Goal: Task Accomplishment & Management: Manage account settings

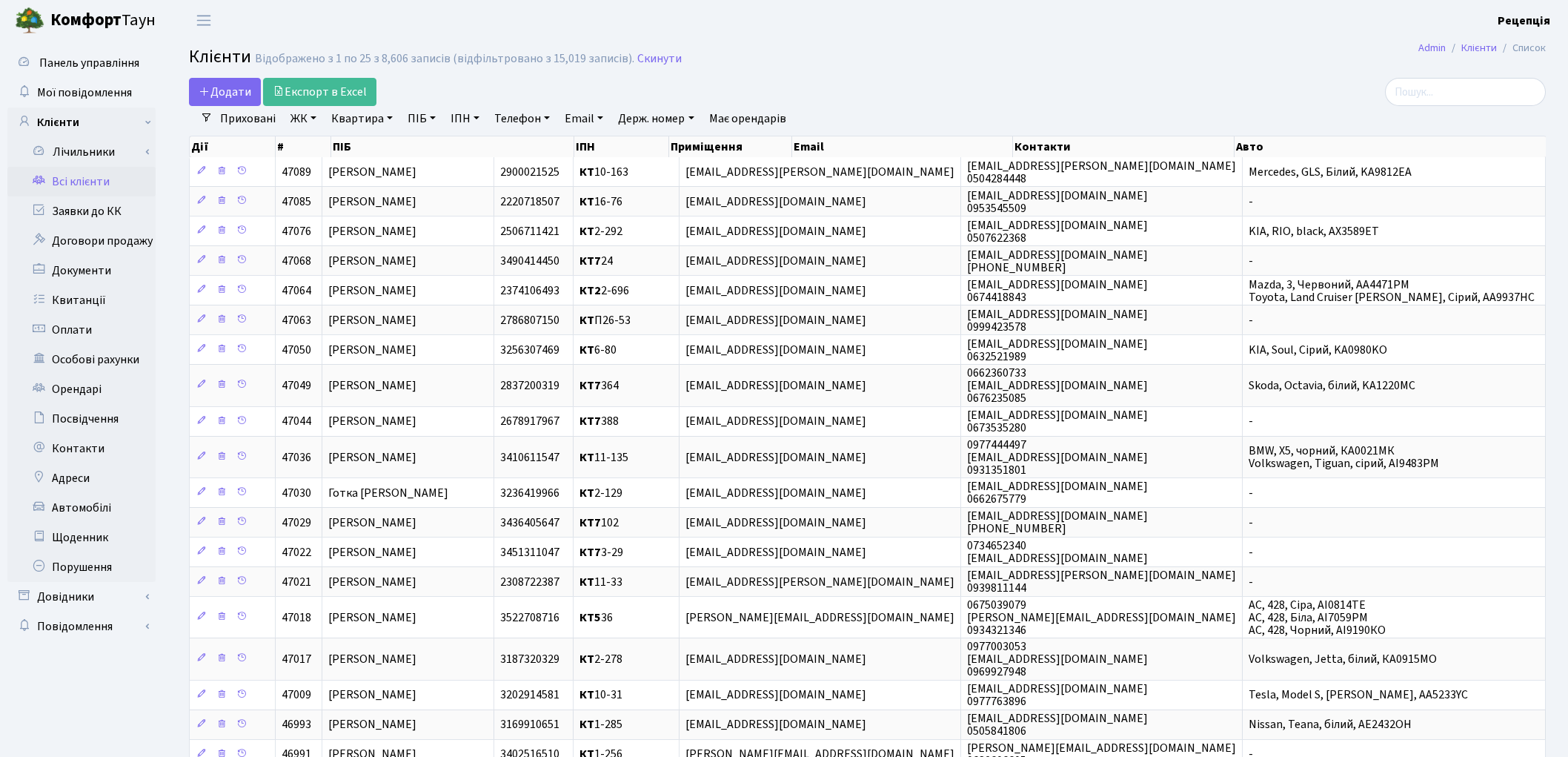
select select "25"
click at [223, 86] on span "Додати" at bounding box center [225, 92] width 53 height 16
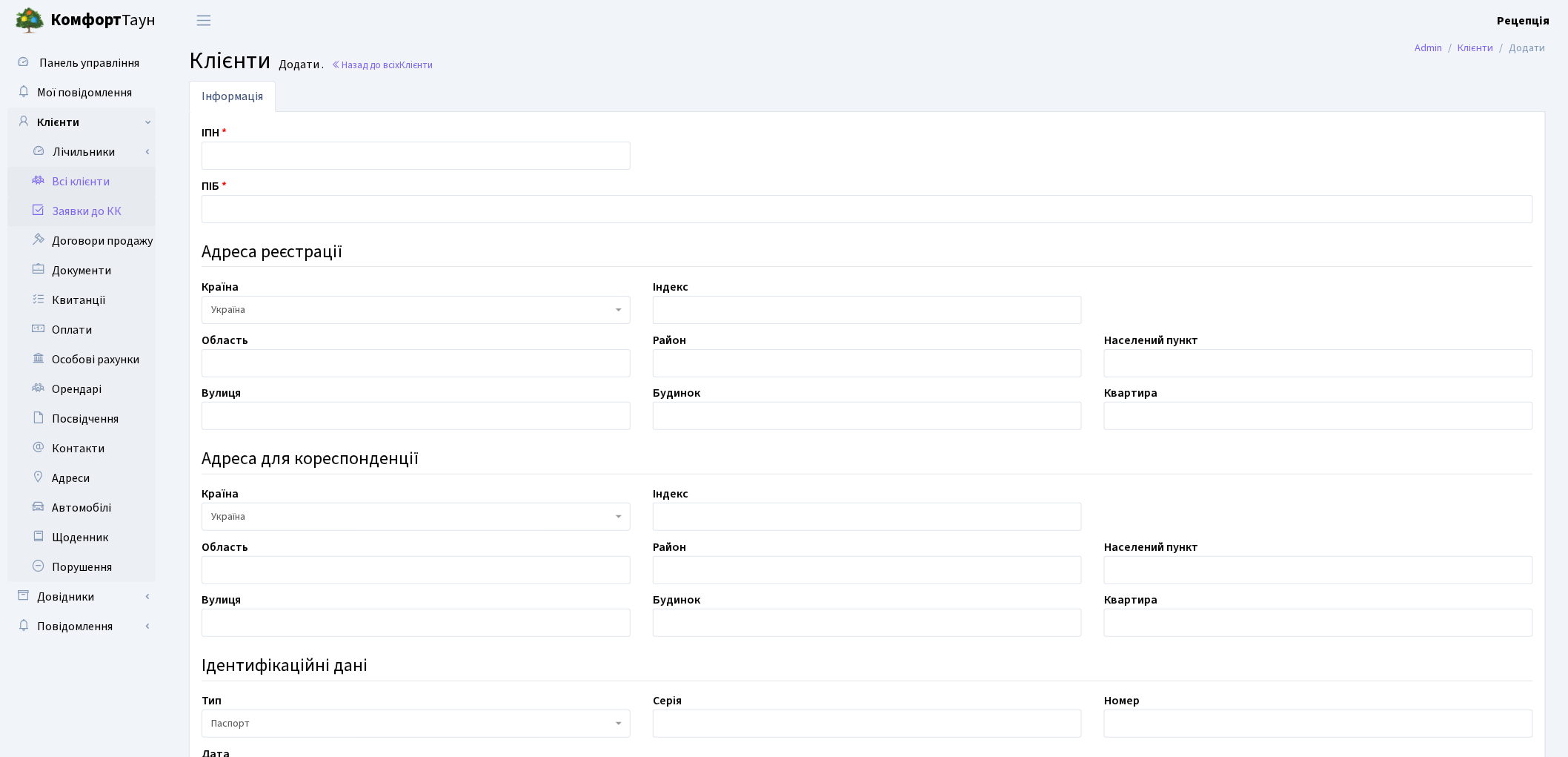
click at [96, 212] on link "Заявки до КК" at bounding box center [81, 211] width 149 height 30
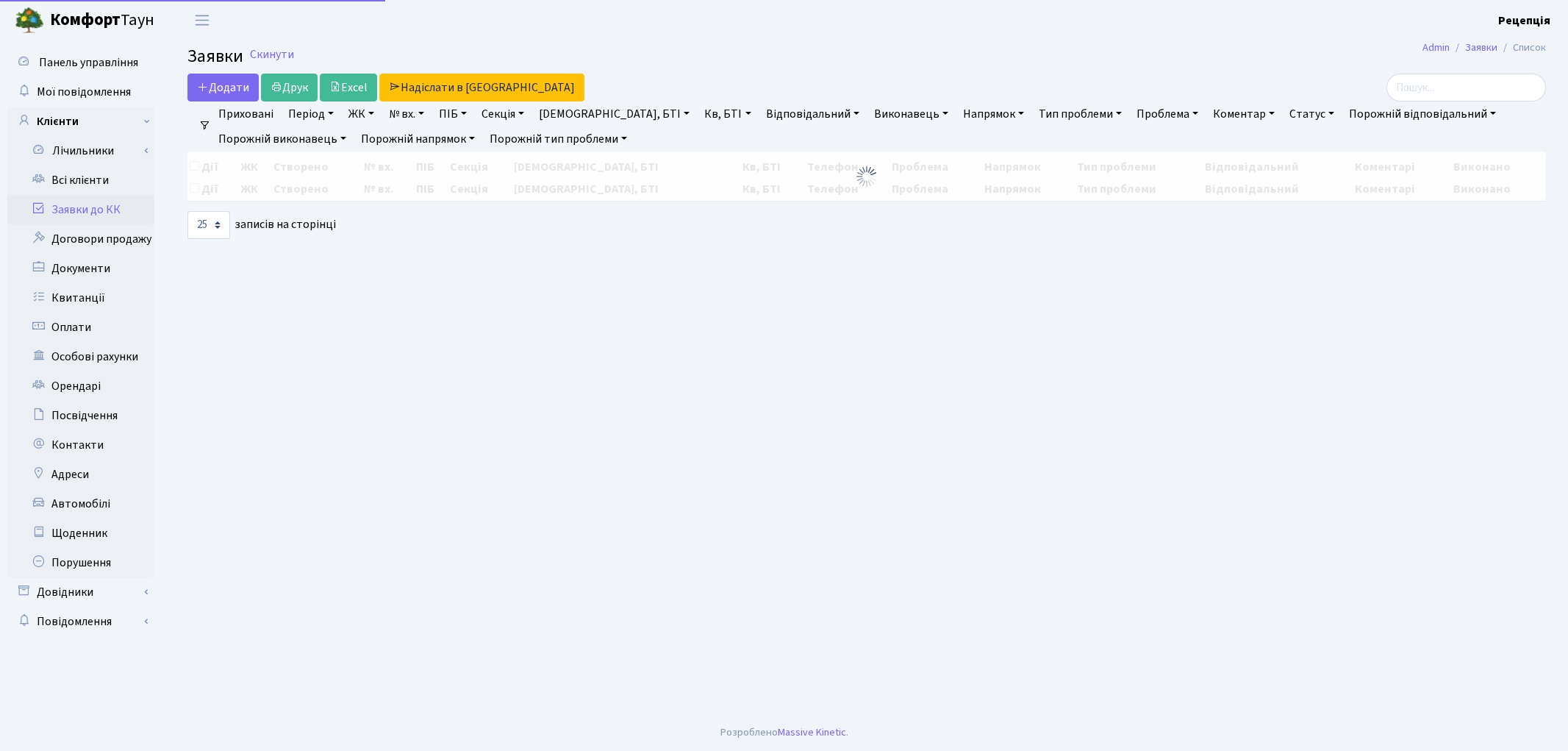
select select "25"
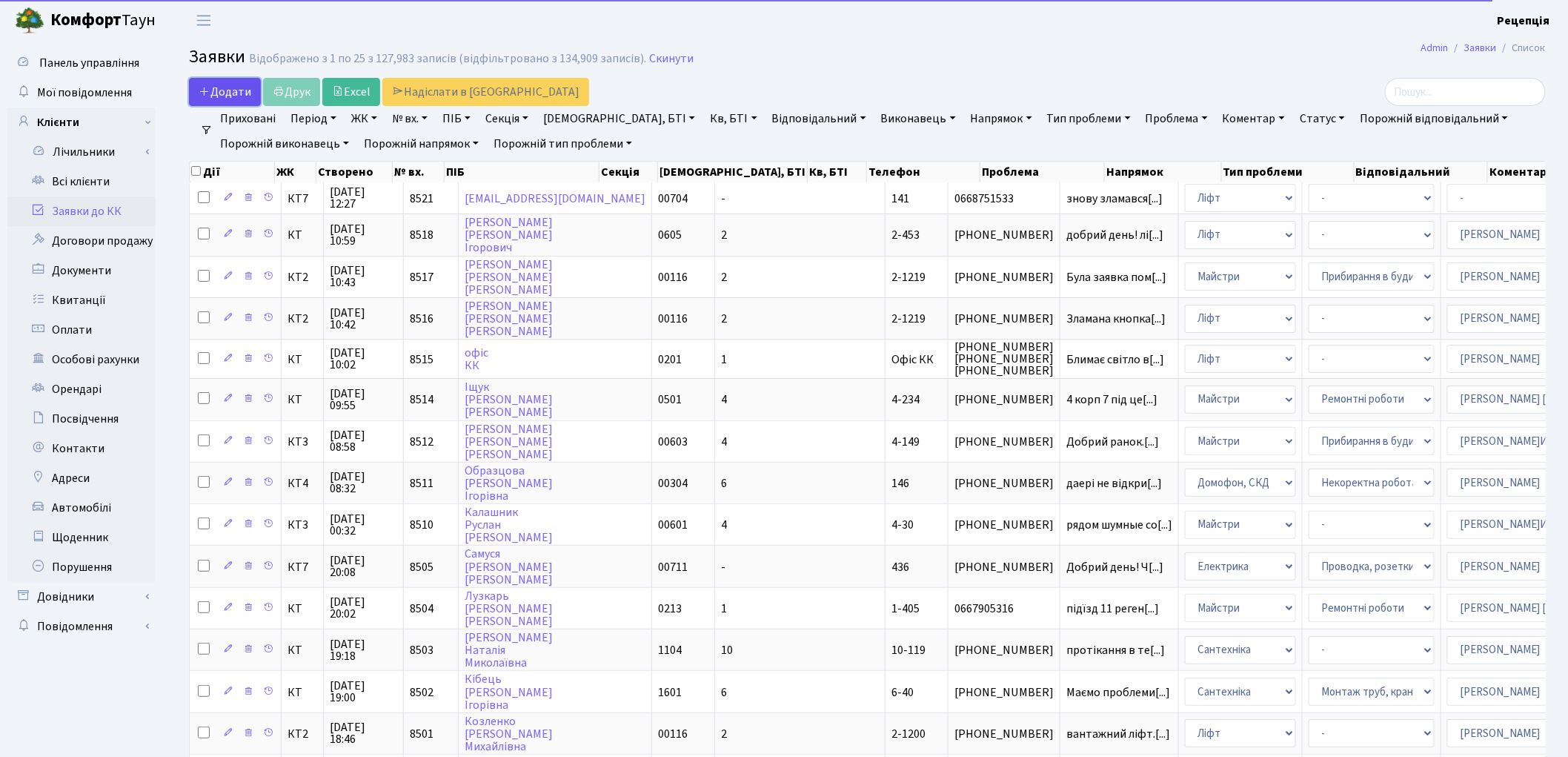
click at [233, 91] on span "Додати" at bounding box center [225, 92] width 53 height 16
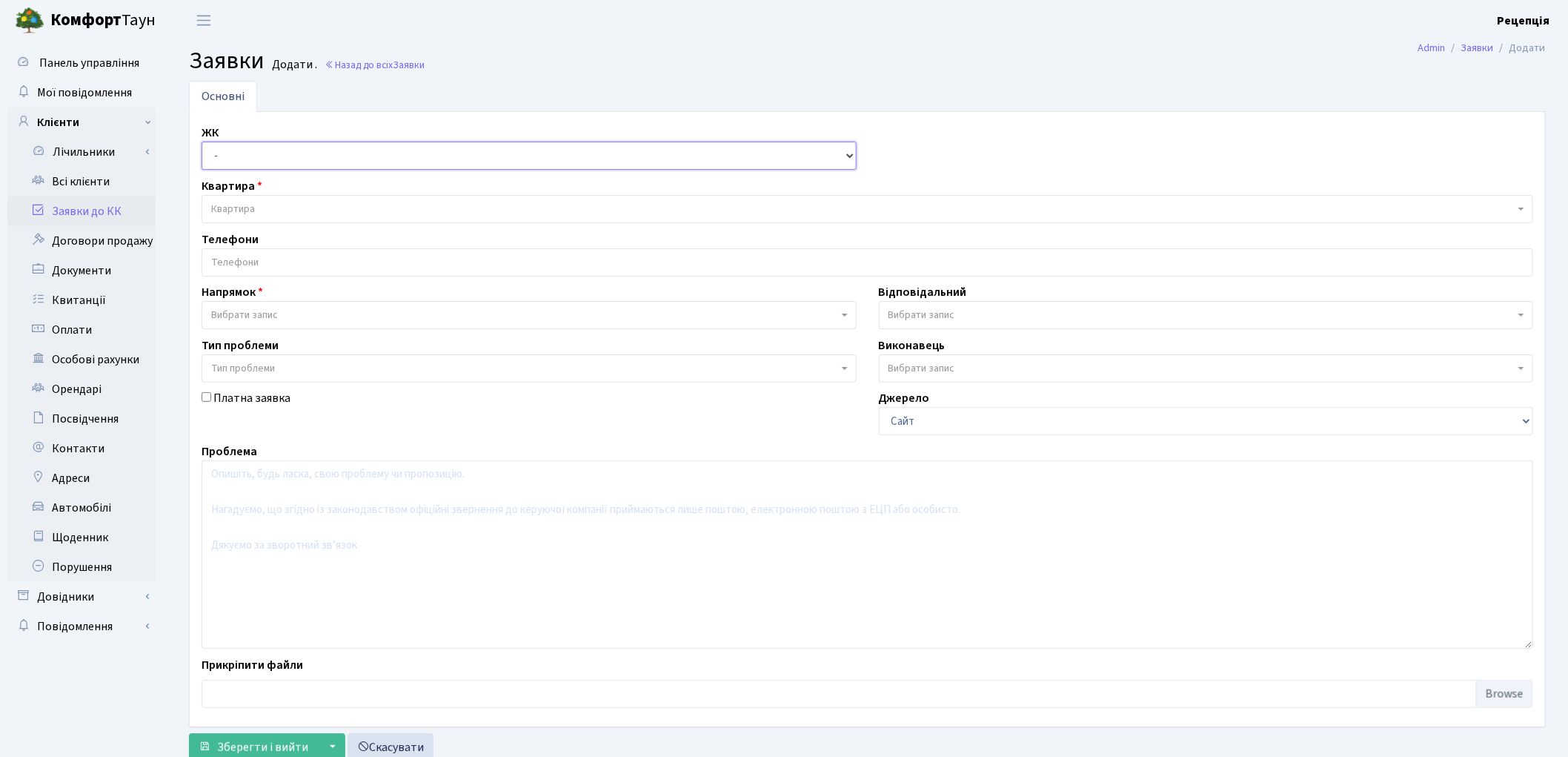
click at [239, 153] on select "- КТ, вул. Регенераторна, 4 КТ2, просп. Соборності, 17 КТ3, вул. Березнева, 16 …" at bounding box center [529, 155] width 655 height 28
select select "271"
click at [202, 141] on select "- КТ, вул. Регенераторна, 4 КТ2, просп. Соборності, 17 КТ3, вул. Березнева, 16 …" at bounding box center [529, 155] width 655 height 28
select select
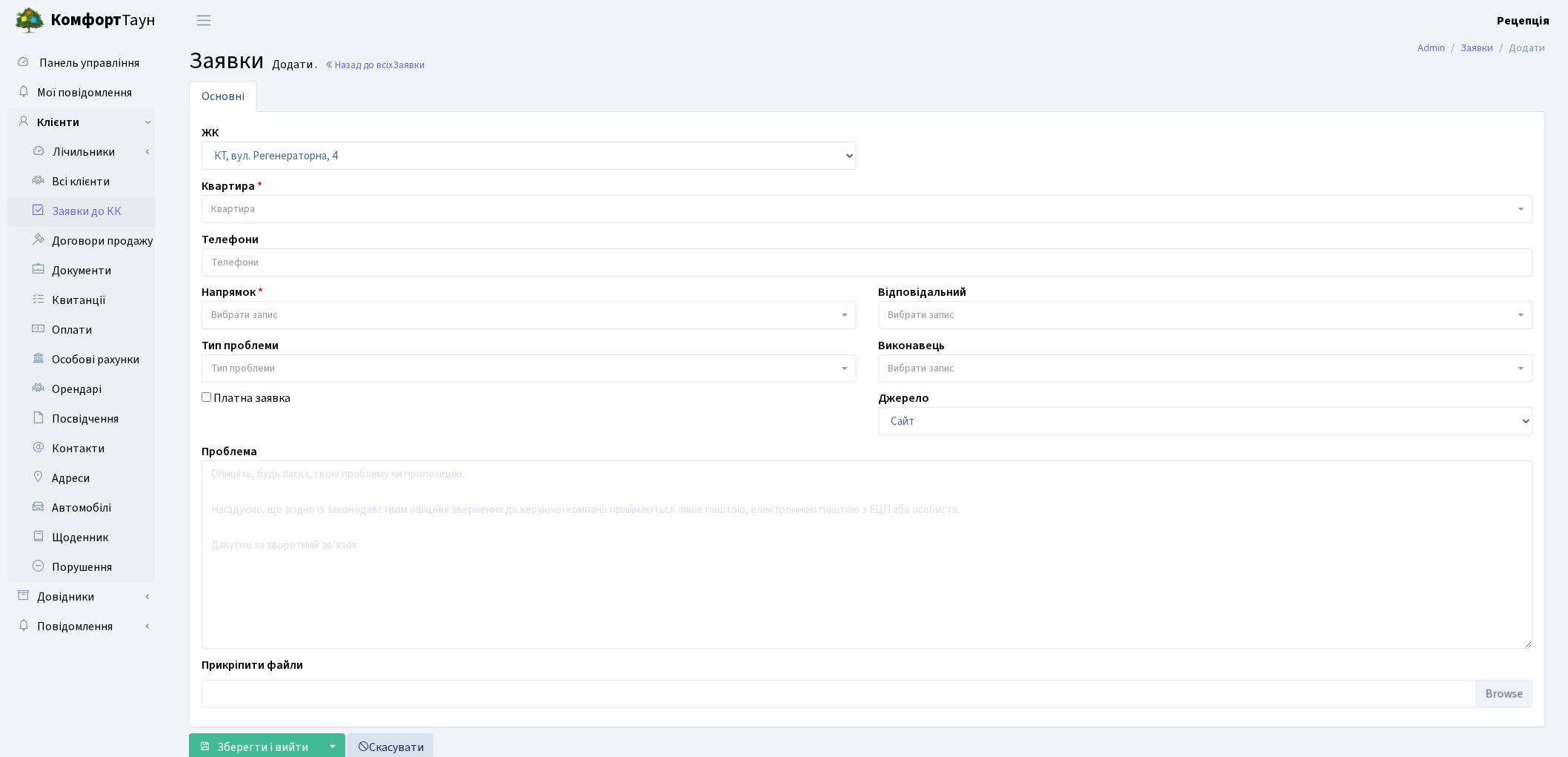
click at [254, 196] on span "Квартира" at bounding box center [868, 209] width 1332 height 28
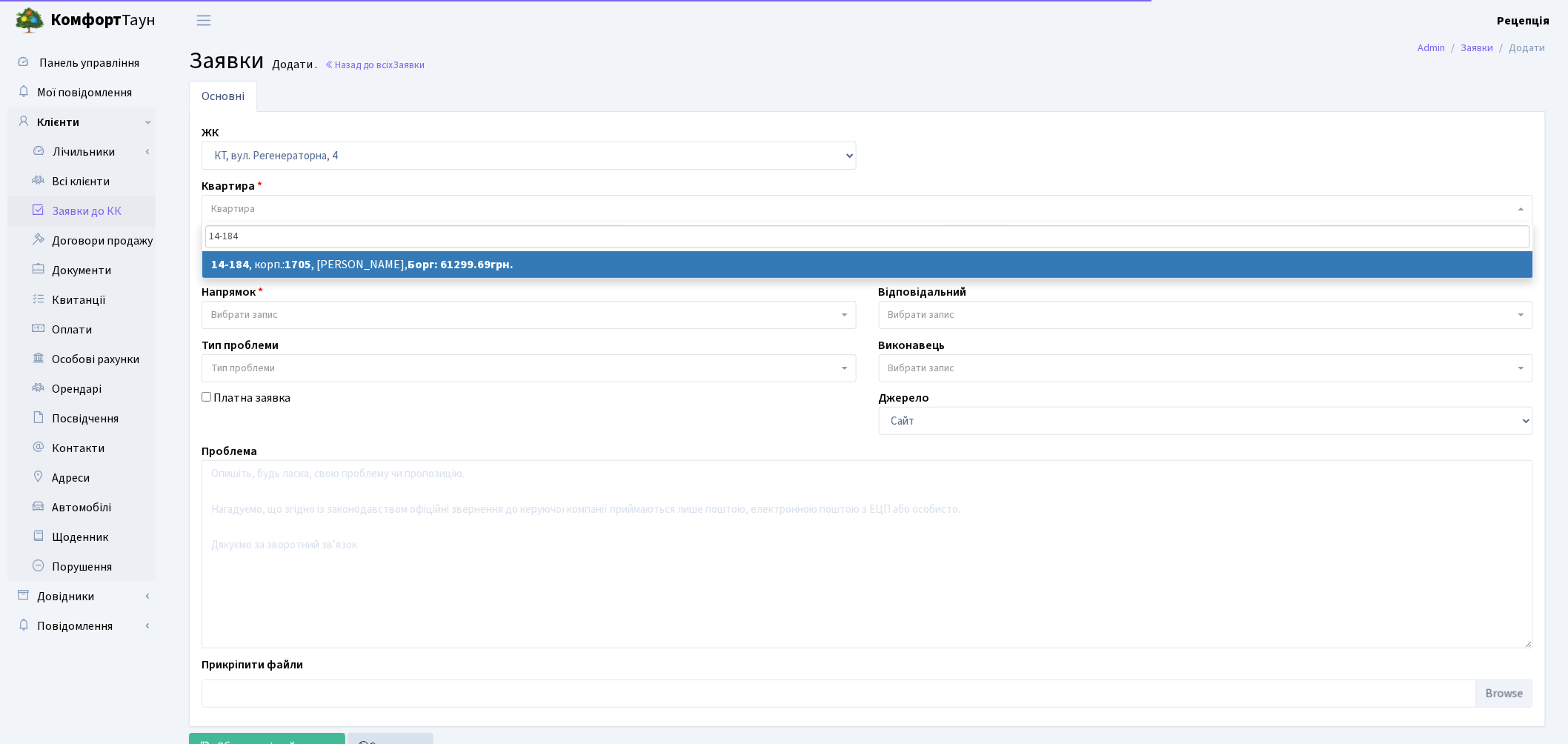
type input "14-184"
select select
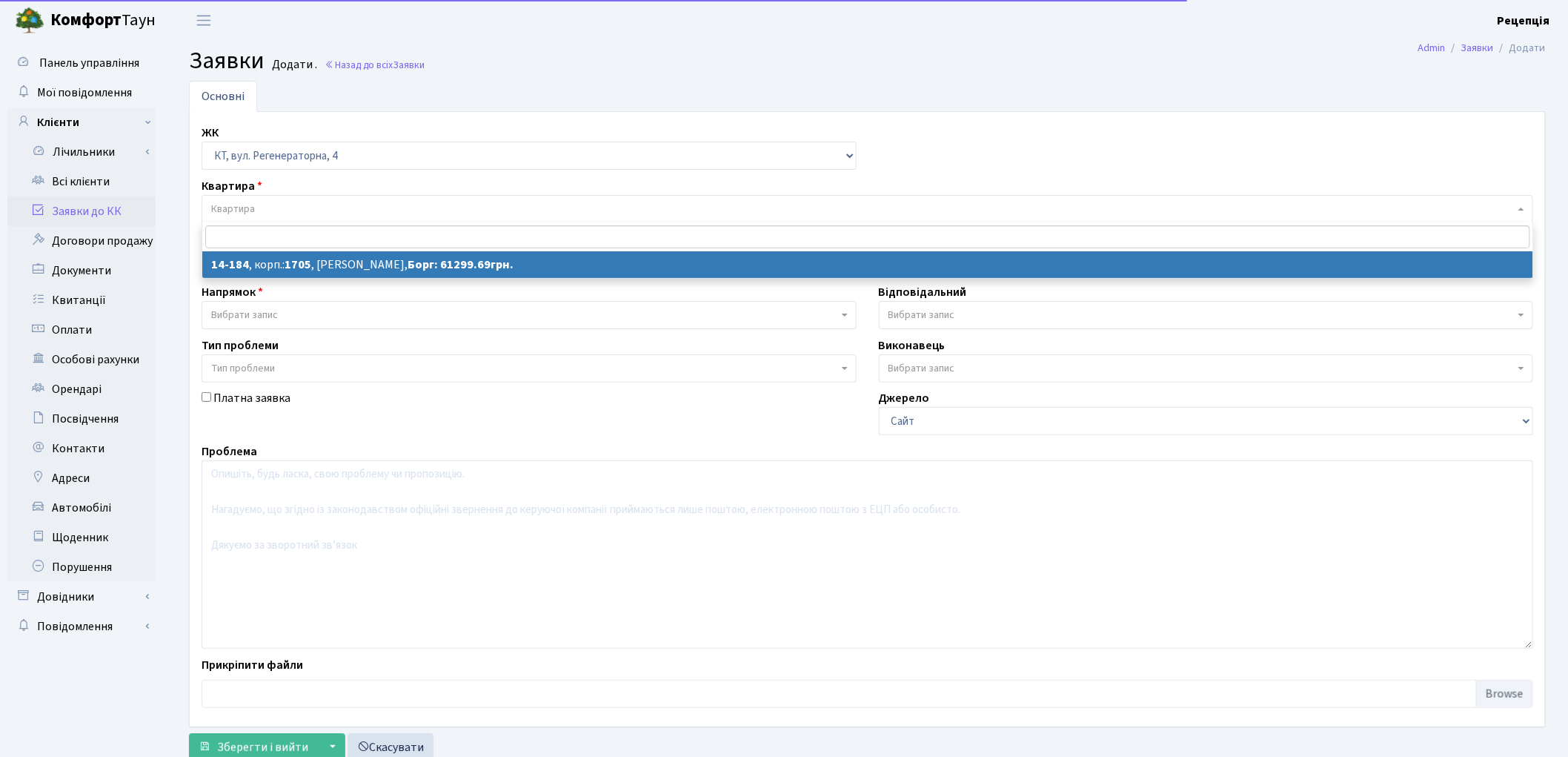
select select "7561"
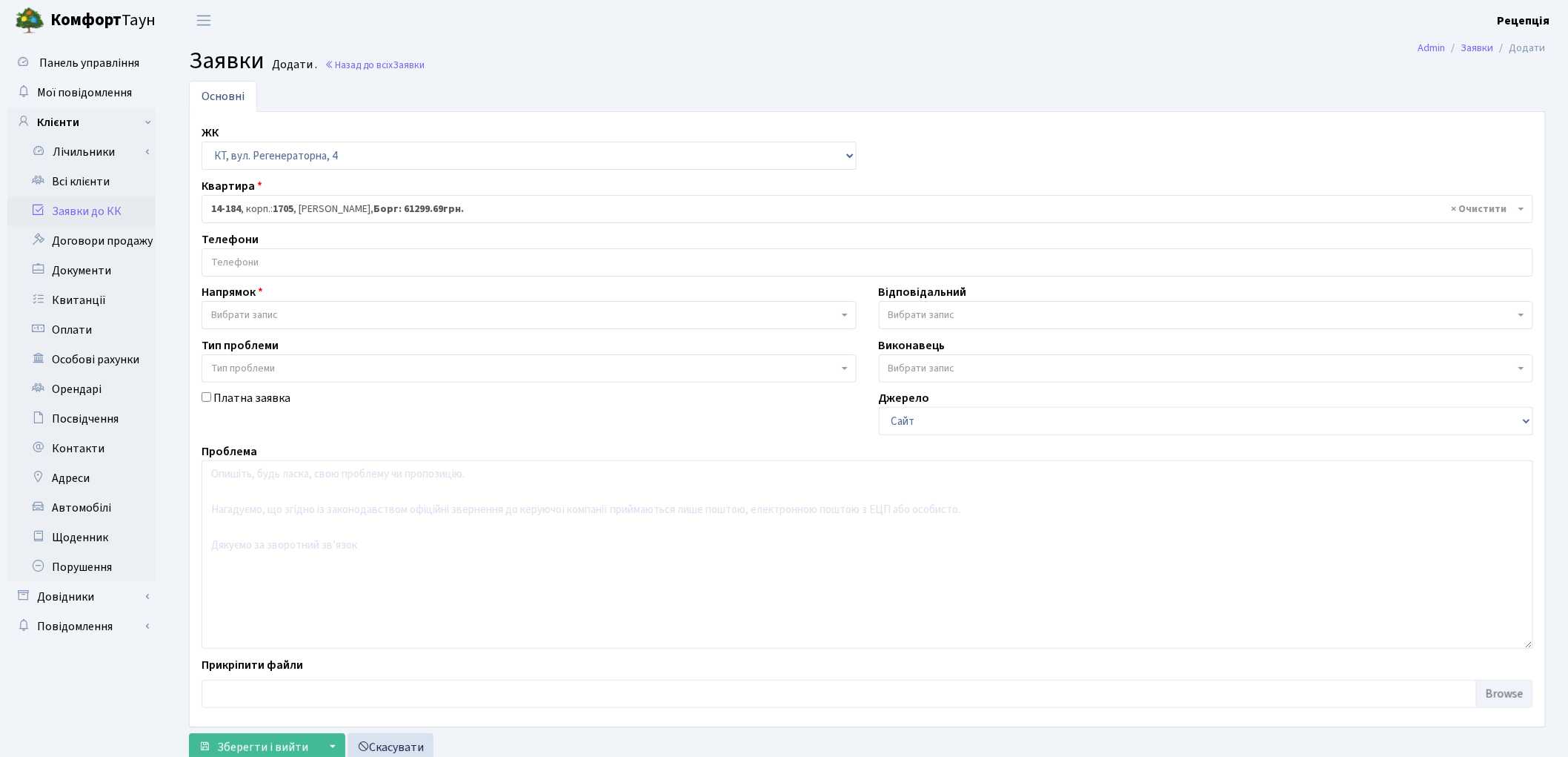
click at [248, 272] on input "search" at bounding box center [868, 262] width 1330 height 27
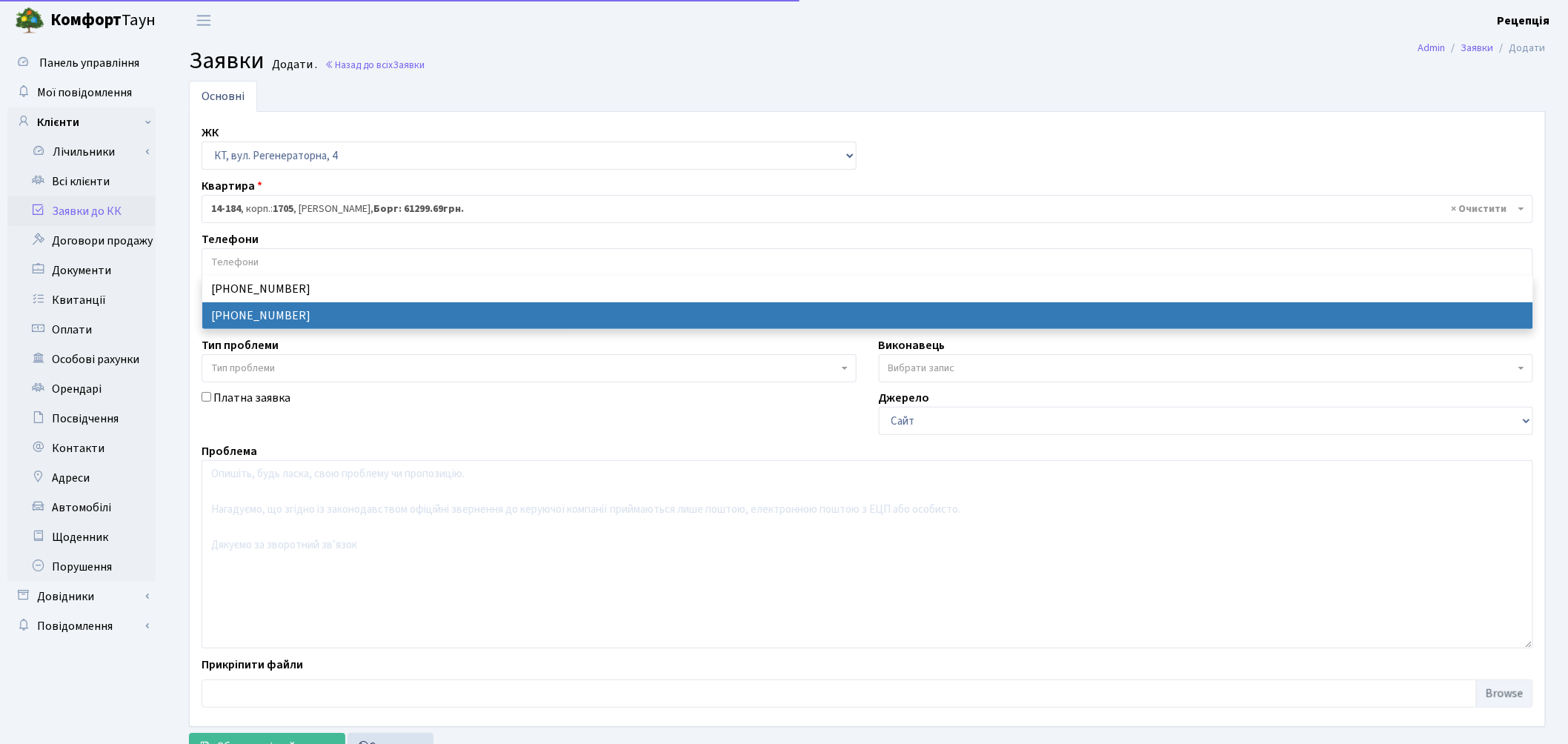
select select "22204"
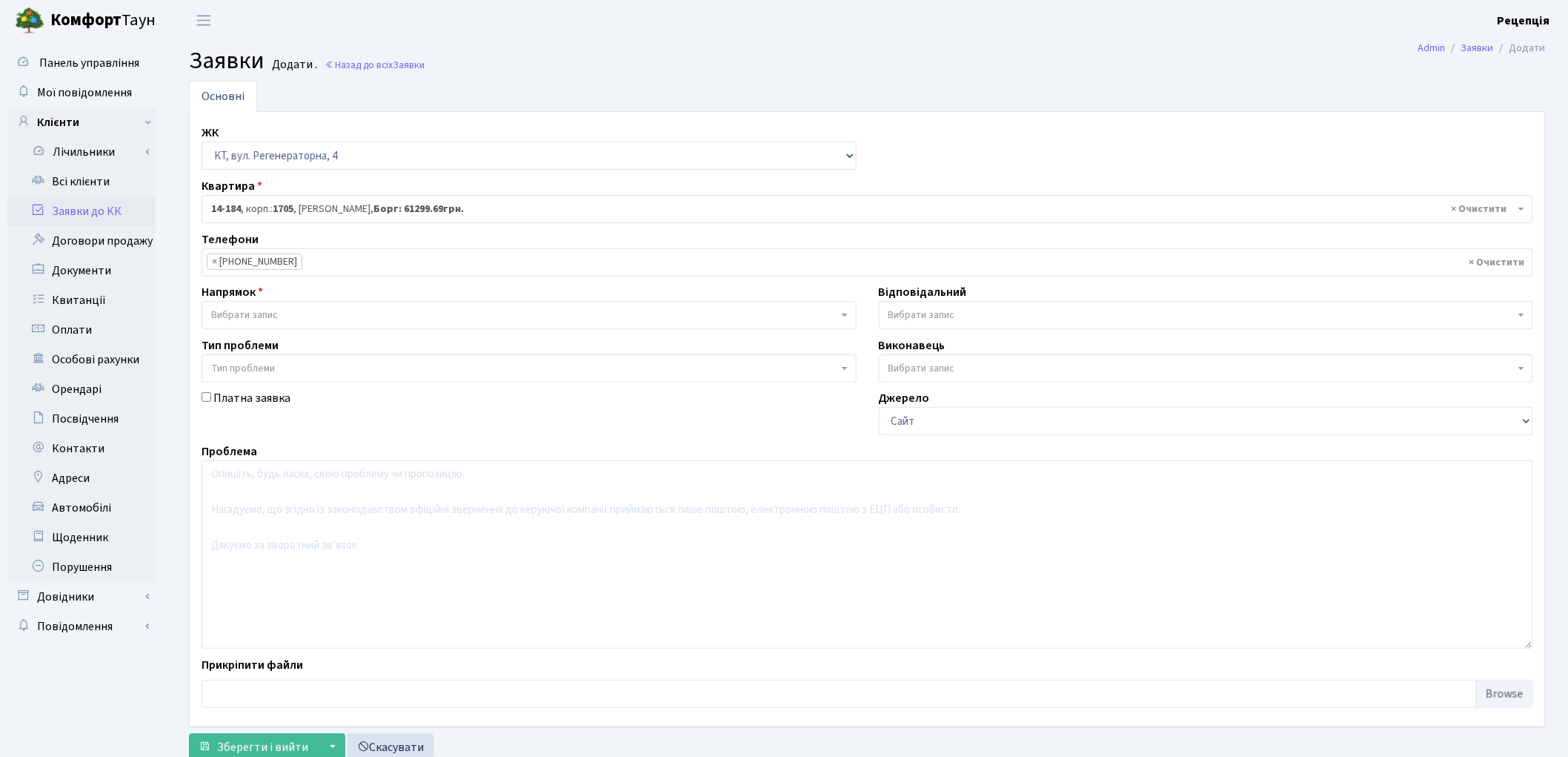
click at [262, 302] on span "Вибрати запис" at bounding box center [529, 315] width 655 height 28
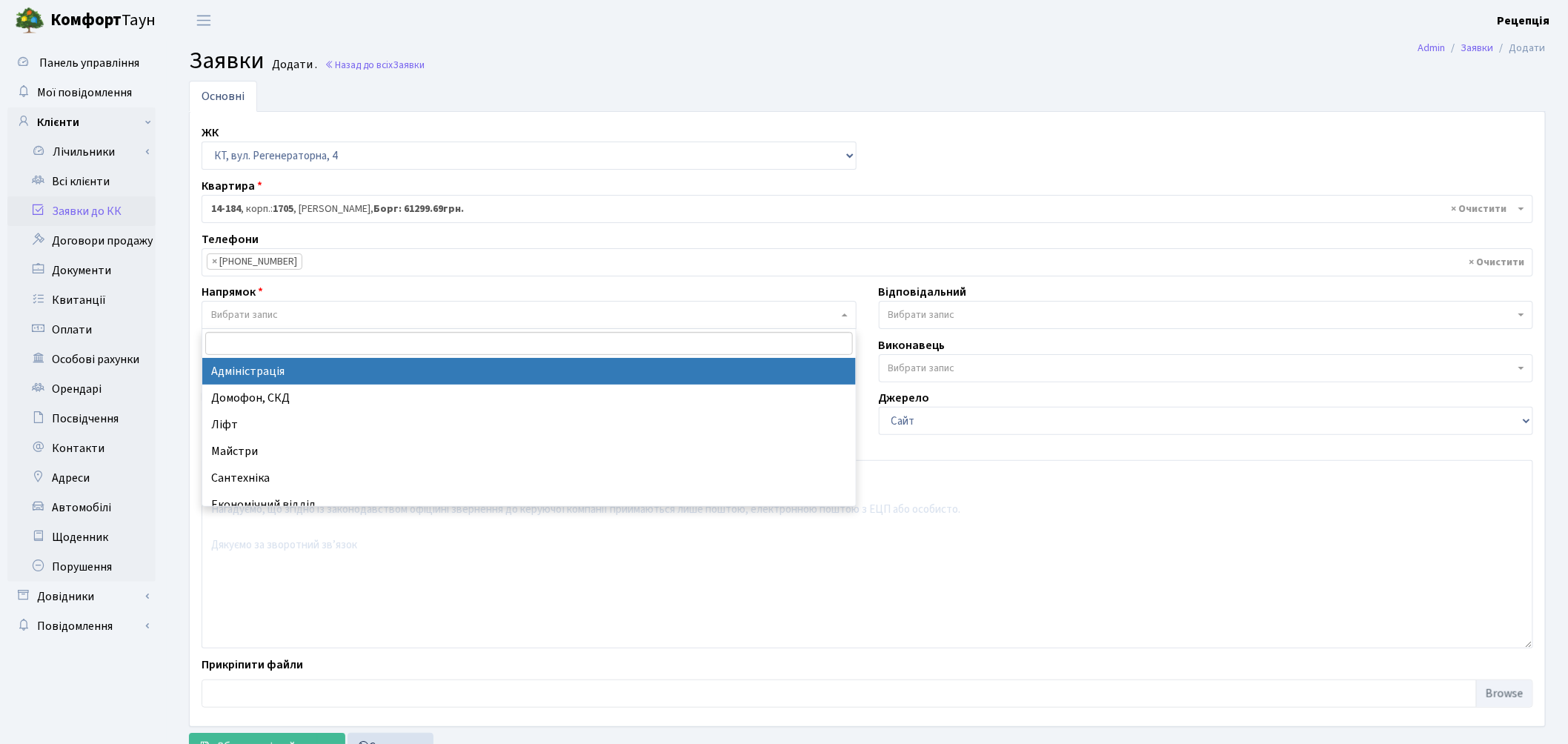
select select "5"
select select
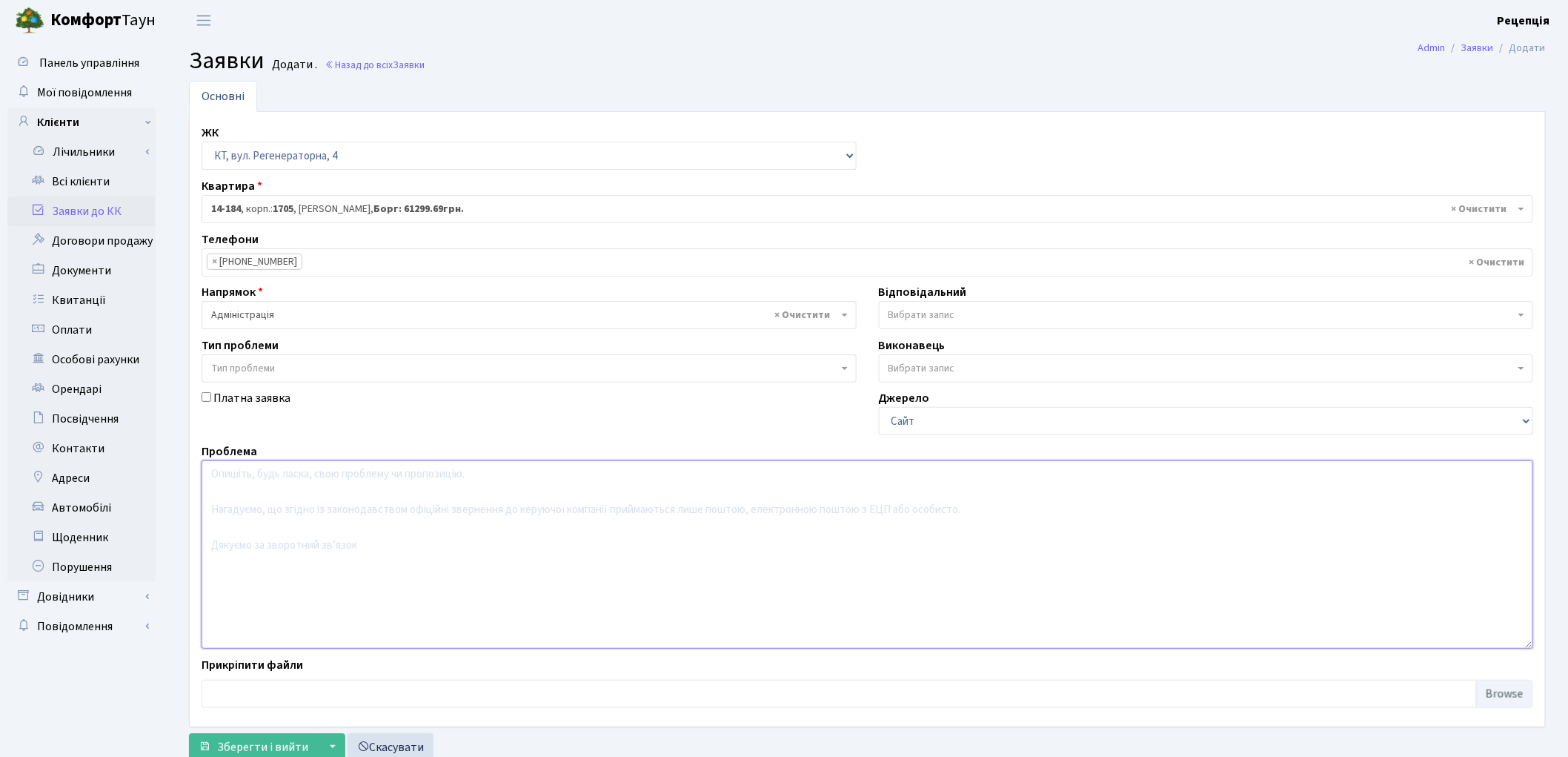
click at [267, 493] on textarea at bounding box center [868, 554] width 1332 height 188
type textarea "Розглянути можливість оплатити заборгованість рівними частинами на 10 місяців п…"
click at [260, 743] on span "Зберегти і вийти" at bounding box center [262, 747] width 91 height 16
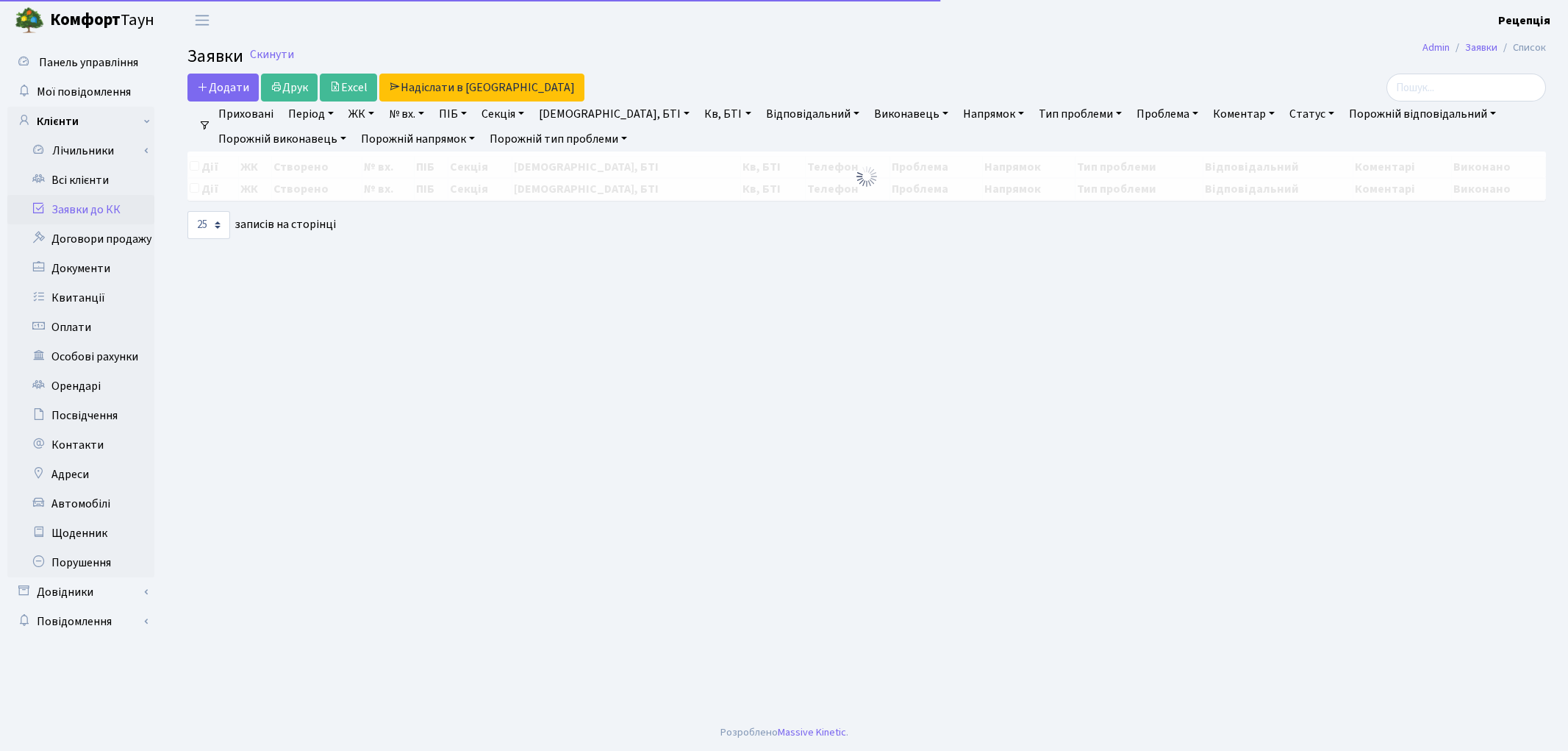
select select "25"
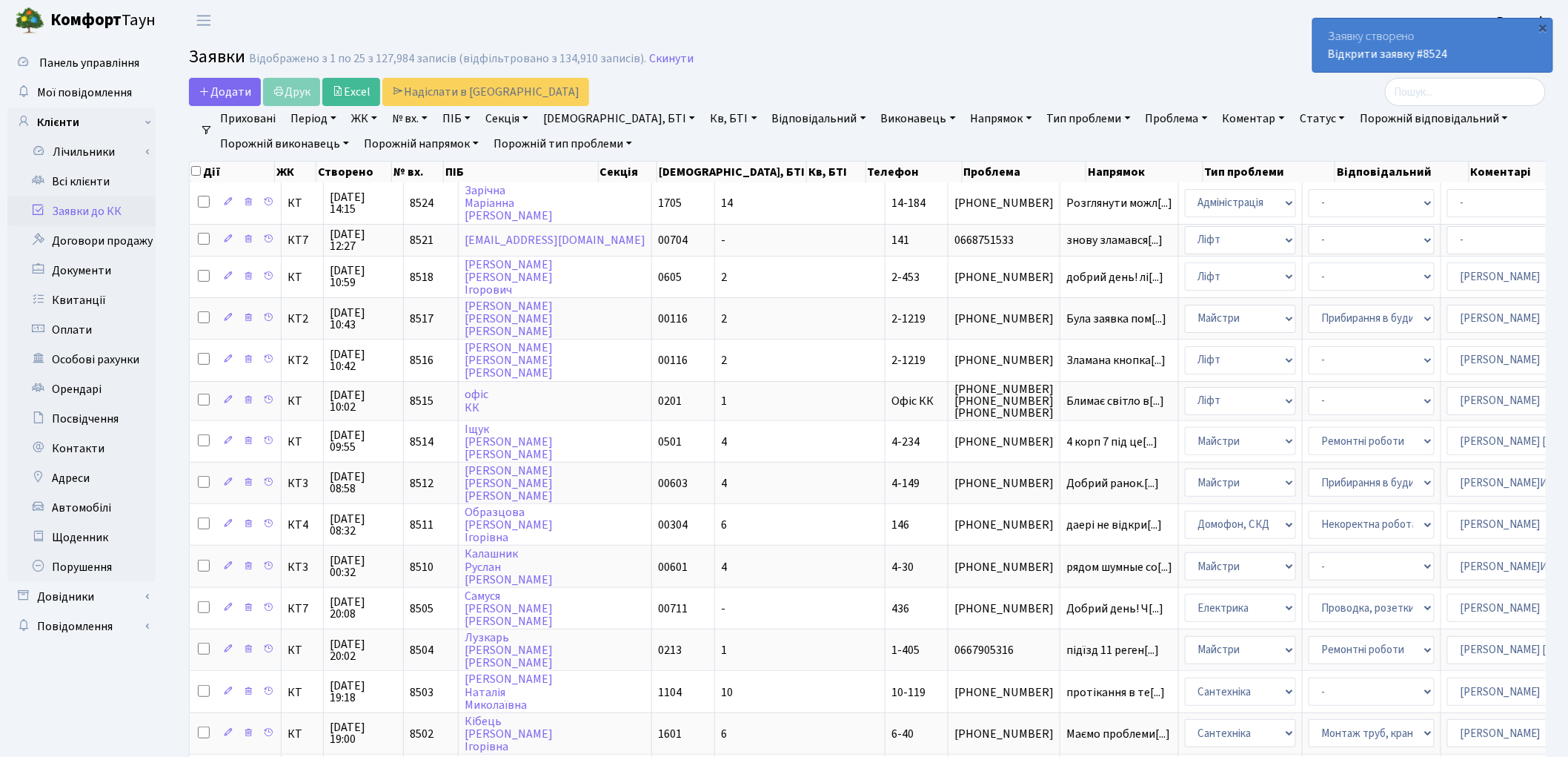
click at [86, 214] on link "Заявки до КК" at bounding box center [81, 211] width 149 height 30
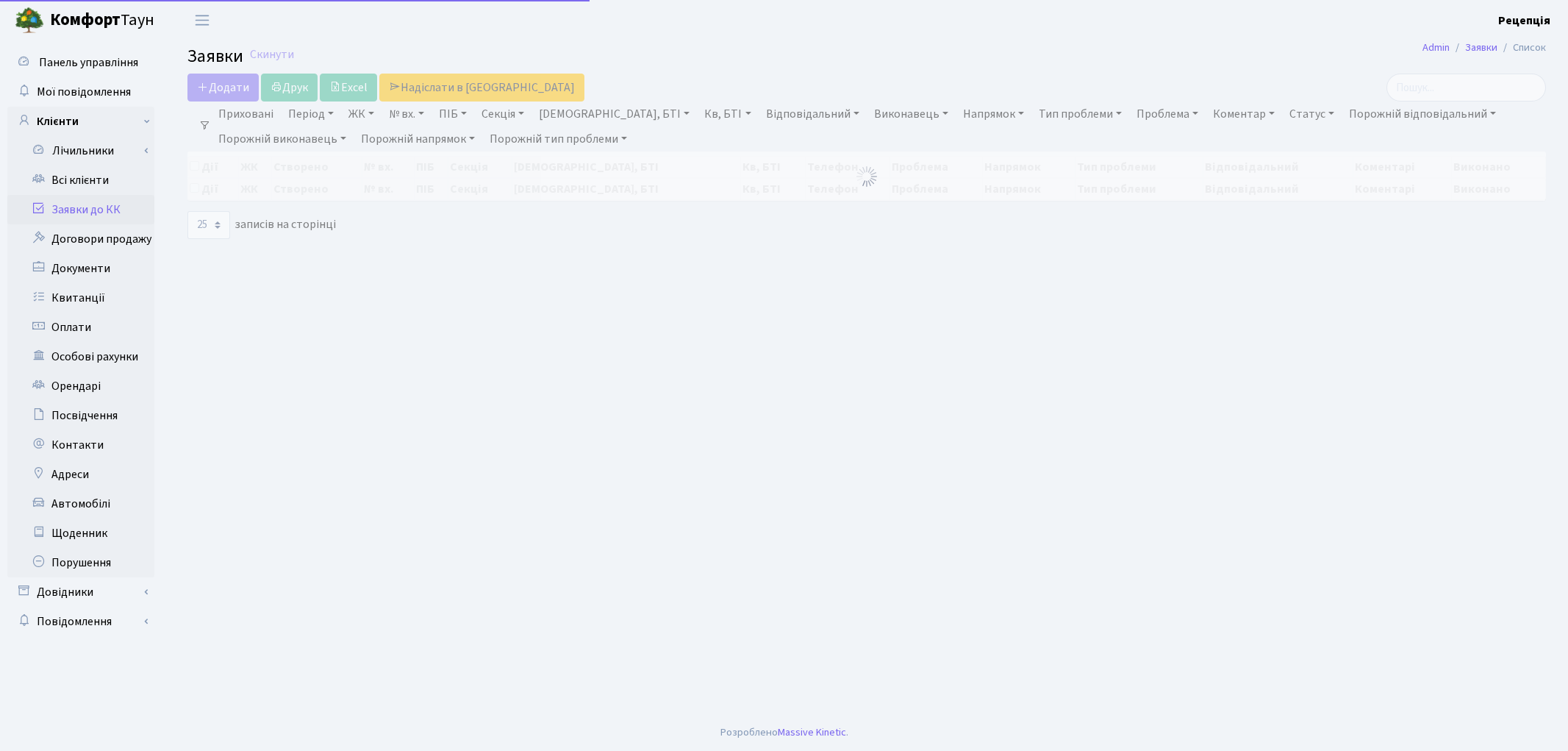
select select "25"
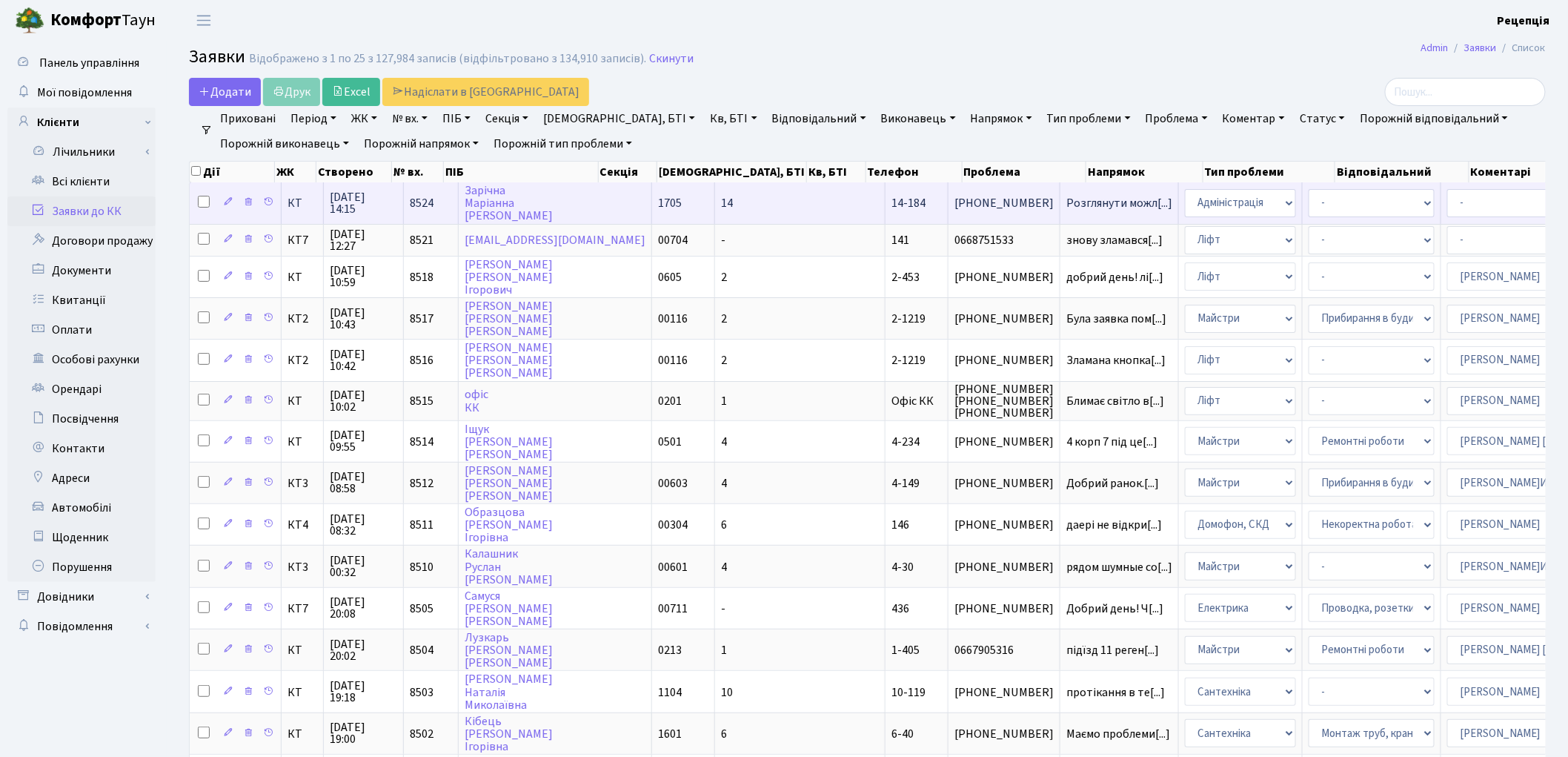
click at [557, 203] on td "Зарічна Маріанна Йосифівна" at bounding box center [555, 203] width 194 height 41
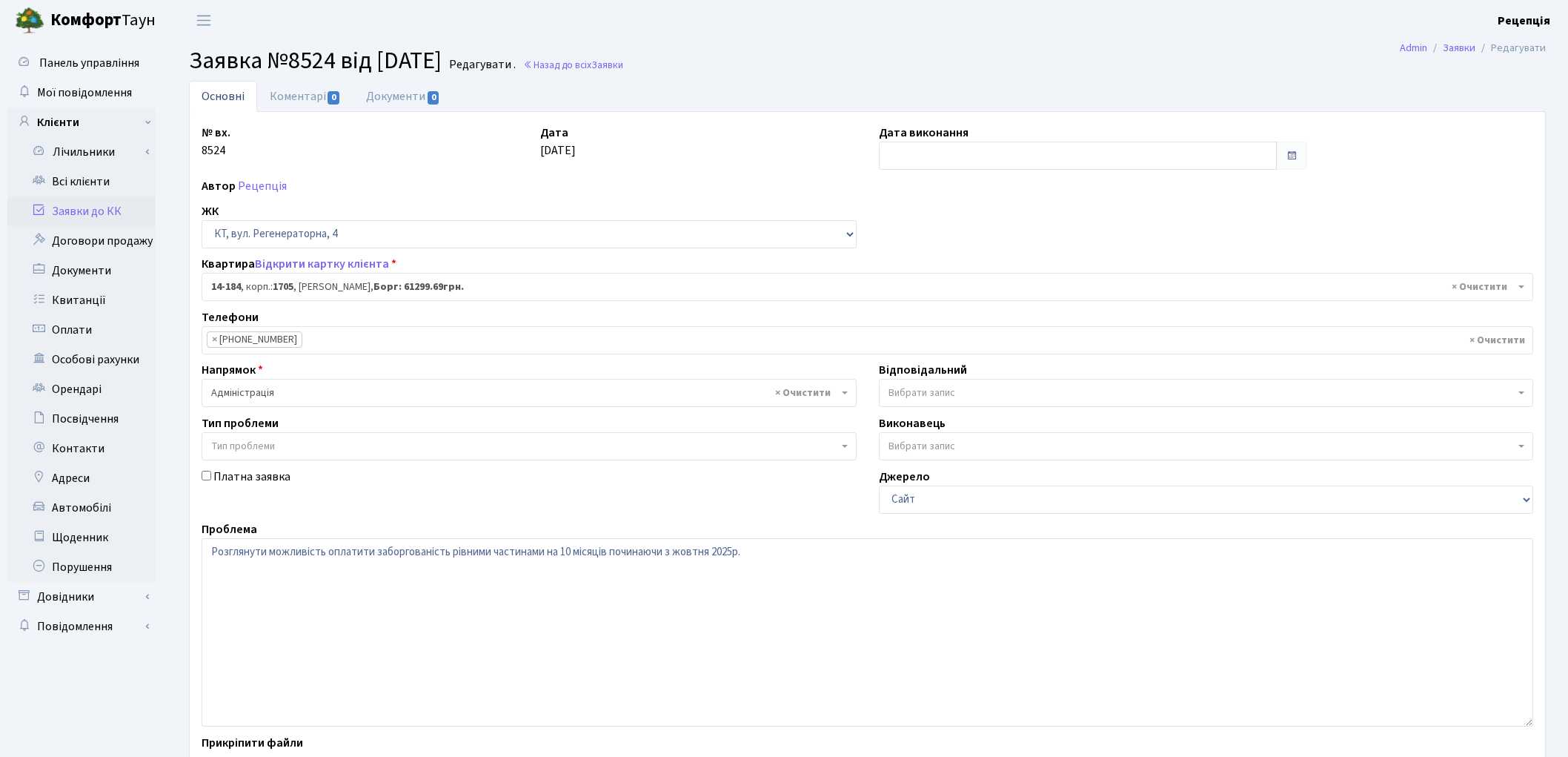
select select "7561"
click at [406, 109] on link "Документи 0" at bounding box center [403, 96] width 100 height 31
select select "25"
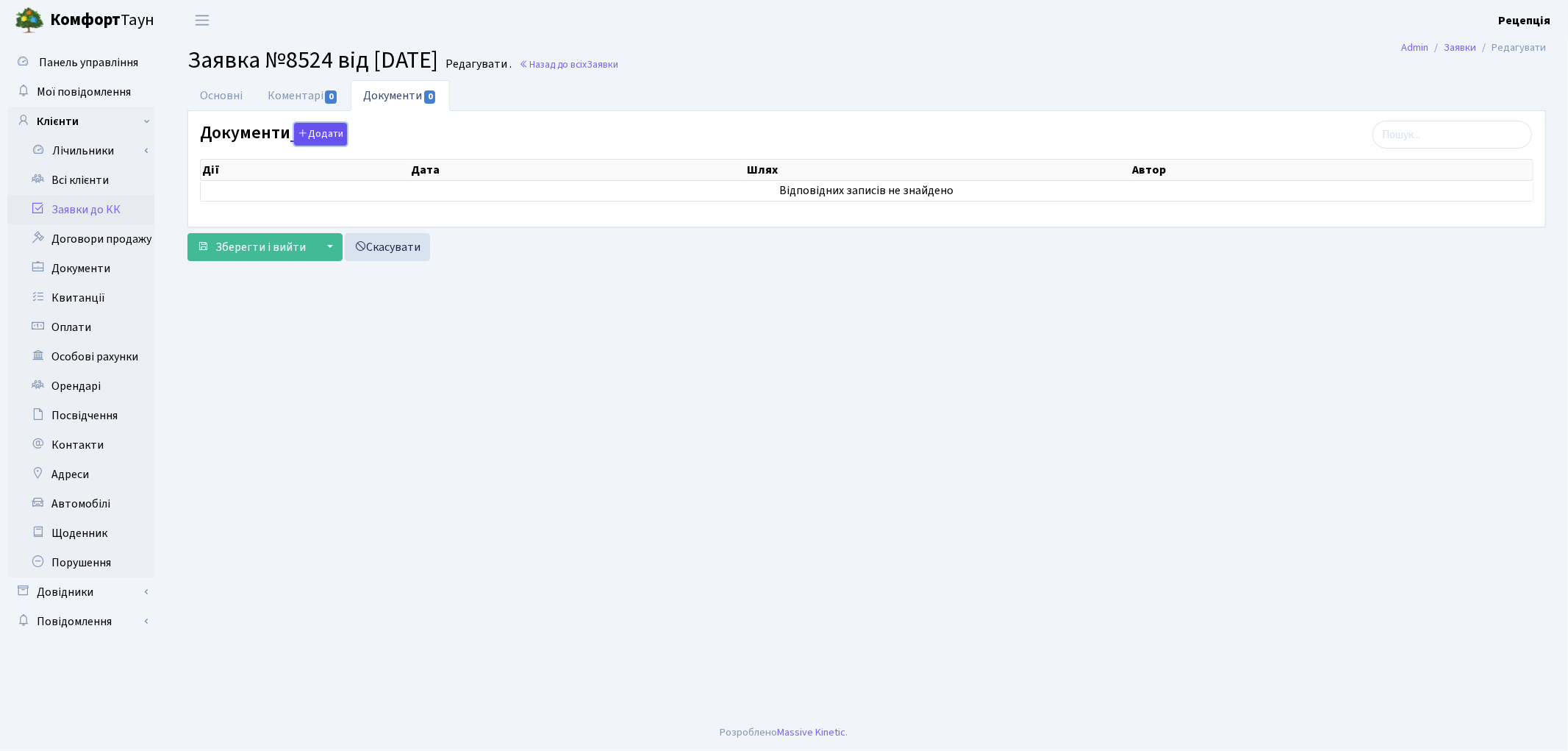
click at [310, 141] on button "Додати" at bounding box center [320, 134] width 53 height 23
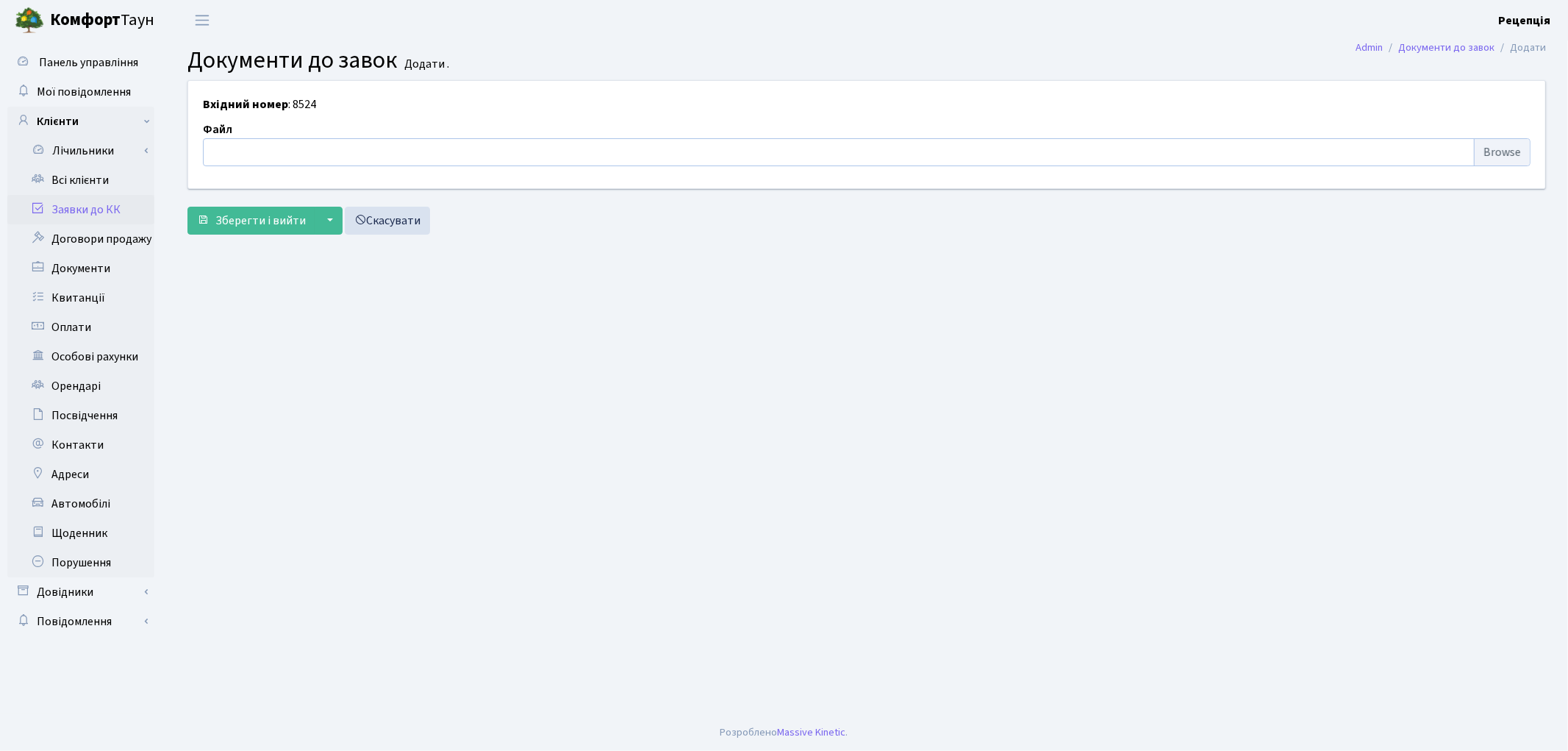
click at [1503, 150] on input "file" at bounding box center [867, 151] width 1327 height 28
type input "C:\fakepath\сканирование0727.pdf"
click at [272, 222] on span "Зберегти і вийти" at bounding box center [260, 221] width 90 height 16
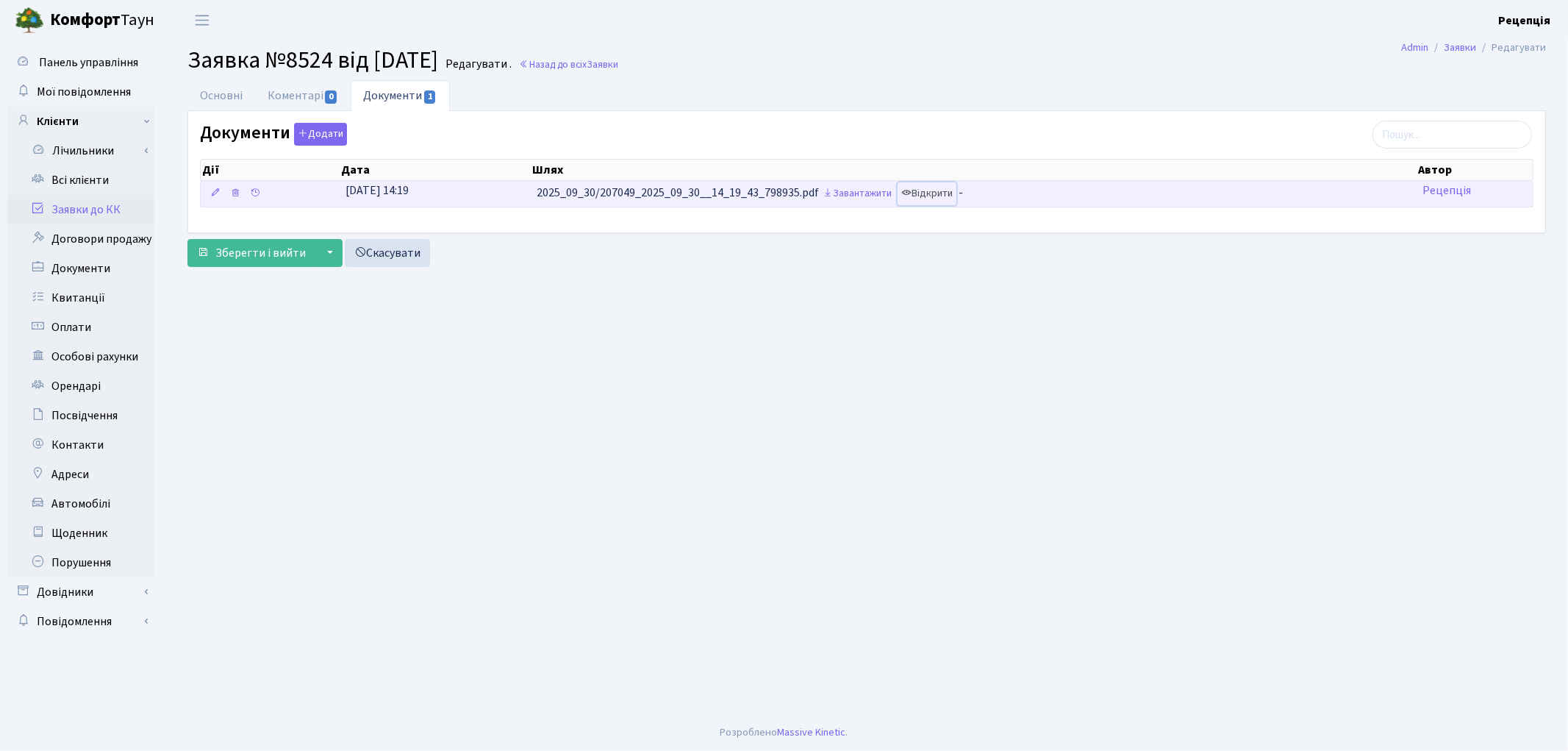
click at [930, 192] on link "Відкрити" at bounding box center [927, 194] width 59 height 23
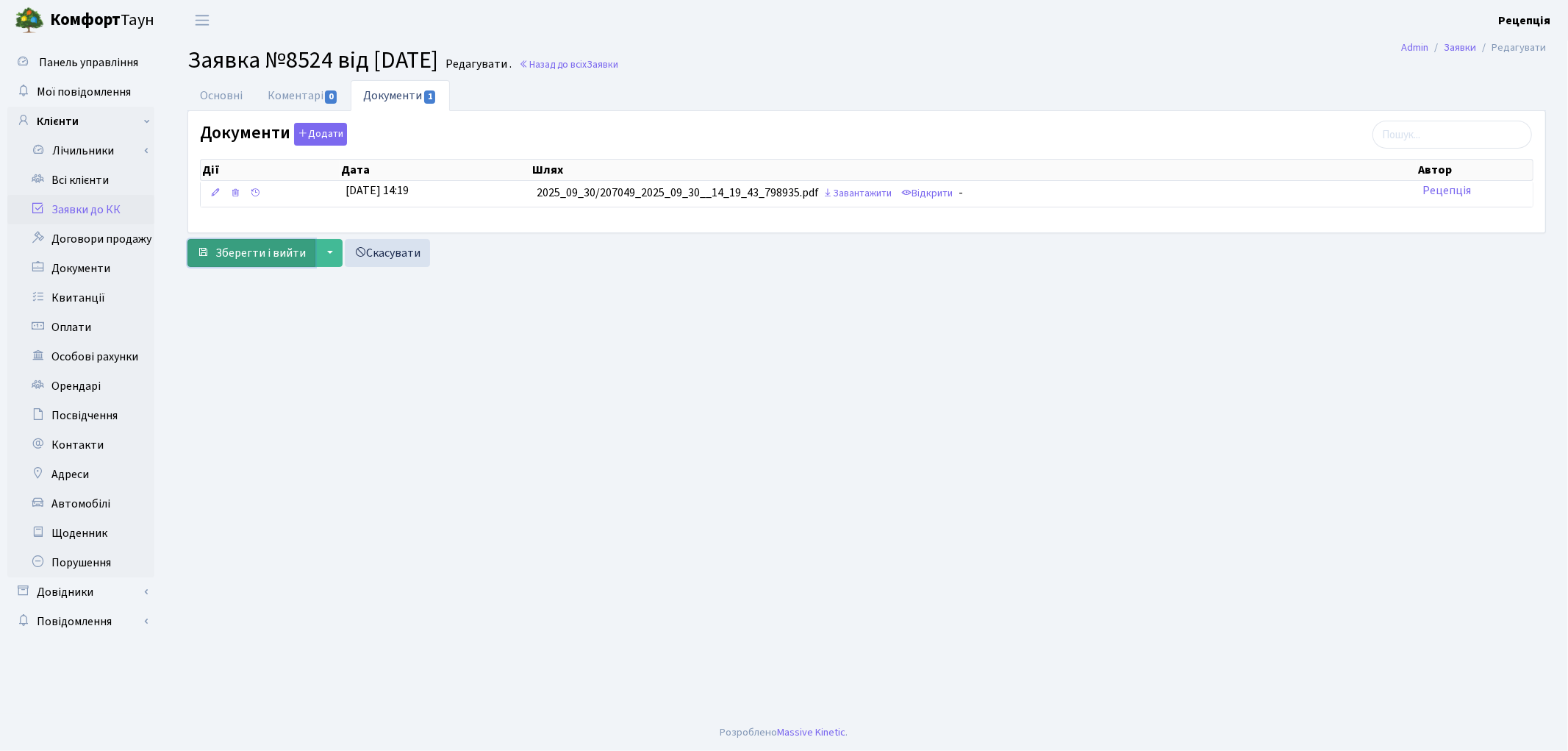
click at [276, 252] on span "Зберегти і вийти" at bounding box center [260, 253] width 90 height 16
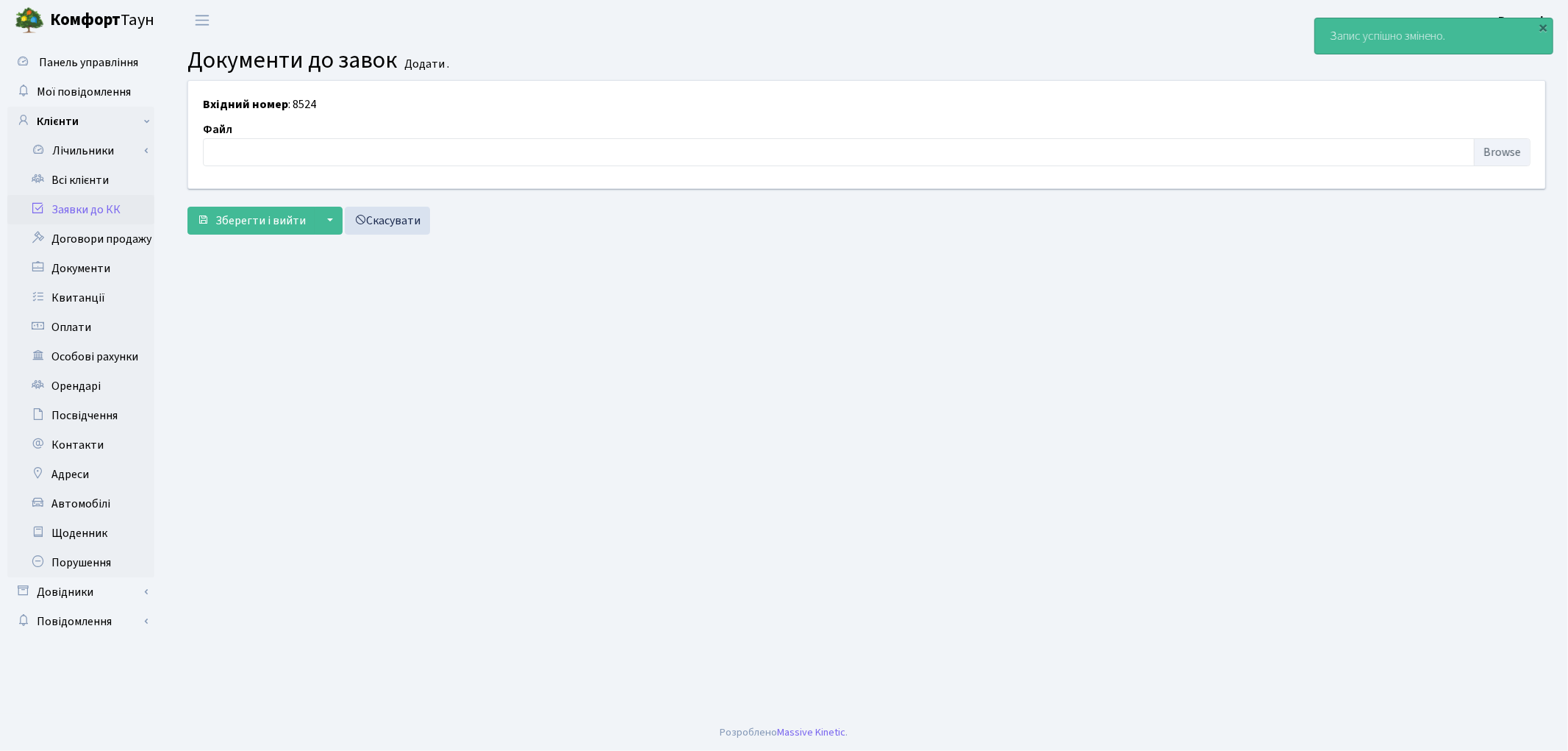
click at [94, 207] on link "Заявки до КК" at bounding box center [80, 209] width 147 height 29
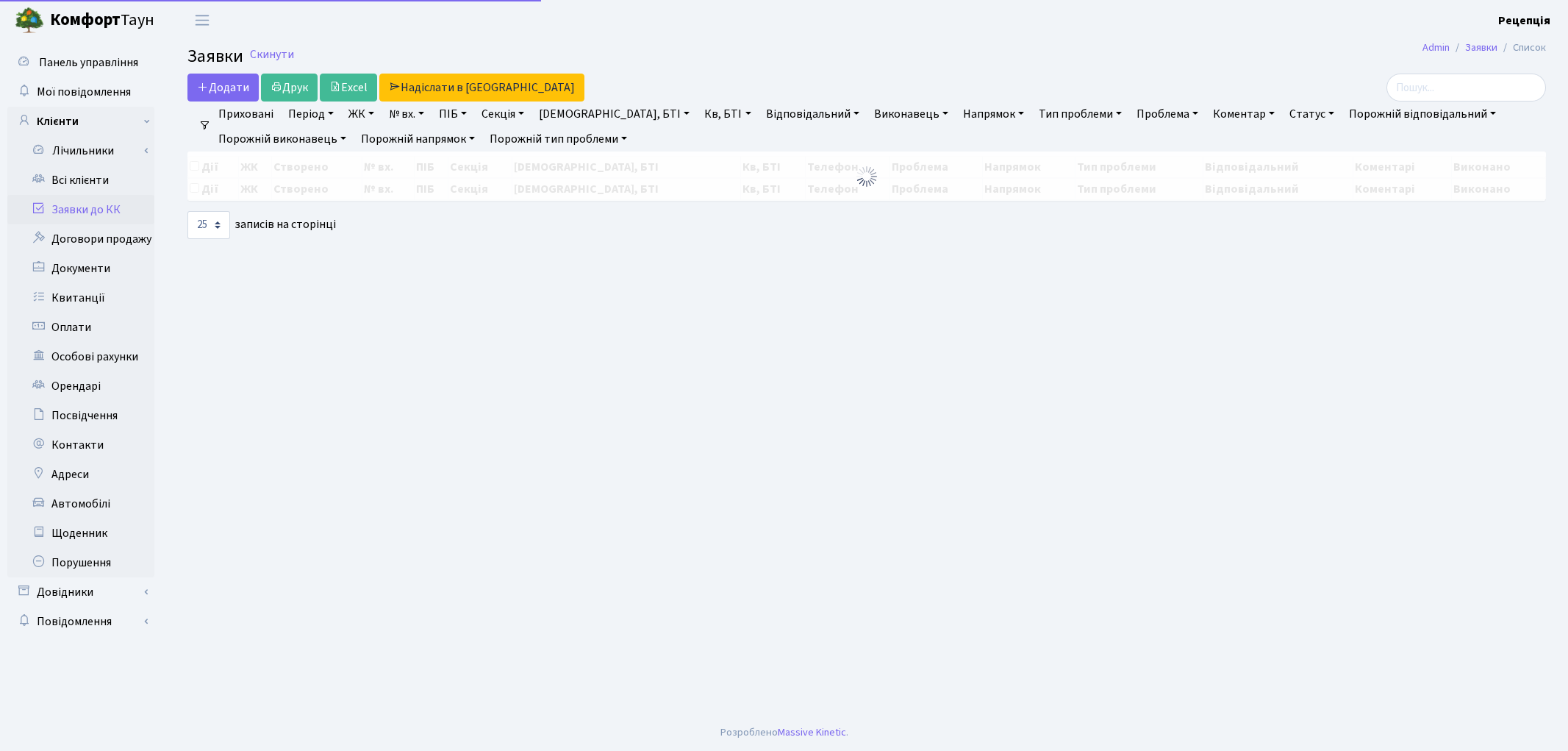
select select "25"
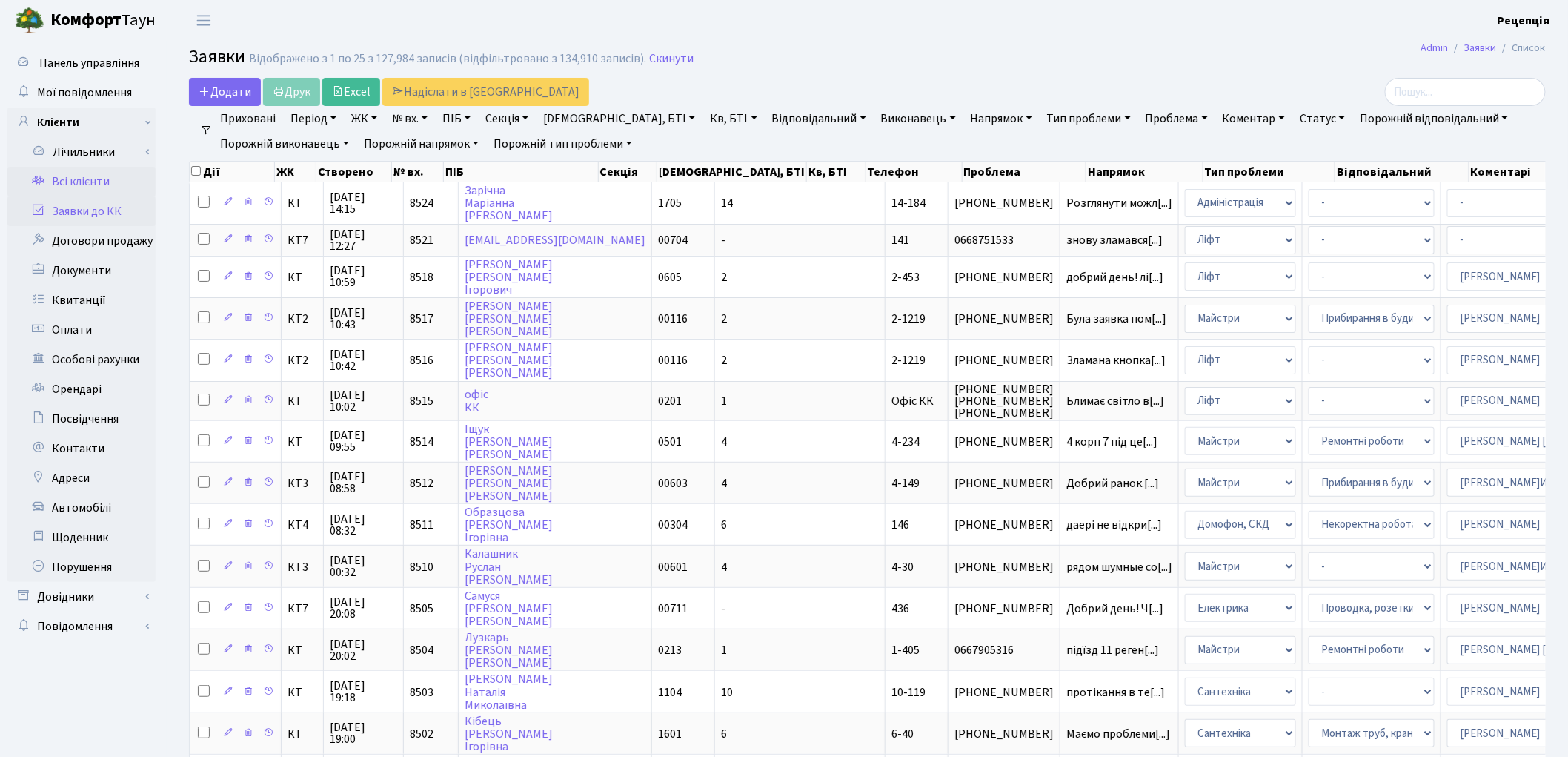
click at [62, 181] on link "Всі клієнти" at bounding box center [81, 182] width 149 height 30
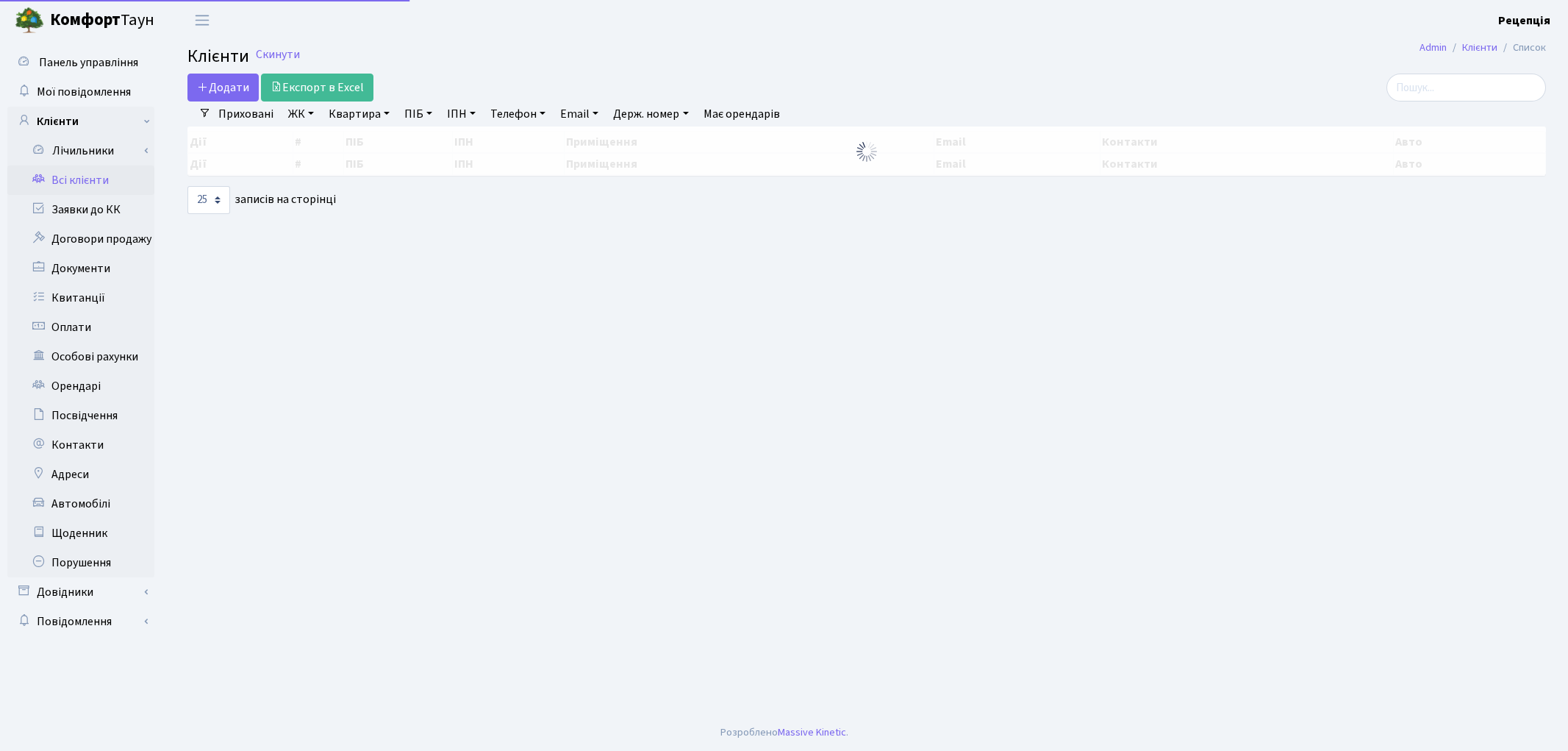
select select "25"
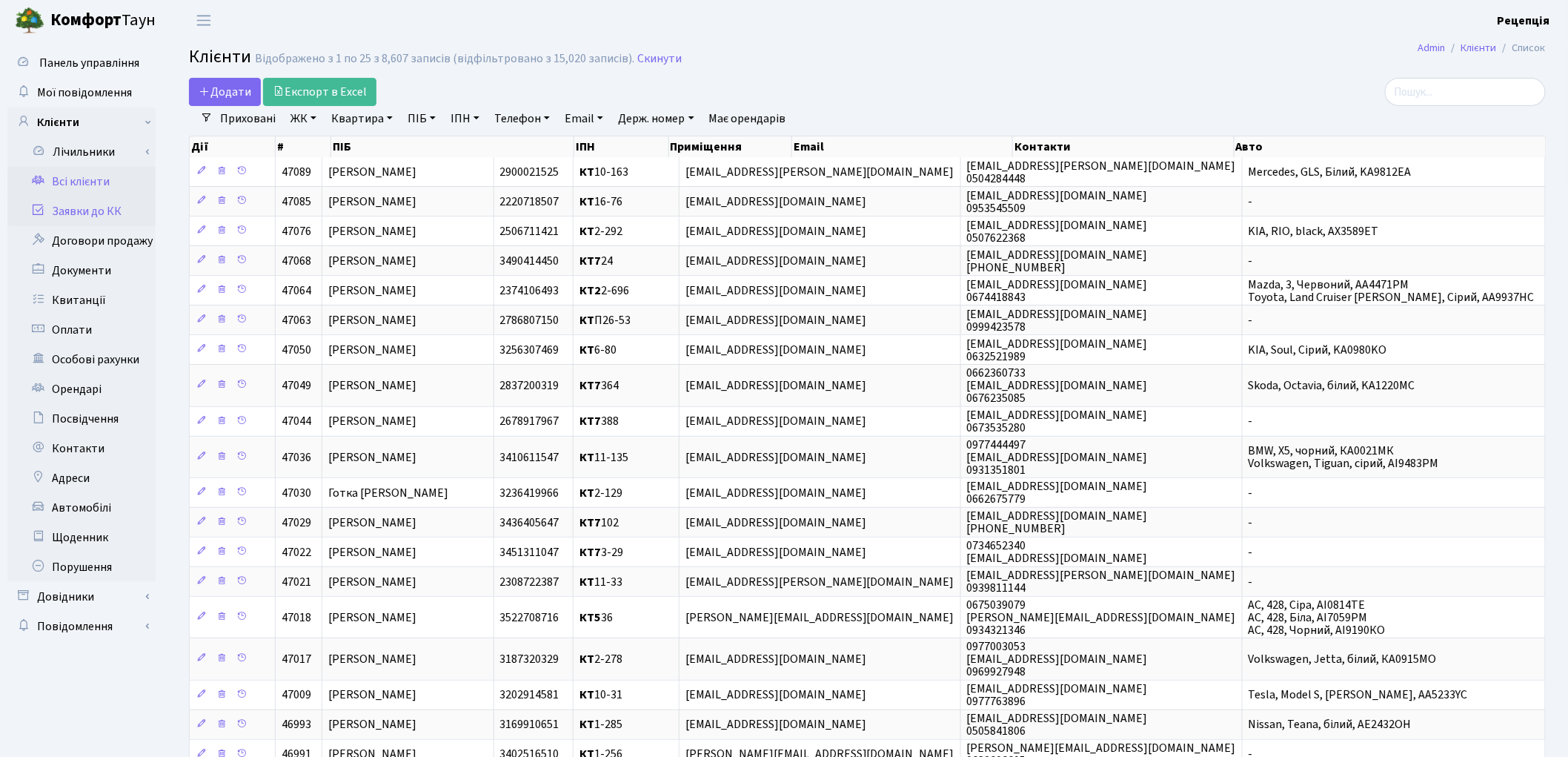
click at [107, 203] on link "Заявки до КК" at bounding box center [81, 211] width 149 height 30
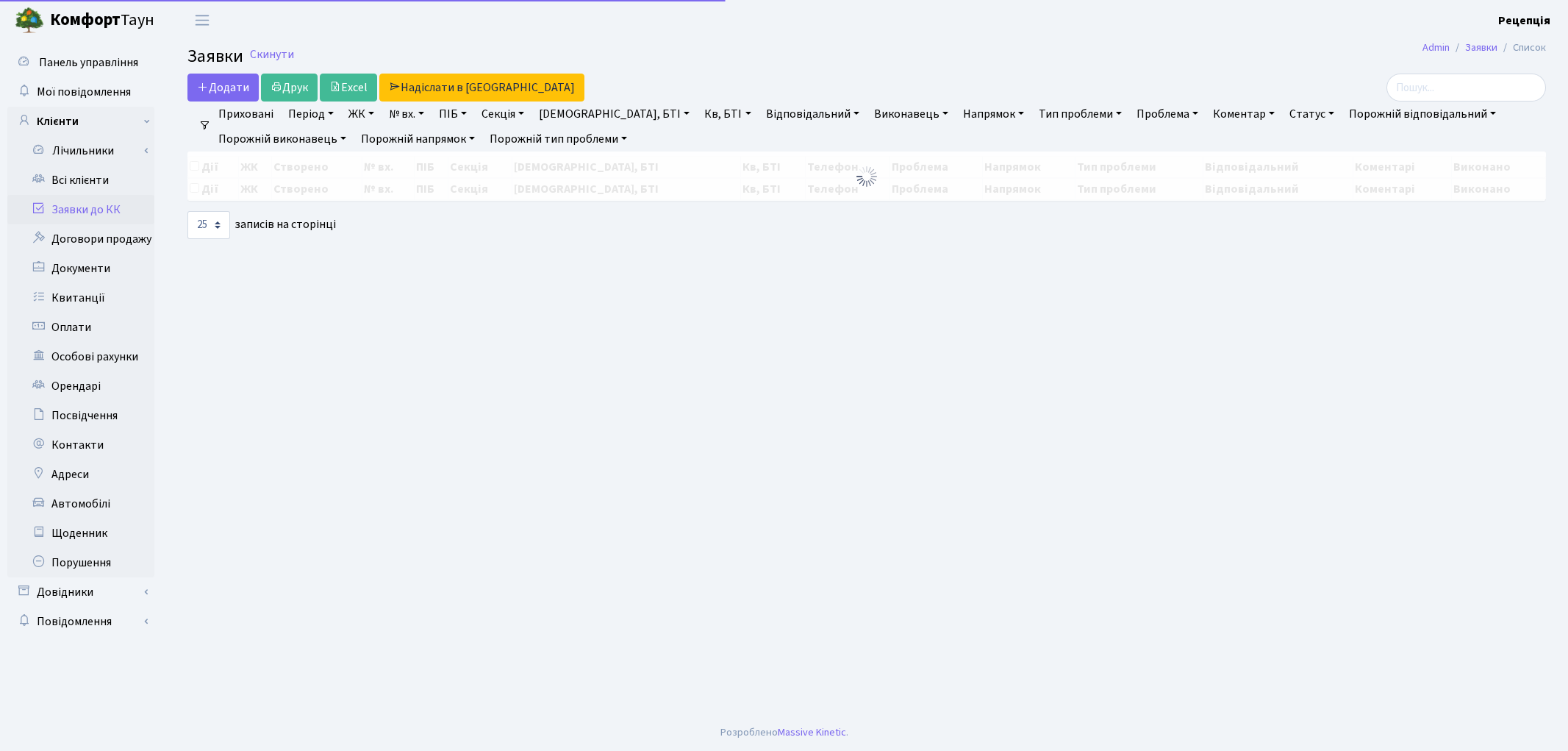
select select "25"
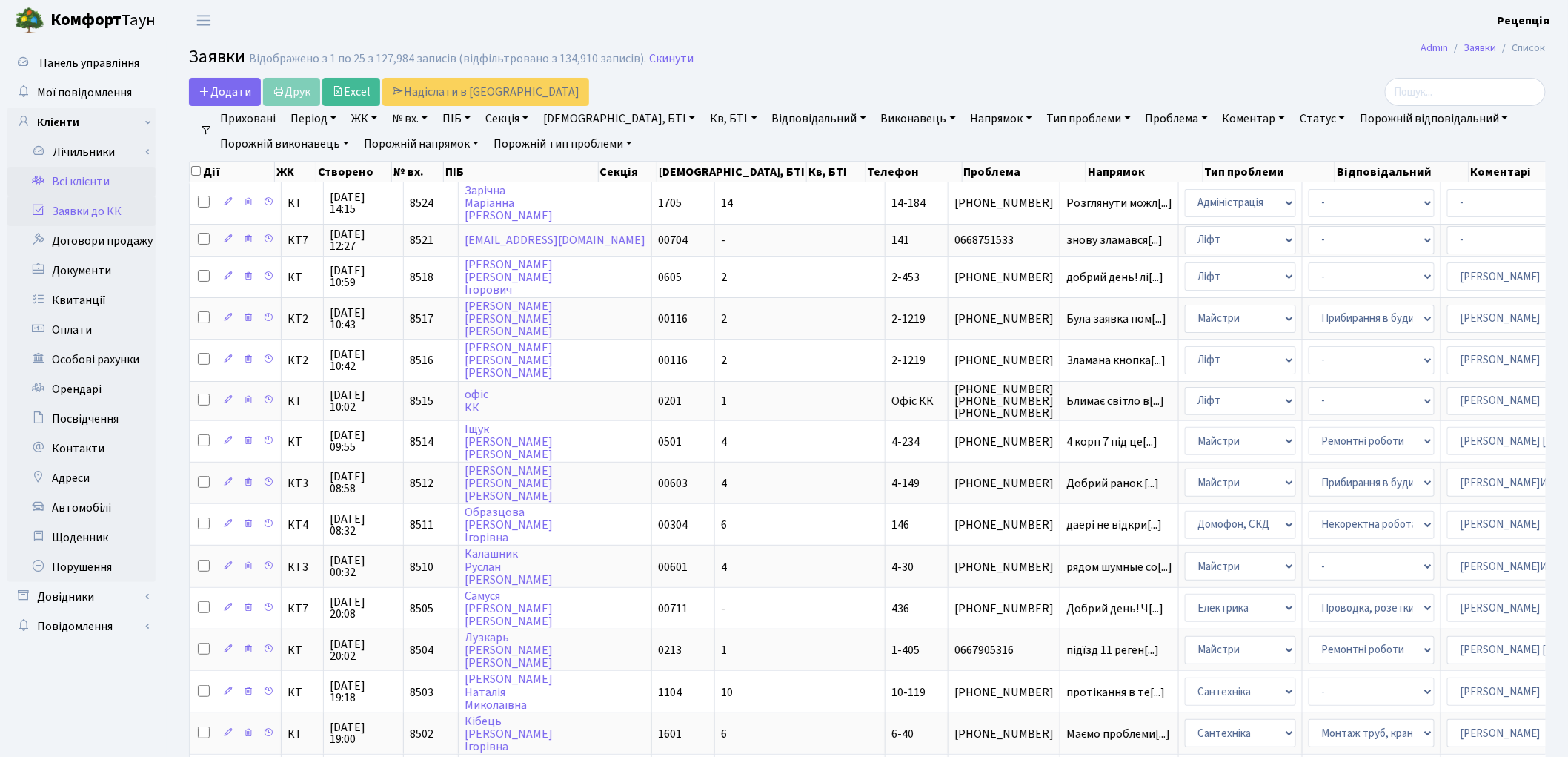
click at [100, 177] on link "Всі клієнти" at bounding box center [81, 182] width 149 height 30
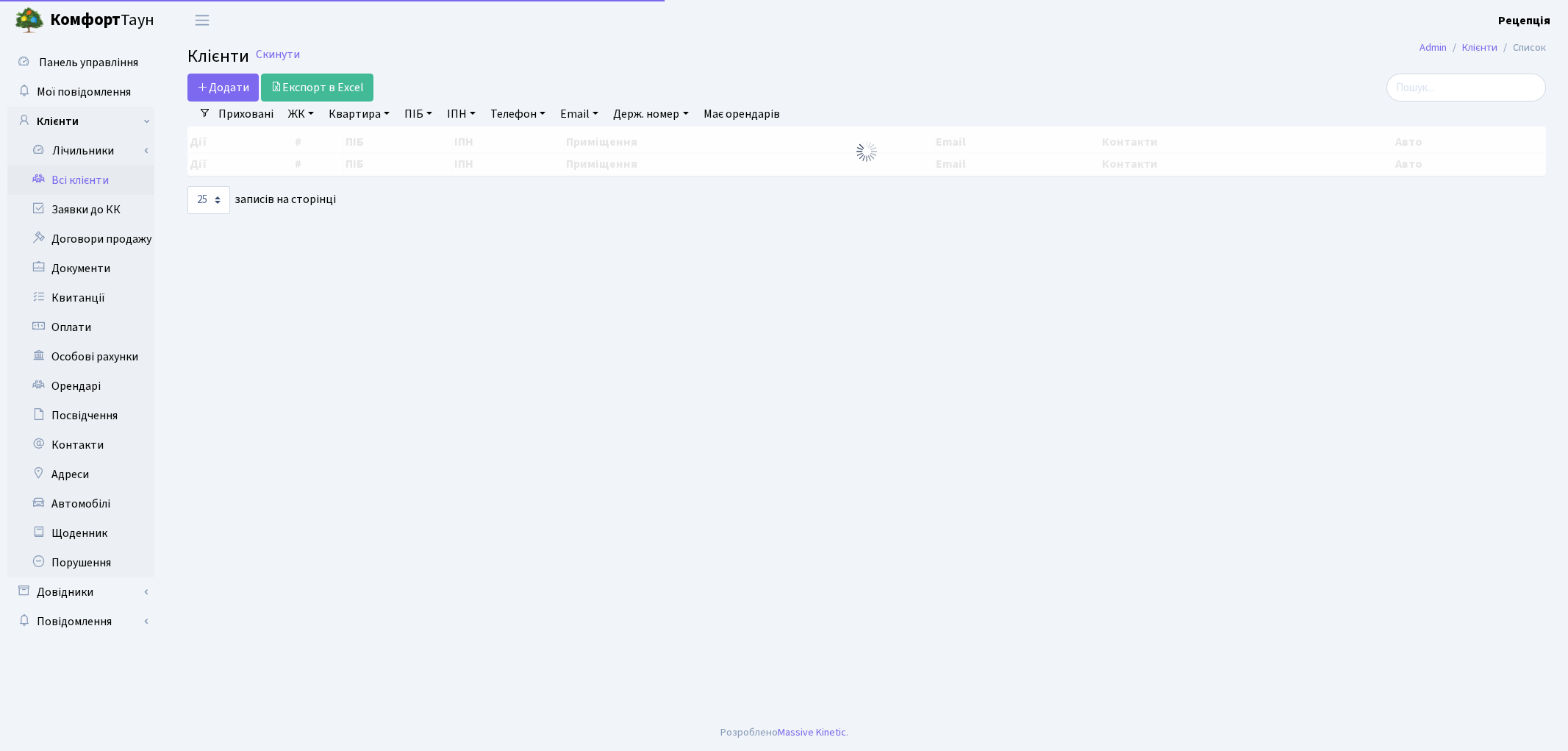
select select "25"
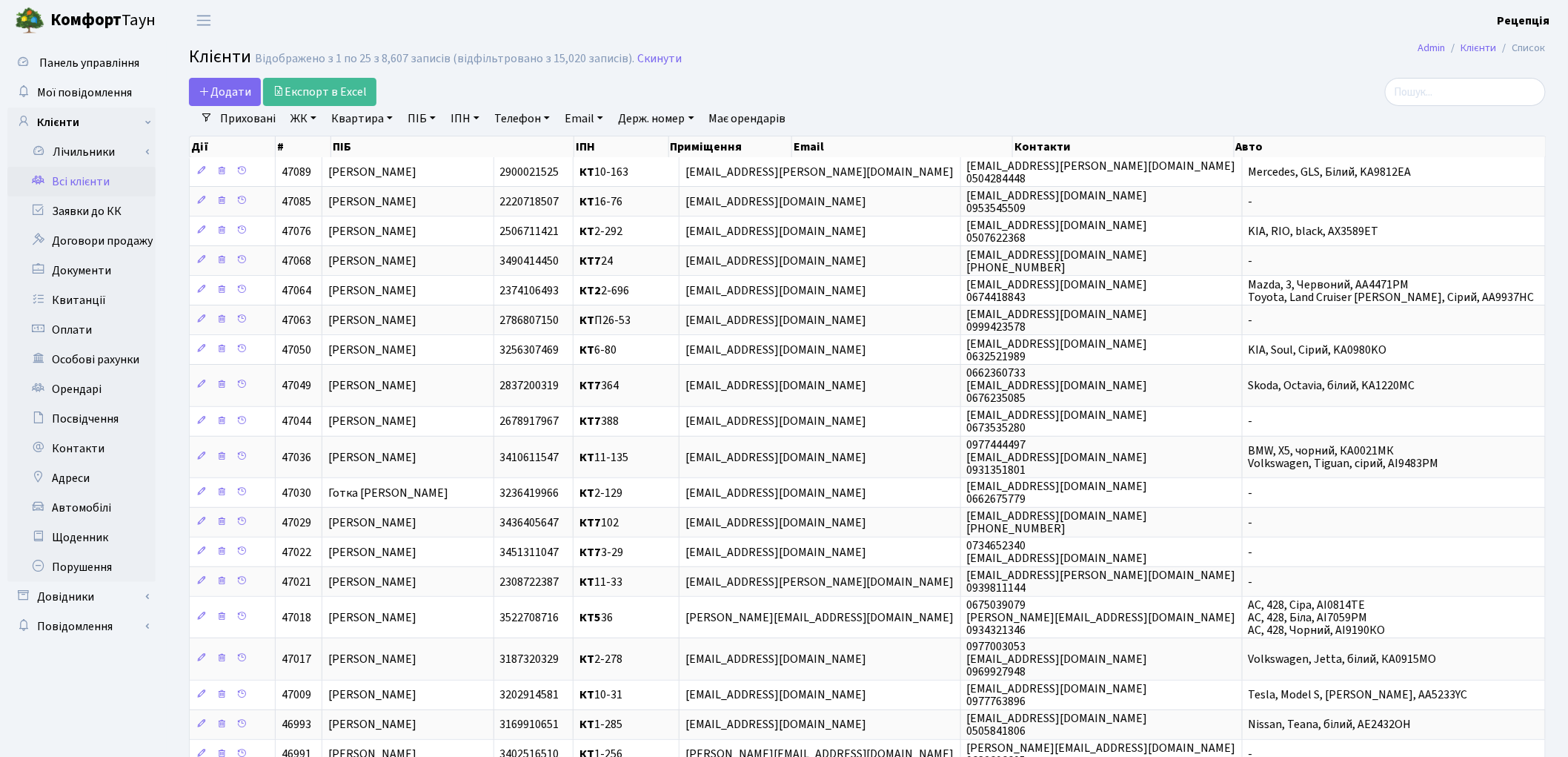
click at [340, 117] on link "Квартира" at bounding box center [361, 118] width 73 height 25
type input "2-1220"
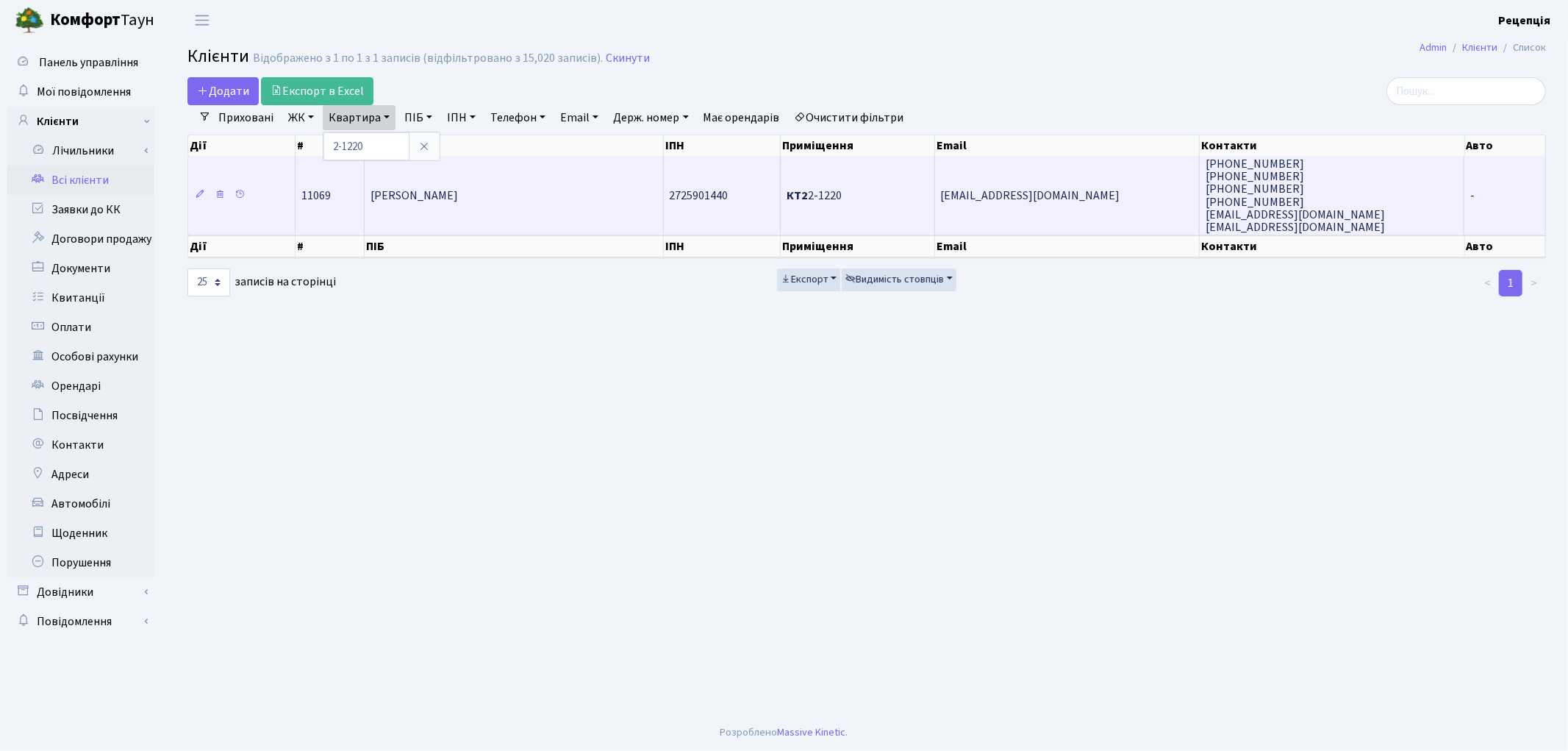
click at [413, 199] on span "[PERSON_NAME]" at bounding box center [414, 195] width 88 height 16
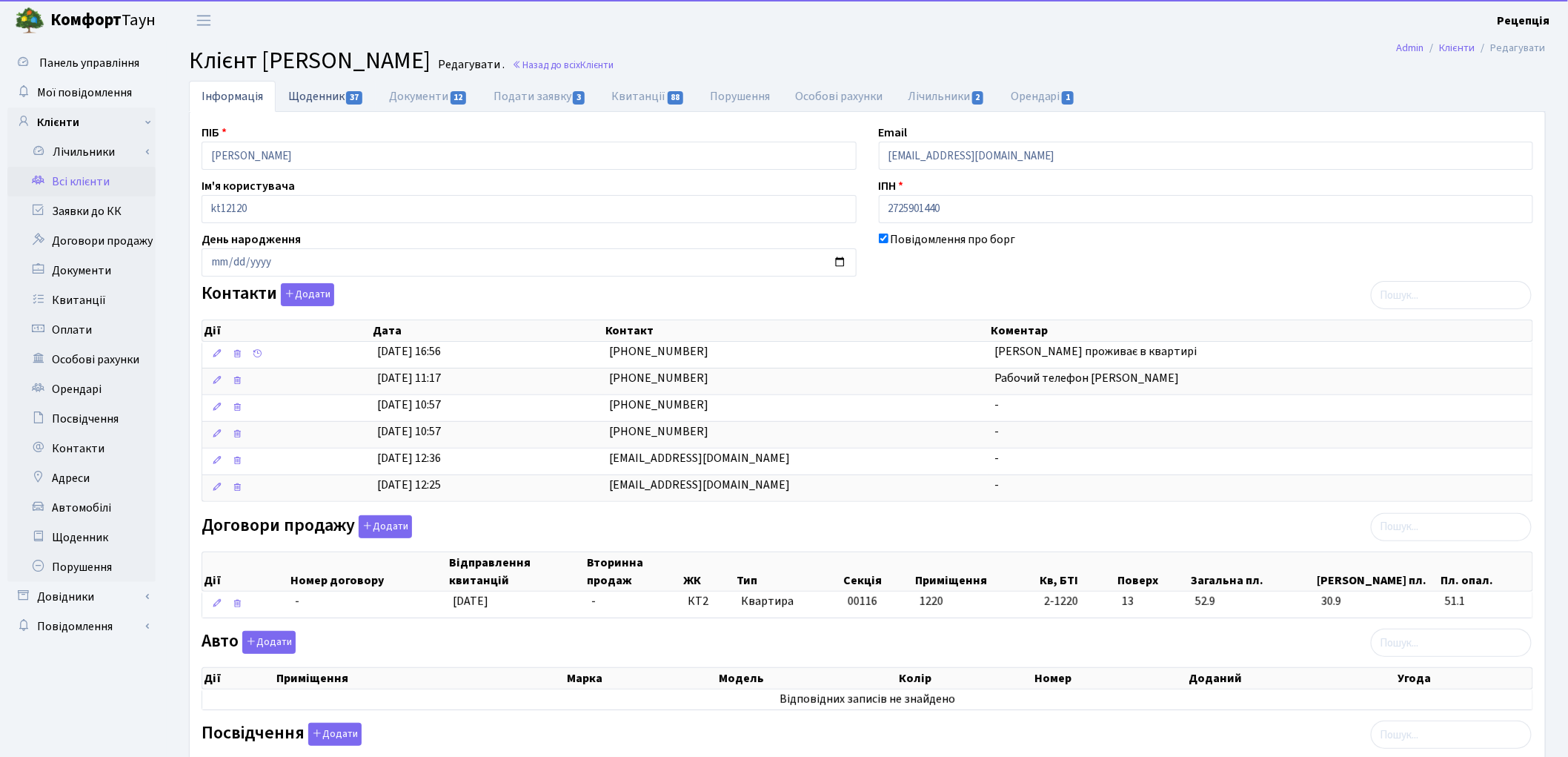
click at [322, 98] on link "Щоденник 37" at bounding box center [325, 96] width 100 height 31
select select "25"
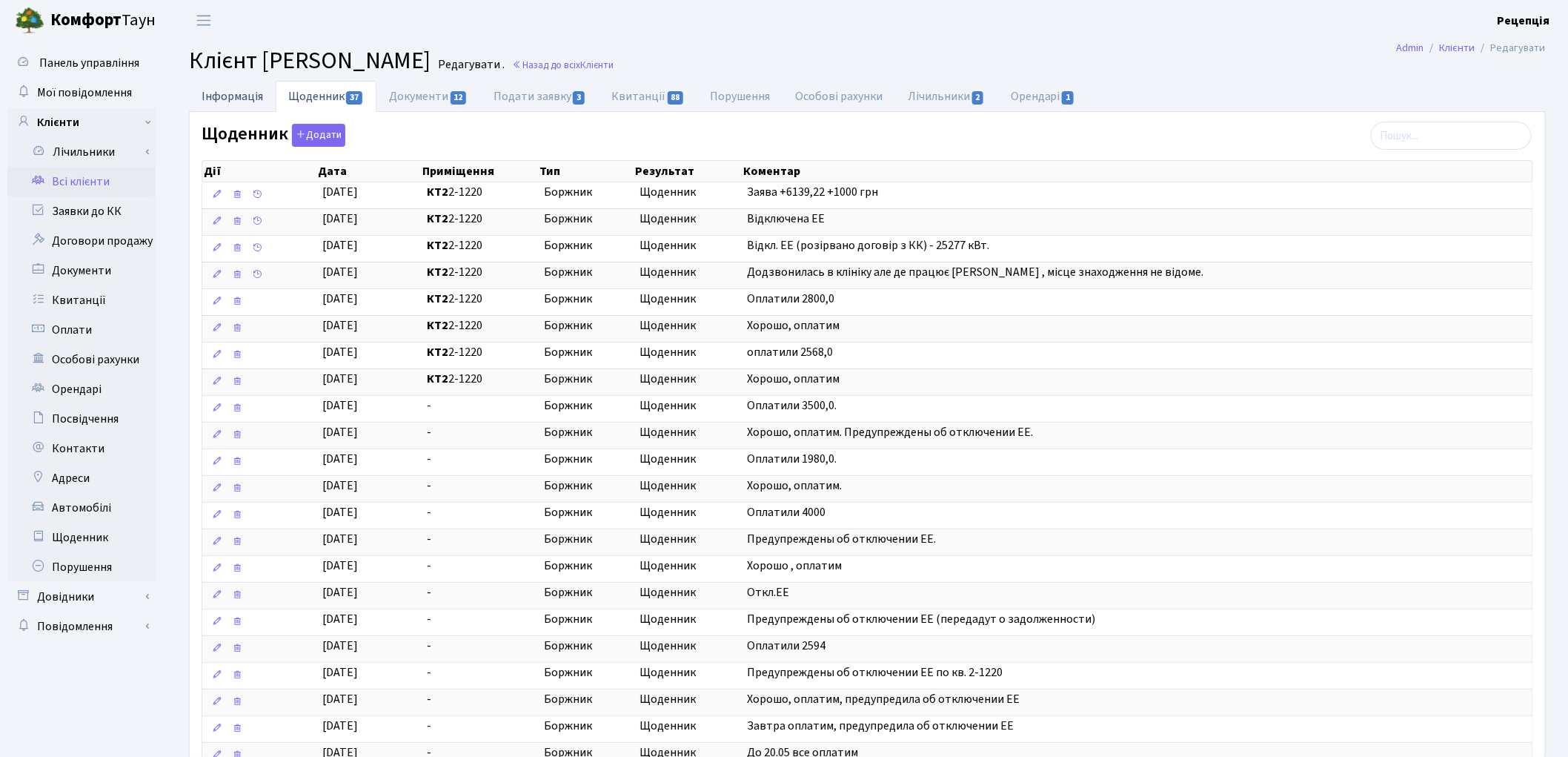
click at [208, 88] on link "Інформація" at bounding box center [232, 96] width 87 height 31
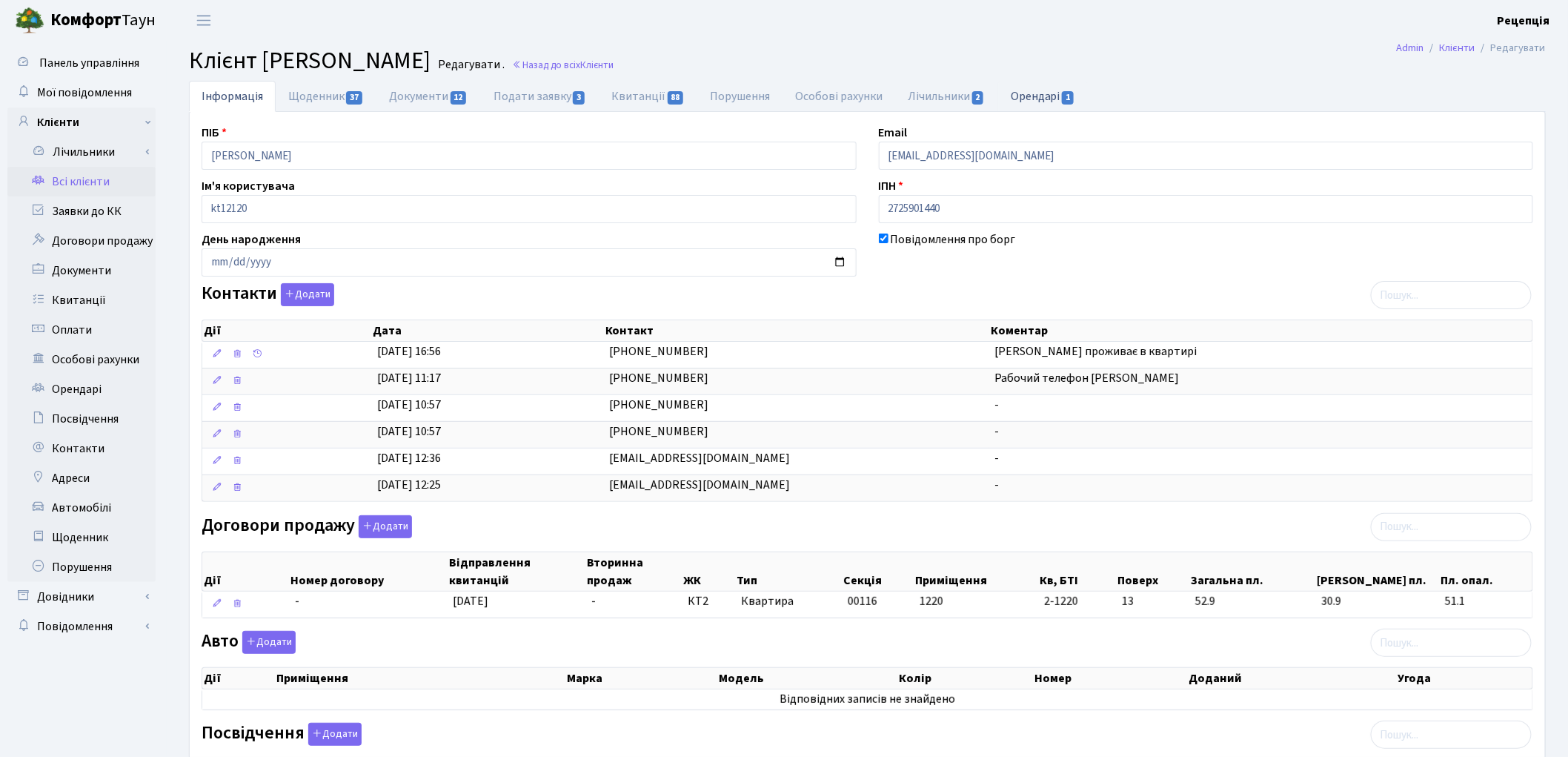
click at [1021, 96] on link "Орендарі 1" at bounding box center [1043, 96] width 90 height 31
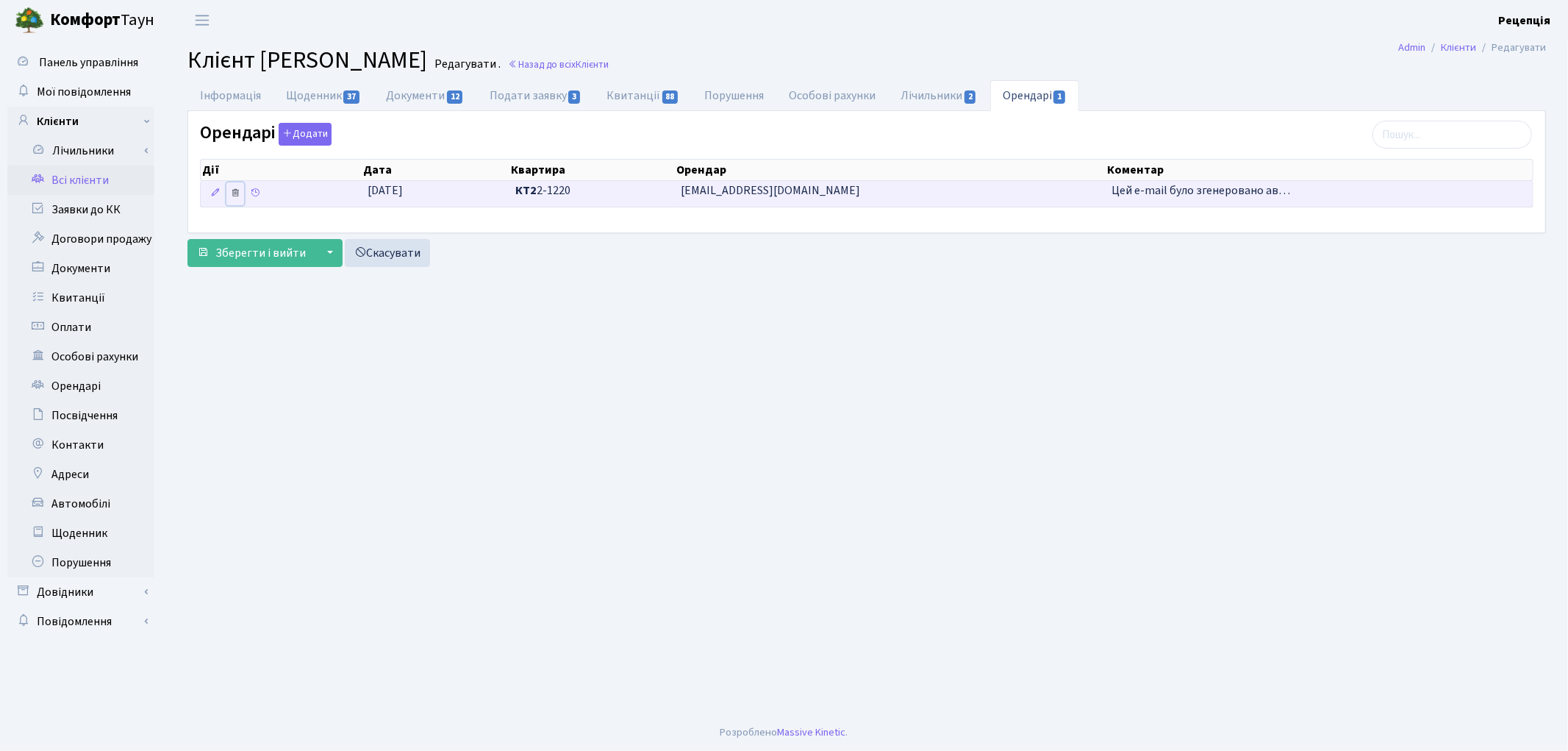
click at [237, 192] on icon at bounding box center [235, 192] width 10 height 10
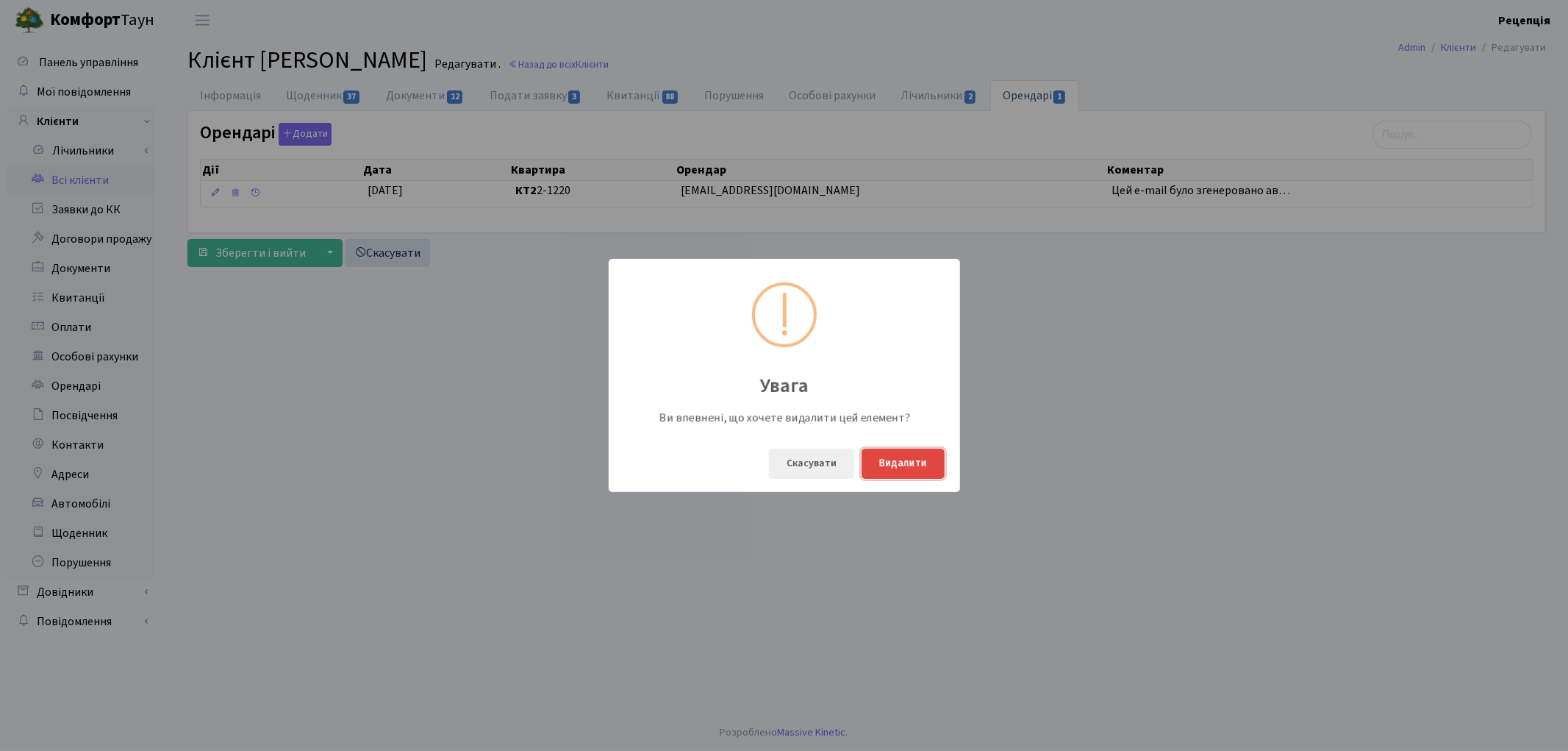
click at [894, 461] on button "Видалити" at bounding box center [903, 464] width 83 height 30
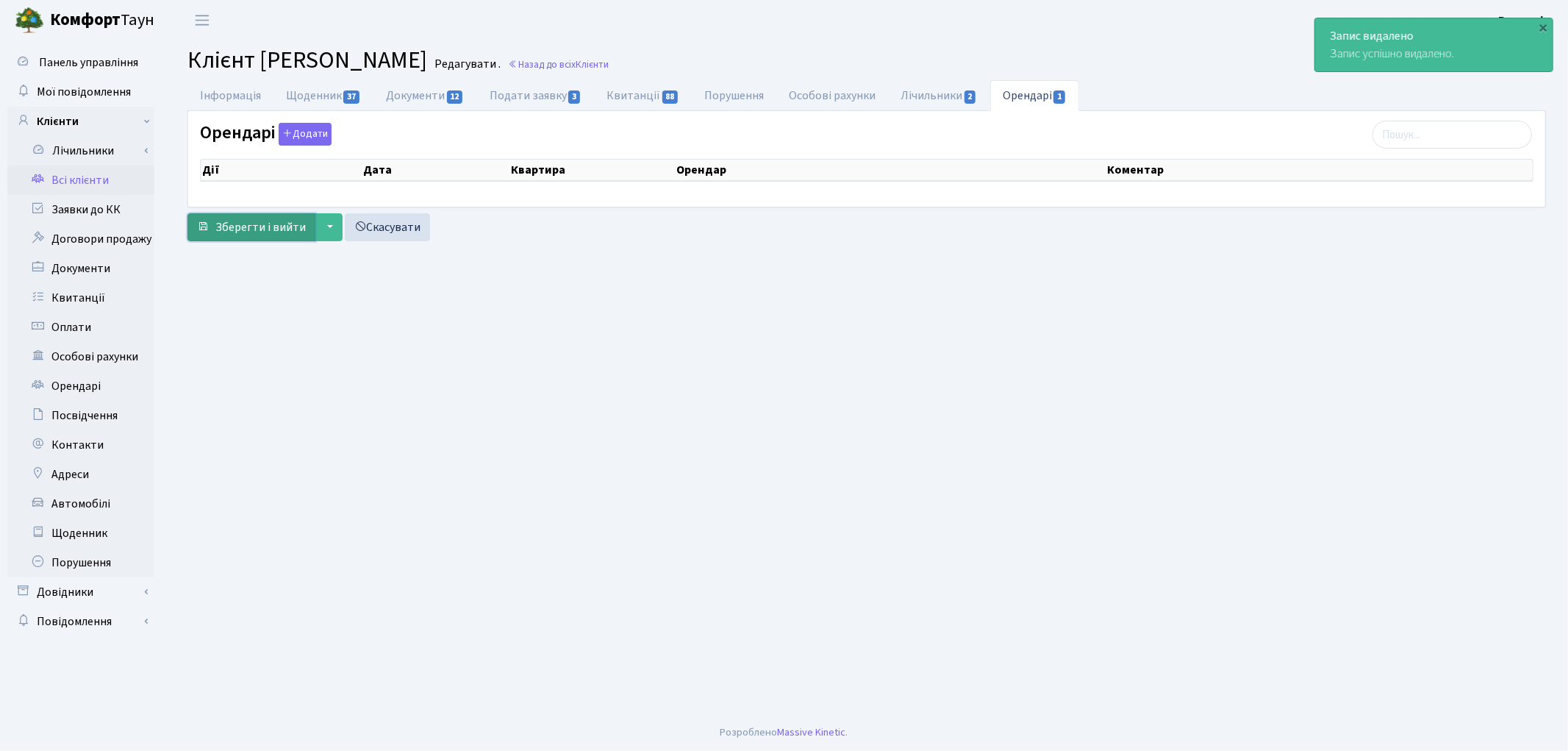
click at [239, 229] on span "Зберегти і вийти" at bounding box center [260, 227] width 90 height 16
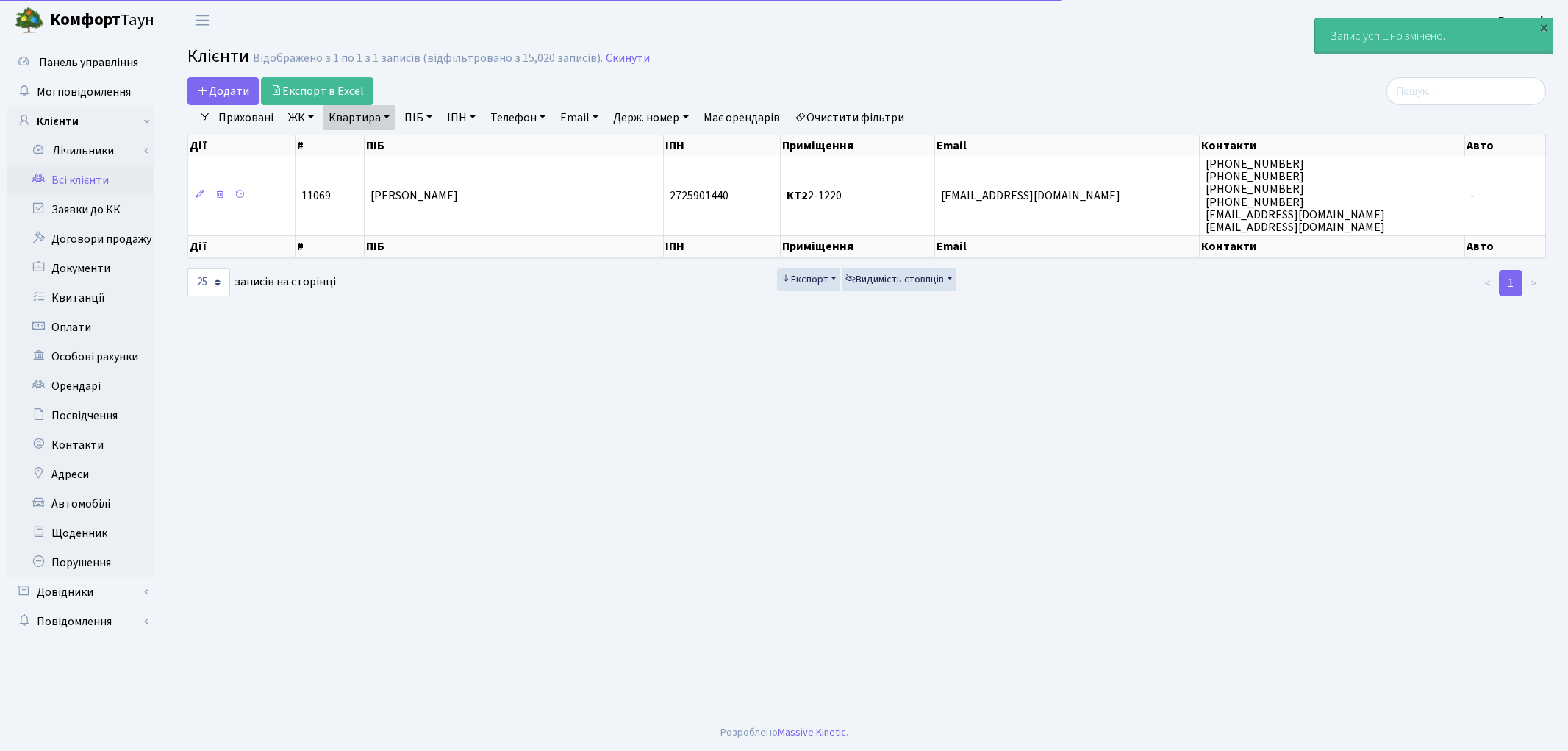
select select "25"
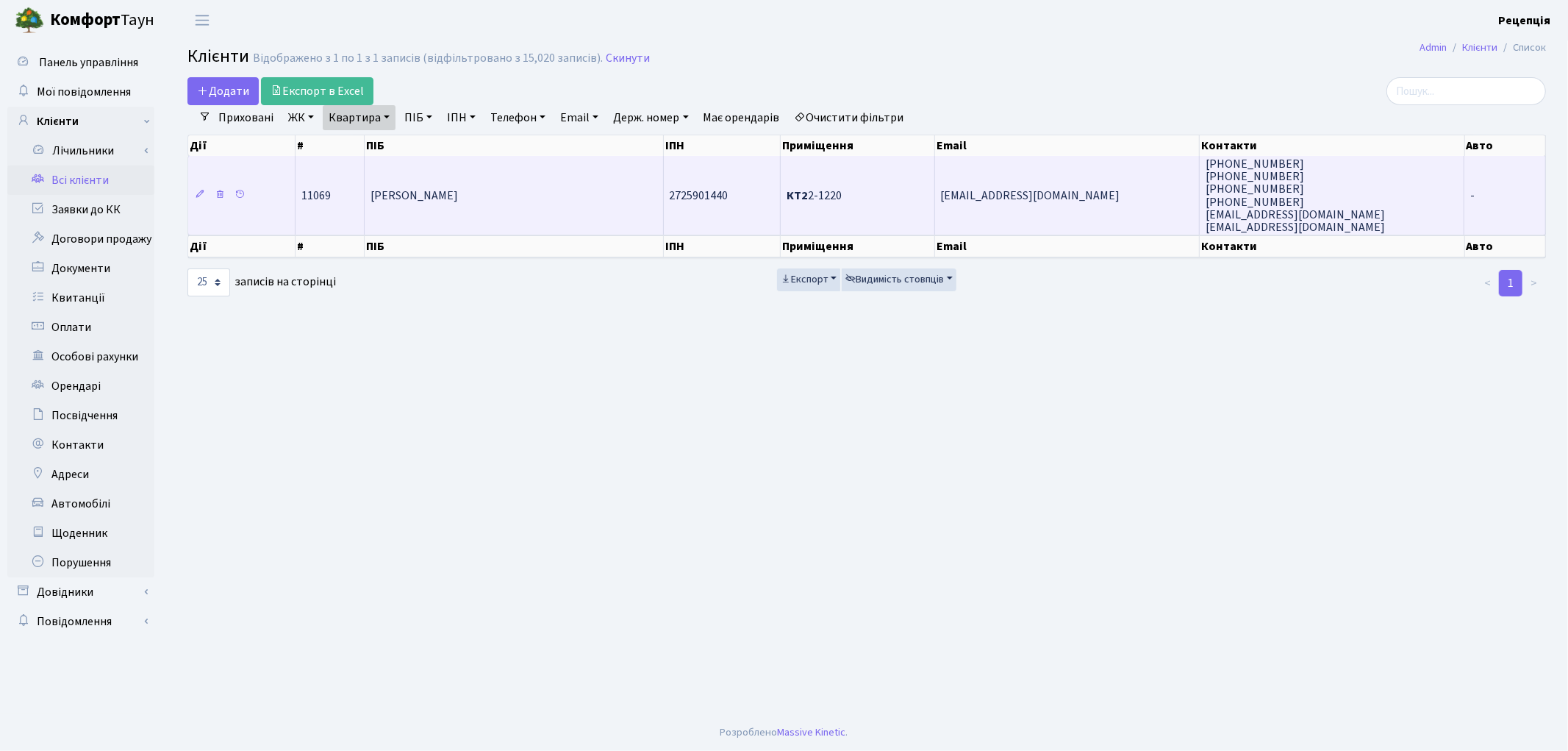
click at [489, 183] on td "[PERSON_NAME]" at bounding box center [515, 195] width 300 height 79
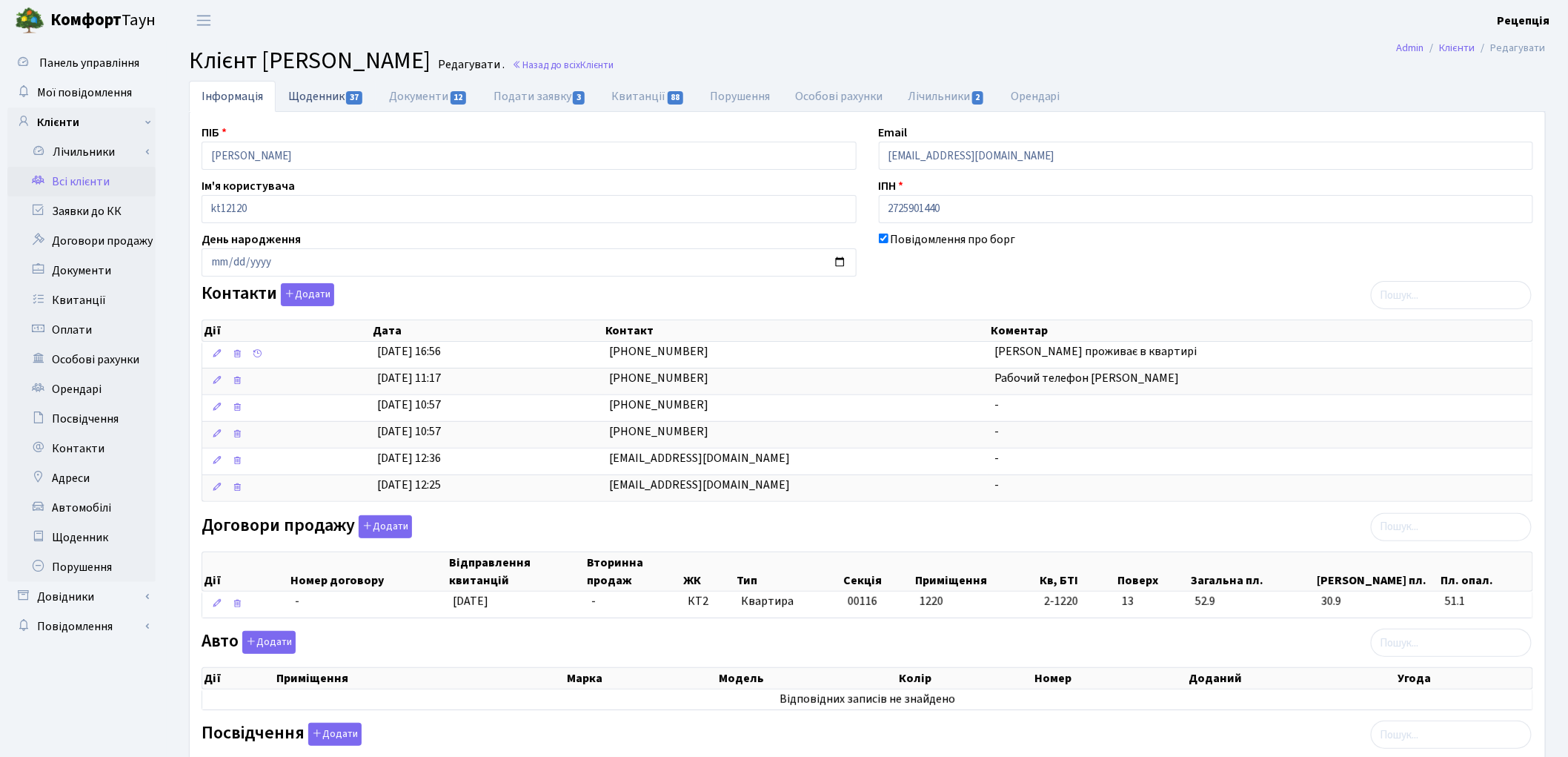
click at [321, 99] on link "Щоденник 37" at bounding box center [325, 96] width 100 height 31
select select "25"
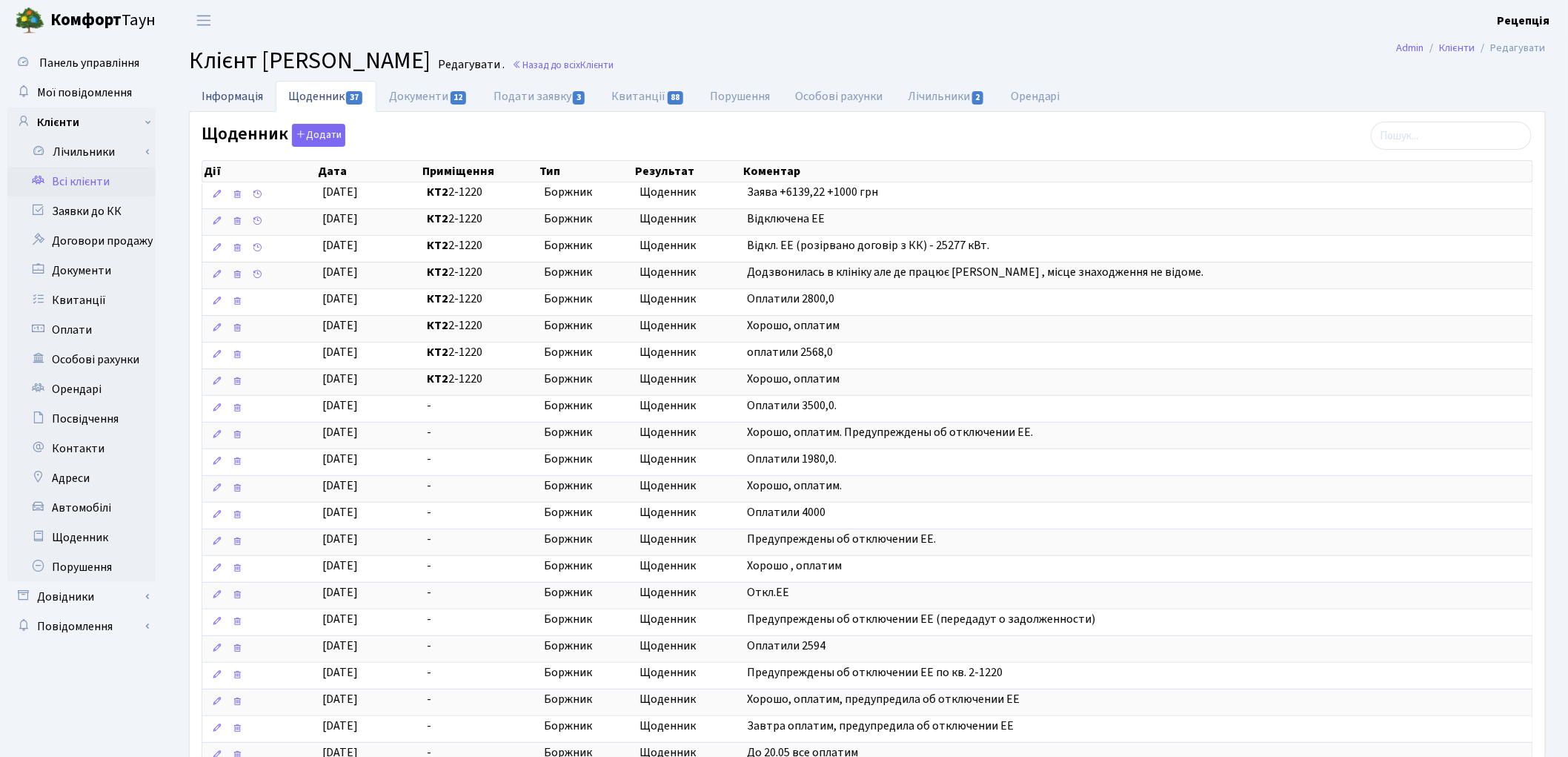
click at [254, 93] on link "Інформація" at bounding box center [232, 96] width 87 height 31
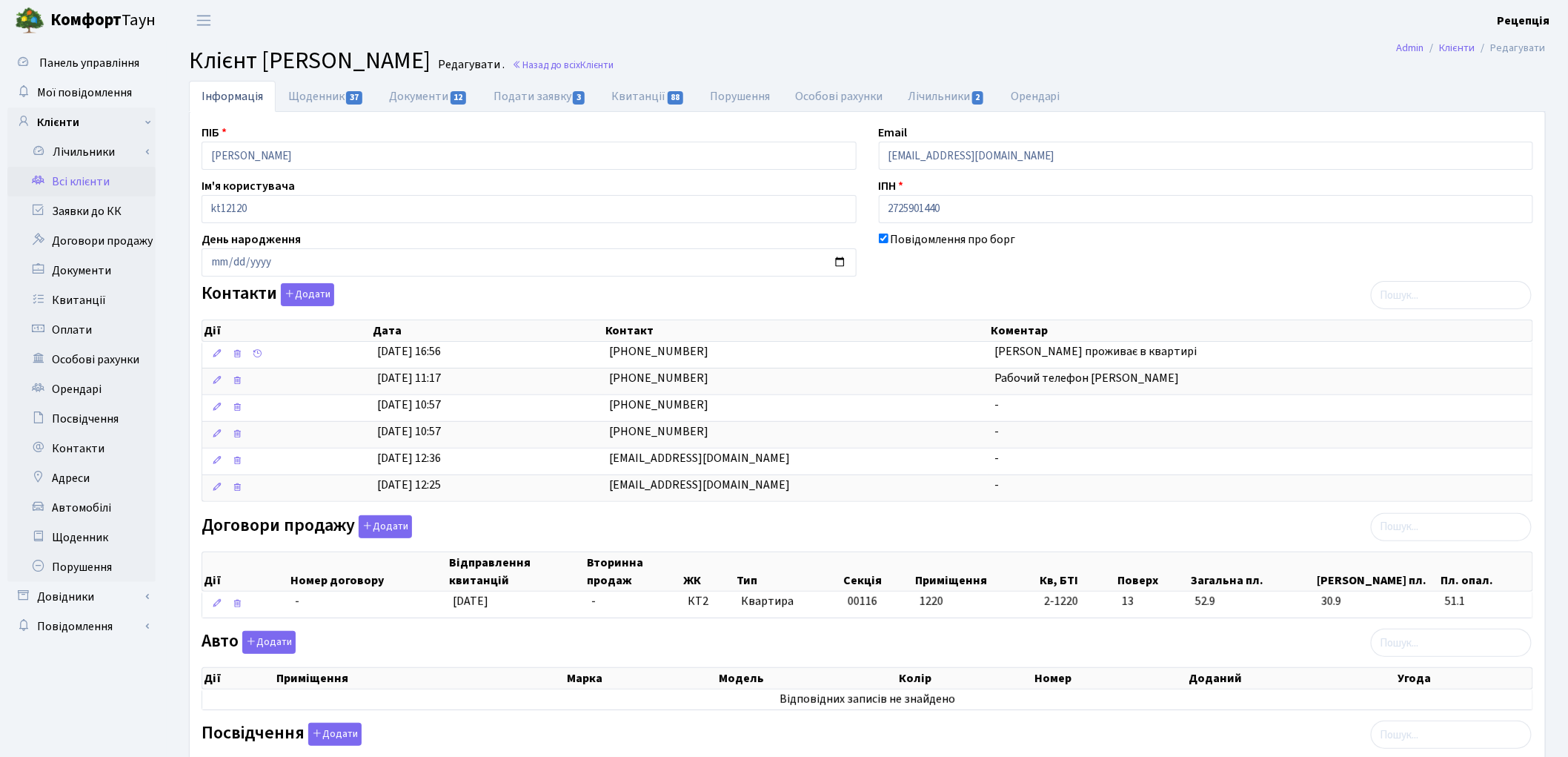
click at [91, 178] on link "Всі клієнти" at bounding box center [81, 182] width 149 height 30
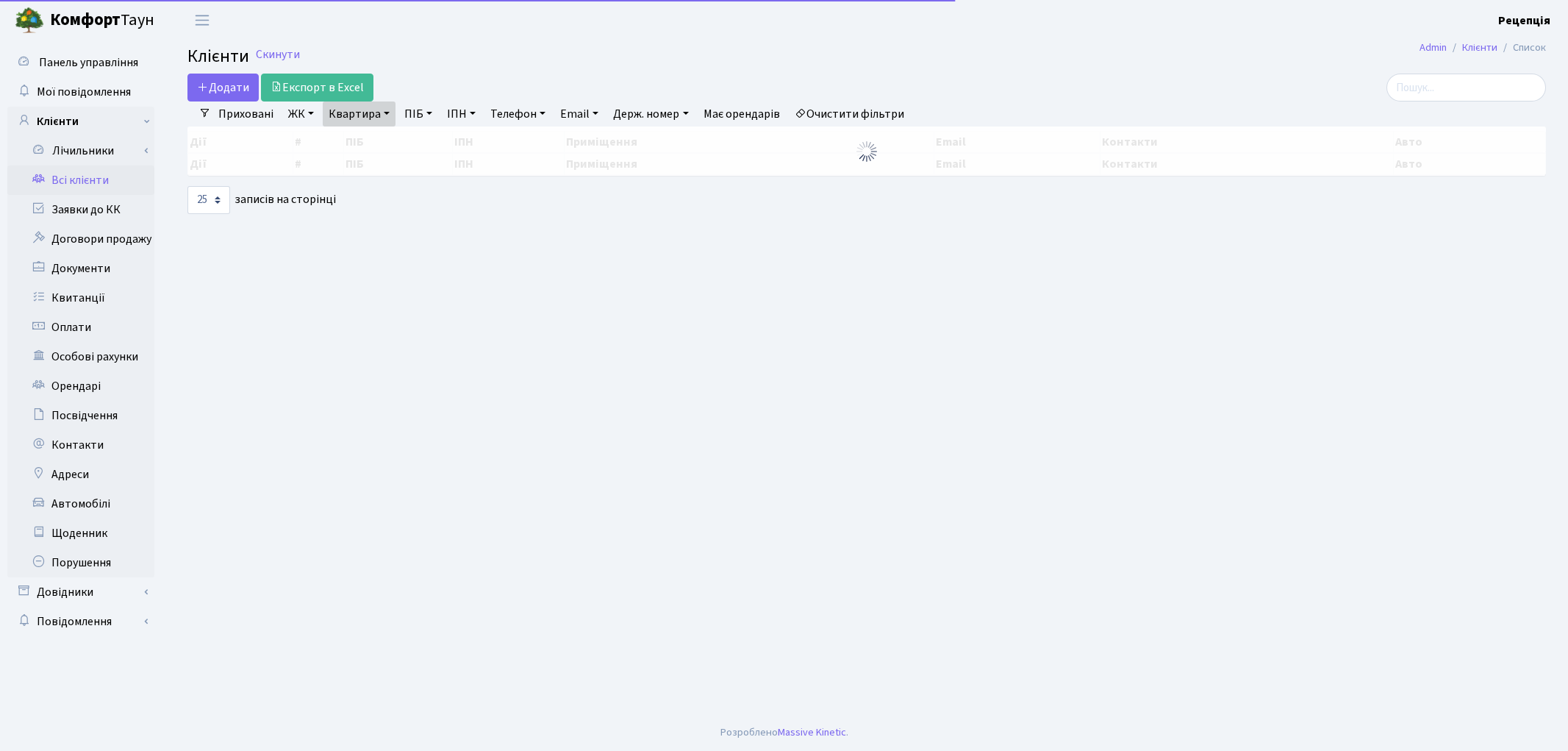
select select "25"
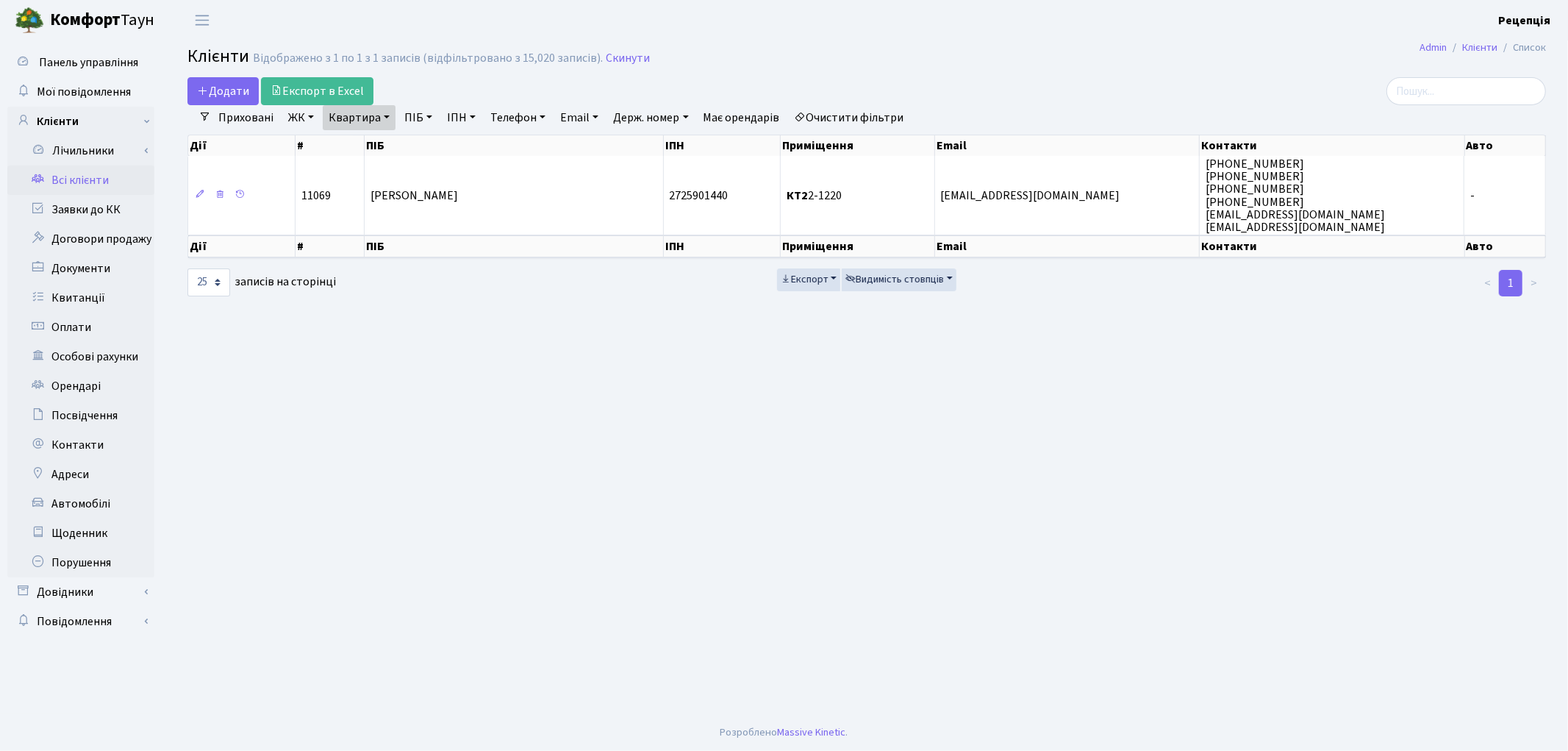
click at [840, 123] on link "Очистити фільтри" at bounding box center [849, 117] width 121 height 25
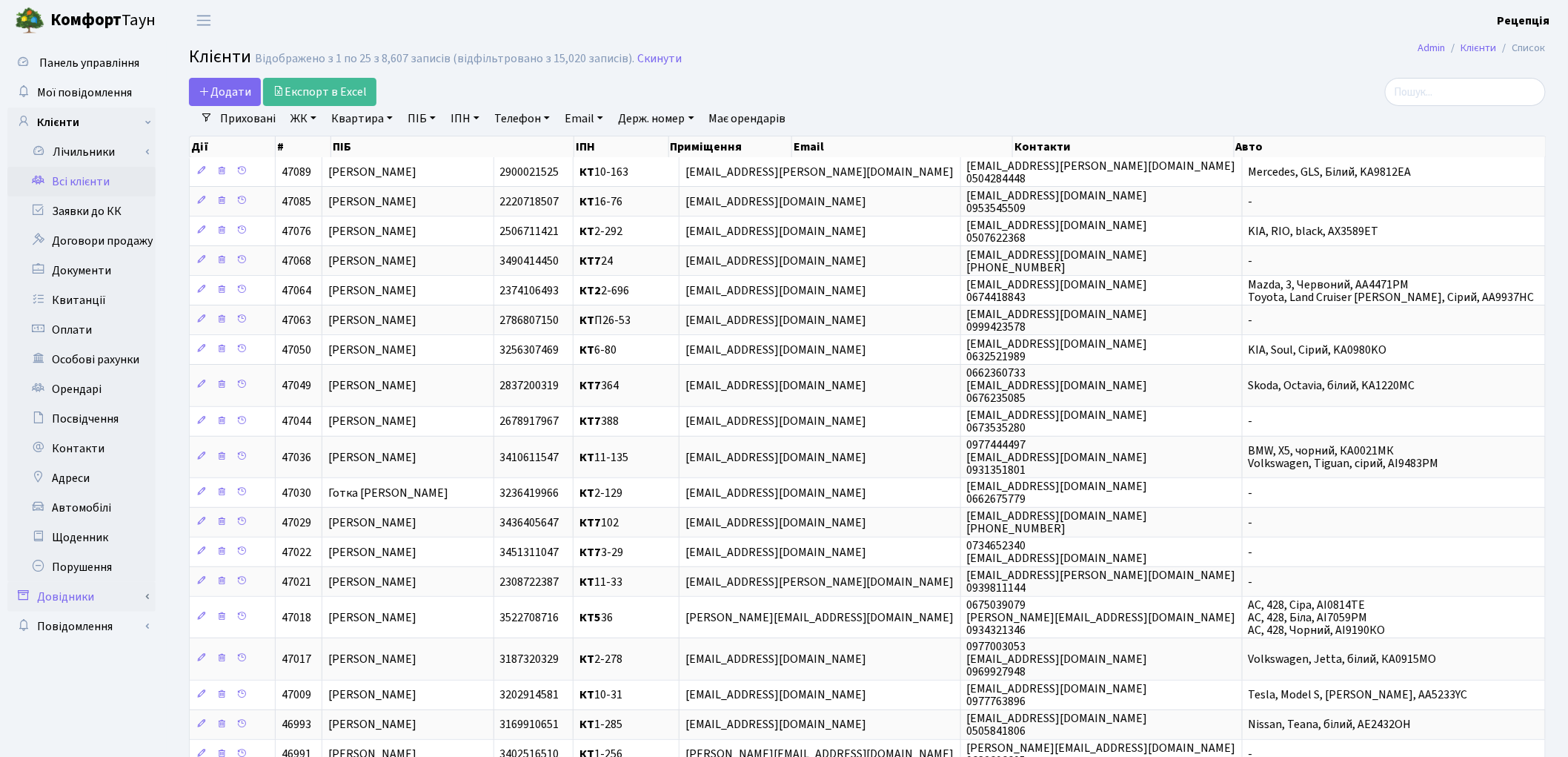
click at [102, 589] on link "Довідники" at bounding box center [81, 596] width 149 height 30
click at [104, 722] on link "Приміщення" at bounding box center [86, 733] width 139 height 30
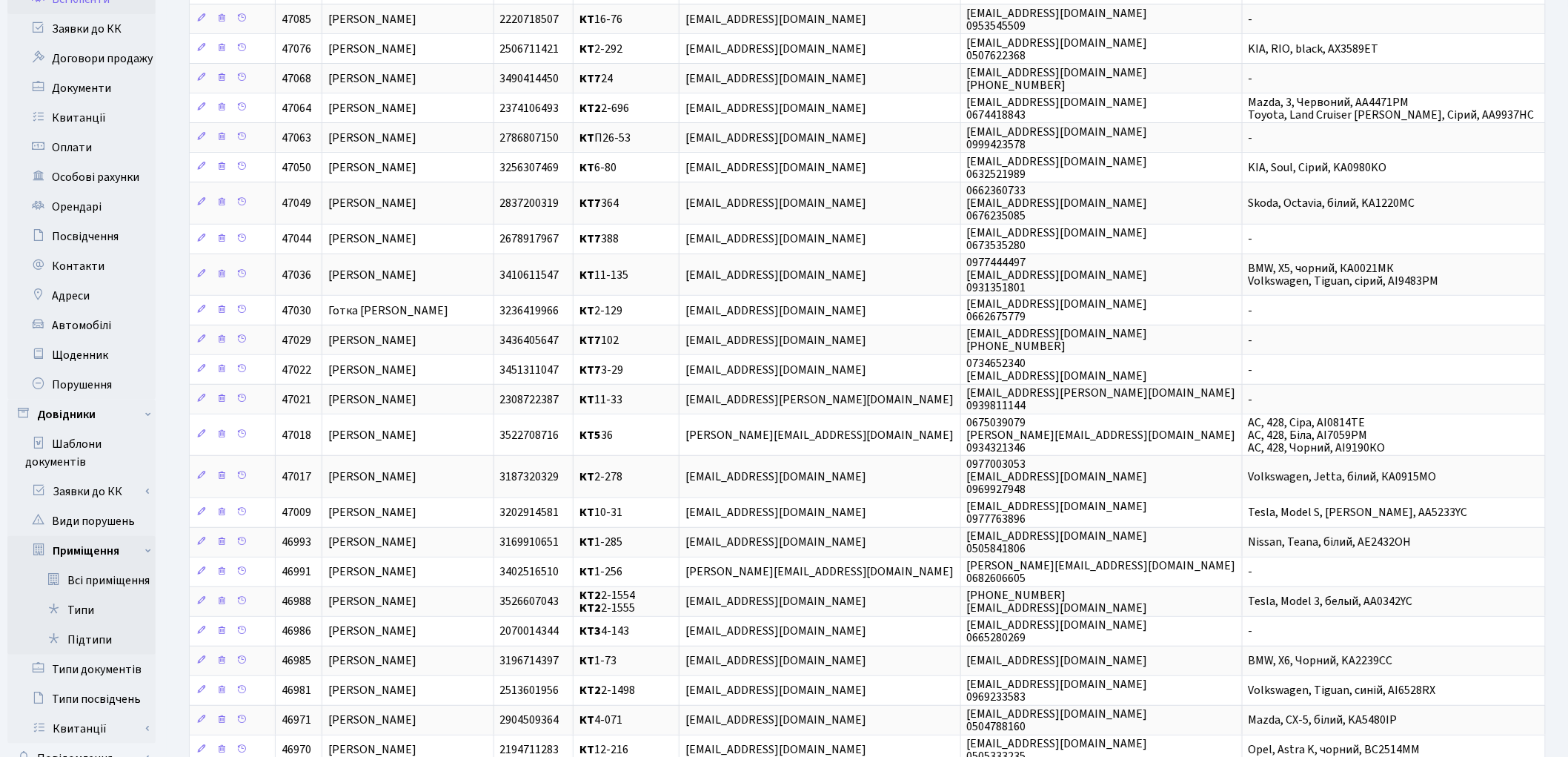
scroll to position [216, 0]
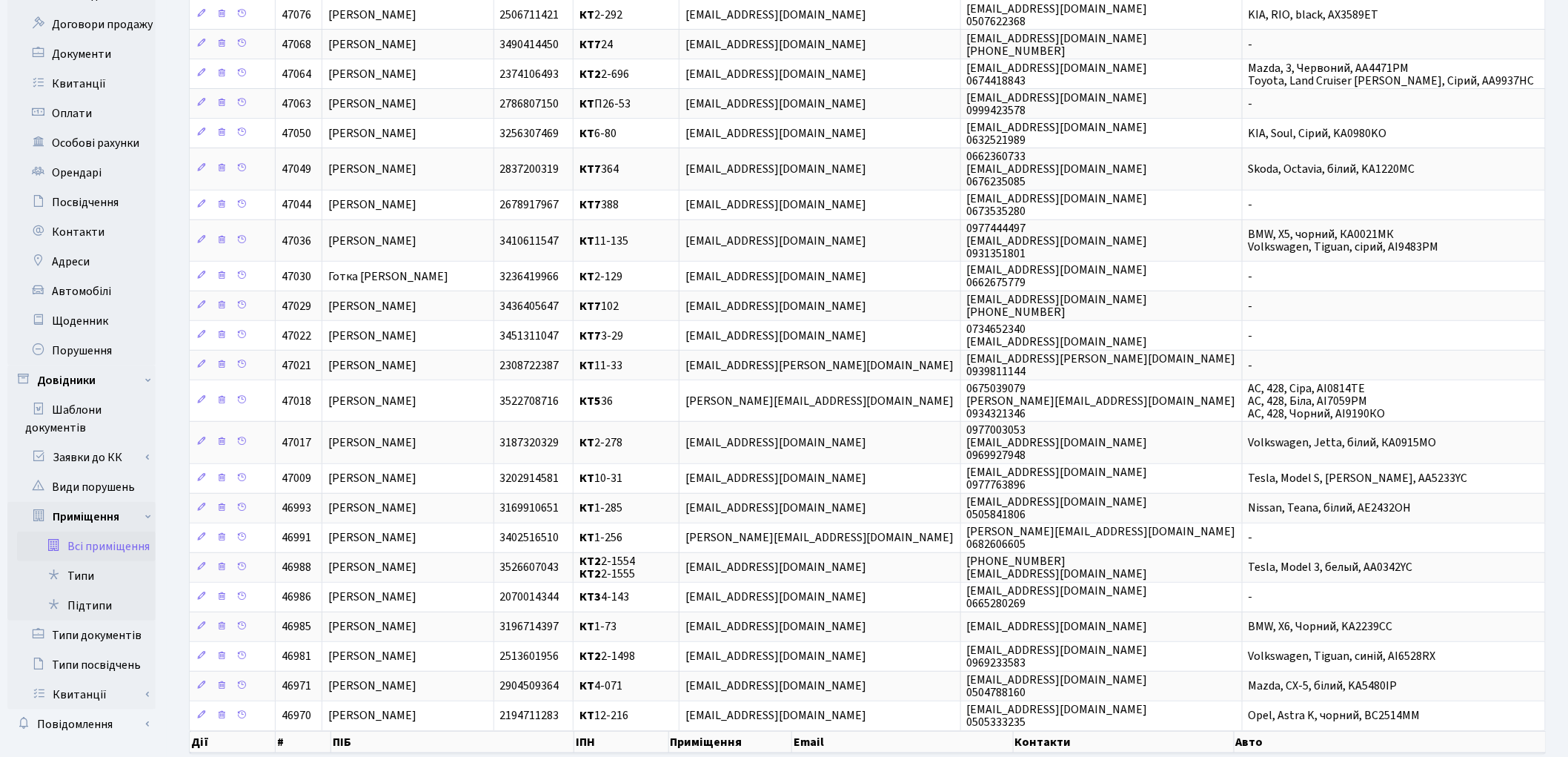
click at [120, 535] on link "Всі приміщення" at bounding box center [86, 546] width 139 height 30
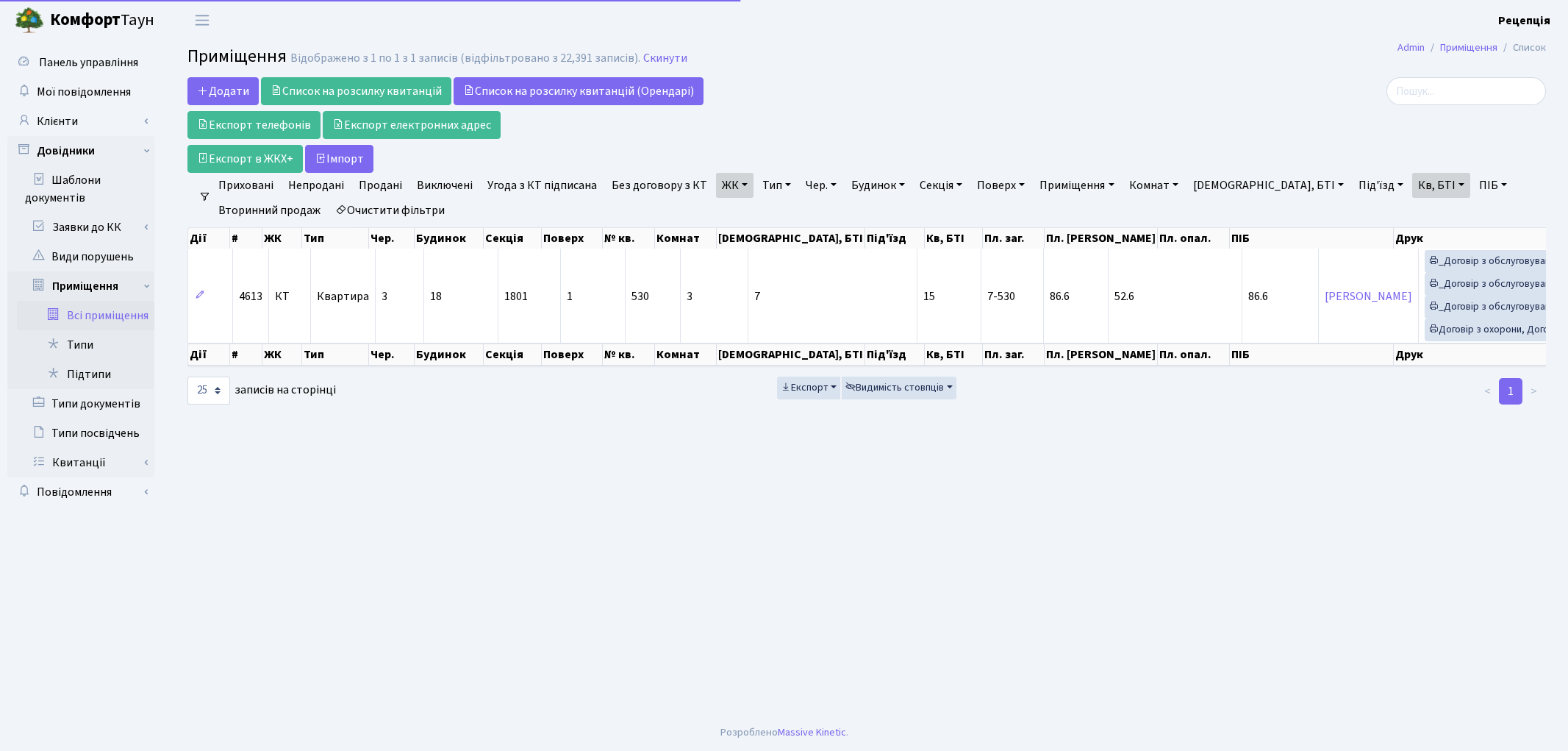
select select "25"
click at [727, 191] on link "ЖК" at bounding box center [735, 185] width 37 height 25
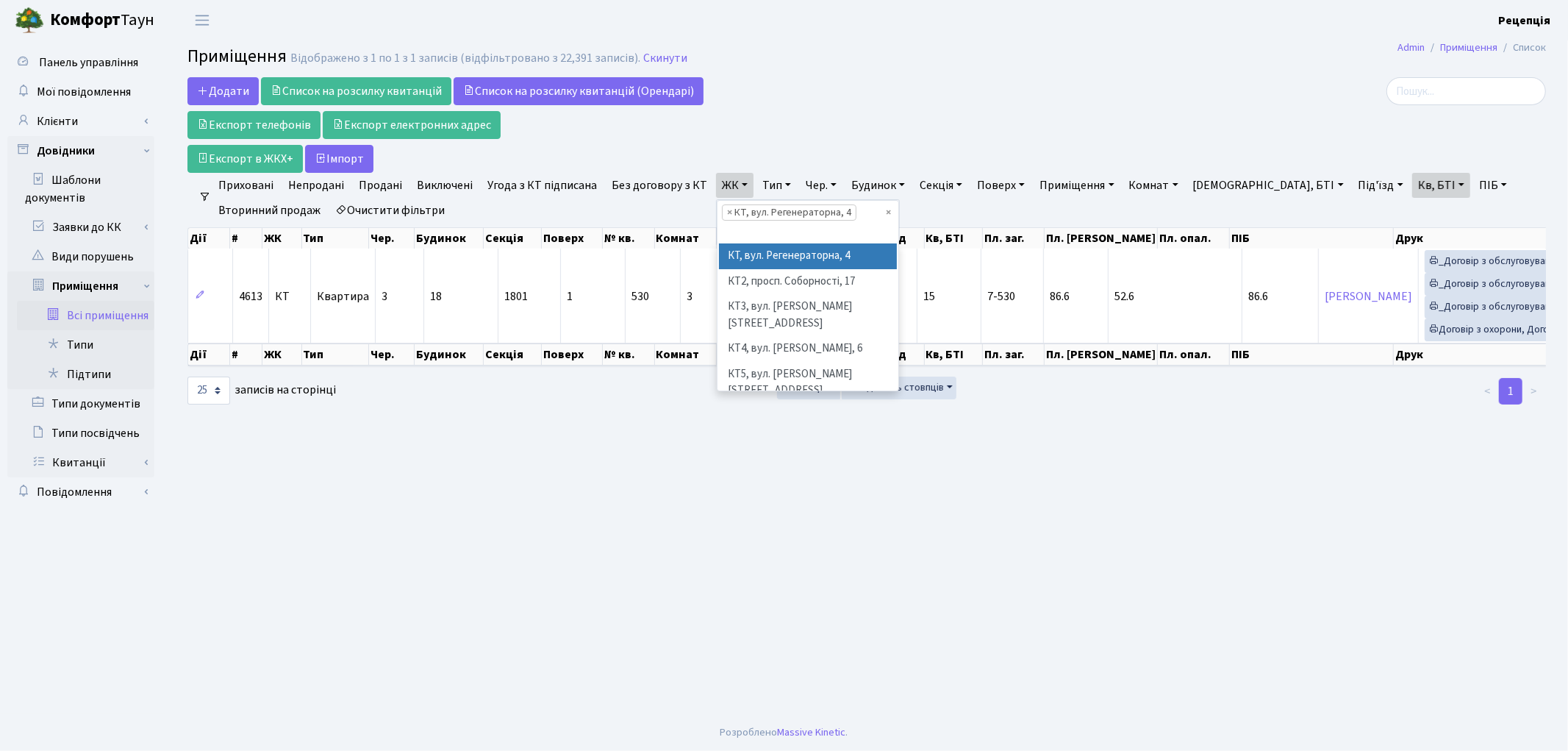
click at [732, 179] on link "ЖК" at bounding box center [735, 185] width 37 height 25
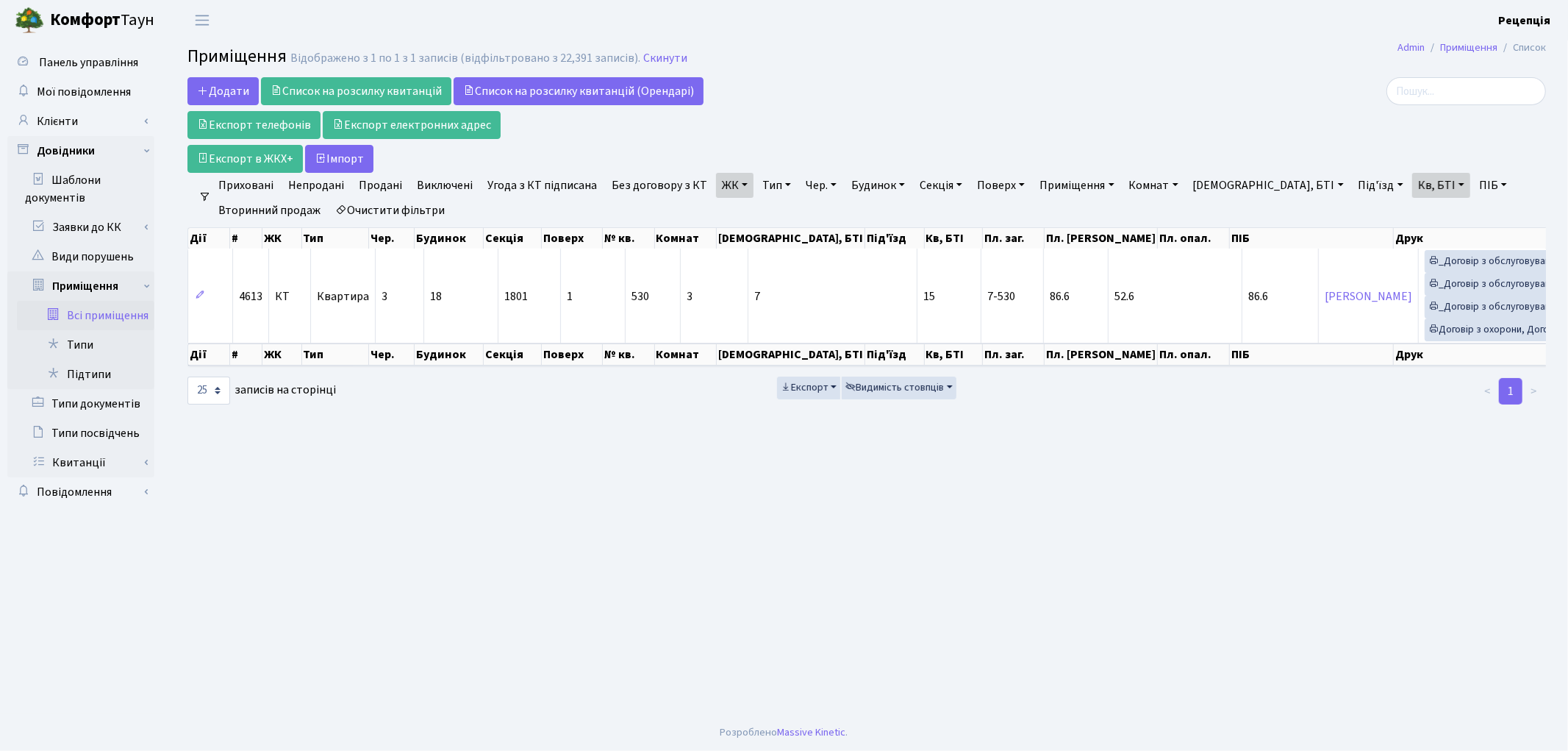
click at [1412, 179] on link "Кв, БТІ" at bounding box center [1441, 185] width 58 height 25
click at [1413, 214] on input "7-530" at bounding box center [1456, 214] width 86 height 28
type input "7"
type input "10-97"
click at [71, 128] on link "Клієнти" at bounding box center [80, 121] width 147 height 29
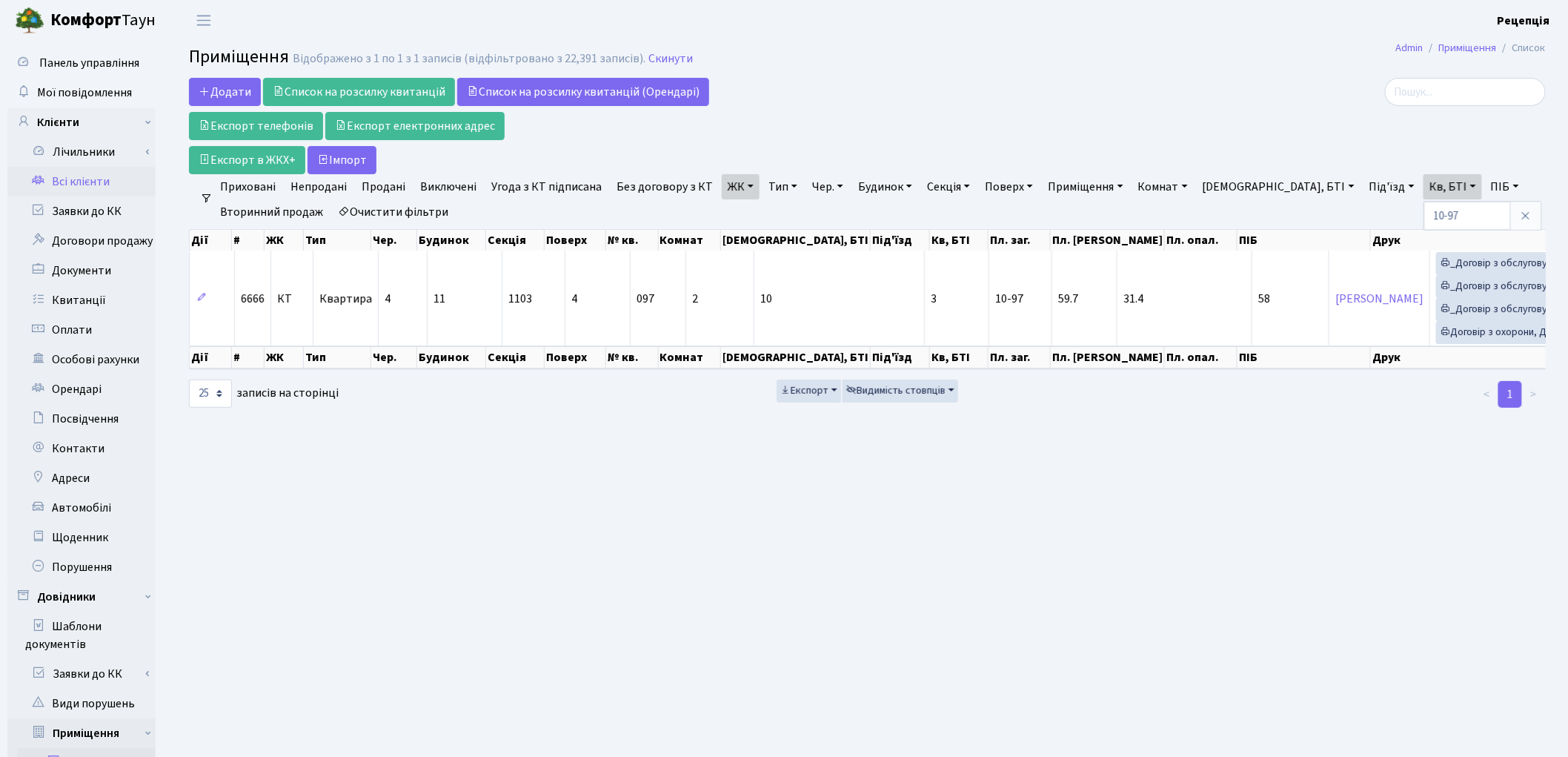
click at [100, 174] on link "Всі клієнти" at bounding box center [81, 182] width 149 height 30
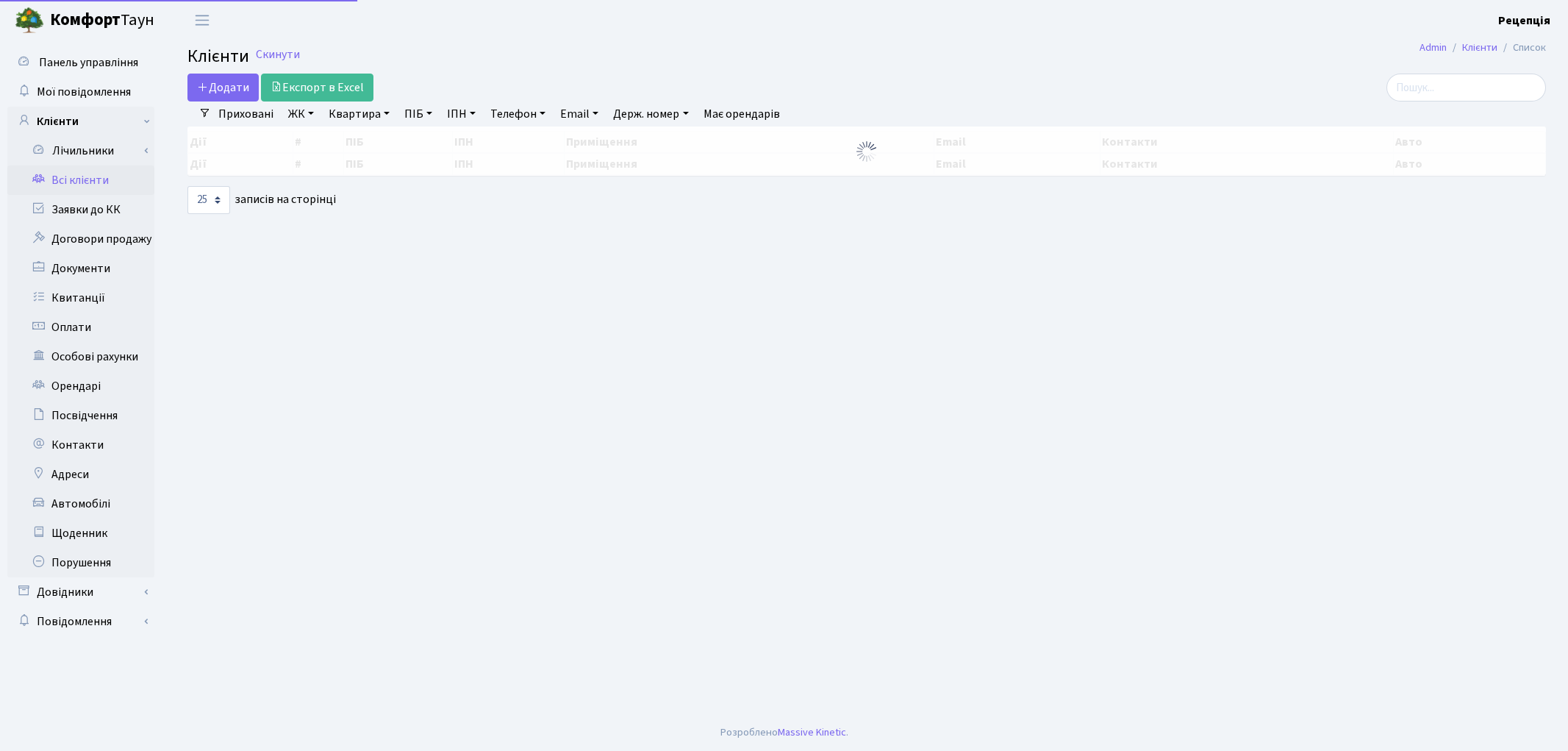
select select "25"
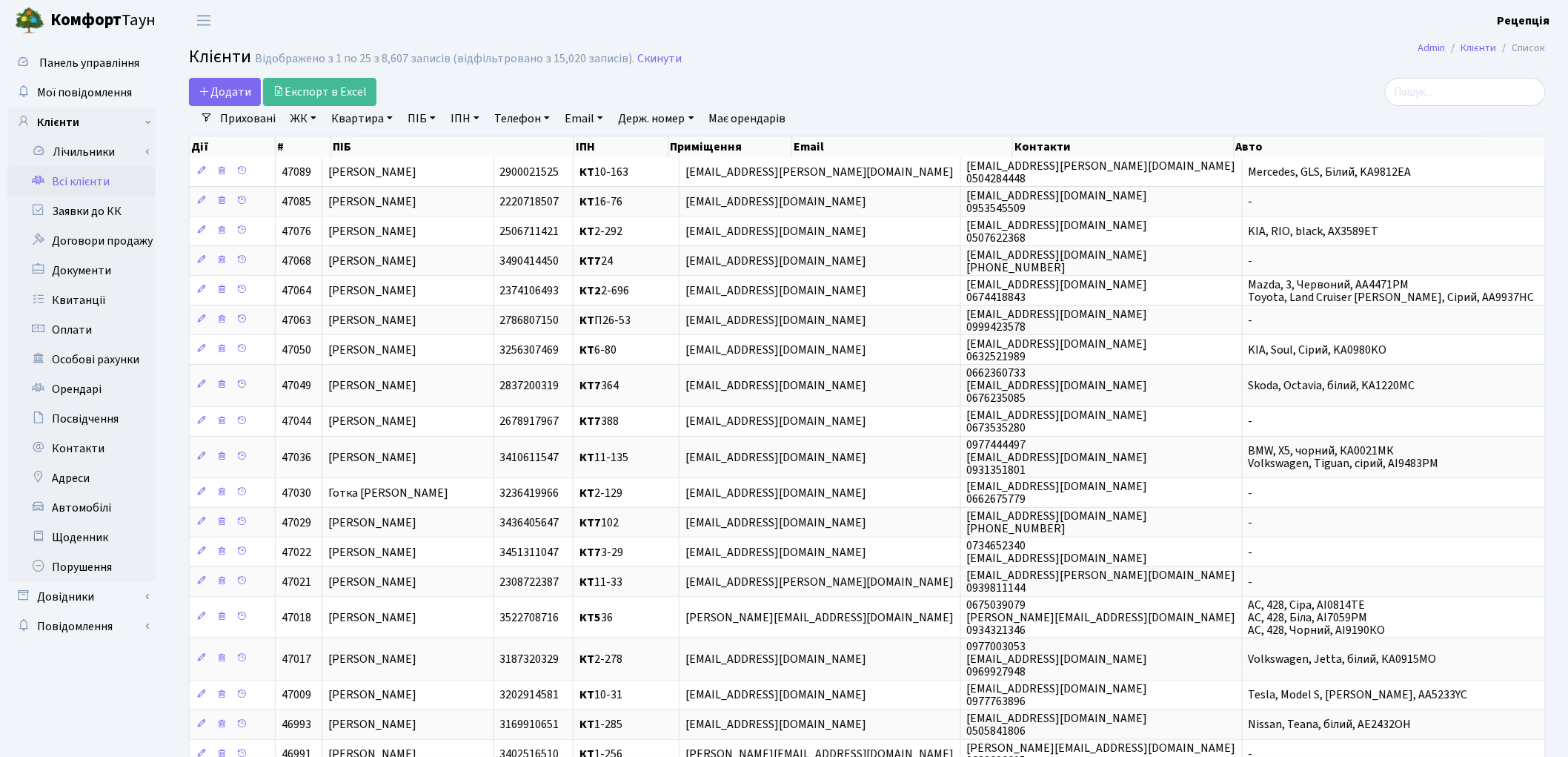
click at [287, 123] on link "ЖК" at bounding box center [303, 118] width 38 height 25
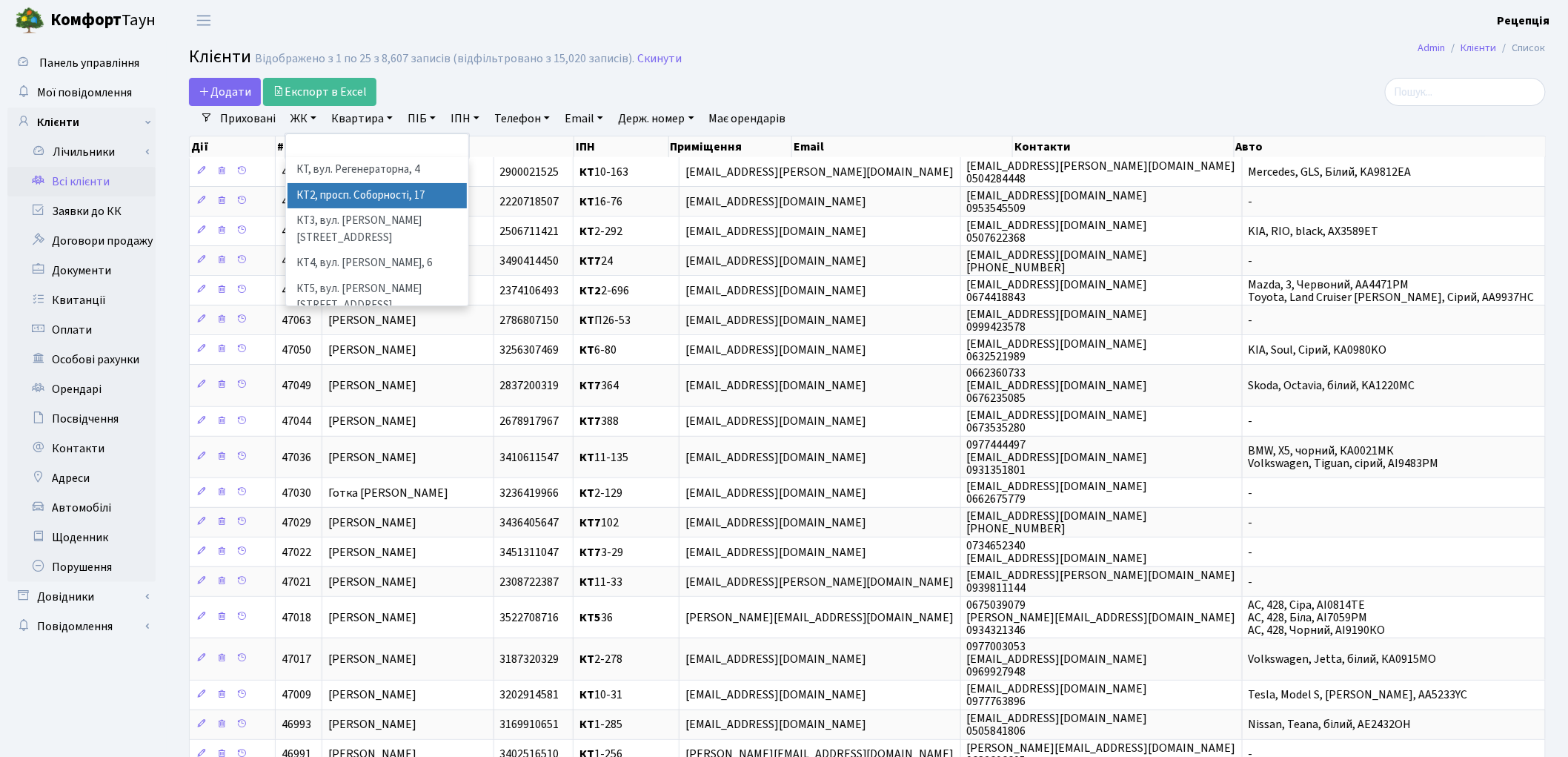
click at [394, 196] on li "КТ2, просп. Соборності, 17" at bounding box center [377, 196] width 179 height 26
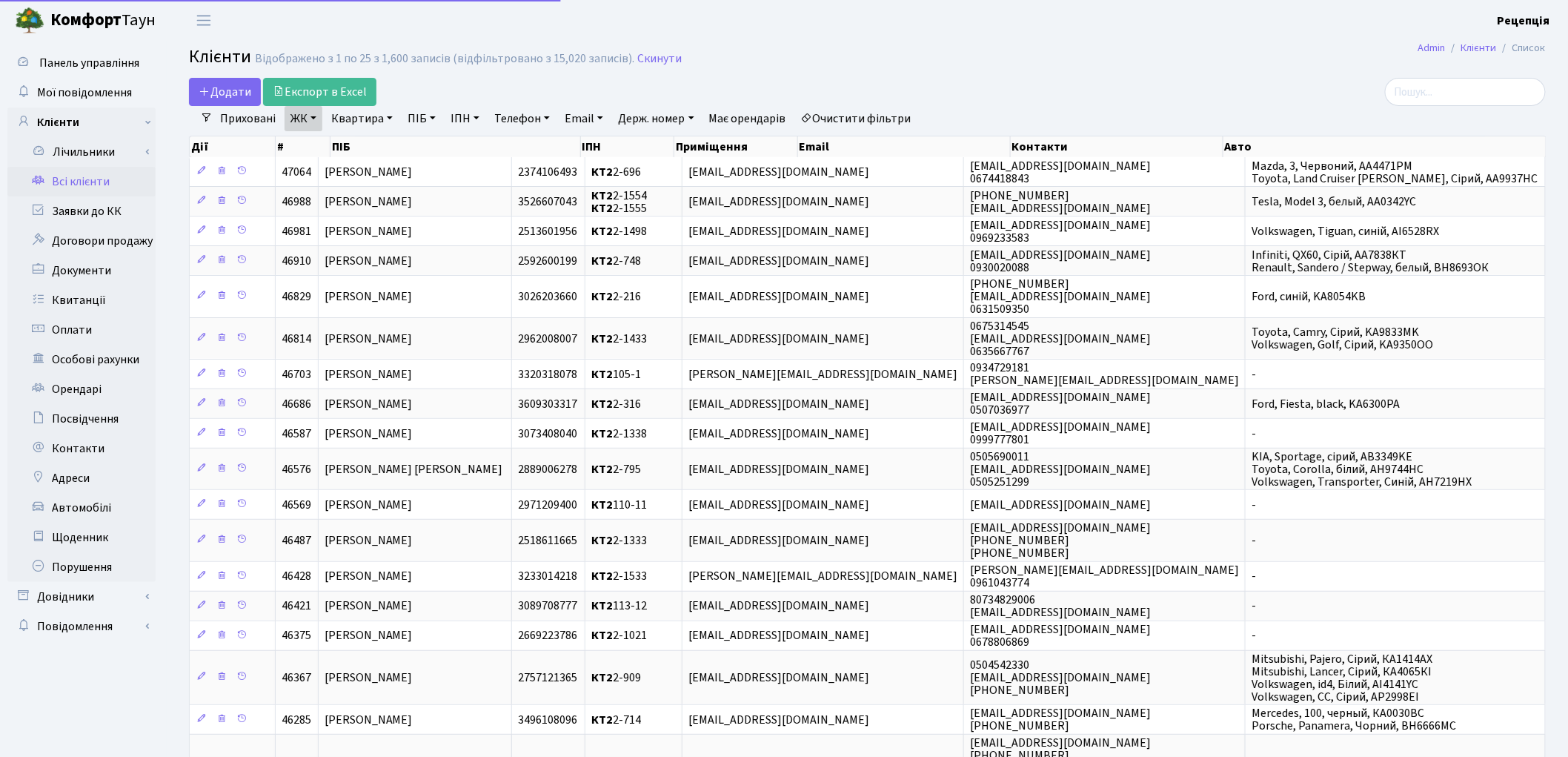
click at [357, 120] on link "Квартира" at bounding box center [361, 118] width 73 height 25
type input "2-477"
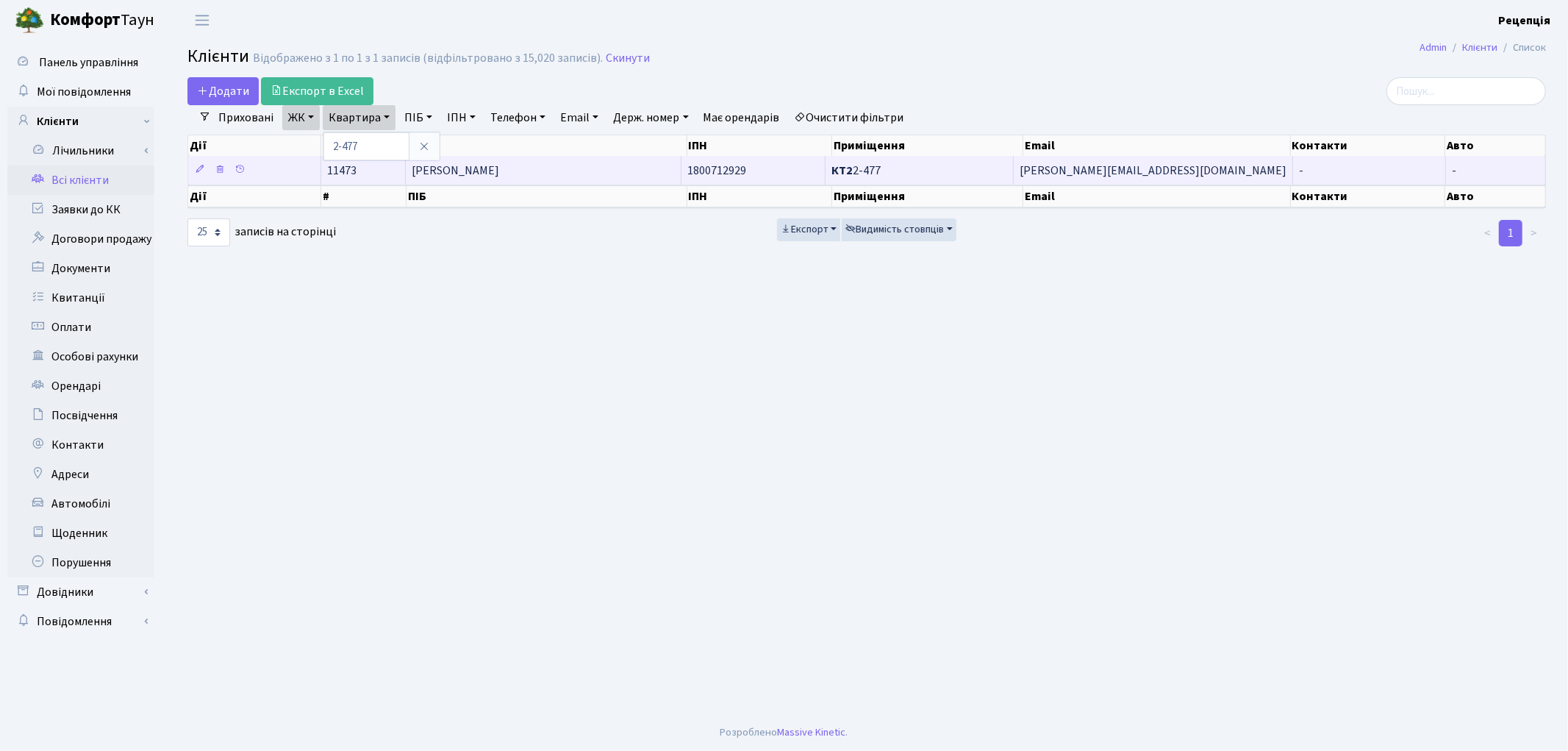
click at [499, 177] on span "Медко Раїса Миколаївна" at bounding box center [456, 171] width 88 height 16
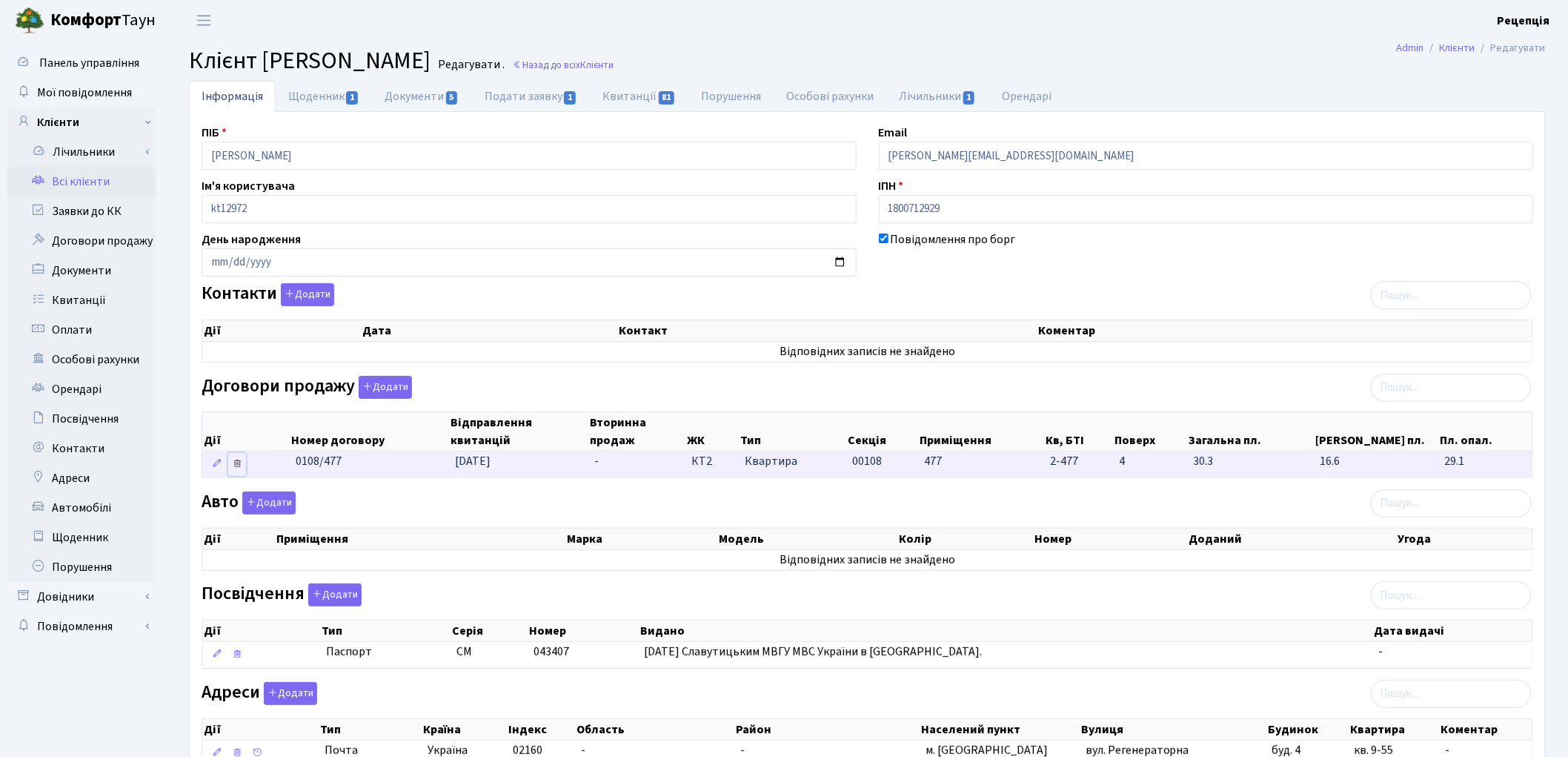
click at [240, 468] on icon at bounding box center [237, 463] width 10 height 10
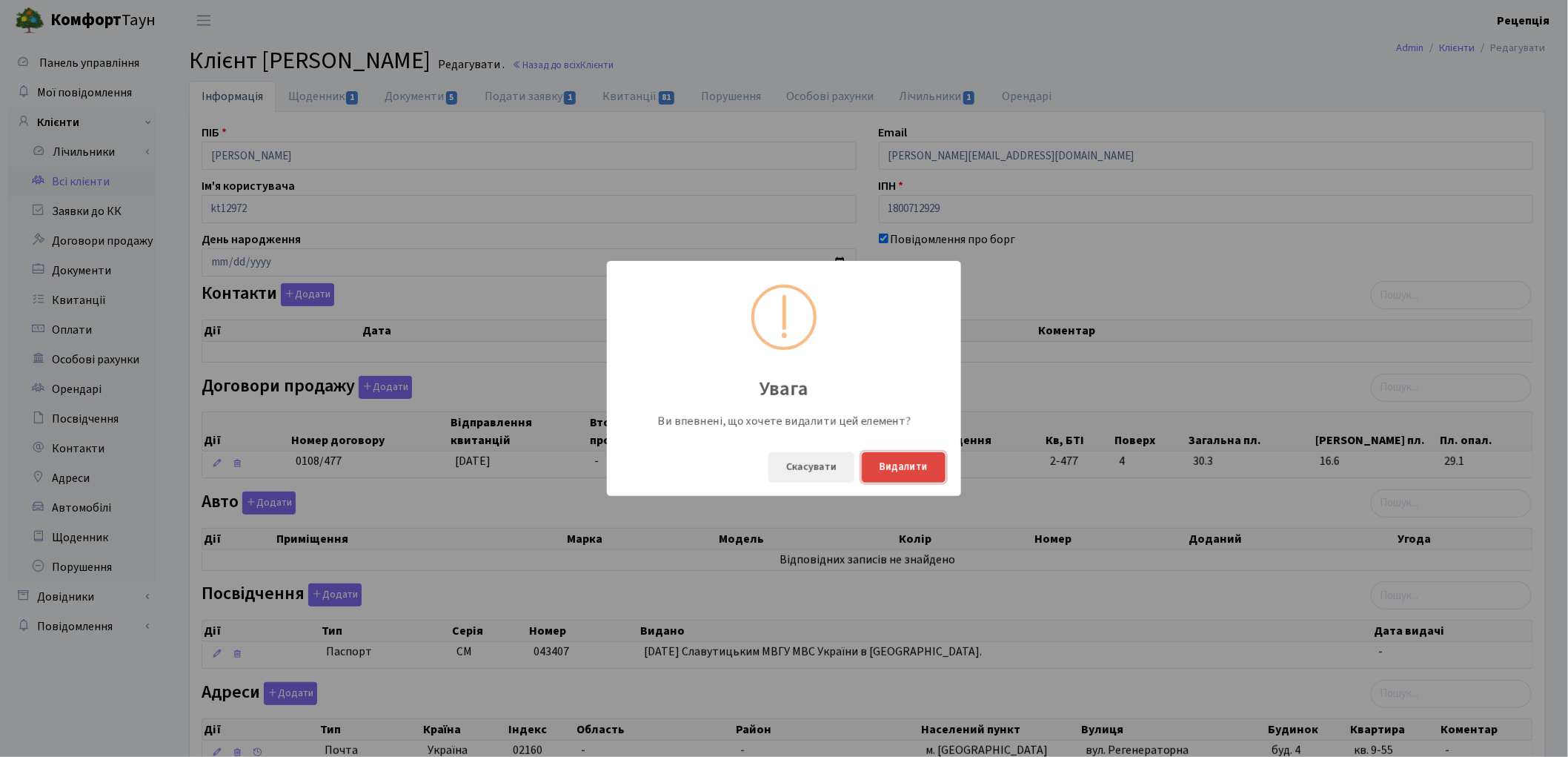
click at [899, 456] on button "Видалити" at bounding box center [904, 468] width 84 height 31
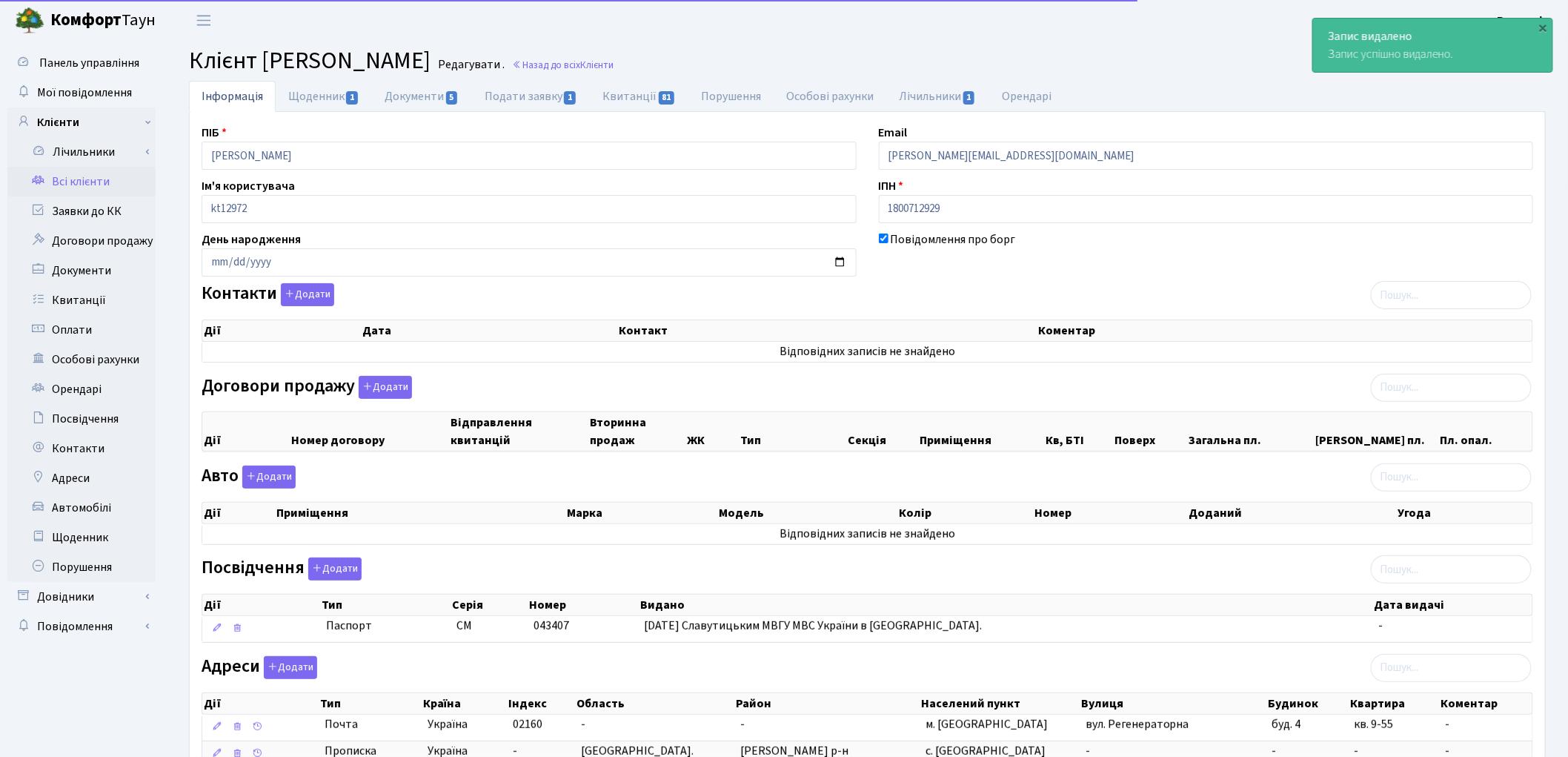
scroll to position [117, 0]
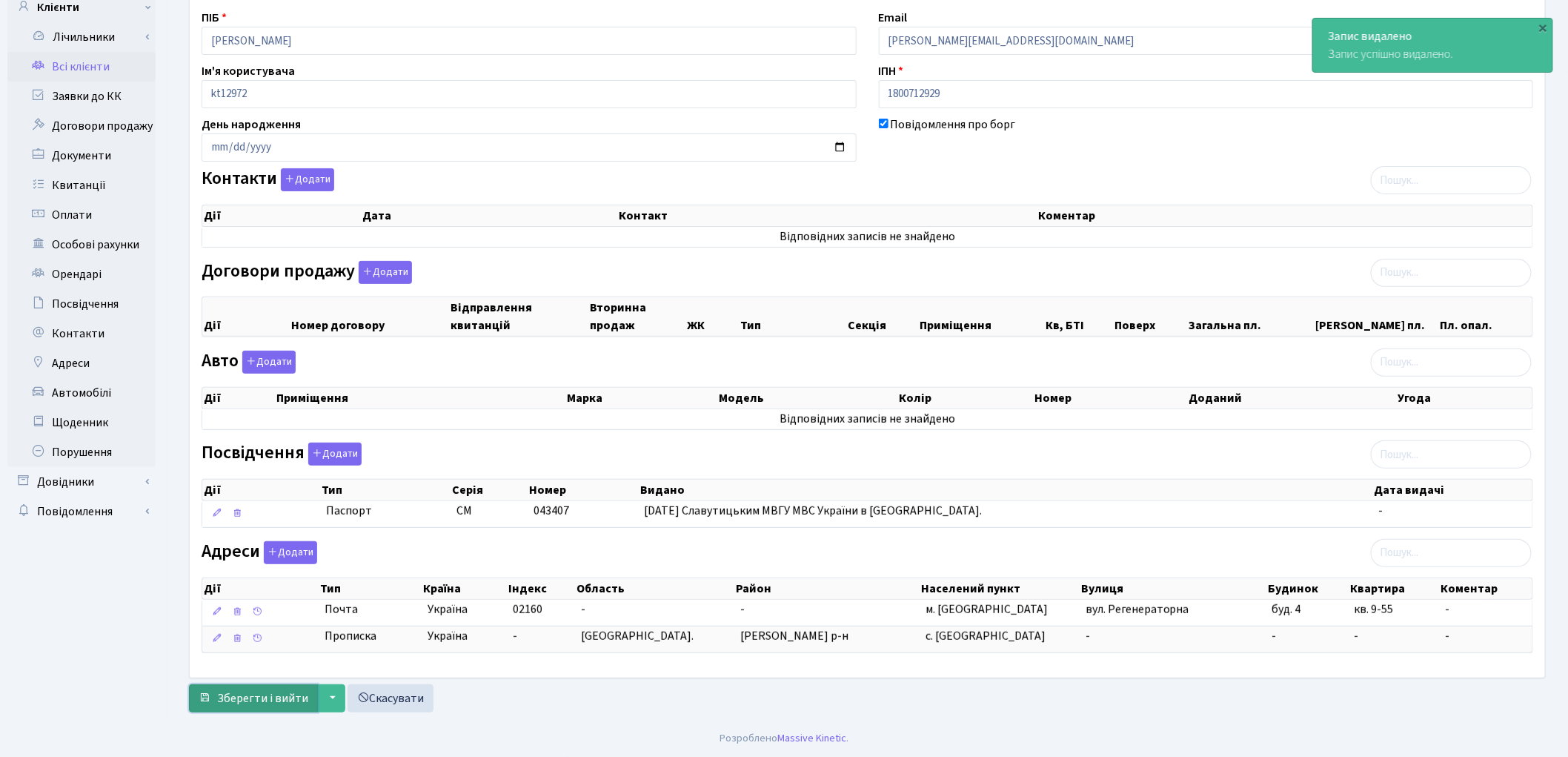
click at [284, 693] on span "Зберегти і вийти" at bounding box center [262, 698] width 91 height 16
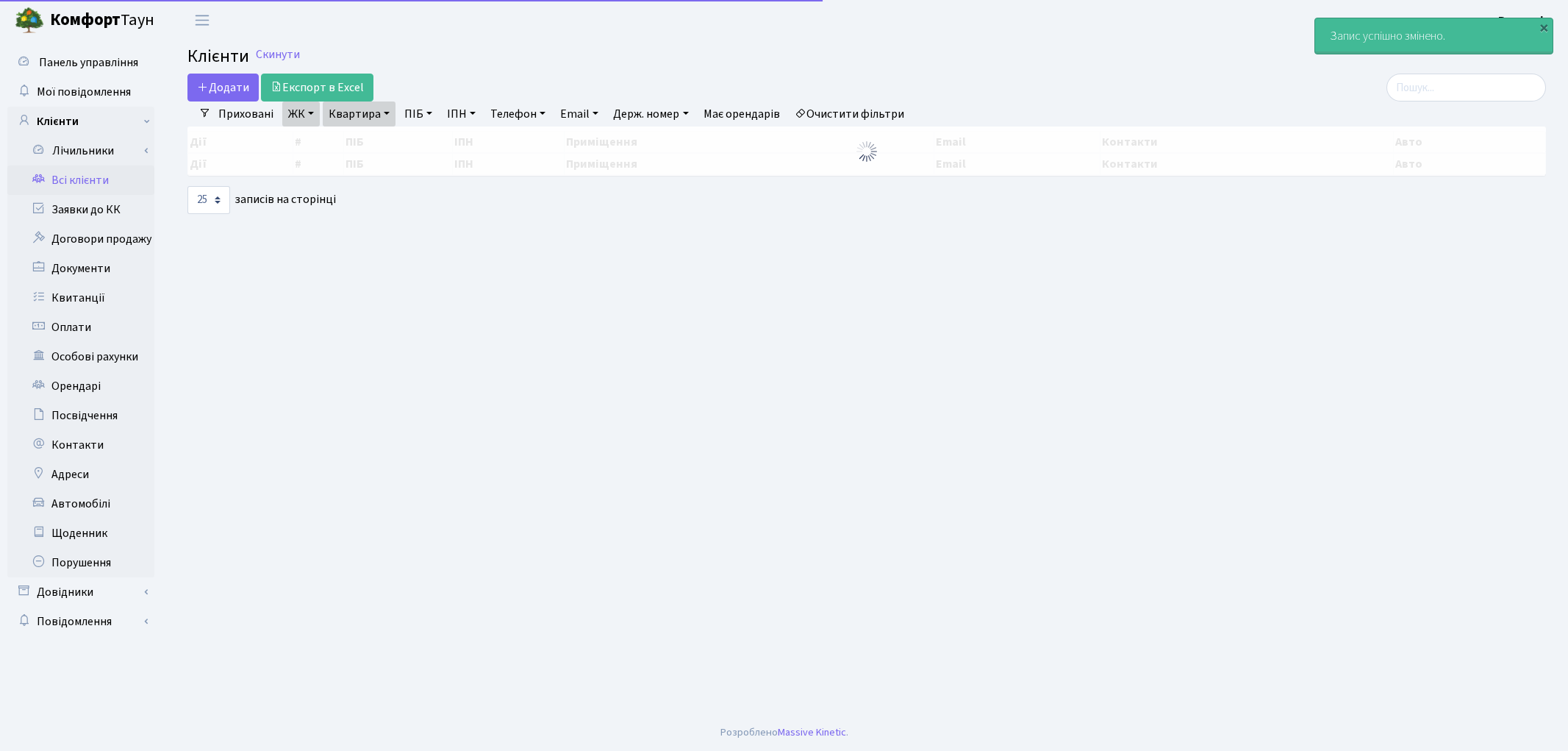
select select "25"
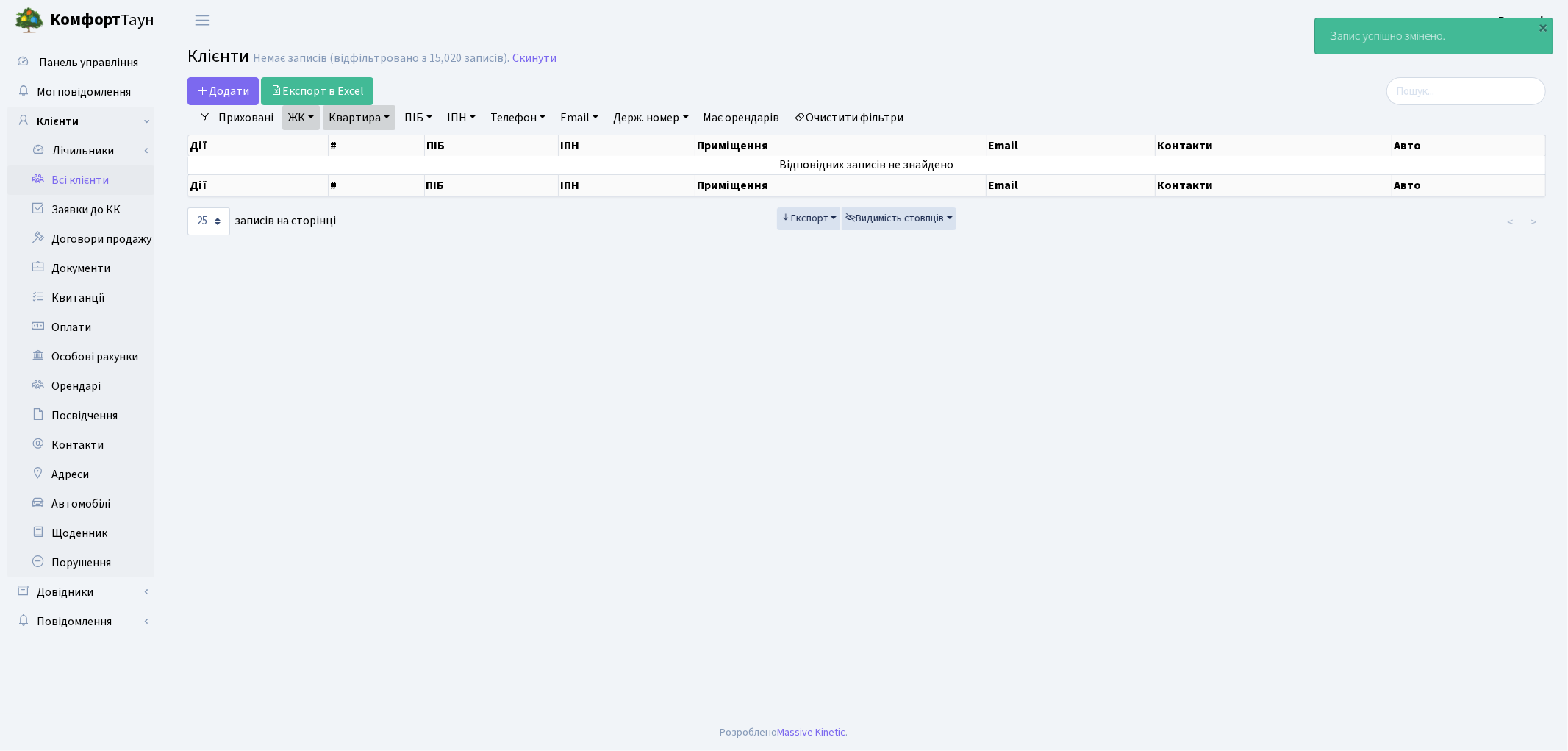
click at [864, 114] on link "Очистити фільтри" at bounding box center [849, 117] width 121 height 25
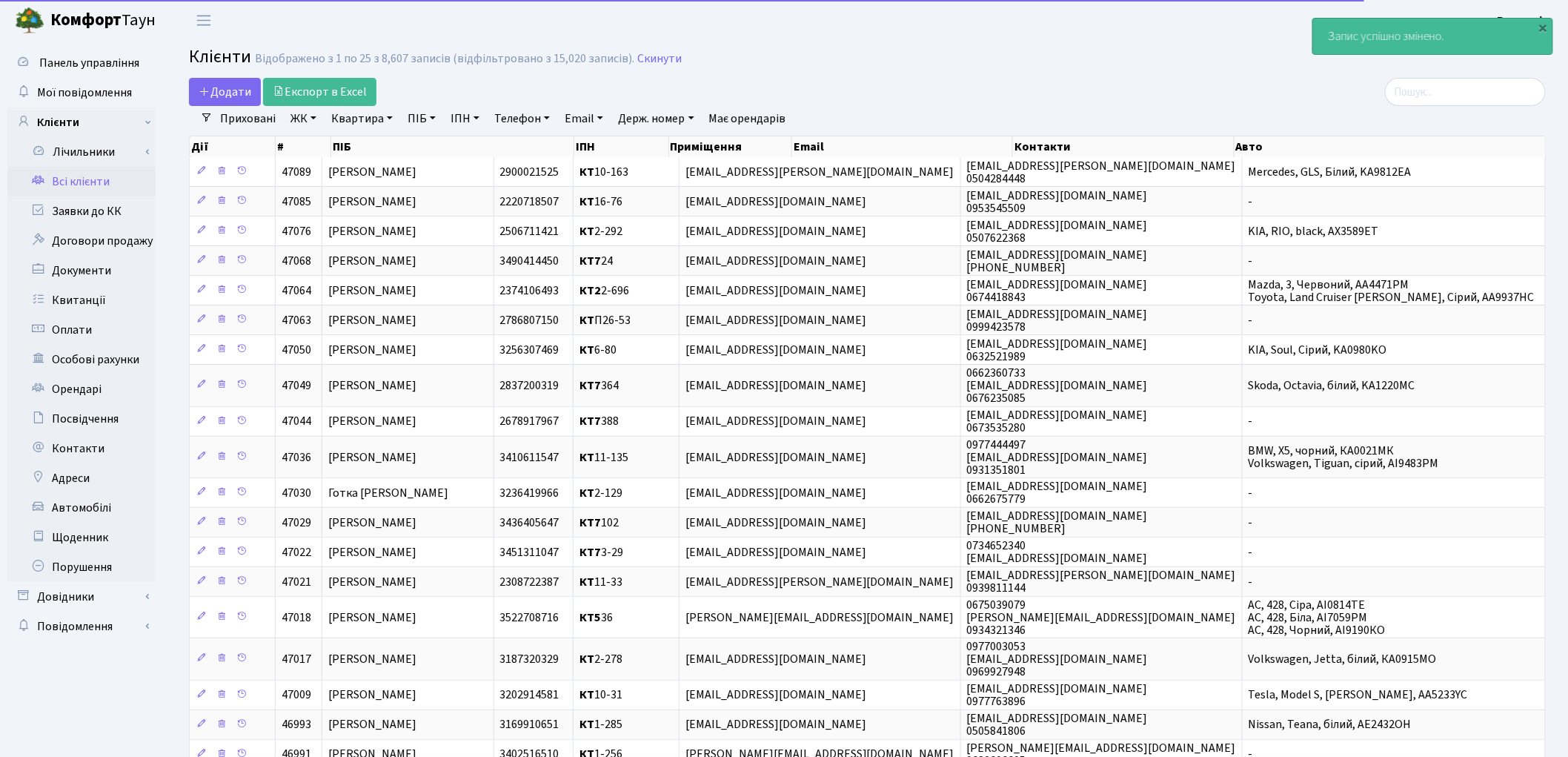
click at [435, 113] on link "ПІБ" at bounding box center [422, 118] width 40 height 25
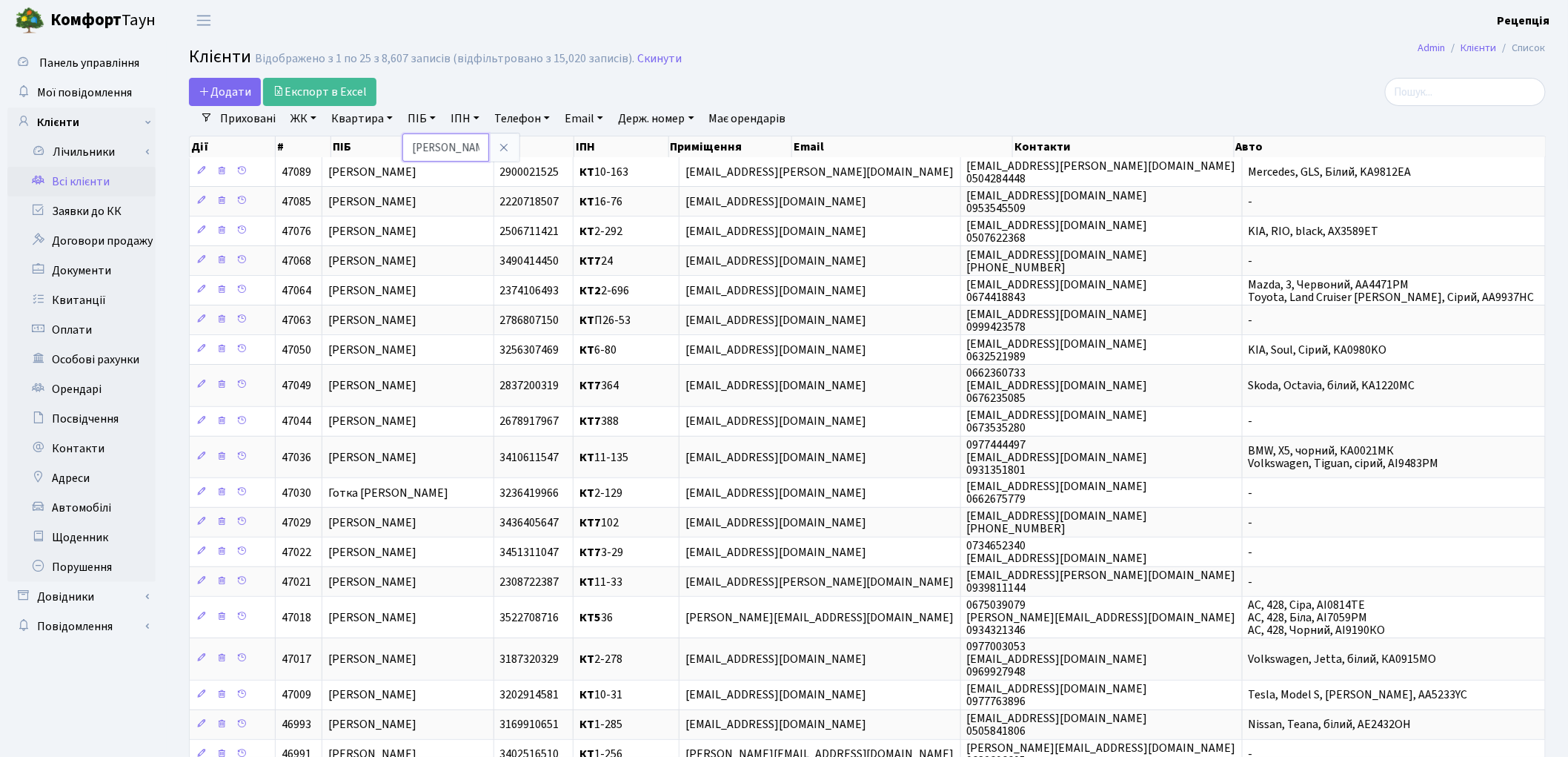
type input "[PERSON_NAME]"
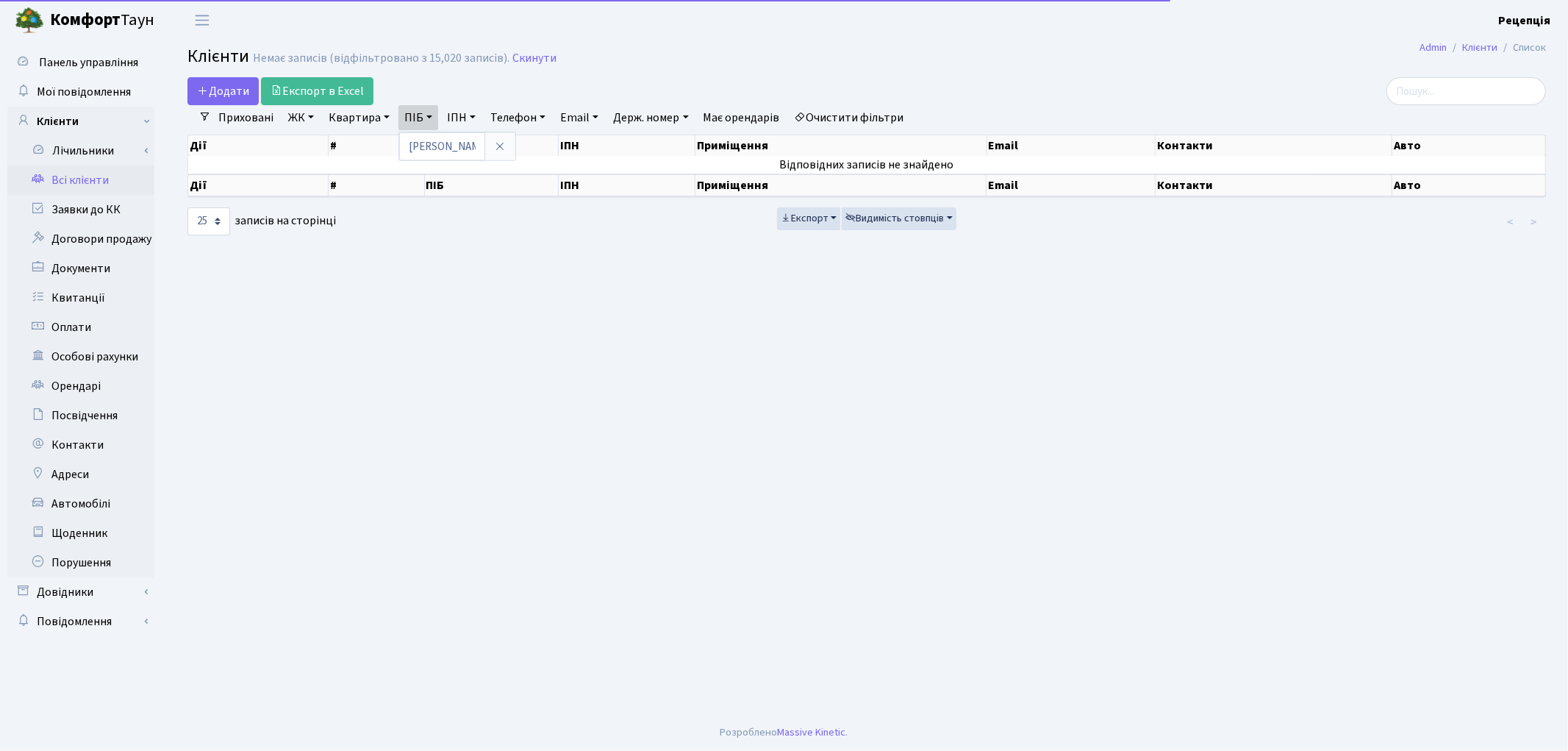
click at [840, 108] on link "Очистити фільтри" at bounding box center [849, 117] width 121 height 25
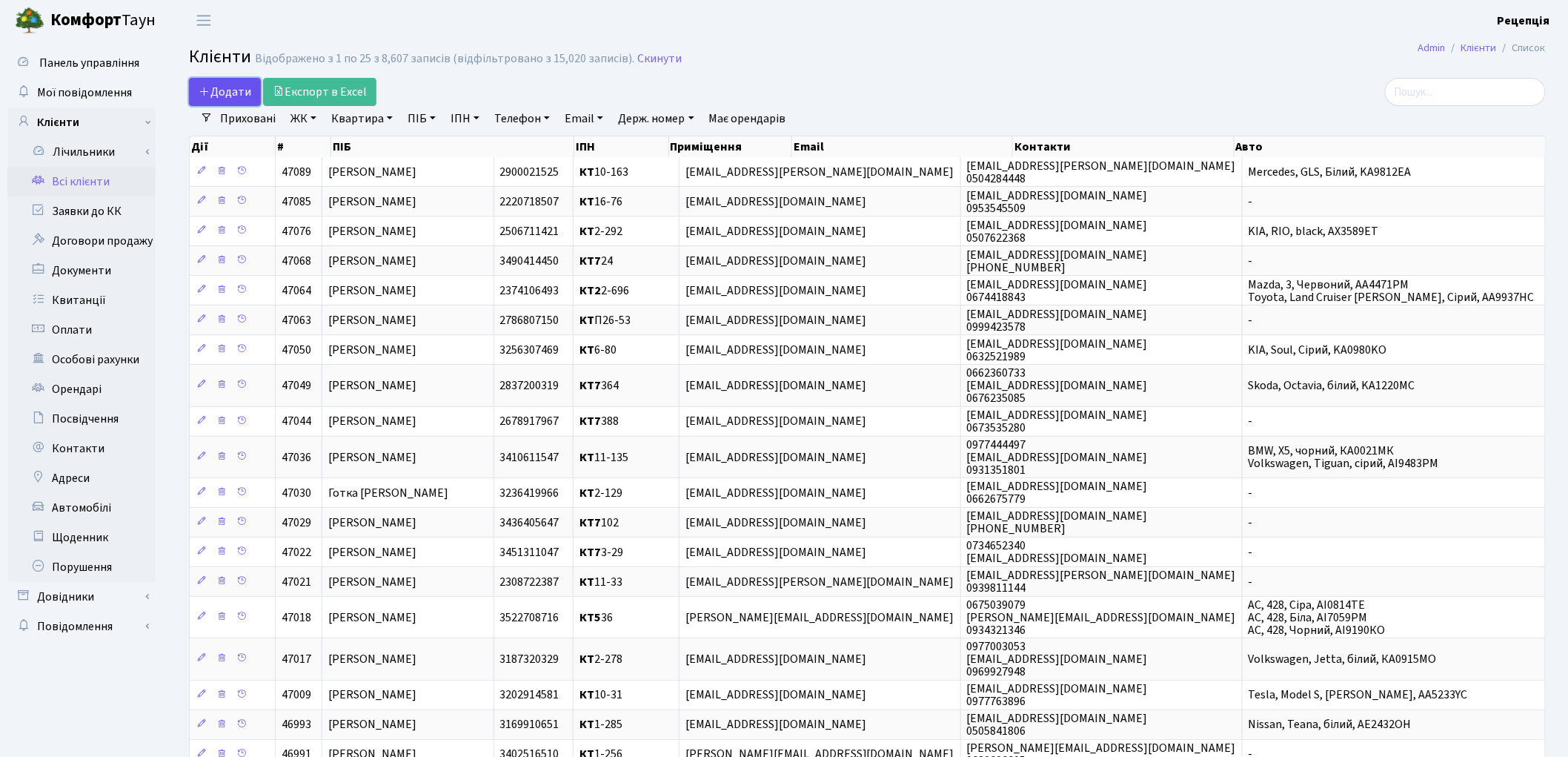
click at [227, 98] on span "Додати" at bounding box center [225, 92] width 53 height 16
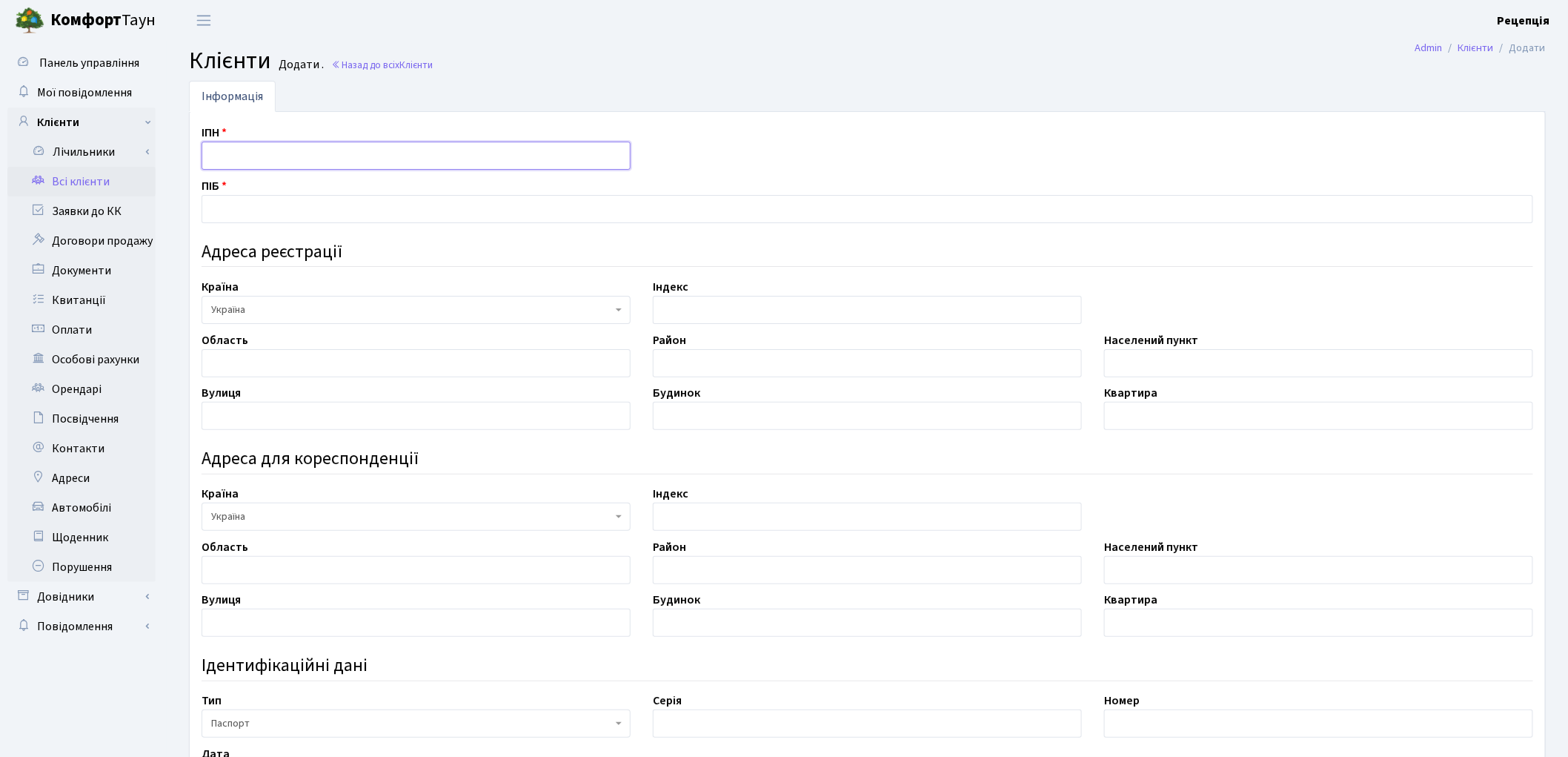
click at [255, 151] on input "text" at bounding box center [416, 155] width 429 height 28
click at [101, 182] on link "Всі клієнти" at bounding box center [81, 182] width 149 height 30
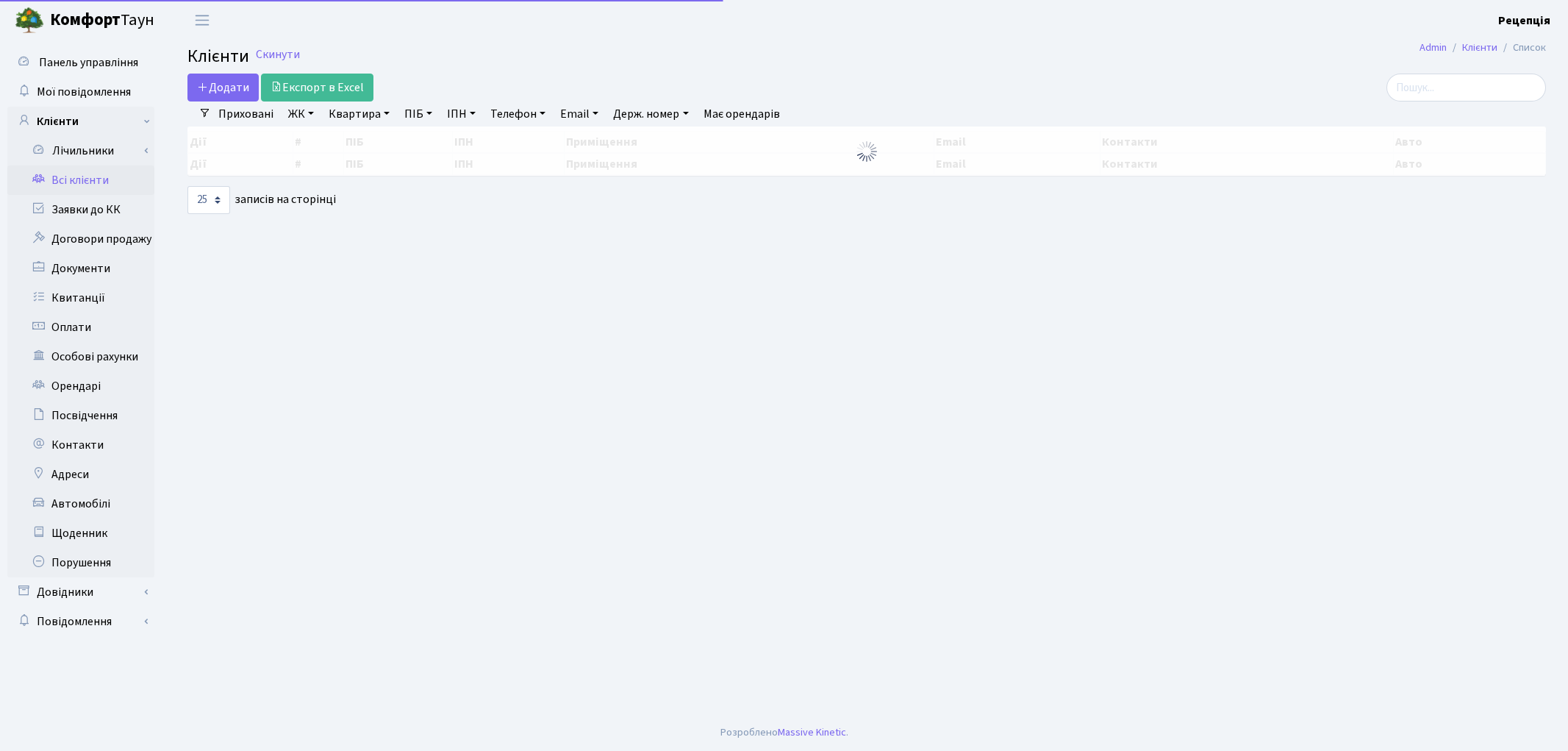
select select "25"
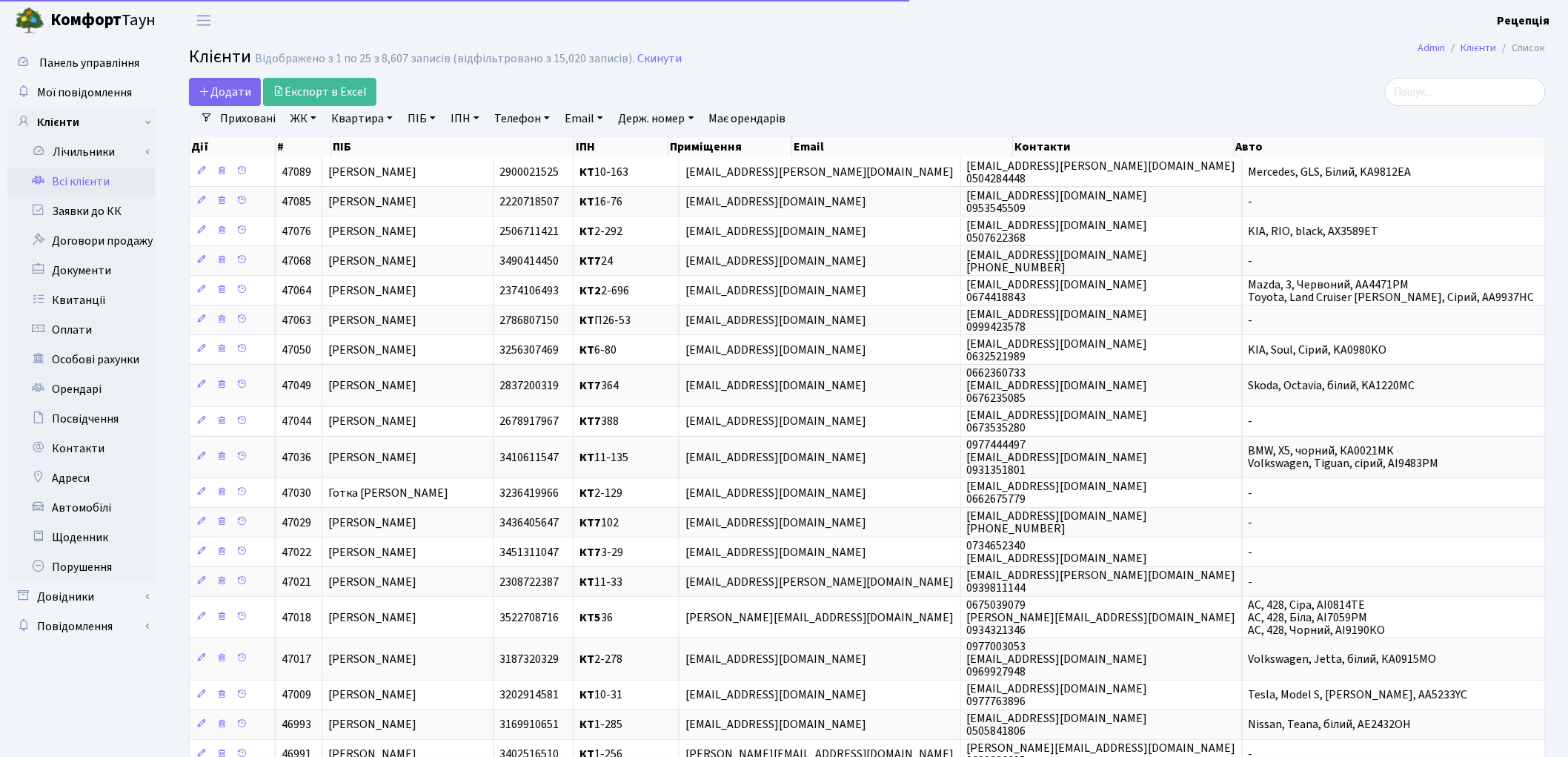
click at [307, 120] on link "ЖК" at bounding box center [303, 118] width 38 height 25
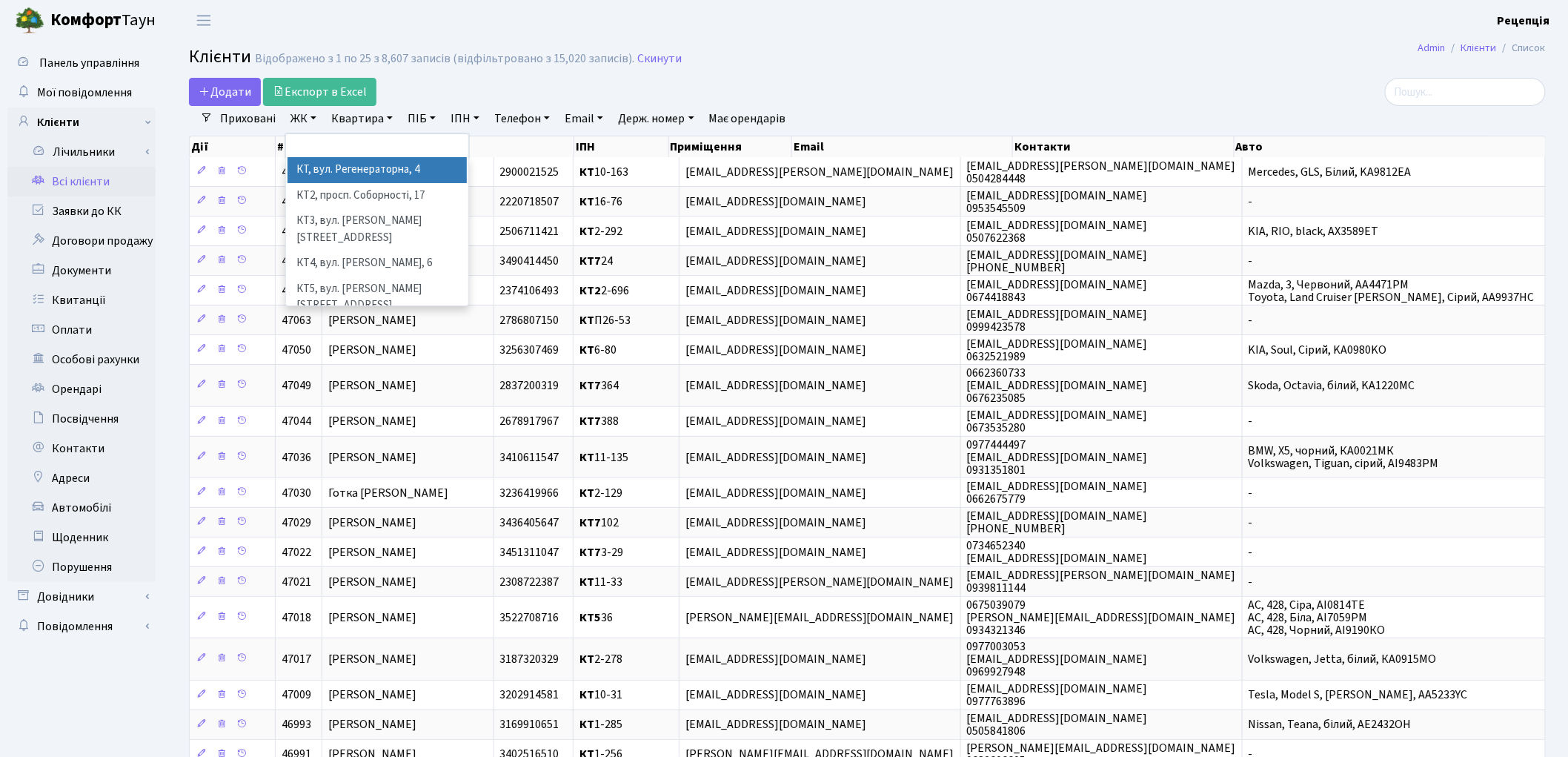
click at [307, 119] on link "ЖК" at bounding box center [303, 118] width 38 height 25
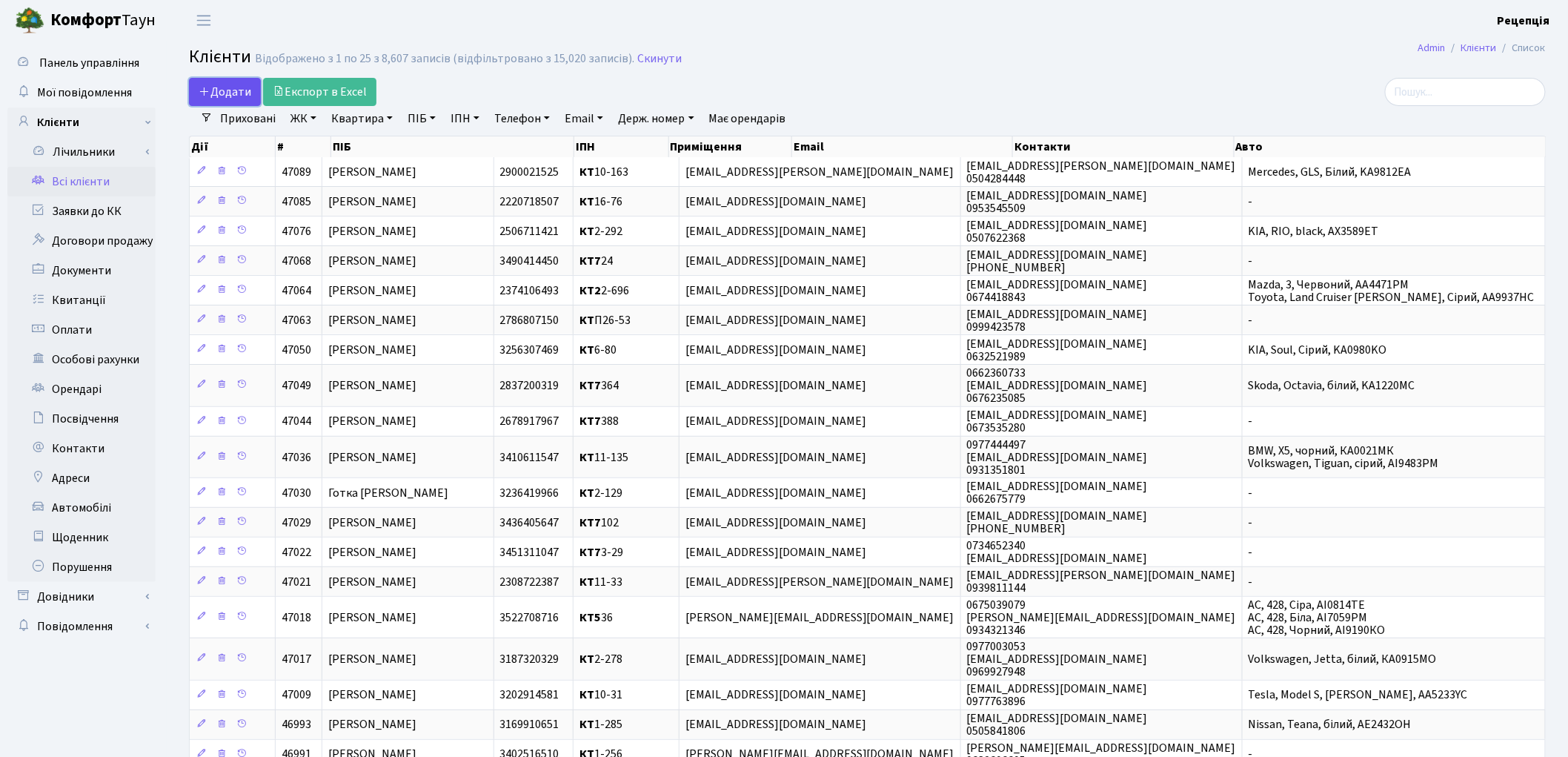
click at [218, 101] on link "Додати" at bounding box center [224, 92] width 71 height 28
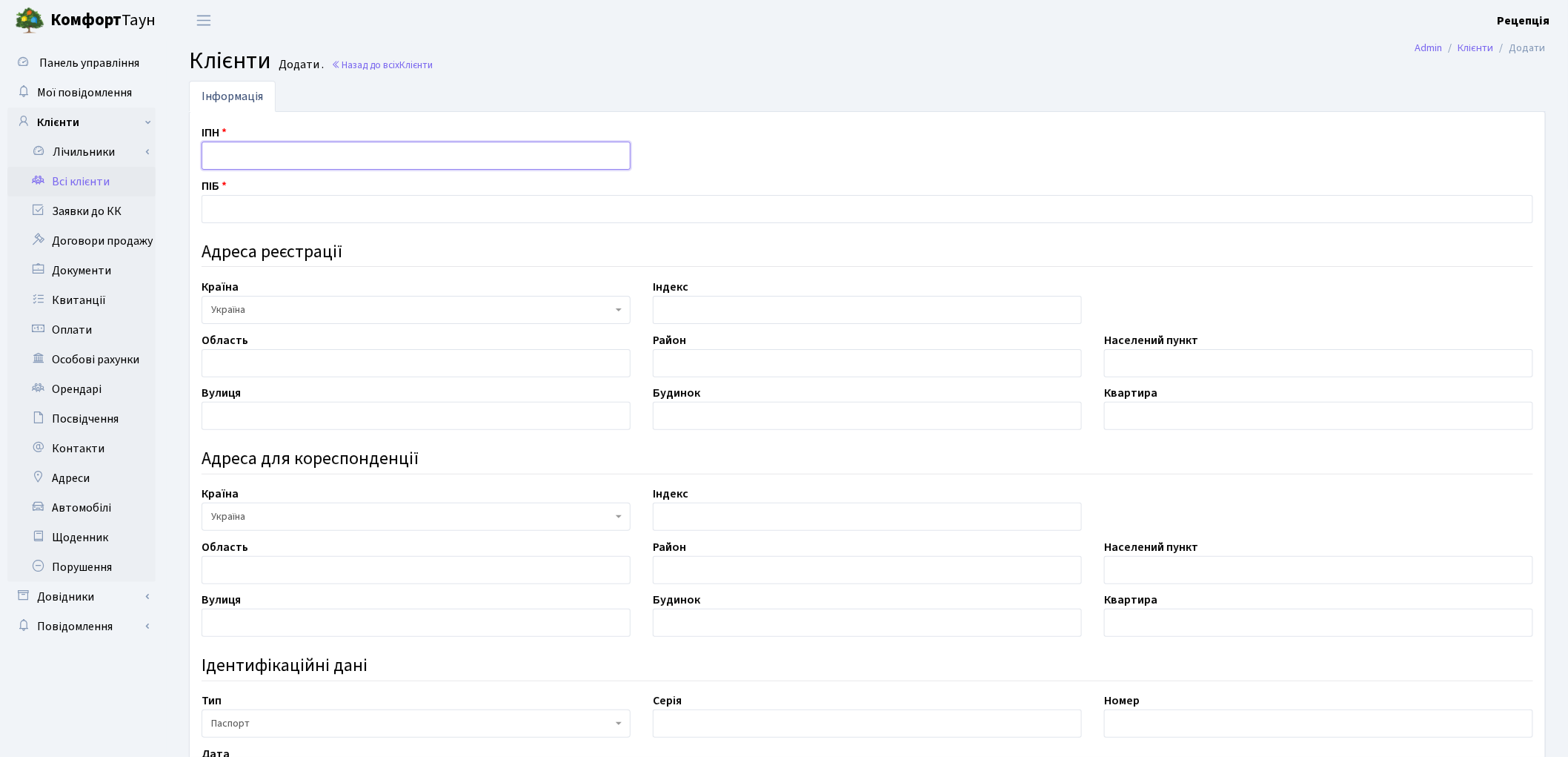
click at [231, 158] on input "text" at bounding box center [416, 155] width 429 height 28
type input "2880708062"
click at [271, 210] on input "text" at bounding box center [868, 209] width 1332 height 28
type input "[PERSON_NAME]"
click at [239, 366] on input "text" at bounding box center [416, 363] width 429 height 28
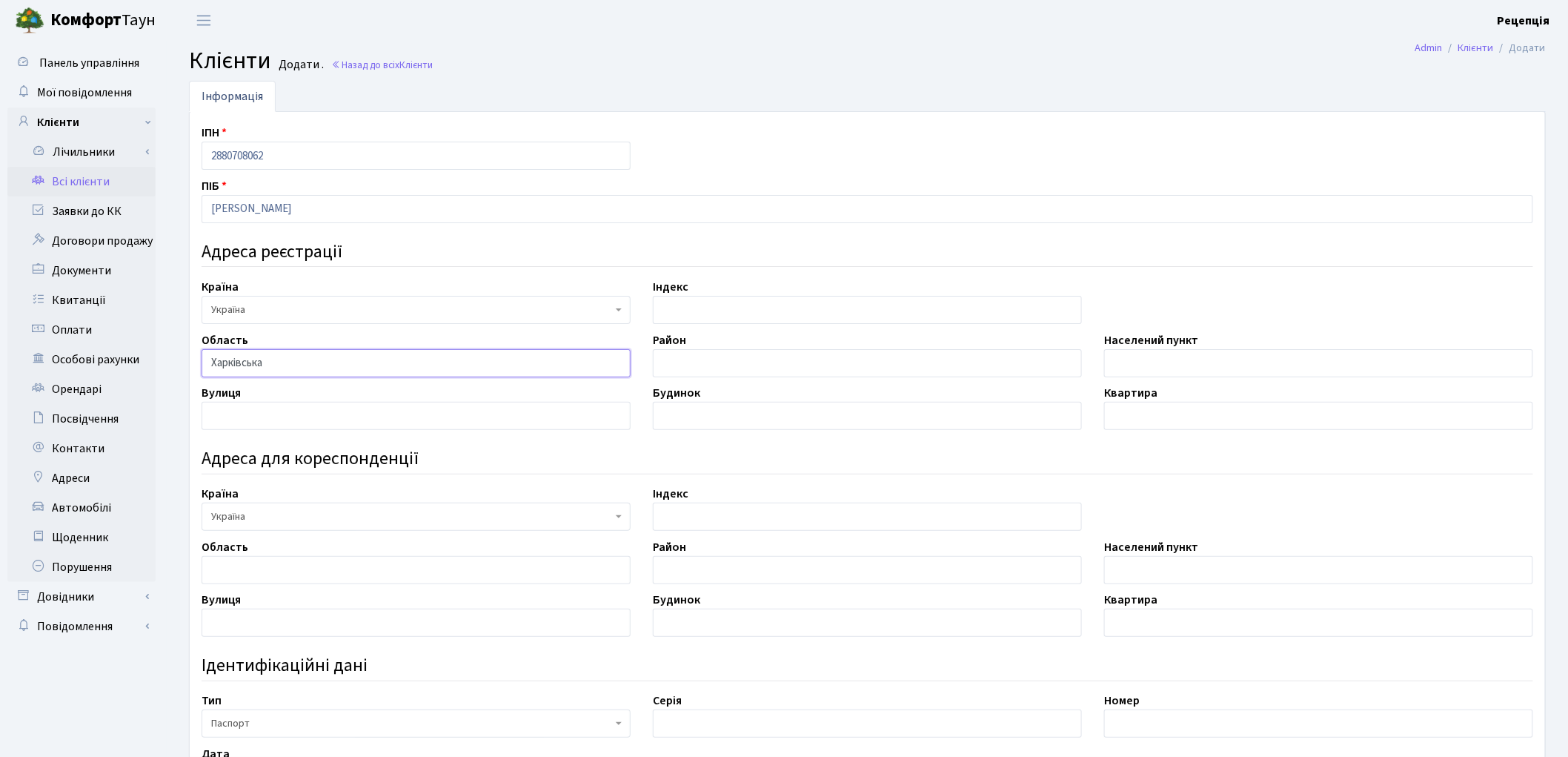
type input "Харківська"
click at [661, 358] on input "text" at bounding box center [868, 363] width 429 height 28
type input "Харківський"
click at [1144, 367] on input "text" at bounding box center [1319, 363] width 429 height 28
type input "місто Харків"
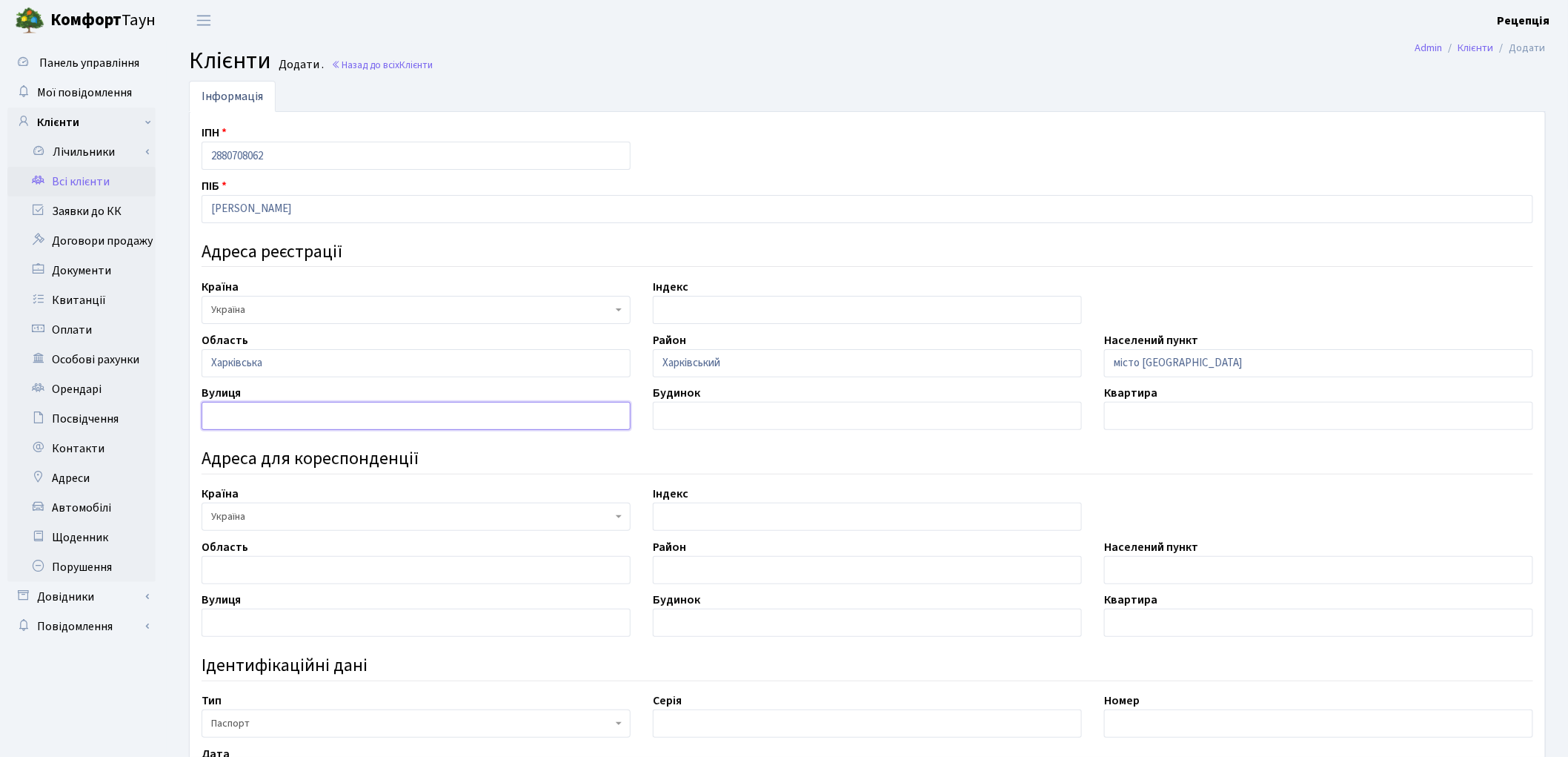
click at [331, 427] on input "text" at bounding box center [416, 415] width 429 height 28
type input "Качанівська"
click at [657, 425] on input "text" at bounding box center [868, 415] width 429 height 28
type input "15"
click at [1146, 410] on input "text" at bounding box center [1319, 415] width 429 height 28
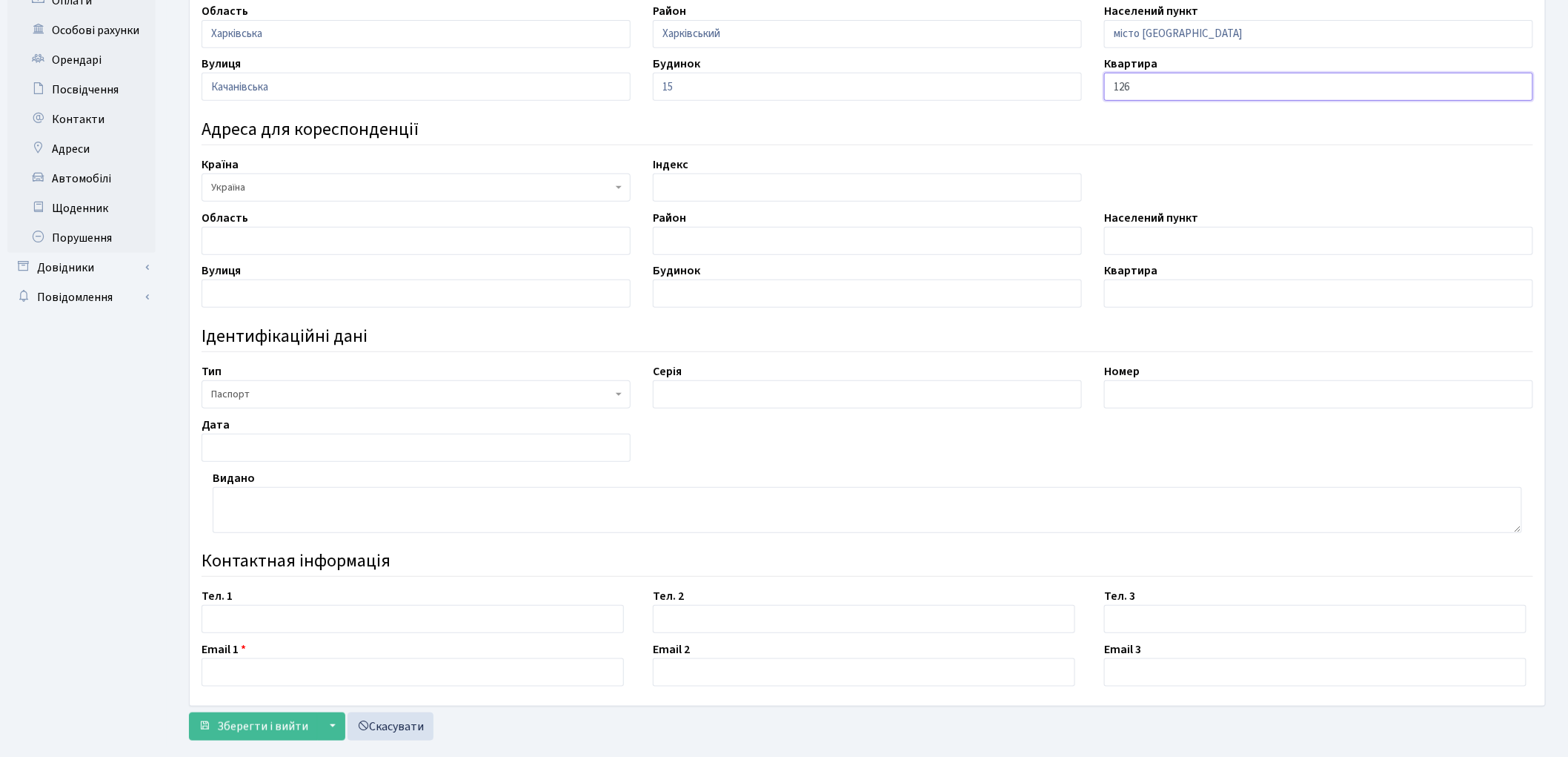
scroll to position [334, 0]
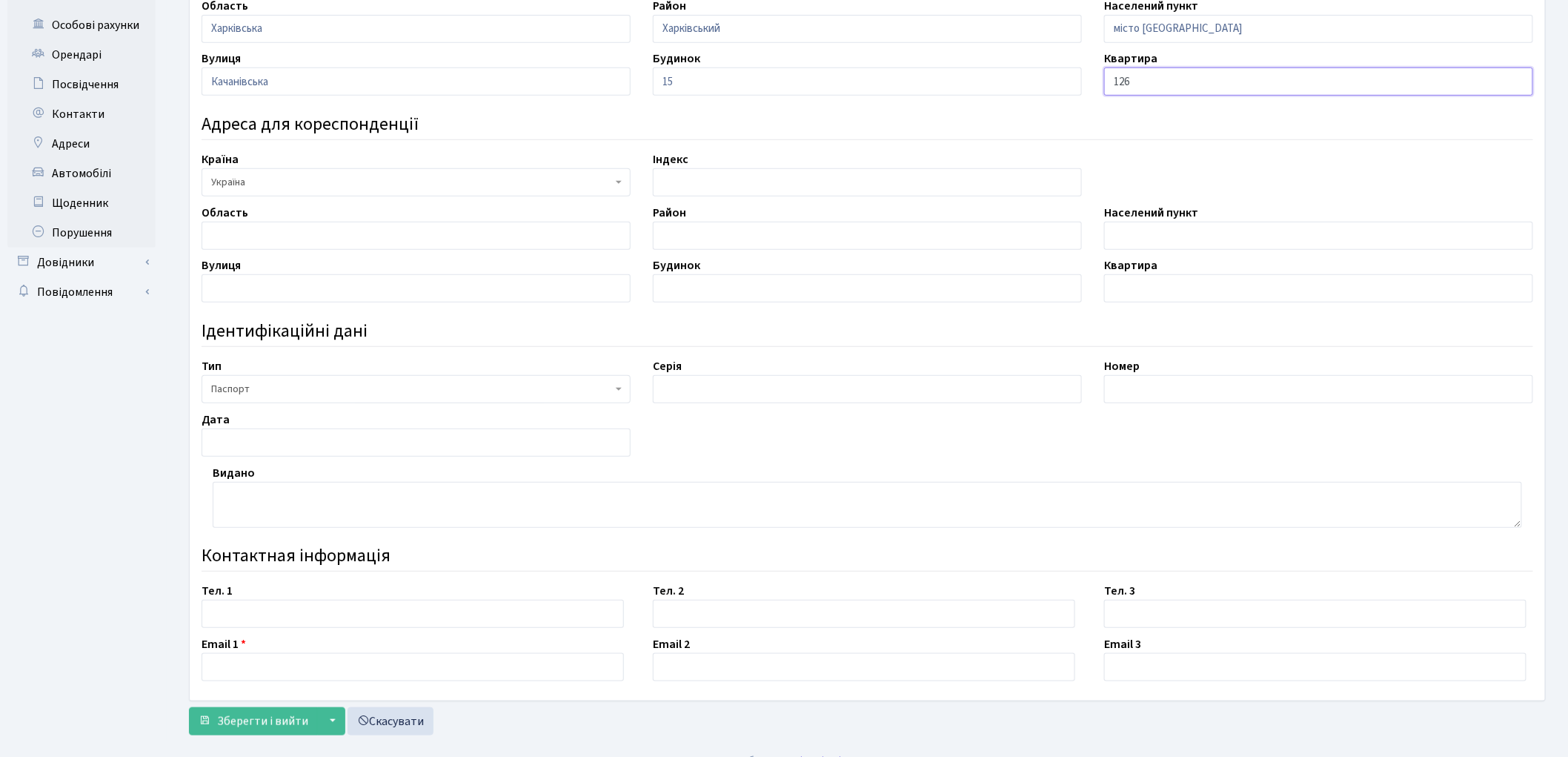
type input "126"
click at [273, 609] on input "text" at bounding box center [413, 613] width 423 height 28
type input "0509693416"
click at [239, 661] on input "text" at bounding box center [413, 667] width 423 height 28
type input "[EMAIL_ADDRESS][DOMAIN_NAME]"
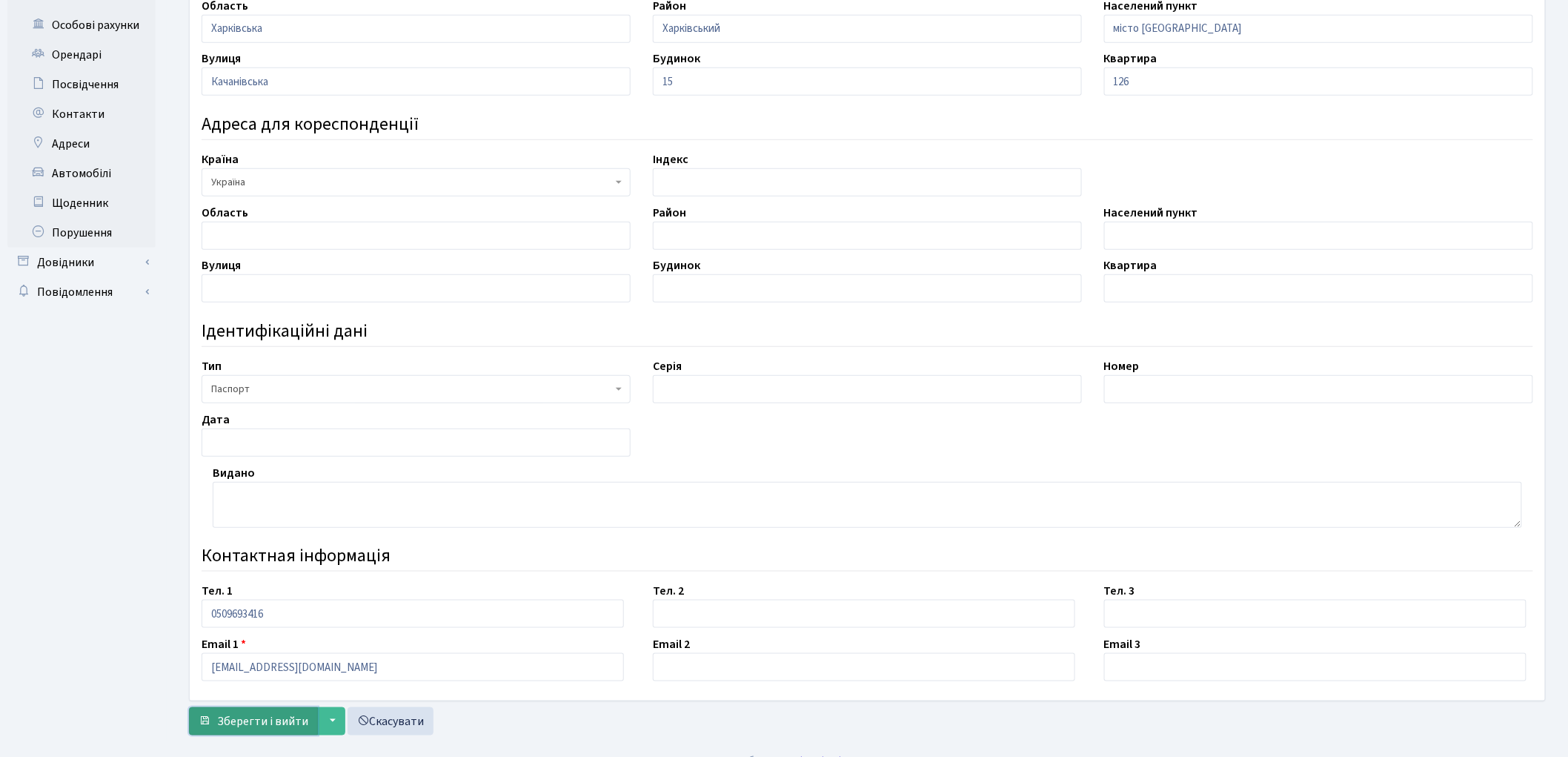
click at [252, 715] on span "Зберегти і вийти" at bounding box center [262, 722] width 91 height 16
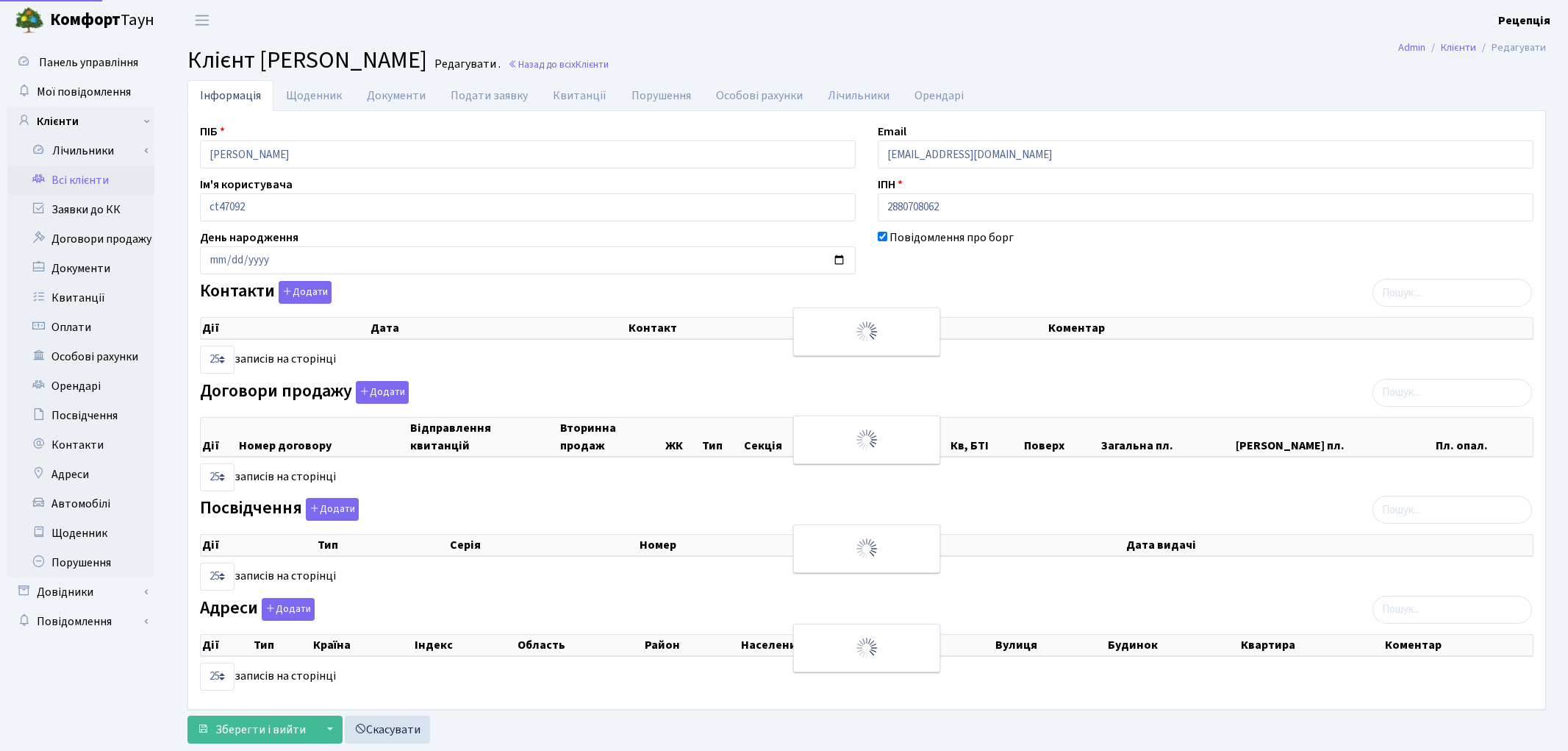
select select "25"
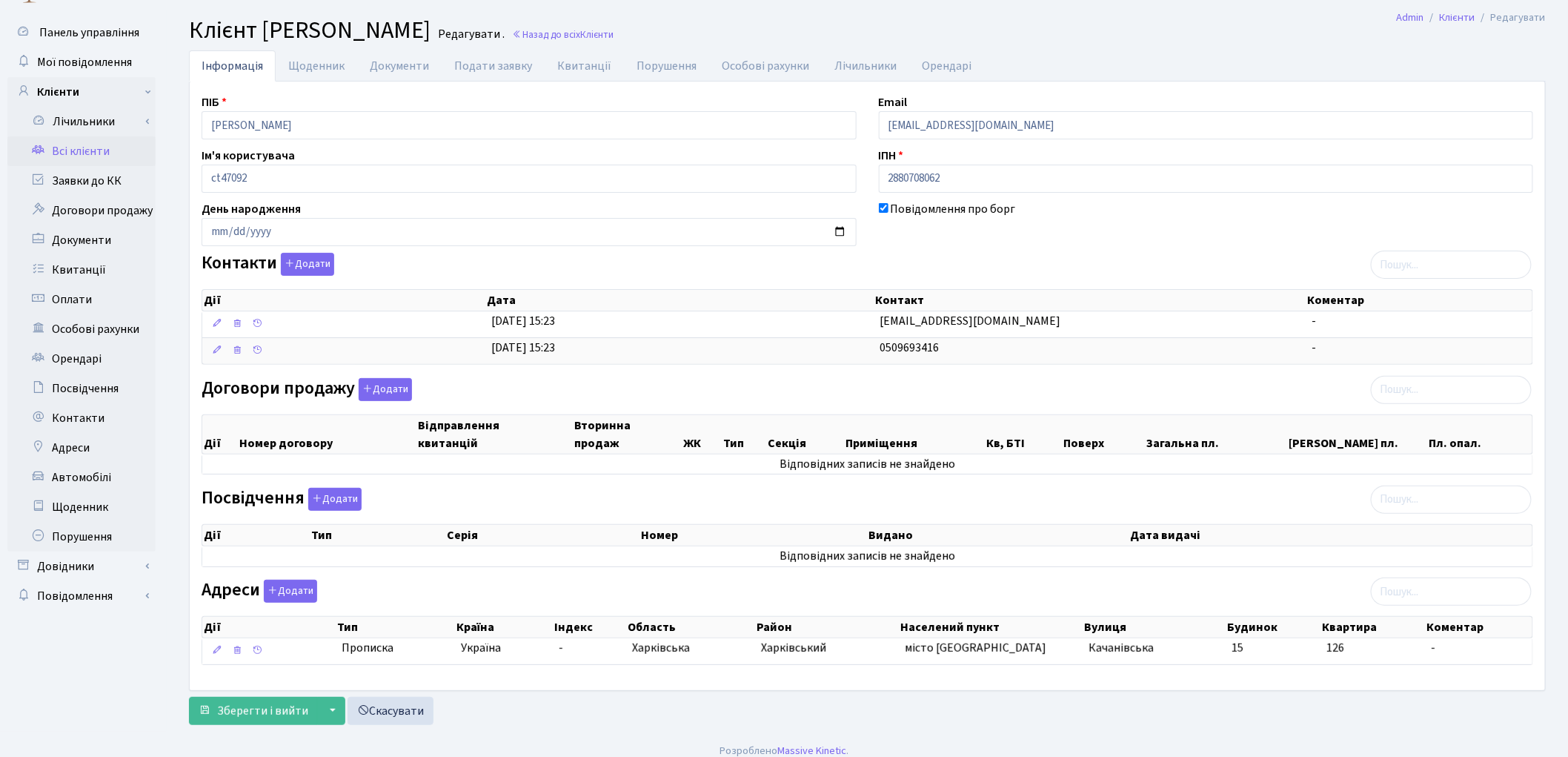
scroll to position [45, 0]
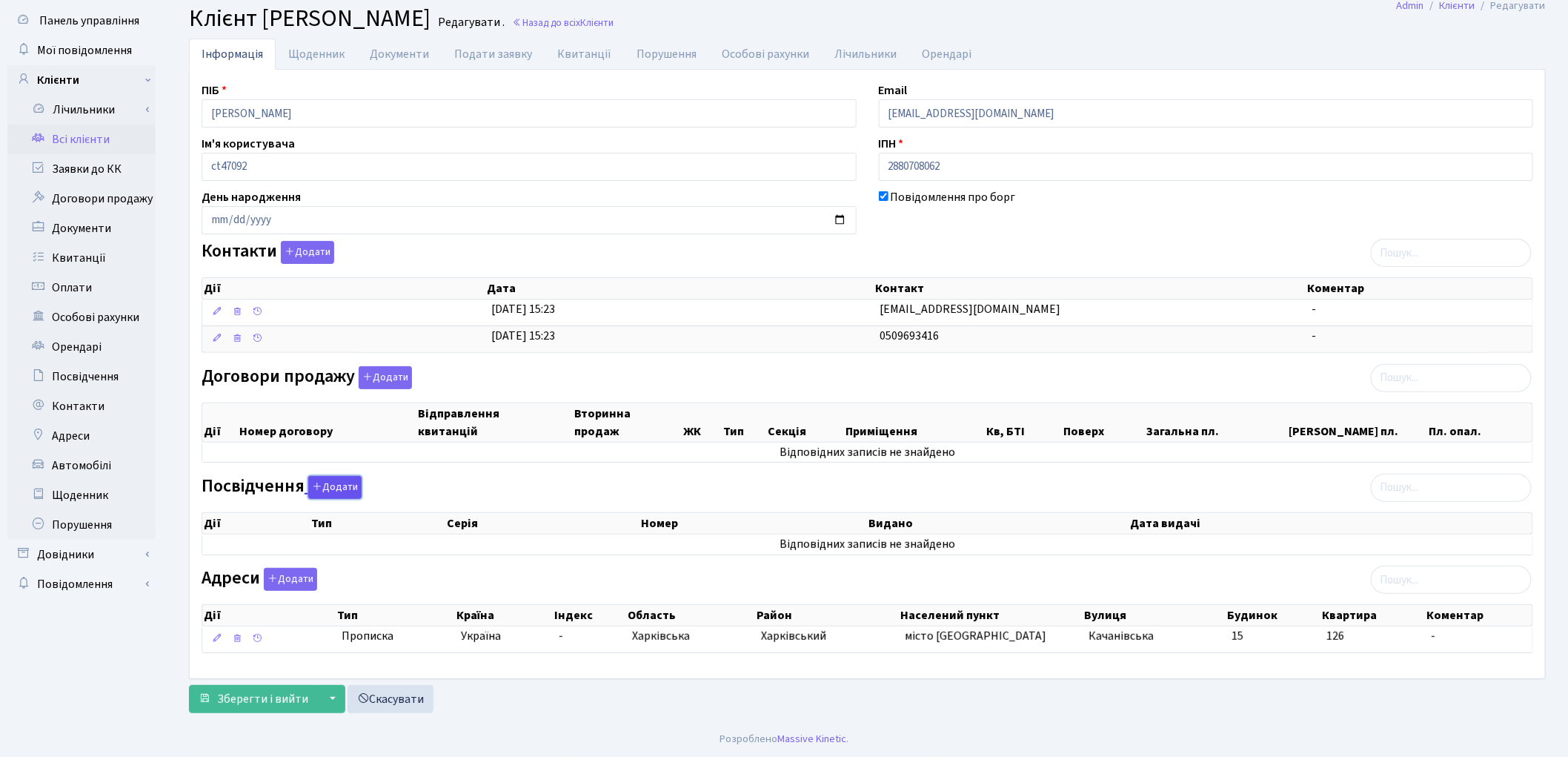
click at [332, 485] on button "Додати" at bounding box center [335, 487] width 53 height 23
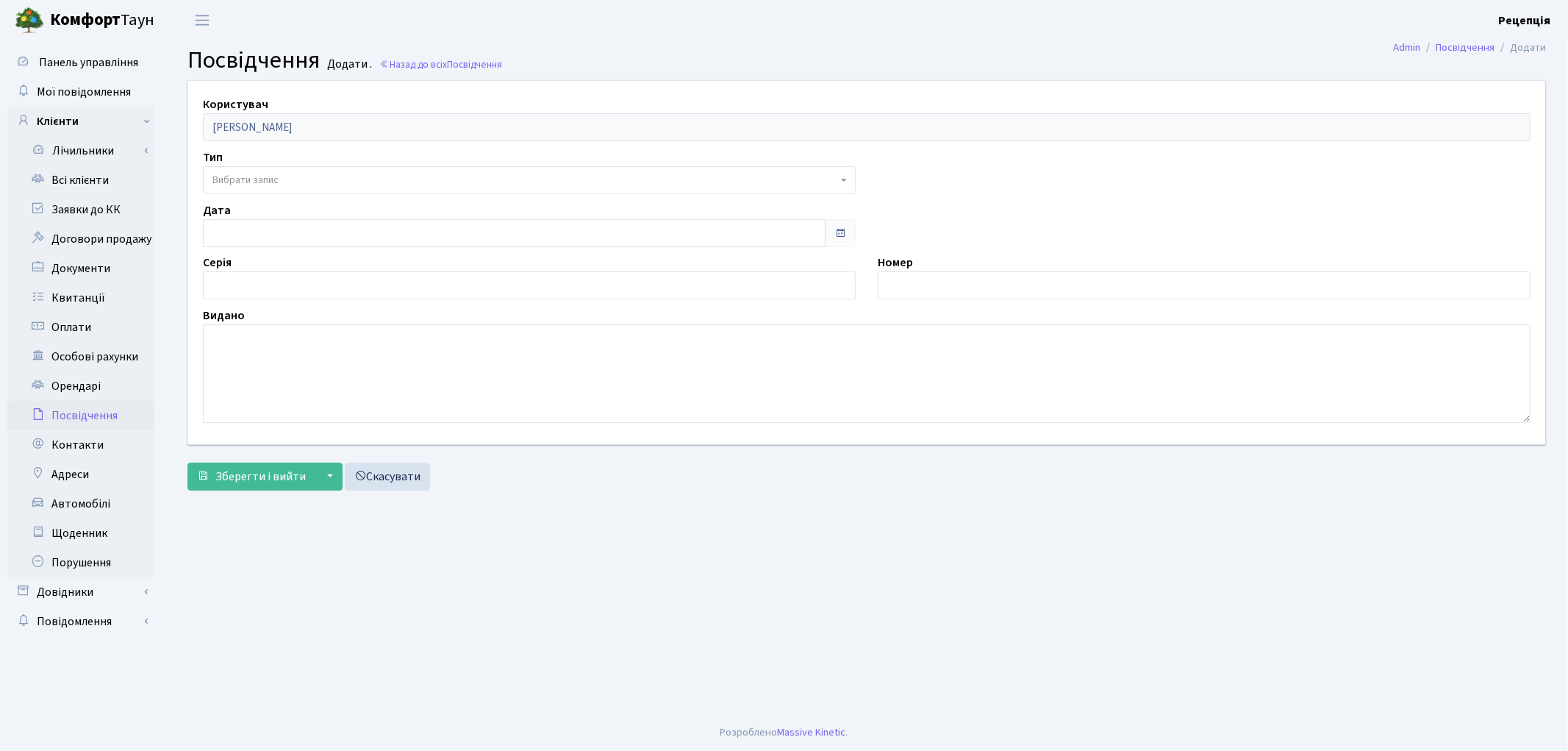
click at [261, 179] on span "Вибрати запис" at bounding box center [245, 180] width 66 height 14
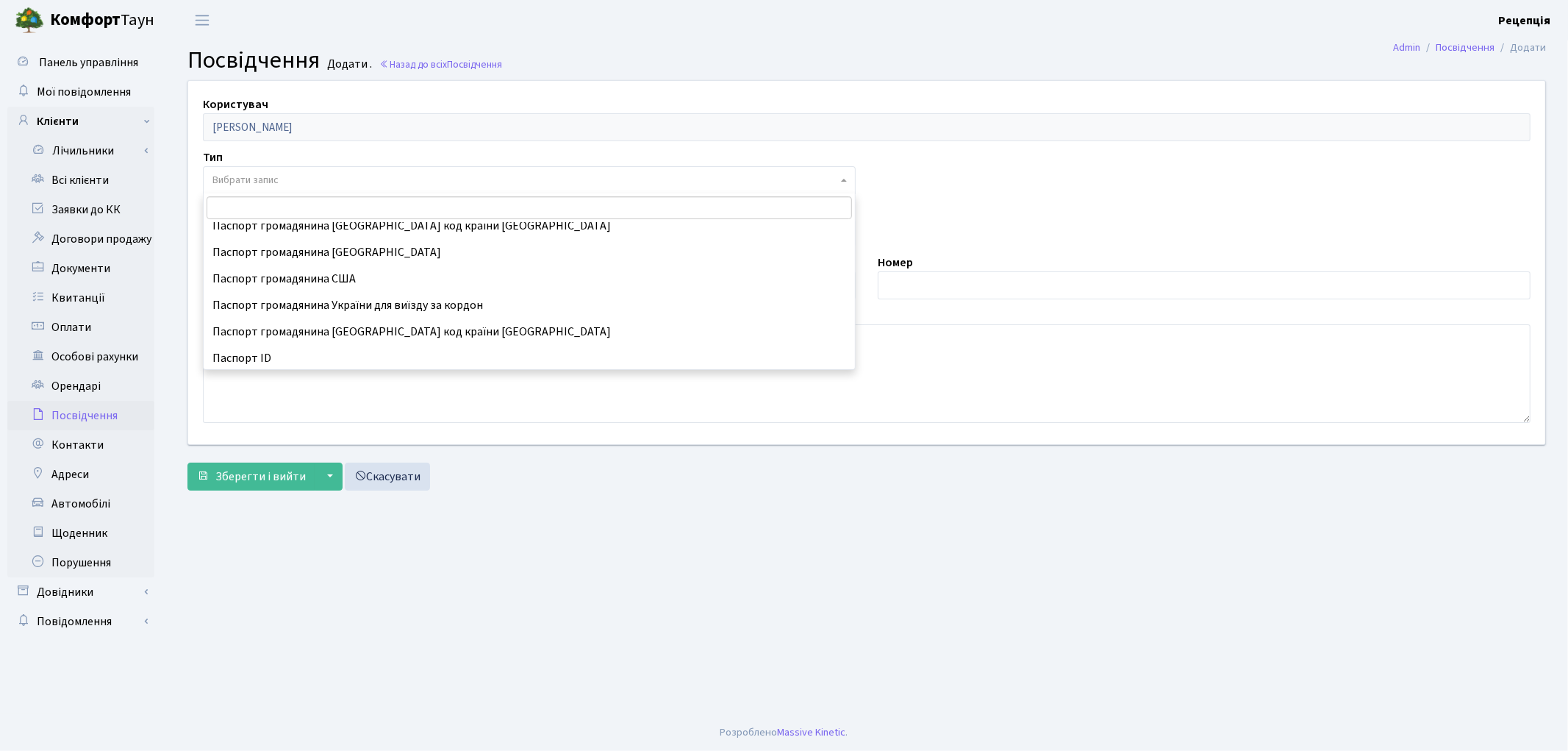
scroll to position [130, 0]
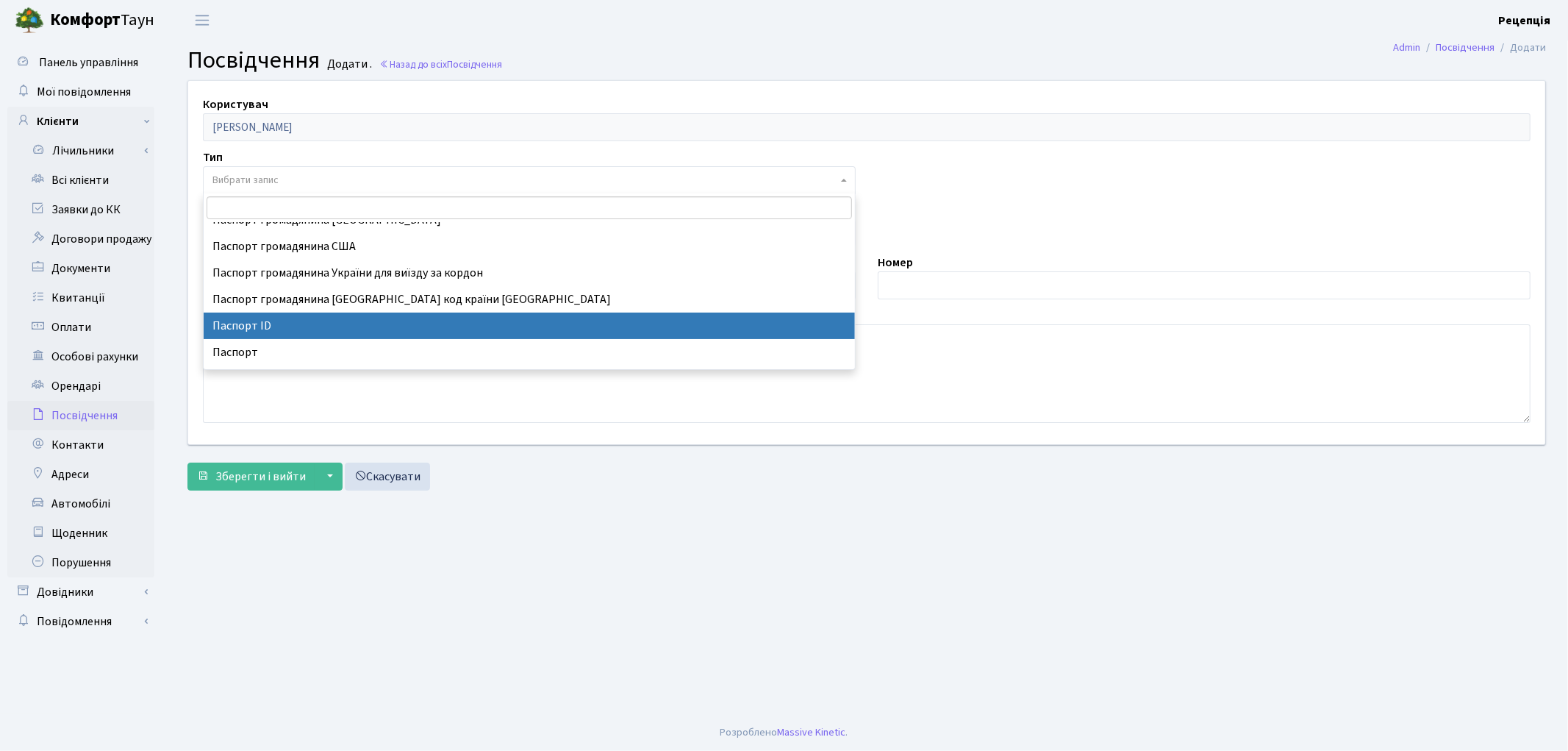
select select "34"
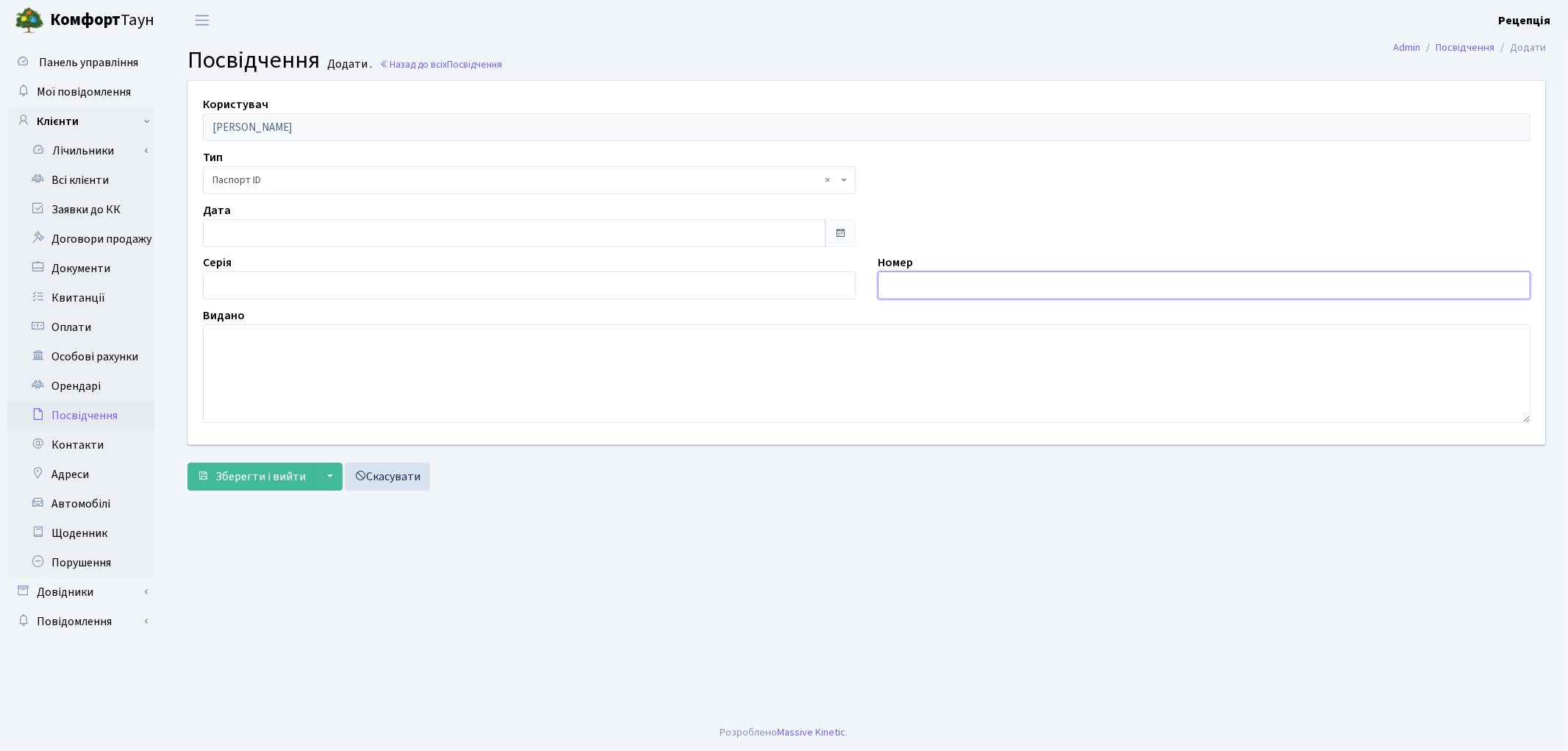
click at [946, 288] on input "text" at bounding box center [1204, 285] width 653 height 28
type input "009873858"
click at [319, 378] on textarea at bounding box center [867, 374] width 1327 height 99
type textarea "6320"
click at [237, 236] on input "[DATE]" at bounding box center [514, 233] width 622 height 28
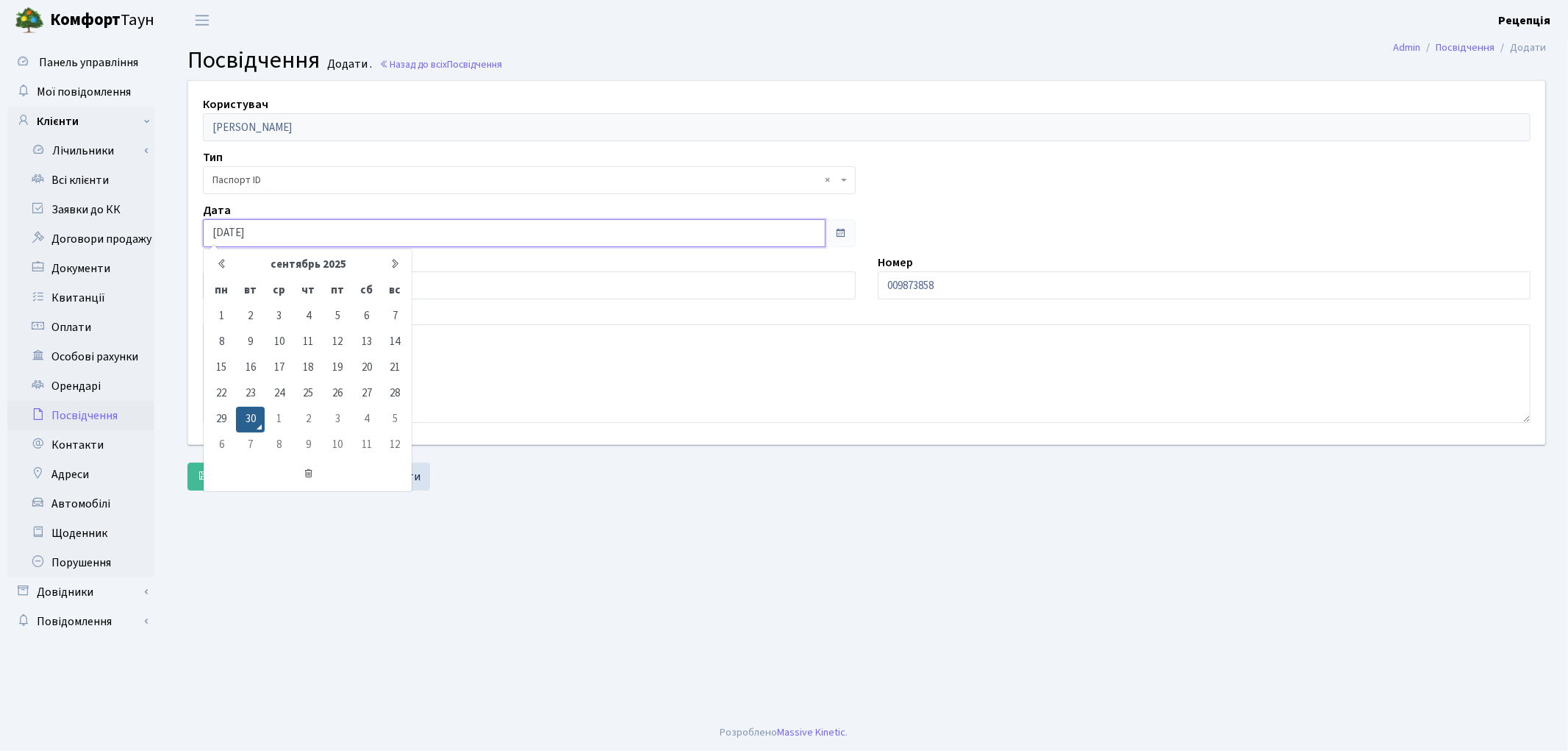
click at [280, 228] on input "[DATE]" at bounding box center [514, 233] width 622 height 28
type input "3"
type input "02.11.2023"
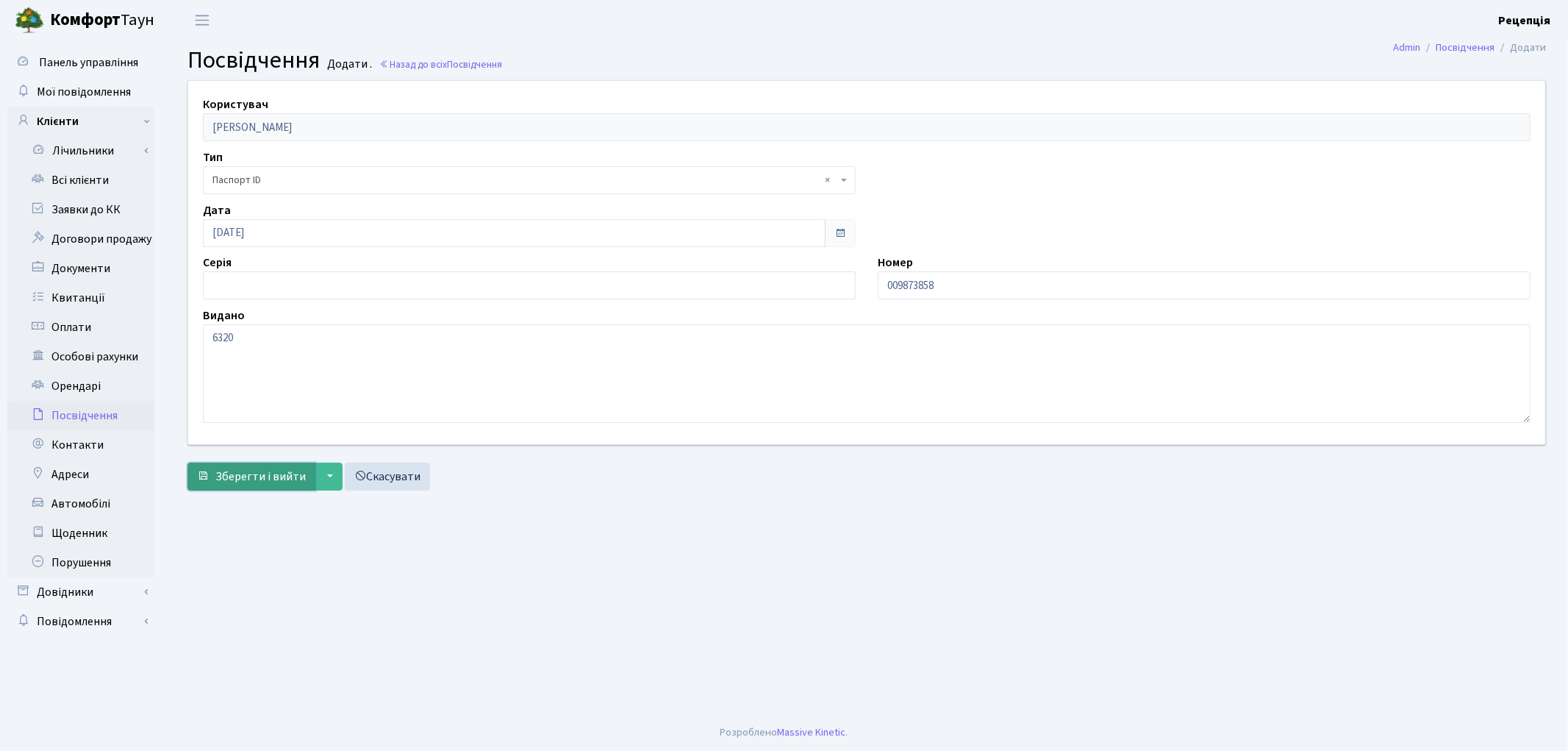
click at [252, 469] on span "Зберегти і вийти" at bounding box center [260, 477] width 90 height 16
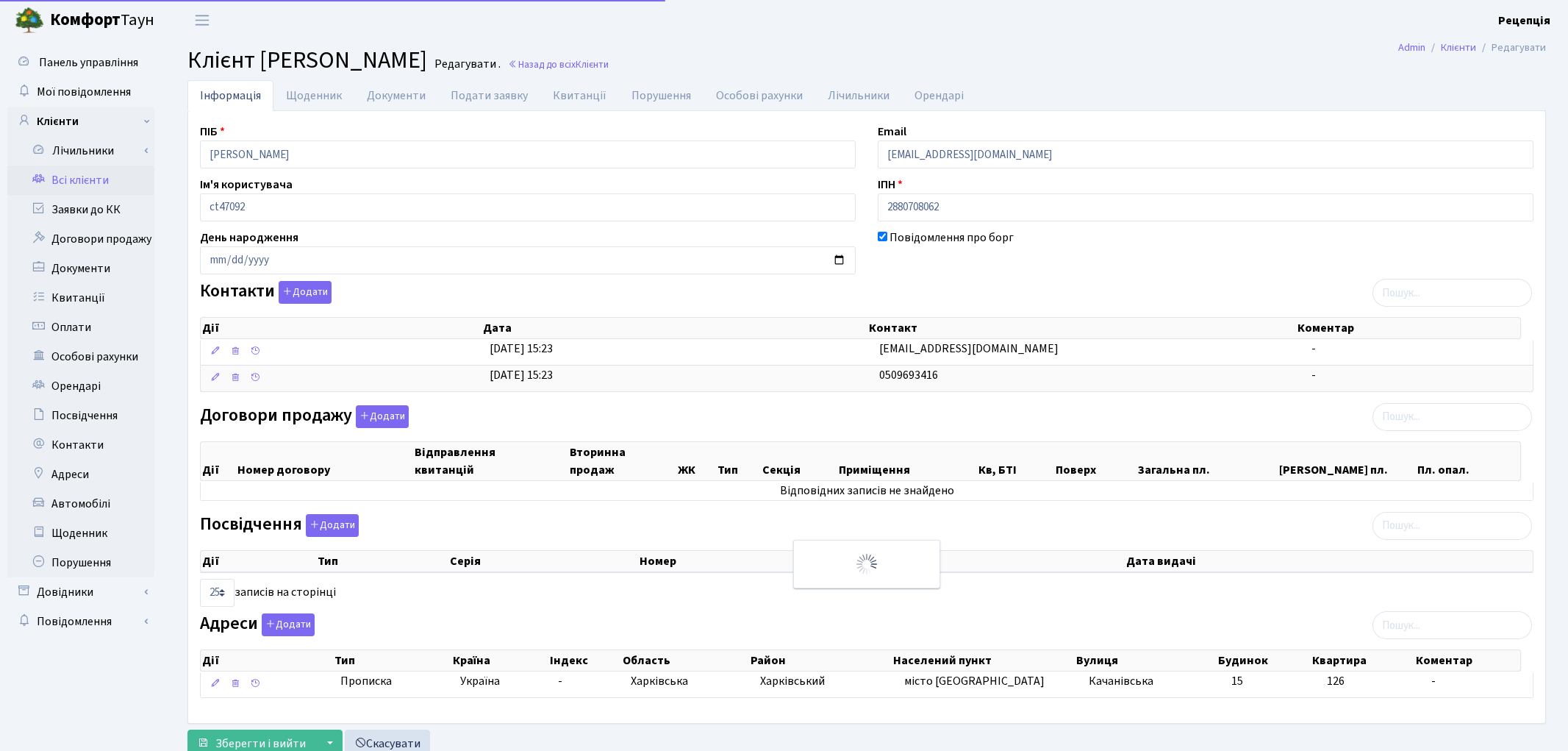
select select "25"
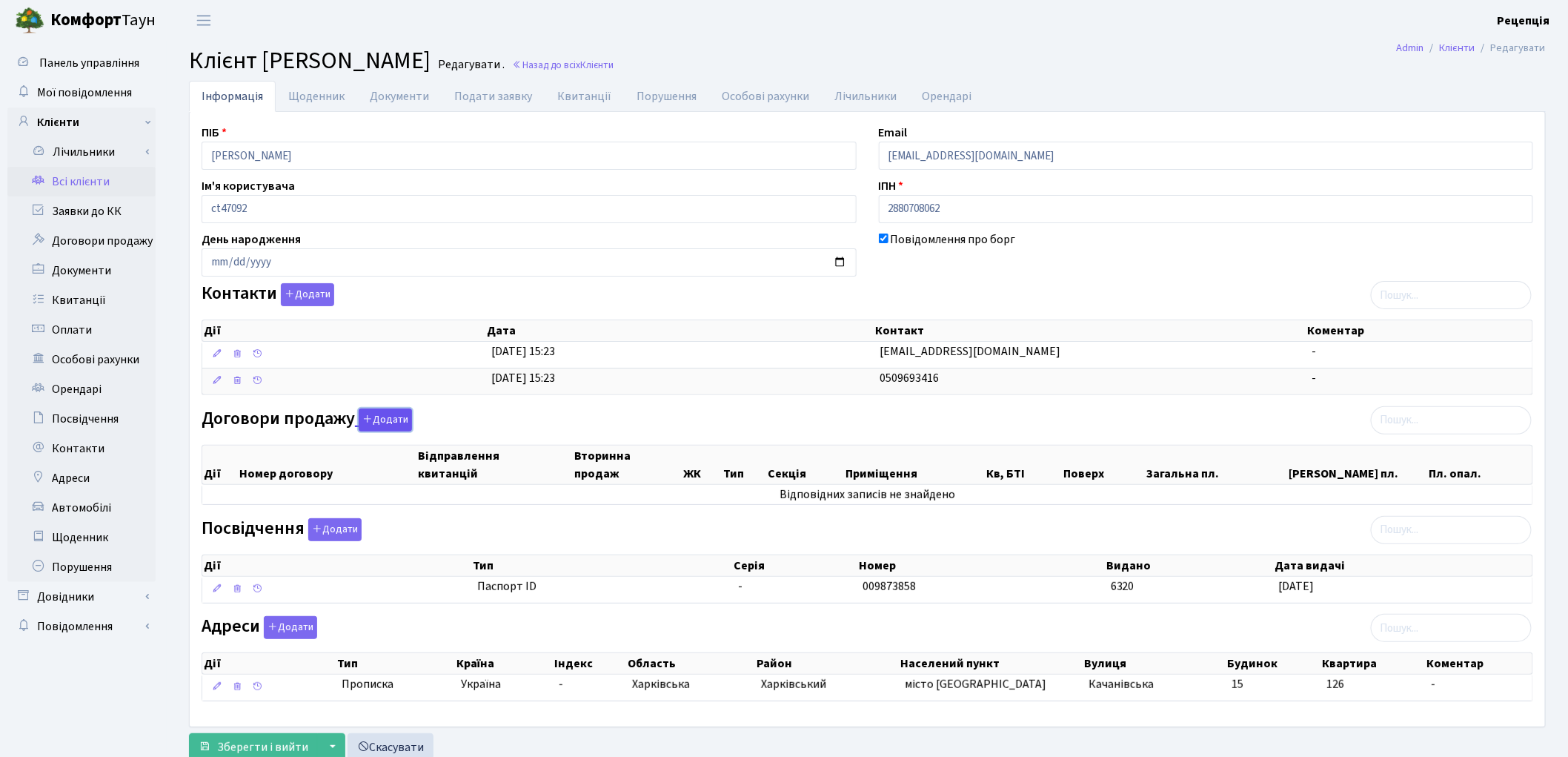
click at [396, 420] on button "Додати" at bounding box center [386, 419] width 53 height 23
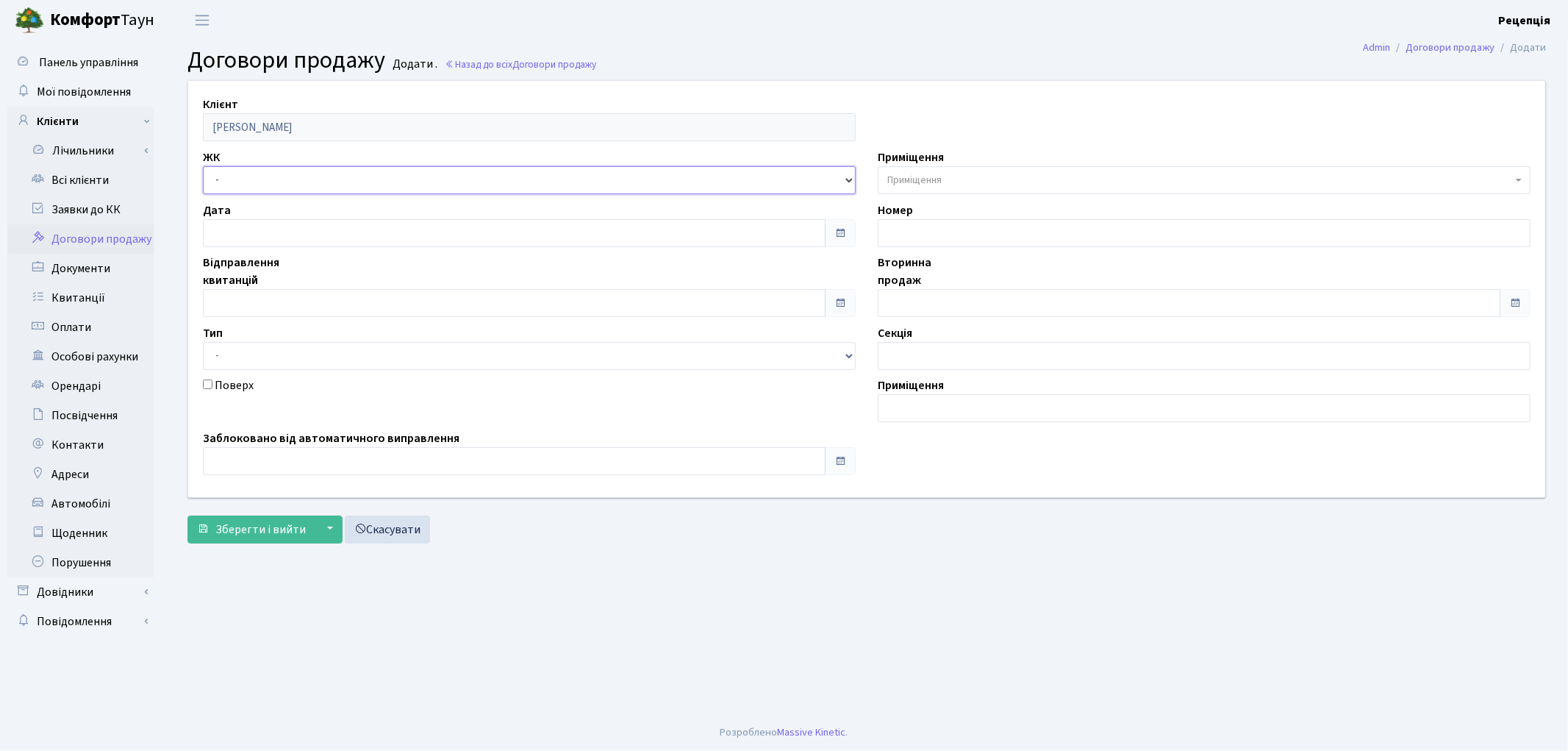
click at [292, 175] on select "- КТ, вул. Регенераторна, 4 КТ2, просп. [STREET_ADDRESS] [STREET_ADDRESS] [PERS…" at bounding box center [529, 180] width 653 height 28
select select "295"
click at [203, 167] on select "- КТ, вул. Регенераторна, 4 КТ2, просп. [STREET_ADDRESS] [STREET_ADDRESS] [PERS…" at bounding box center [529, 180] width 653 height 28
select select
click at [902, 176] on span "Приміщення" at bounding box center [915, 180] width 54 height 14
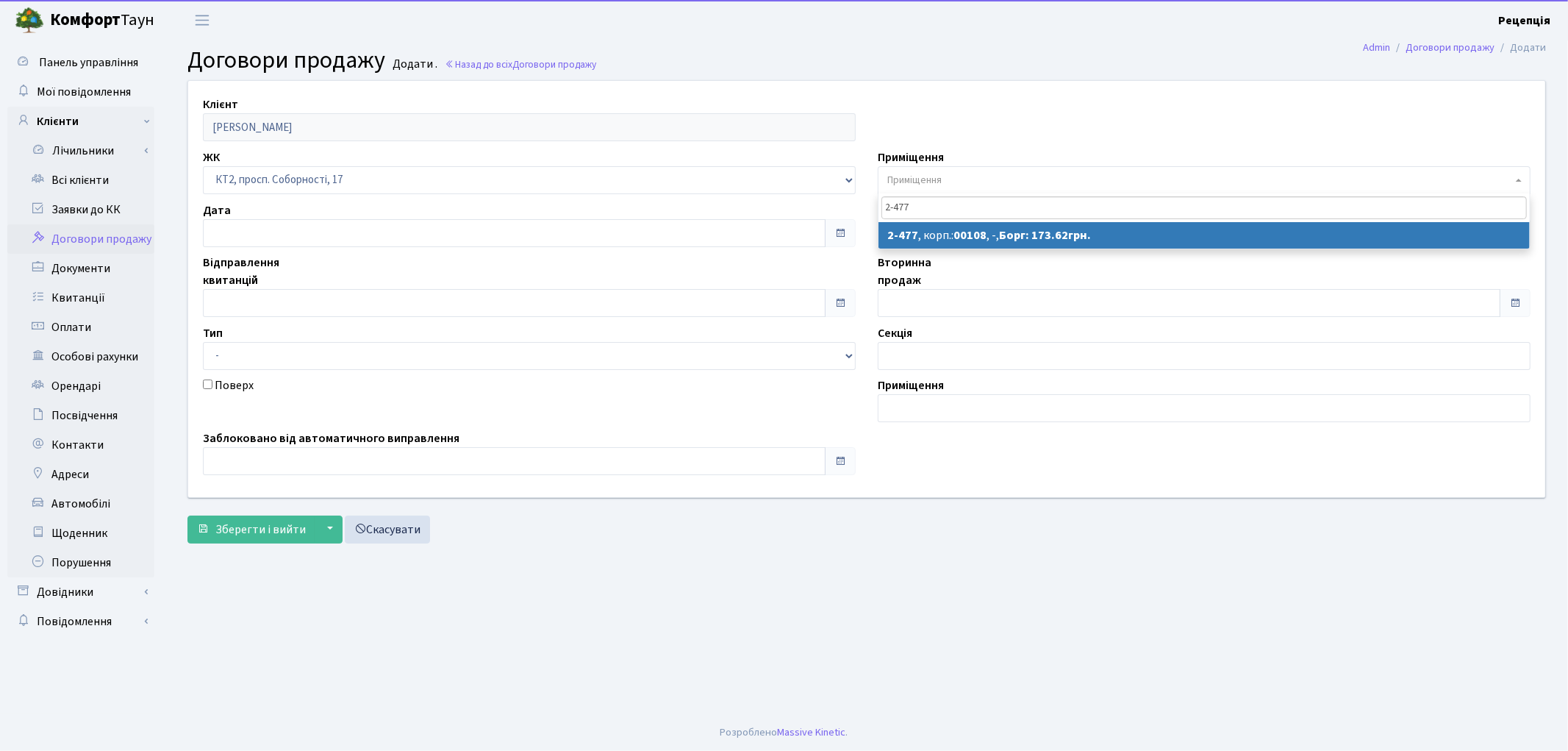
type input "2-477"
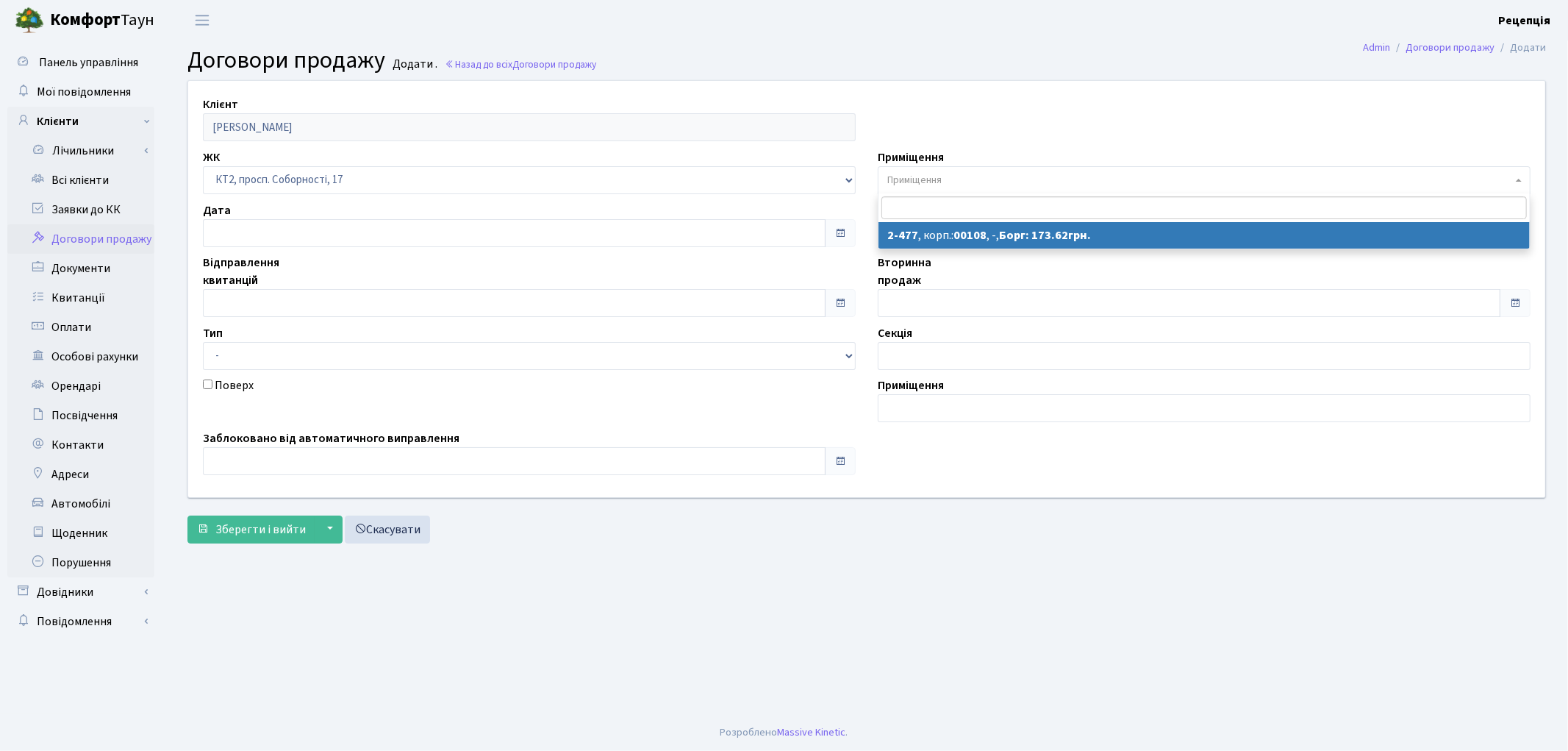
select select "15525"
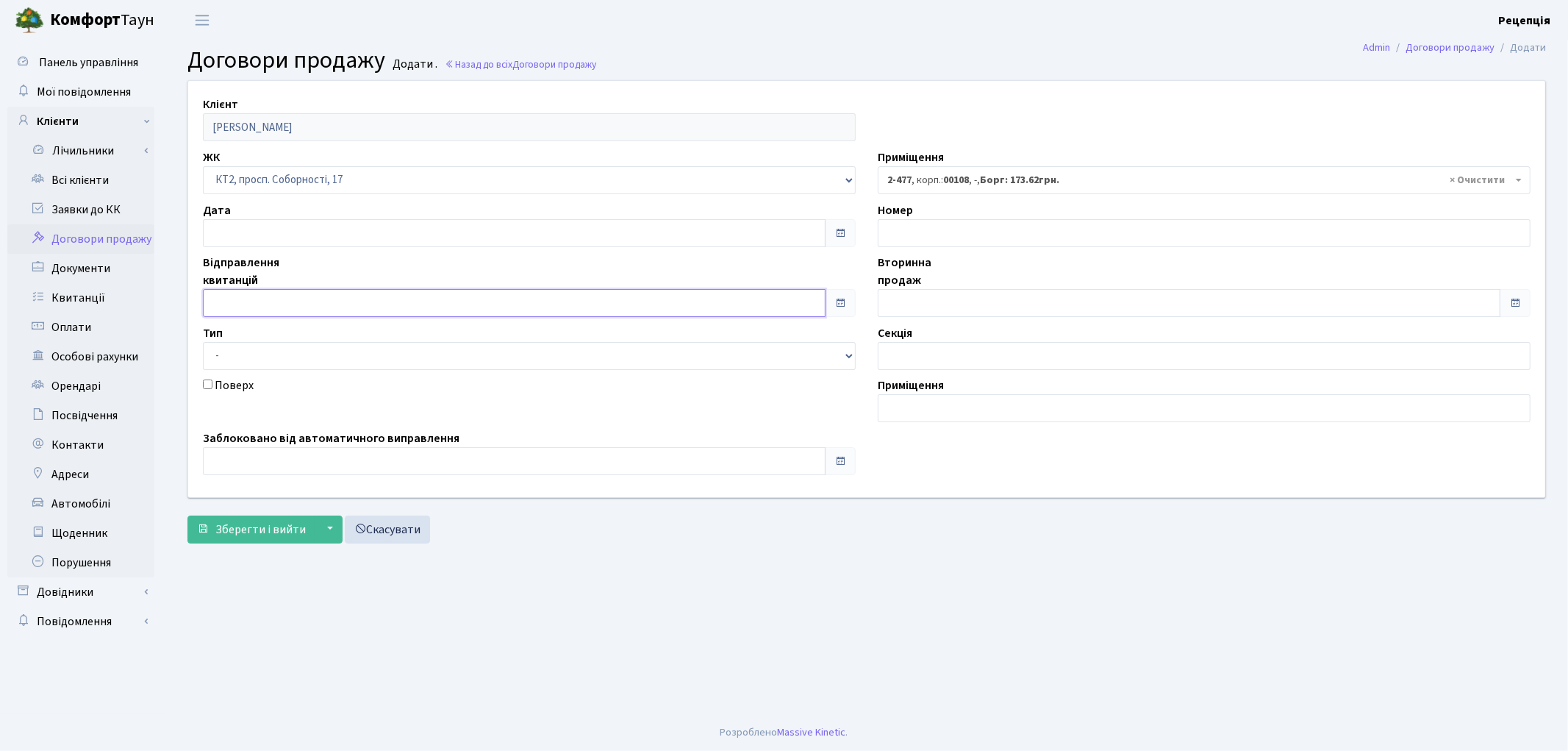
click at [241, 291] on input "text" at bounding box center [514, 303] width 622 height 28
click at [236, 207] on td "16" at bounding box center [240, 206] width 22 height 22
type input "[DATE]"
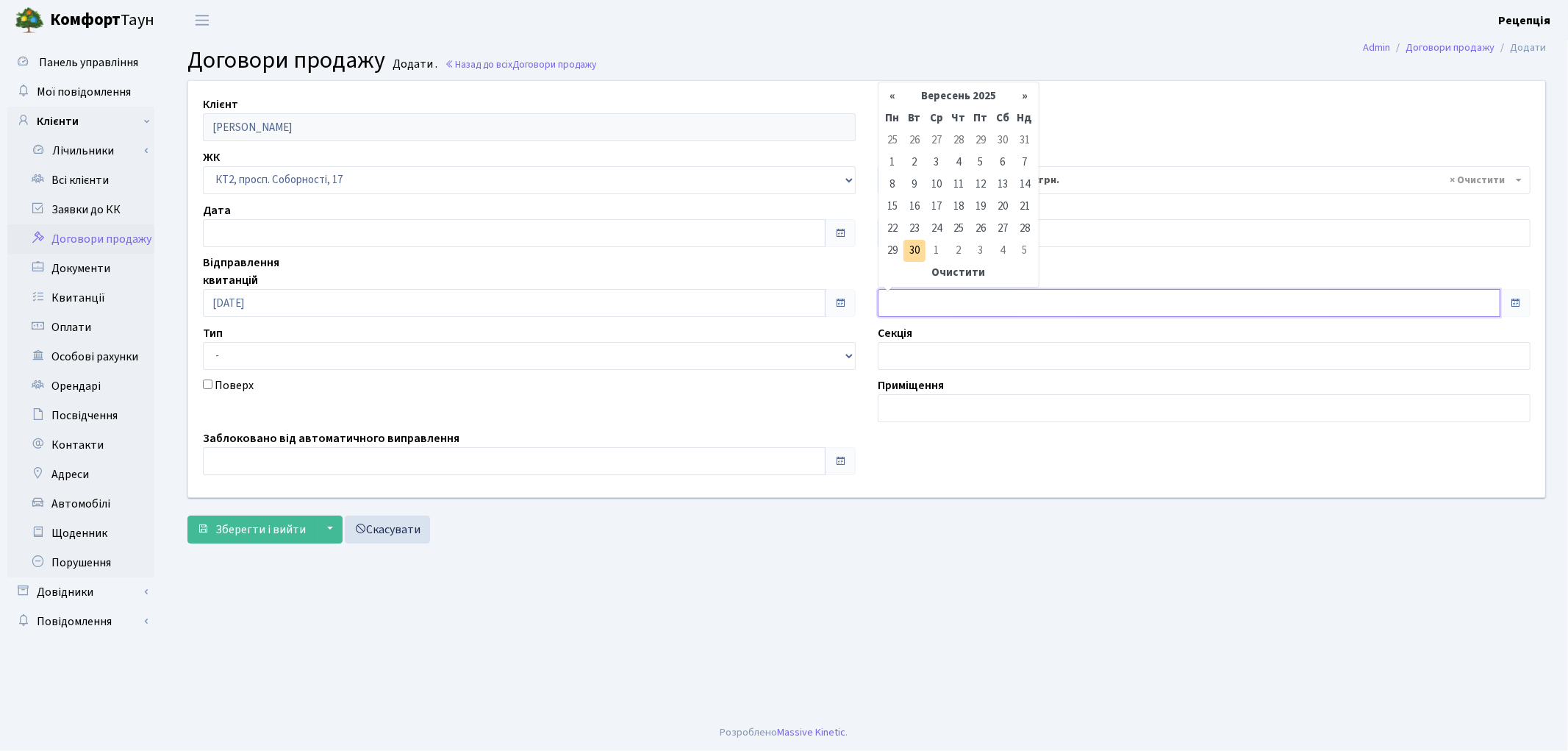
click at [964, 292] on input "text" at bounding box center [1189, 303] width 622 height 28
click at [907, 202] on td "16" at bounding box center [915, 206] width 22 height 22
type input "[DATE]"
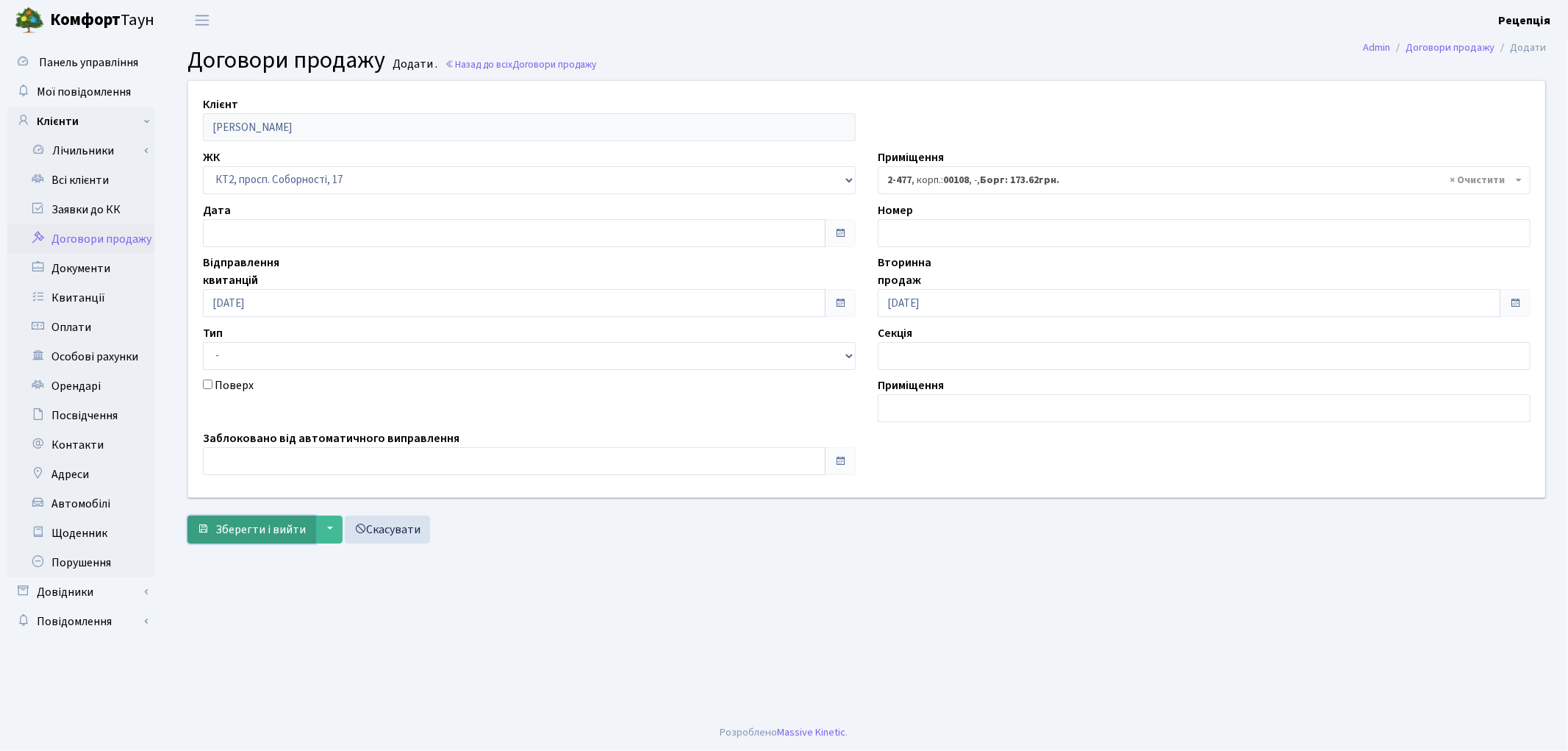
click at [238, 523] on span "Зберегти і вийти" at bounding box center [260, 529] width 90 height 16
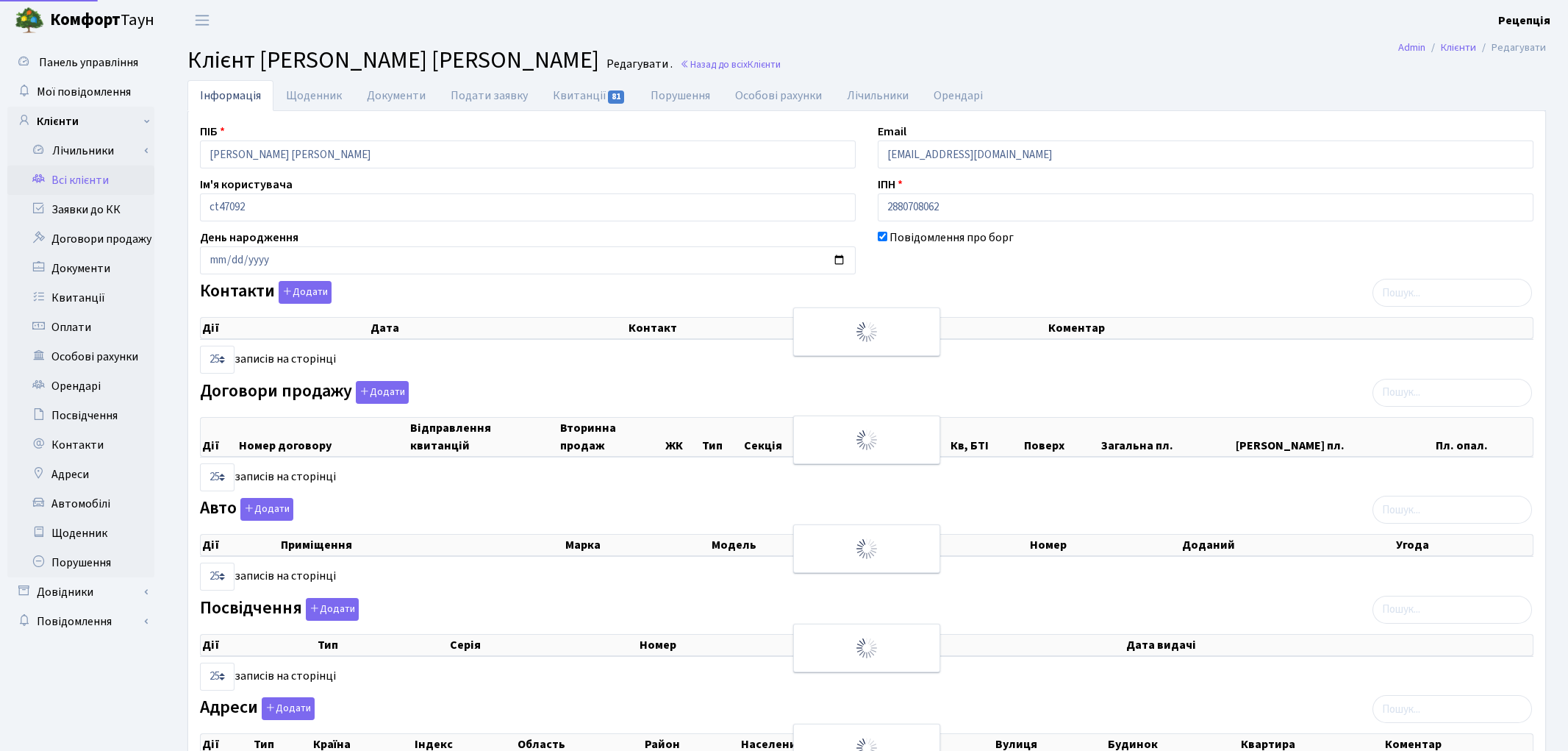
select select "25"
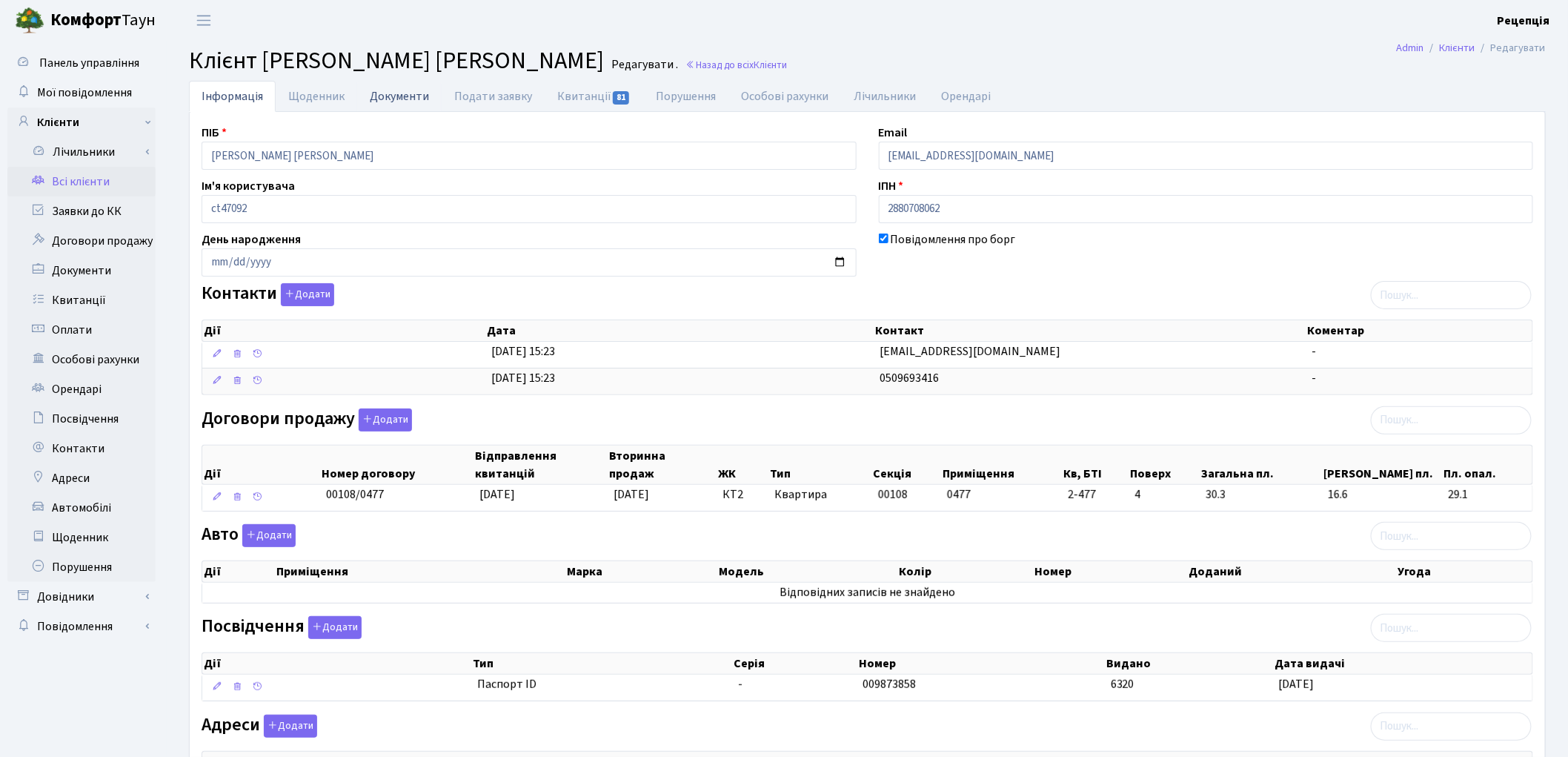
click at [384, 102] on link "Документи" at bounding box center [399, 96] width 84 height 31
select select "25"
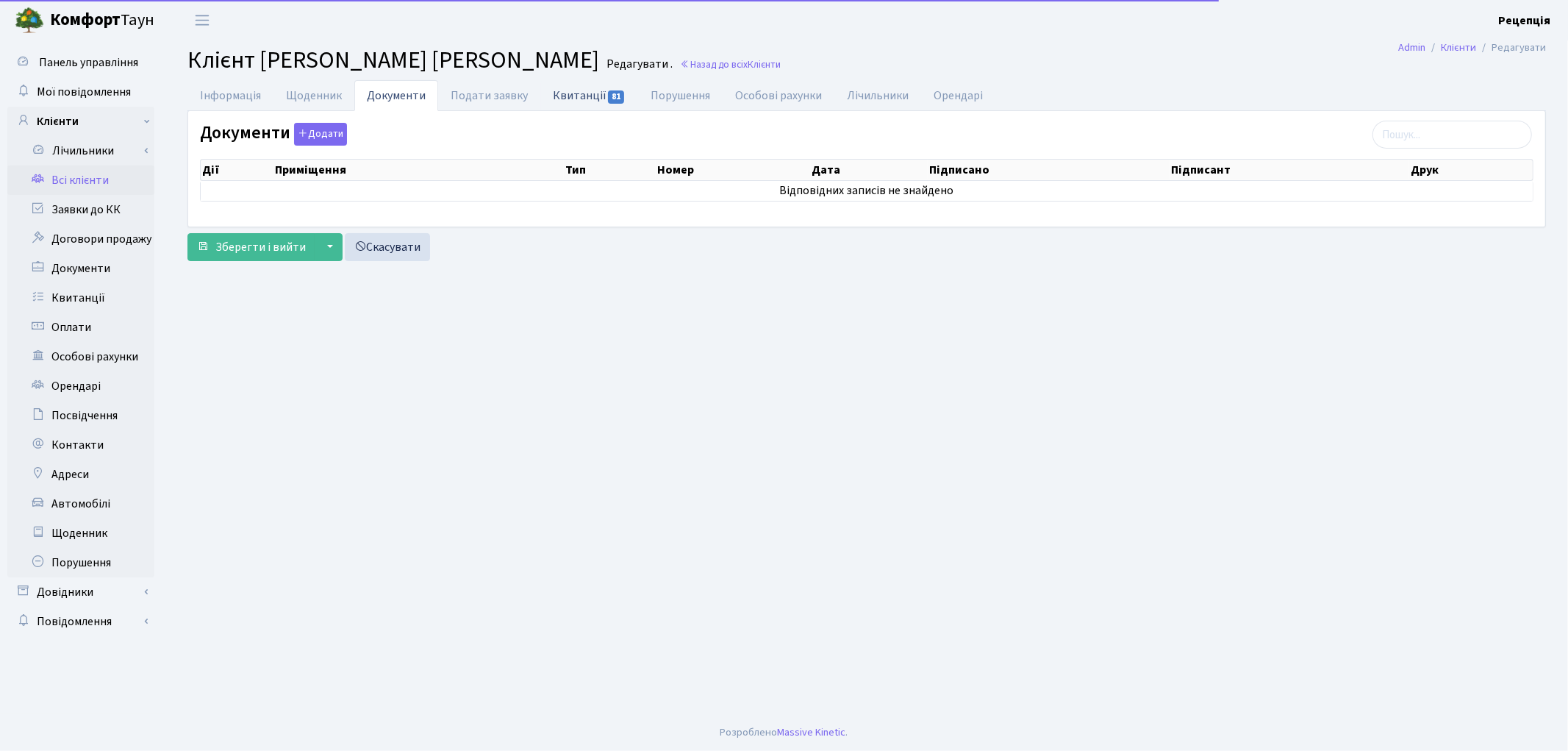
click at [574, 100] on link "Квитанції 81" at bounding box center [589, 96] width 98 height 30
select select "25"
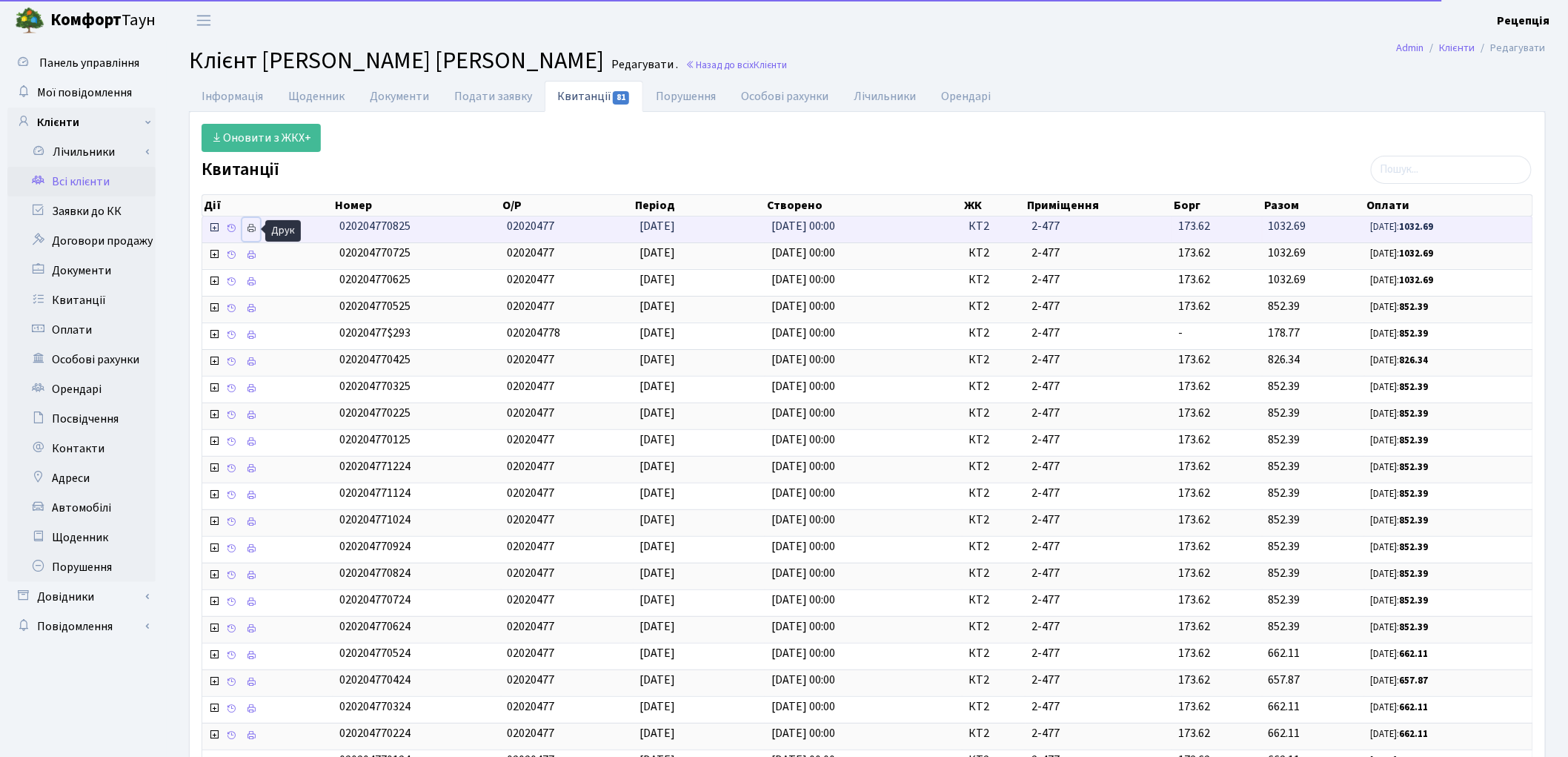
click at [253, 230] on icon at bounding box center [251, 228] width 10 height 10
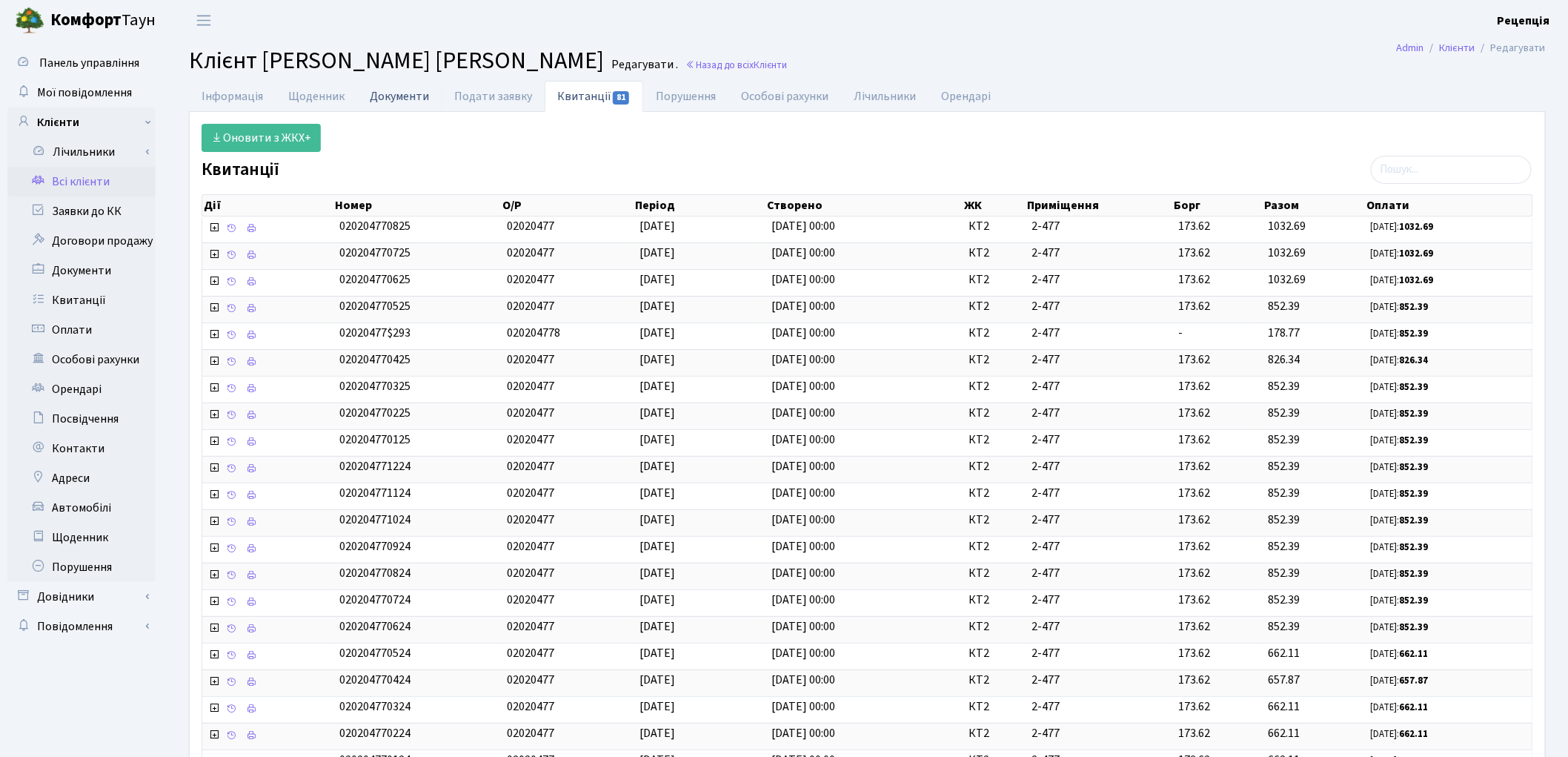
click at [397, 96] on link "Документи" at bounding box center [399, 96] width 84 height 31
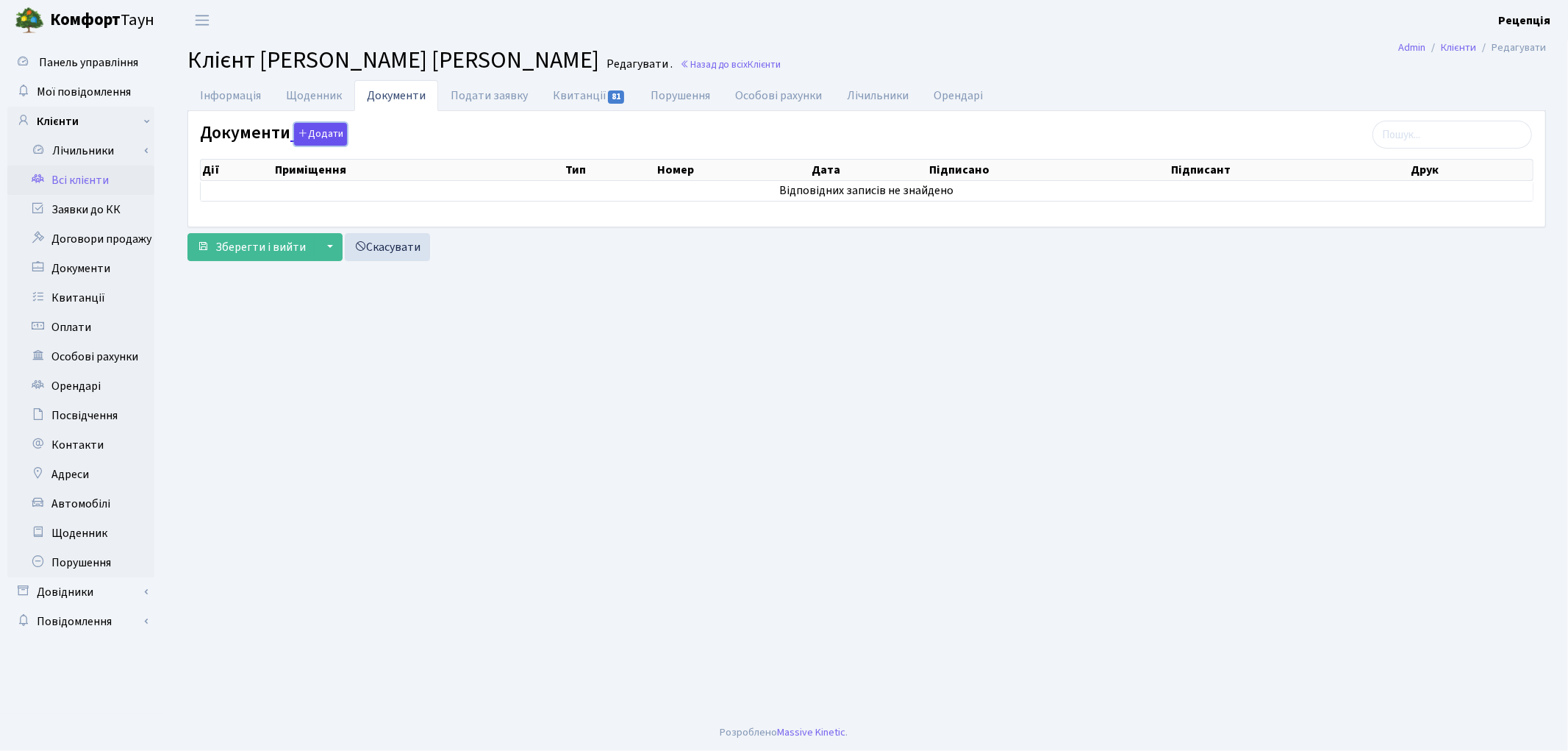
click at [331, 129] on button "Додати" at bounding box center [320, 134] width 53 height 23
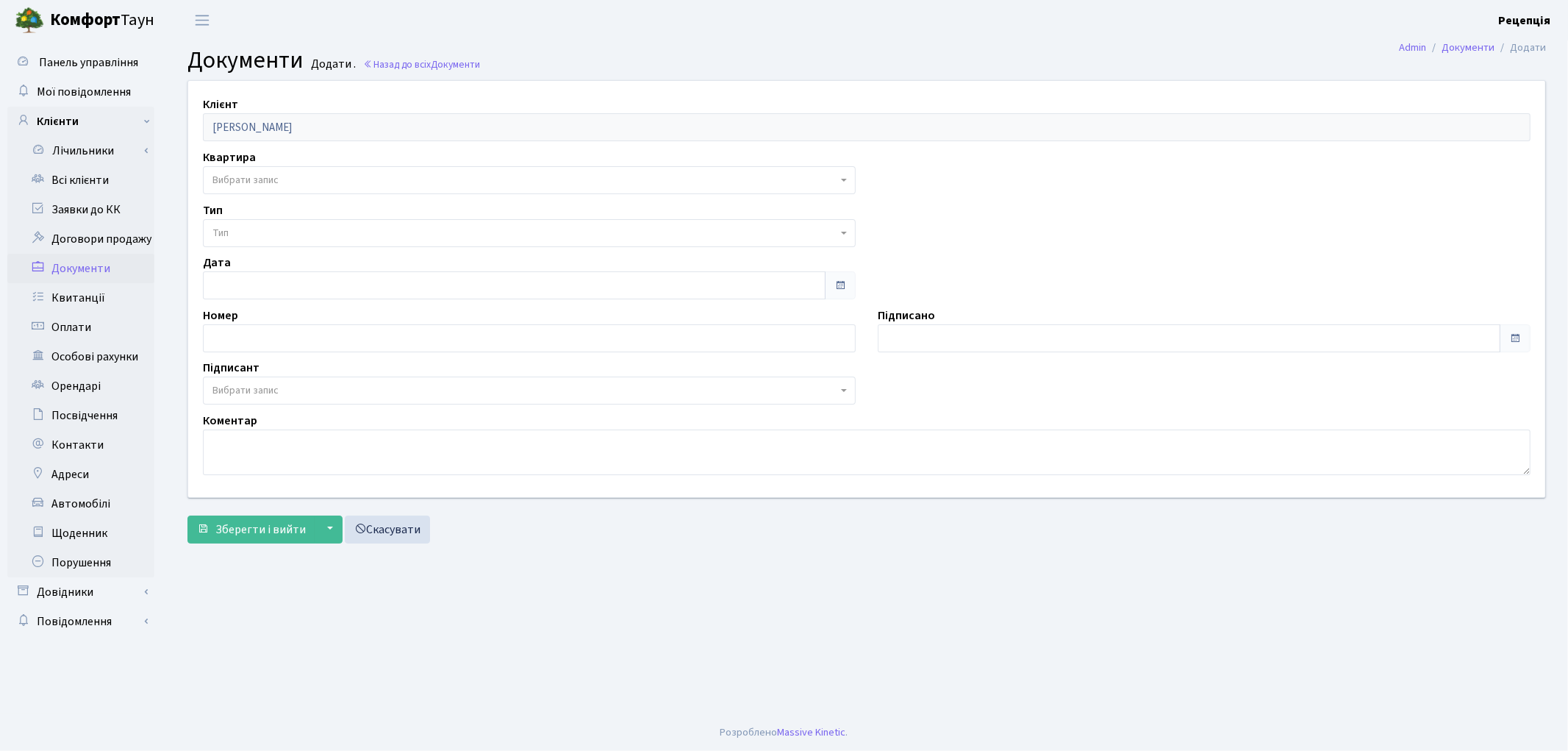
click at [245, 170] on span "Вибрати запис" at bounding box center [529, 180] width 653 height 28
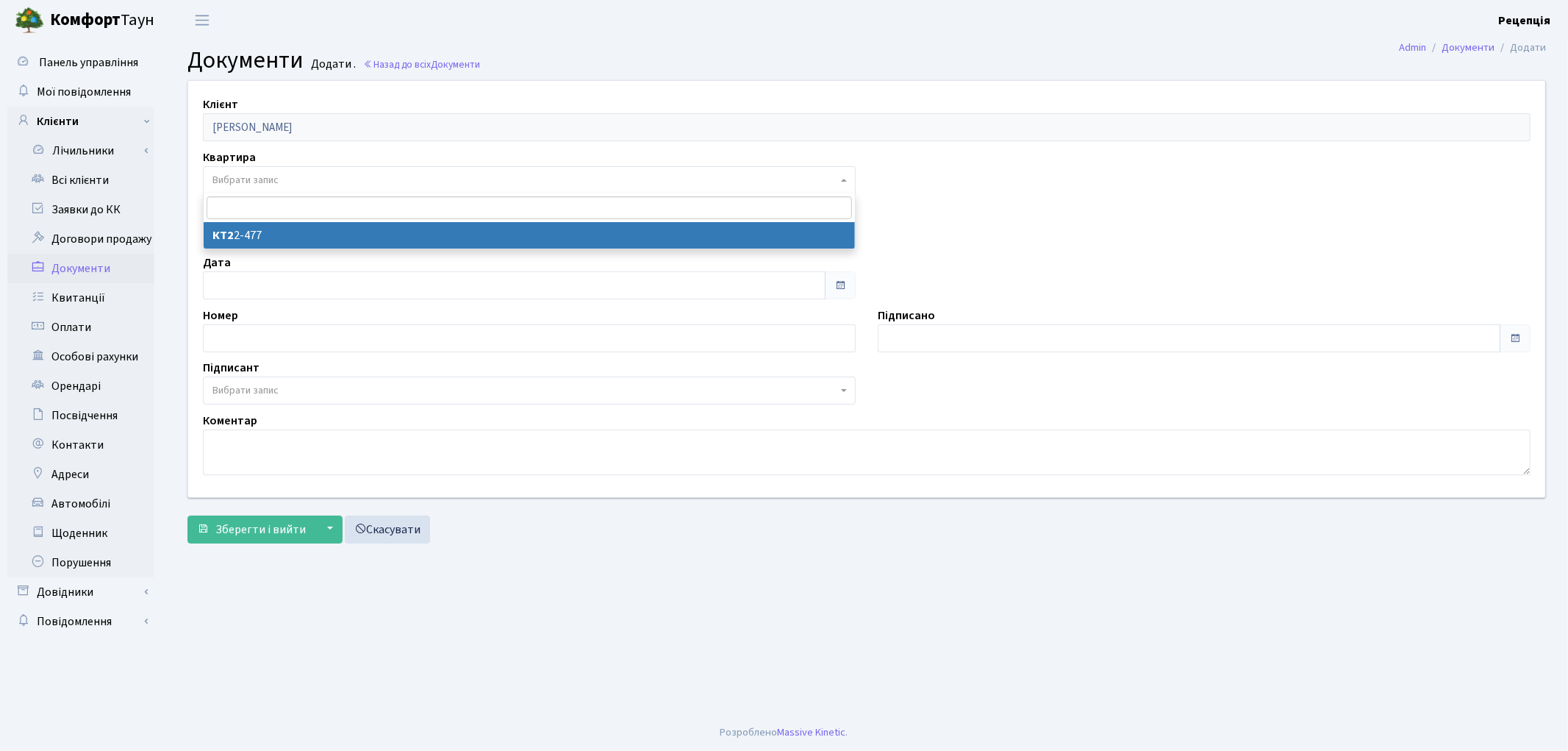
select select "178750"
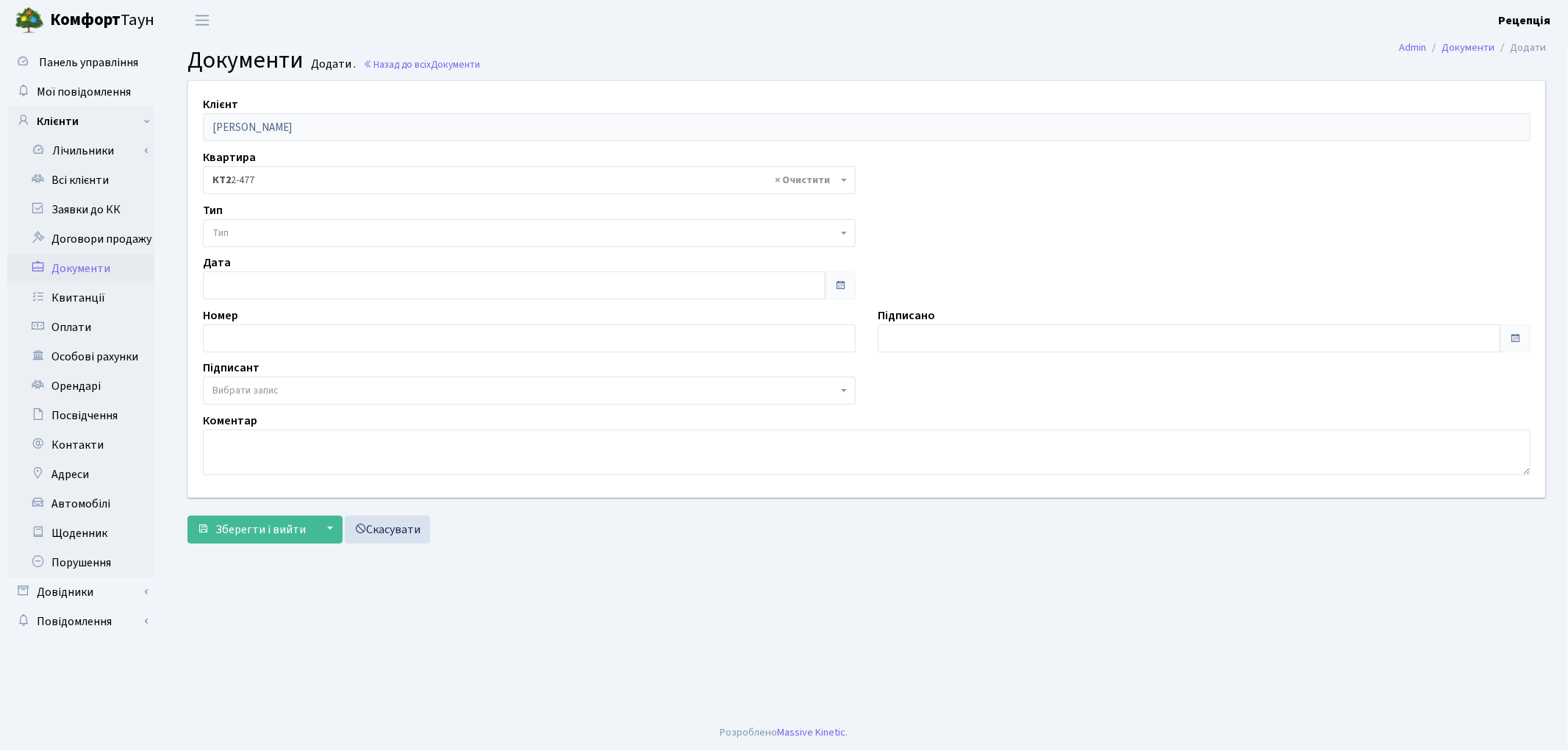
click at [248, 230] on span "Тип" at bounding box center [525, 233] width 625 height 14
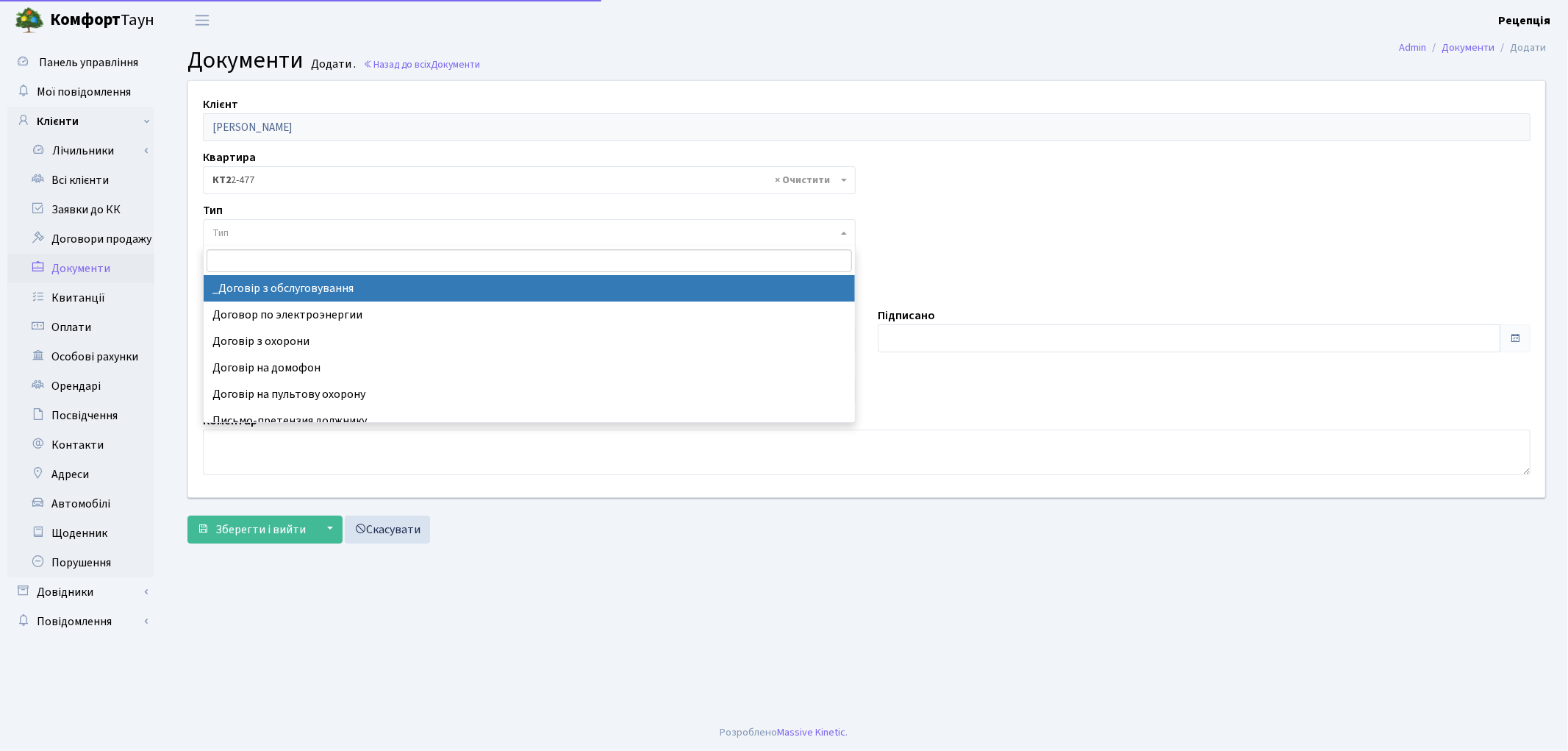
select select "289"
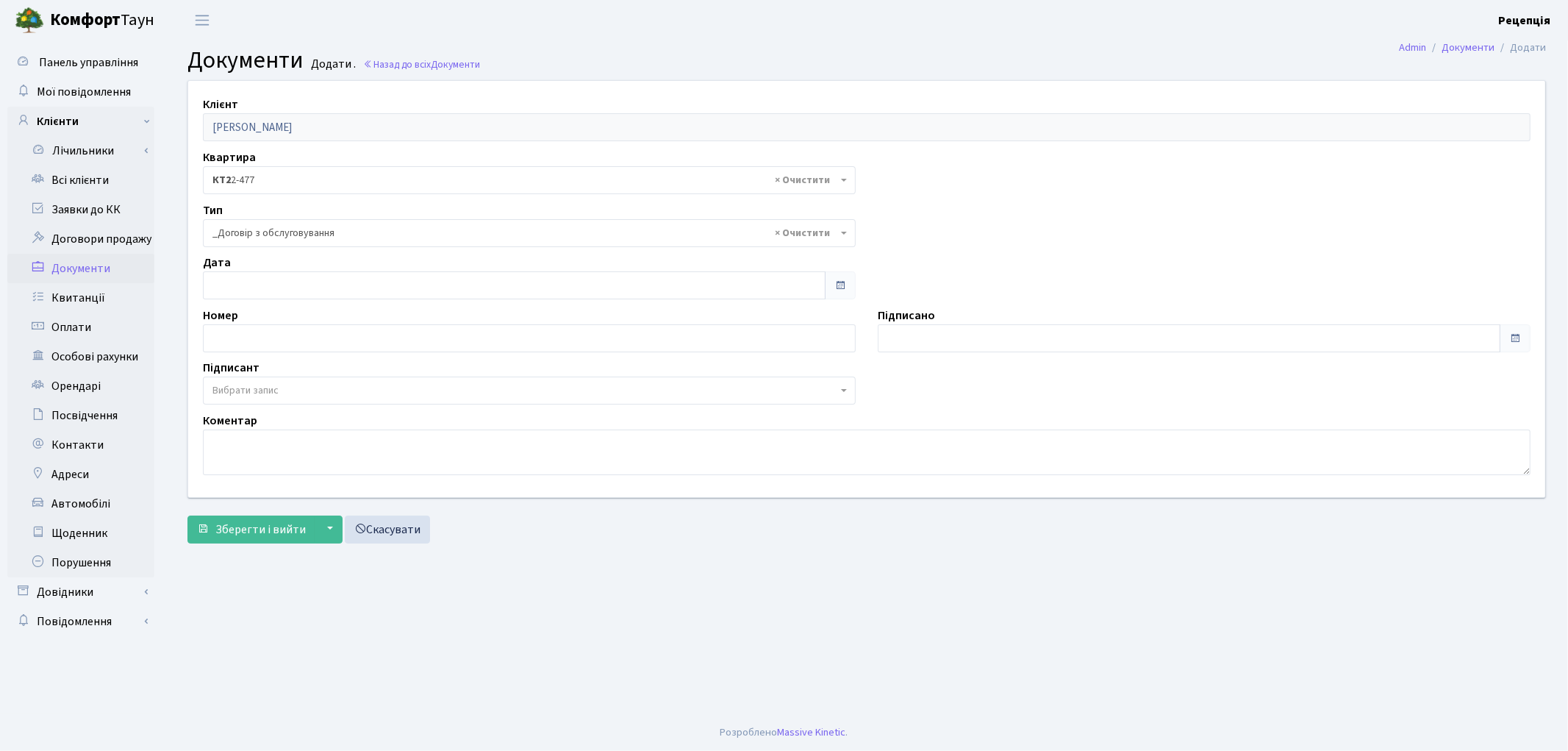
click at [253, 386] on span "Вибрати запис" at bounding box center [245, 391] width 66 height 14
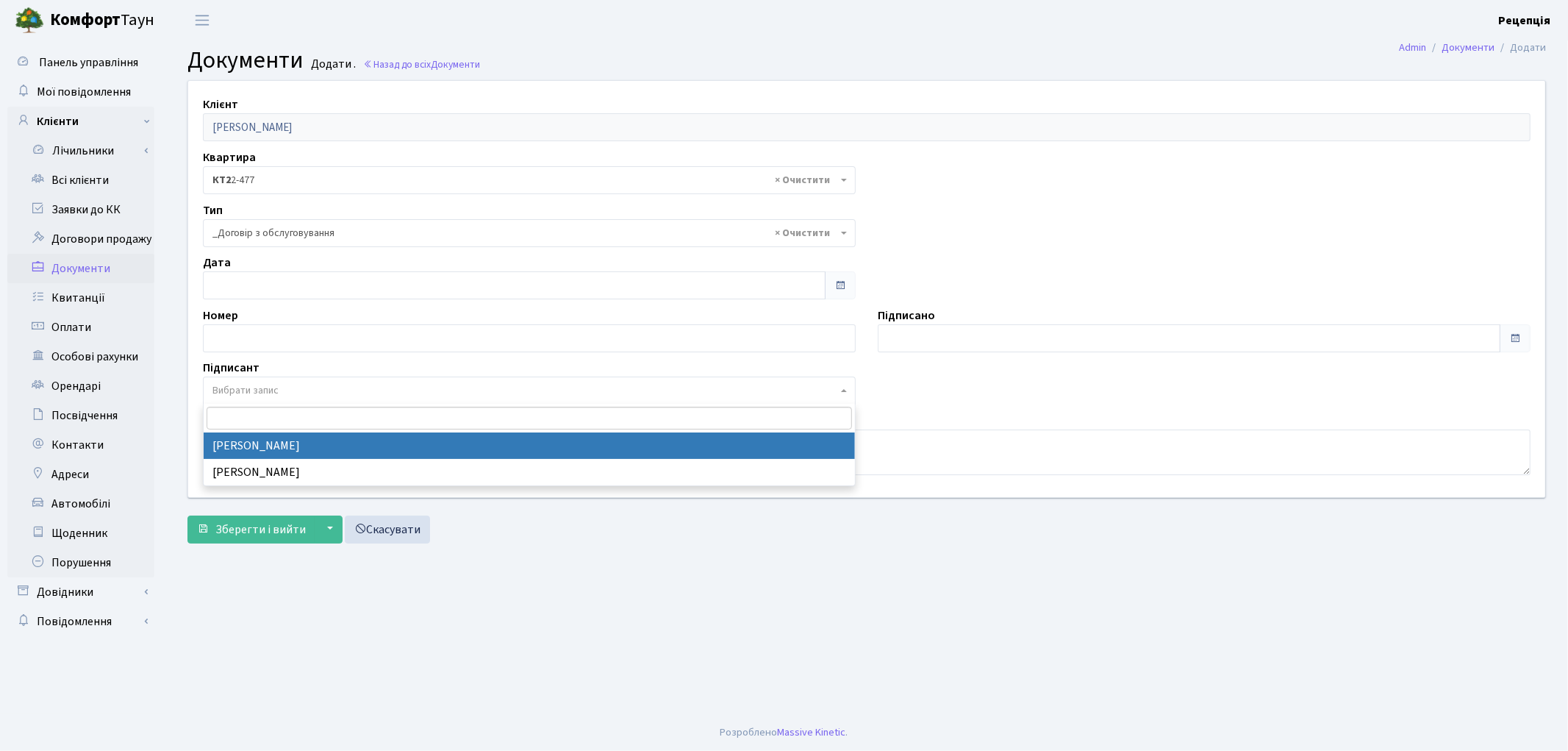
select select "74"
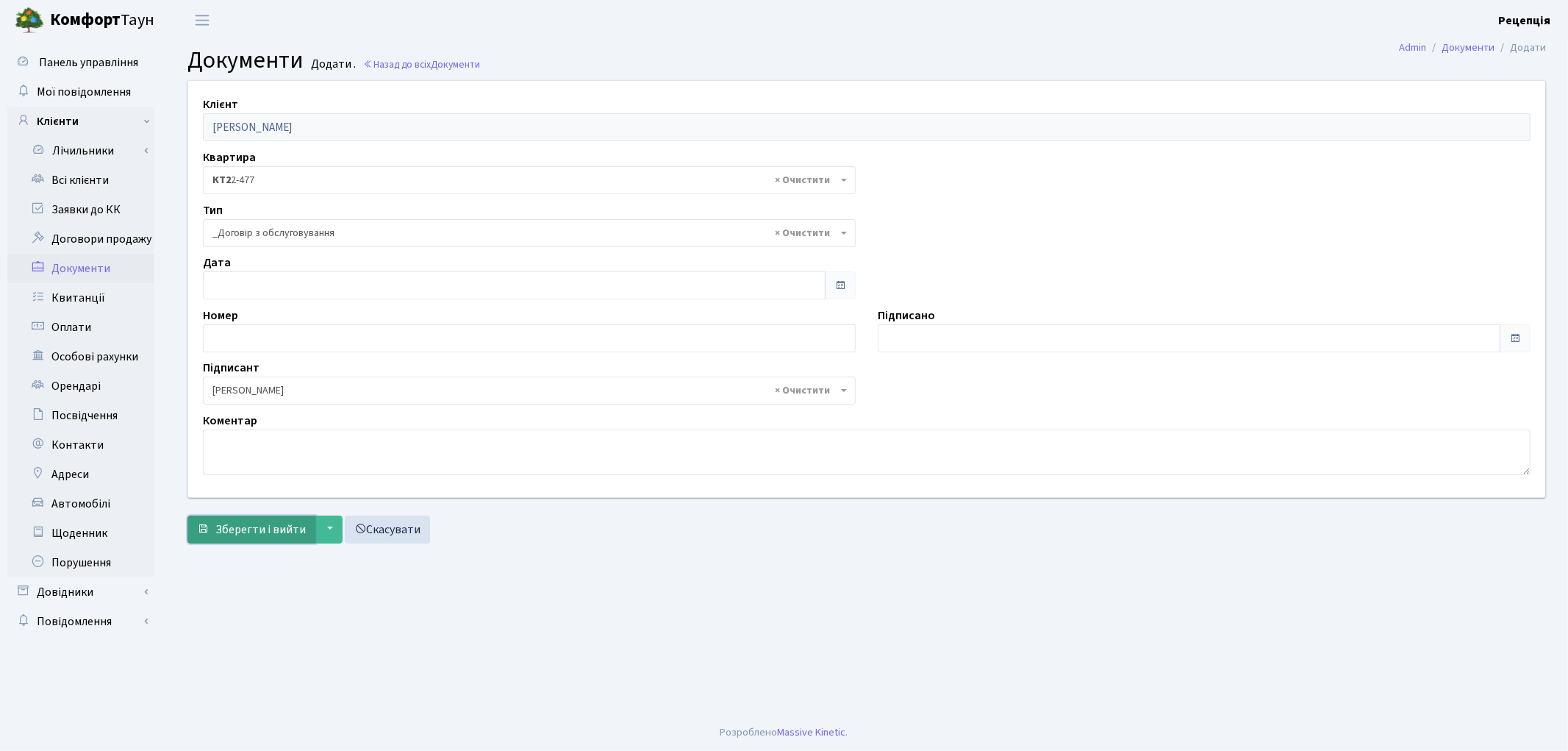
click at [248, 539] on button "Зберегти і вийти" at bounding box center [251, 529] width 128 height 28
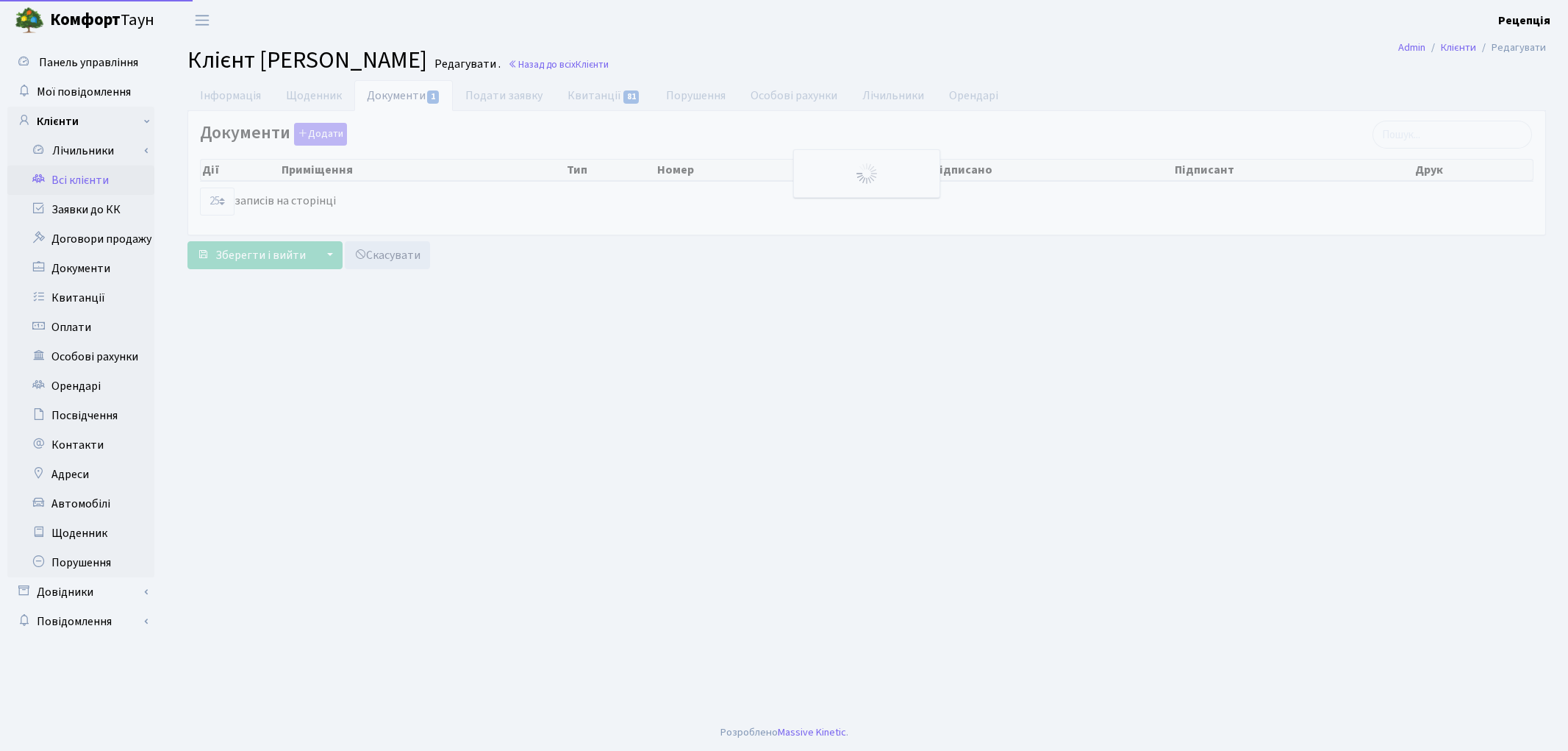
select select "25"
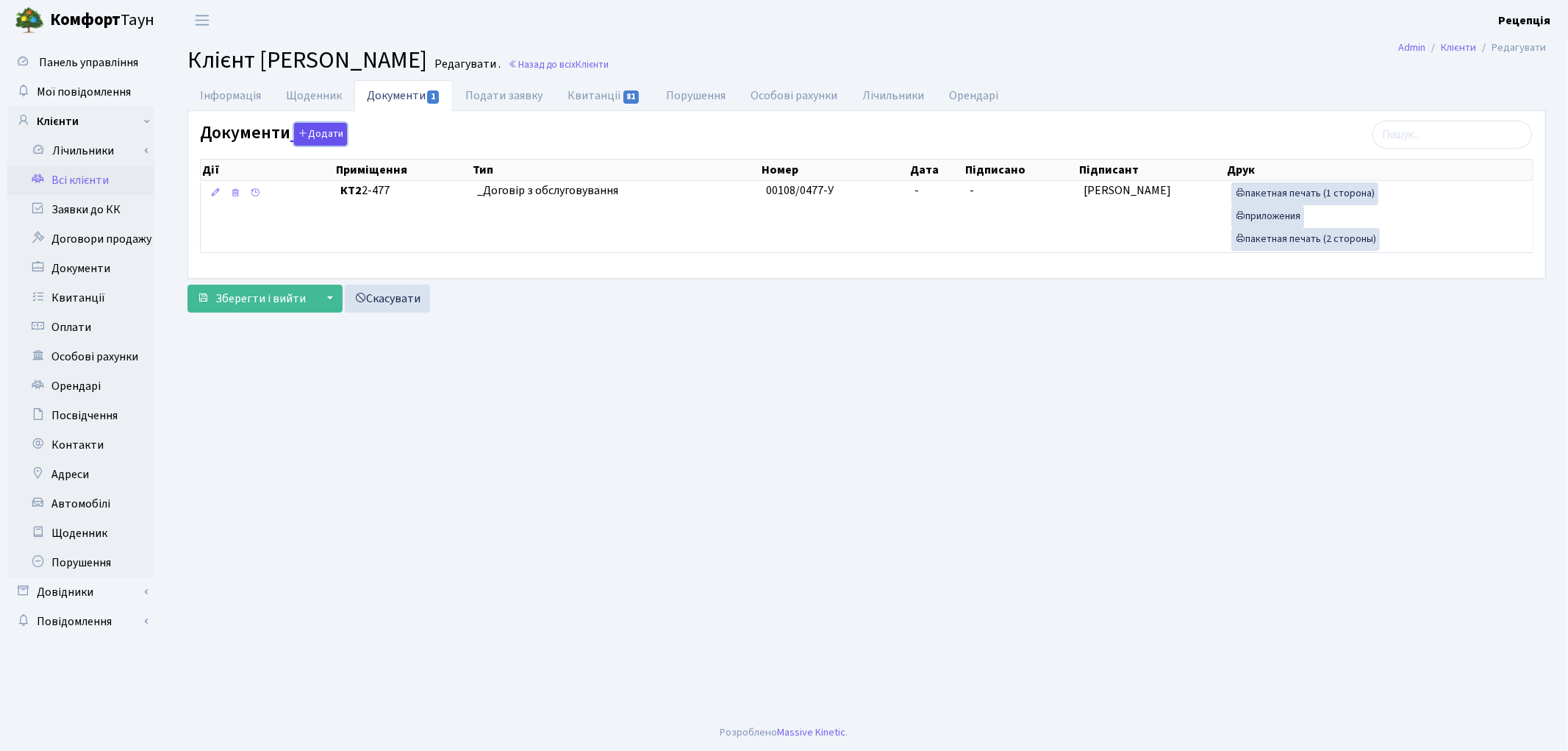
click at [318, 132] on button "Додати" at bounding box center [320, 134] width 53 height 23
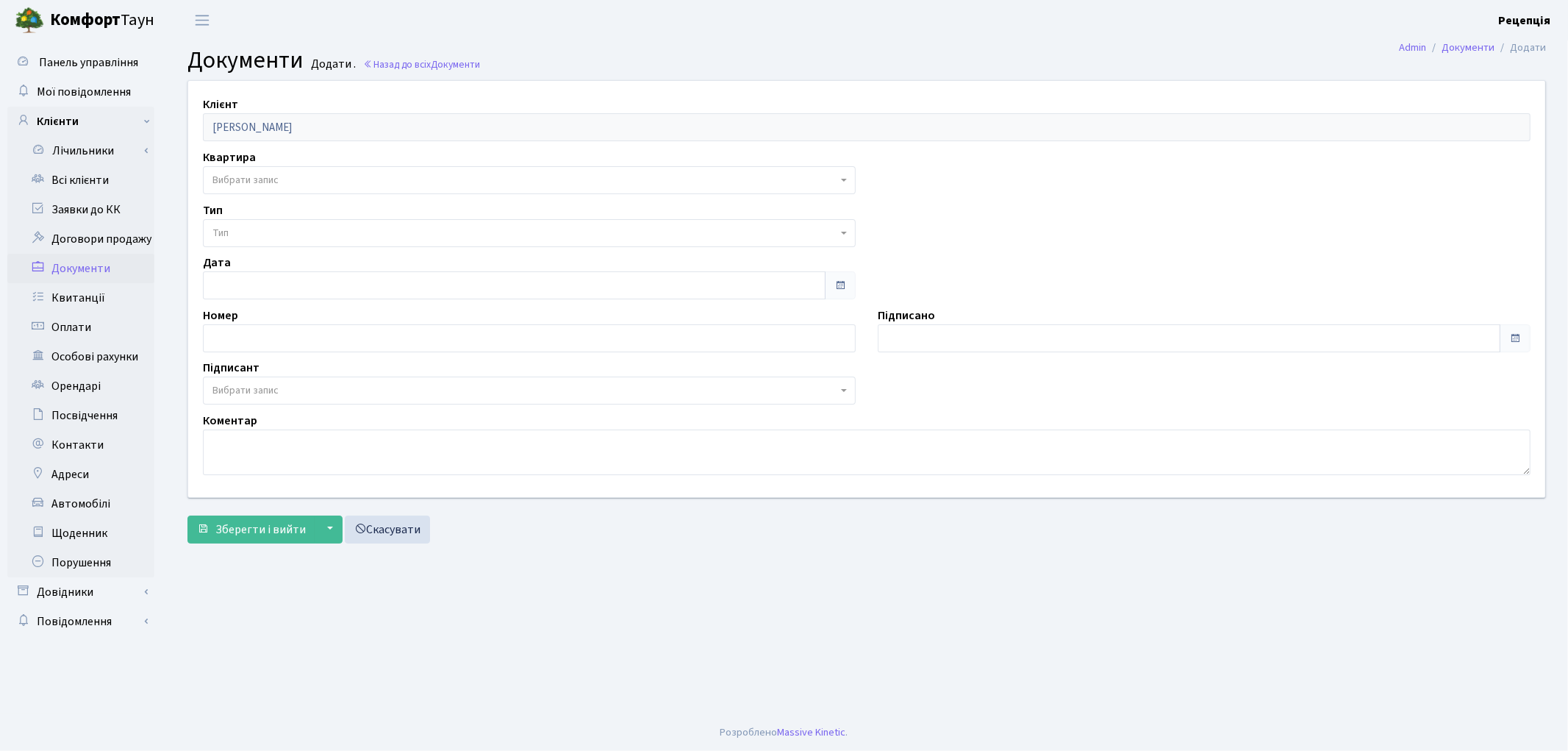
click at [242, 186] on span "Вибрати запис" at bounding box center [245, 180] width 66 height 14
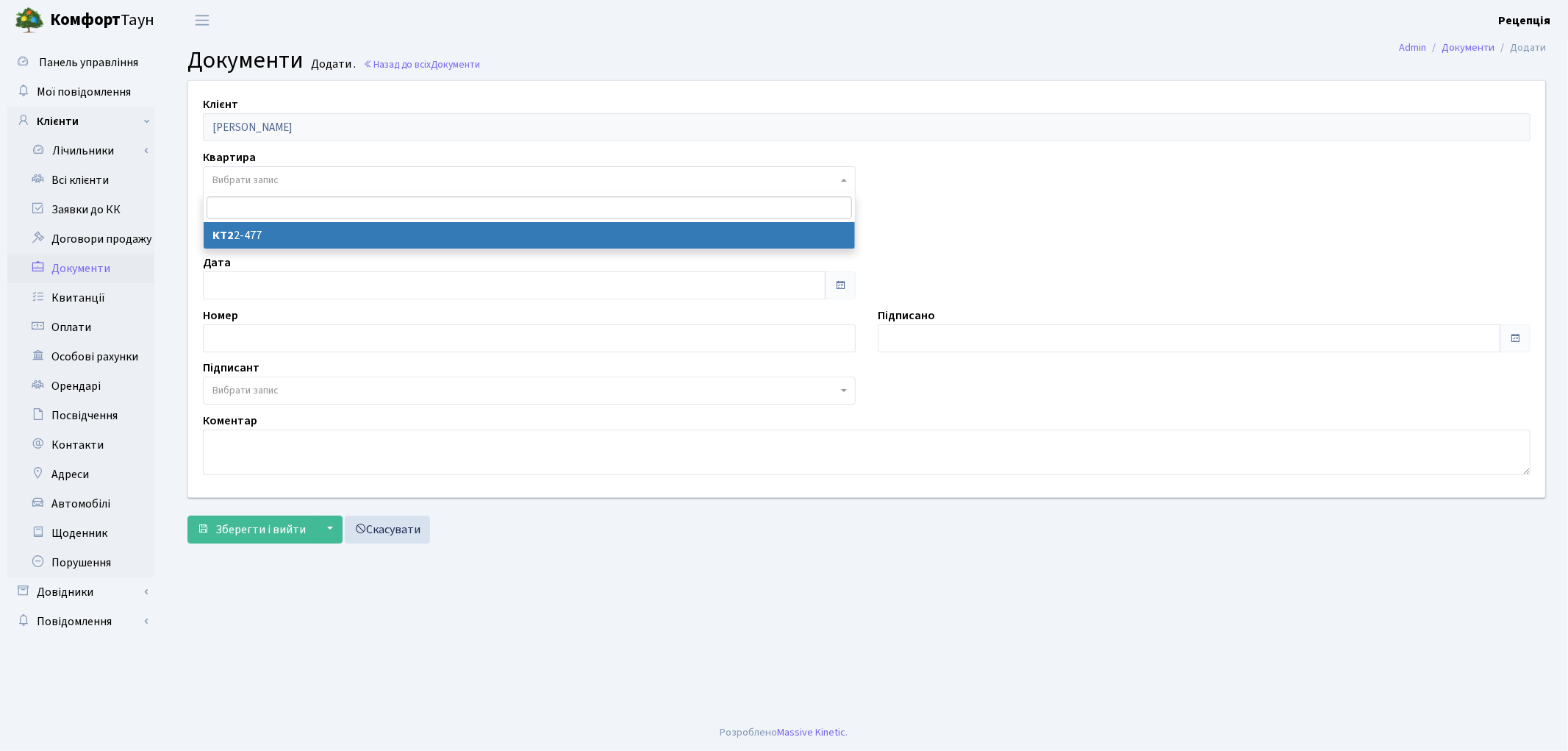
select select "178750"
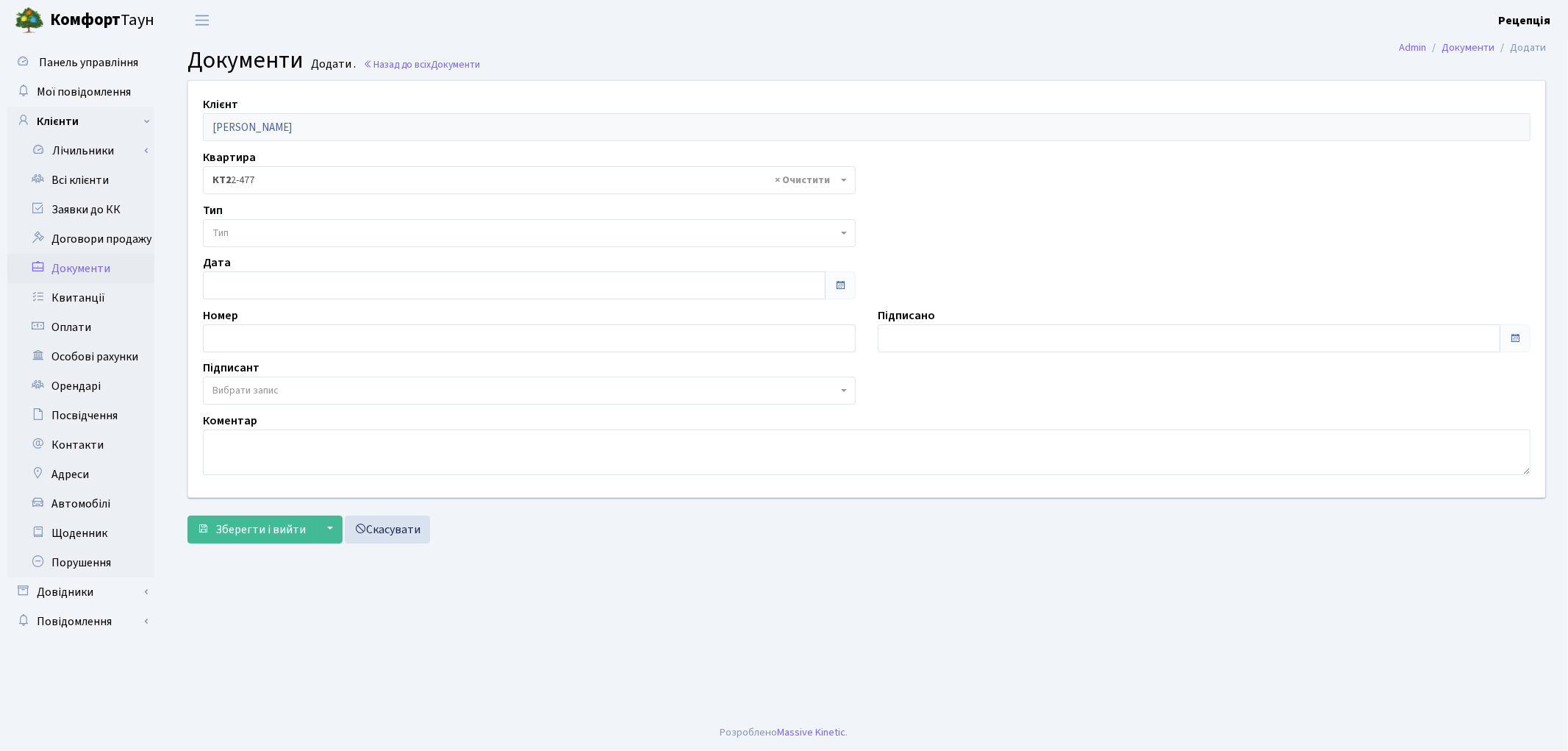
click at [247, 230] on span "Тип" at bounding box center [525, 233] width 625 height 14
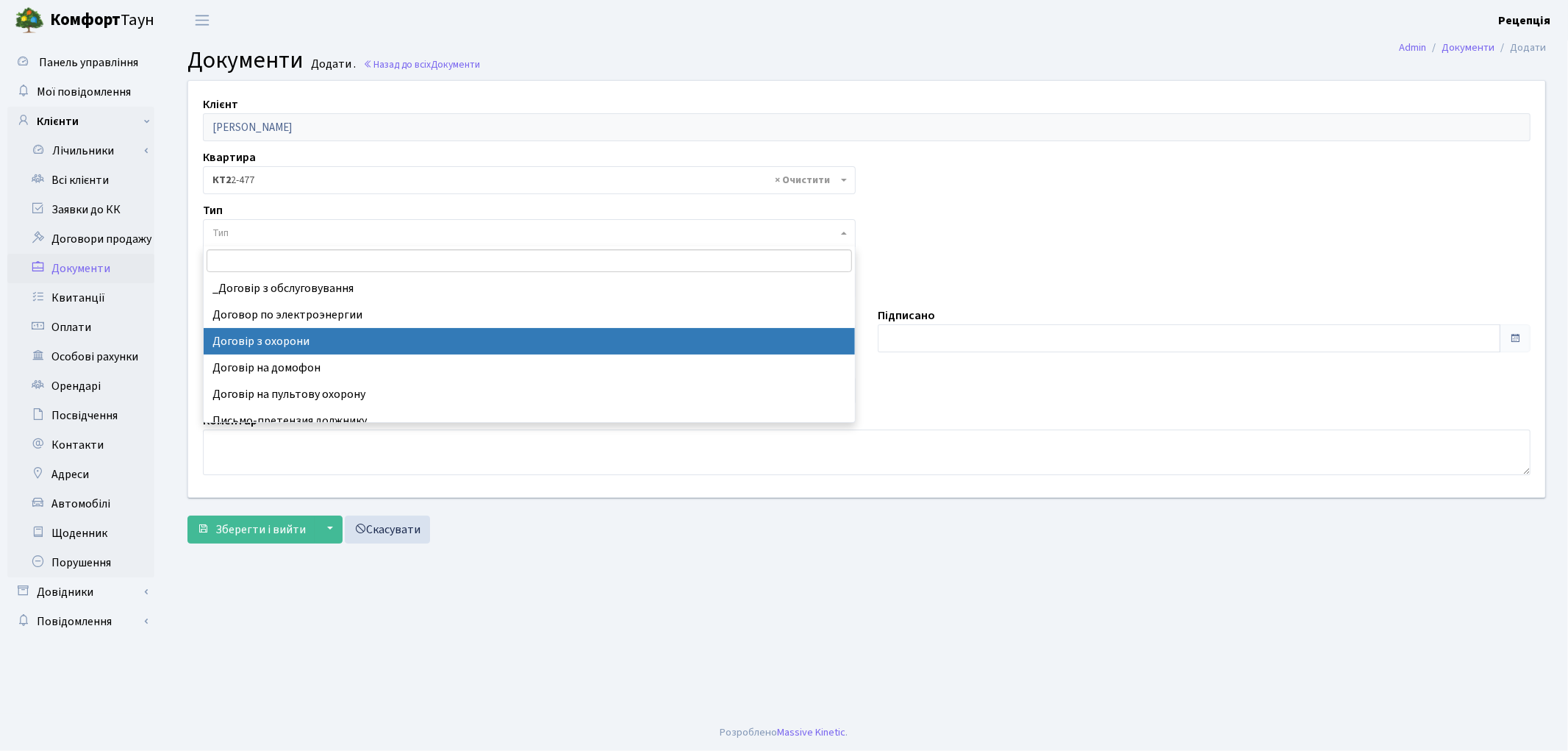
select select "290"
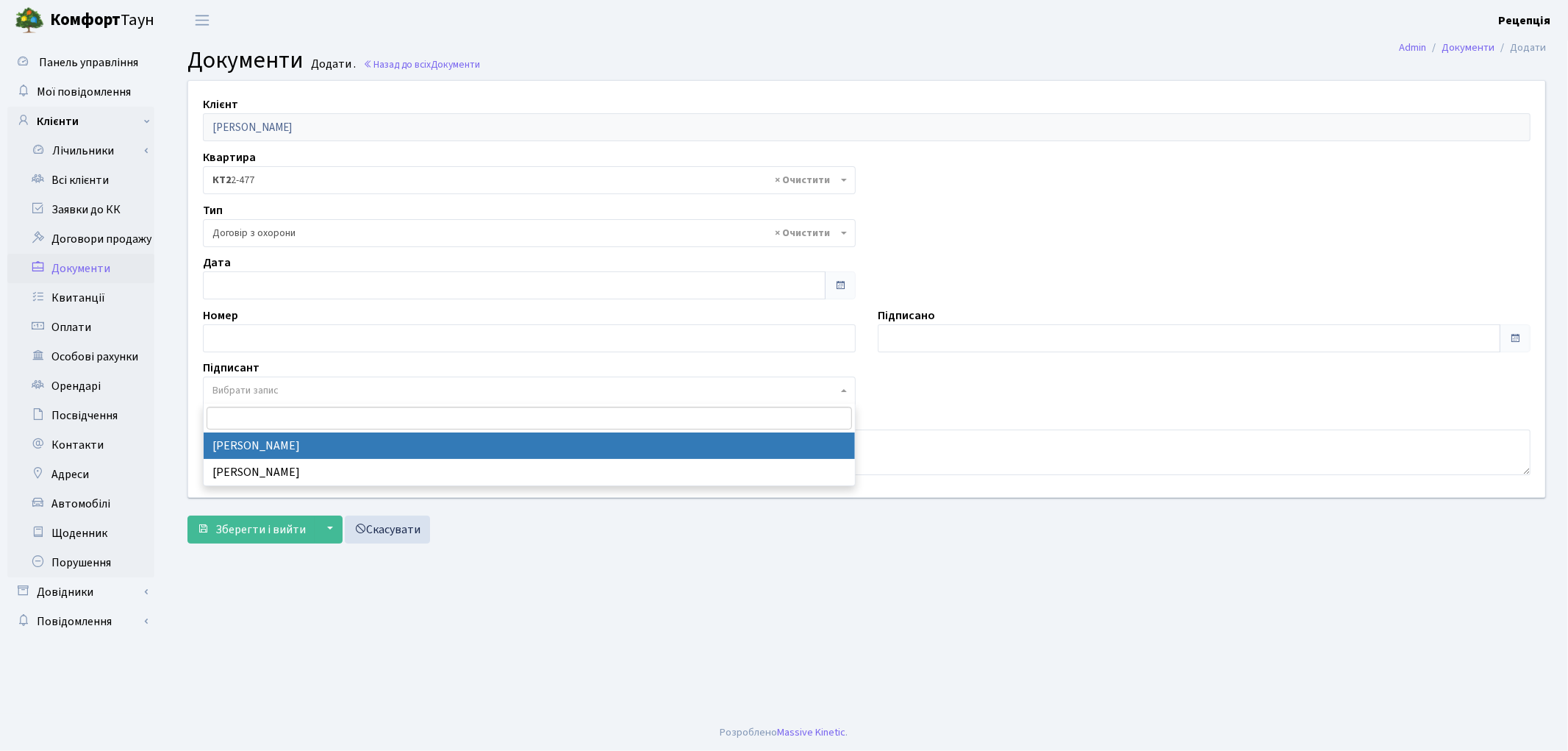
click at [244, 385] on span "Вибрати запис" at bounding box center [245, 391] width 66 height 14
select select "74"
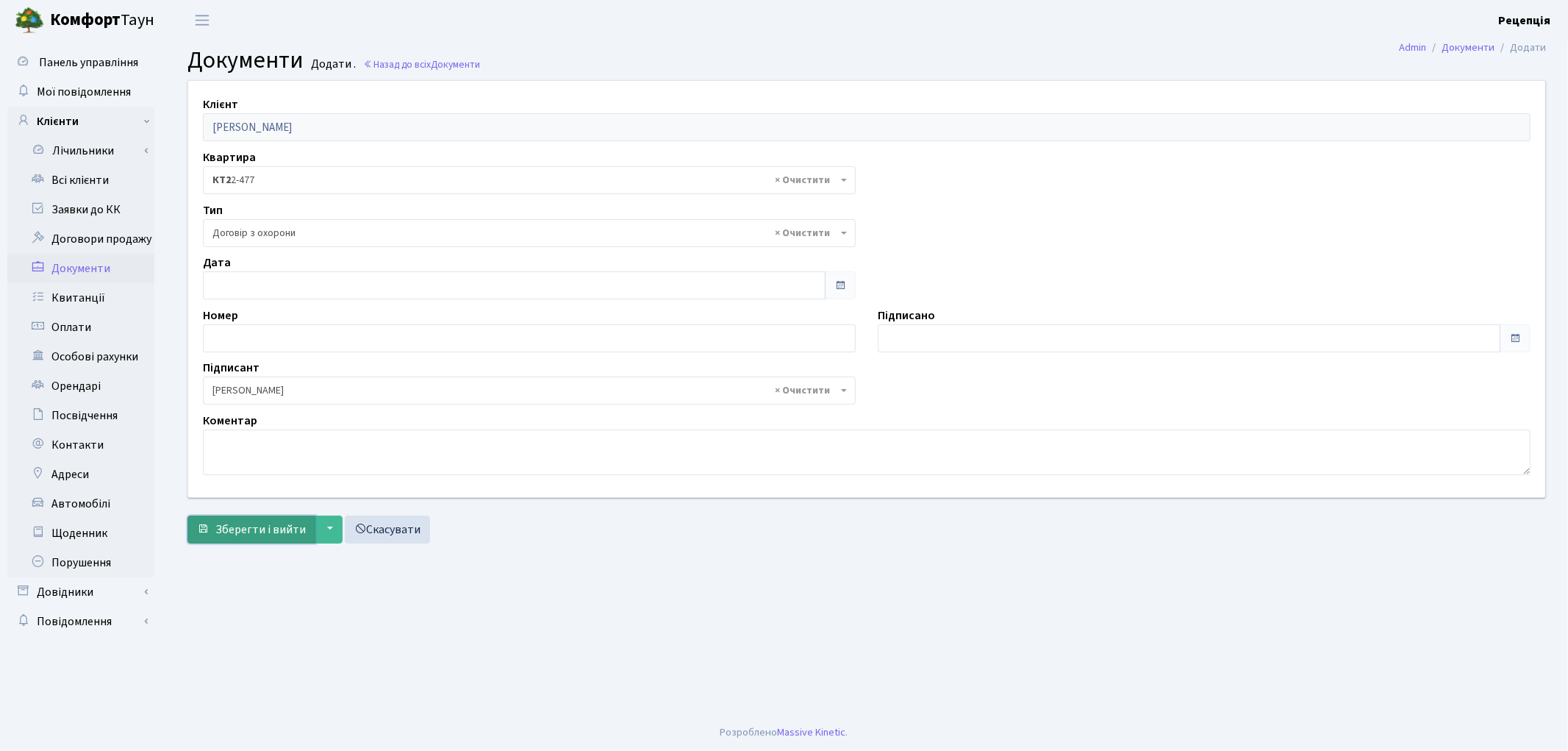
click at [248, 531] on span "Зберегти і вийти" at bounding box center [260, 529] width 90 height 16
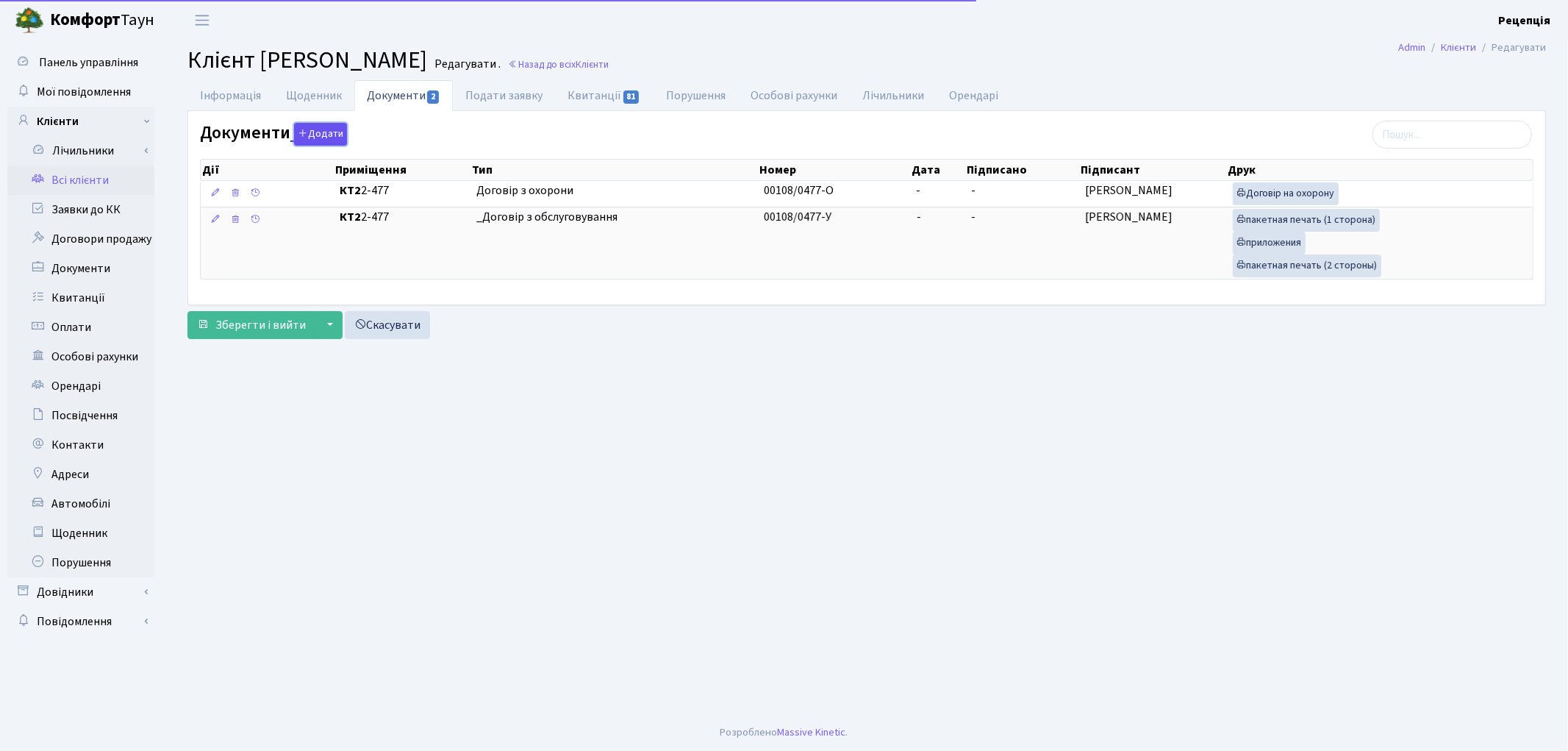
click at [302, 131] on icon "button" at bounding box center [303, 133] width 10 height 10
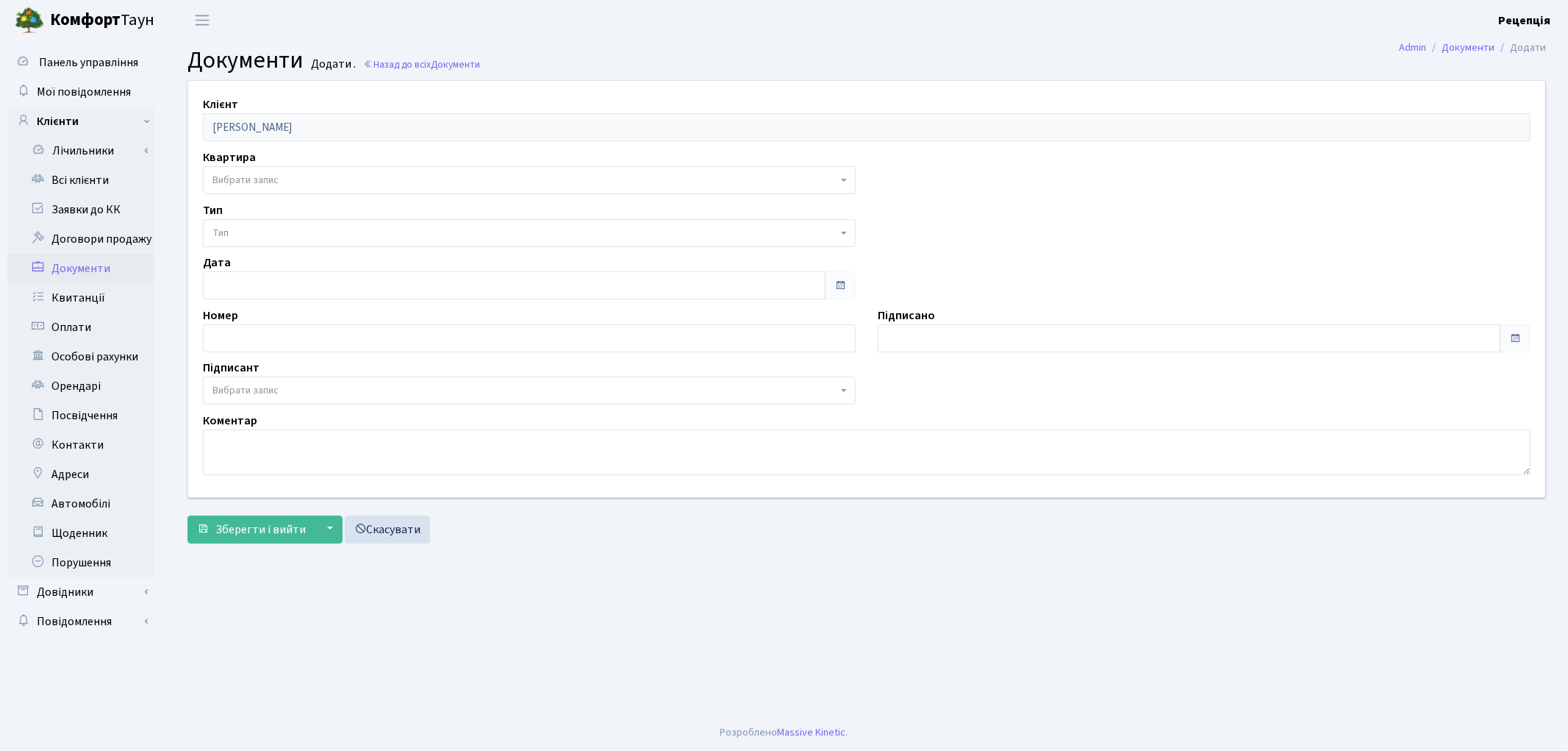
click at [272, 180] on span "Вибрати запис" at bounding box center [245, 180] width 66 height 14
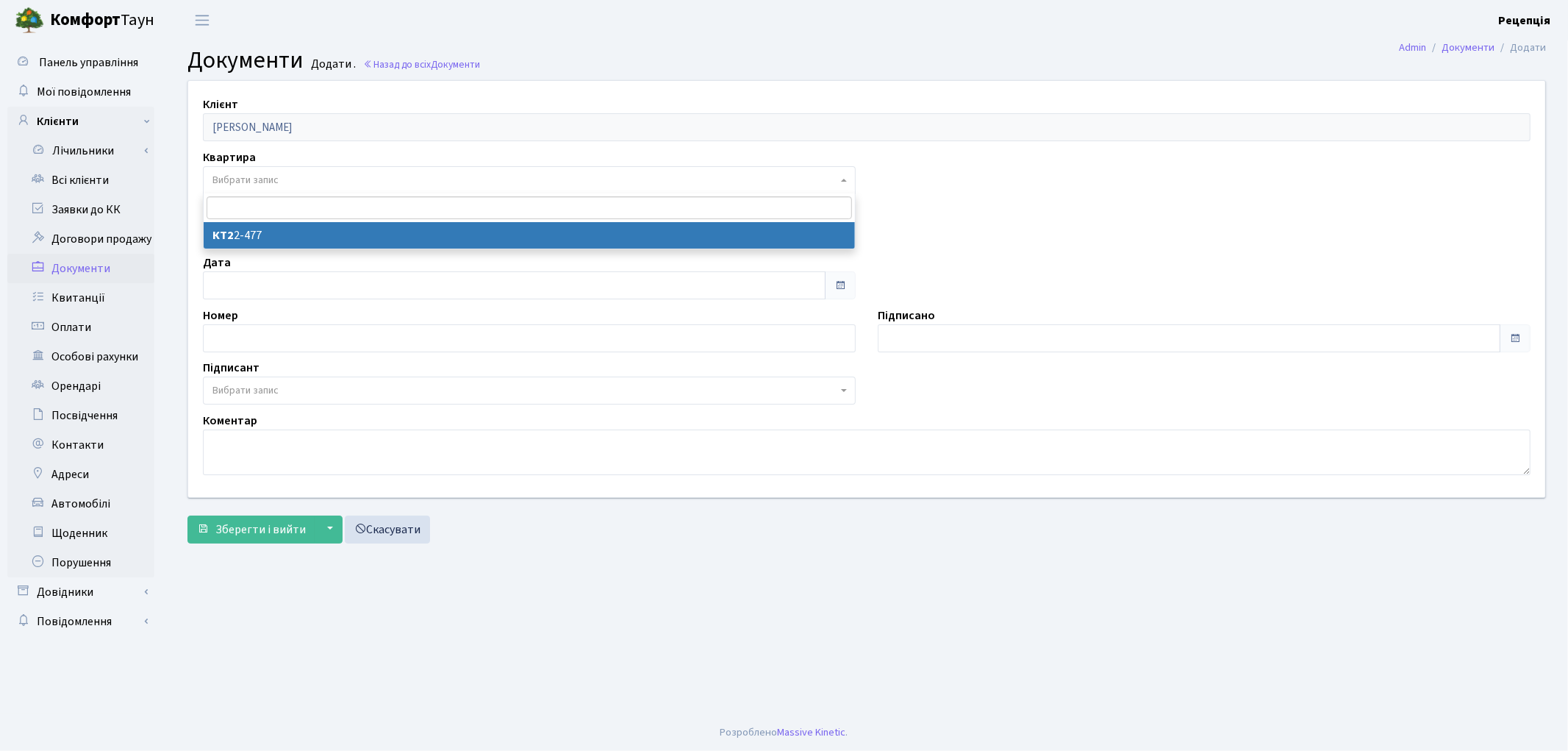
select select "178750"
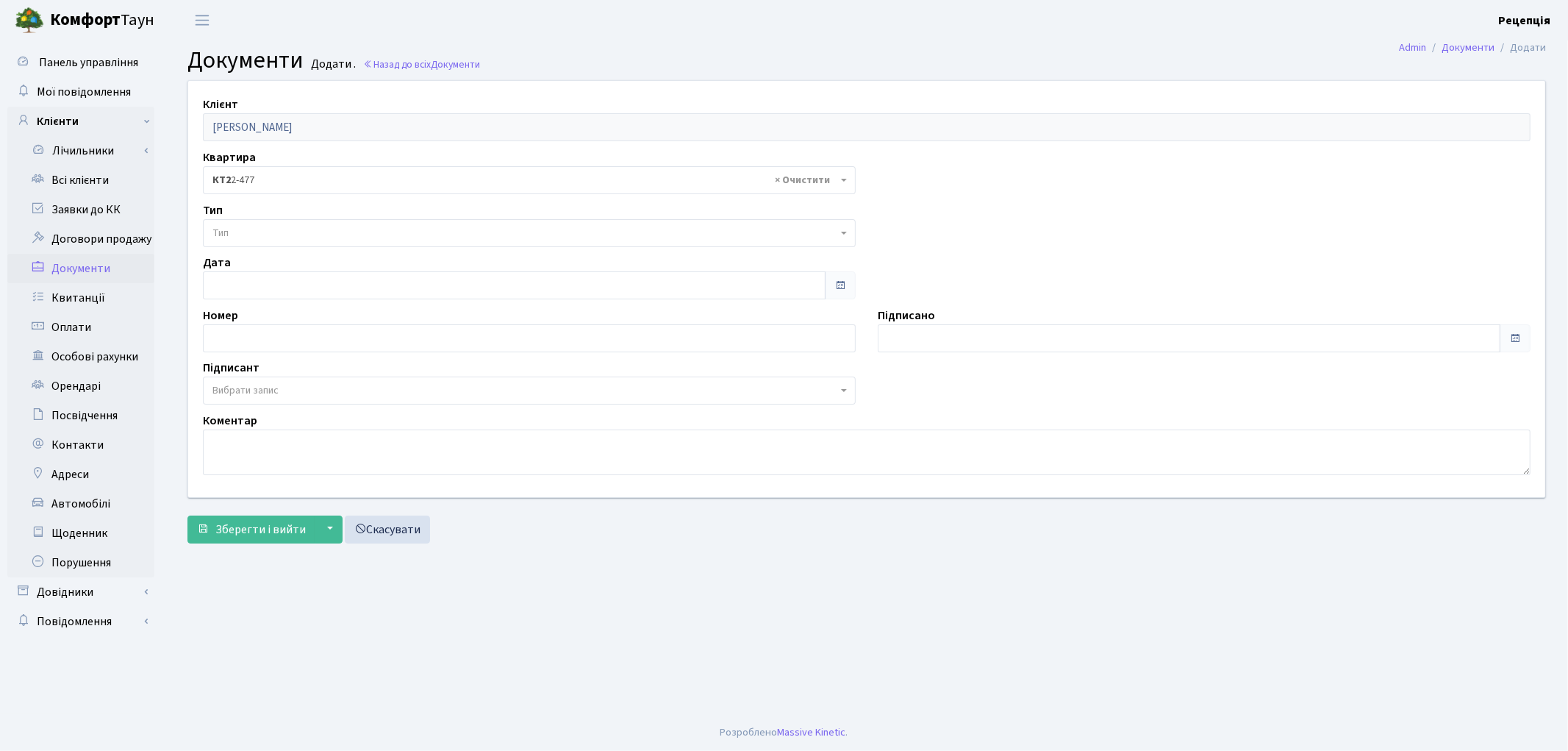
click at [261, 232] on span "Тип" at bounding box center [525, 233] width 625 height 14
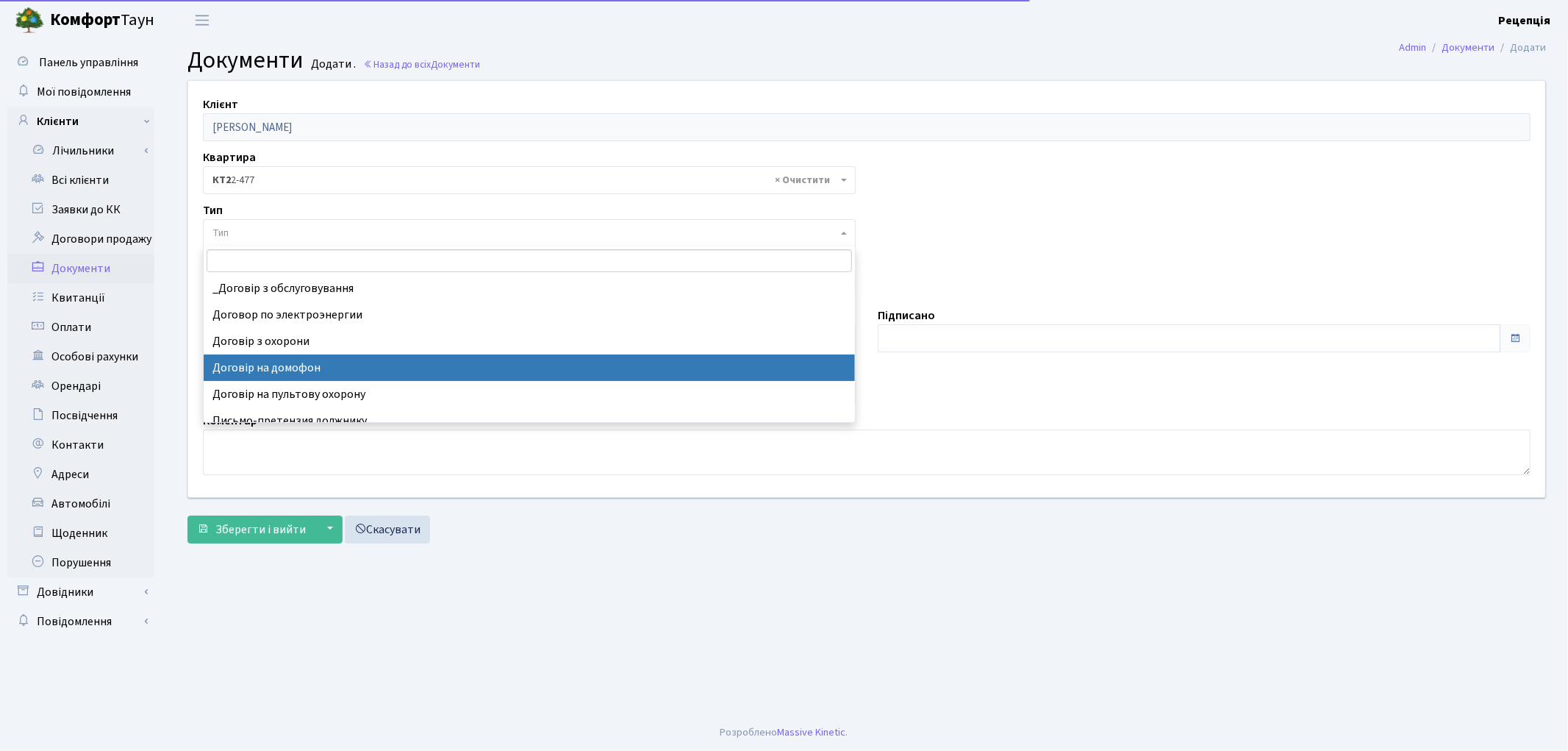
select select "292"
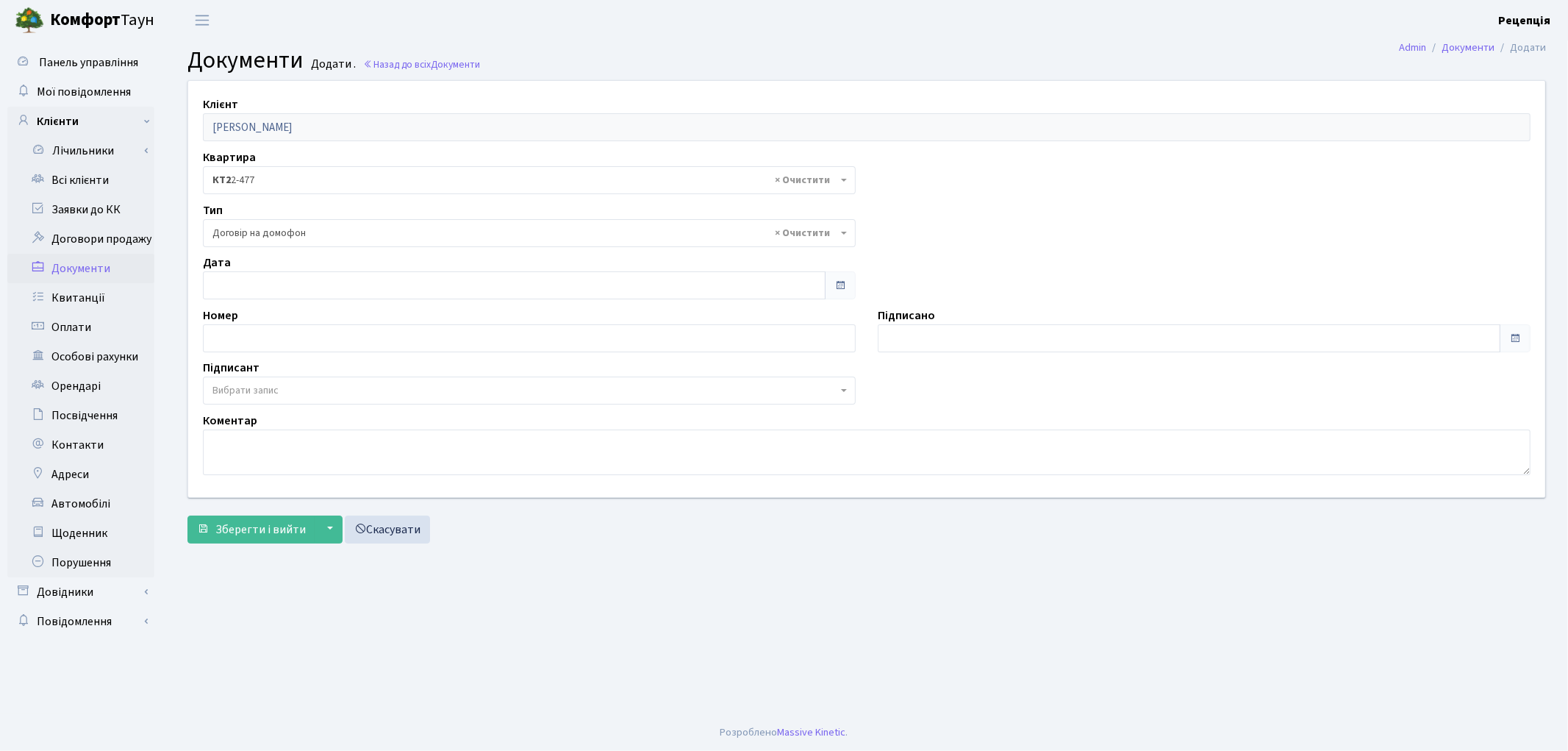
click at [252, 384] on span "Вибрати запис" at bounding box center [245, 391] width 66 height 14
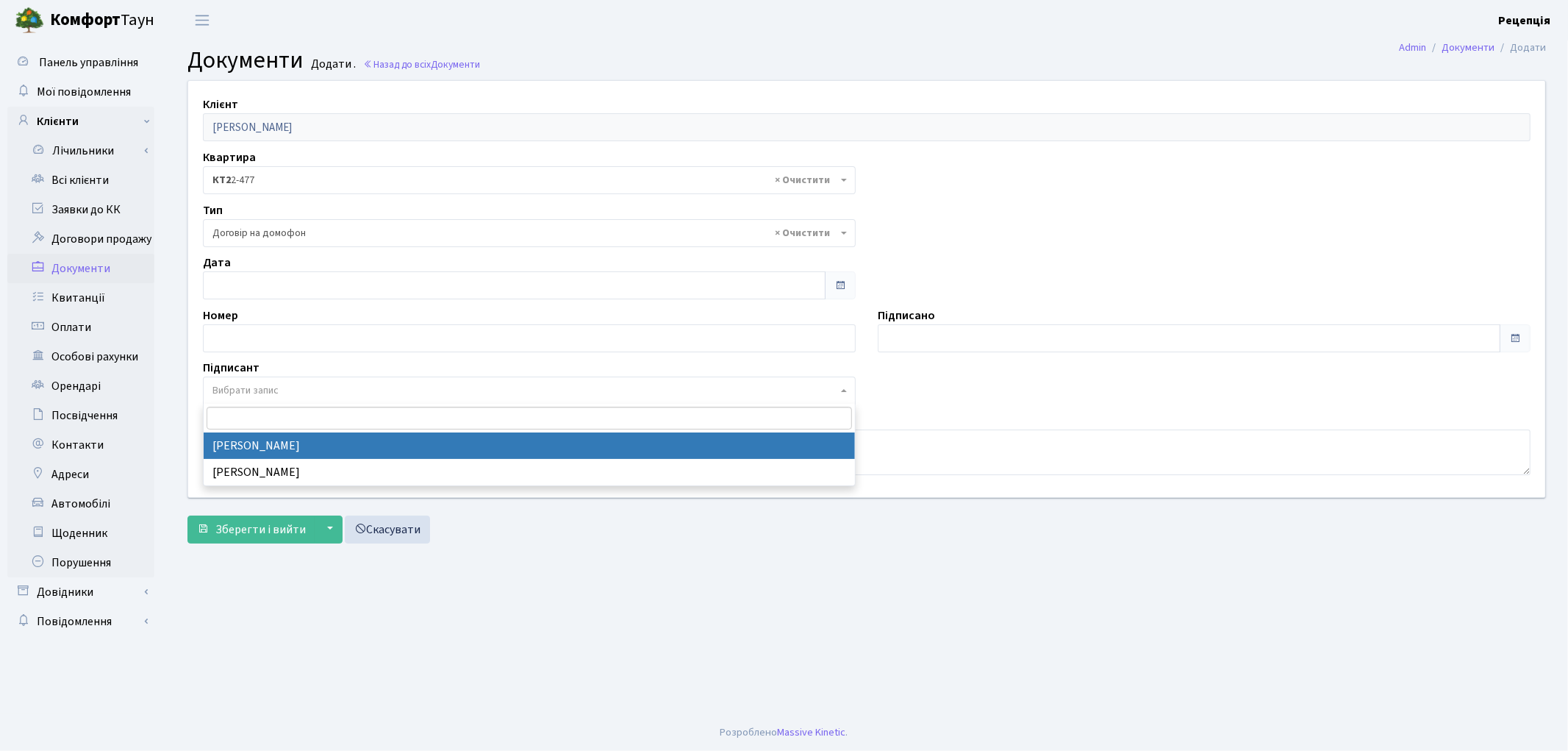
select select "74"
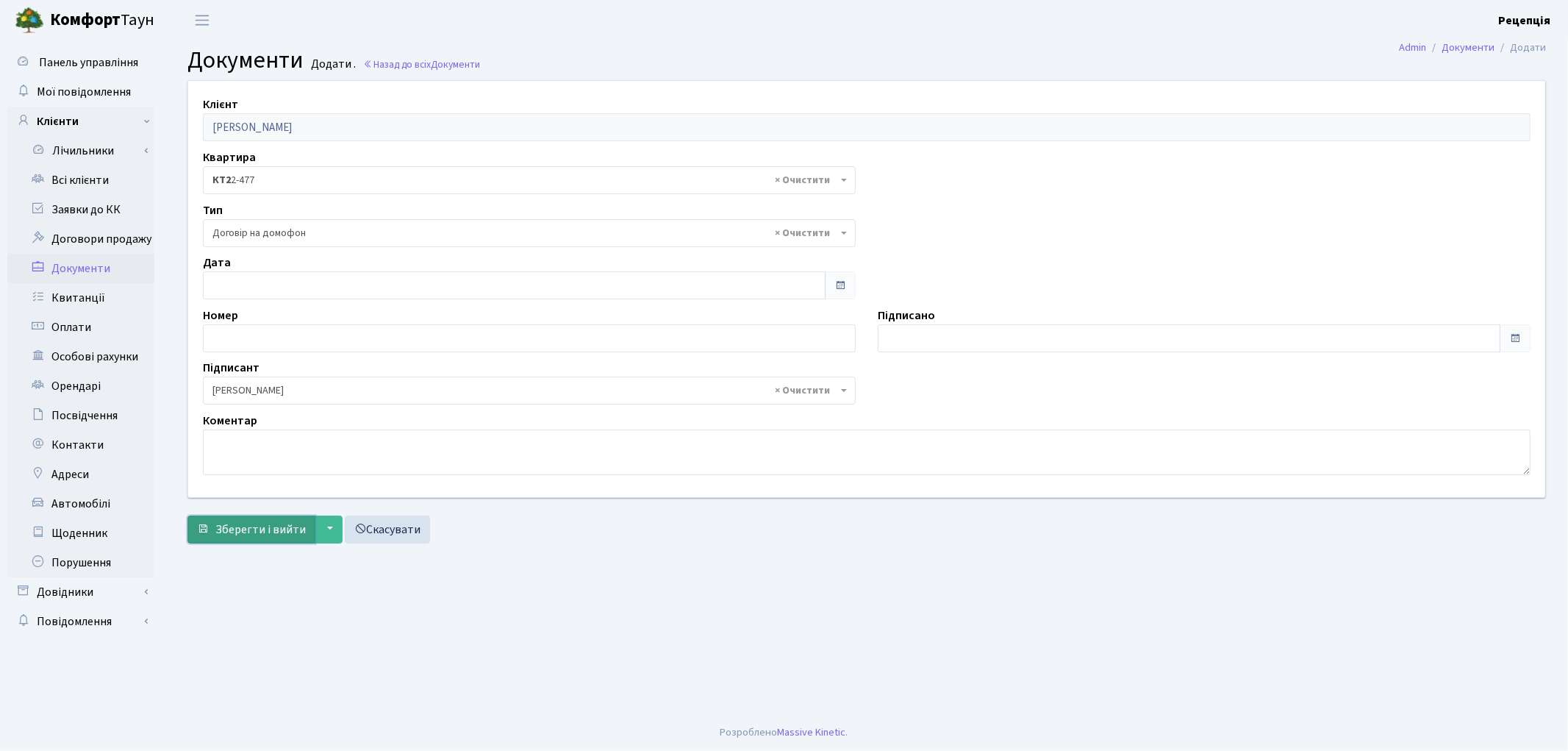
click at [259, 525] on span "Зберегти і вийти" at bounding box center [260, 529] width 90 height 16
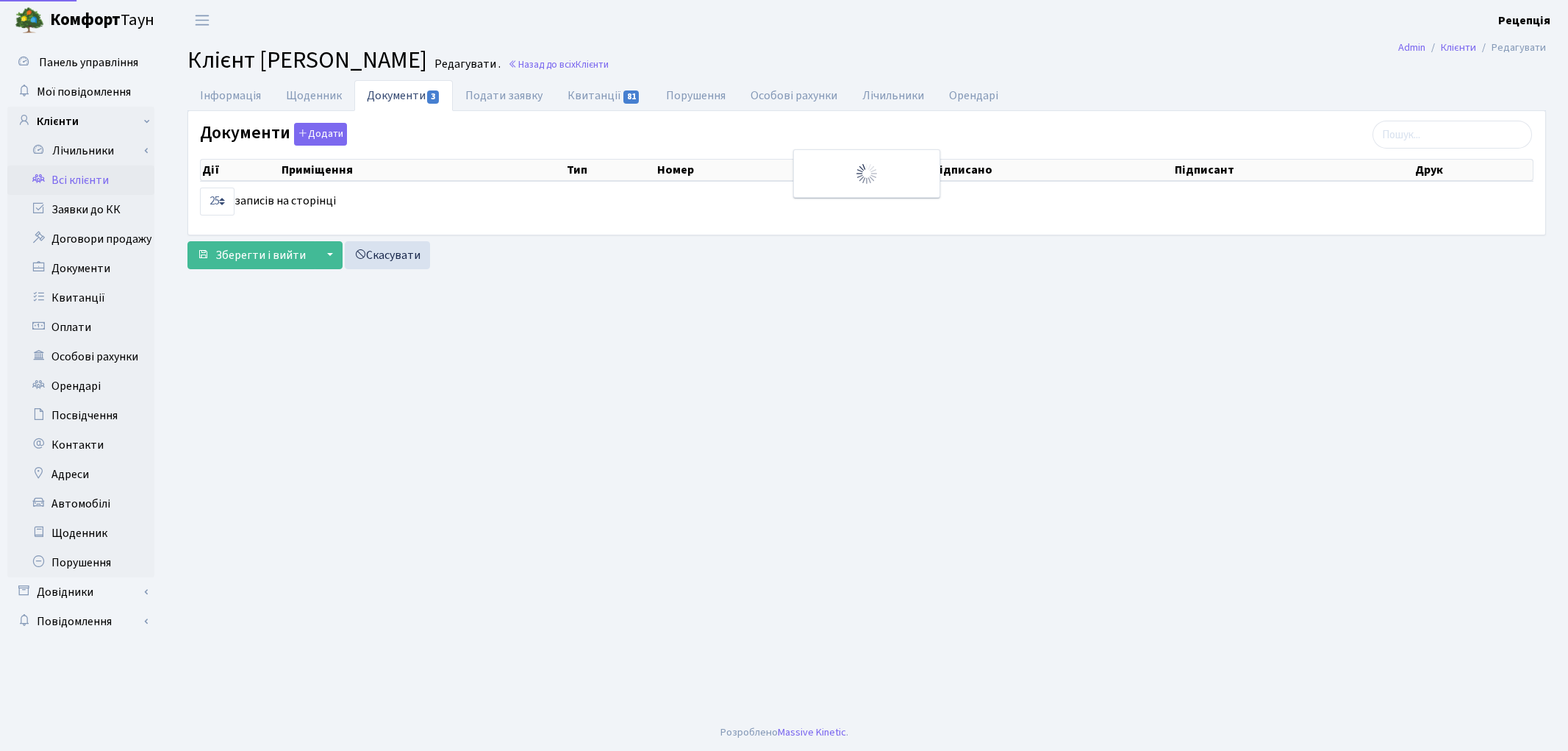
select select "25"
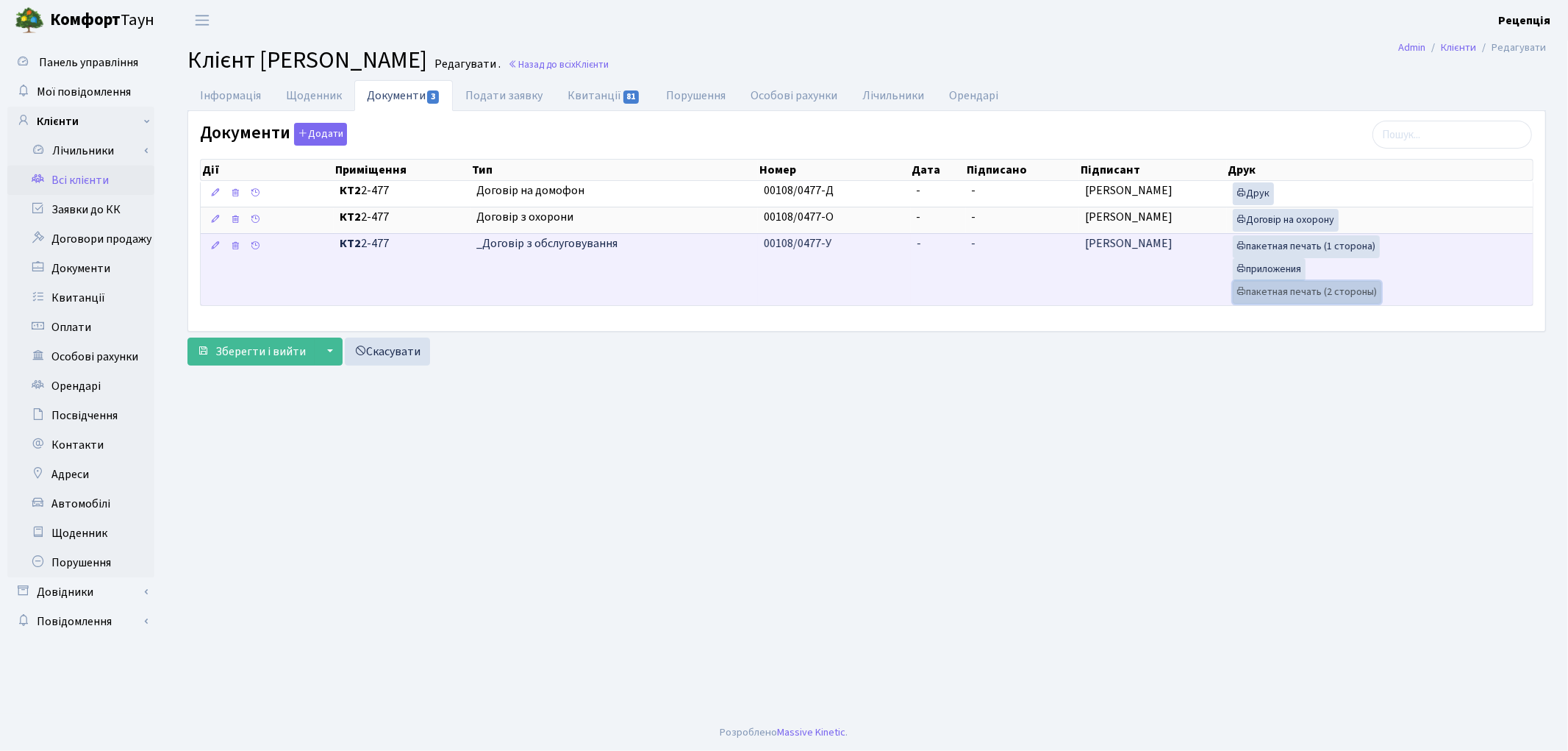
click at [1310, 292] on link "пакетная печать (2 стороны)" at bounding box center [1307, 292] width 148 height 23
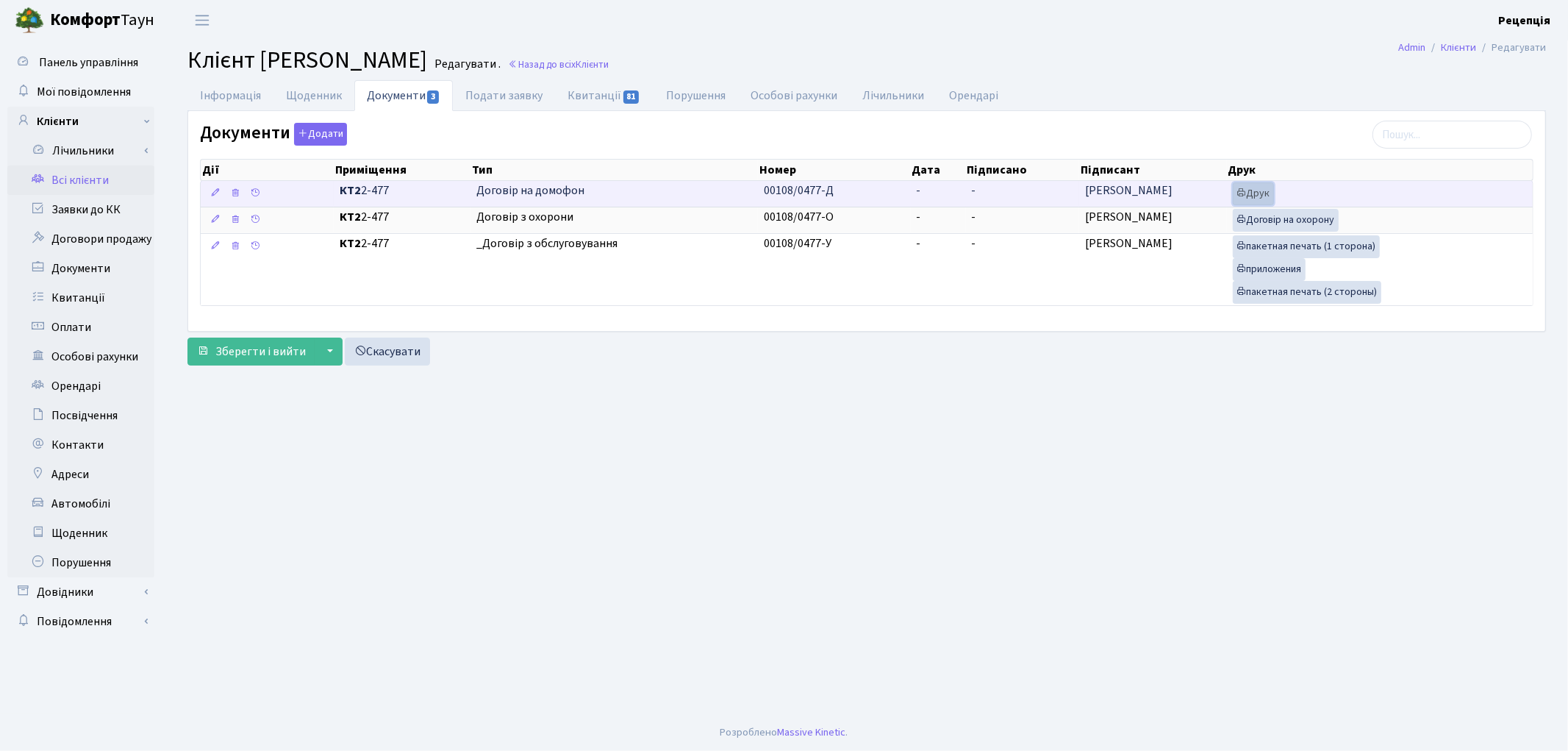
click at [1252, 195] on link "Друк" at bounding box center [1253, 194] width 41 height 23
click at [926, 189] on td "-" at bounding box center [938, 194] width 55 height 26
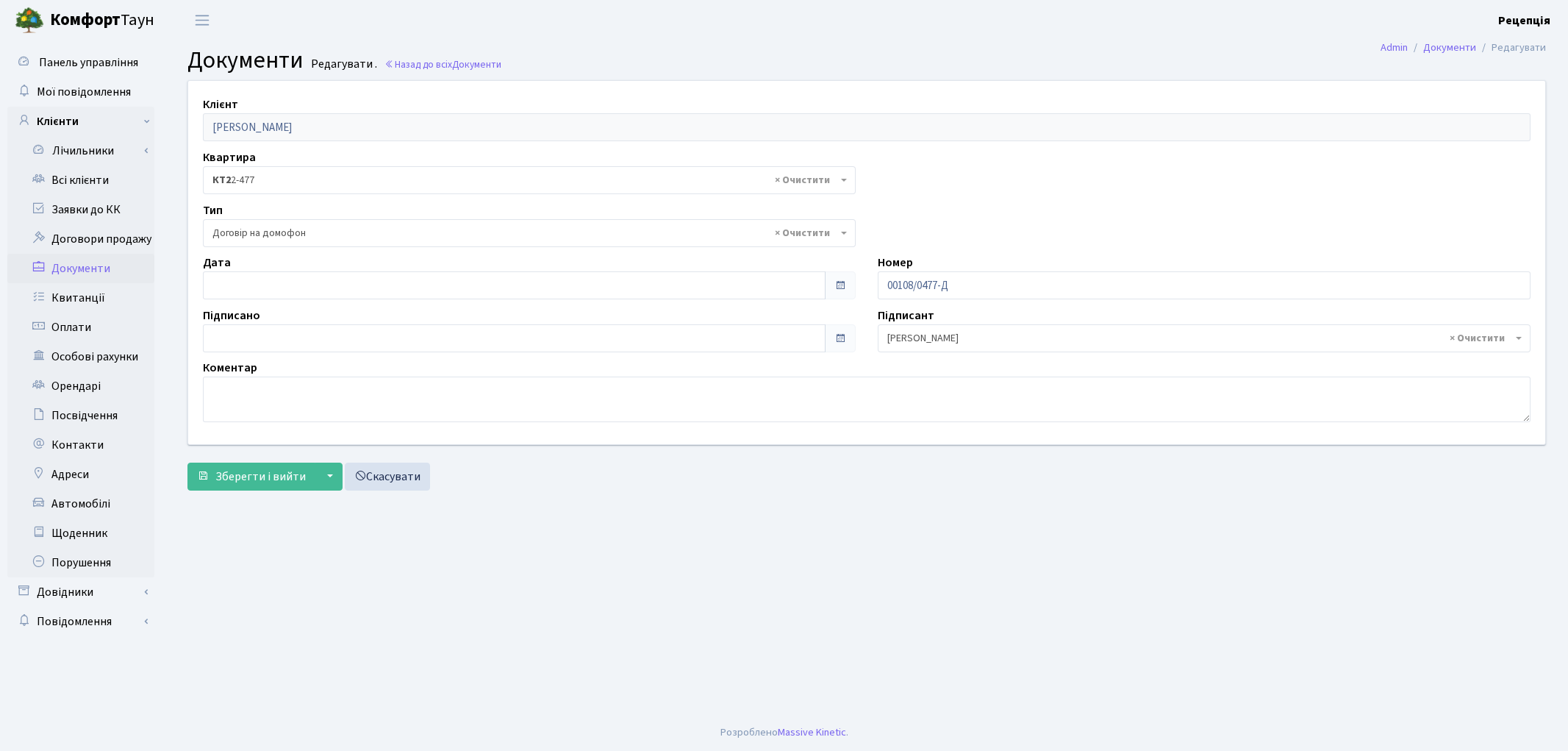
select select "292"
type input "[DATE]"
click at [240, 282] on input "[DATE]" at bounding box center [514, 285] width 622 height 28
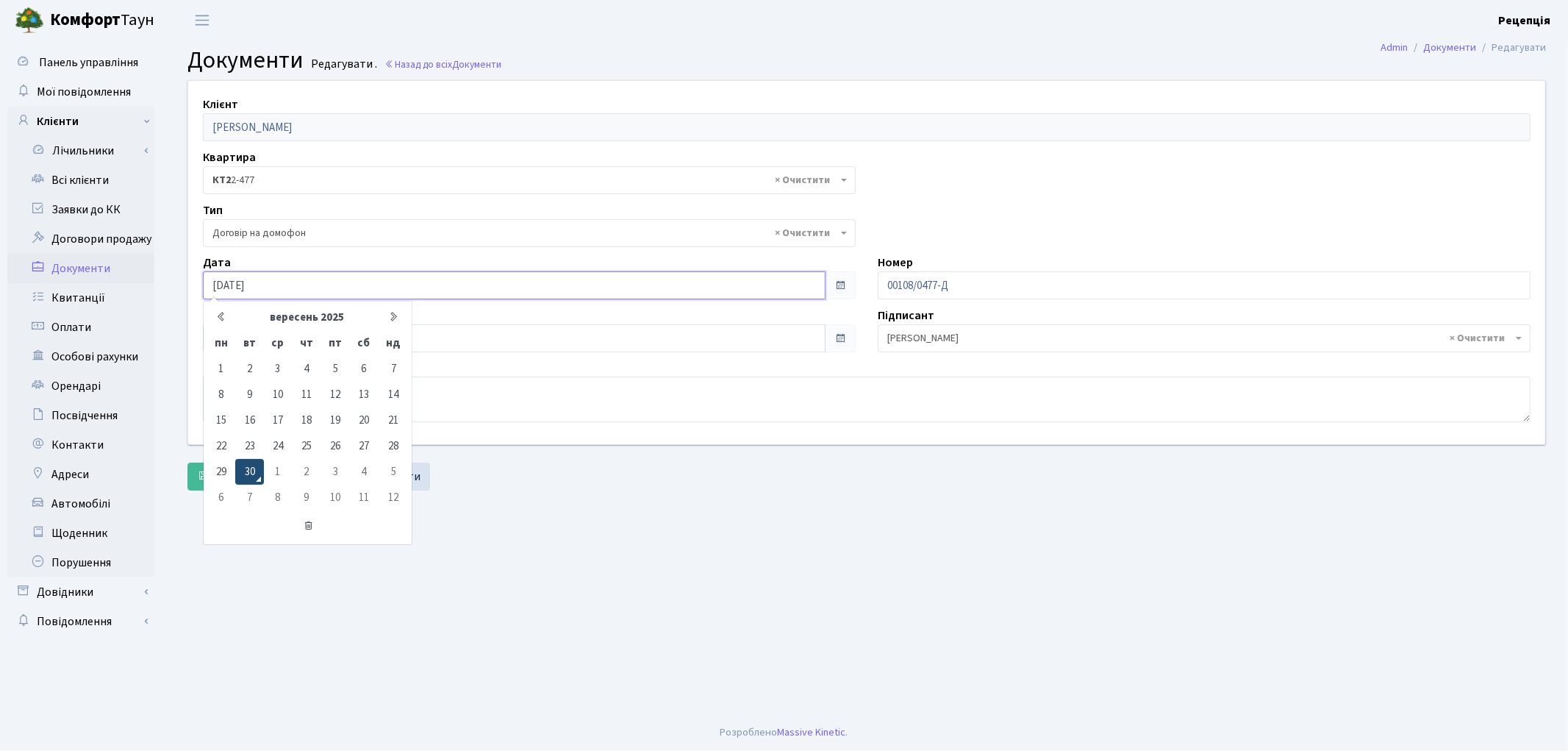
click at [251, 465] on td "30" at bounding box center [249, 472] width 28 height 26
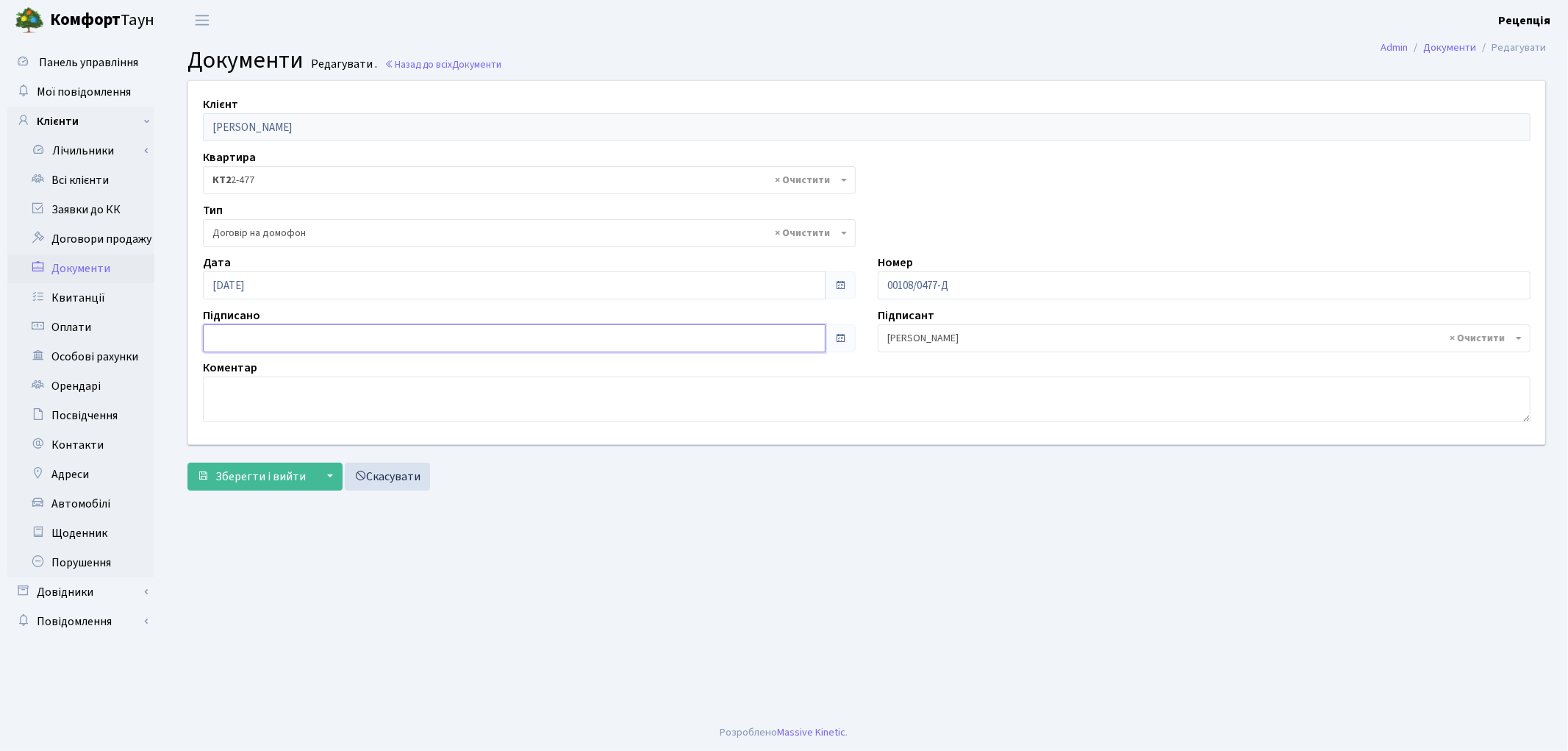
type input "[DATE]"
click at [260, 328] on input "[DATE]" at bounding box center [514, 338] width 622 height 28
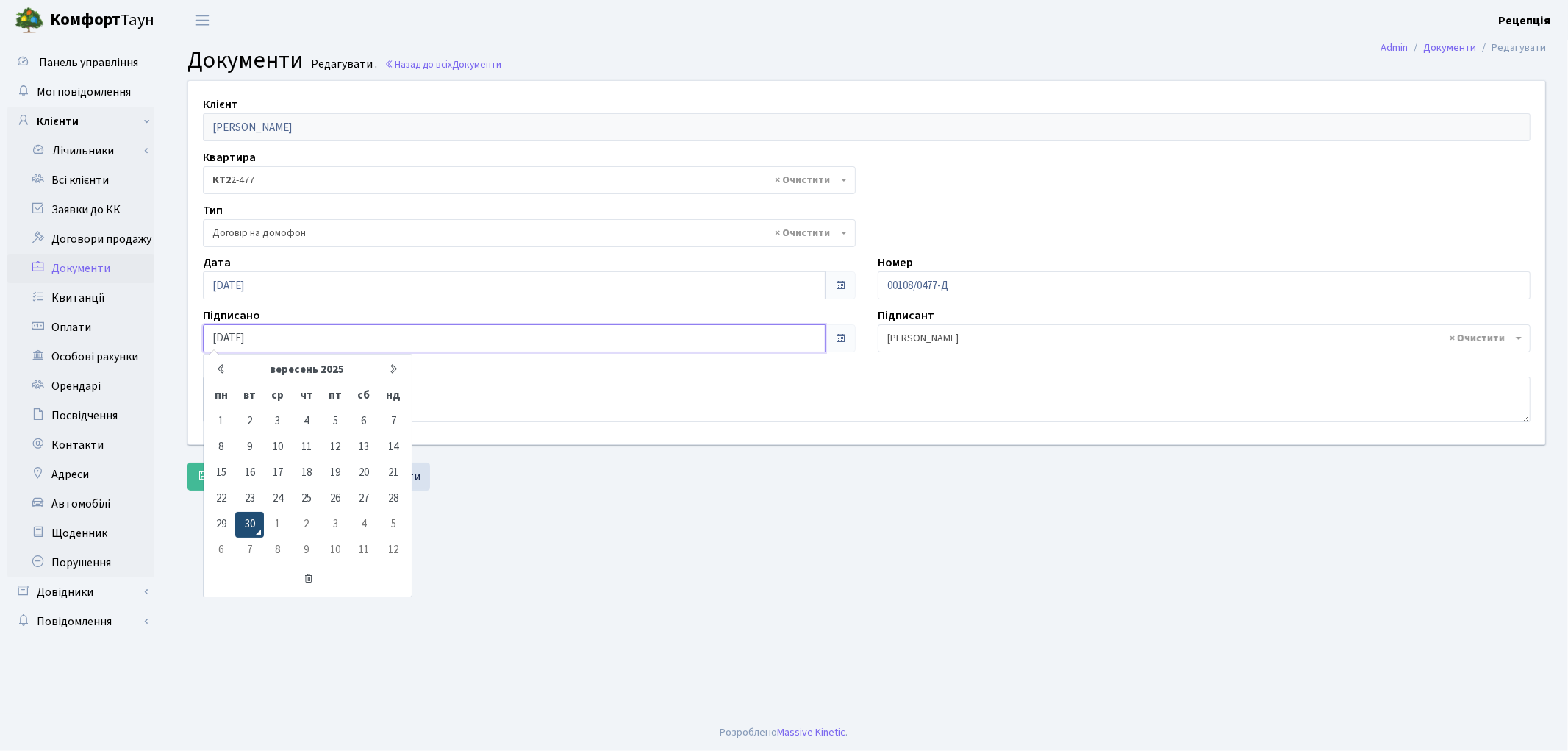
click at [241, 517] on td "30" at bounding box center [249, 525] width 28 height 26
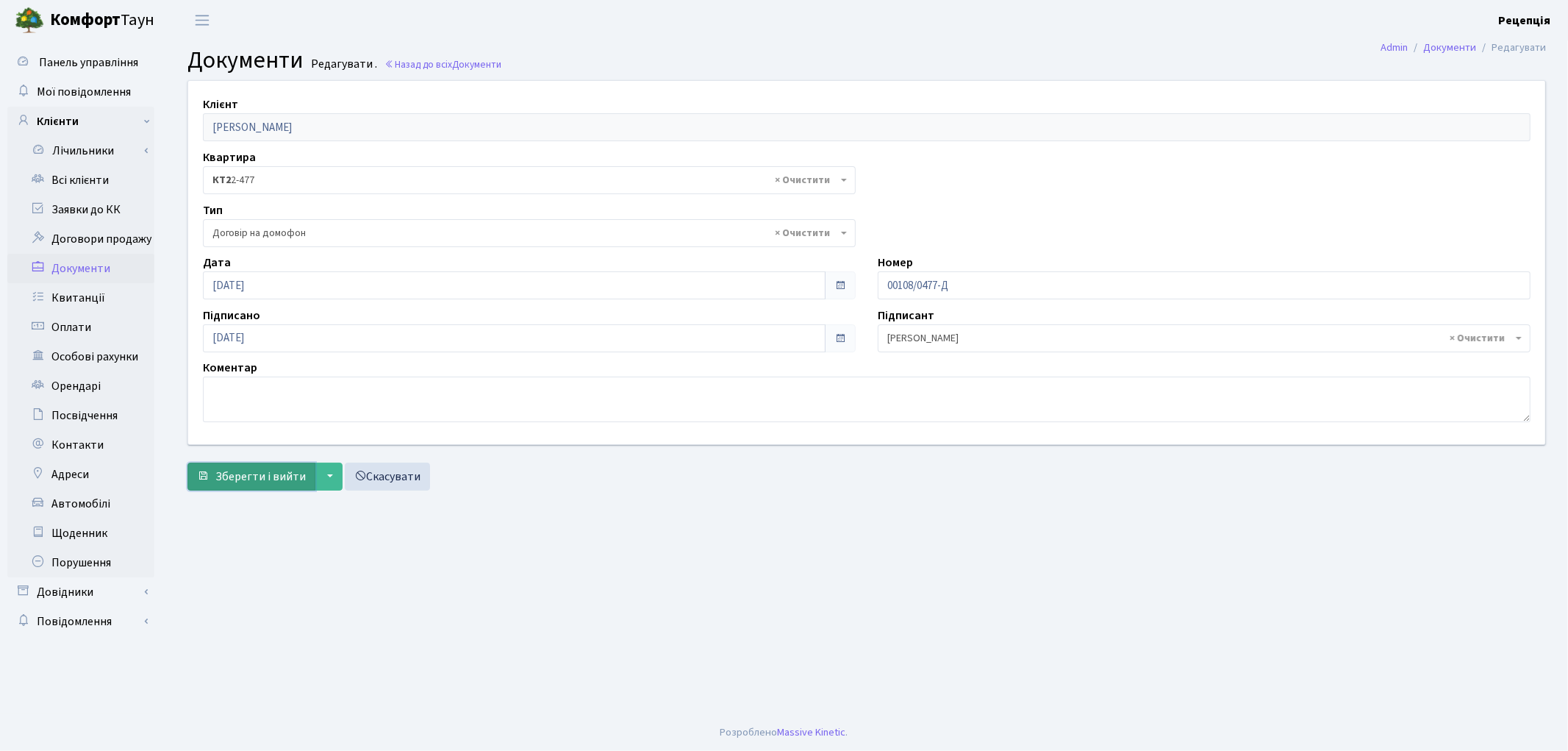
click at [239, 477] on span "Зберегти і вийти" at bounding box center [260, 477] width 90 height 16
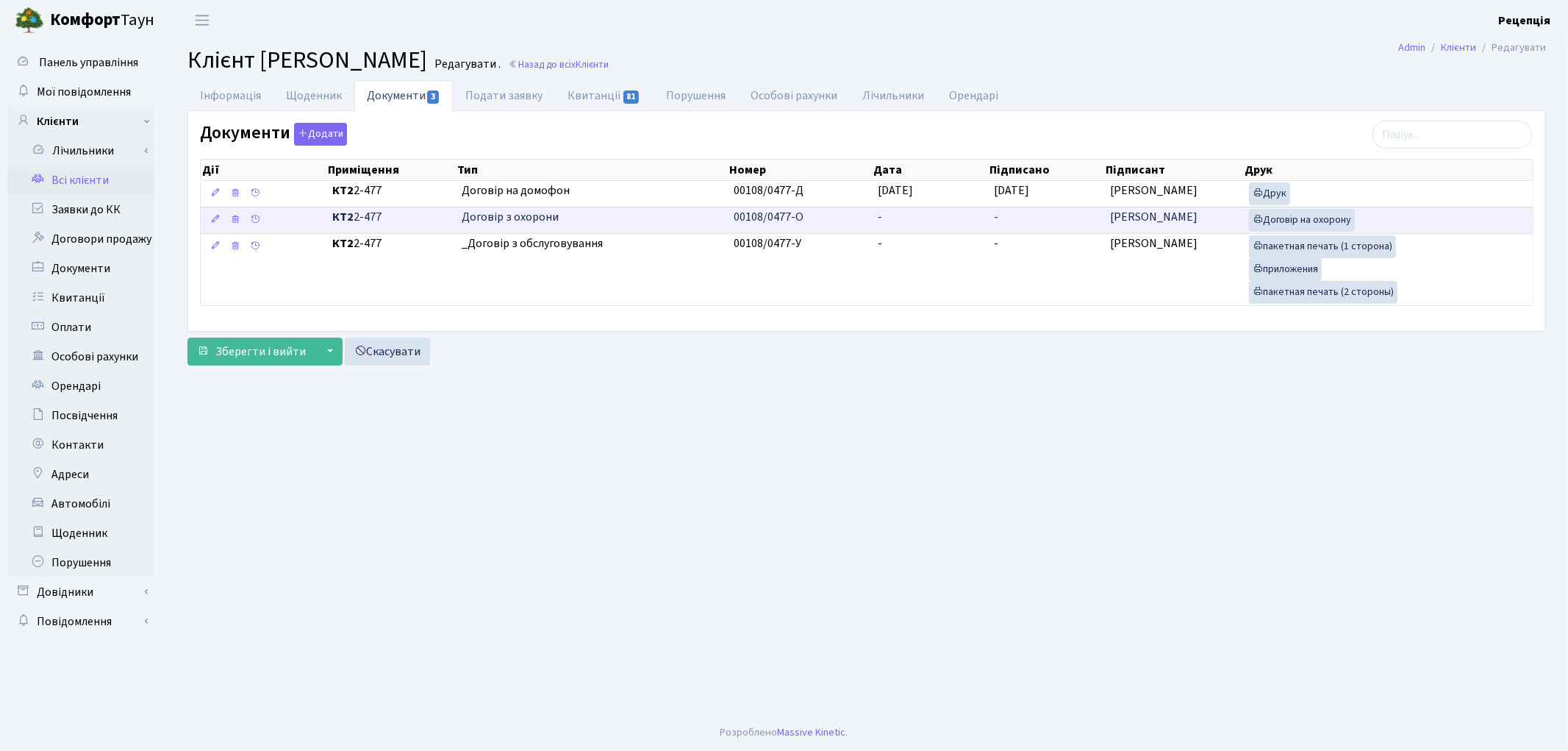
click at [869, 214] on td "00108/0477-О" at bounding box center [799, 219] width 144 height 26
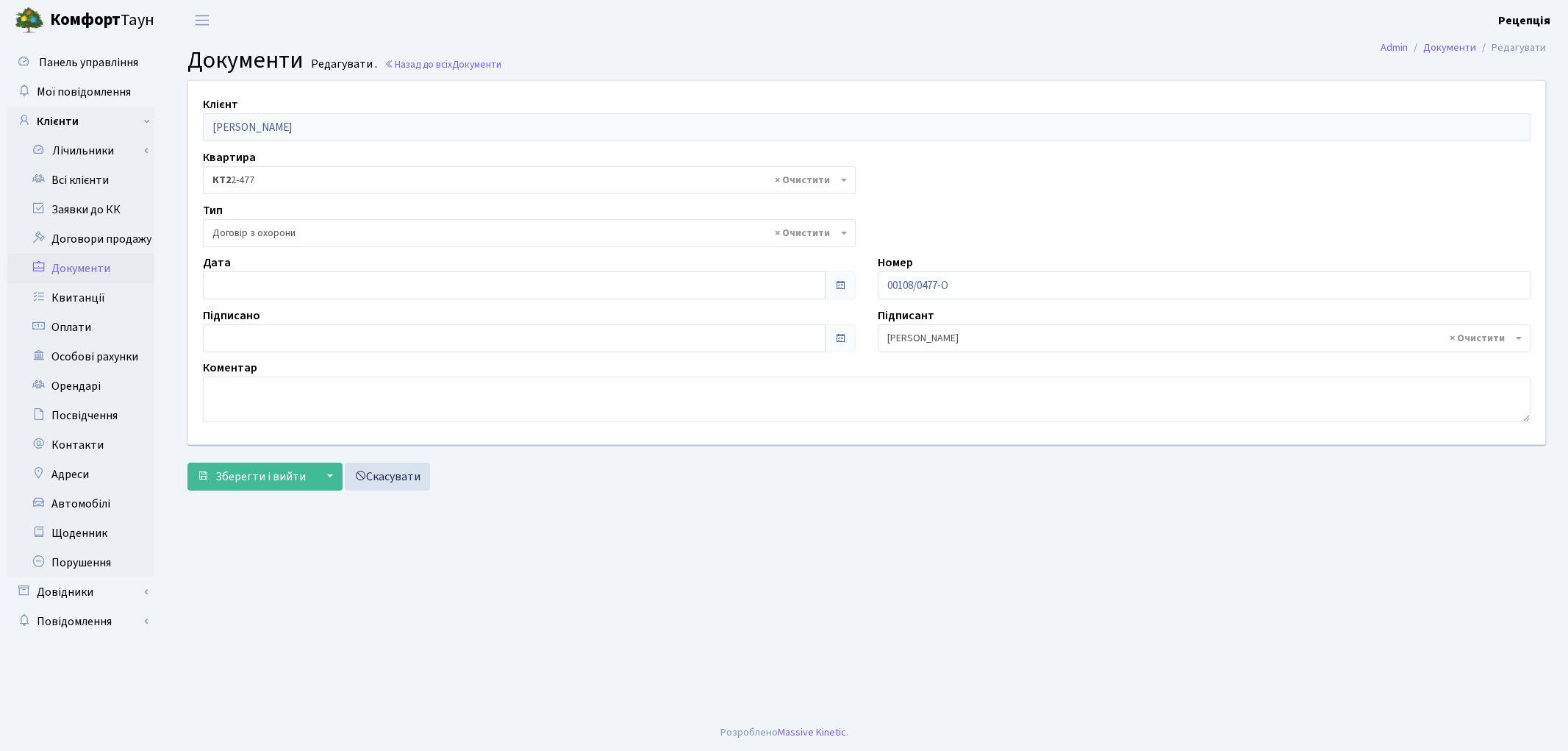
select select "290"
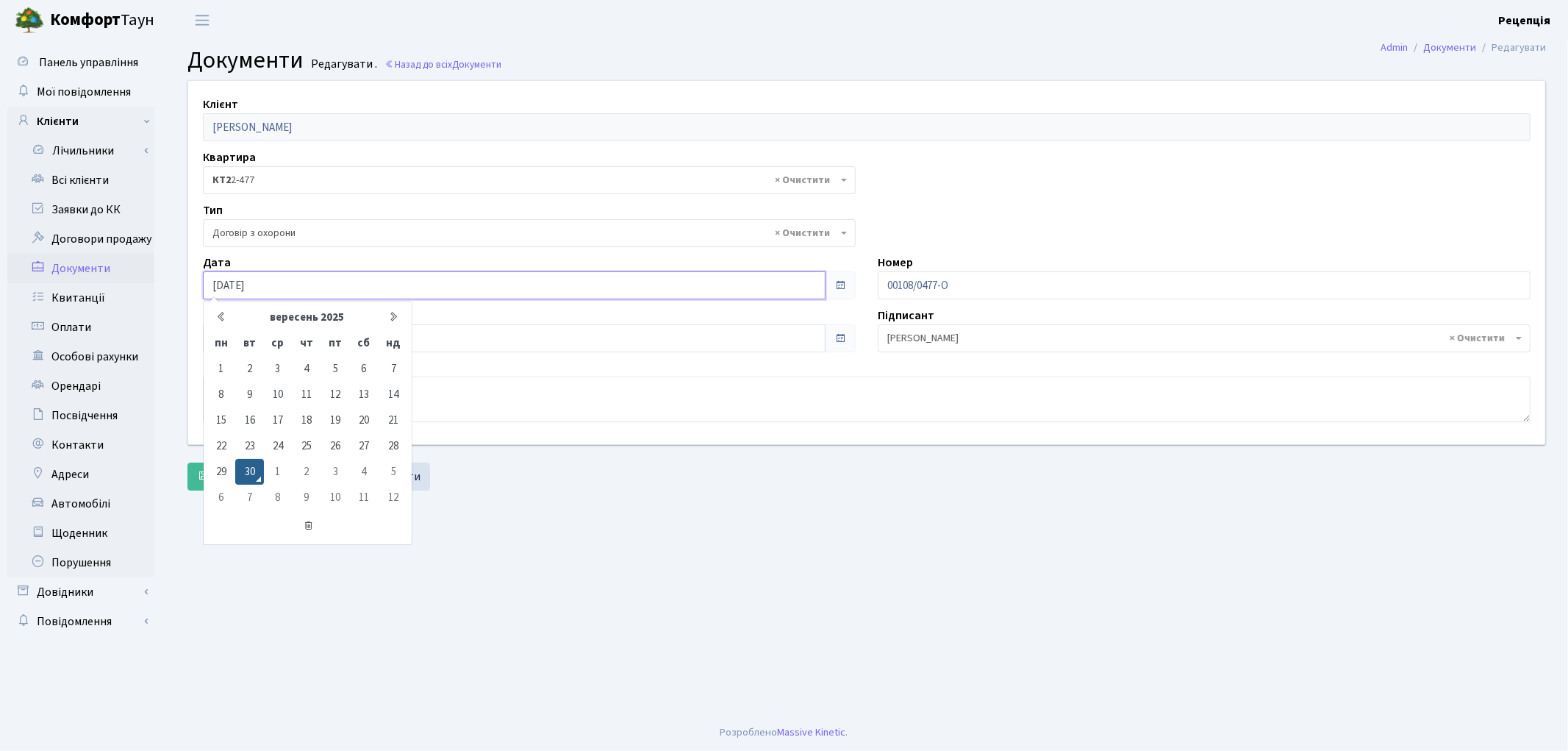
click at [225, 281] on input "[DATE]" at bounding box center [514, 285] width 622 height 28
click at [294, 289] on input "[DATE]" at bounding box center [514, 285] width 622 height 28
type input "[DATE]"
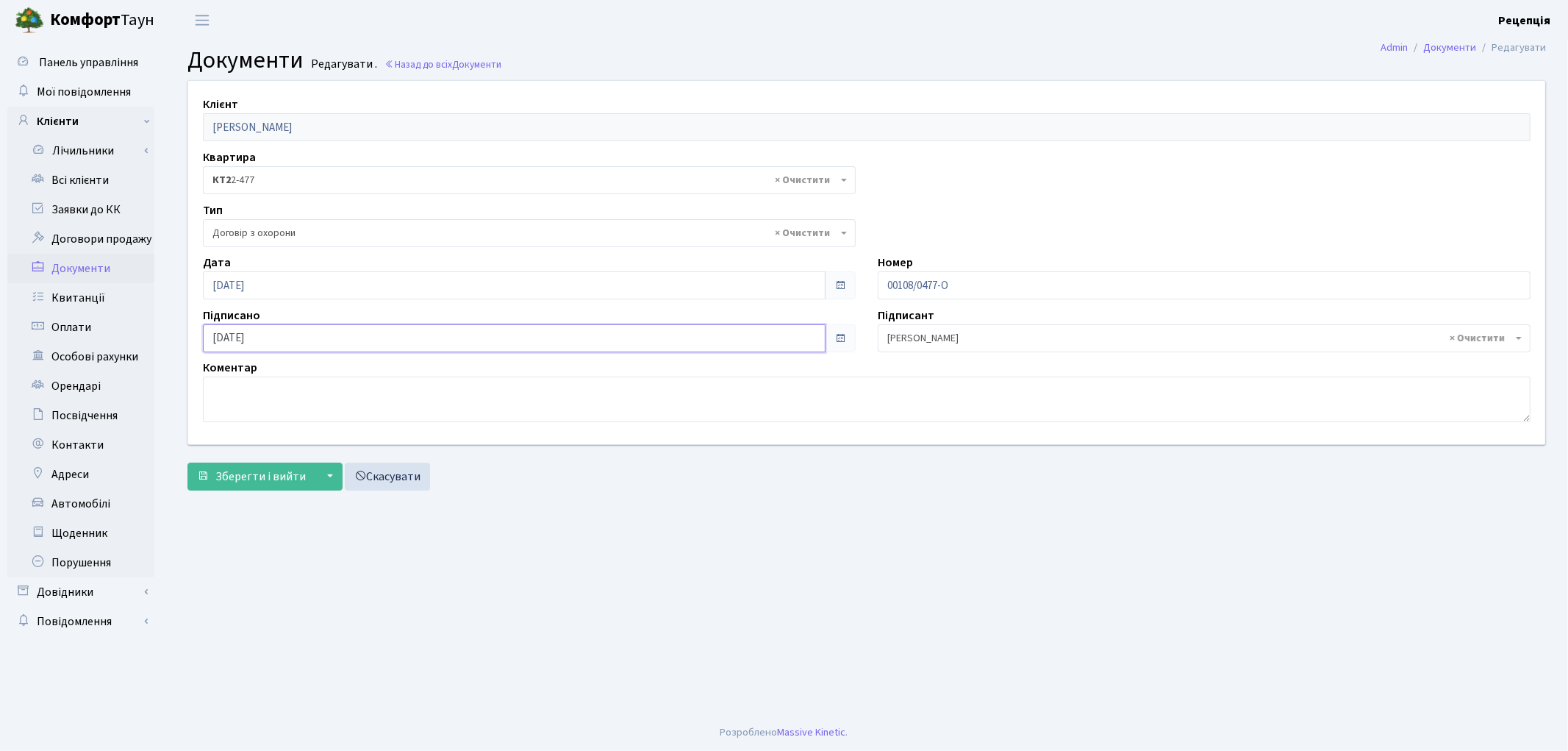
click at [326, 340] on input "[DATE]" at bounding box center [514, 338] width 622 height 28
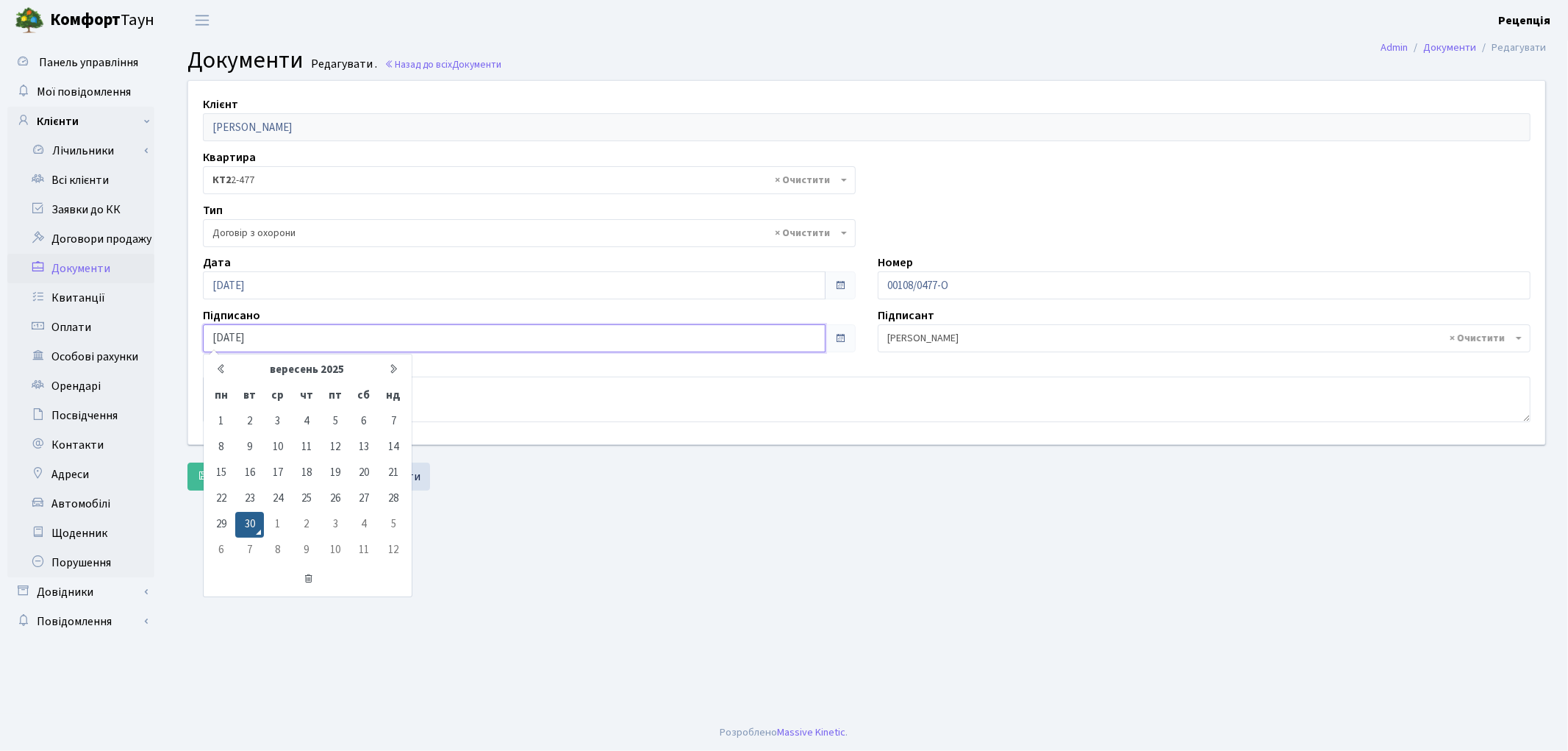
type input "[DATE]"
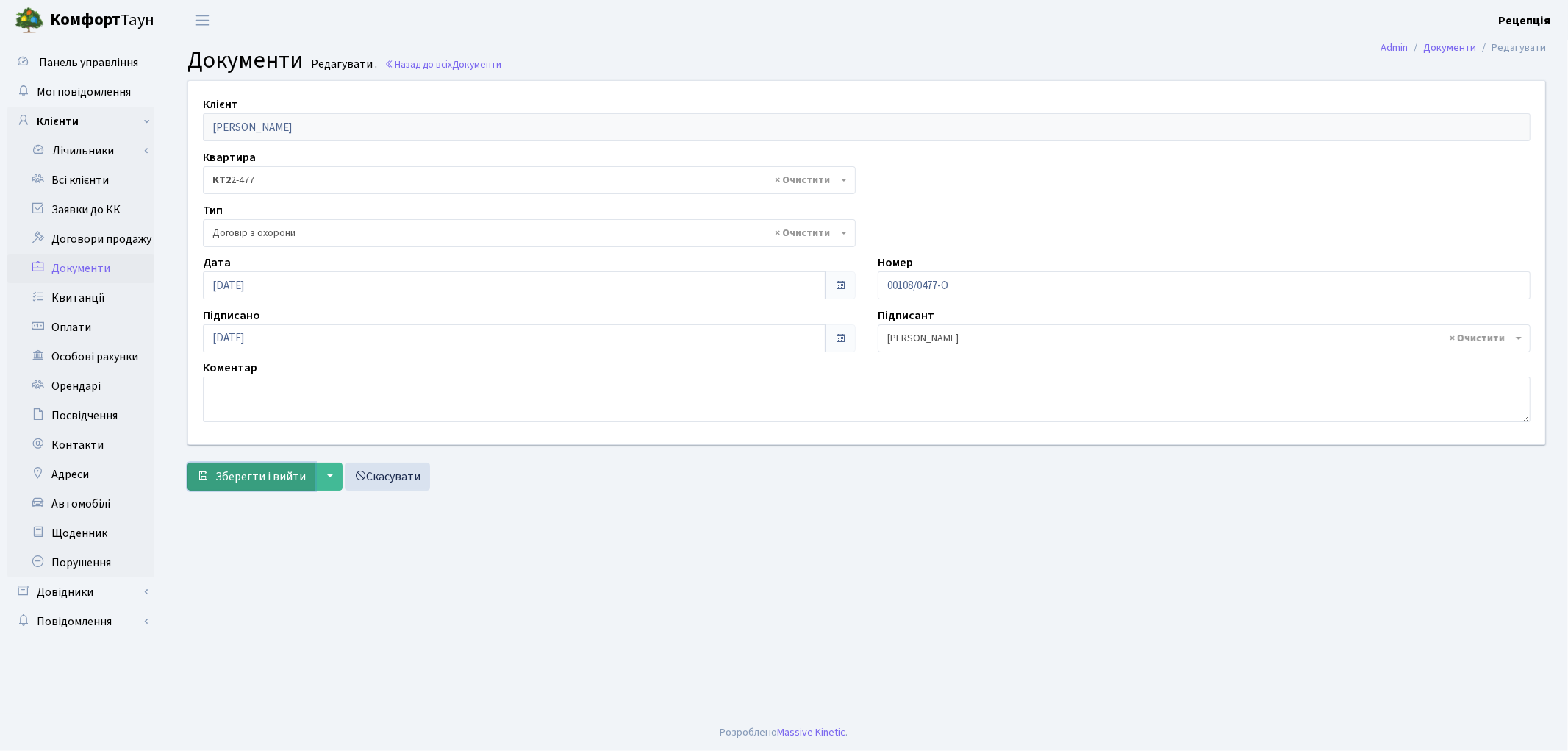
click at [268, 472] on span "Зберегти і вийти" at bounding box center [260, 477] width 90 height 16
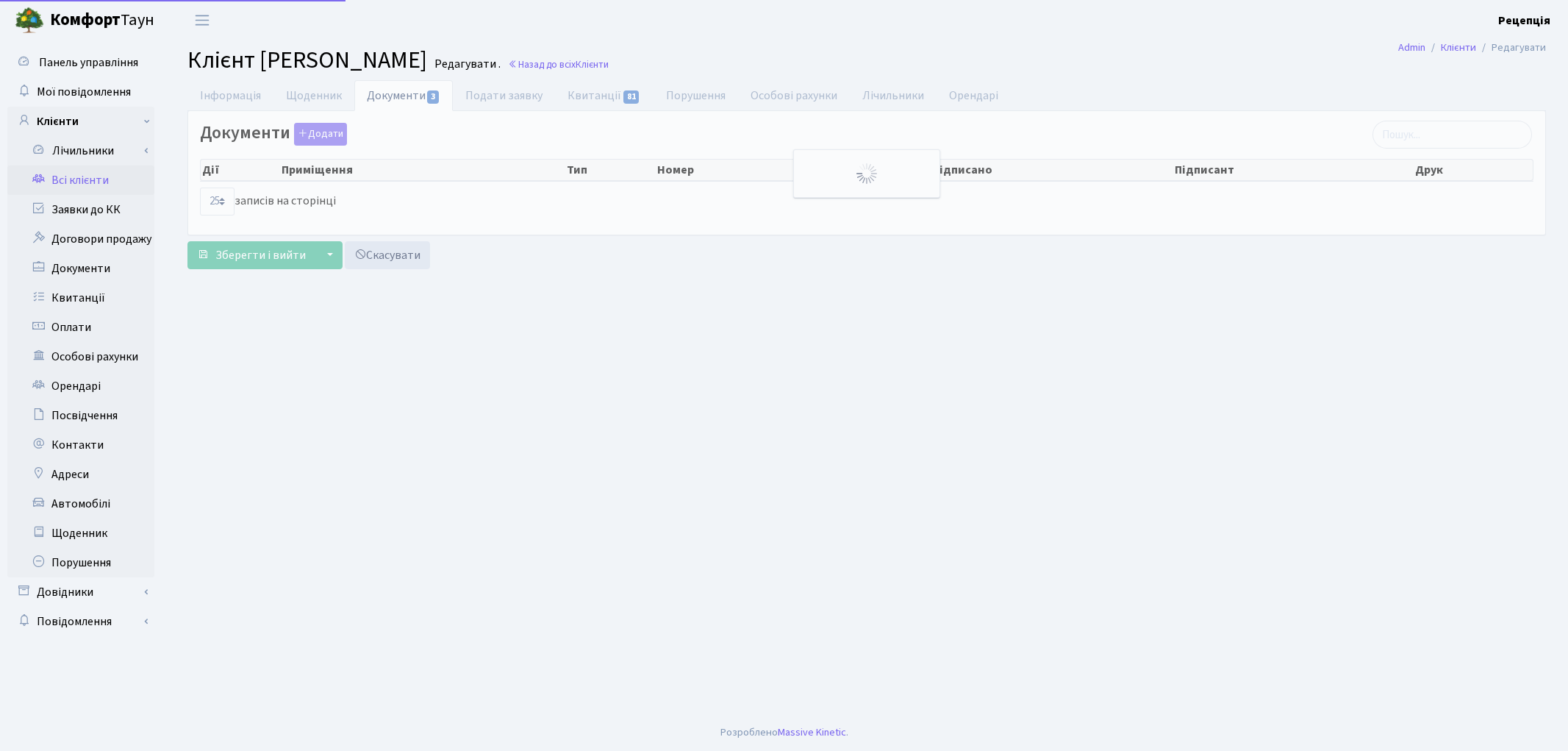
select select "25"
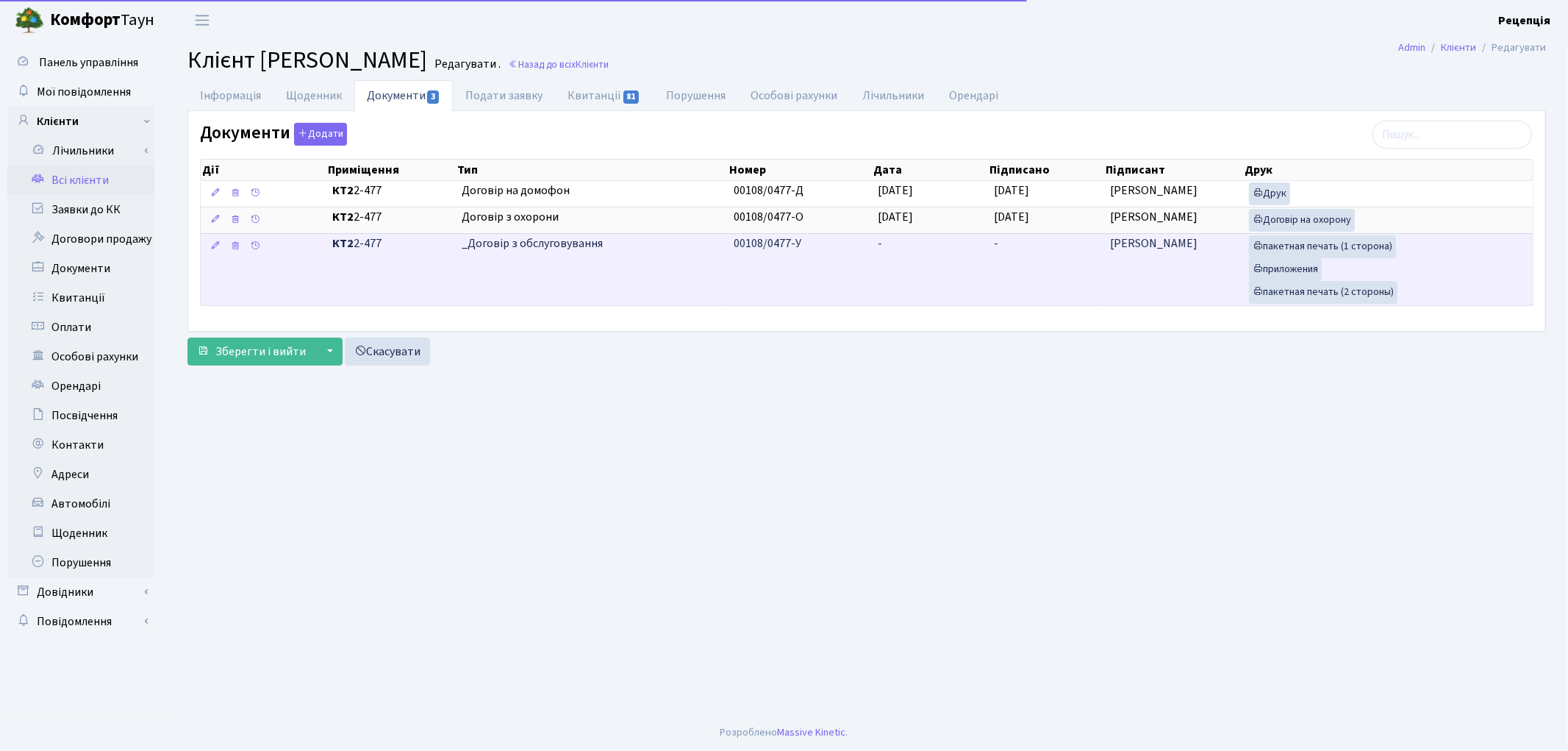
click at [907, 243] on td "-" at bounding box center [930, 269] width 116 height 72
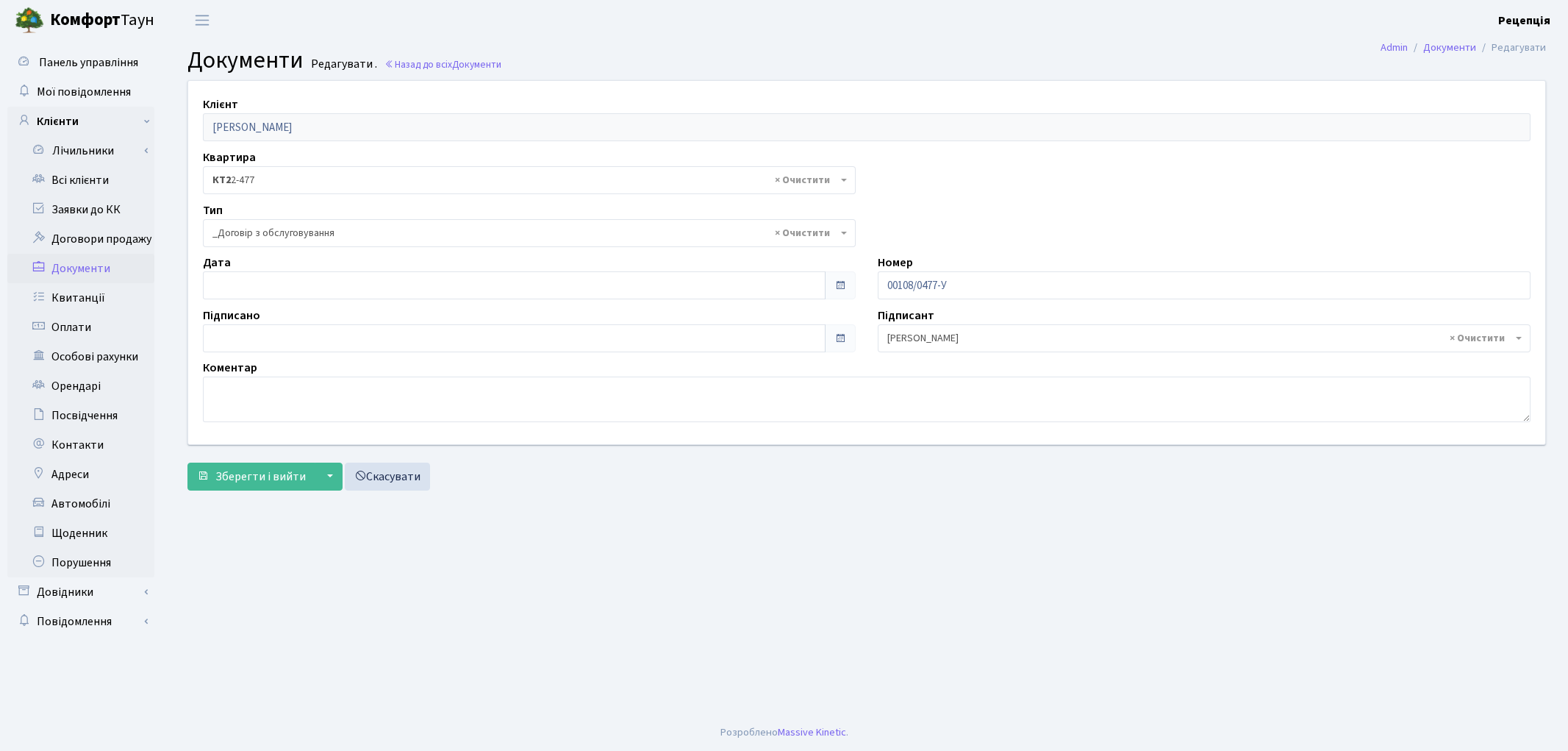
select select "289"
type input "[DATE]"
click at [285, 292] on input "[DATE]" at bounding box center [514, 285] width 622 height 28
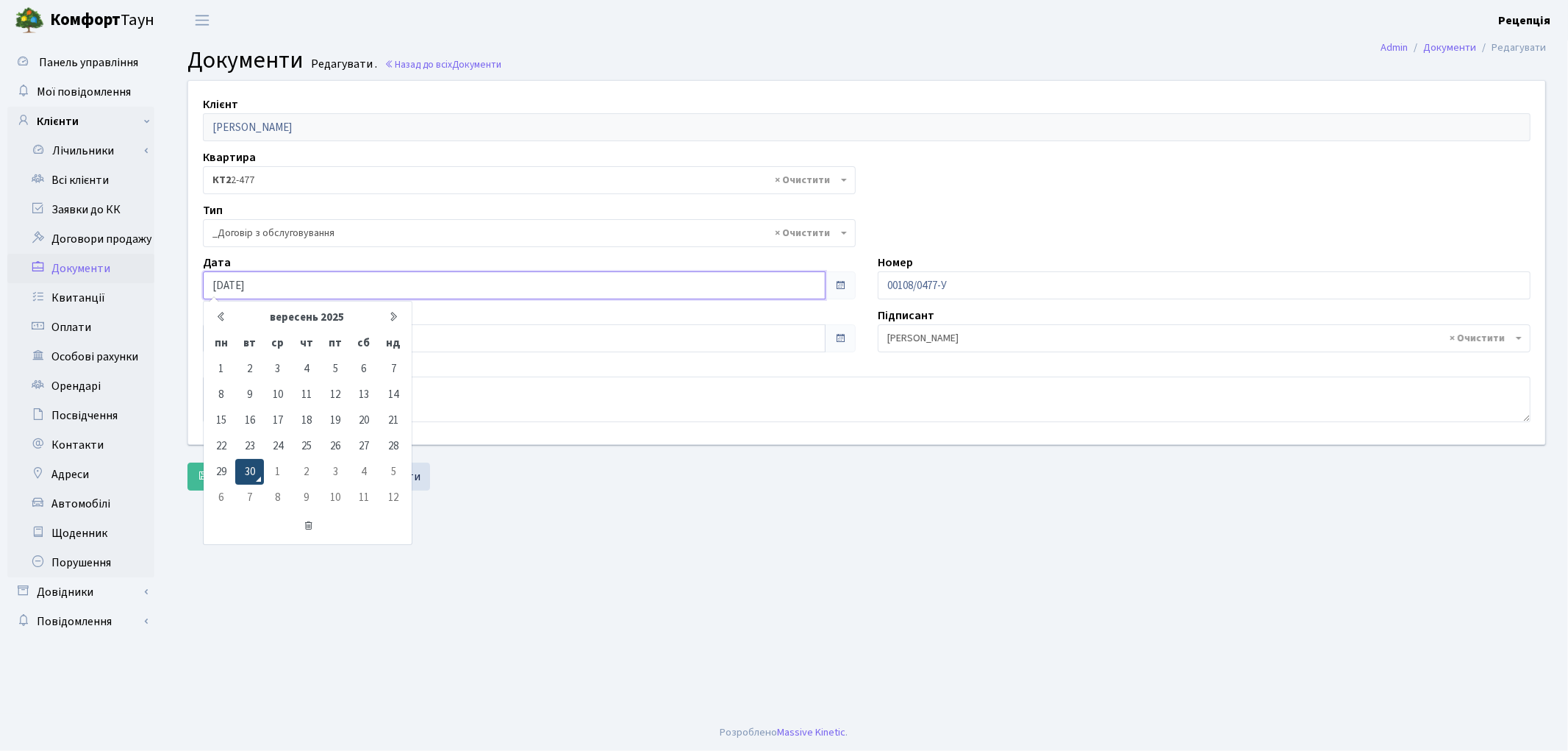
click at [252, 464] on td "30" at bounding box center [249, 472] width 28 height 26
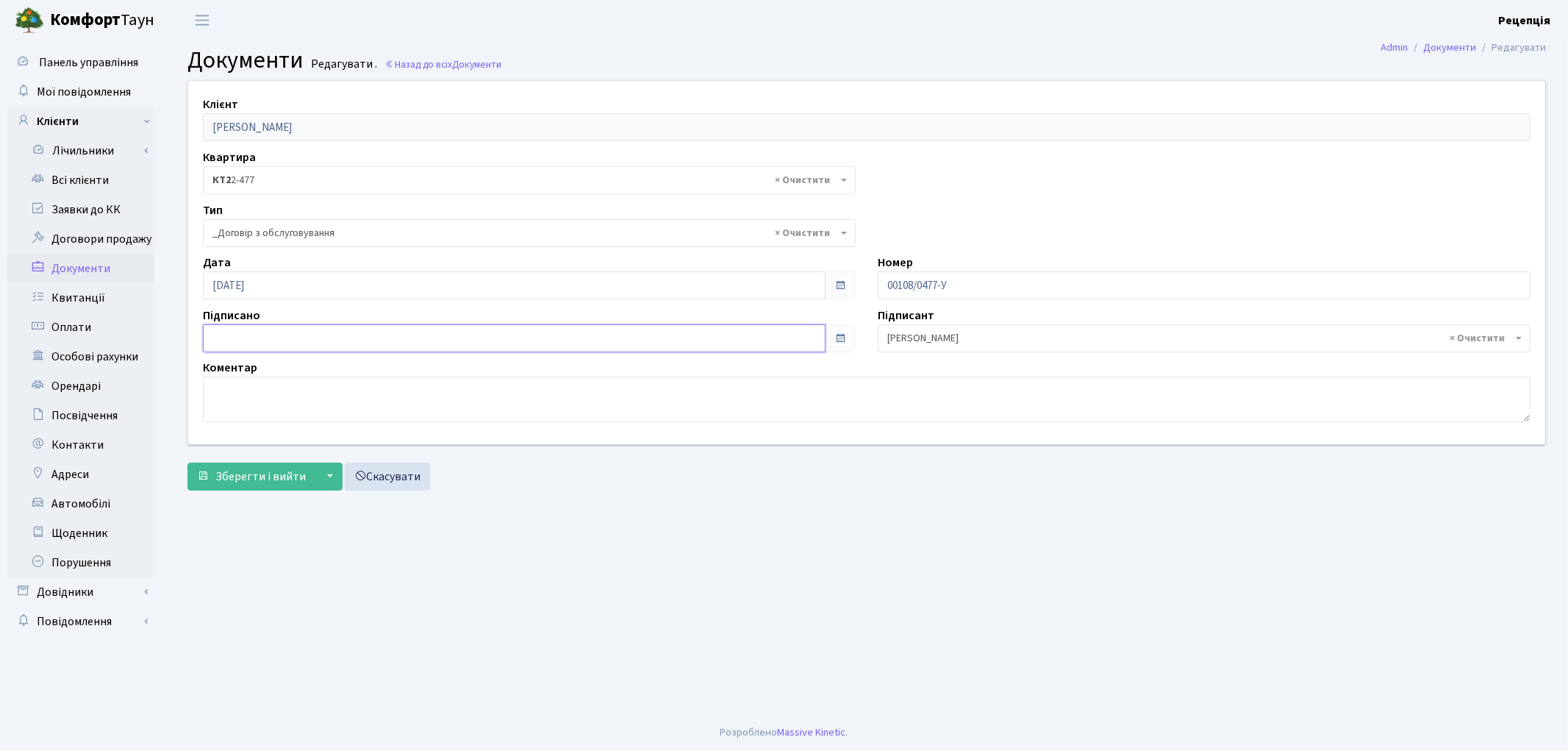
type input "[DATE]"
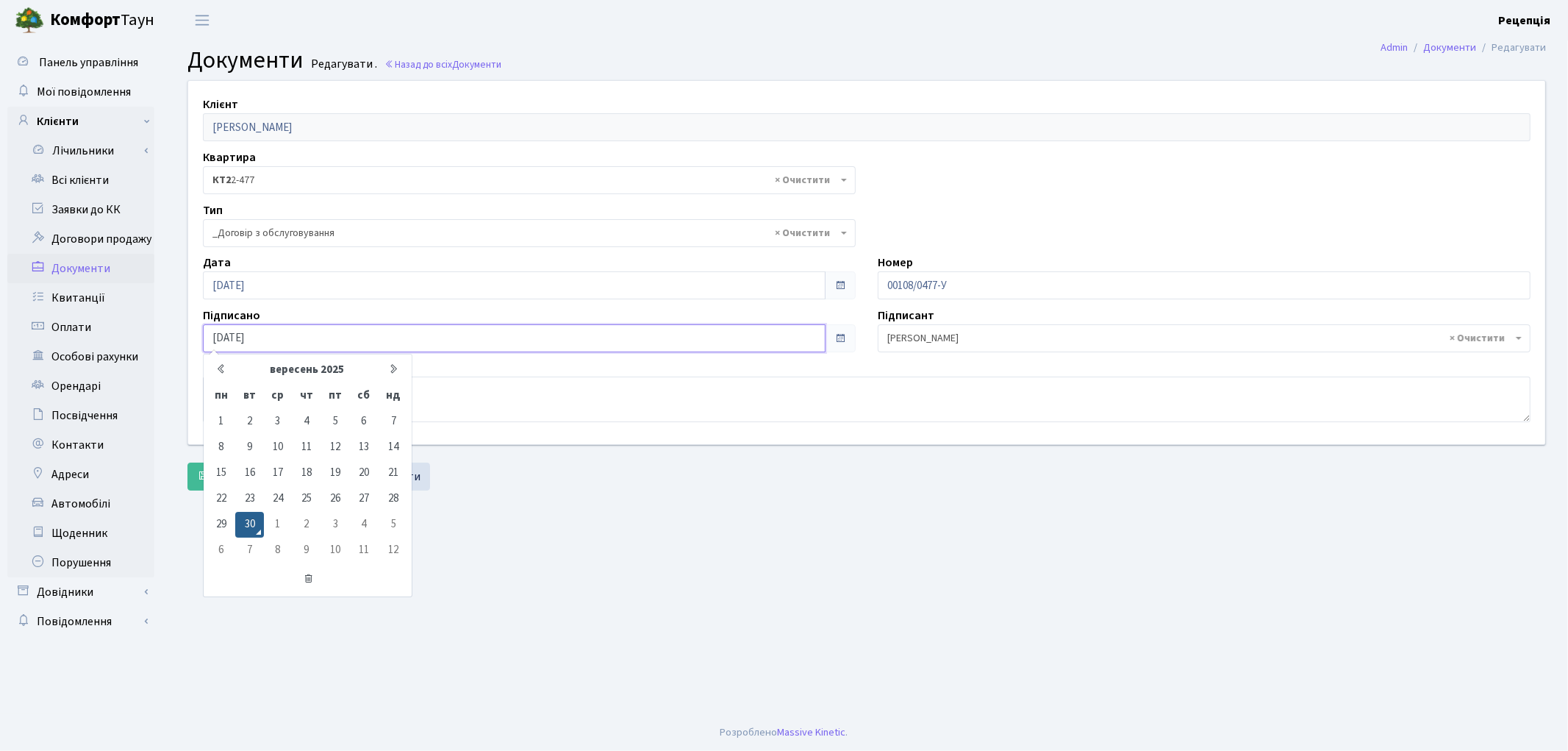
click at [238, 343] on input "[DATE]" at bounding box center [514, 338] width 622 height 28
click at [246, 525] on td "30" at bounding box center [249, 525] width 28 height 26
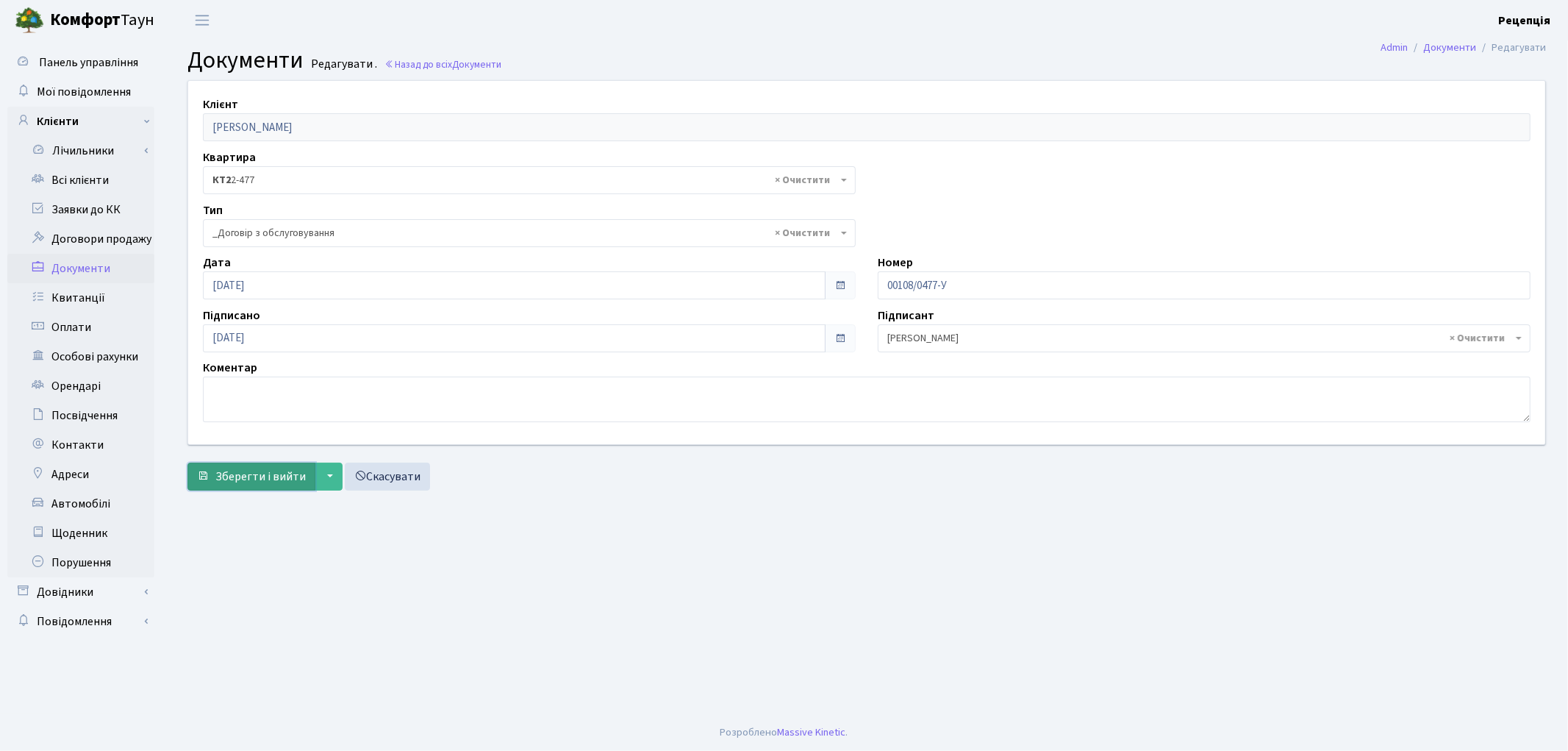
click at [232, 474] on span "Зберегти і вийти" at bounding box center [260, 477] width 90 height 16
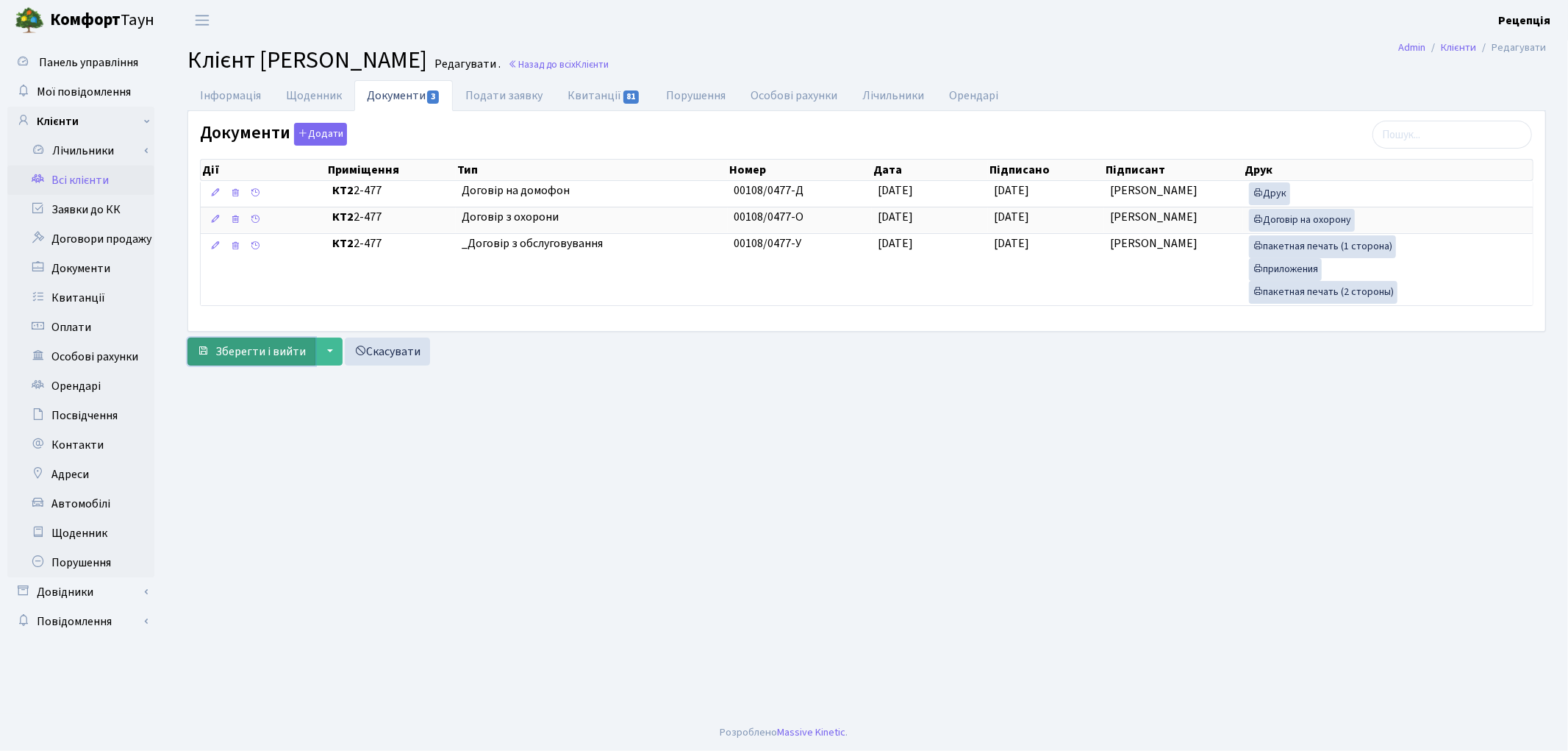
click at [258, 356] on span "Зберегти і вийти" at bounding box center [260, 352] width 90 height 16
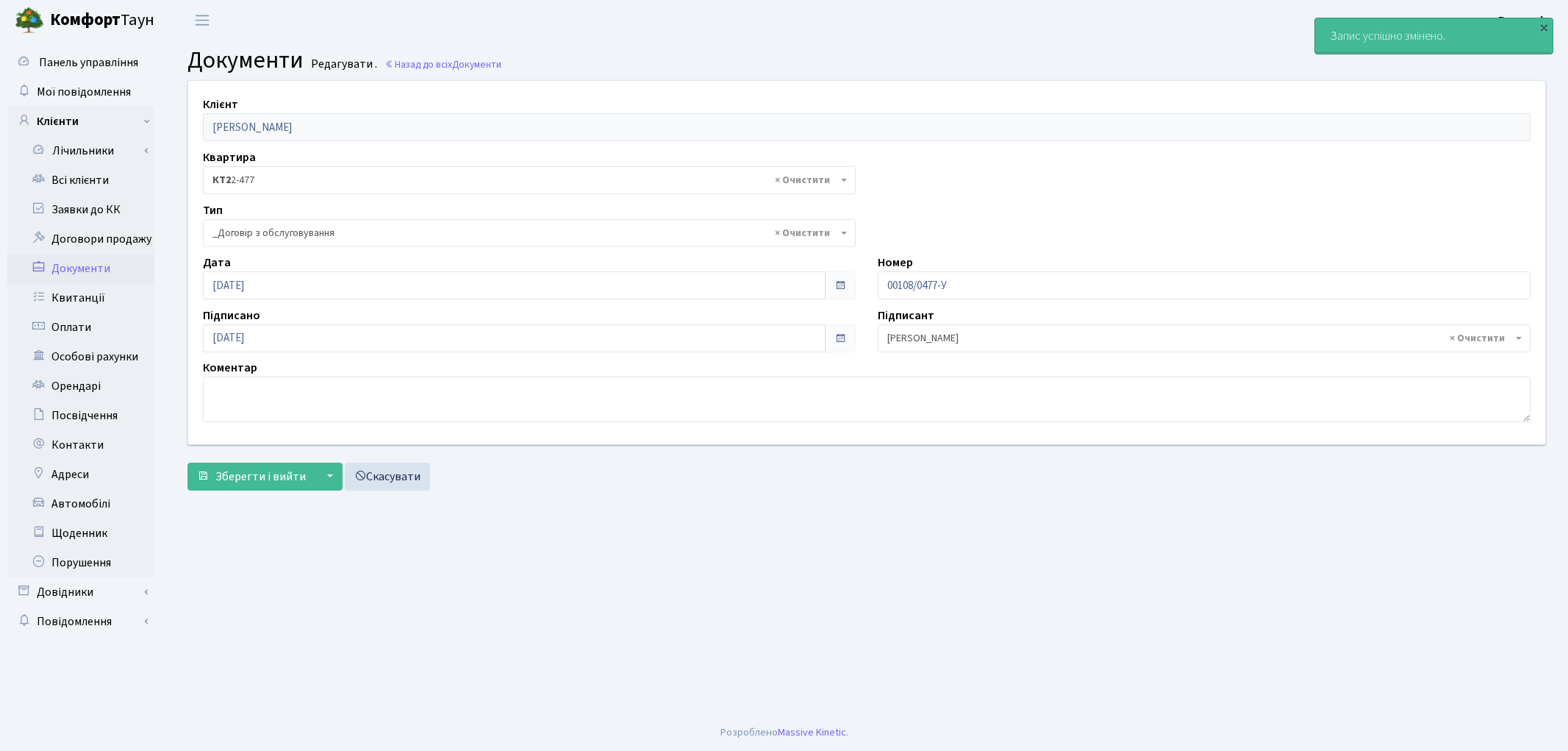
select select "289"
click at [84, 208] on link "Заявки до КК" at bounding box center [80, 209] width 147 height 29
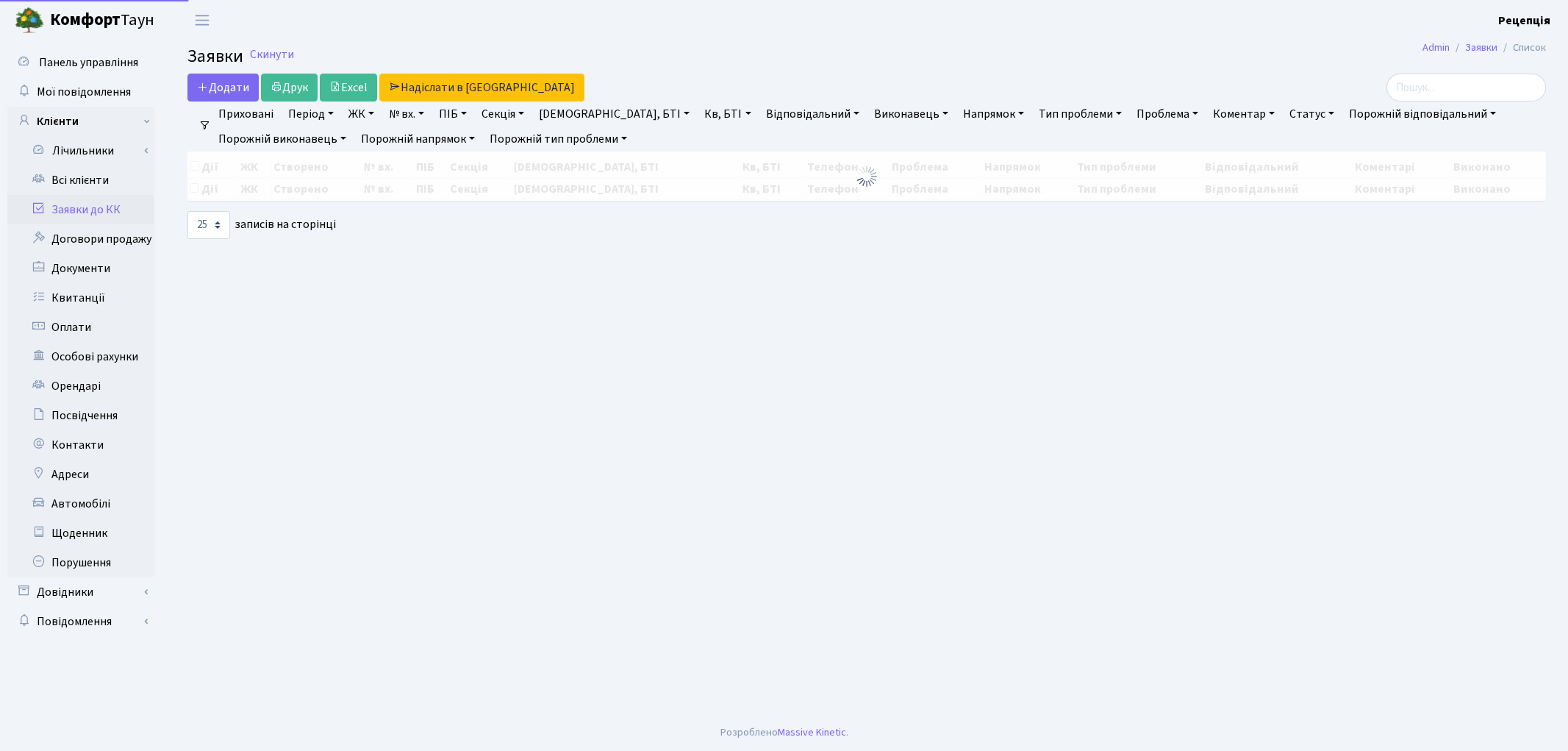
select select
select select "25"
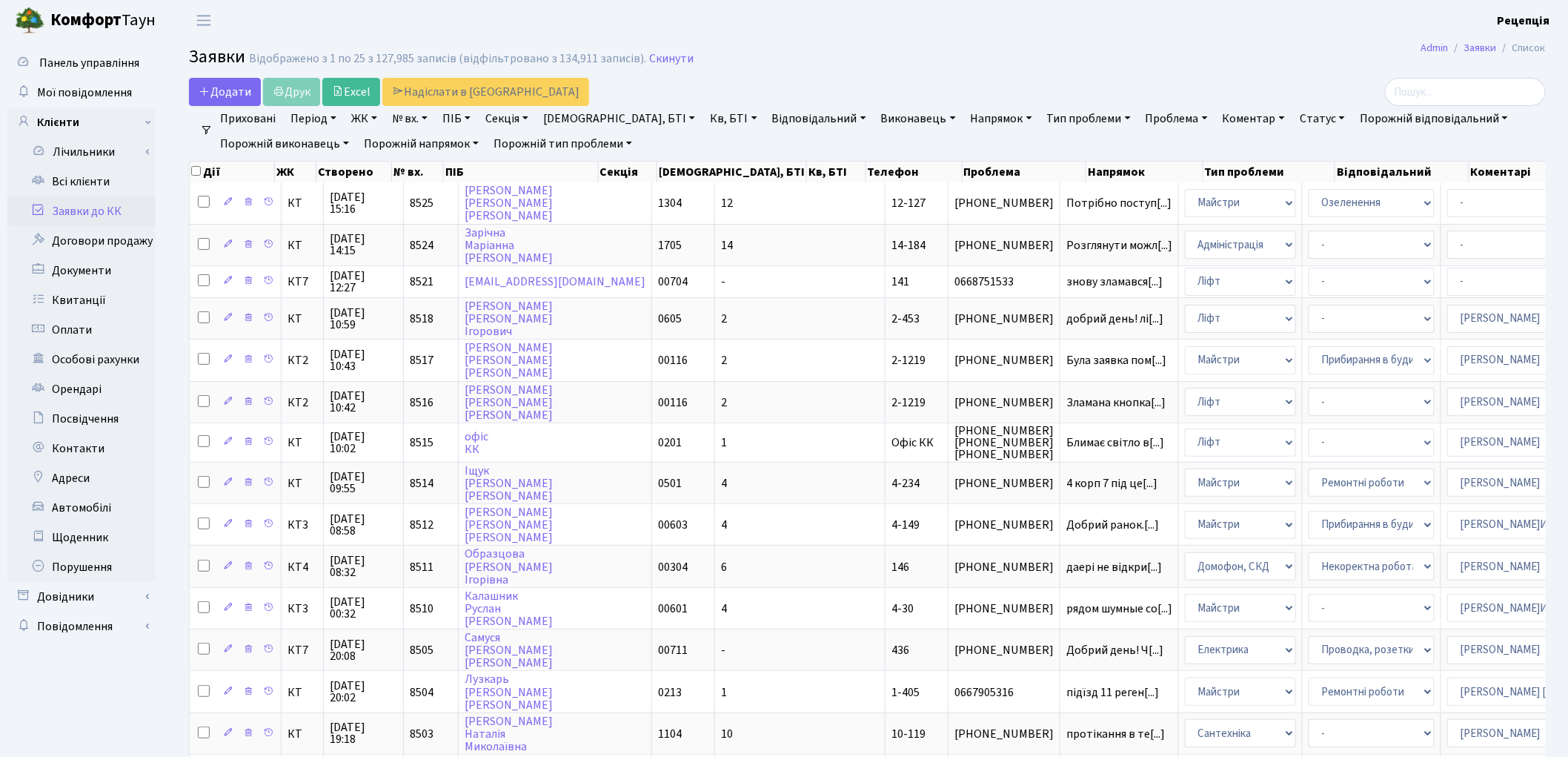
click at [365, 120] on link "ЖК" at bounding box center [364, 118] width 38 height 25
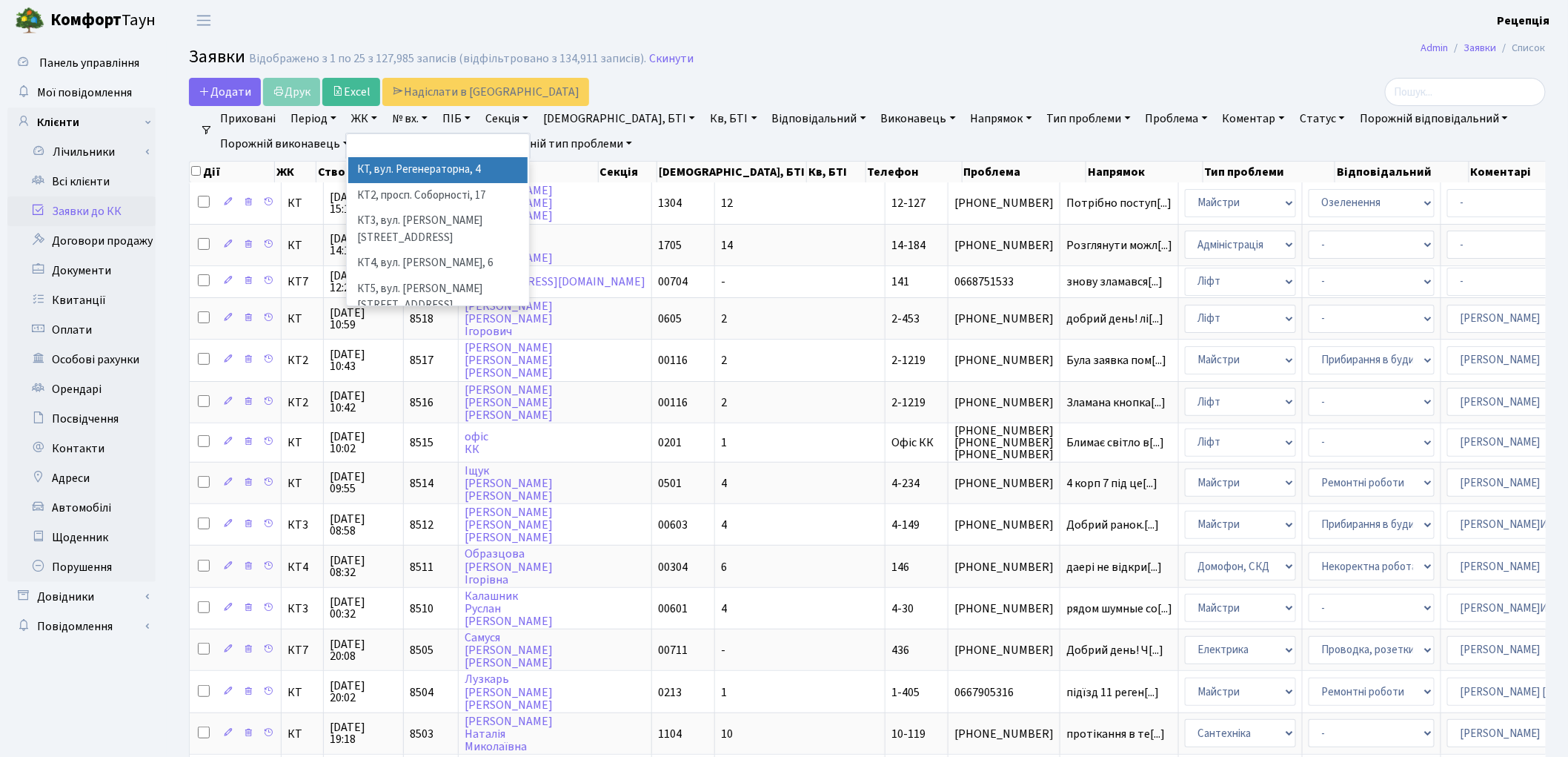
click at [397, 176] on li "КТ, вул. Регенераторна, 4" at bounding box center [438, 170] width 179 height 26
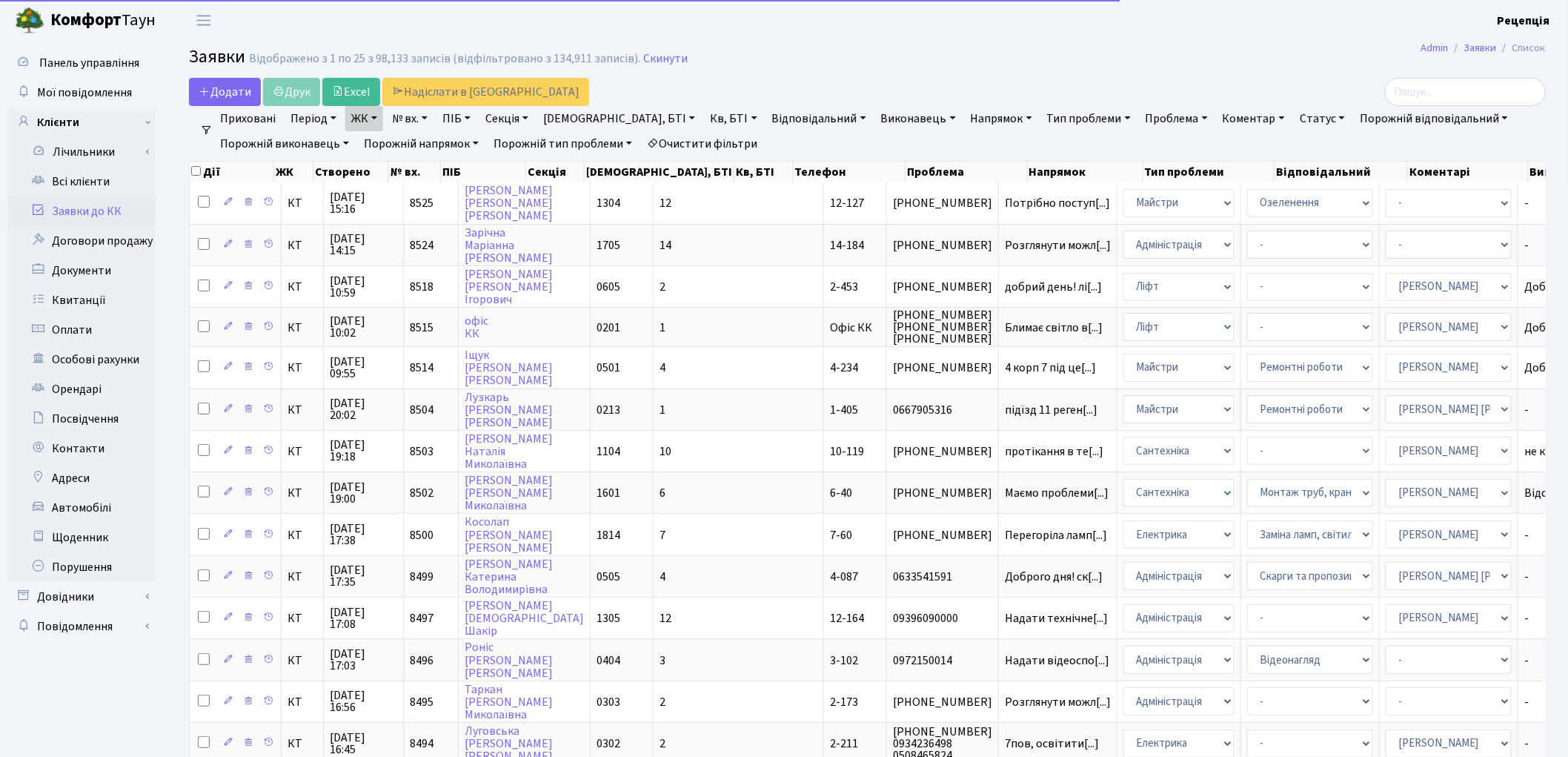
click at [704, 113] on link "Кв, БТІ" at bounding box center [733, 118] width 59 height 25
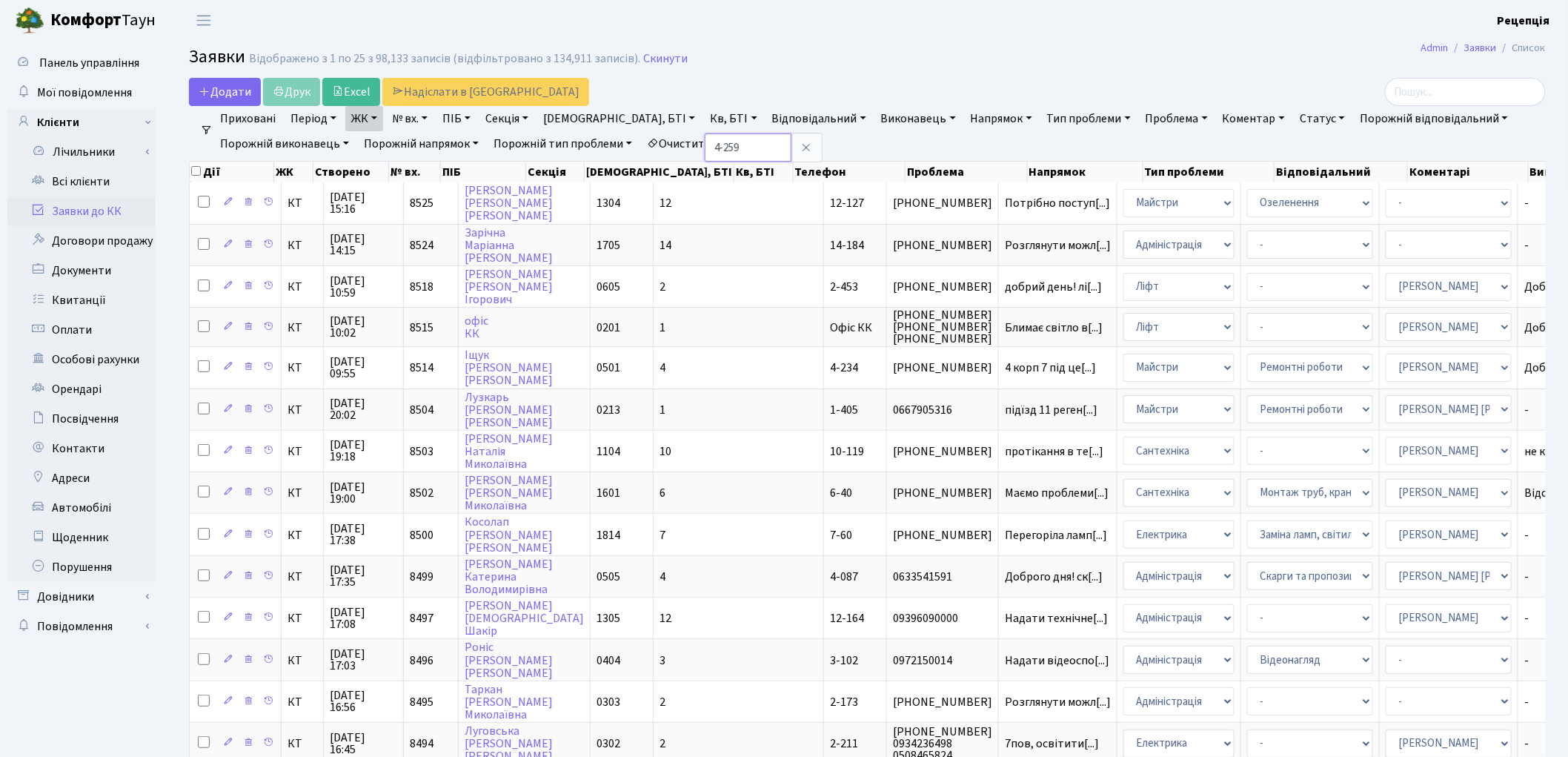
type input "4-259"
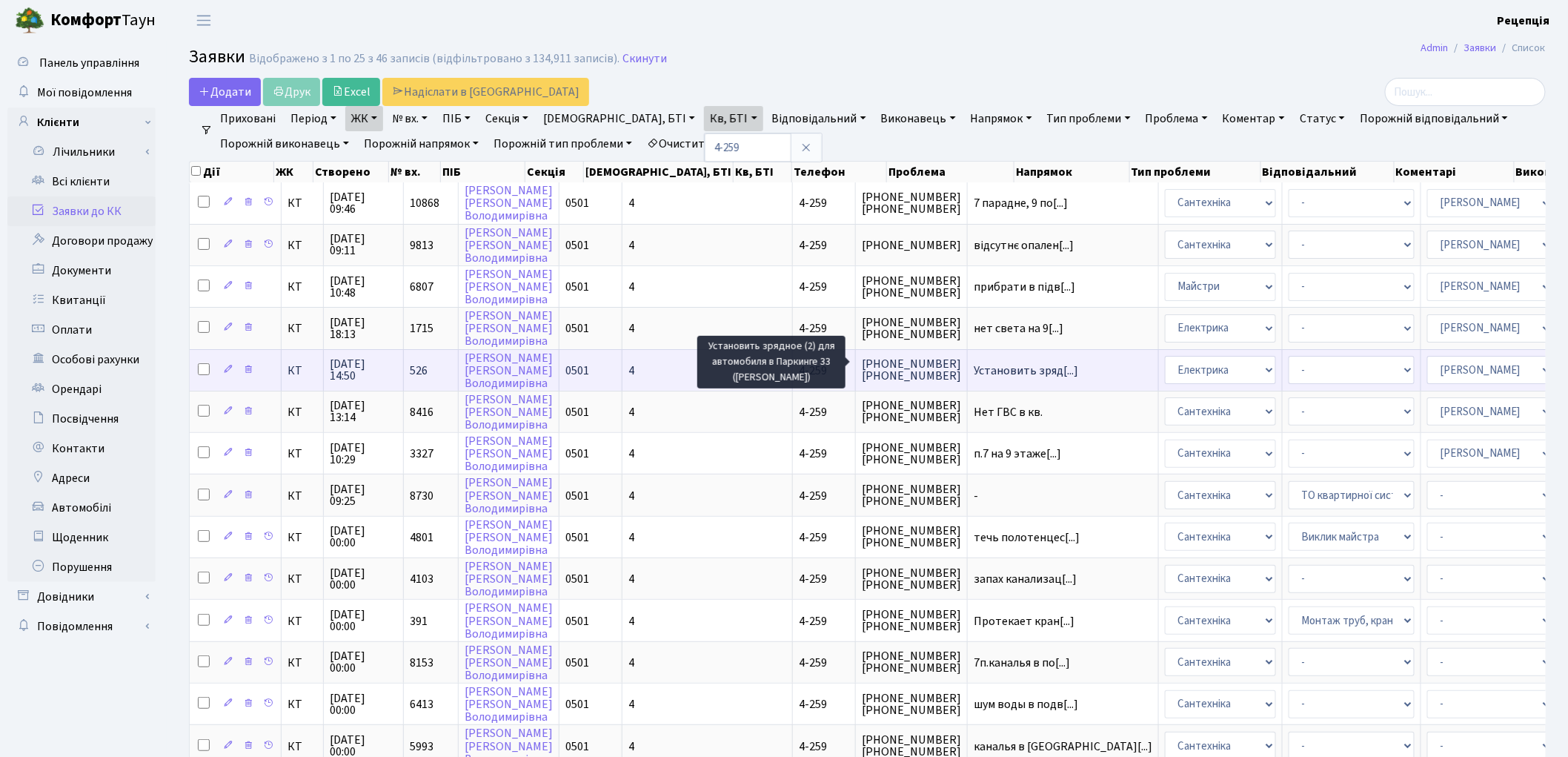
click at [974, 368] on span "Установить зряд[...]" at bounding box center [1026, 370] width 104 height 16
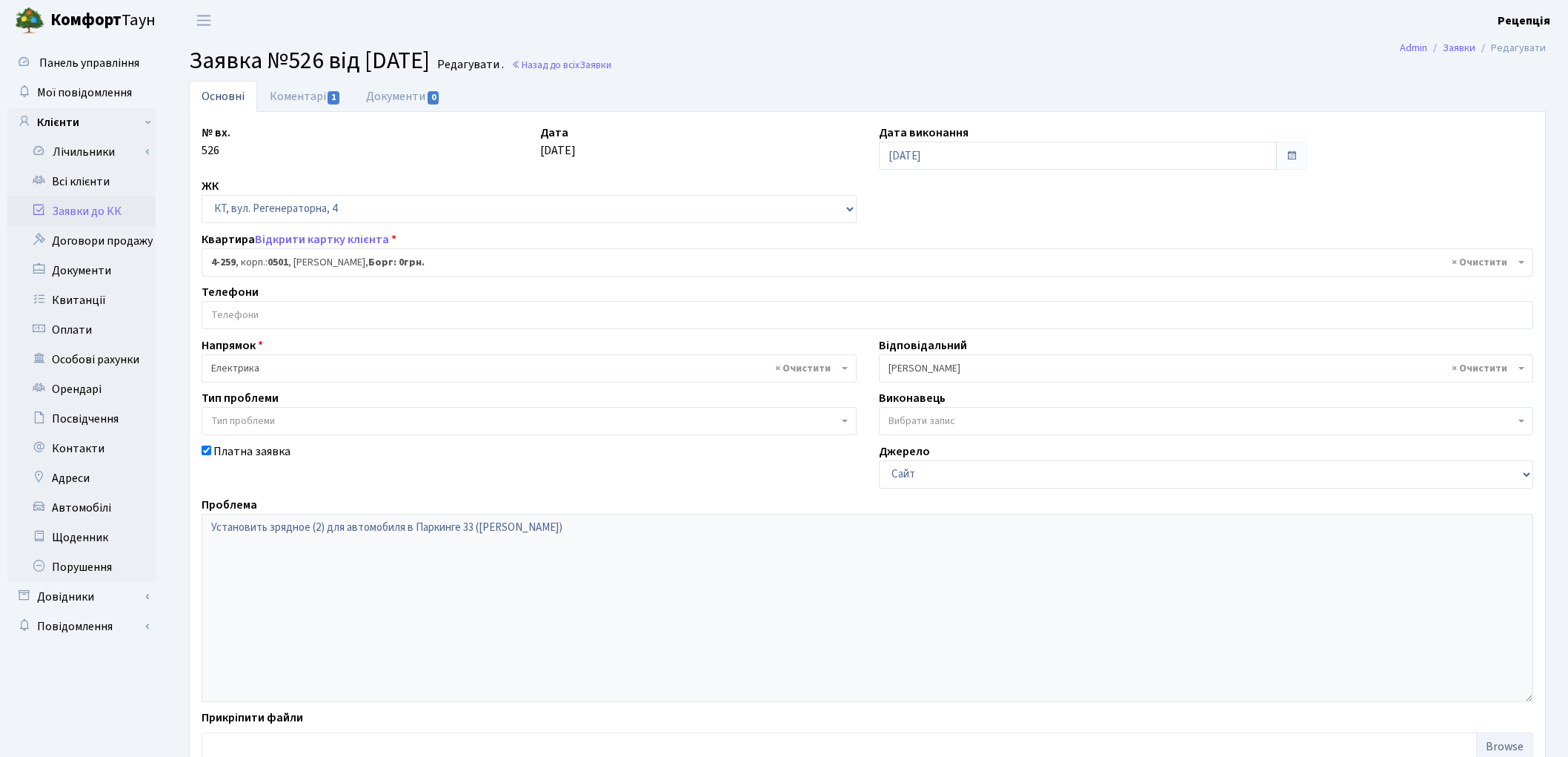
select select "1037"
click at [286, 97] on link "Коментарі 1" at bounding box center [305, 96] width 96 height 31
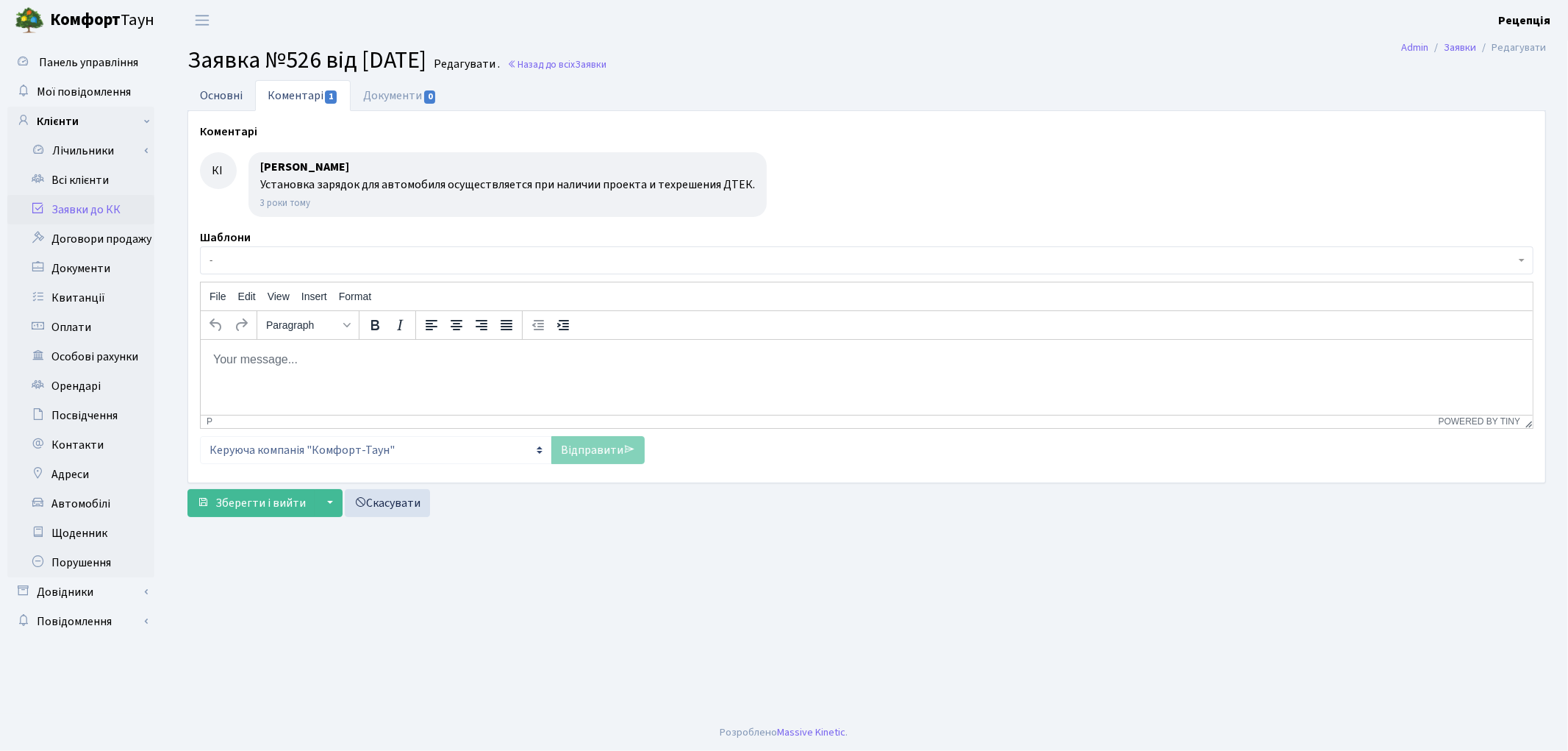
click at [241, 98] on link "Основні" at bounding box center [221, 96] width 68 height 30
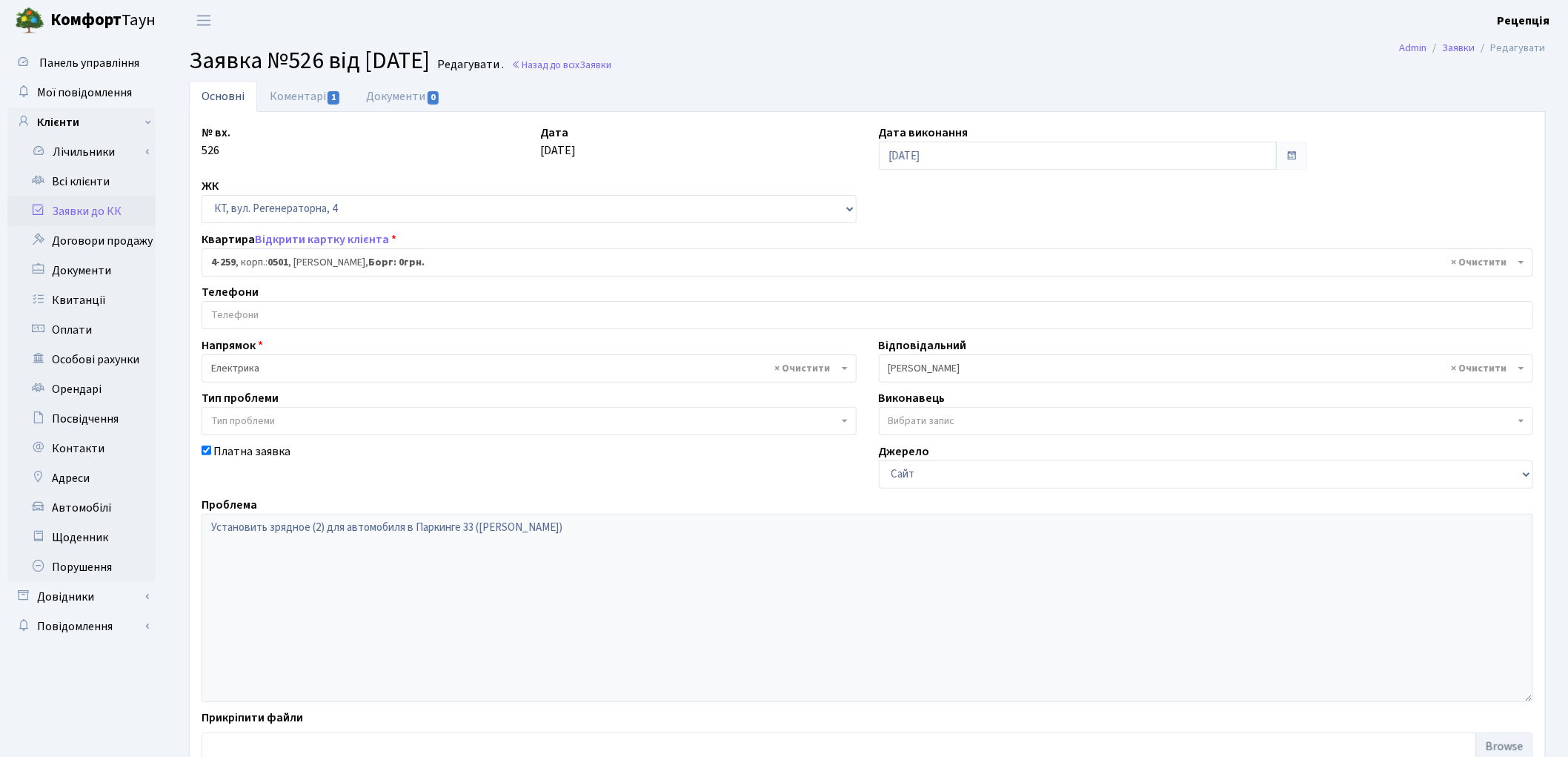
click at [119, 205] on link "Заявки до КК" at bounding box center [81, 211] width 149 height 30
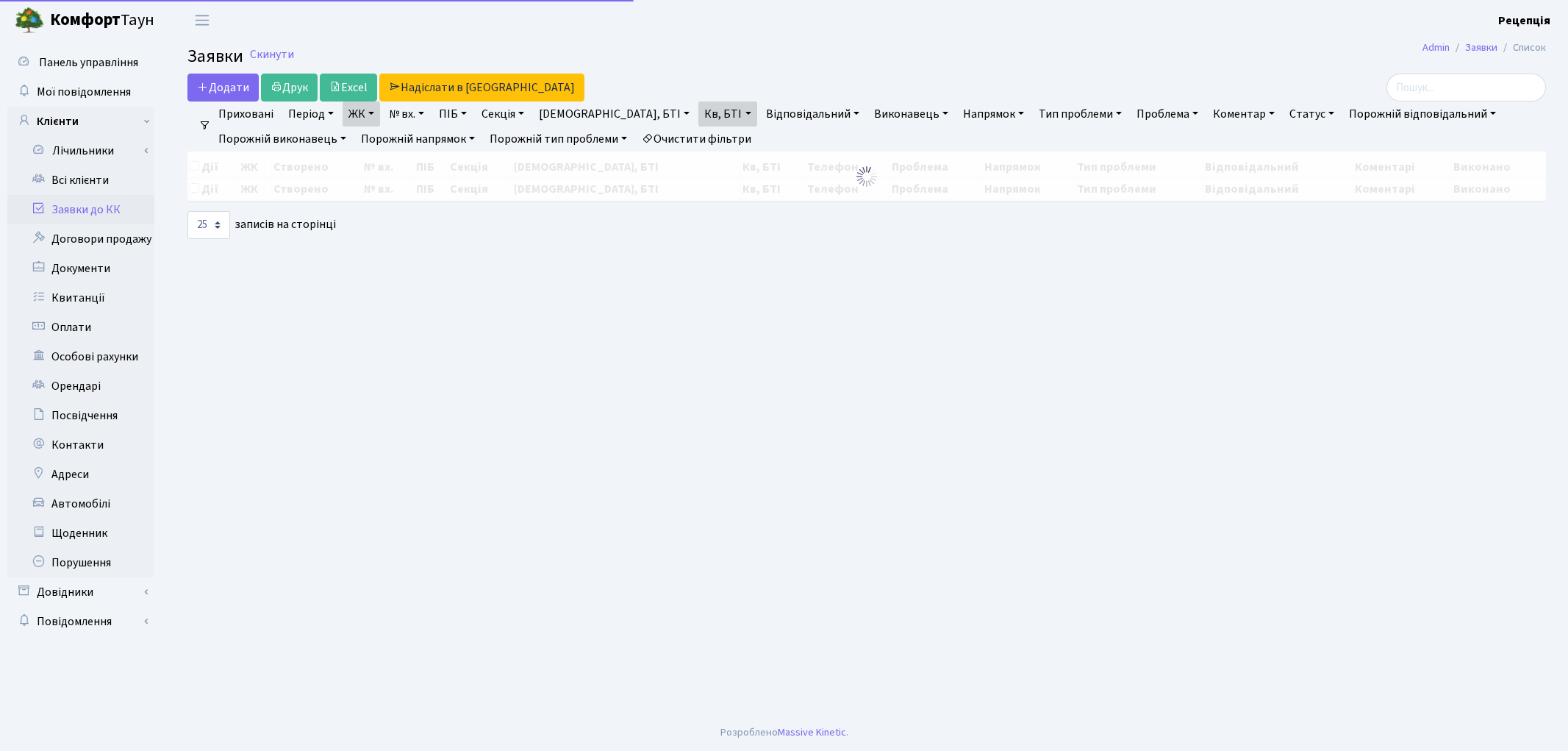
select select "25"
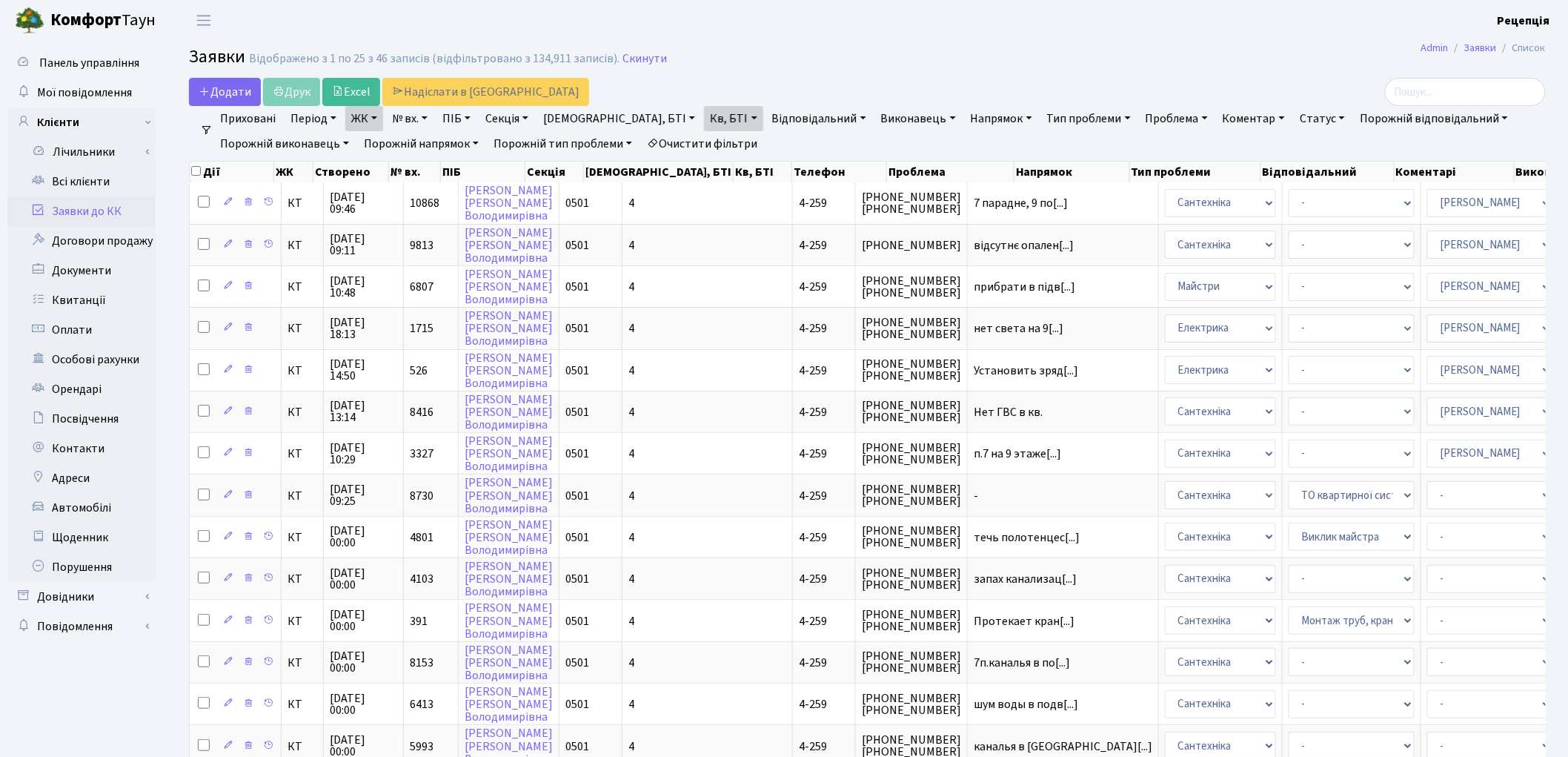
click at [704, 158] on div "Дії ЖК Створено № вх. ПІБ Секція Буд., БТІ Кв, БТІ Телефон Проблема Напрямок Ти…" at bounding box center [867, 170] width 1357 height 26
click at [715, 138] on link "Очистити фільтри" at bounding box center [702, 143] width 122 height 25
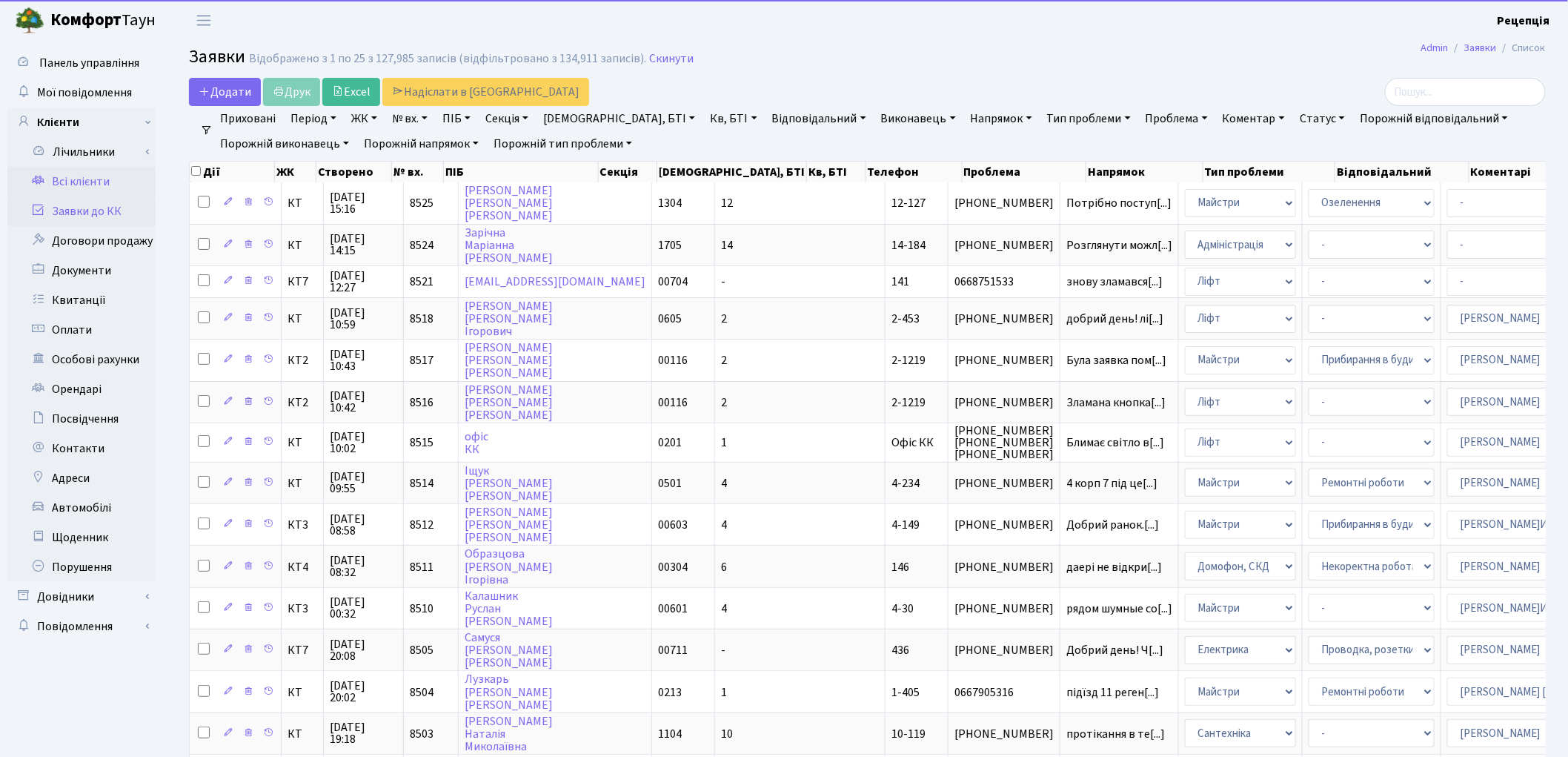
click at [90, 177] on link "Всі клієнти" at bounding box center [81, 182] width 149 height 30
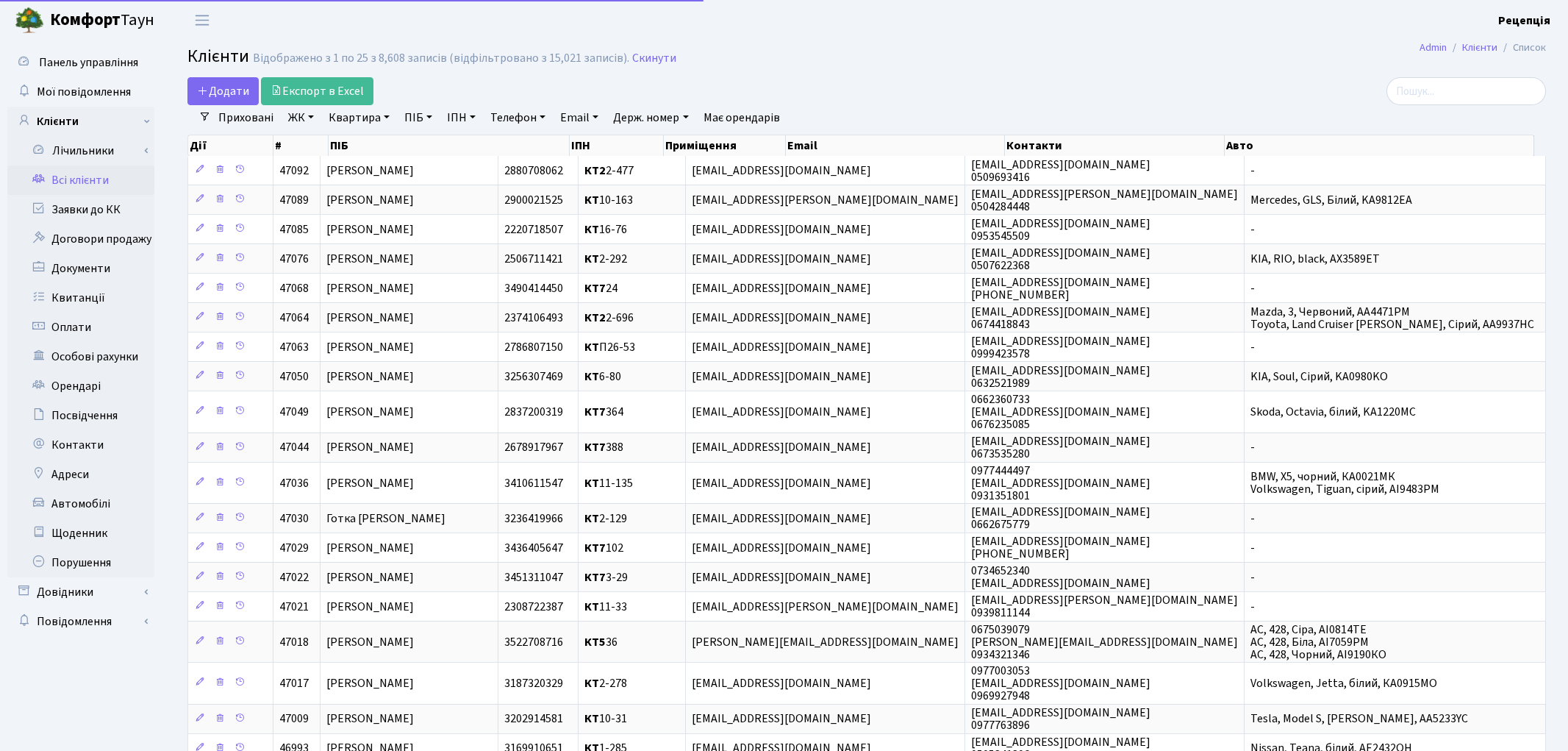
select select "25"
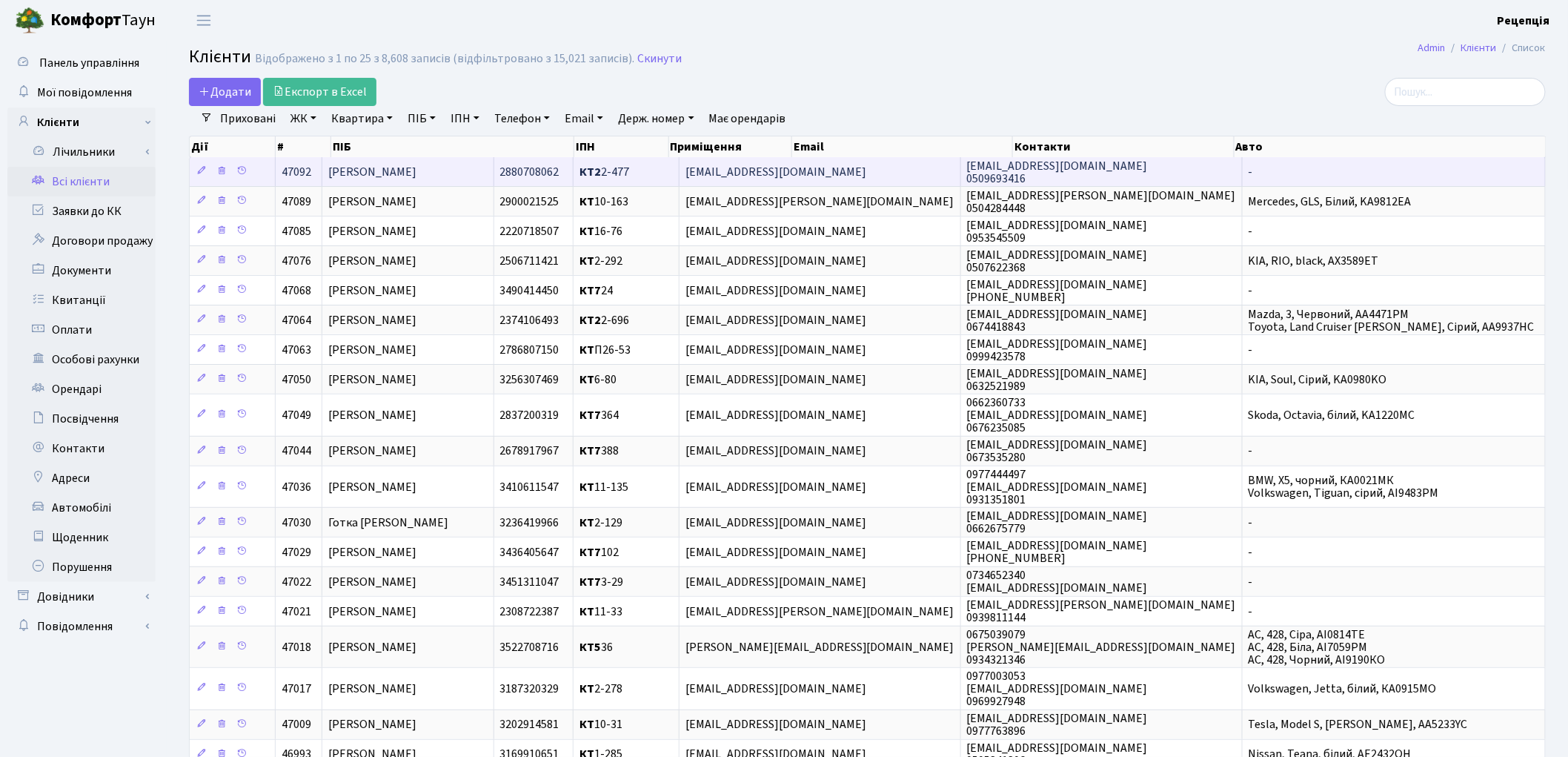
click at [493, 159] on td "[PERSON_NAME]" at bounding box center [407, 172] width 171 height 29
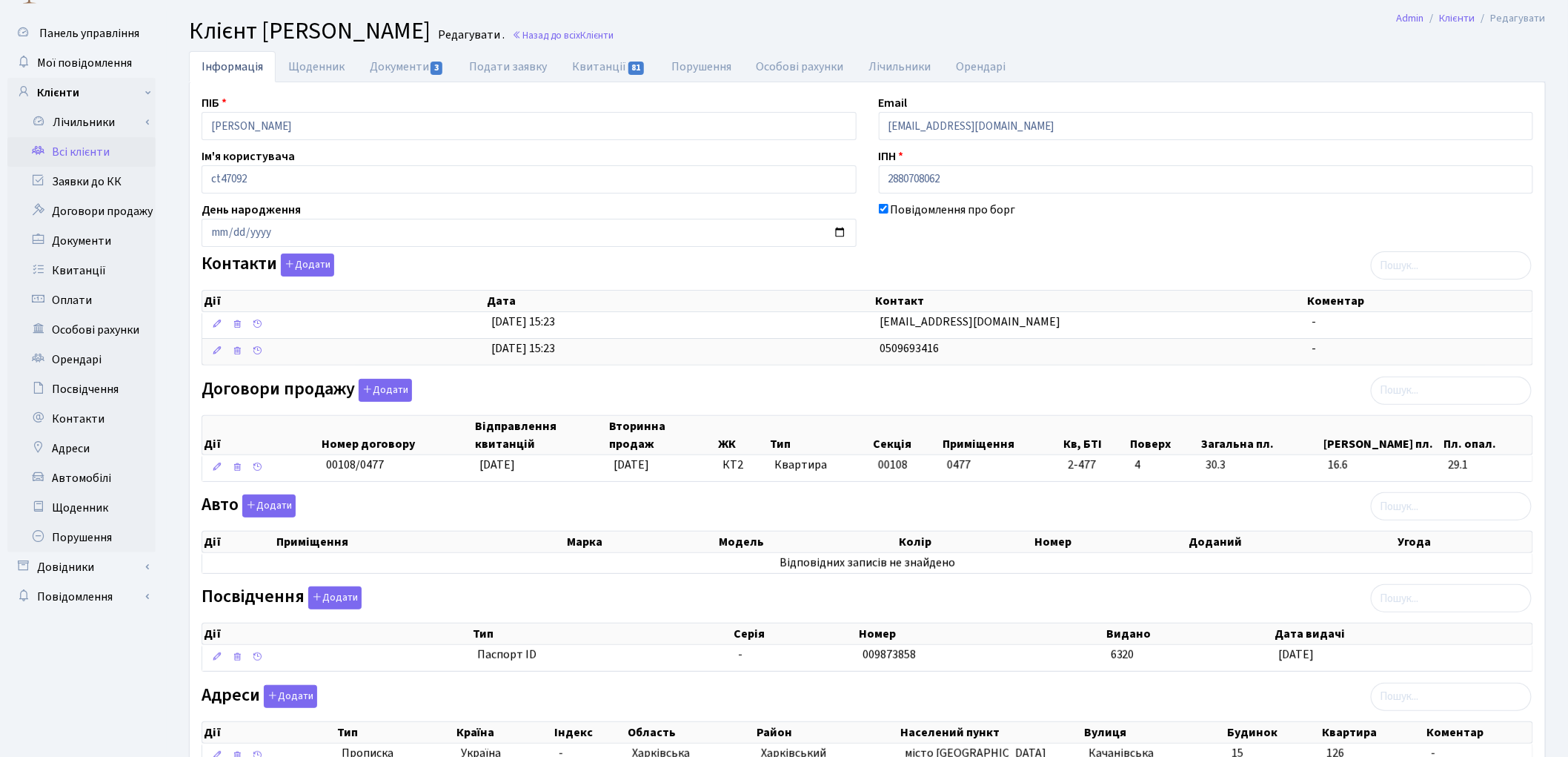
scroll to position [7, 0]
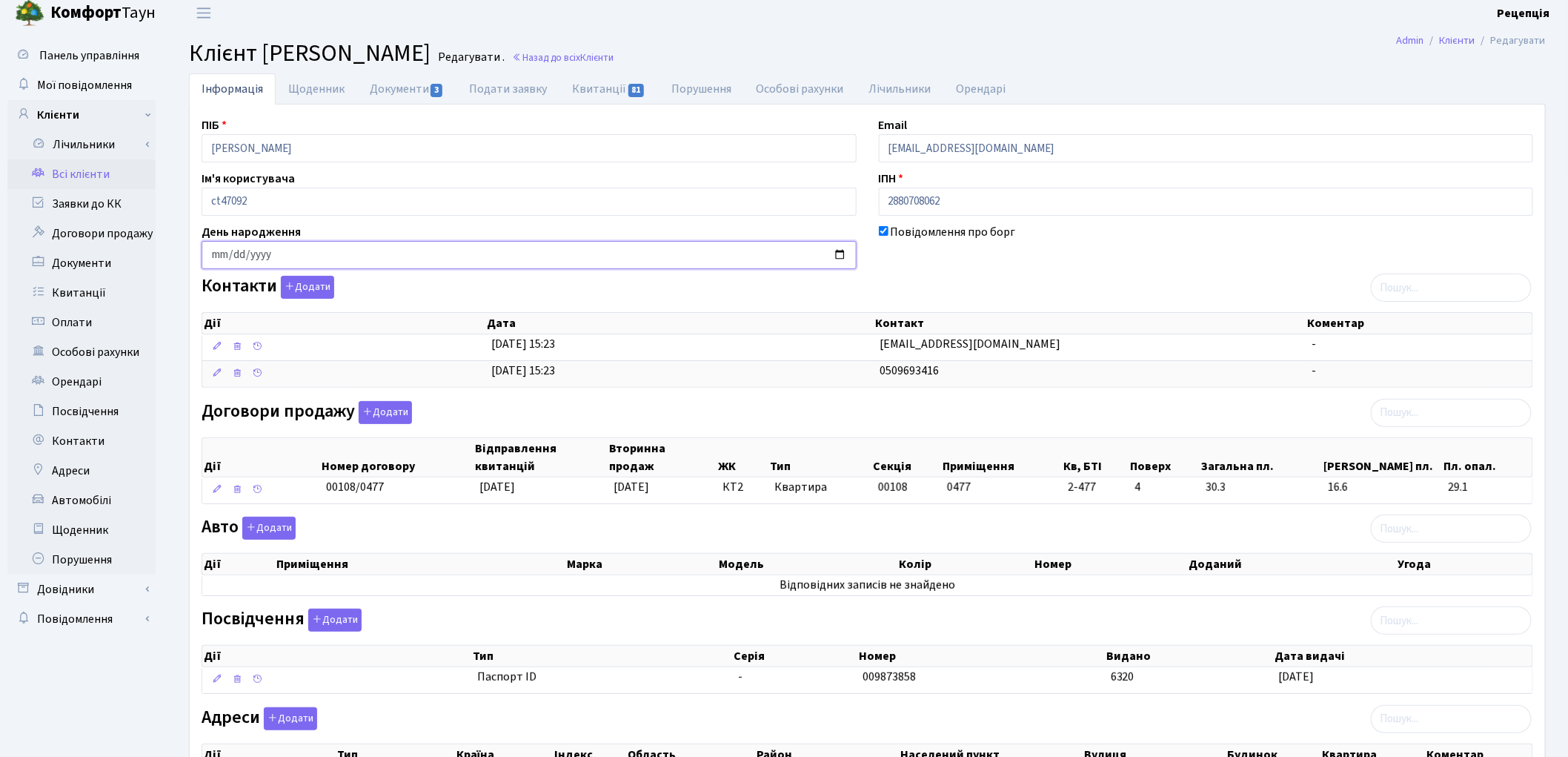
click at [218, 255] on input "date" at bounding box center [529, 255] width 655 height 28
type input "1978-11-14"
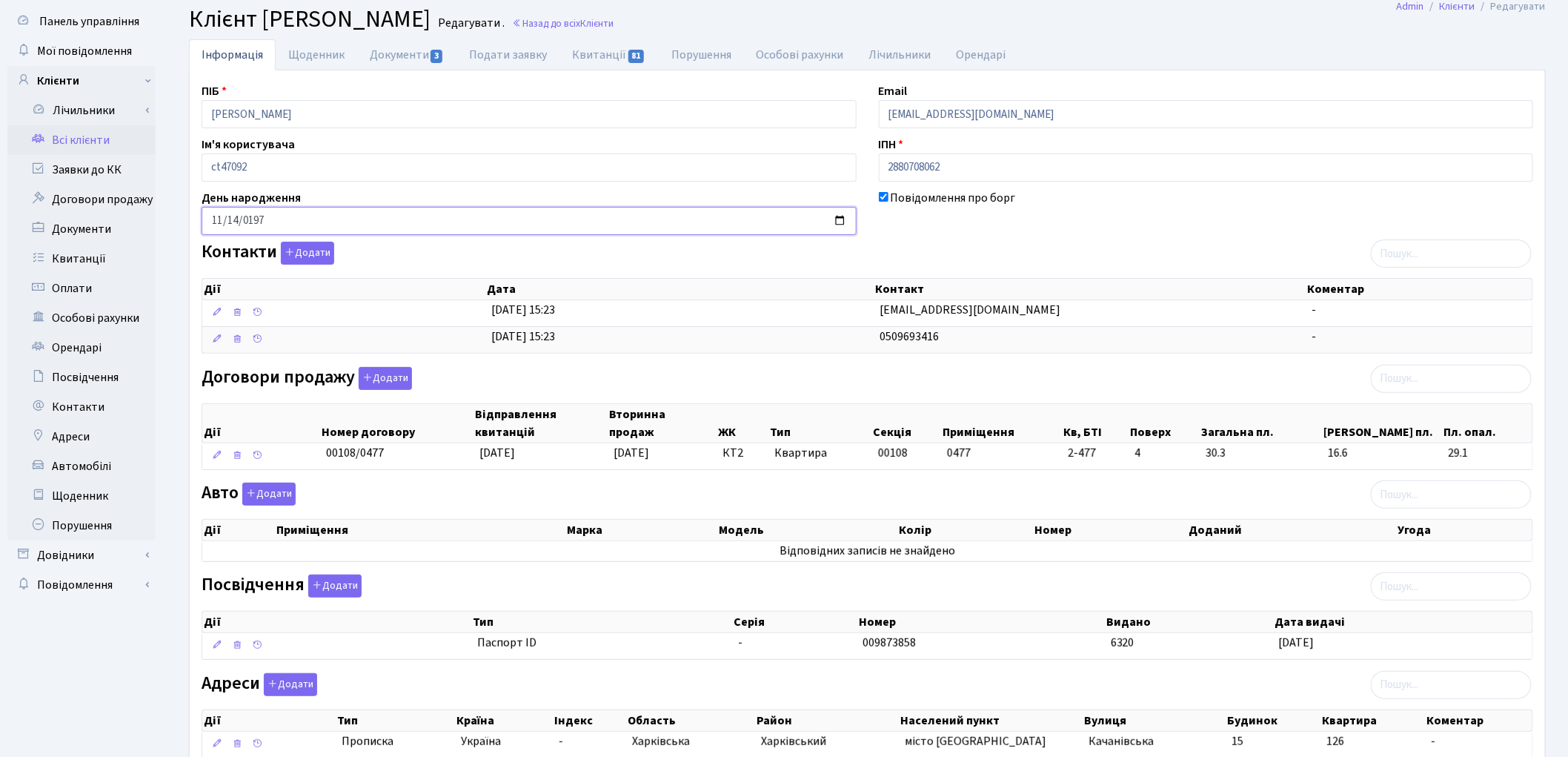
scroll to position [149, 0]
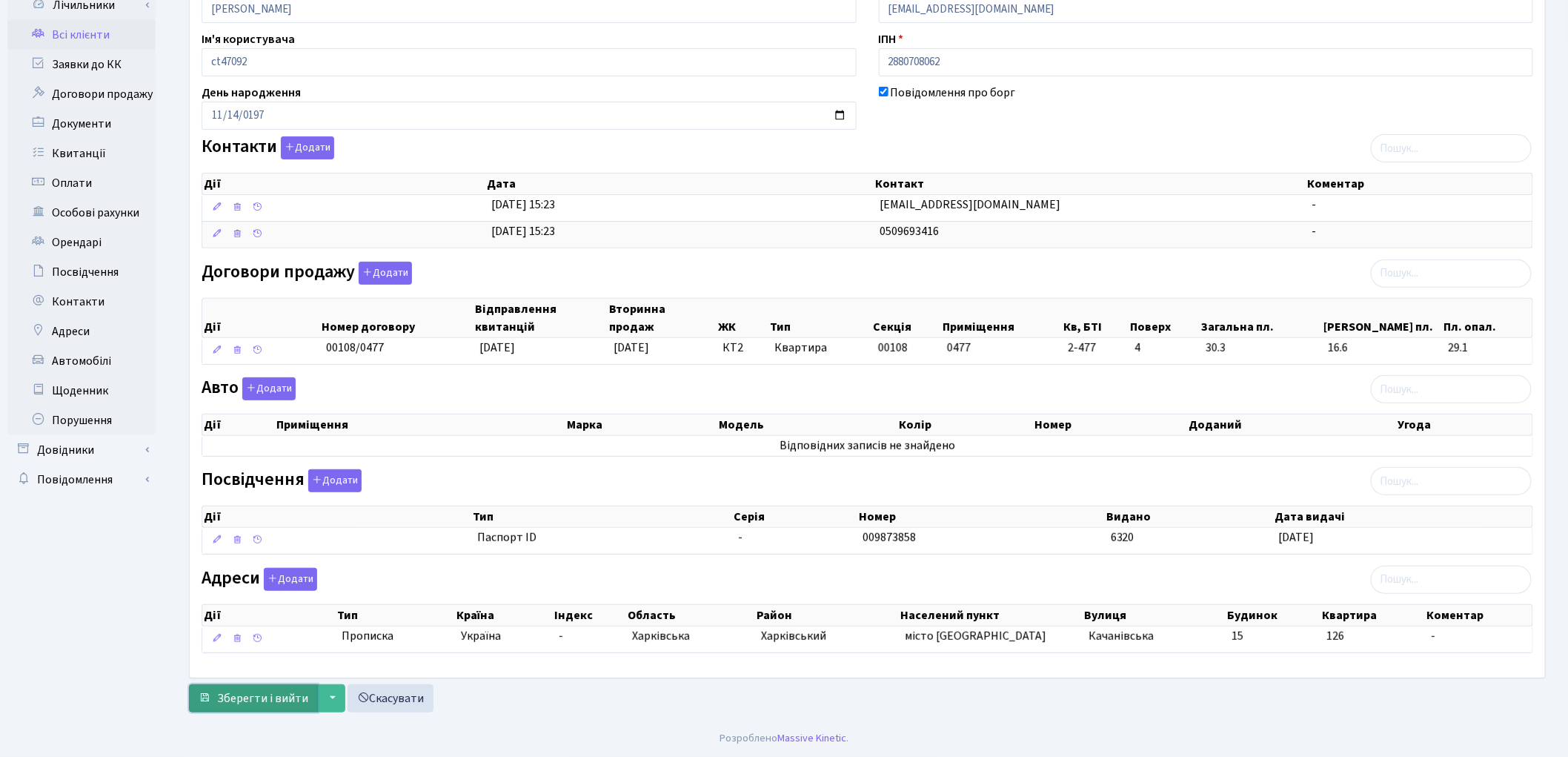
click at [257, 694] on span "Зберегти і вийти" at bounding box center [262, 698] width 91 height 16
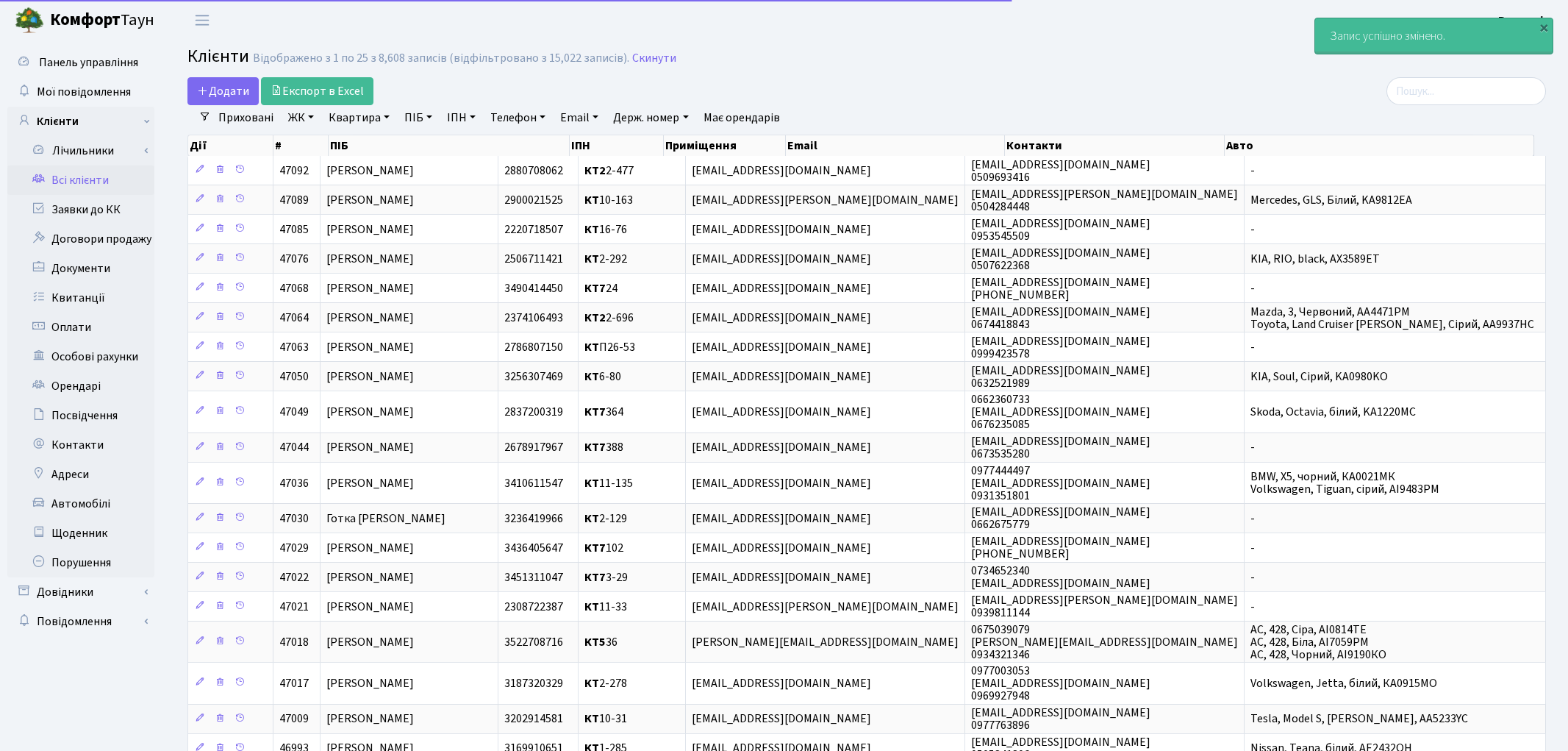
select select "25"
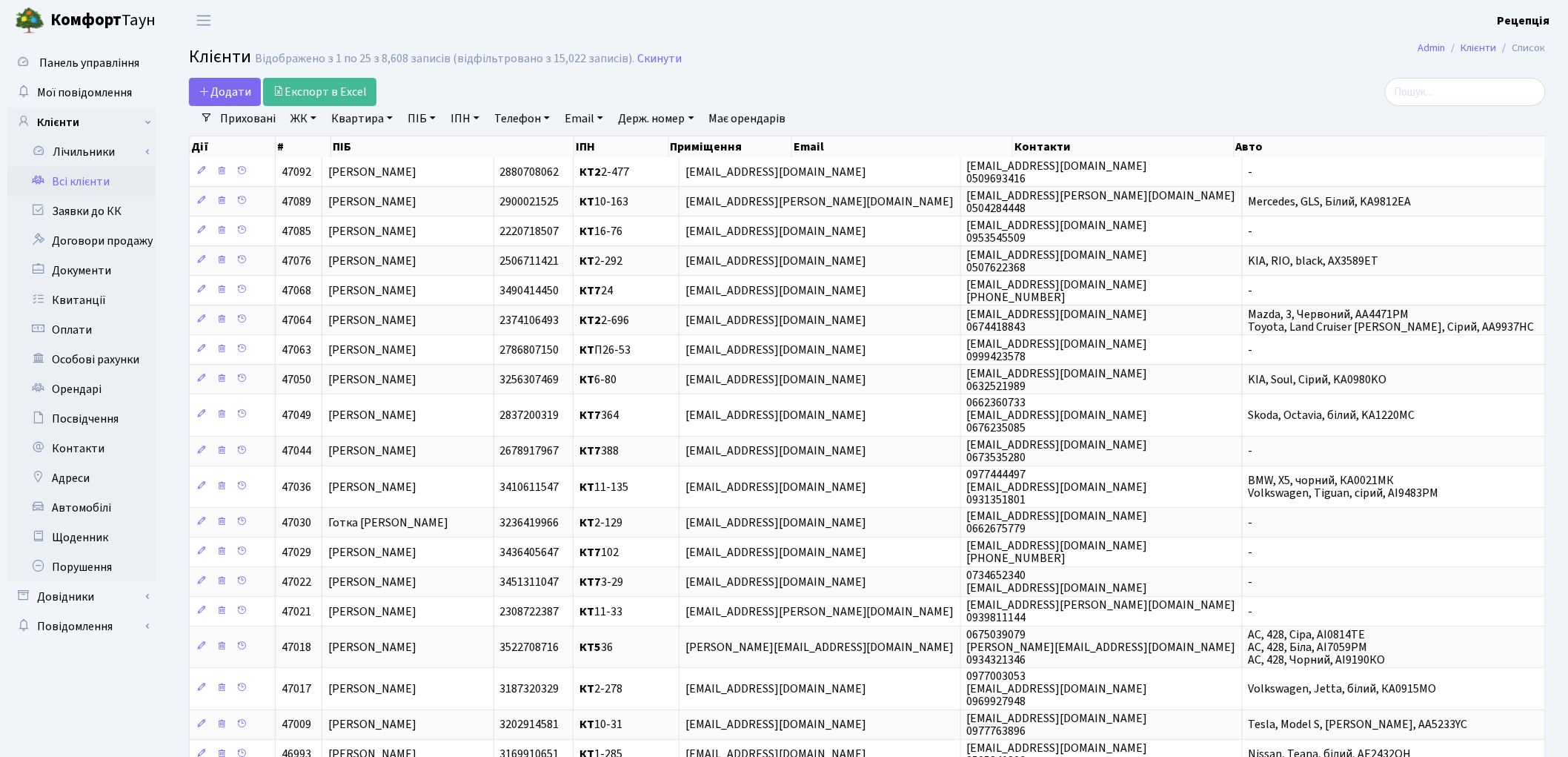
click at [1096, 74] on main "Admin Клієнти Список Клієнти Відображено з 1 по 25 з 8,608 записів (відфільтров…" at bounding box center [868, 526] width 1402 height 970
click at [300, 126] on link "ЖК" at bounding box center [303, 118] width 38 height 25
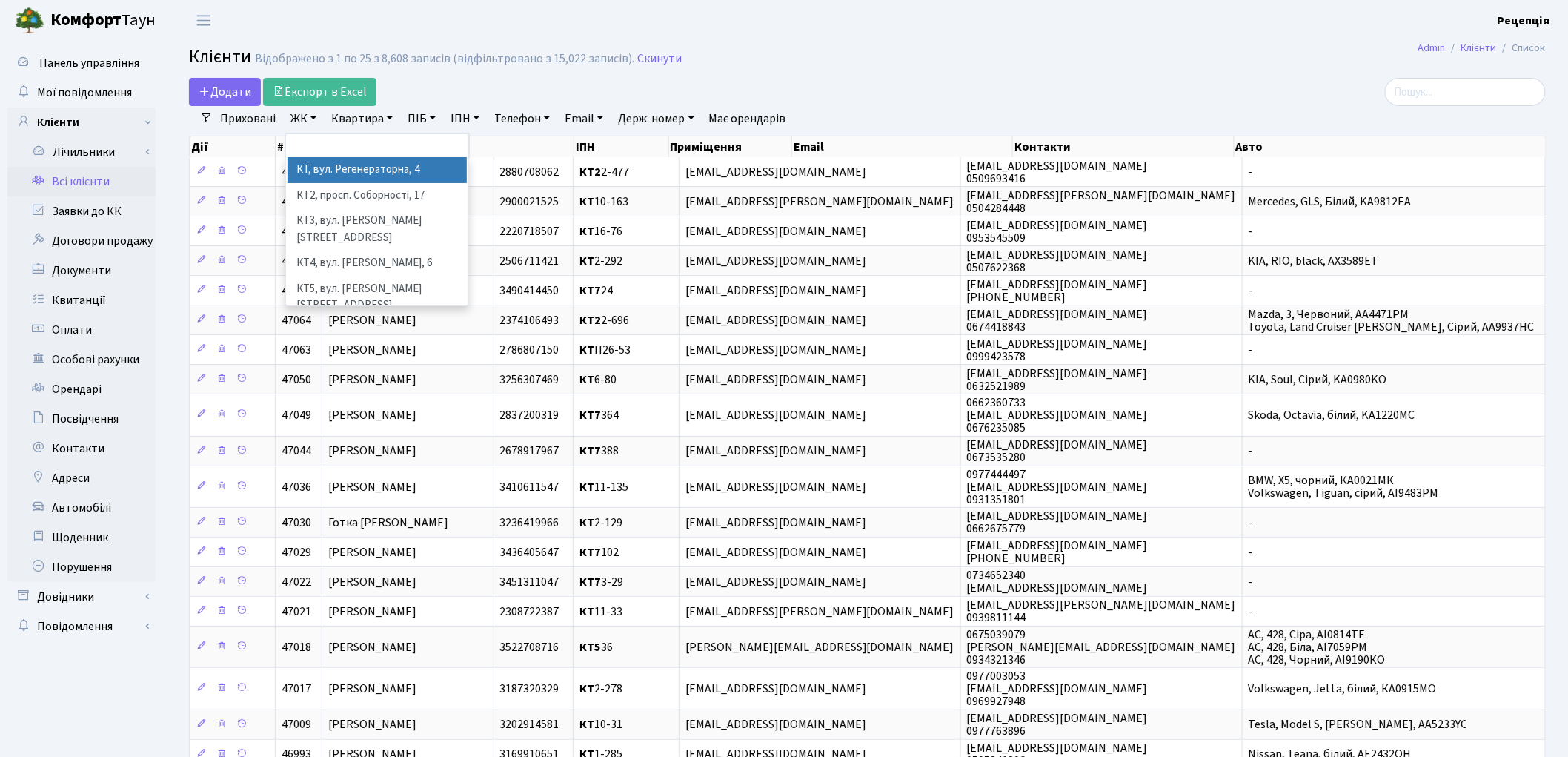
click at [327, 174] on li "КТ, вул. Регенераторна, 4" at bounding box center [377, 170] width 179 height 26
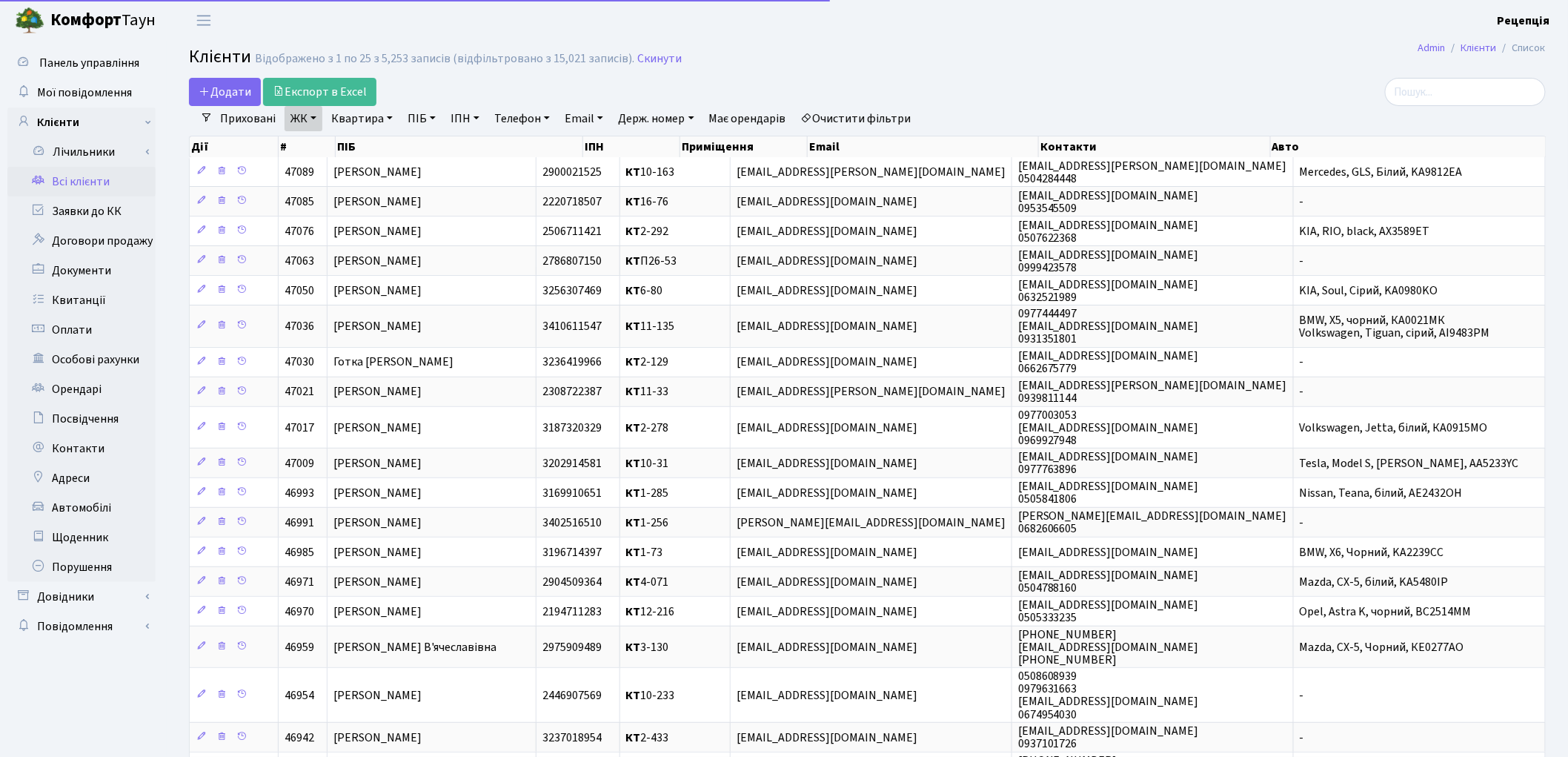
click at [360, 116] on link "Квартира" at bounding box center [361, 118] width 73 height 25
type input "11-4"
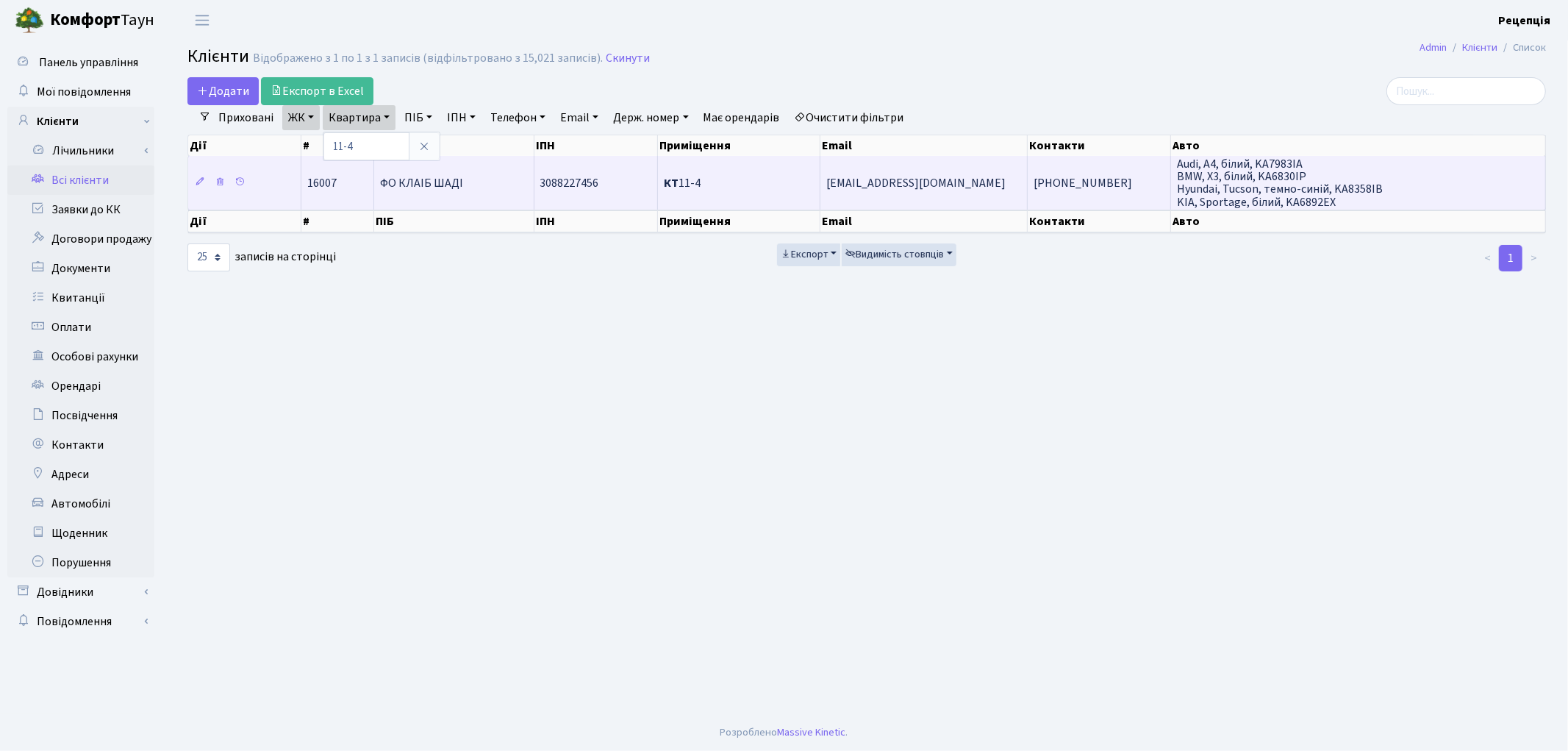
click at [474, 170] on td "ФО КЛАІБ ШАДІ" at bounding box center [454, 183] width 160 height 53
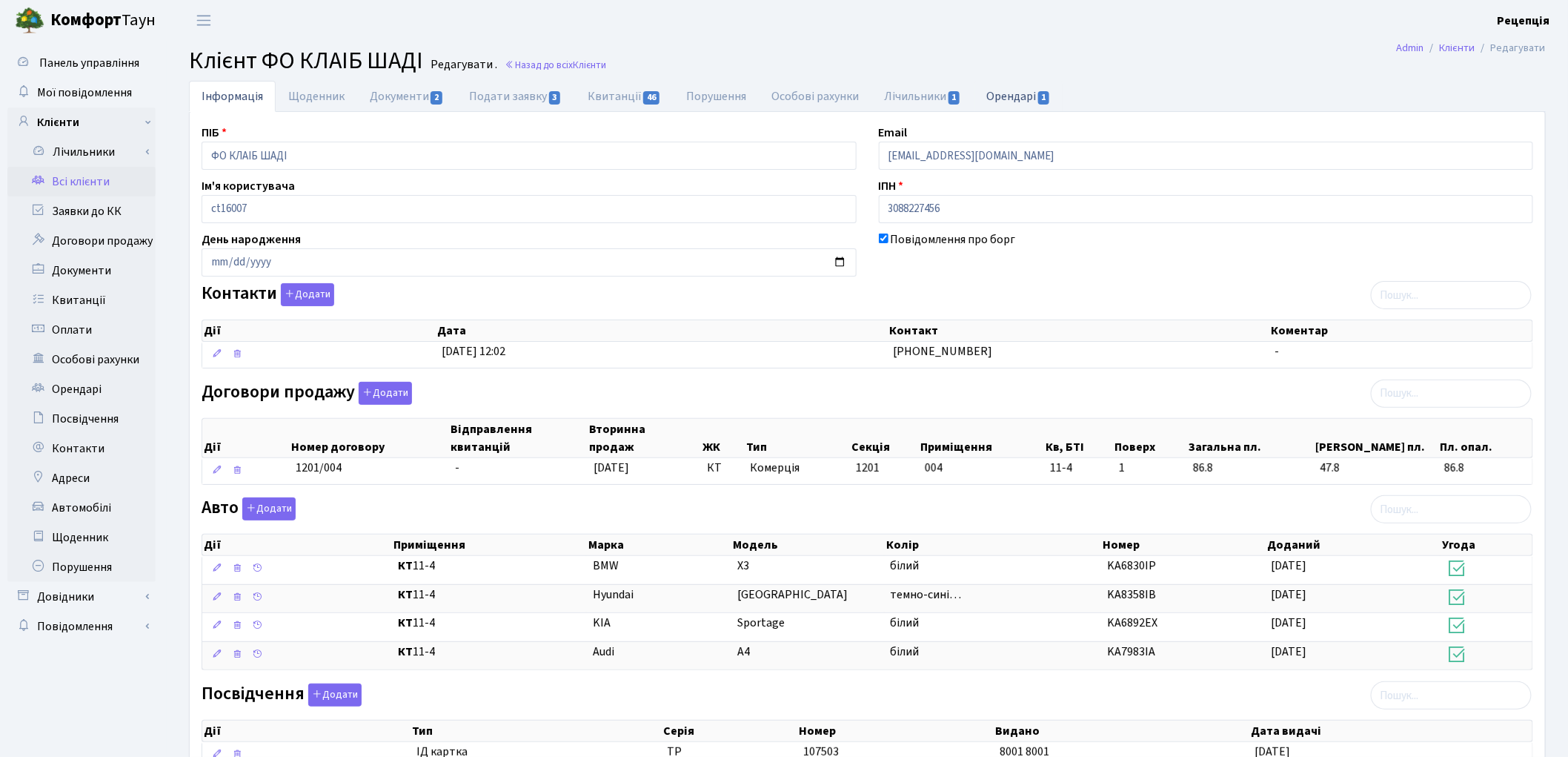
click at [1016, 91] on link "Орендарі 1" at bounding box center [1019, 96] width 90 height 31
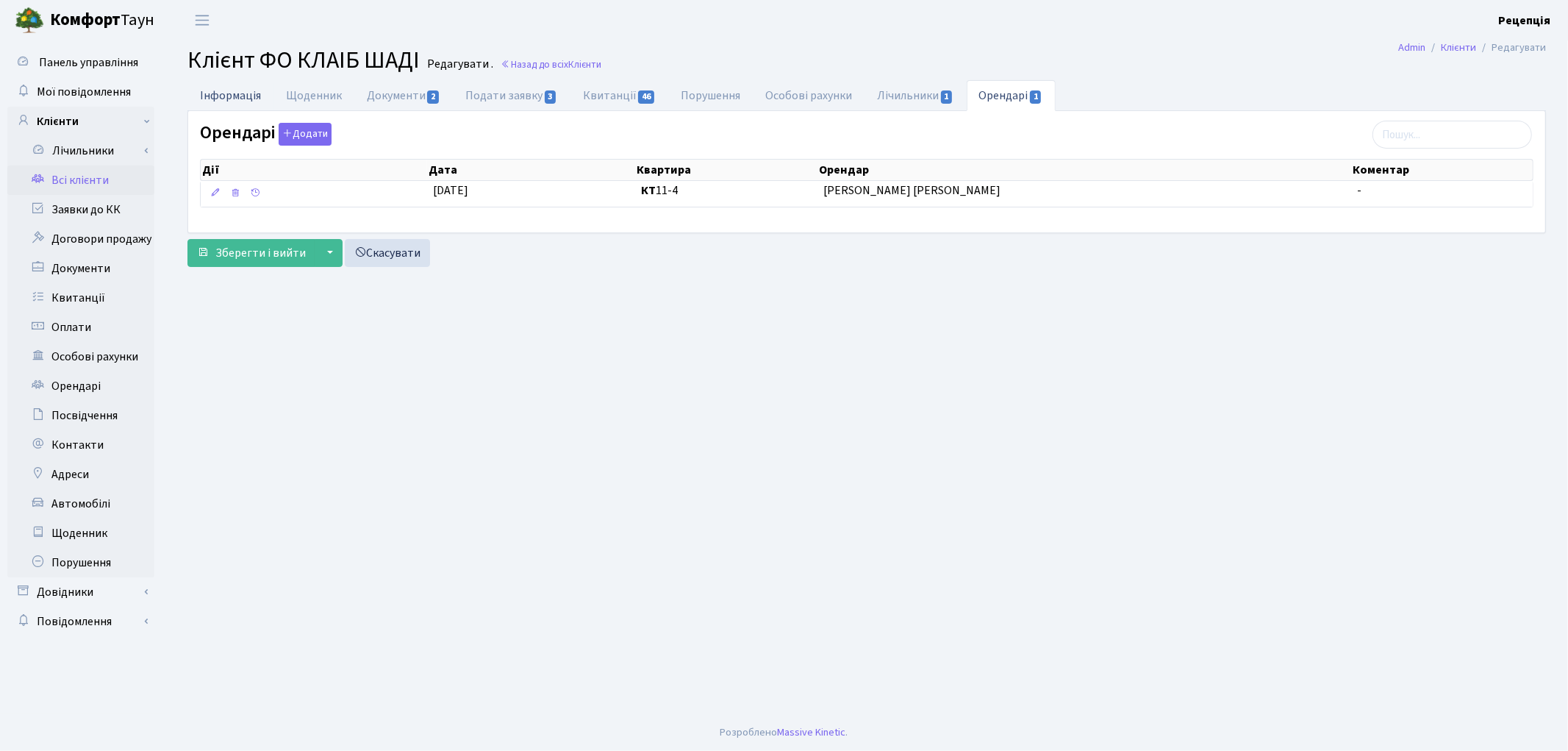
click at [229, 94] on link "Інформація" at bounding box center [230, 96] width 86 height 30
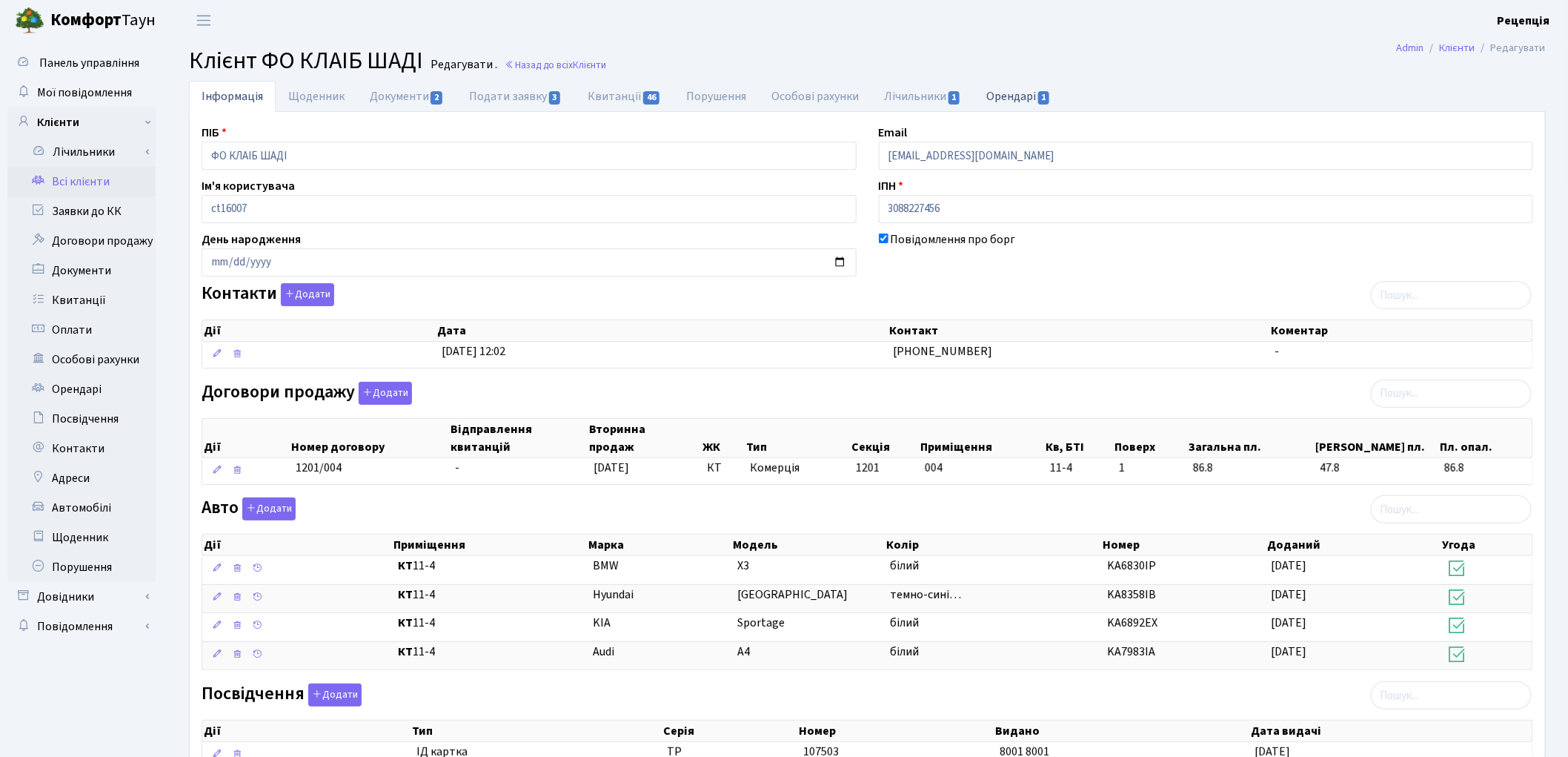
click at [1032, 94] on link "Орендарі 1" at bounding box center [1019, 96] width 90 height 31
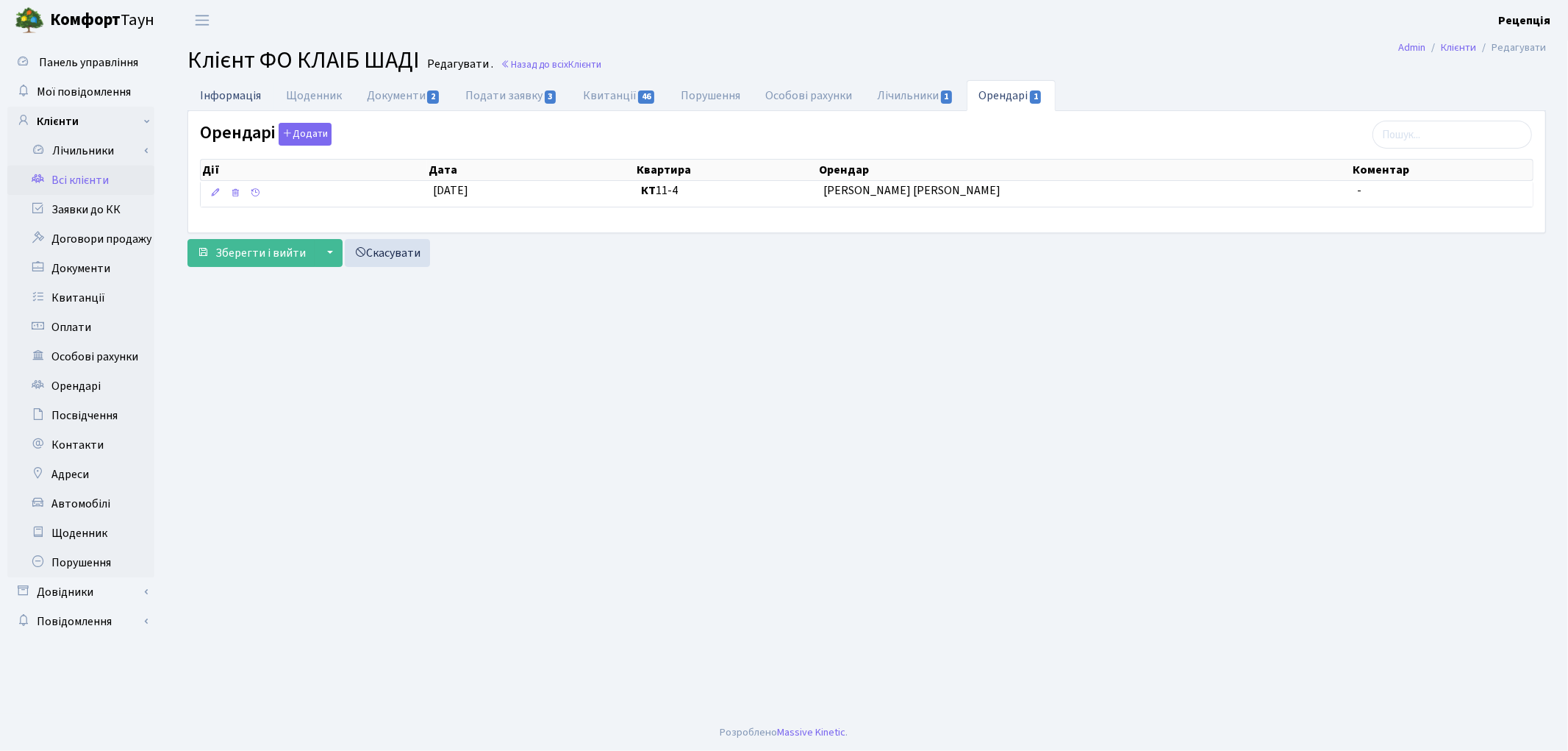
click at [233, 87] on link "Інформація" at bounding box center [230, 96] width 86 height 30
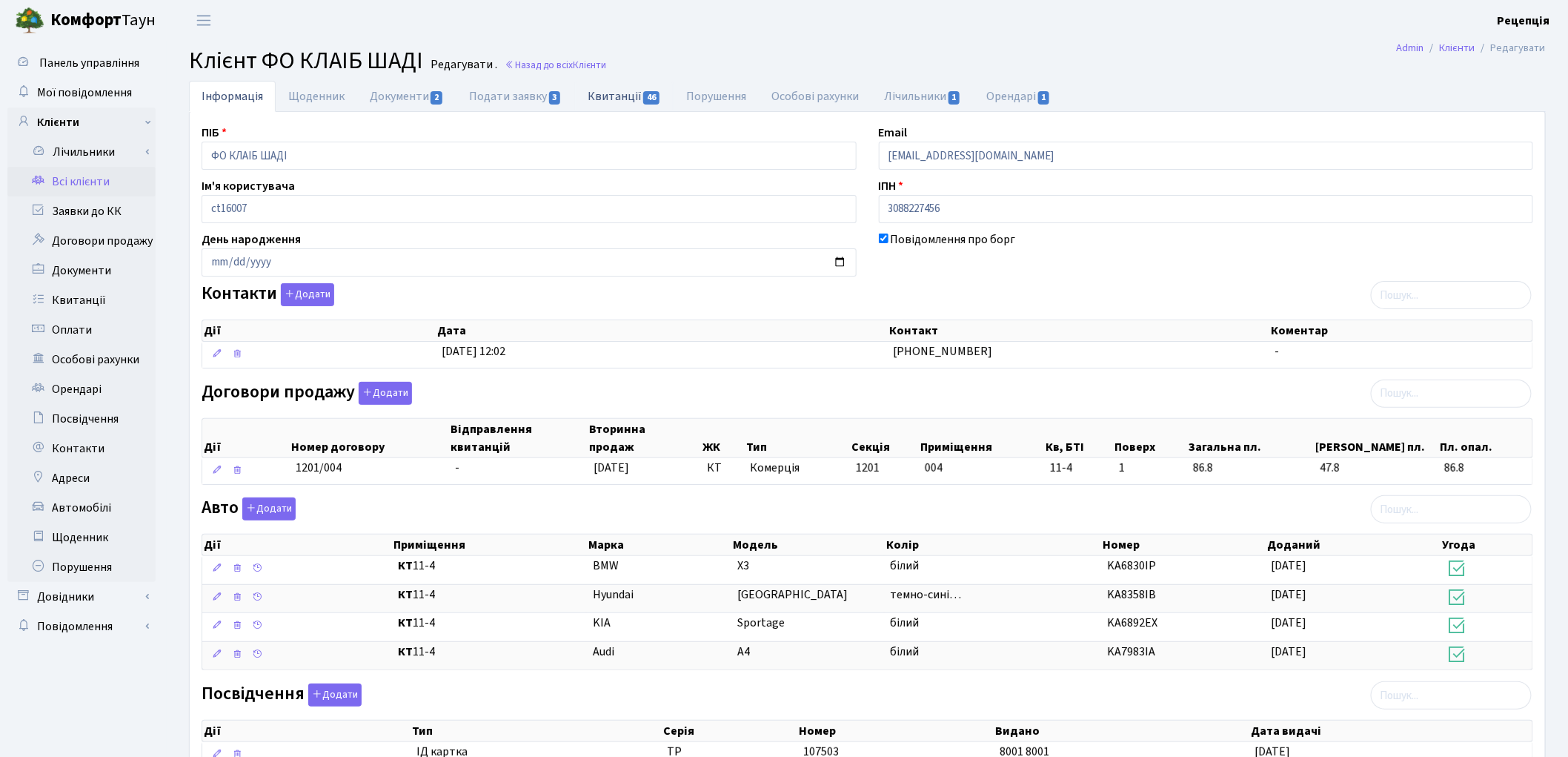
click at [609, 93] on link "Квитанції 46" at bounding box center [624, 96] width 99 height 31
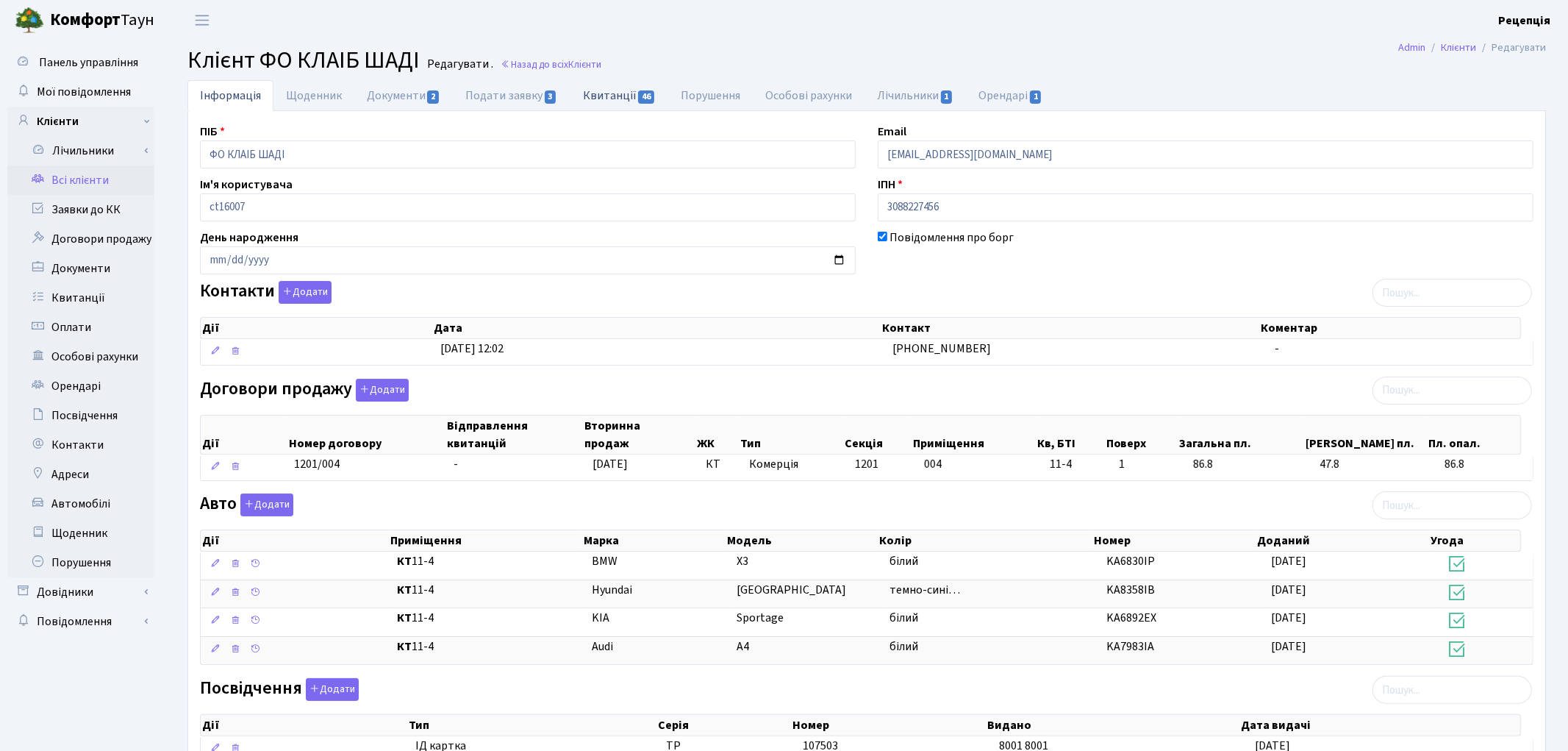
select select "25"
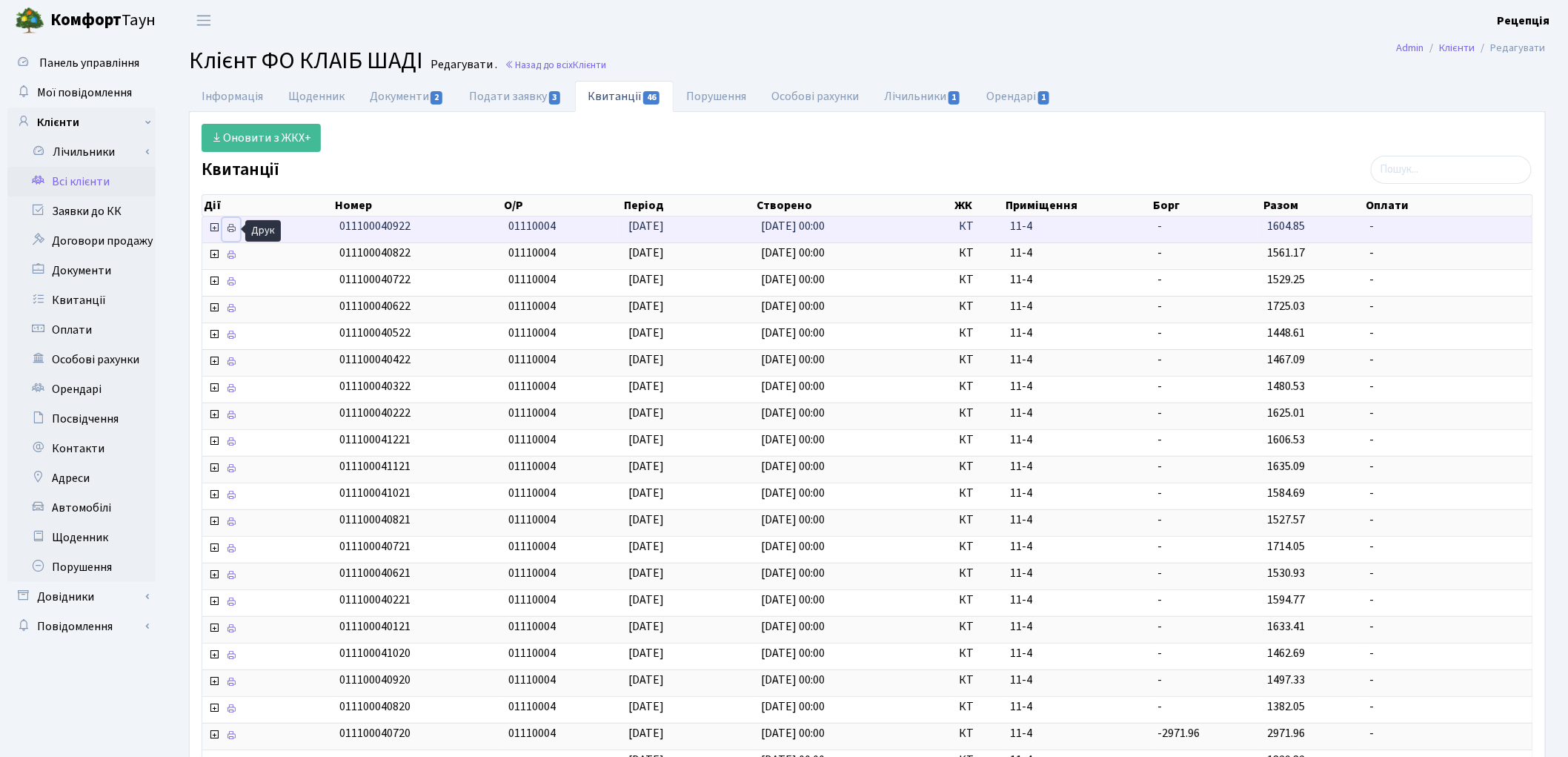
click at [235, 226] on icon at bounding box center [231, 228] width 10 height 10
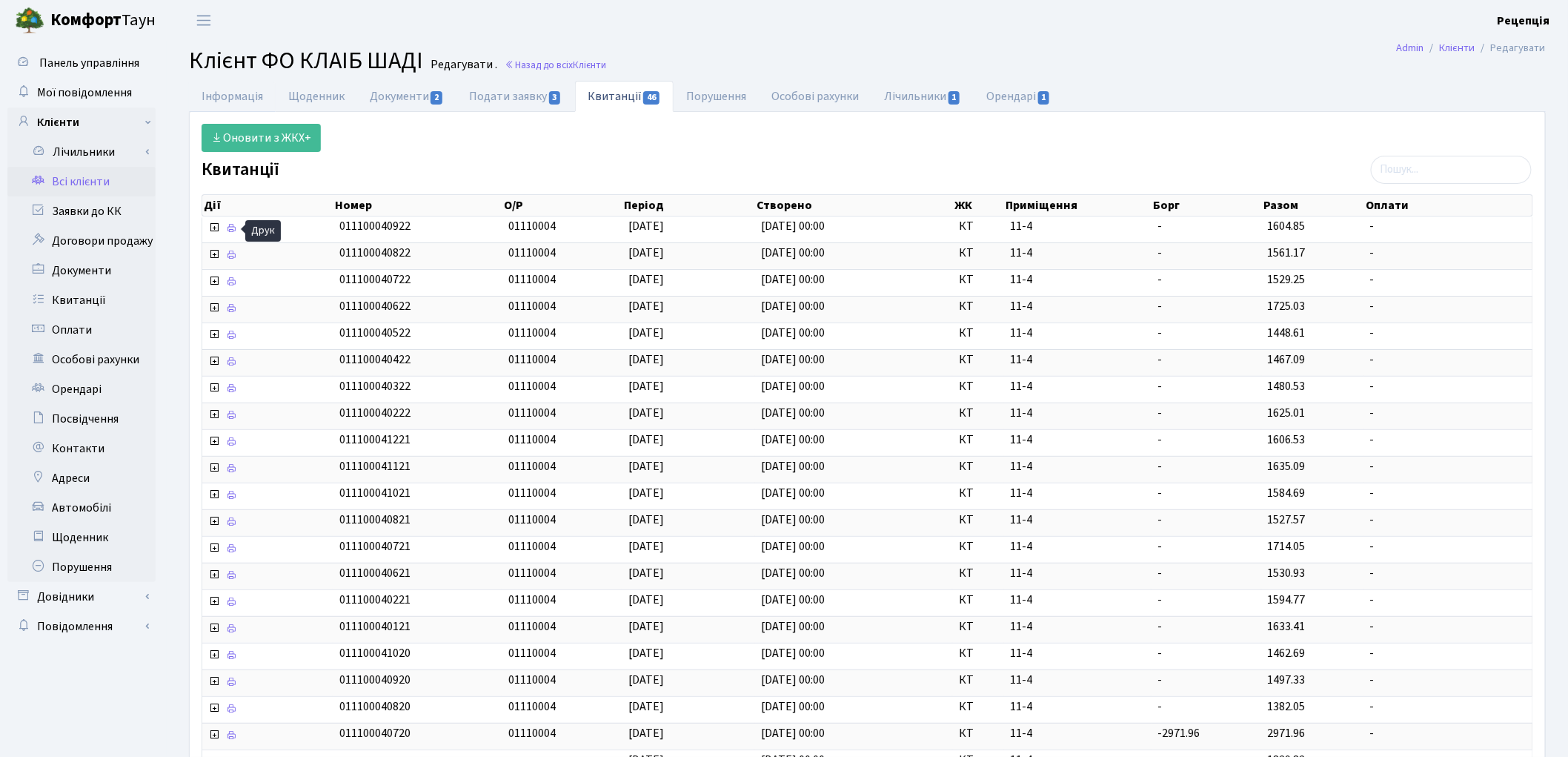
drag, startPoint x: 247, startPoint y: 100, endPoint x: 296, endPoint y: 75, distance: 55.0
click at [247, 102] on link "Інформація" at bounding box center [232, 96] width 87 height 31
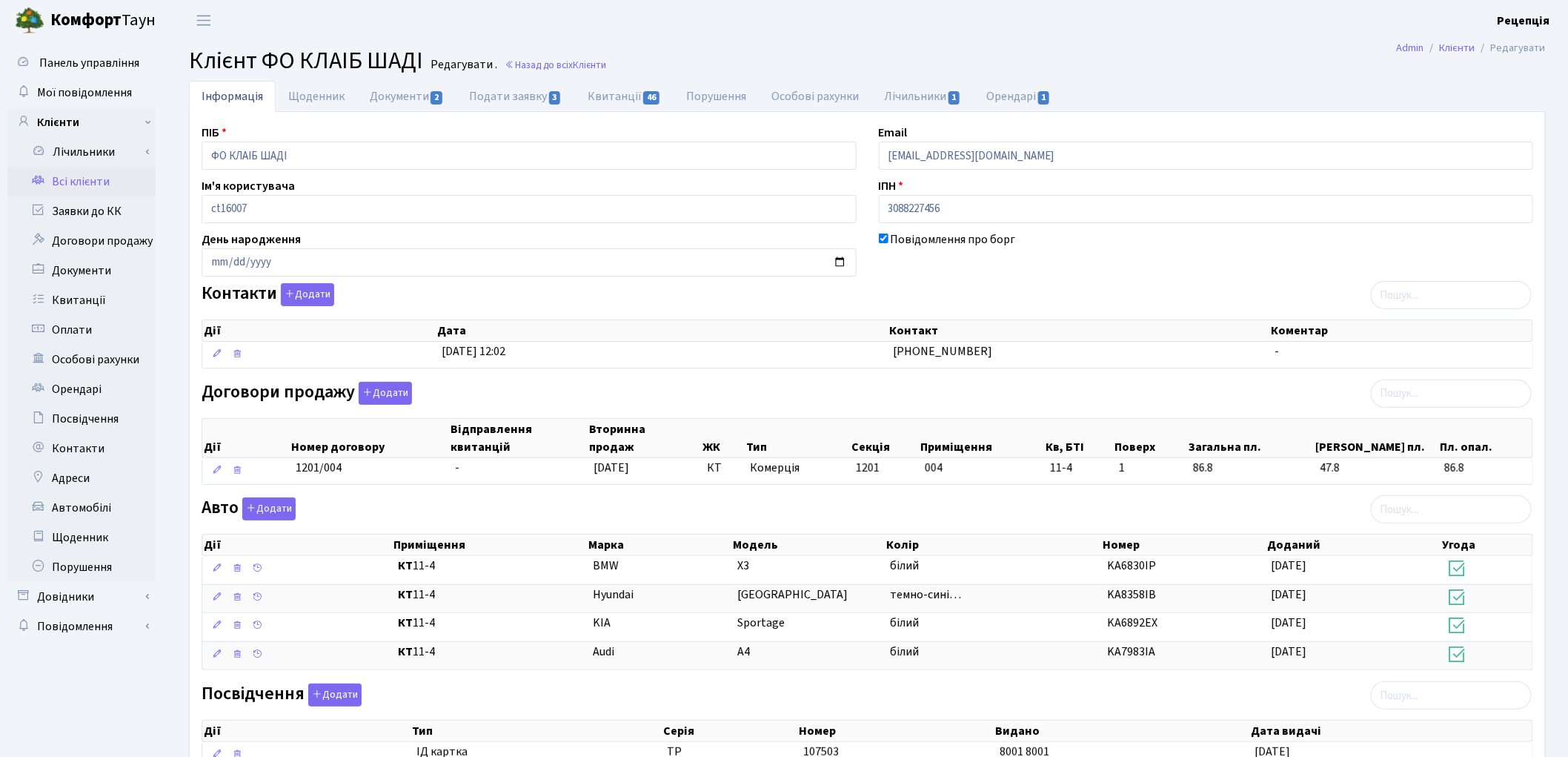
click at [68, 182] on link "Всі клієнти" at bounding box center [81, 182] width 149 height 30
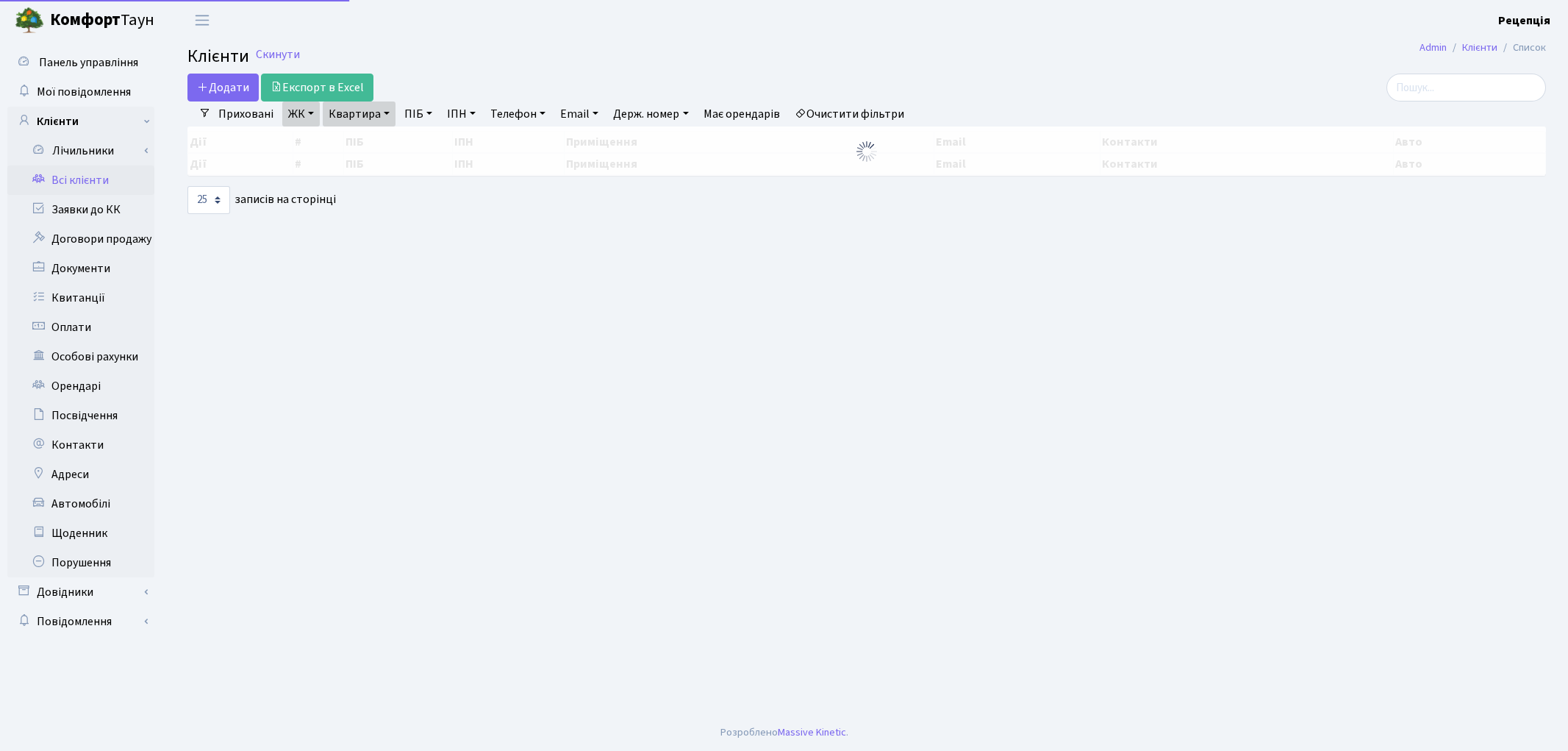
select select "25"
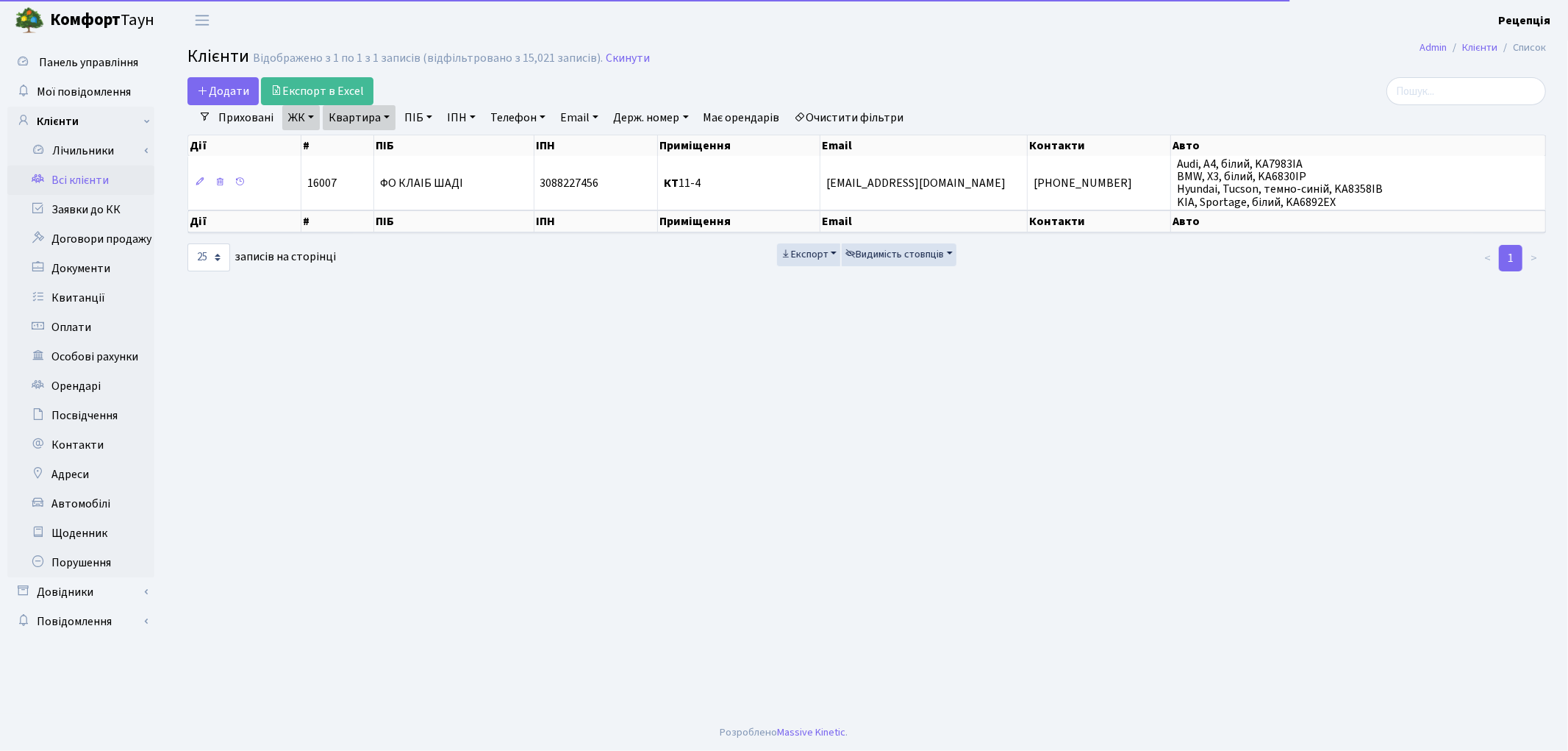
click at [841, 108] on link "Очистити фільтри" at bounding box center [849, 117] width 121 height 25
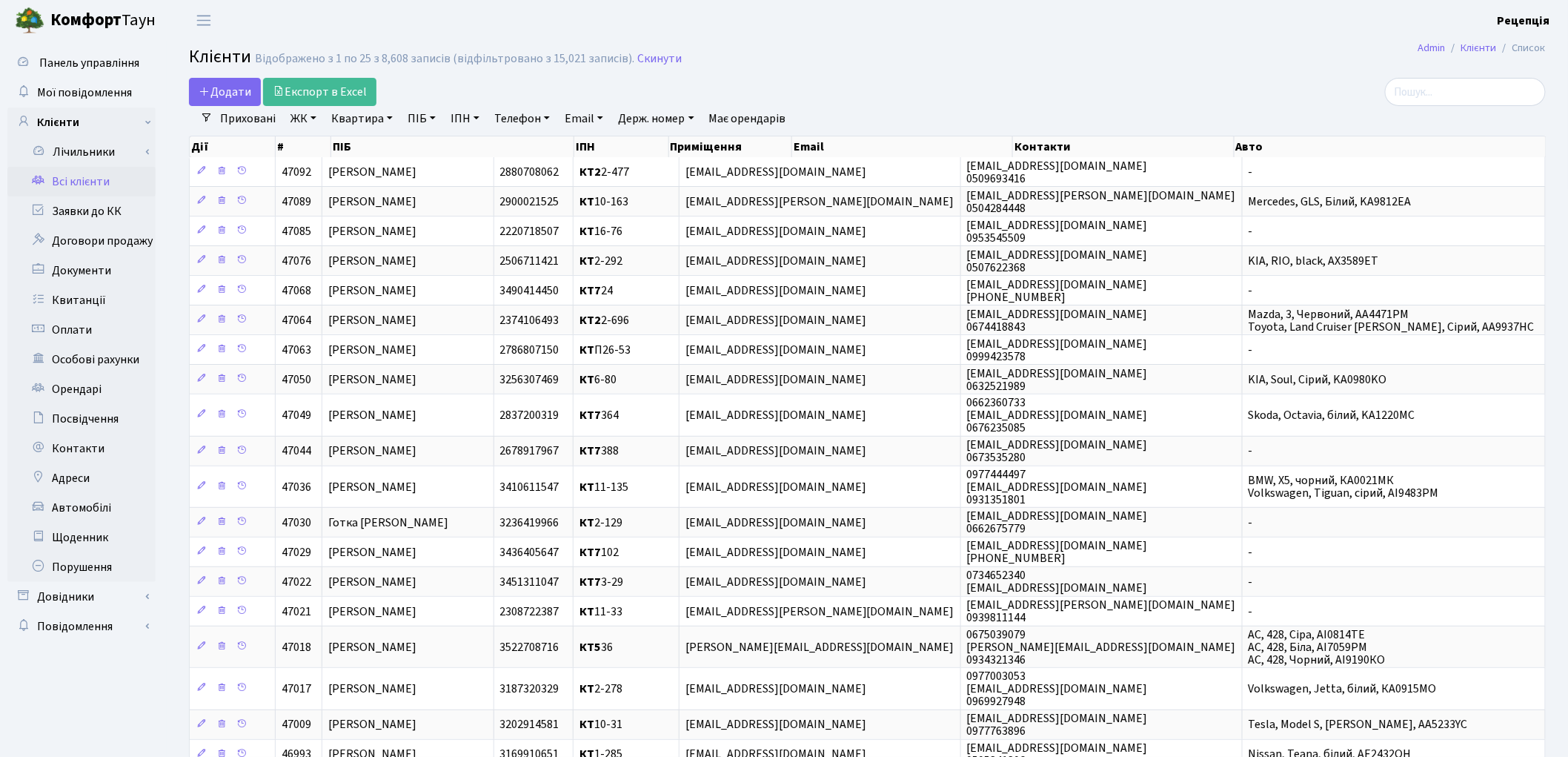
click at [301, 115] on link "ЖК" at bounding box center [303, 118] width 38 height 25
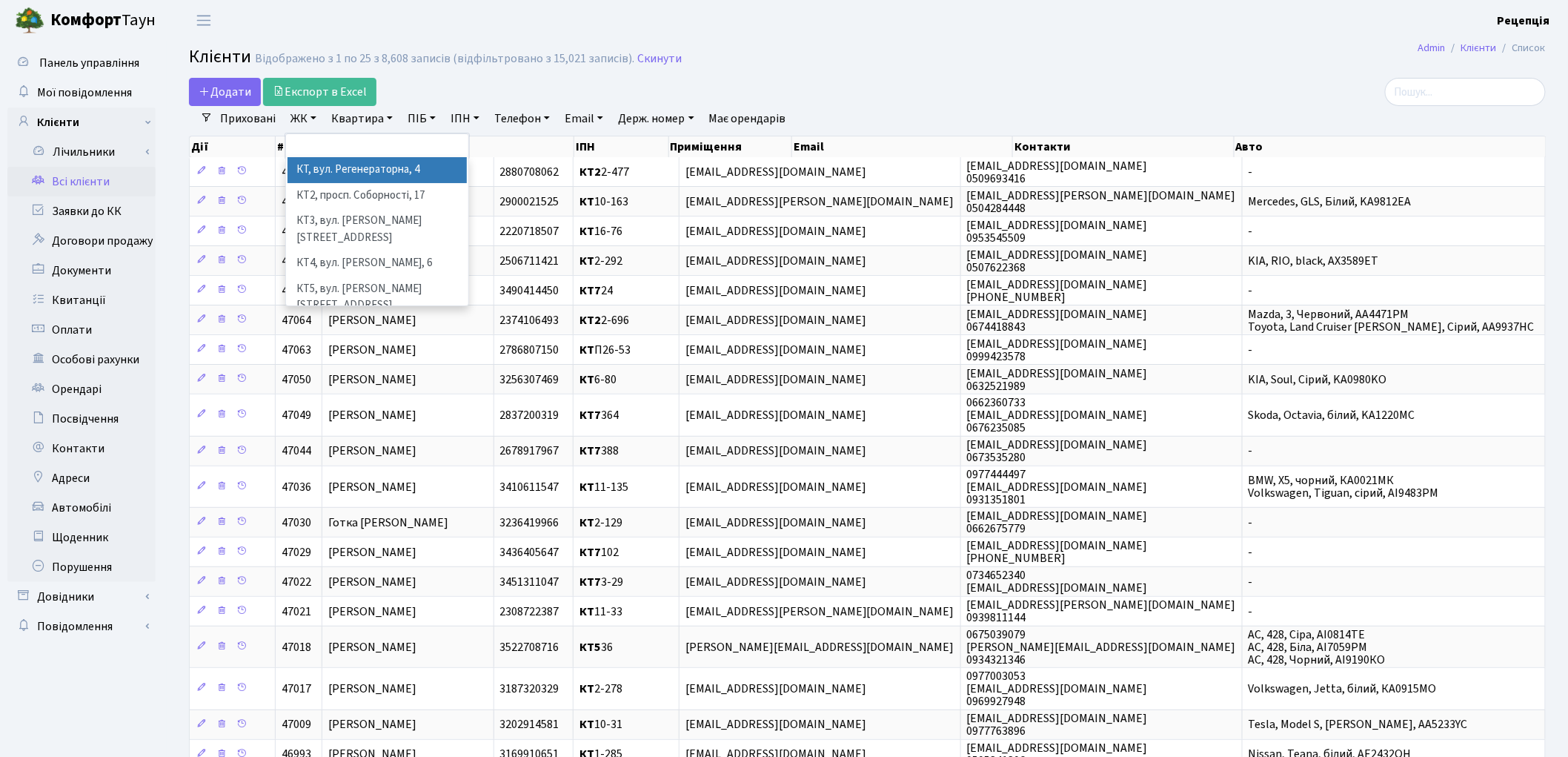
click at [329, 166] on li "КТ, вул. Регенераторна, 4" at bounding box center [377, 170] width 179 height 26
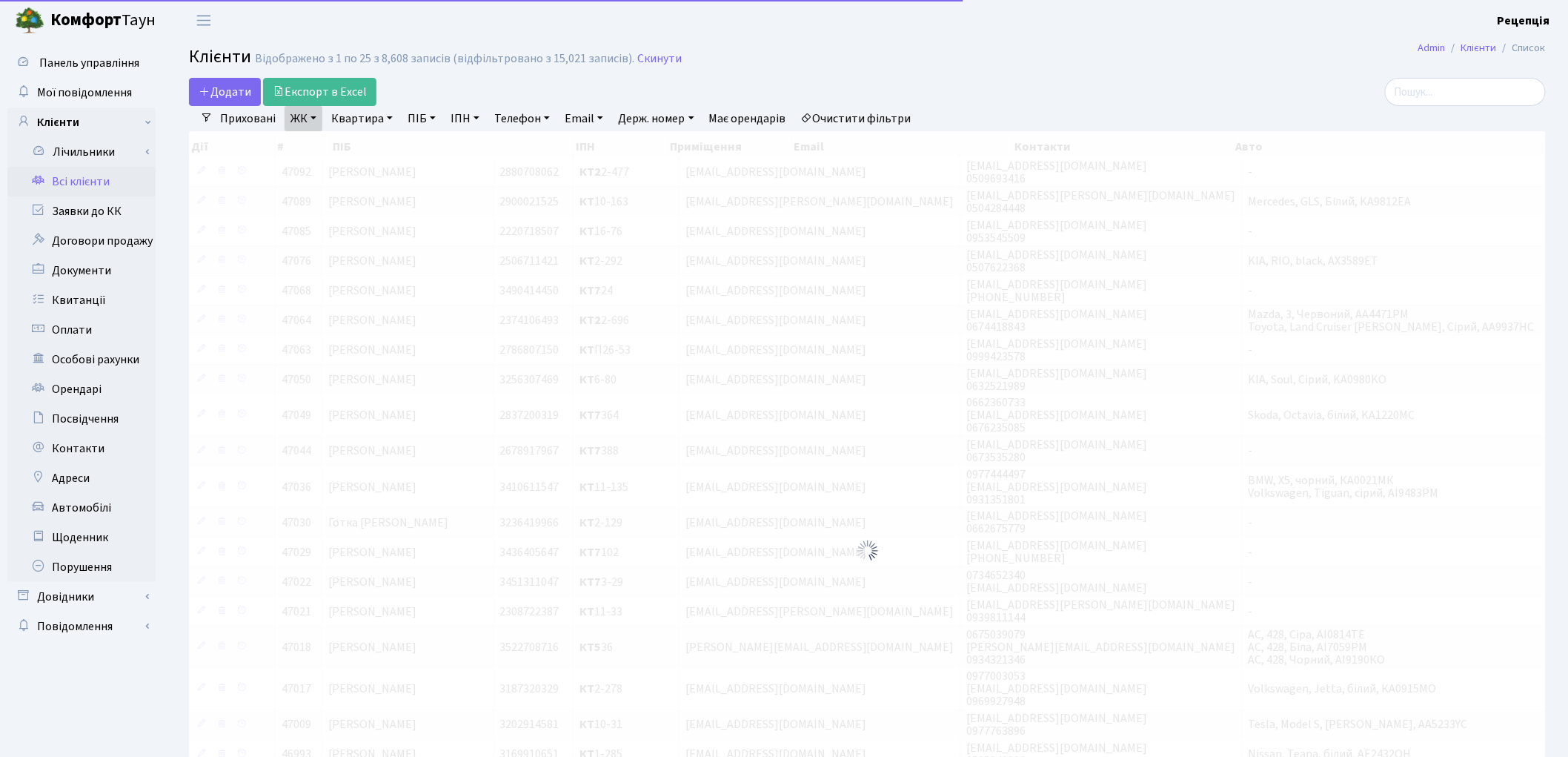
click at [352, 121] on link "Квартира" at bounding box center [361, 118] width 73 height 25
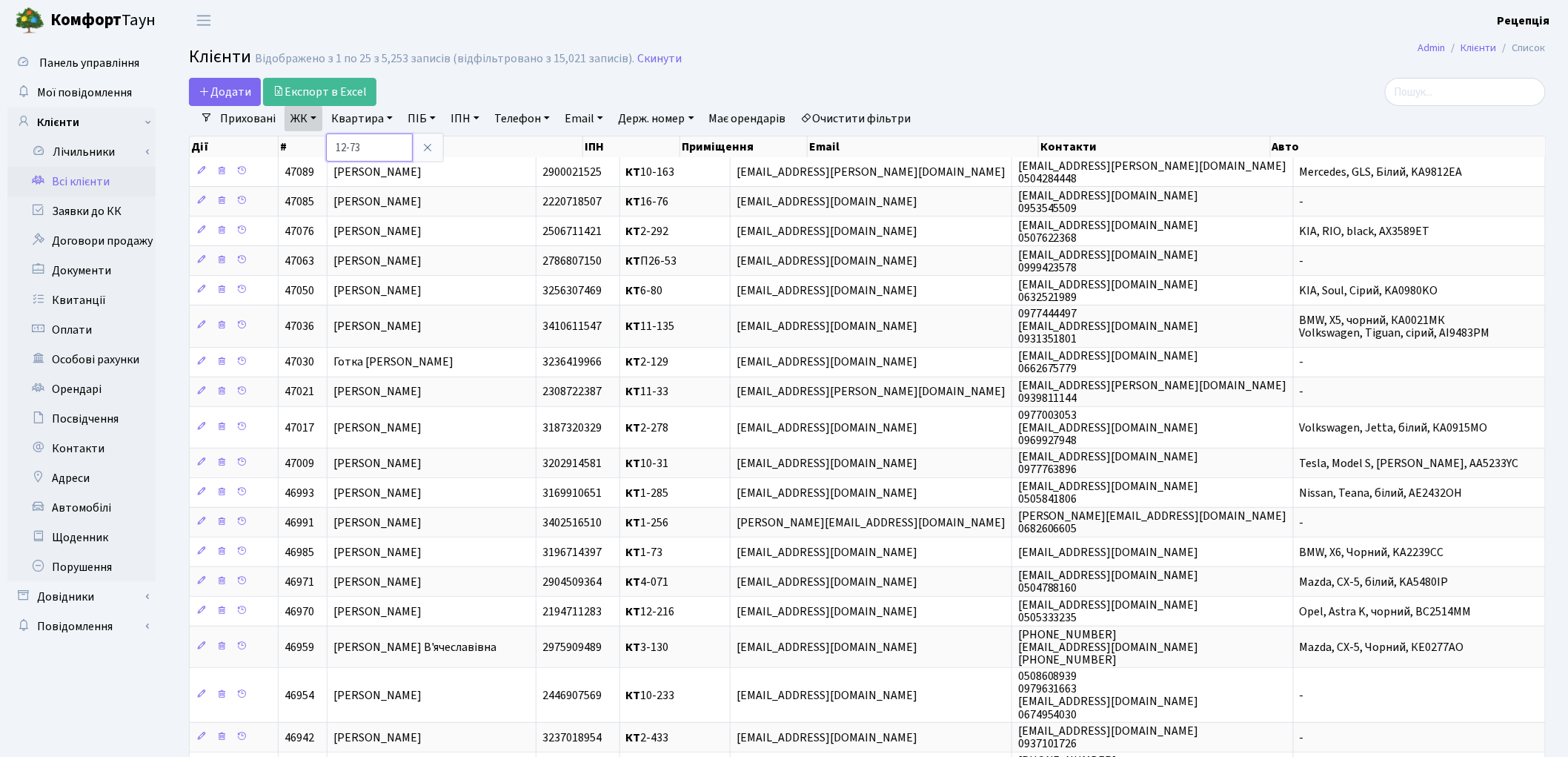
type input "12-73"
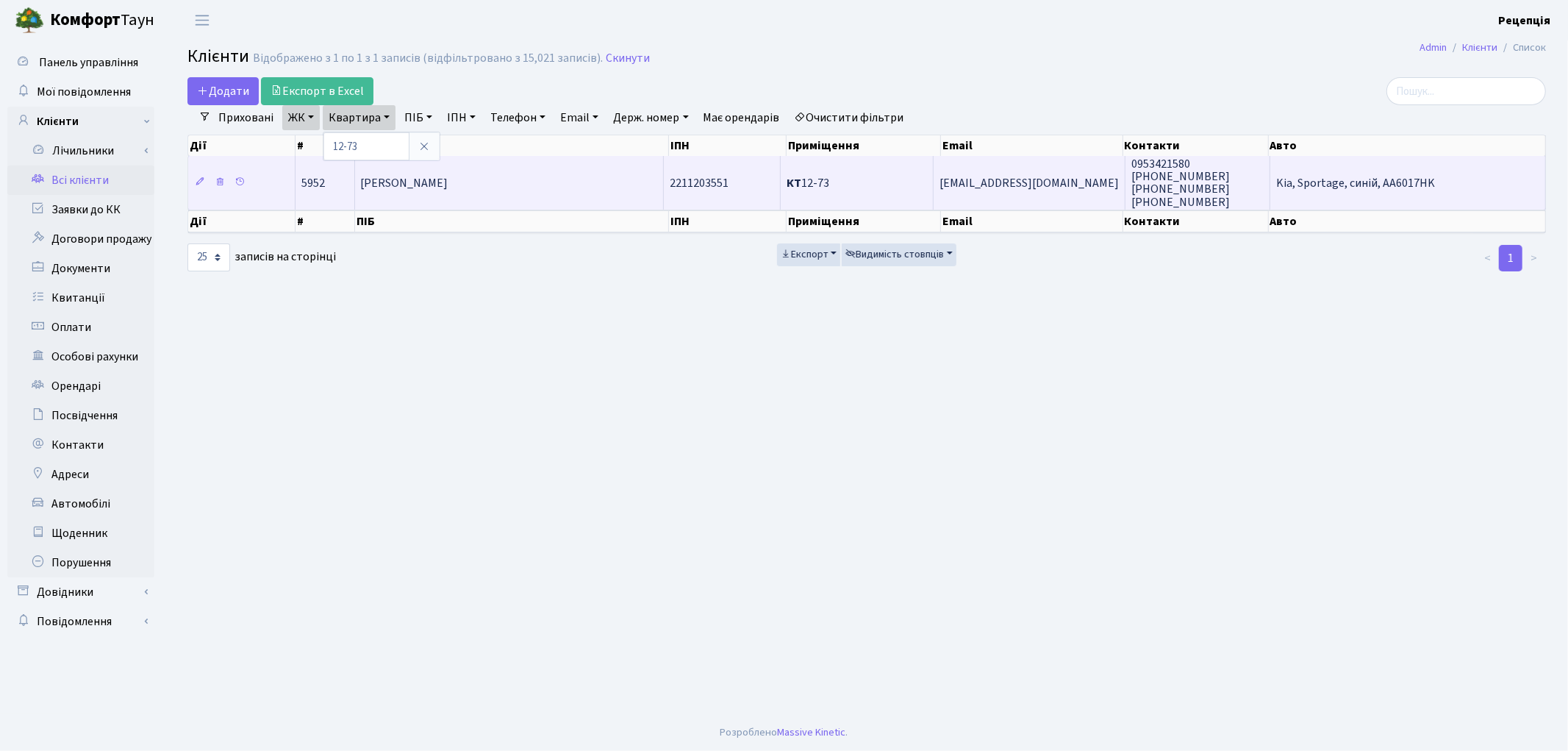
click at [385, 175] on span "[PERSON_NAME]" at bounding box center [405, 183] width 88 height 16
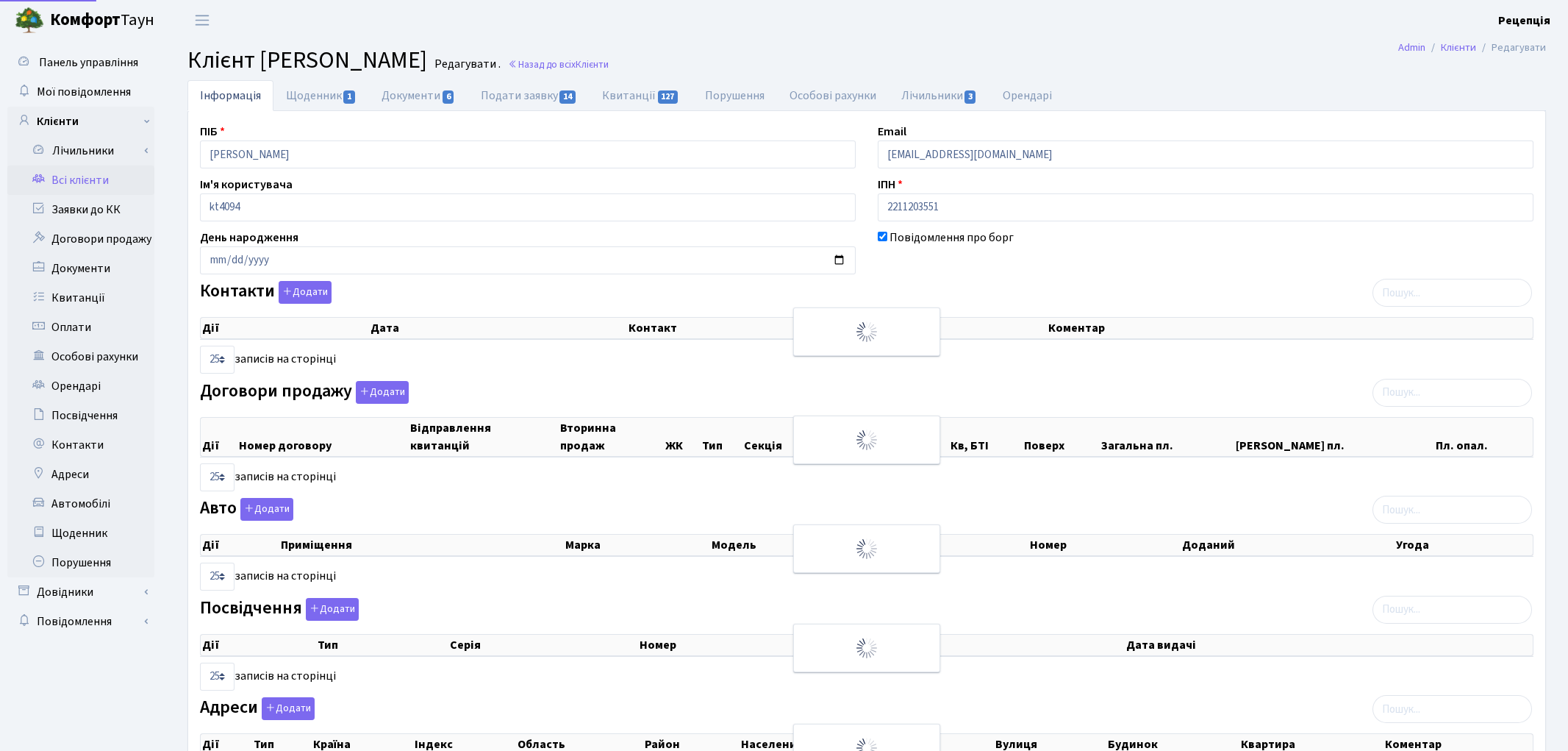
select select "25"
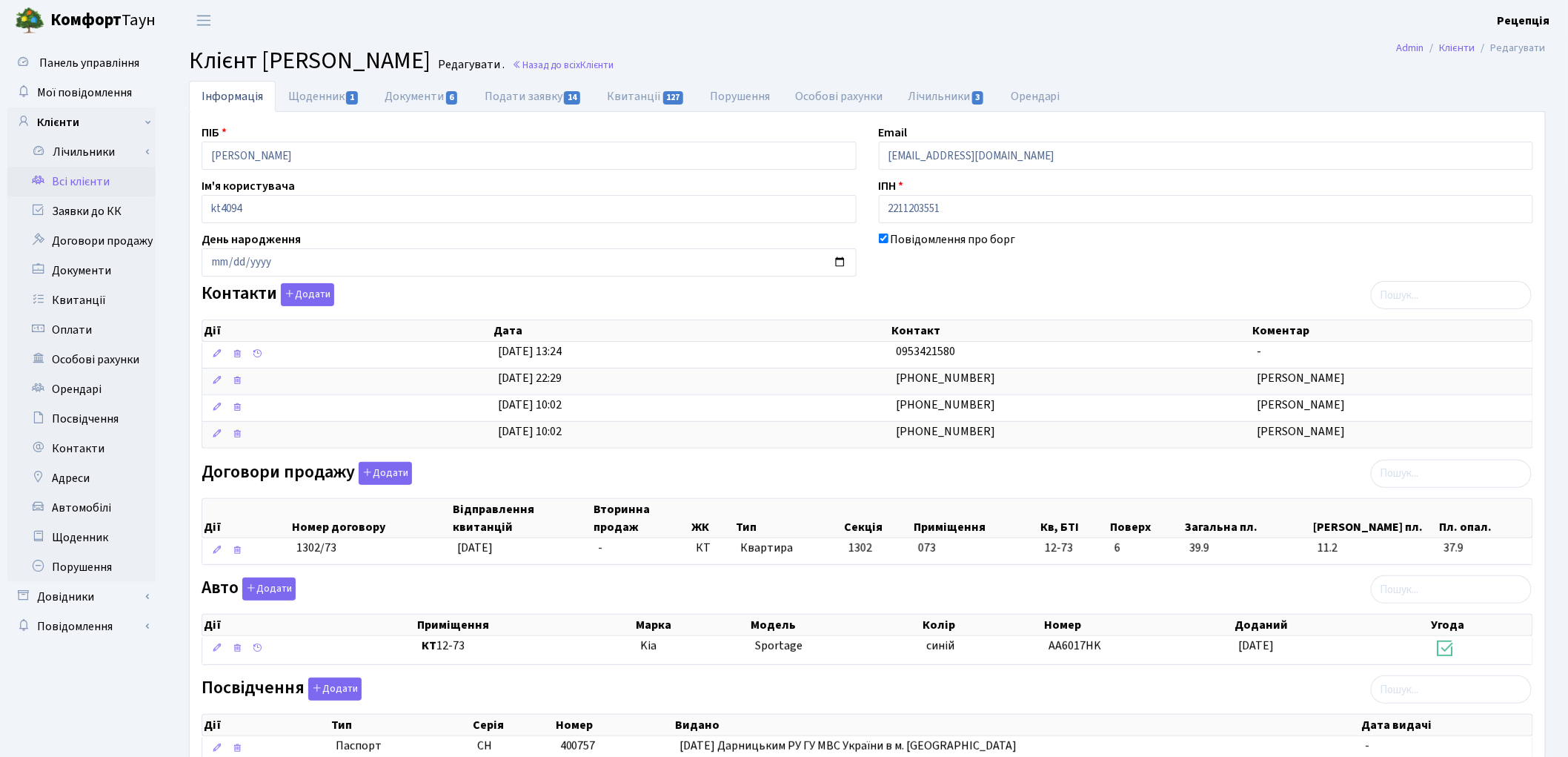
click at [60, 184] on link "Всі клієнти" at bounding box center [81, 182] width 149 height 30
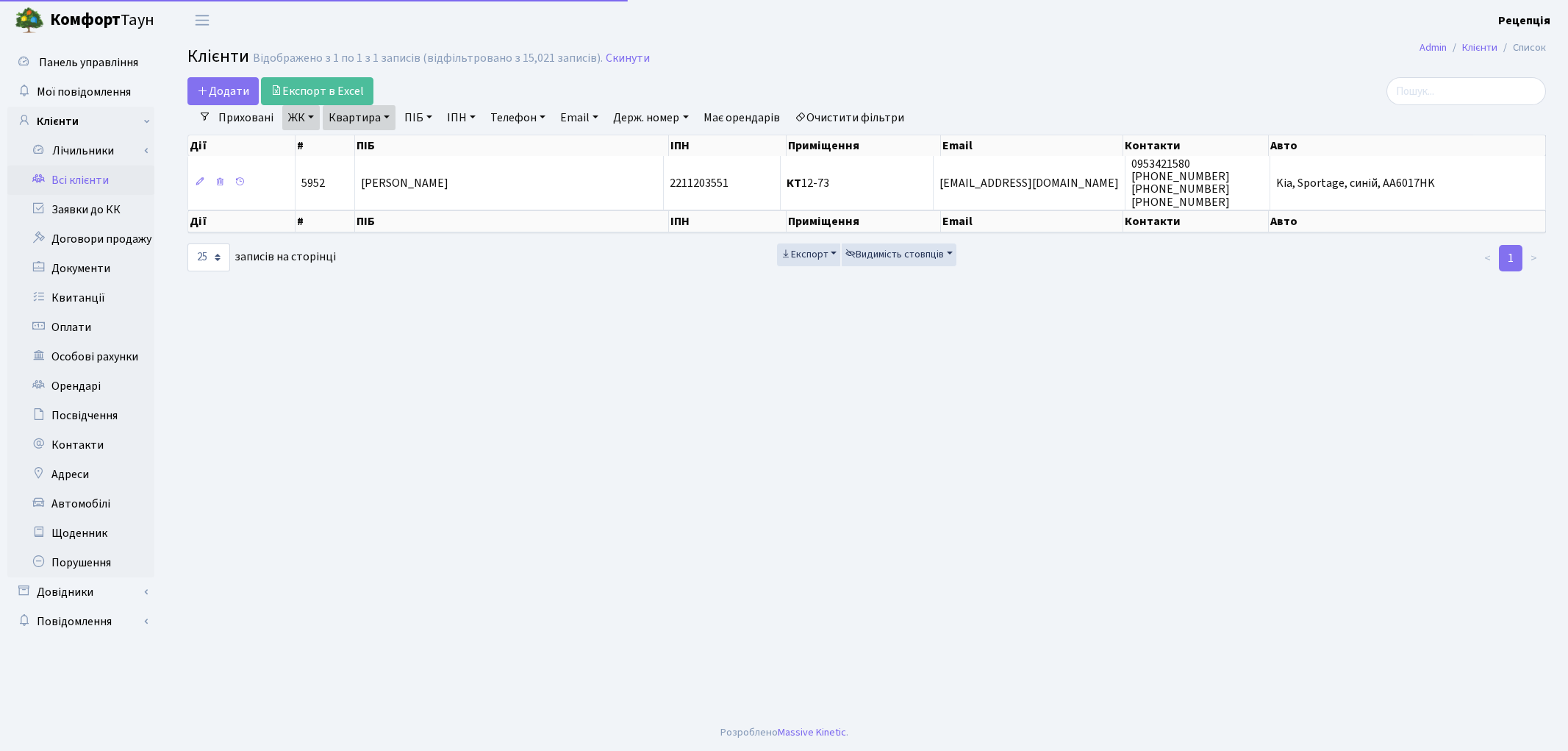
select select "25"
click at [896, 116] on link "Очистити фільтри" at bounding box center [849, 117] width 121 height 25
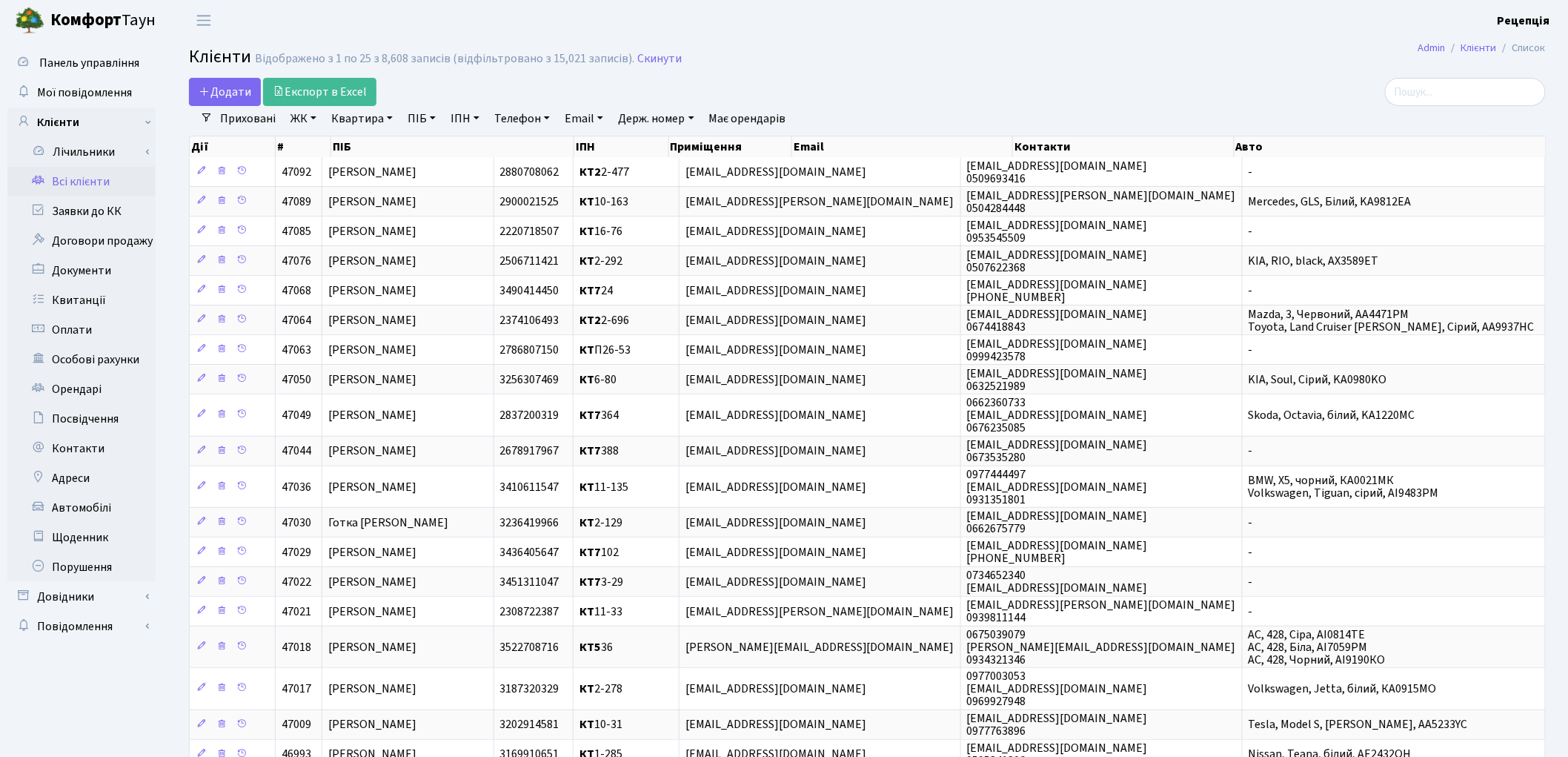
click at [421, 112] on link "ПІБ" at bounding box center [422, 118] width 40 height 25
type input "зикова"
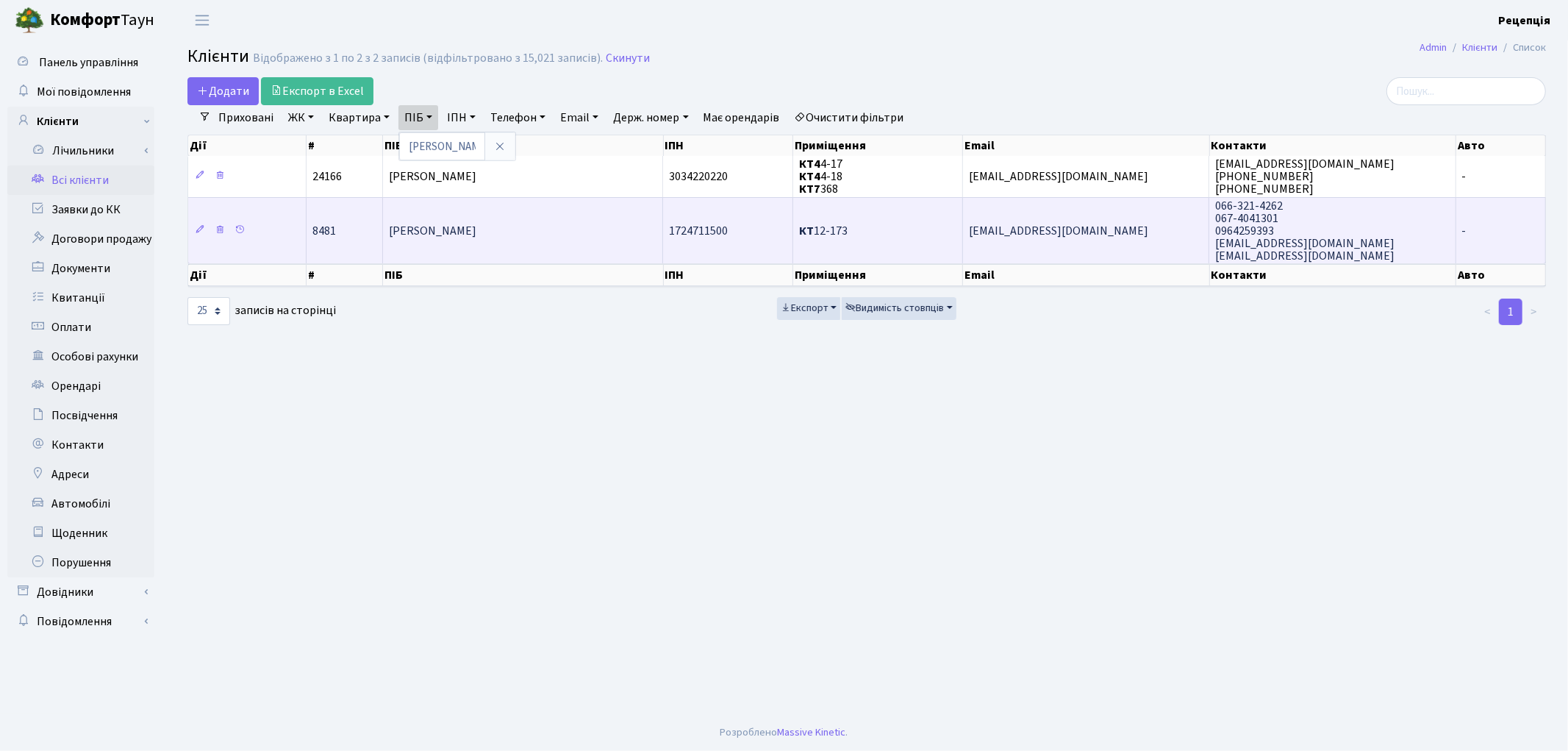
click at [488, 241] on td "Зикова Валентина Іванівна" at bounding box center [523, 230] width 280 height 67
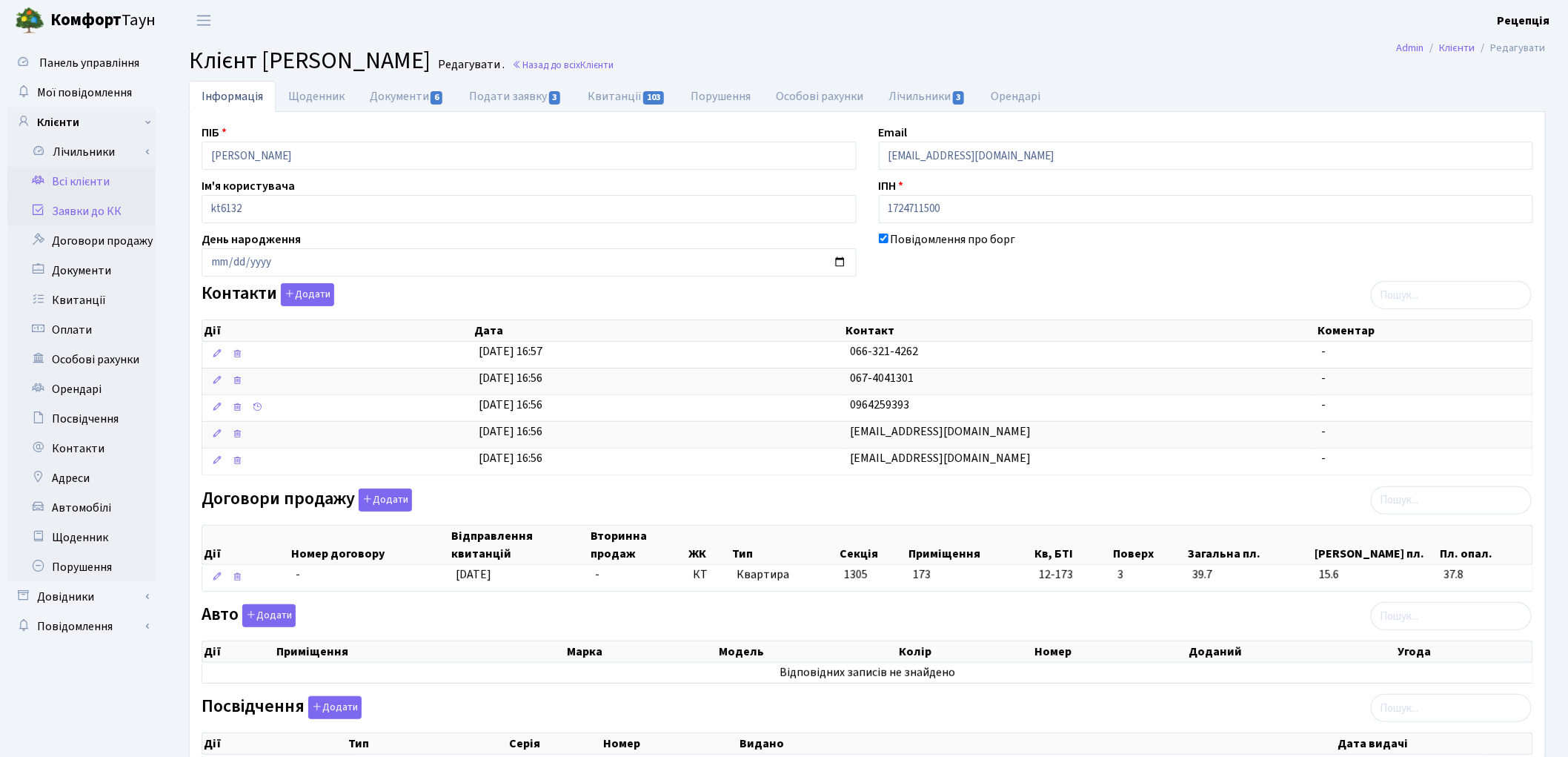
click at [106, 203] on link "Заявки до КК" at bounding box center [81, 211] width 149 height 30
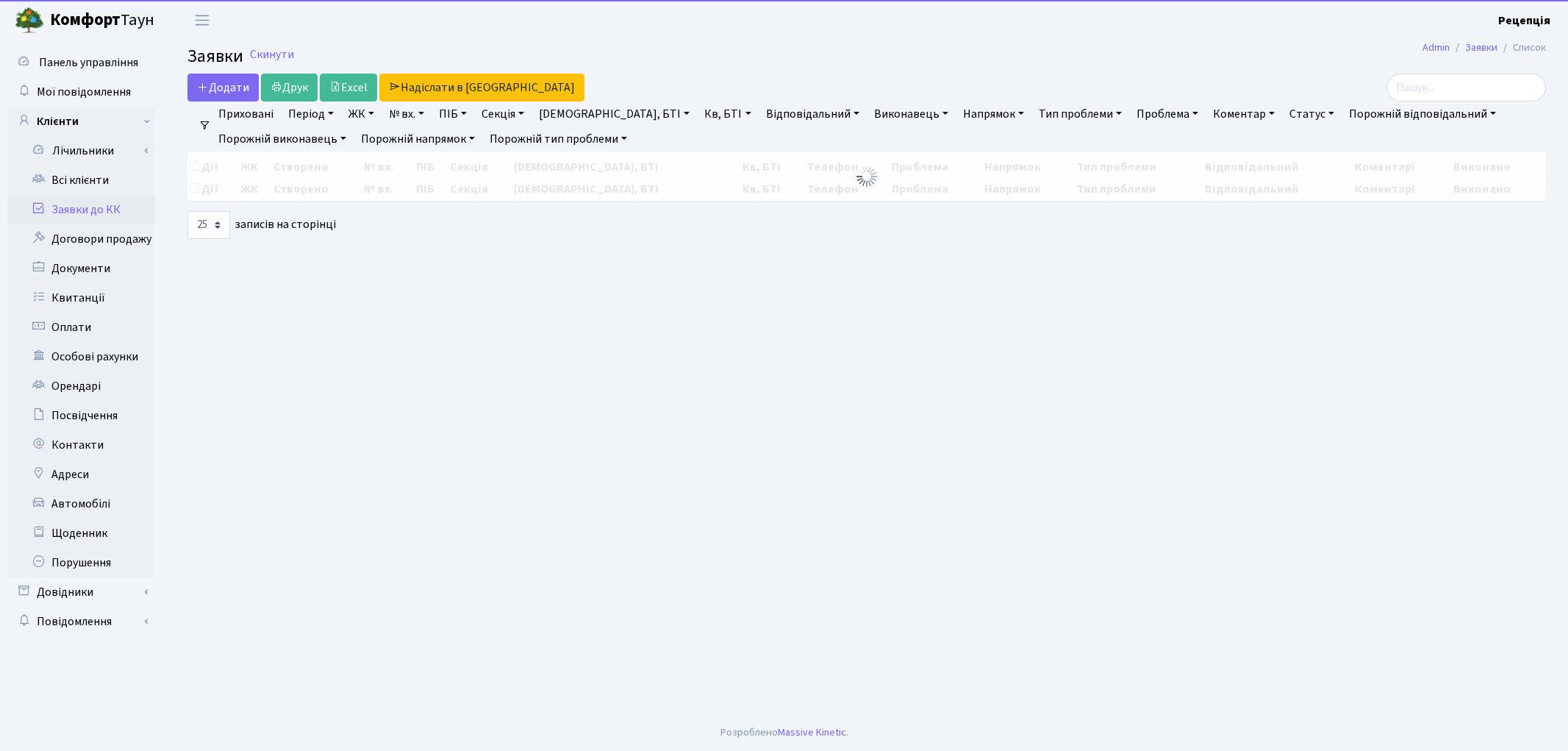
select select "25"
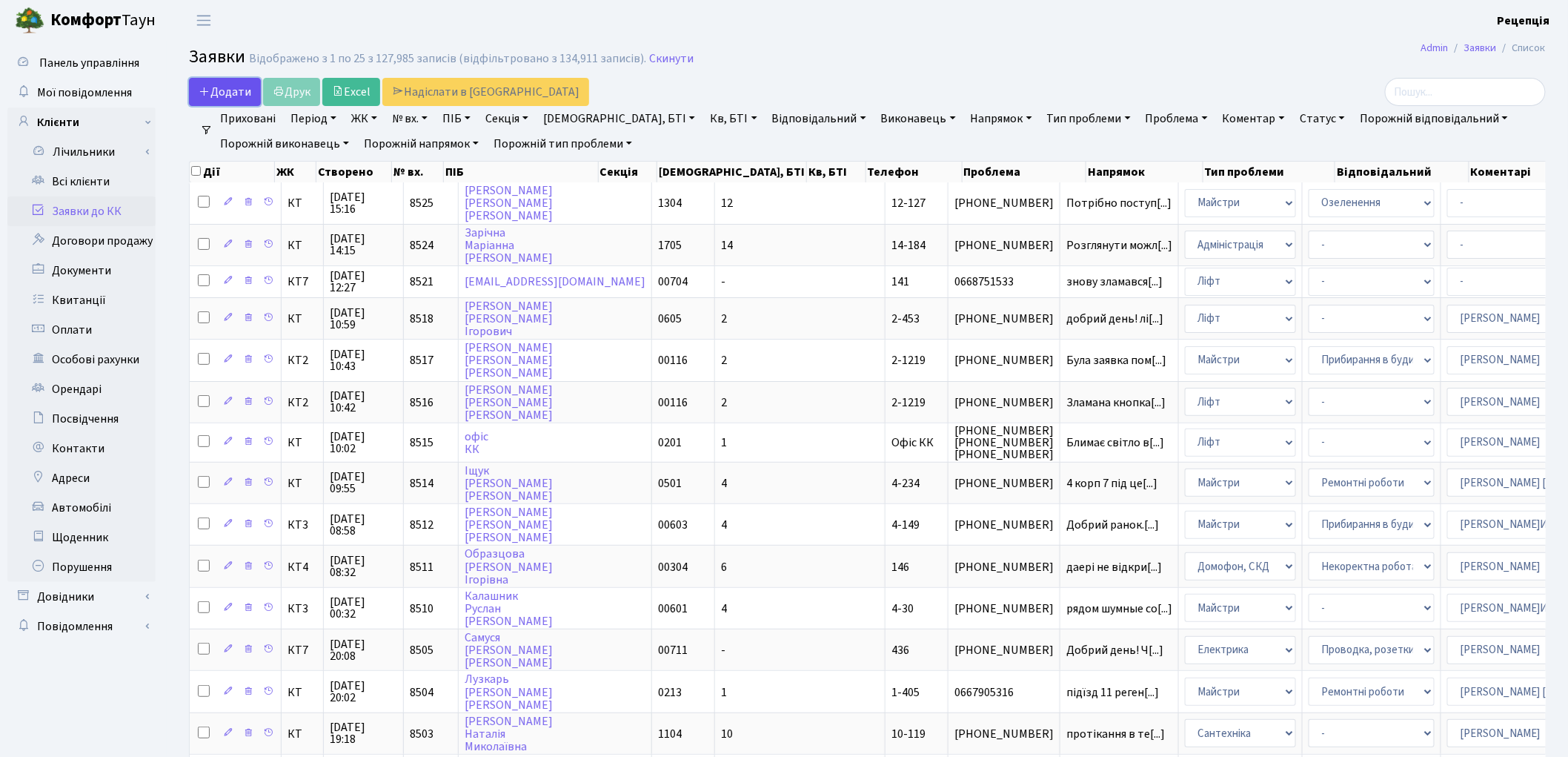
click at [235, 90] on span "Додати" at bounding box center [225, 92] width 53 height 16
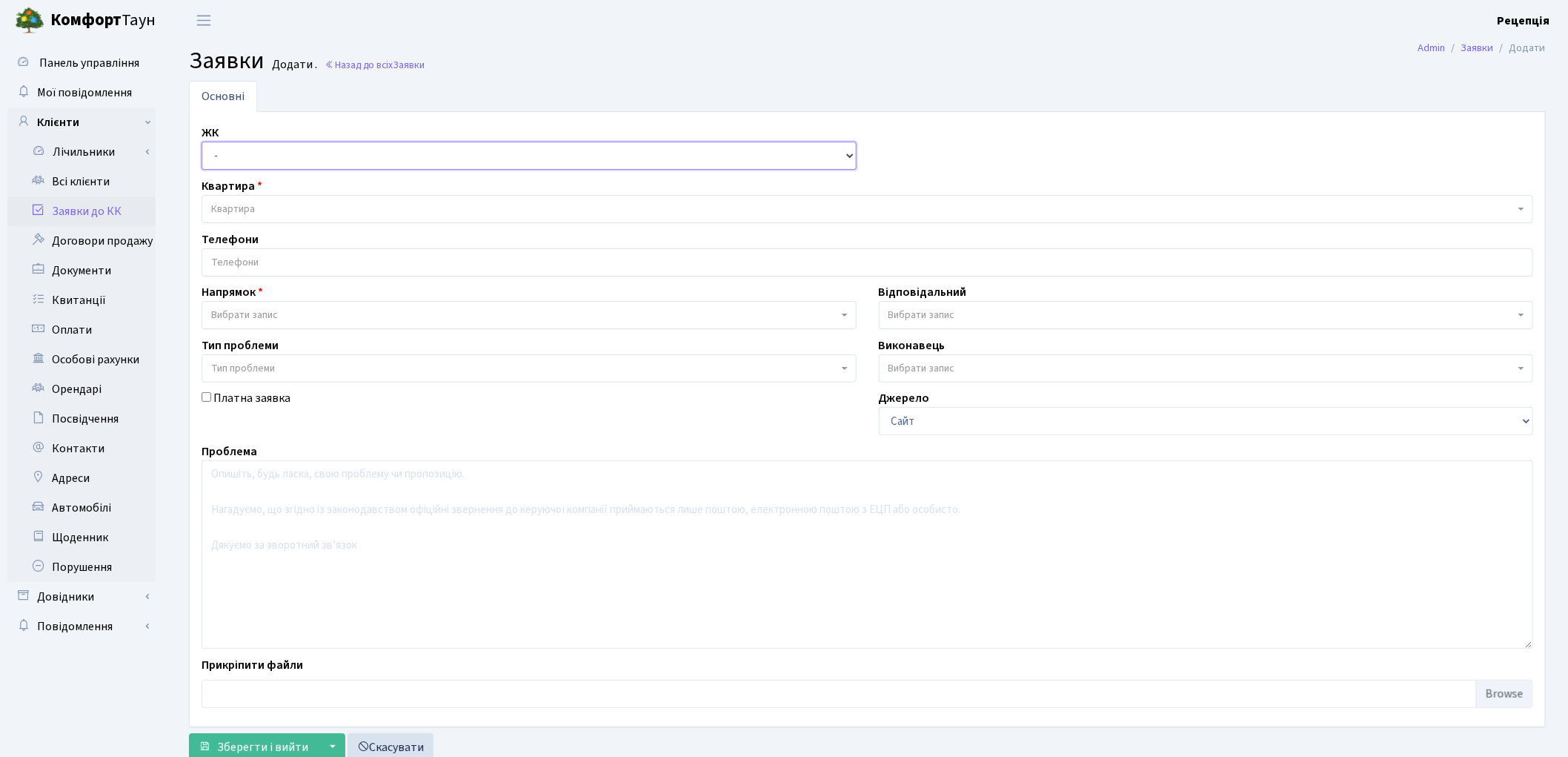
click at [247, 157] on select "- КТ, вул. Регенераторна, 4 КТ2, просп. Соборності, 17 КТ3, вул. Березнева, 16 …" at bounding box center [529, 155] width 655 height 28
select select "271"
click at [202, 141] on select "- КТ, вул. Регенераторна, 4 КТ2, просп. Соборності, 17 КТ3, вул. Березнева, 16 …" at bounding box center [529, 155] width 655 height 28
select select
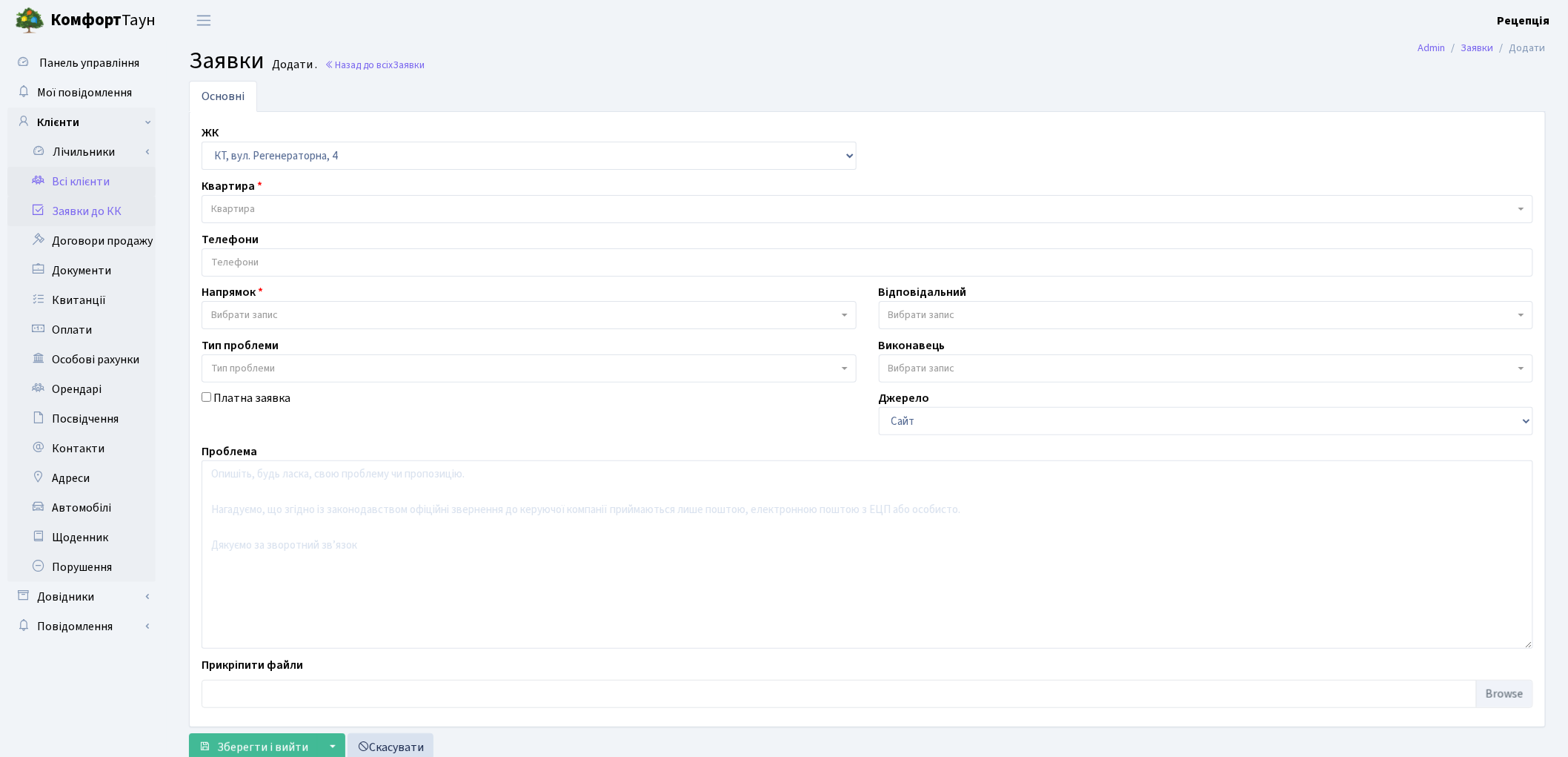
click at [88, 175] on link "Всі клієнти" at bounding box center [81, 182] width 149 height 30
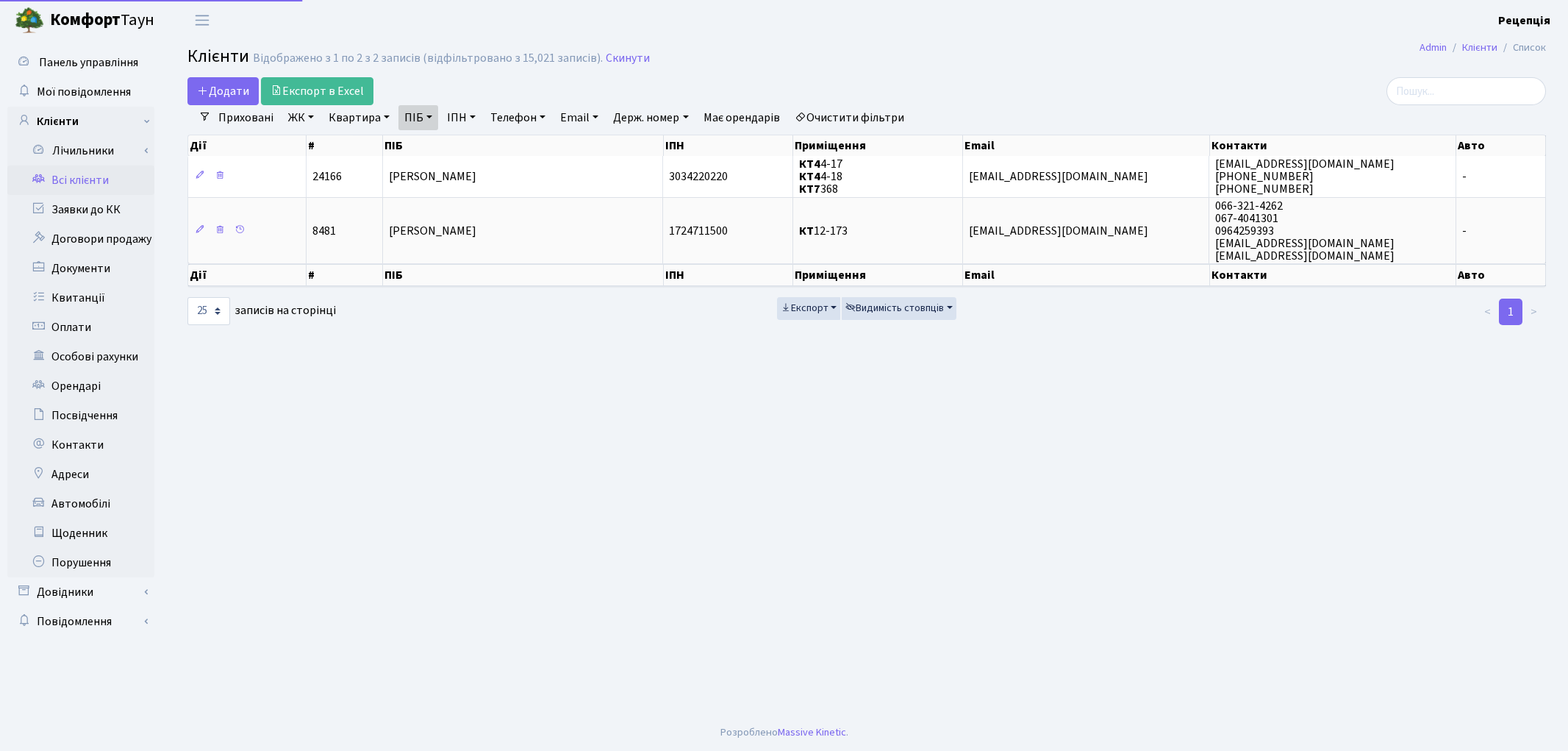
select select "25"
click at [860, 119] on link "Очистити фільтри" at bounding box center [849, 117] width 121 height 25
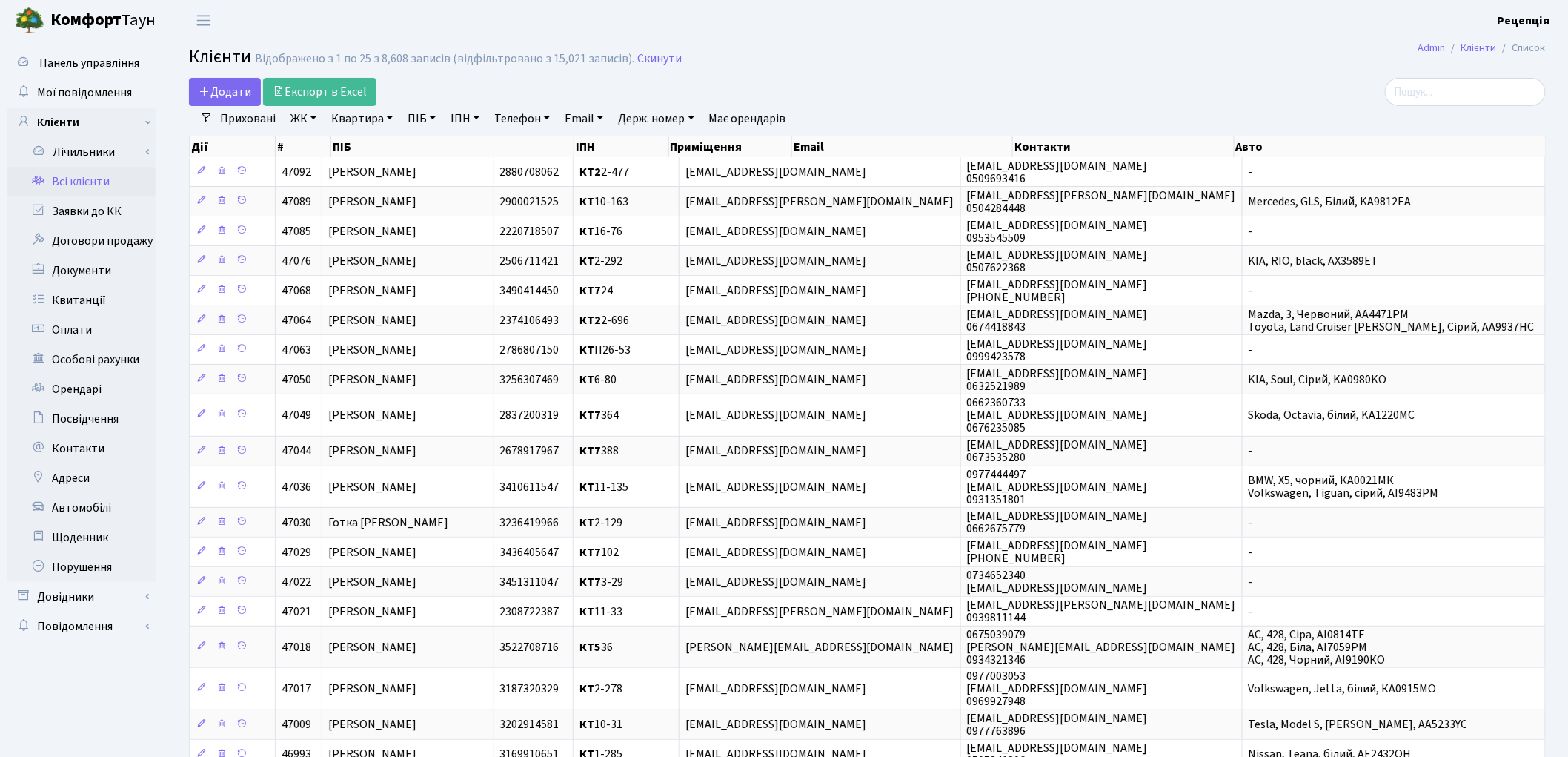
click at [310, 120] on link "ЖК" at bounding box center [303, 118] width 38 height 25
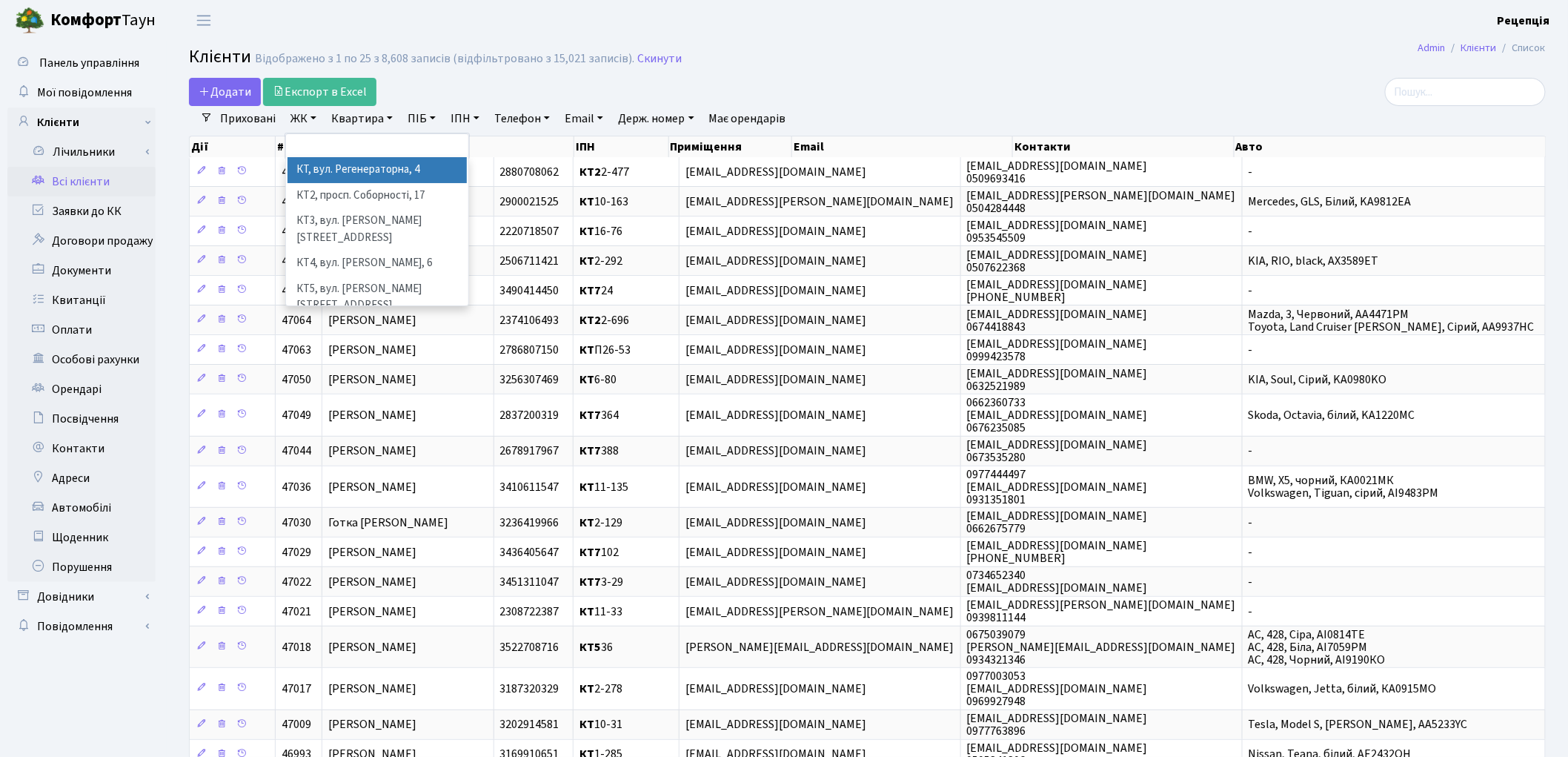
click at [336, 164] on li "КТ, вул. Регенераторна, 4" at bounding box center [377, 170] width 179 height 26
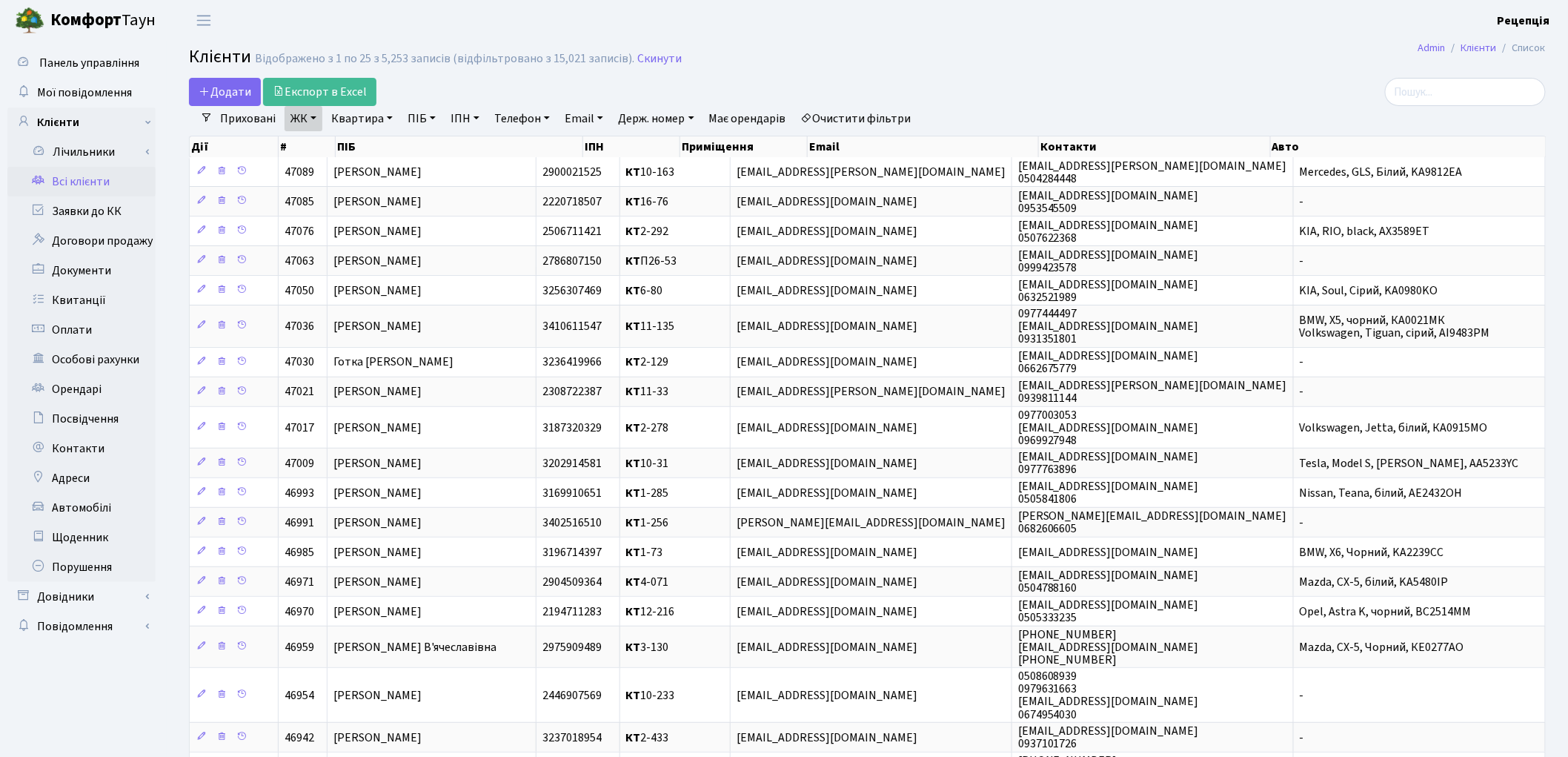
click at [369, 110] on link "Квартира" at bounding box center [361, 118] width 73 height 25
type input "5-315"
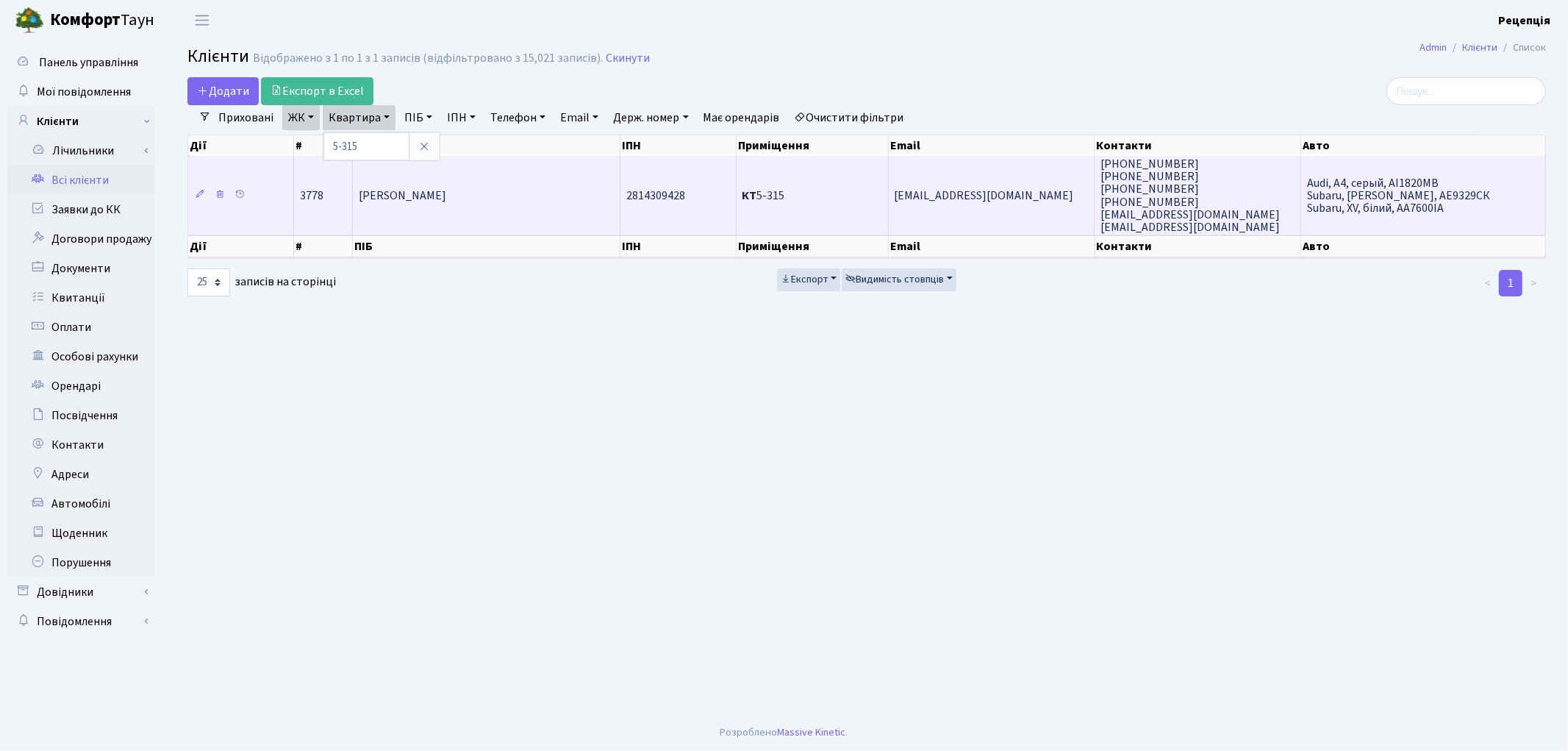
click at [512, 196] on td "[PERSON_NAME]" at bounding box center [486, 195] width 267 height 79
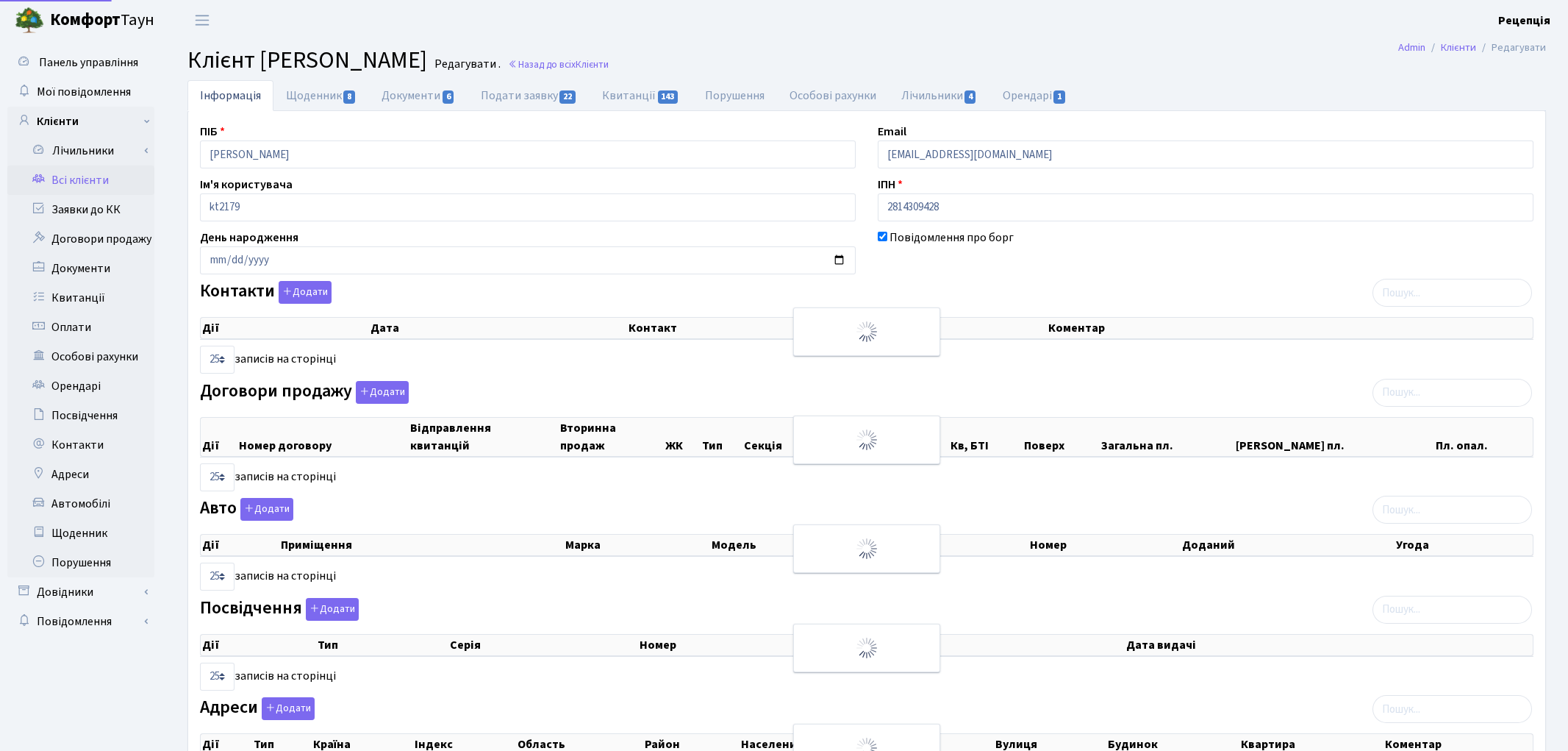
select select "25"
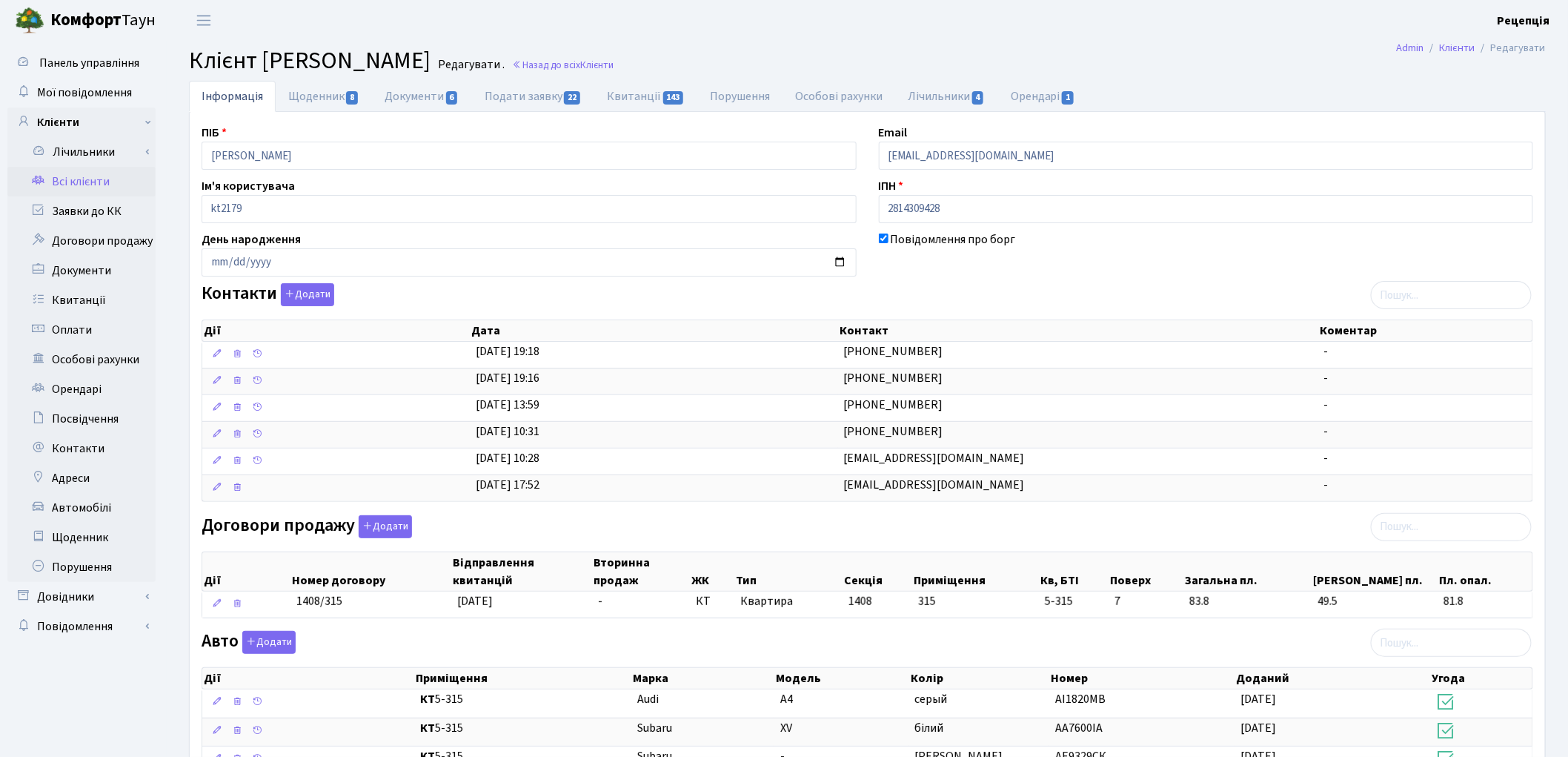
scroll to position [16, 0]
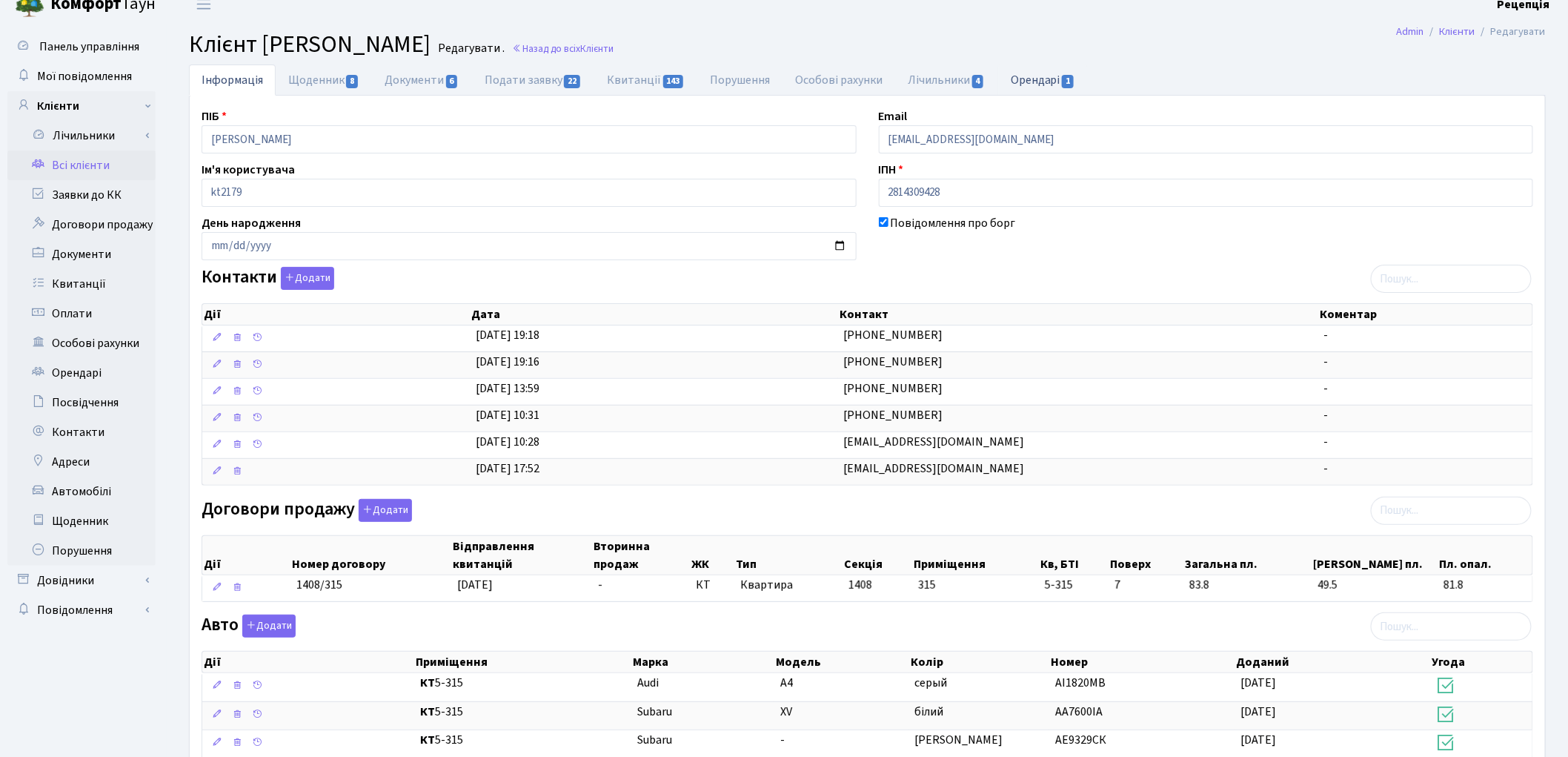
click at [1052, 77] on link "Орендарі 1" at bounding box center [1043, 80] width 90 height 31
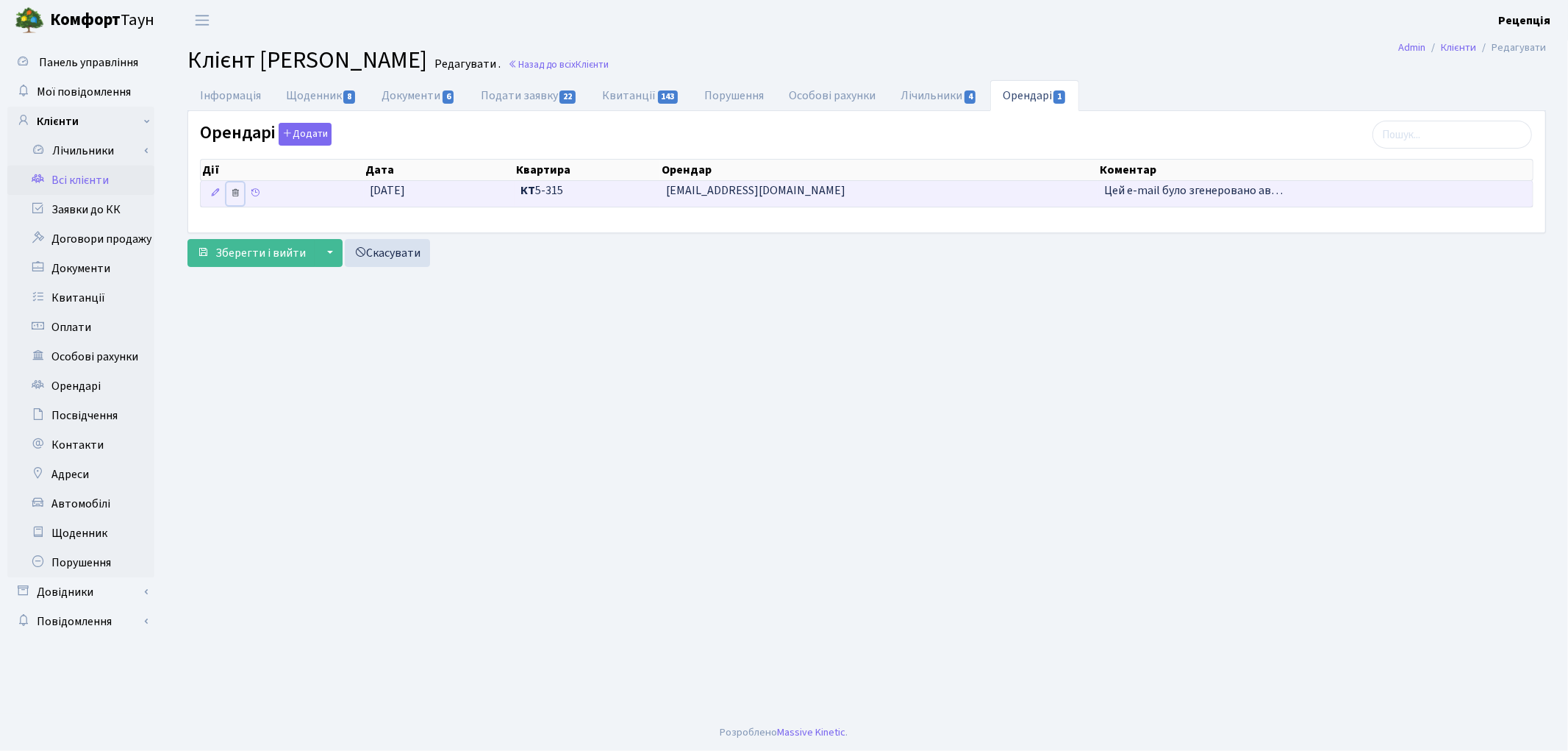
click at [237, 198] on icon at bounding box center [235, 192] width 10 height 10
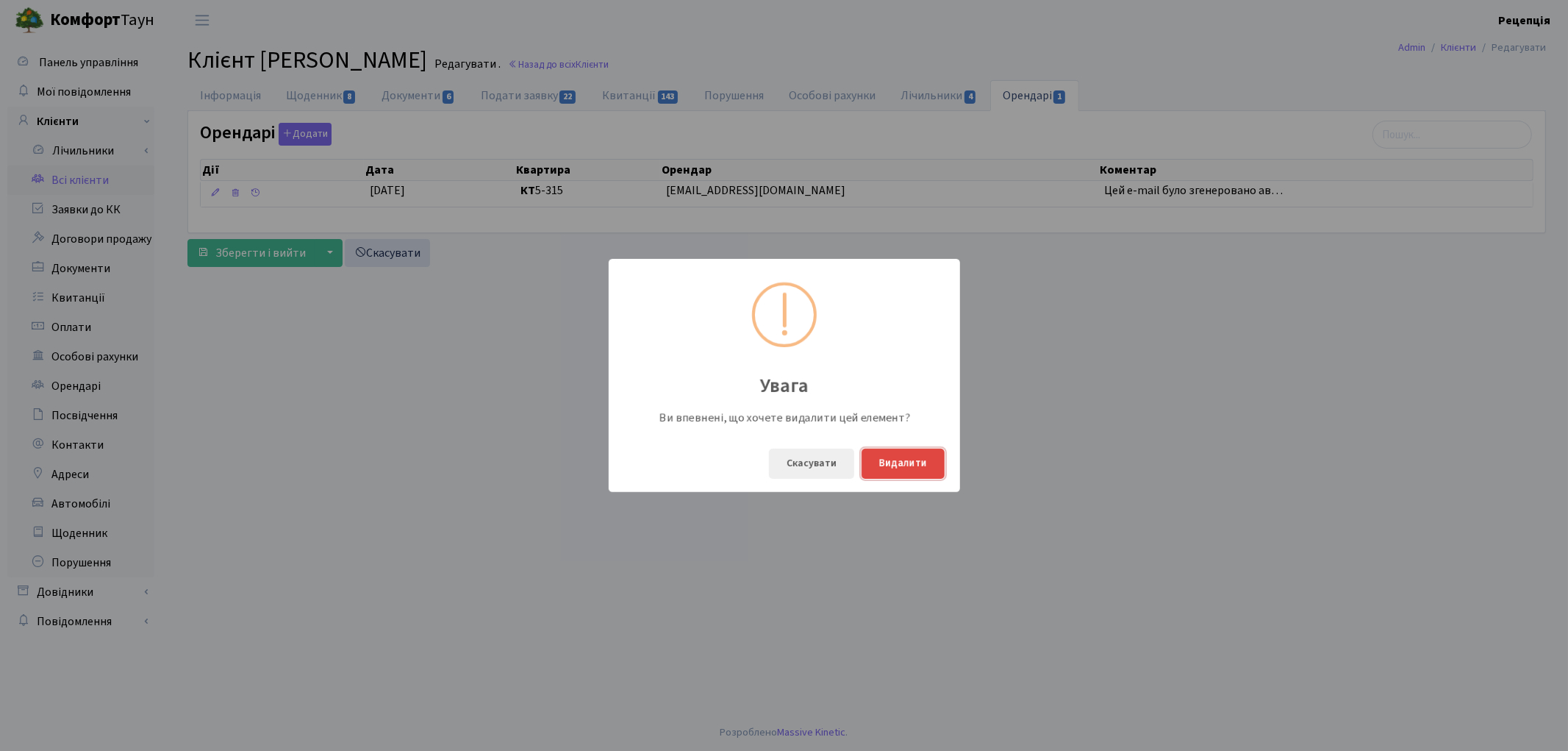
click at [938, 468] on button "Видалити" at bounding box center [903, 464] width 83 height 30
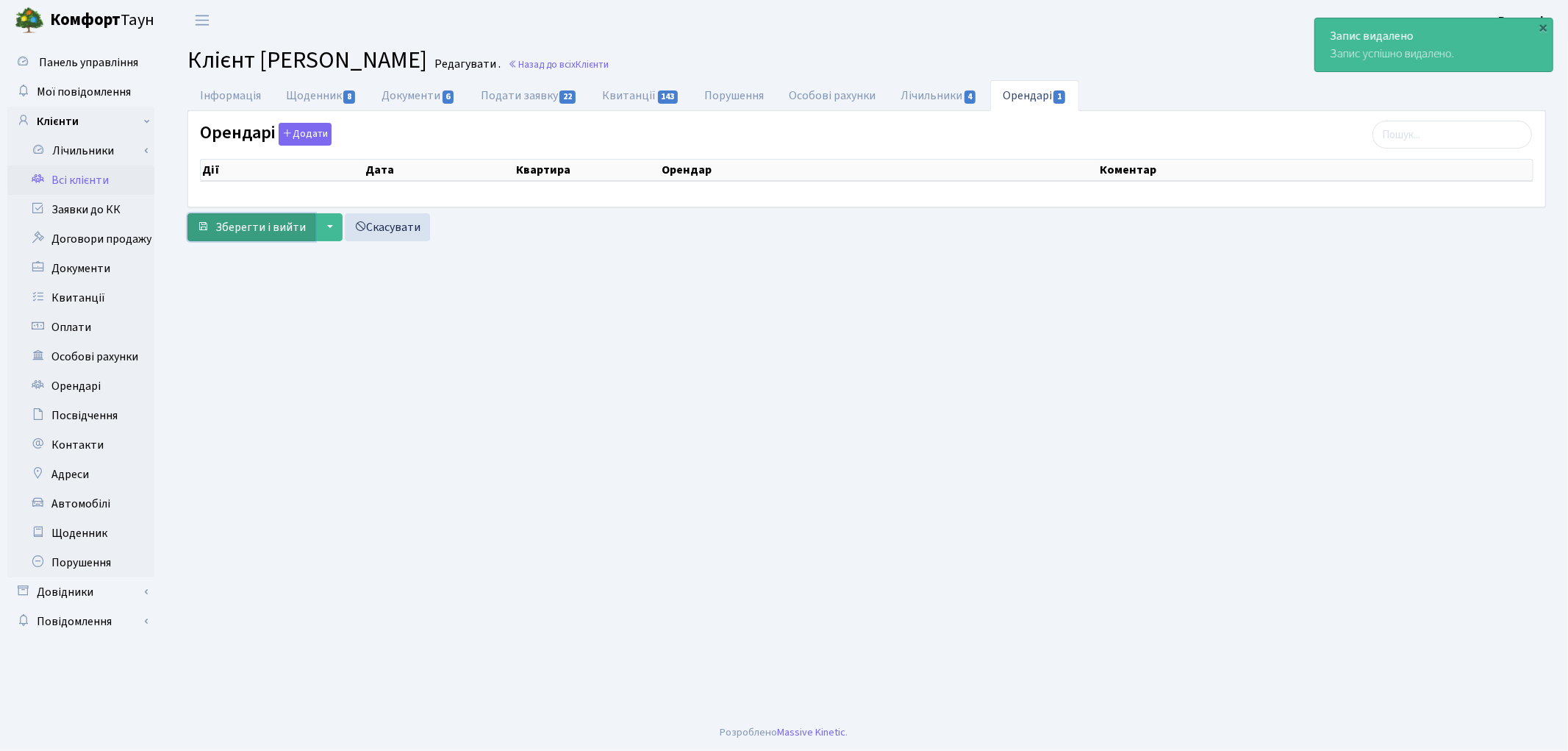
click at [224, 226] on span "Зберегти і вийти" at bounding box center [260, 227] width 90 height 16
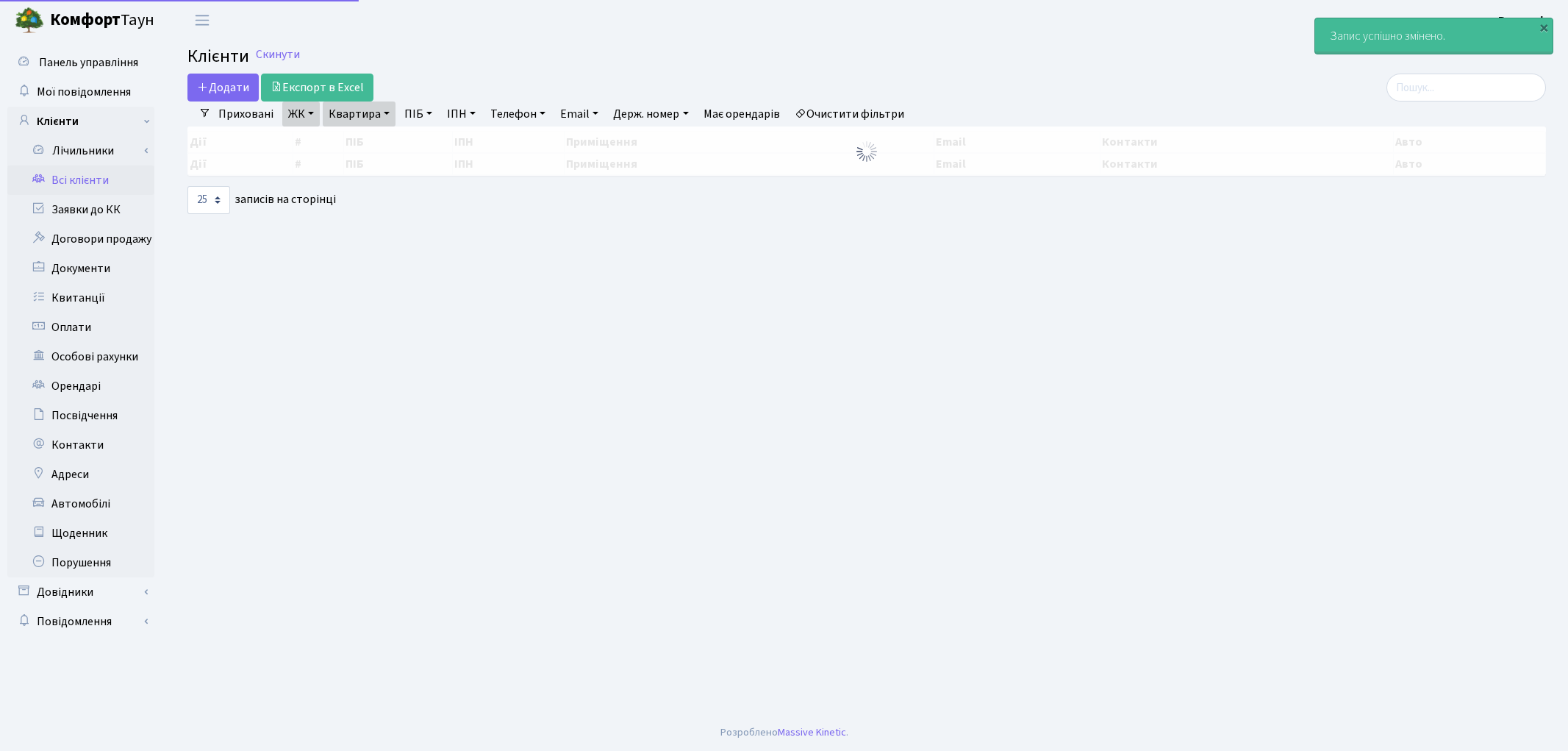
select select "25"
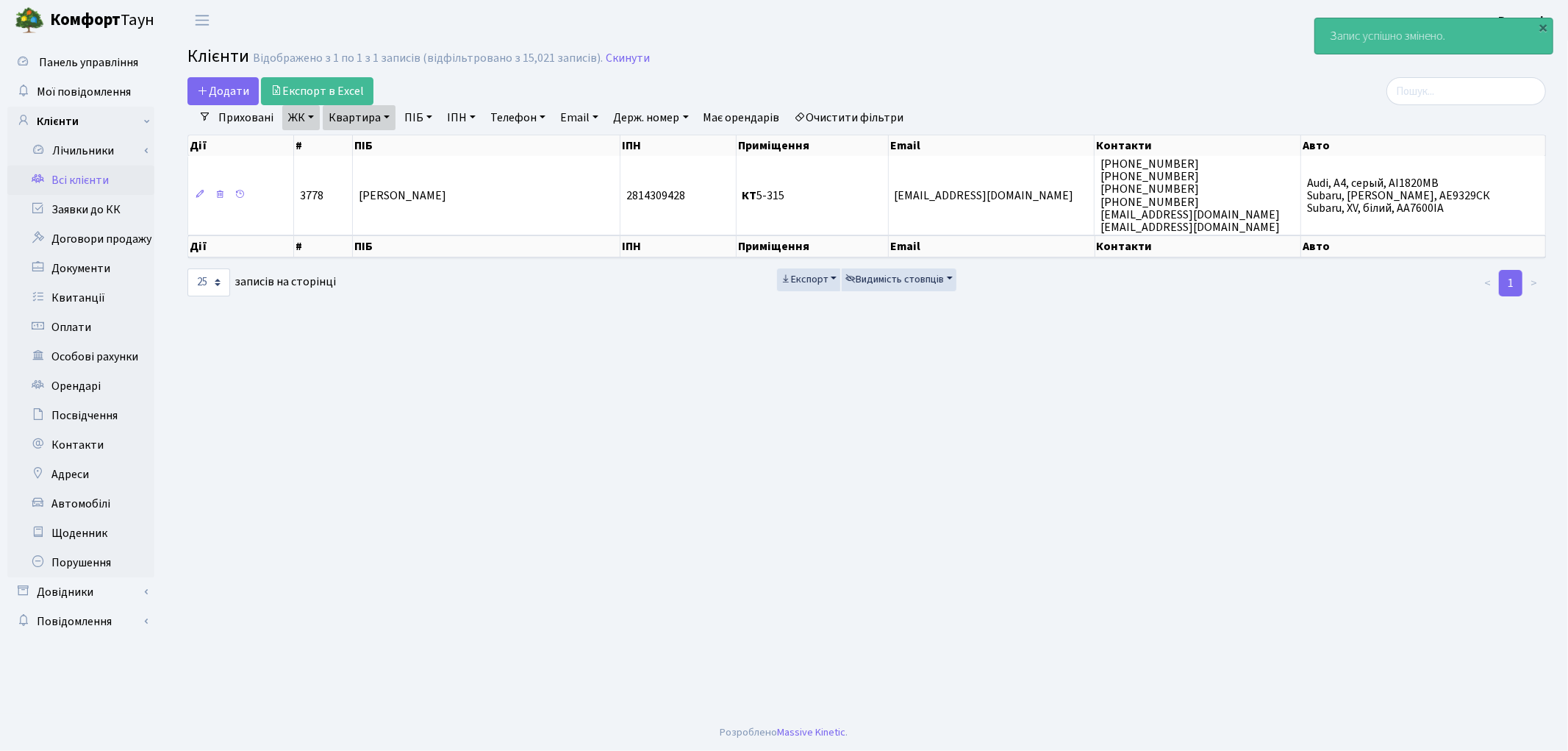
click at [71, 170] on link "Всі клієнти" at bounding box center [80, 180] width 147 height 29
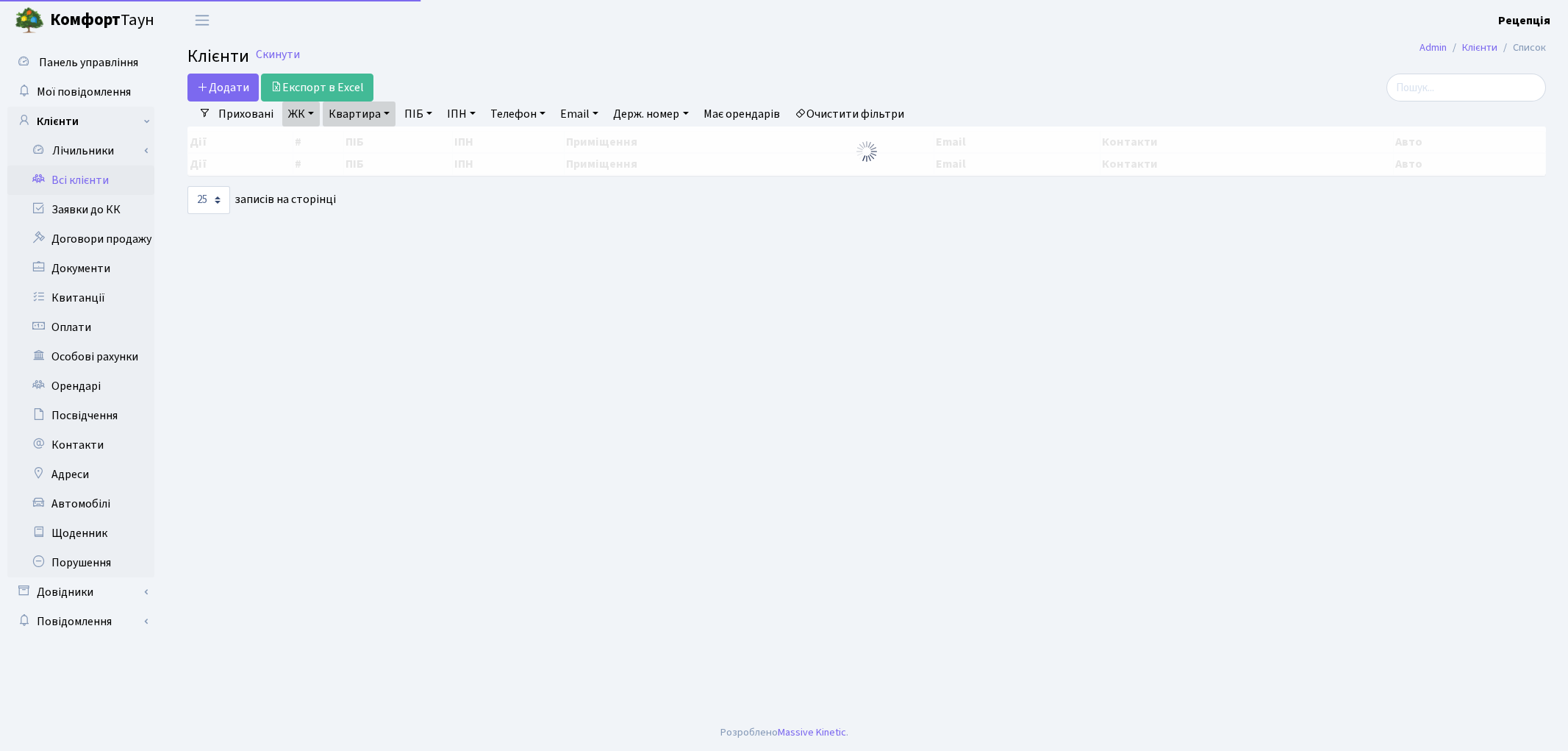
select select "25"
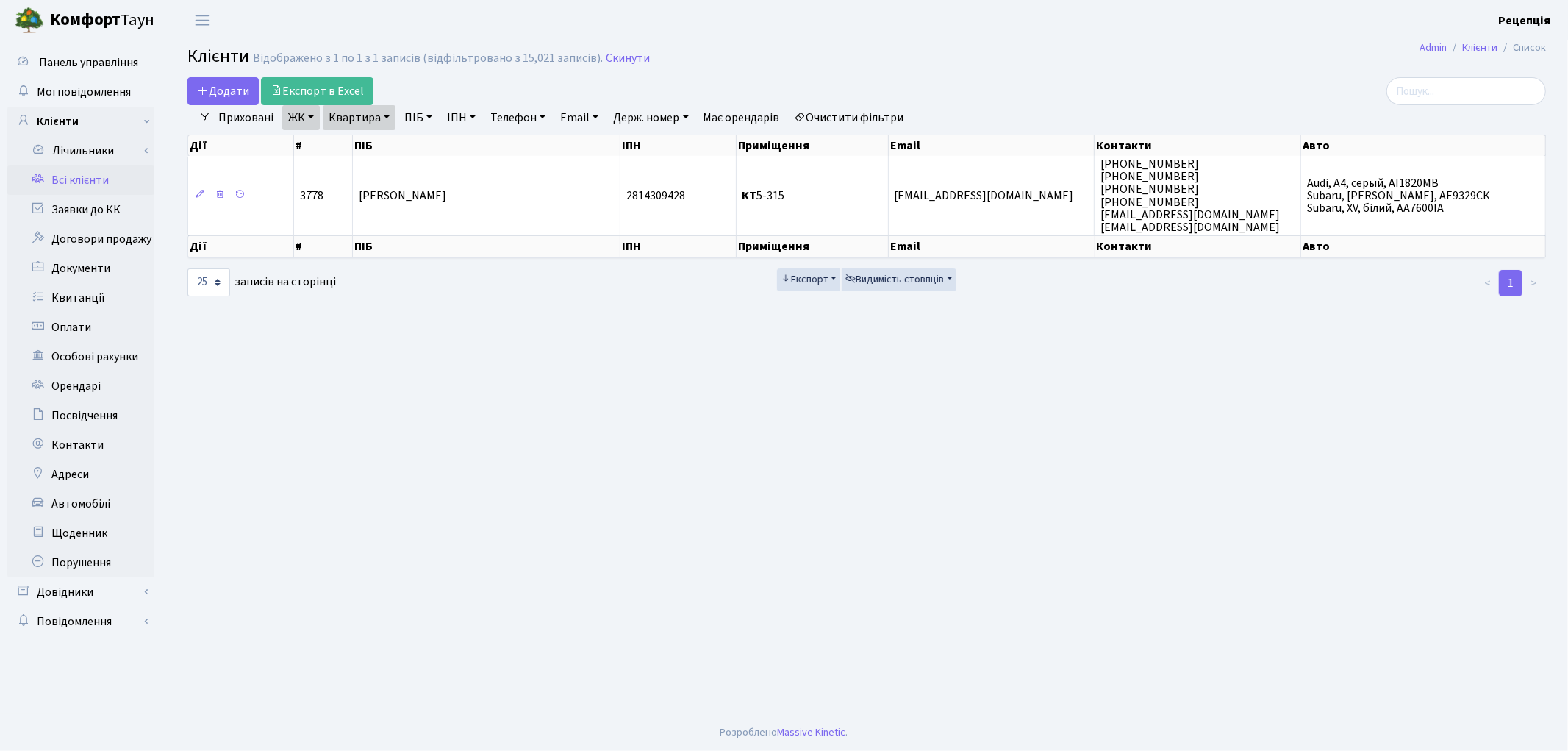
click at [864, 115] on link "Очистити фільтри" at bounding box center [849, 117] width 121 height 25
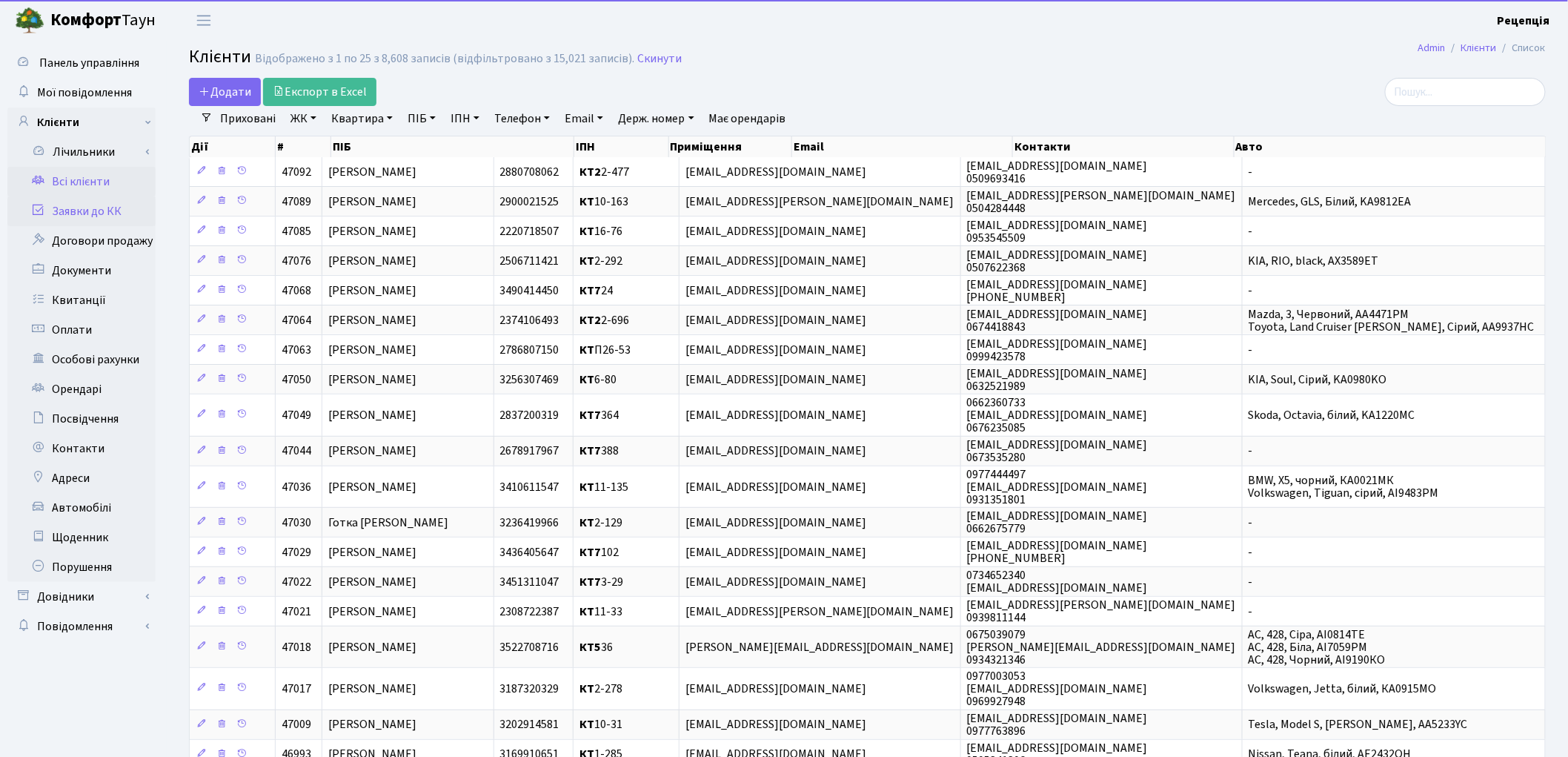
click at [92, 210] on link "Заявки до КК" at bounding box center [81, 211] width 149 height 30
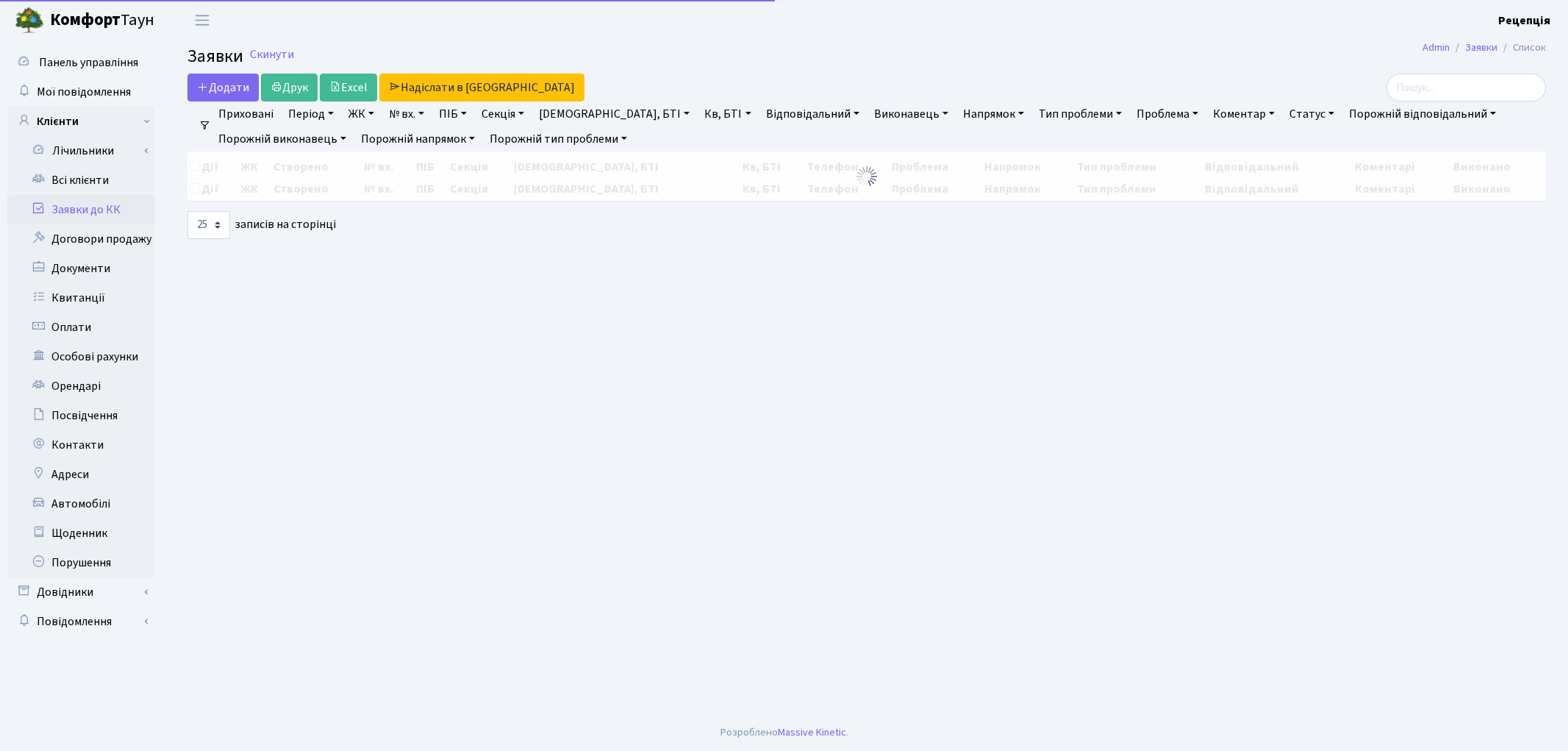
select select
select select "25"
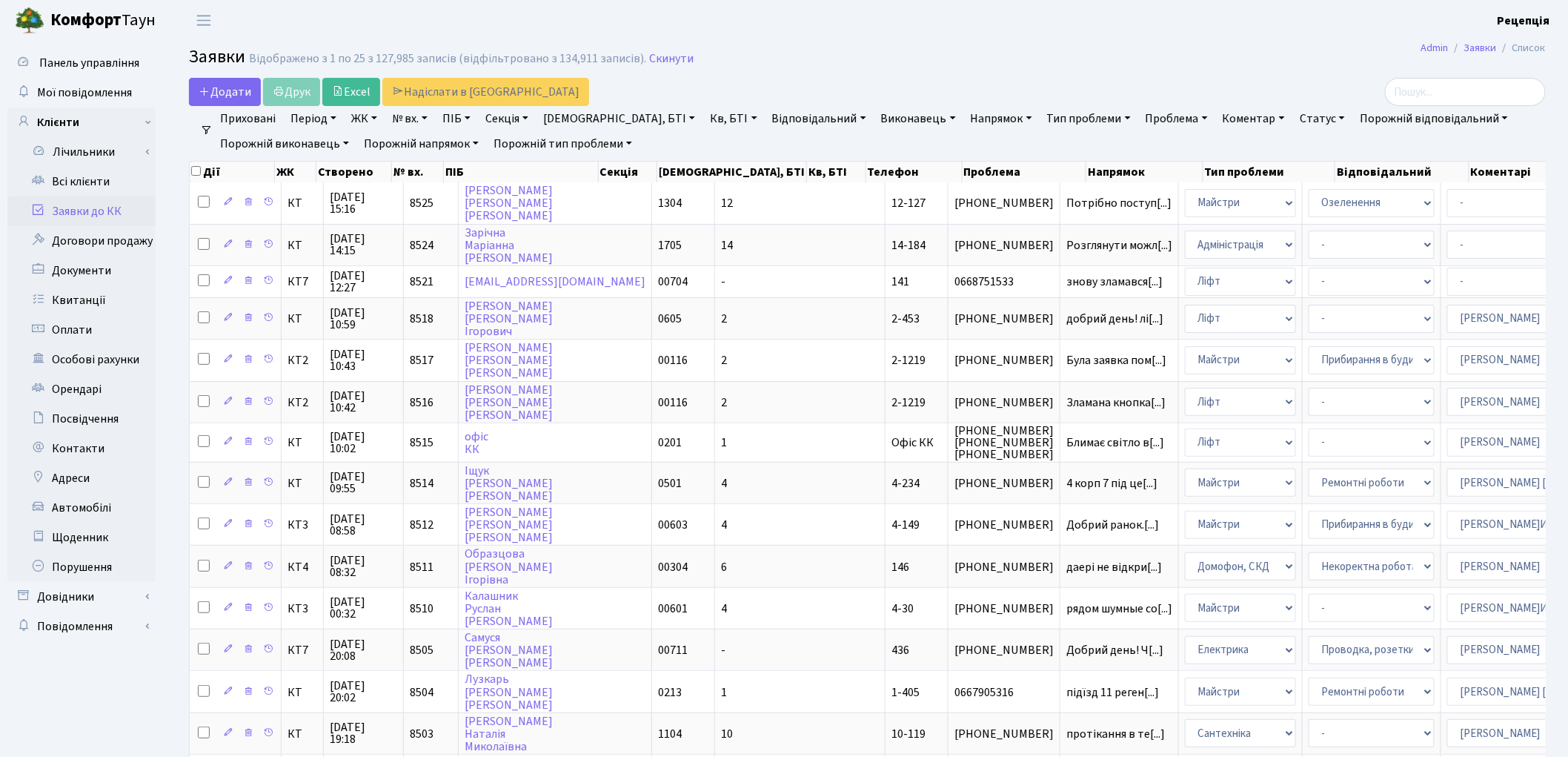
click at [373, 120] on link "ЖК" at bounding box center [364, 118] width 38 height 25
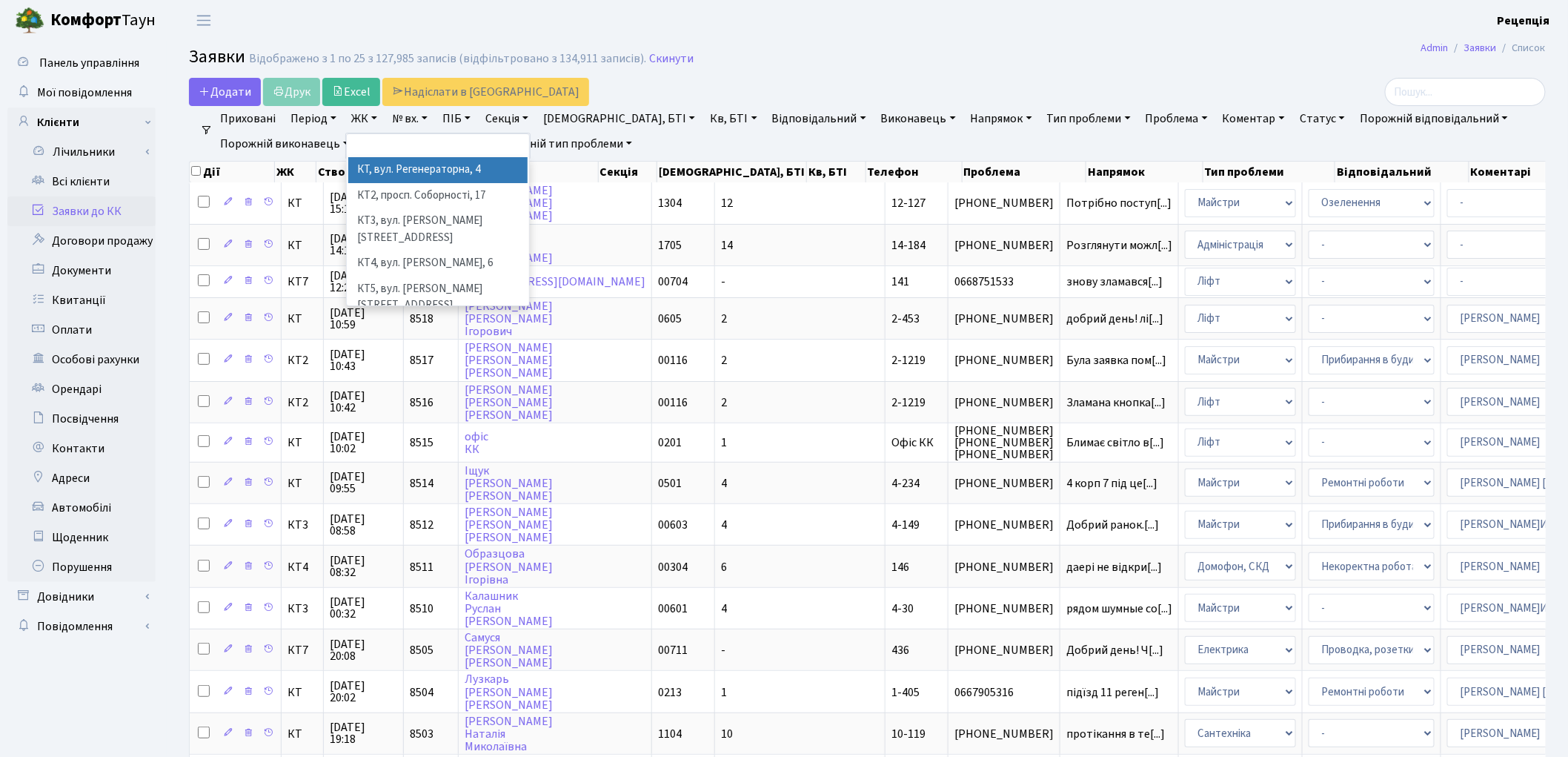
click at [390, 168] on li "КТ, вул. Регенераторна, 4" at bounding box center [438, 170] width 179 height 26
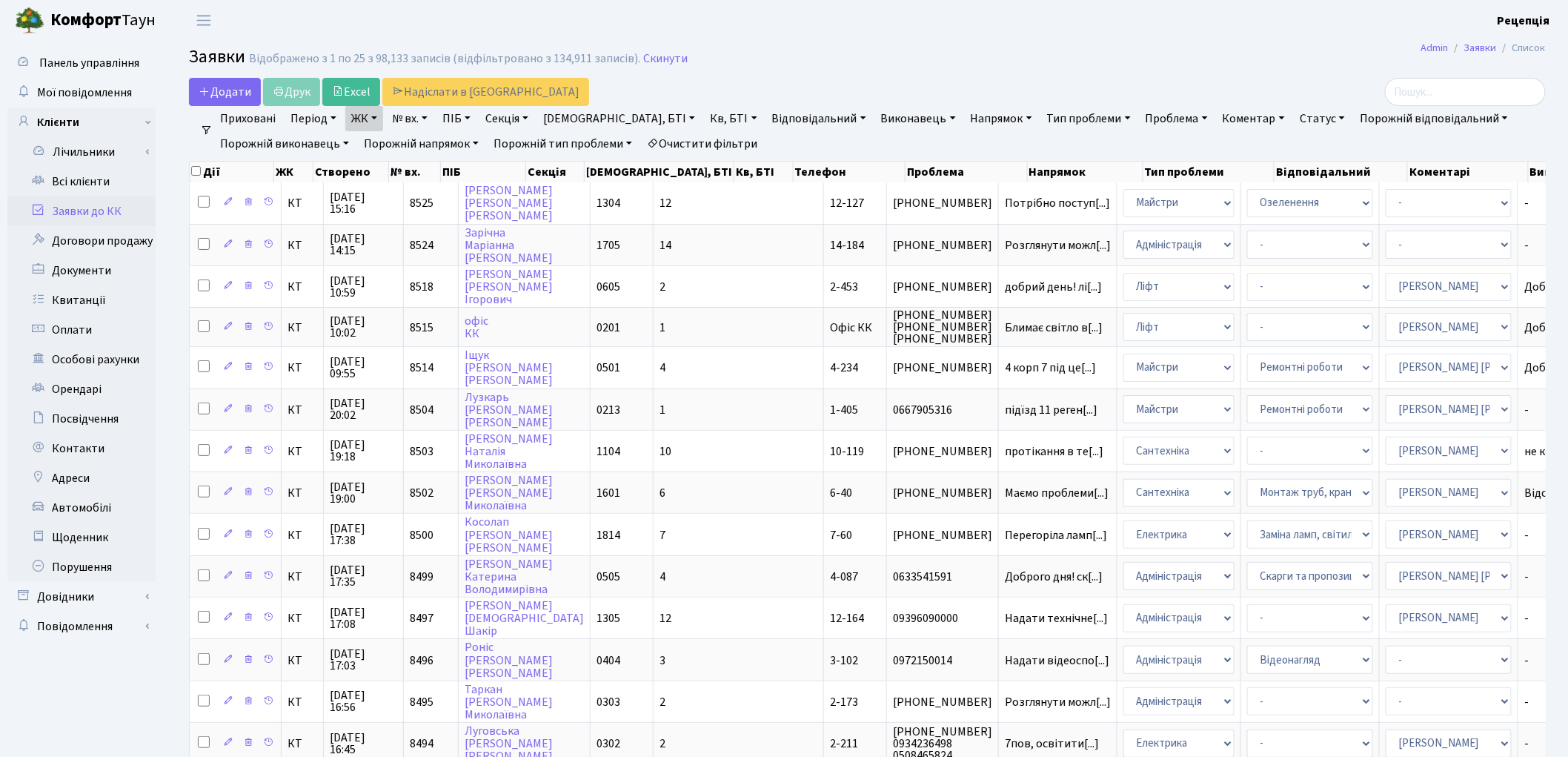
click at [704, 114] on link "Кв, БТІ" at bounding box center [733, 118] width 59 height 25
type input "5-11"
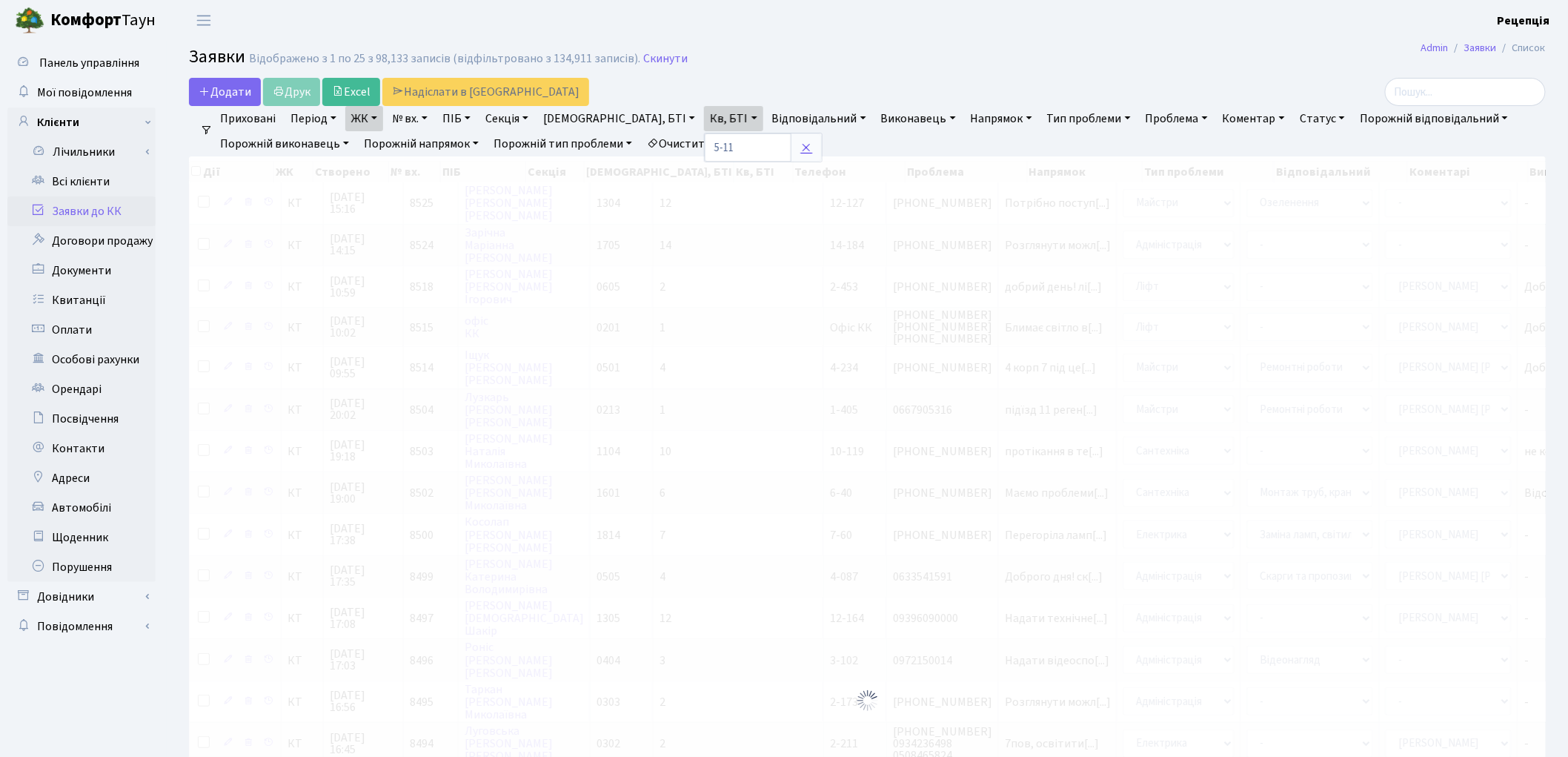
click at [800, 143] on icon at bounding box center [806, 147] width 12 height 12
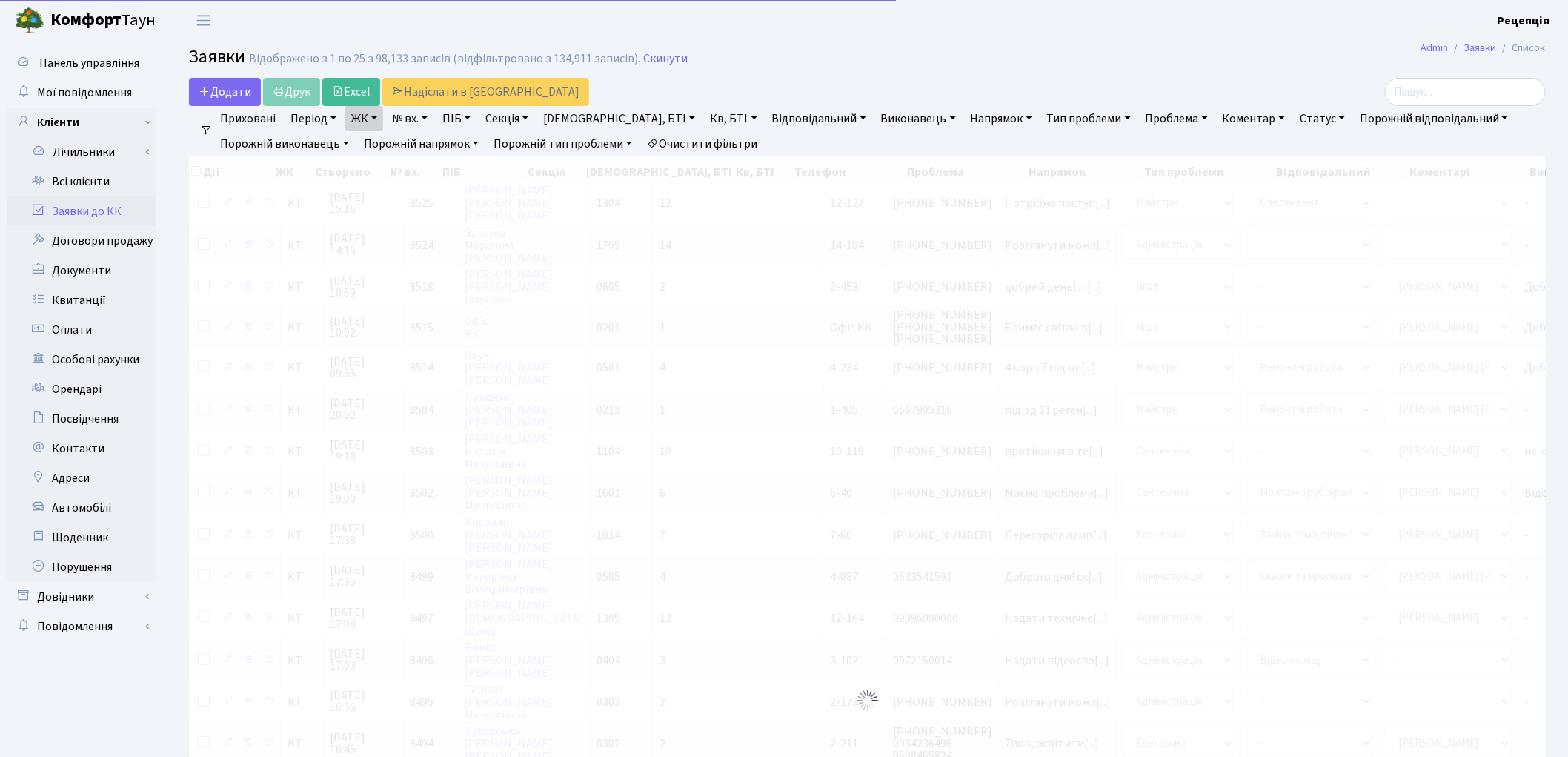
click at [725, 141] on link "Очистити фільтри" at bounding box center [702, 143] width 122 height 25
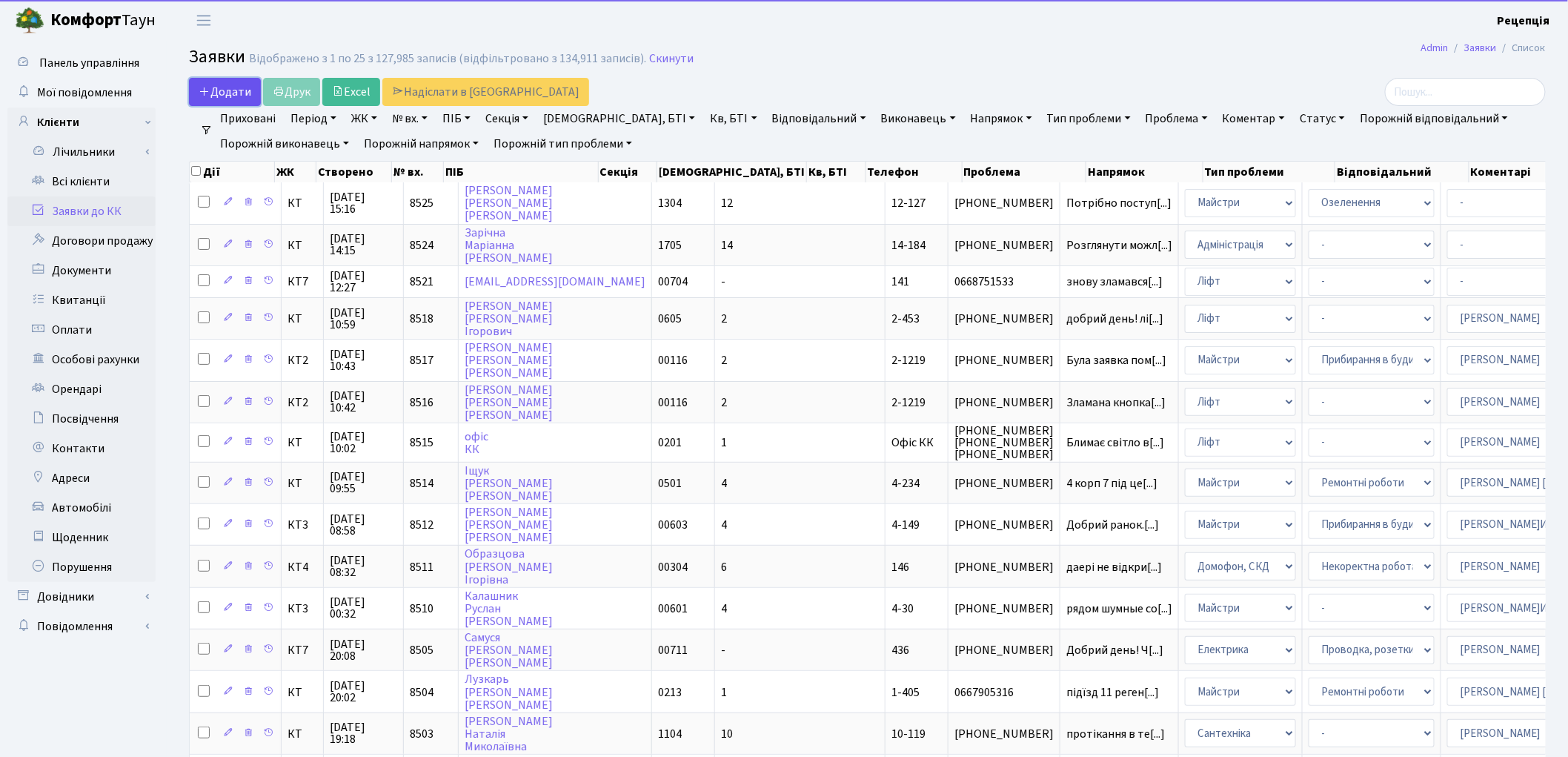
click at [215, 85] on span "Додати" at bounding box center [225, 92] width 53 height 16
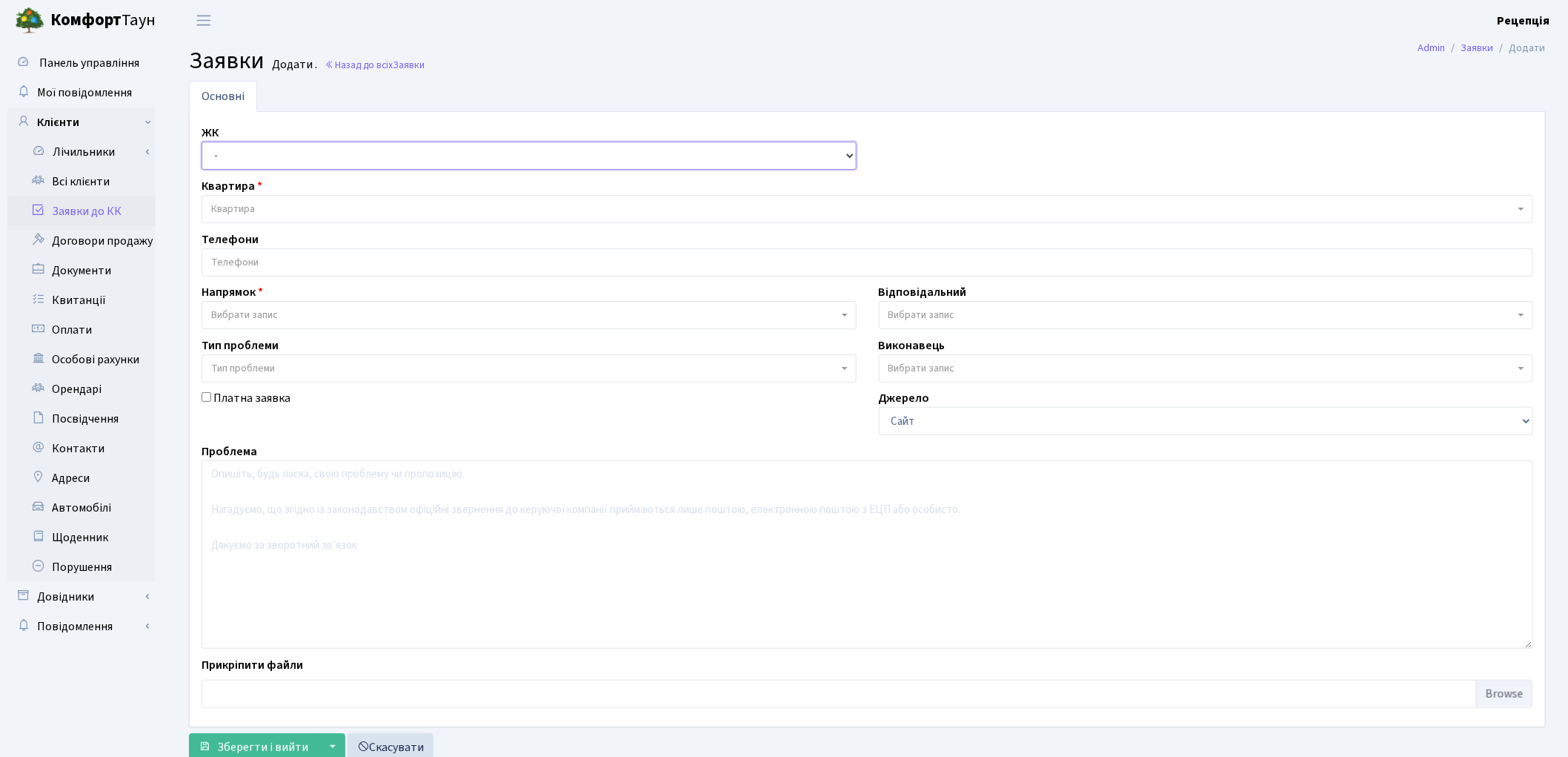
click at [248, 149] on select "- КТ, вул. Регенераторна, 4 КТ2, просп. Соборності, 17 КТ3, вул. Березнева, 16 …" at bounding box center [529, 155] width 655 height 28
select select "271"
click at [202, 141] on select "- КТ, вул. Регенераторна, 4 КТ2, просп. Соборності, 17 КТ3, вул. Березнева, 16 …" at bounding box center [529, 155] width 655 height 28
select select
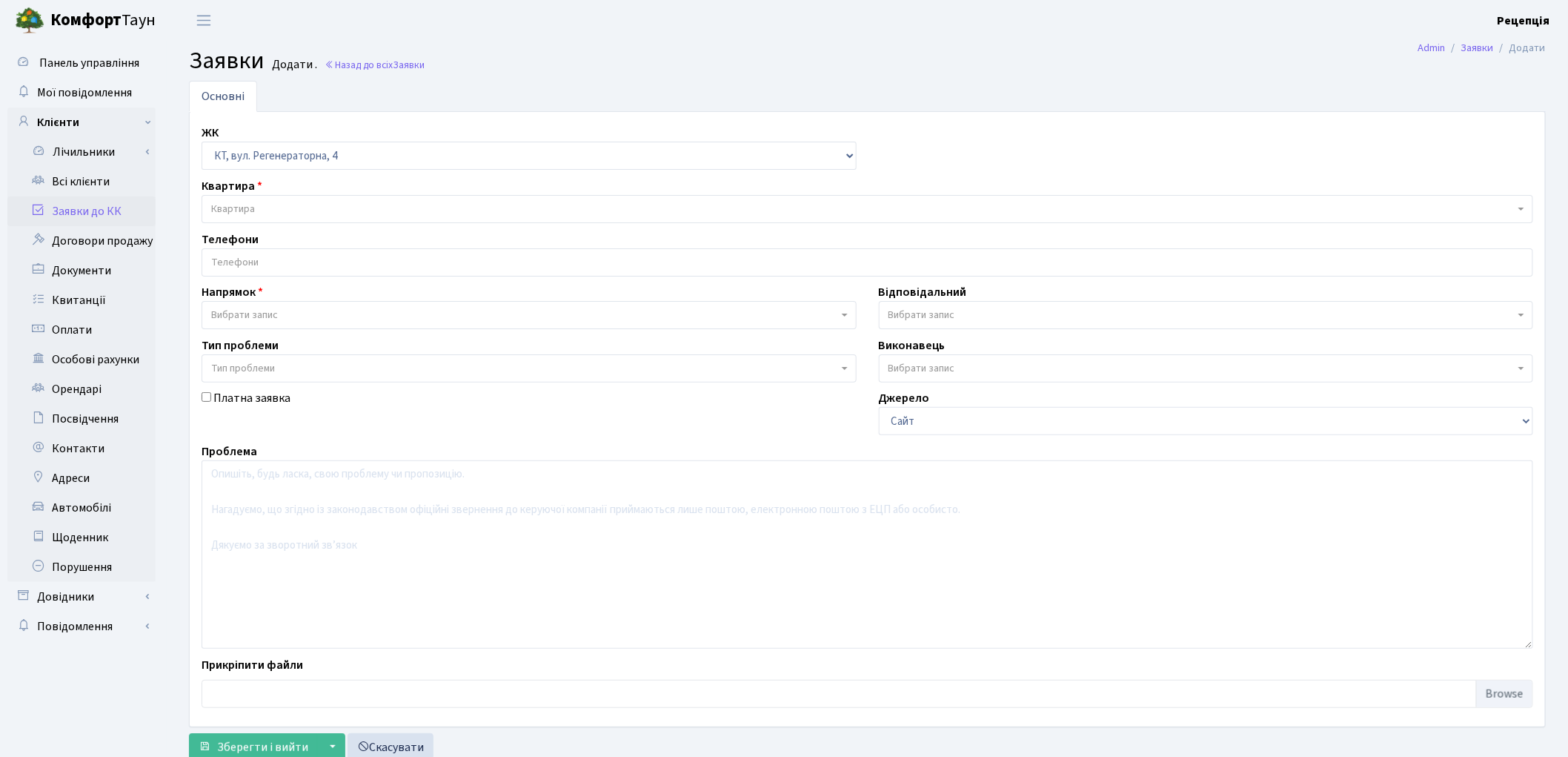
click at [263, 206] on span "Квартира" at bounding box center [863, 209] width 1304 height 14
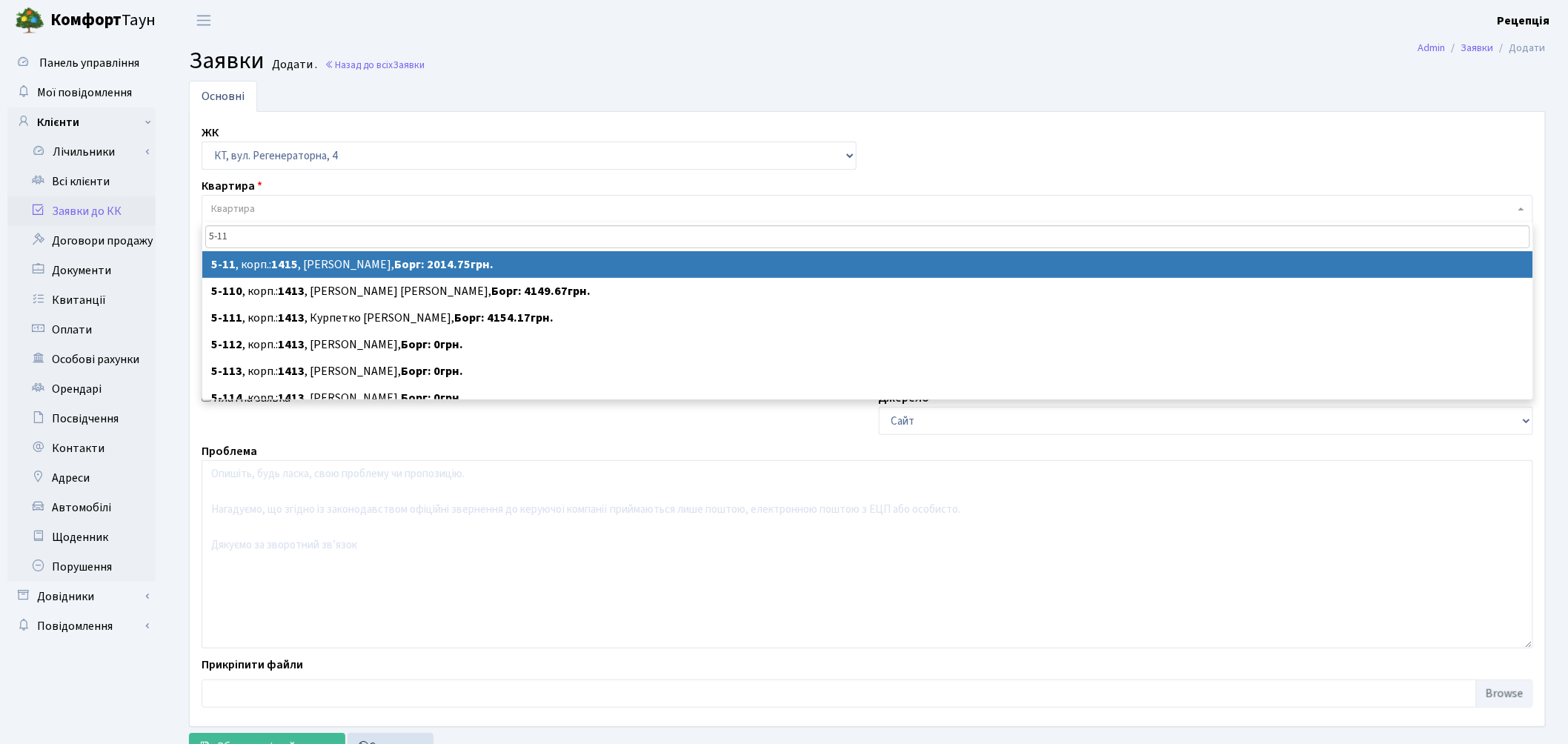
type input "5-11"
select select
select select "2503"
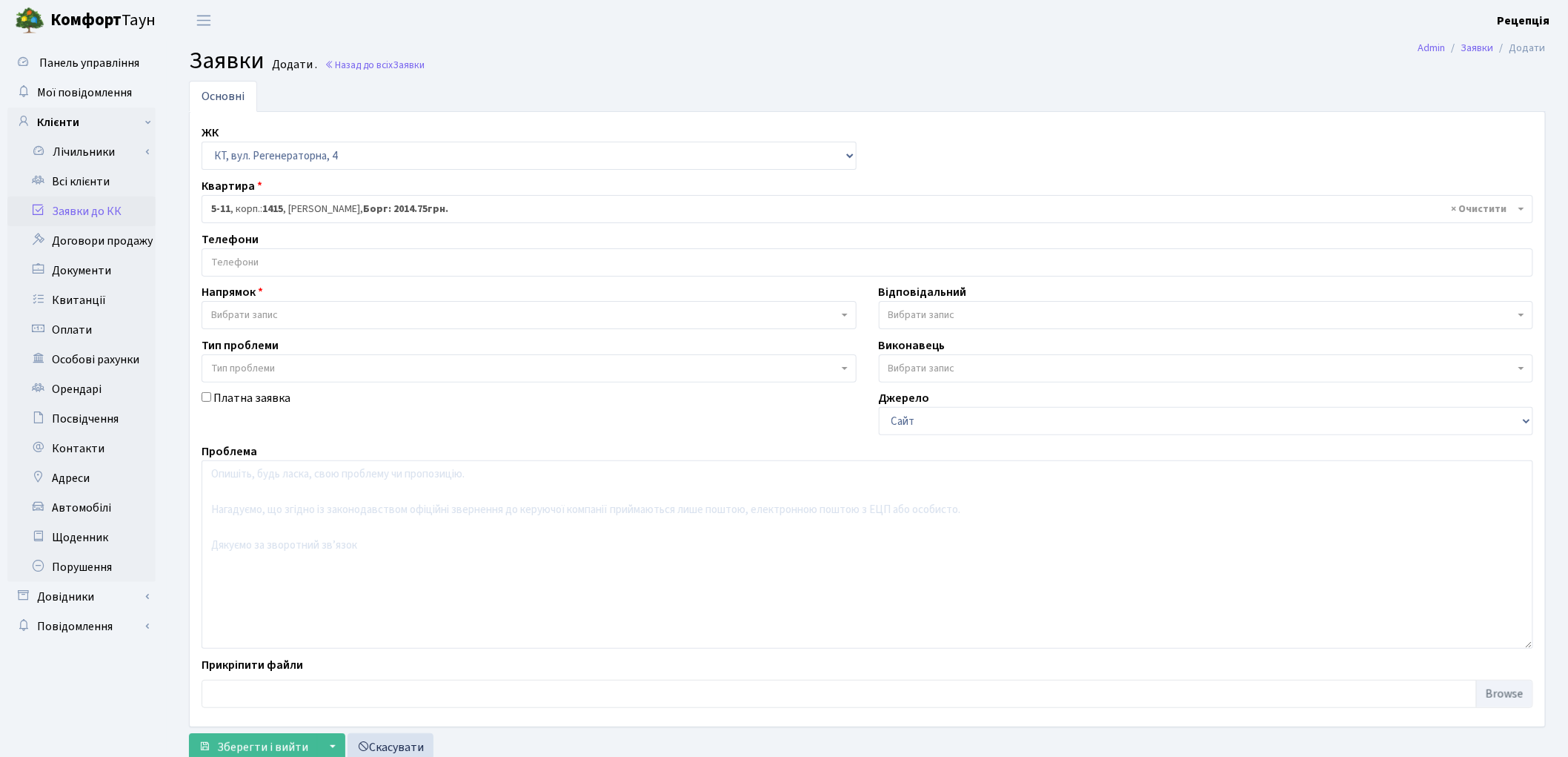
click at [246, 268] on input "search" at bounding box center [868, 262] width 1330 height 27
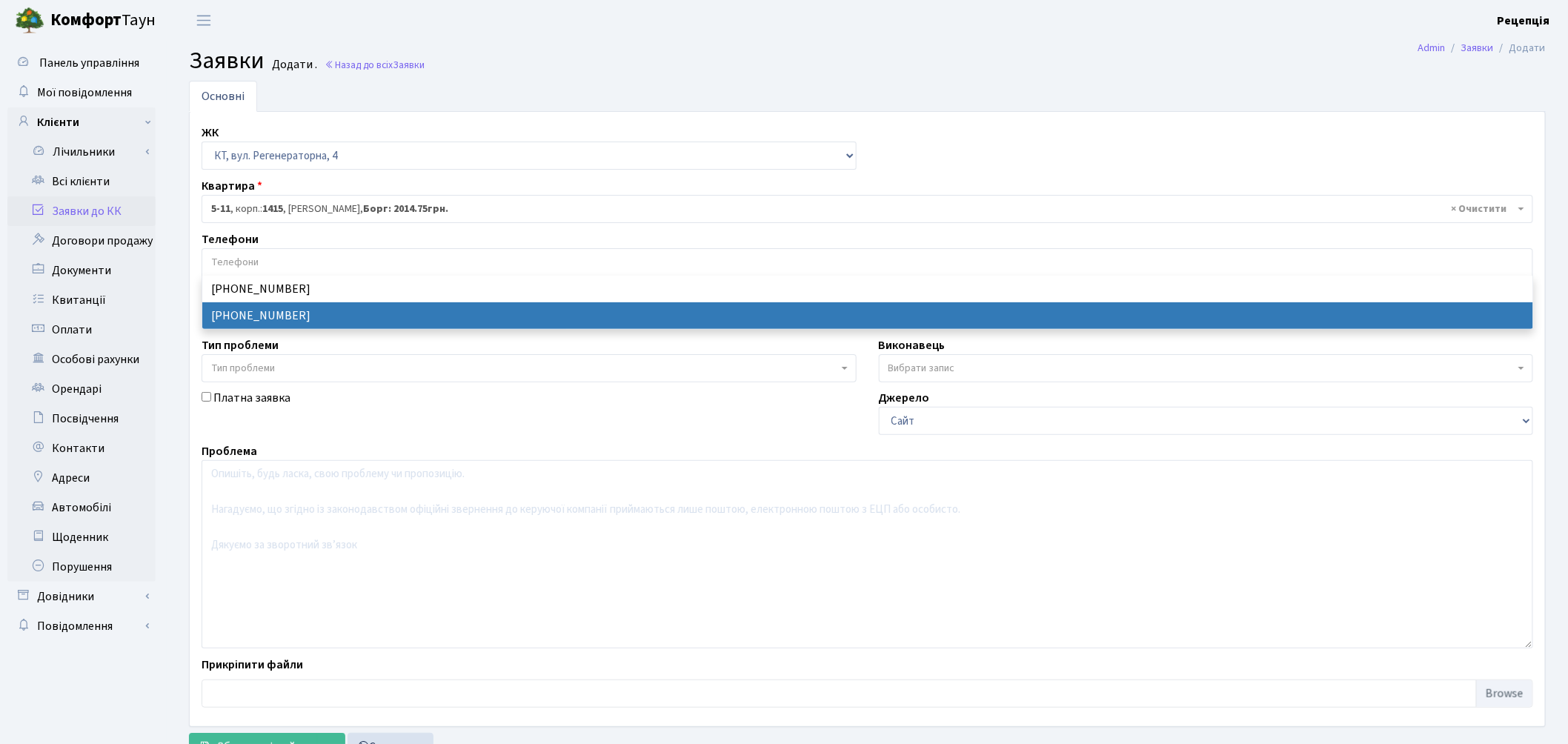
select select "114631"
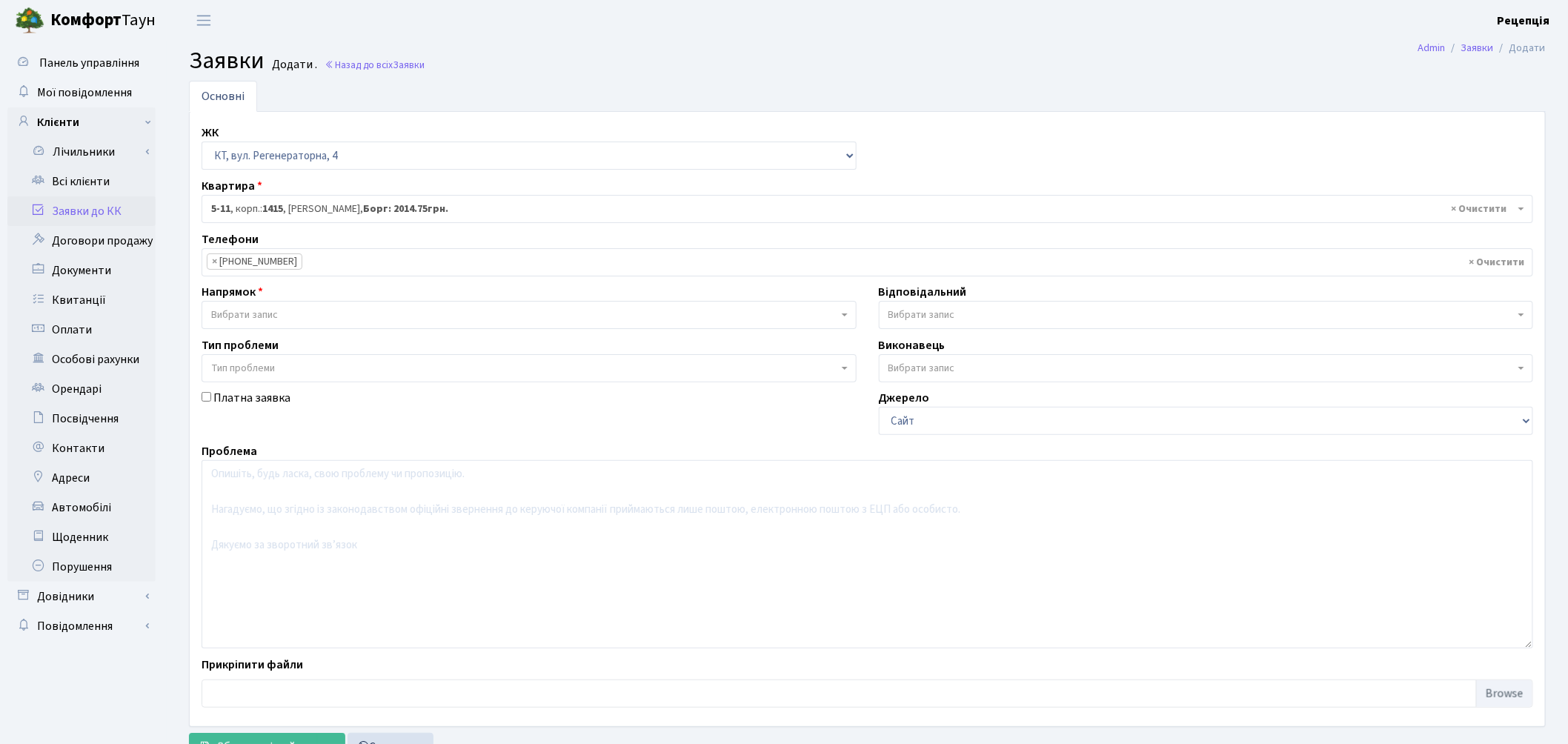
click at [245, 312] on span "Вибрати запис" at bounding box center [244, 315] width 67 height 14
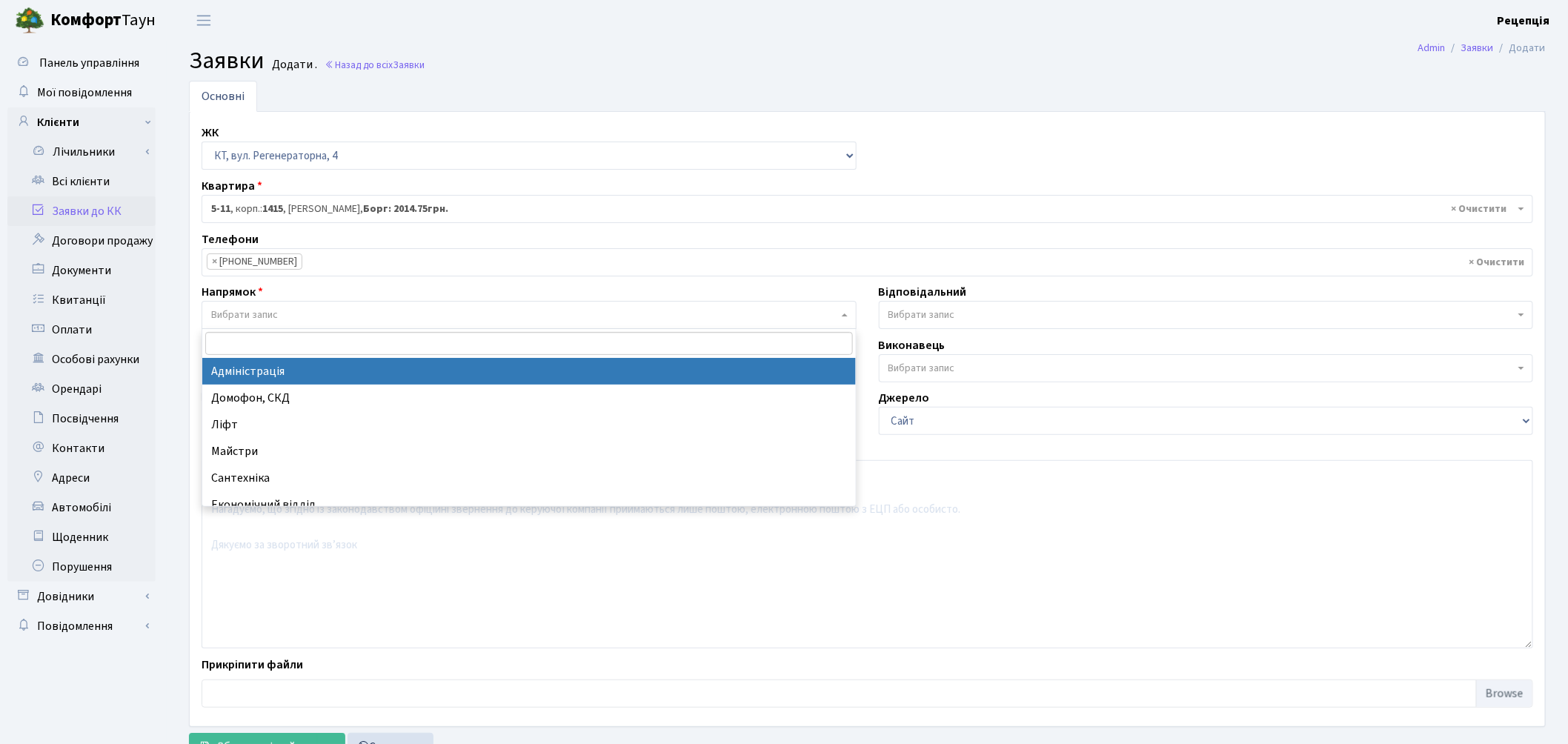
select select "5"
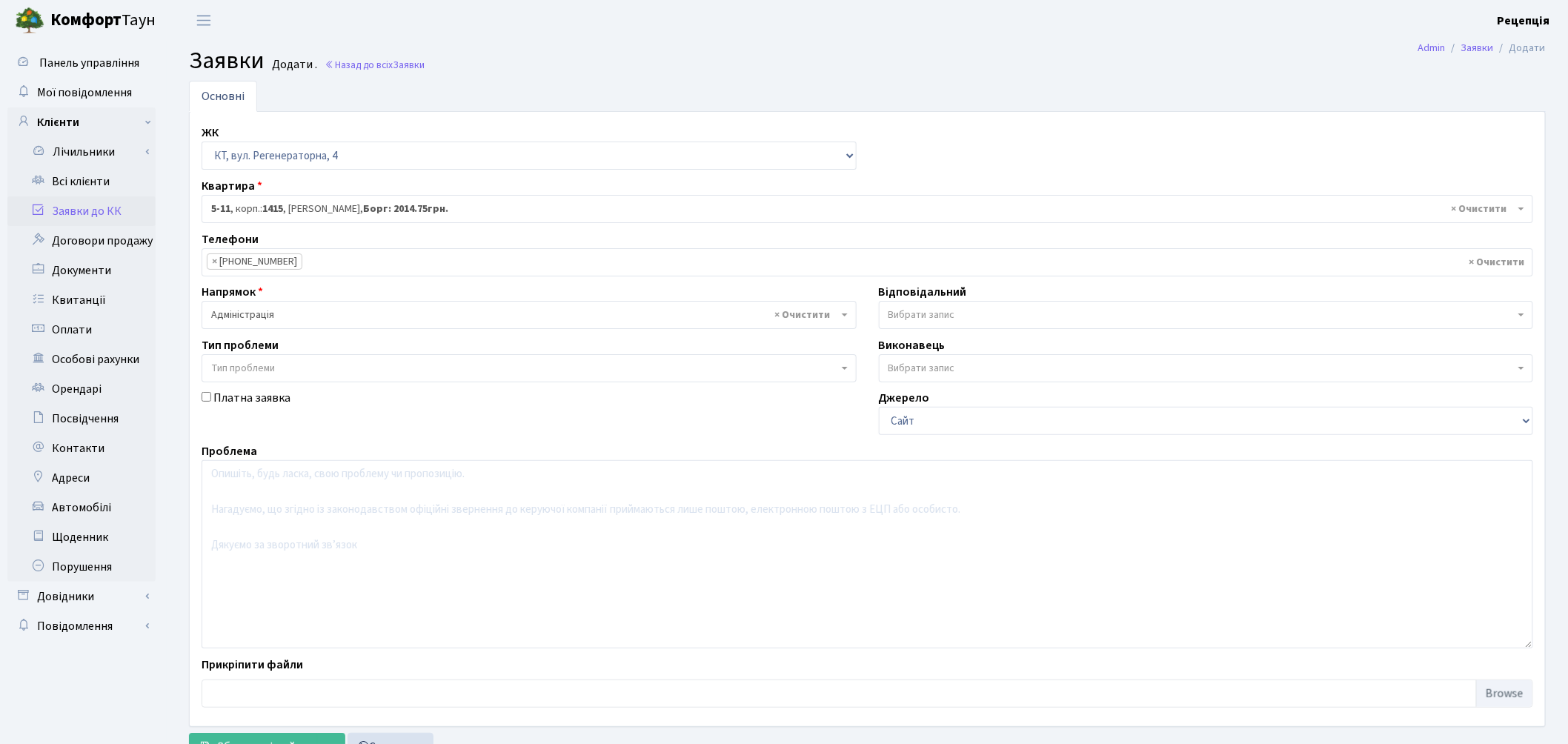
click at [252, 366] on span "Тип проблеми" at bounding box center [243, 368] width 63 height 14
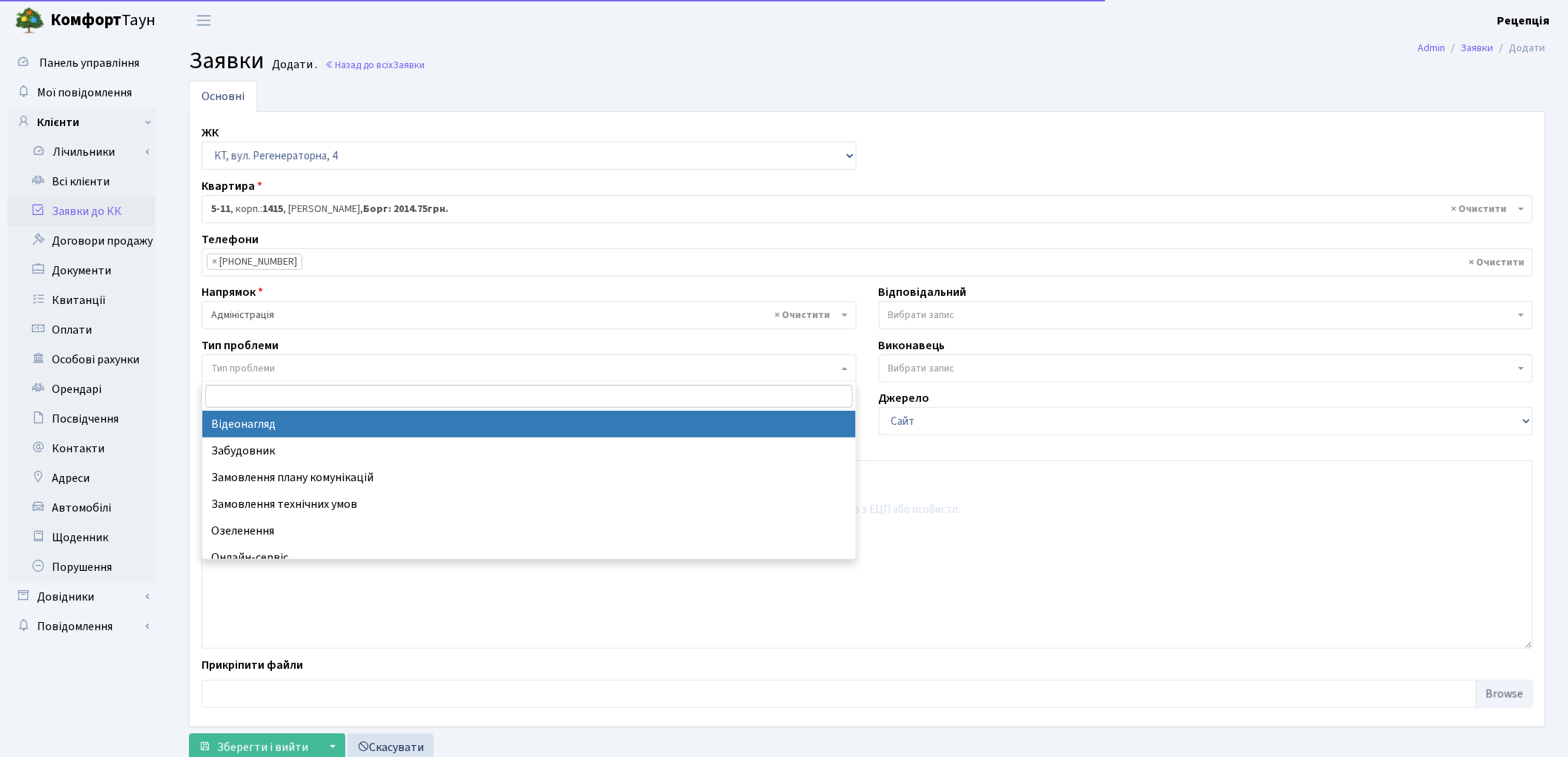
select select "45"
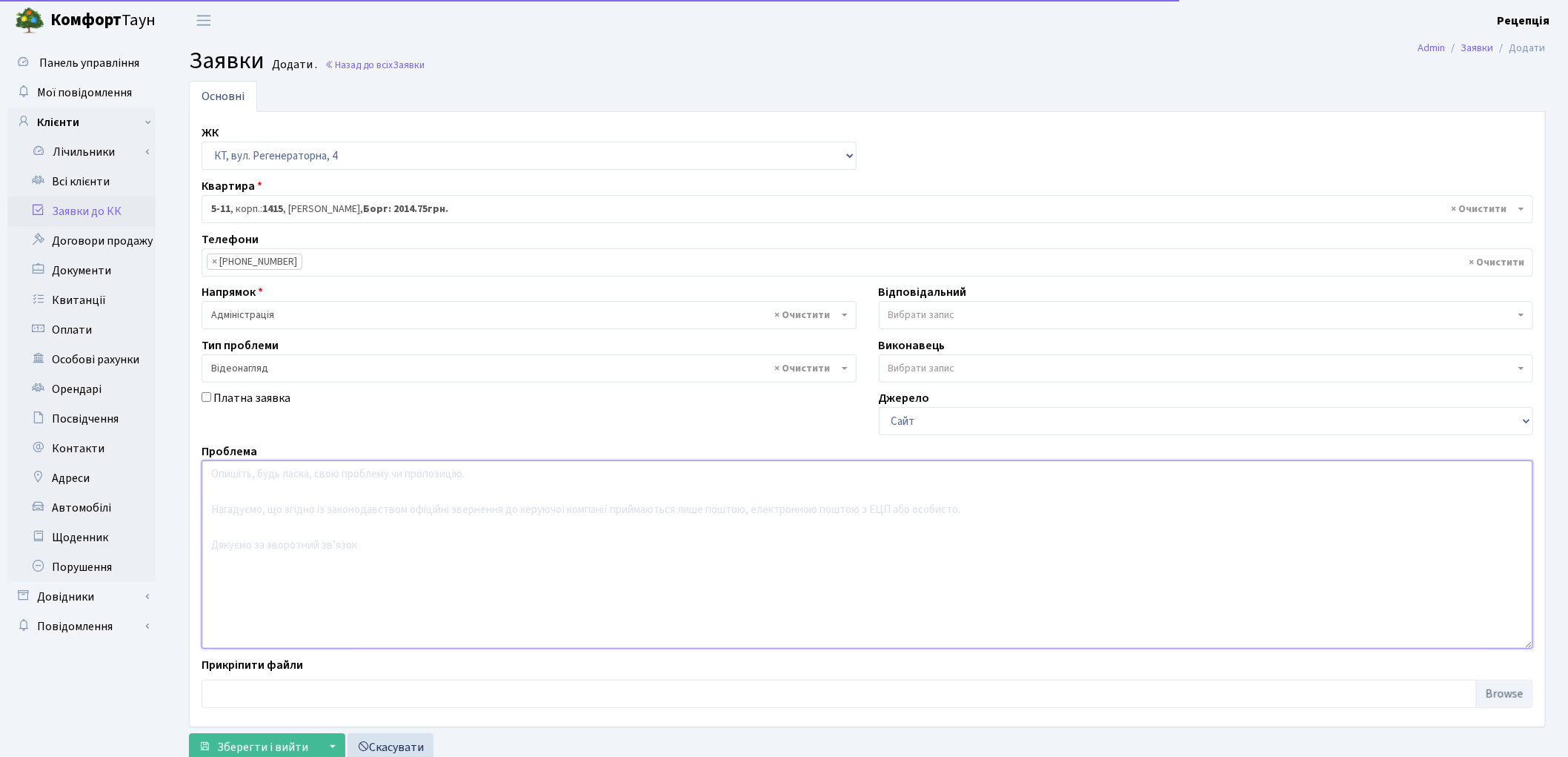
click at [270, 530] on textarea at bounding box center [868, 554] width 1332 height 188
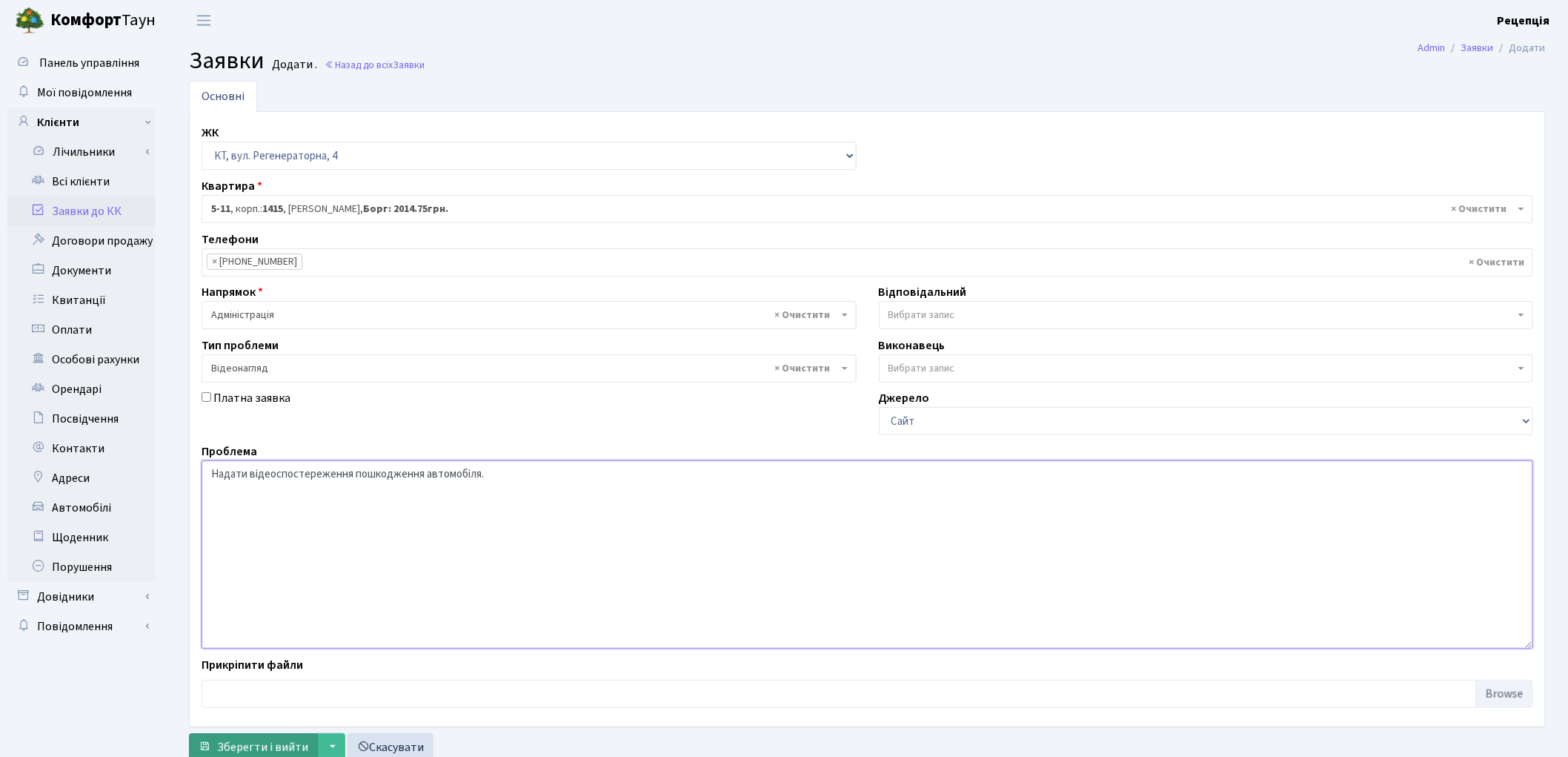
type textarea "Надати відеоспостереження пошкодження автомобіля."
click at [275, 743] on span "Зберегти і вийти" at bounding box center [262, 747] width 91 height 16
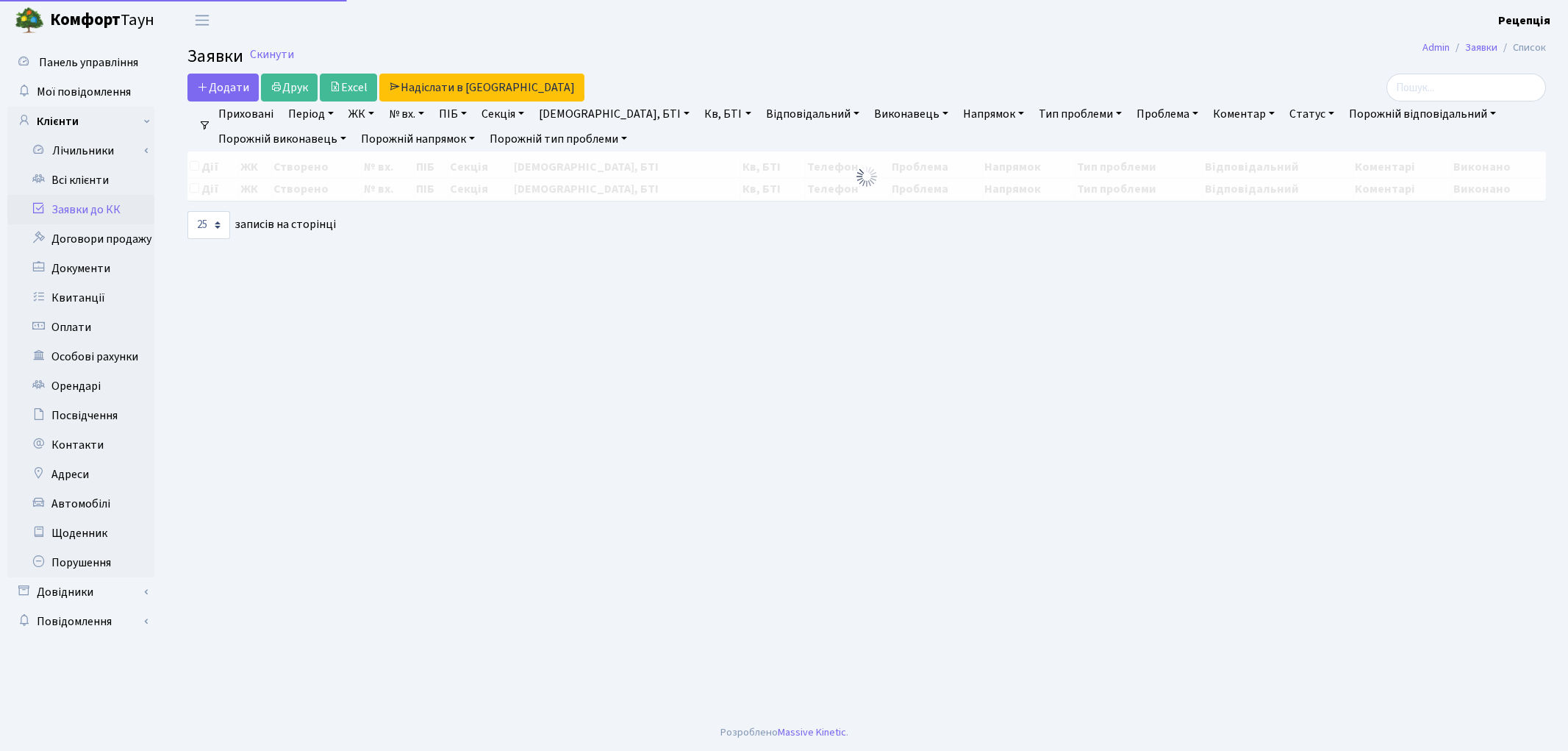
select select "25"
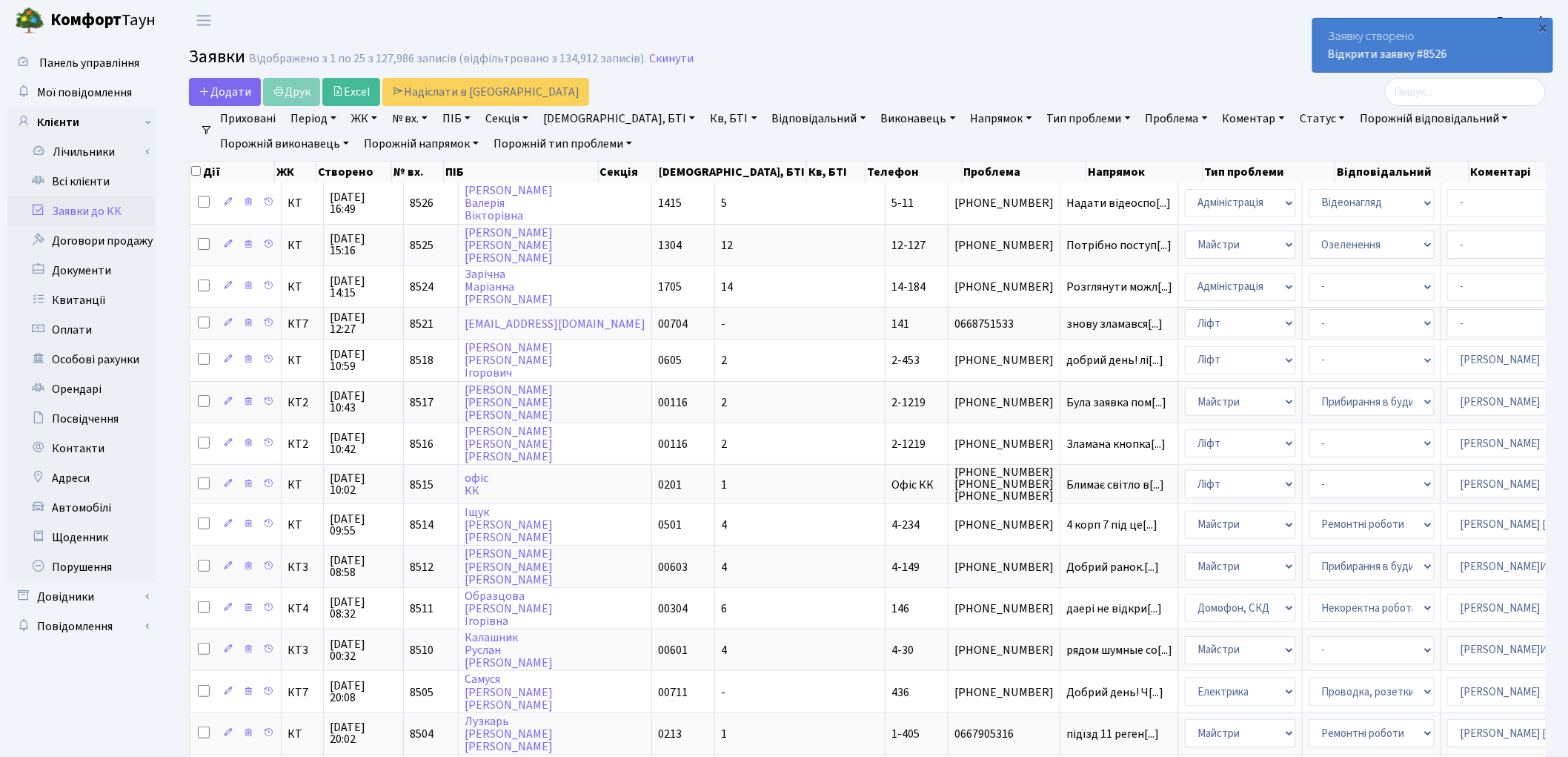
click at [100, 205] on link "Заявки до КК" at bounding box center [81, 211] width 149 height 30
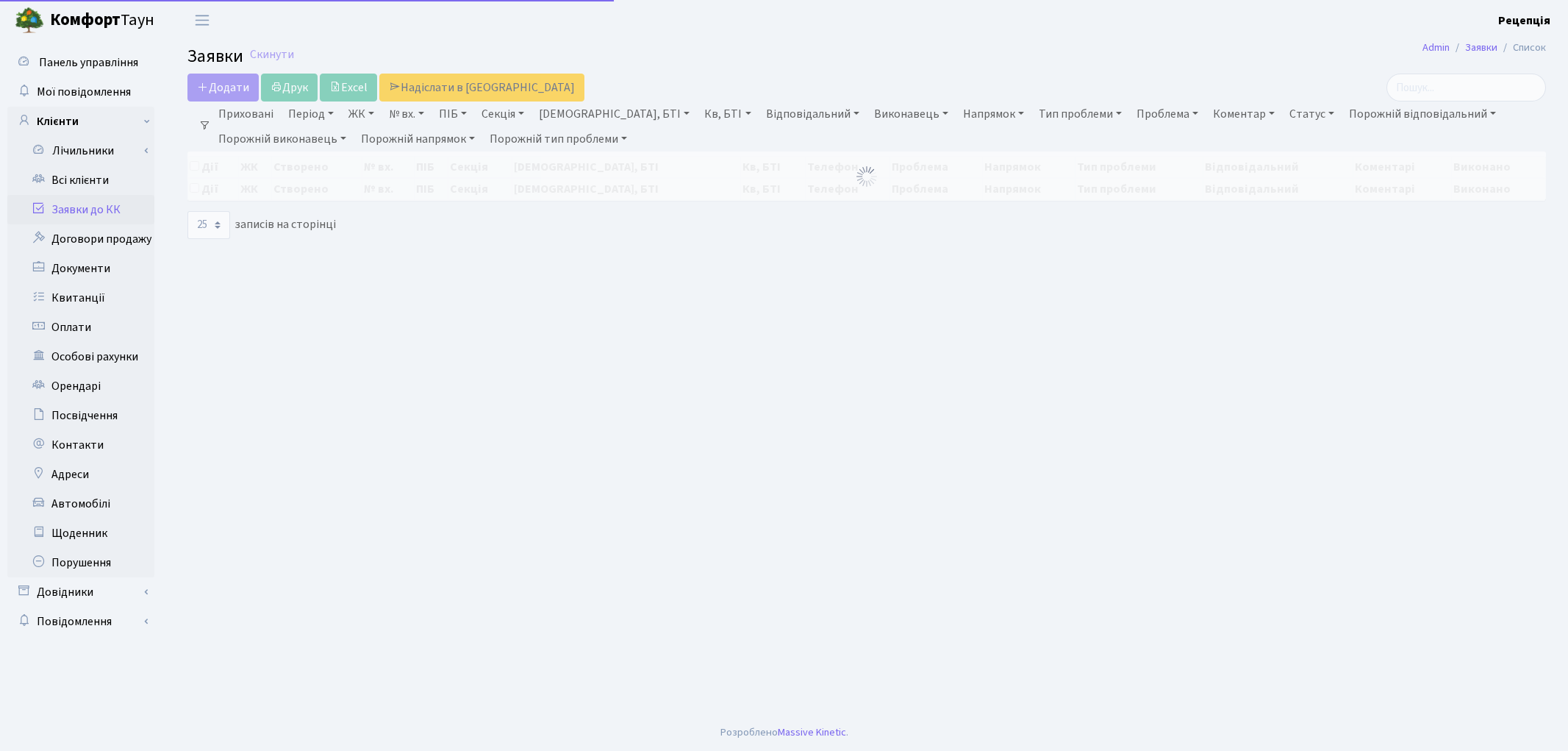
select select "25"
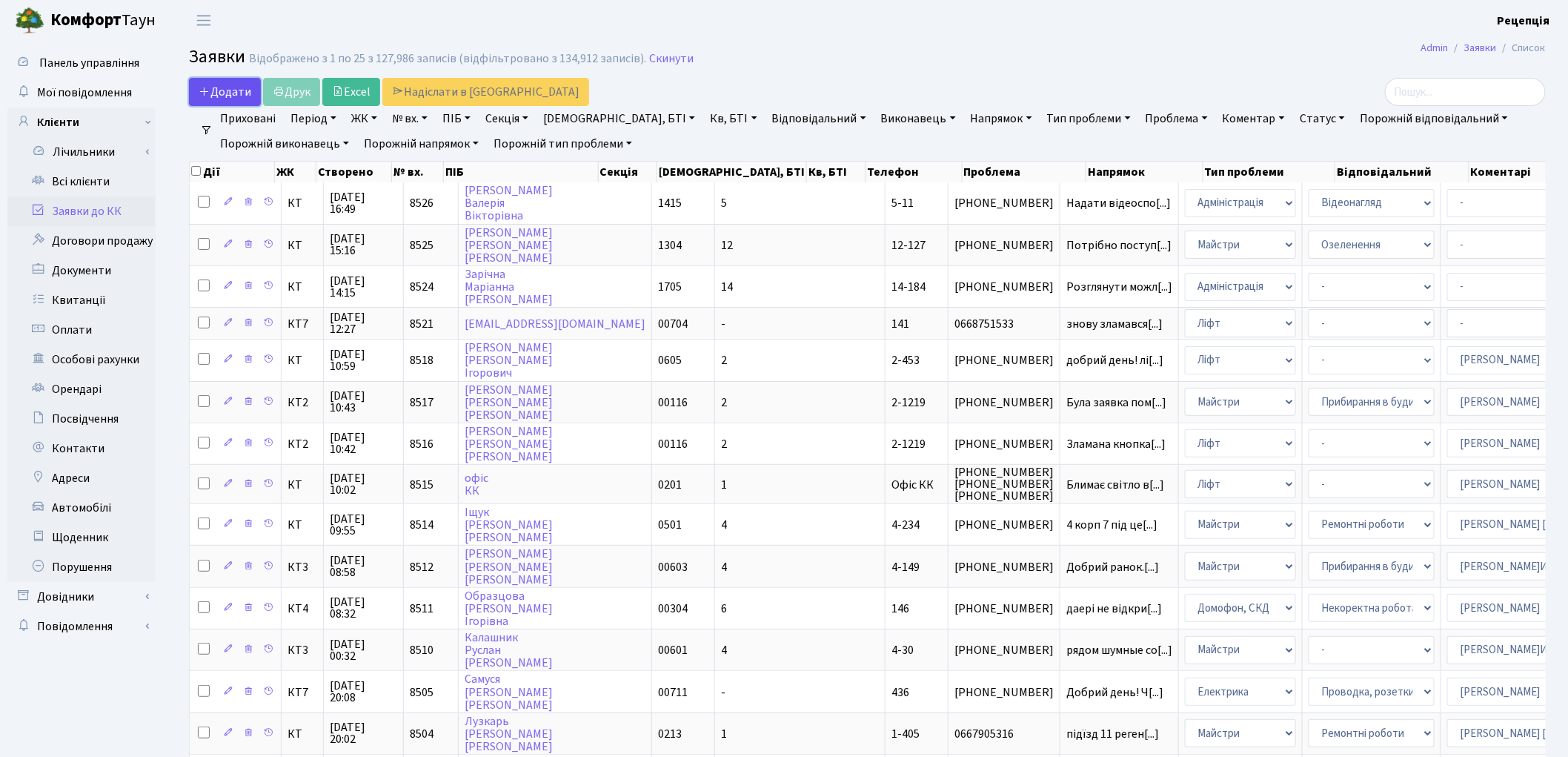
click at [228, 94] on span "Додати" at bounding box center [225, 92] width 53 height 16
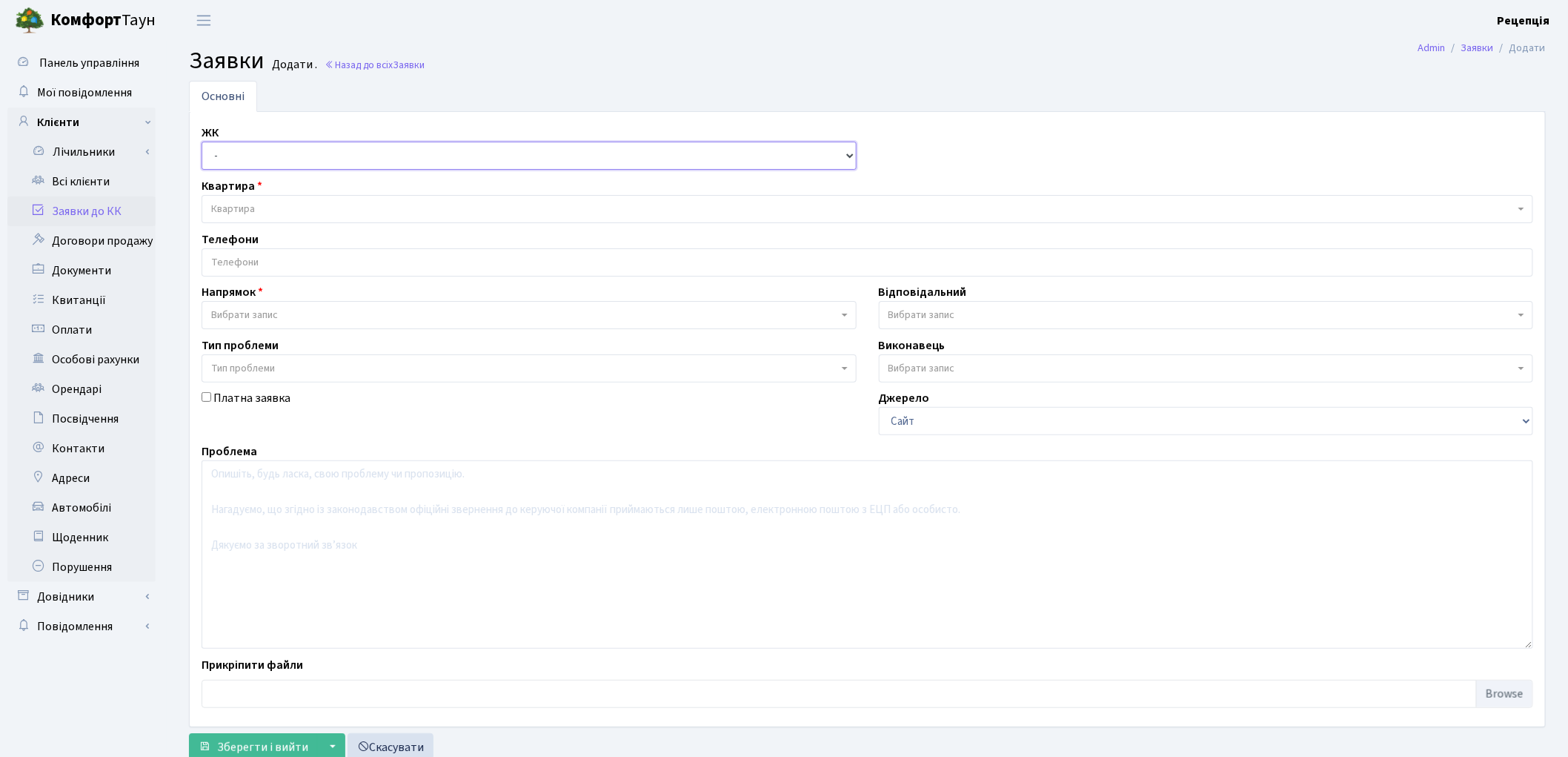
click at [242, 158] on select "- КТ, вул. Регенераторна, 4 КТ2, просп. [STREET_ADDRESS] [STREET_ADDRESS] [PERS…" at bounding box center [529, 155] width 655 height 28
select select "271"
click at [202, 141] on select "- КТ, вул. Регенераторна, 4 КТ2, просп. [STREET_ADDRESS] [STREET_ADDRESS] [PERS…" at bounding box center [529, 155] width 655 height 28
select select
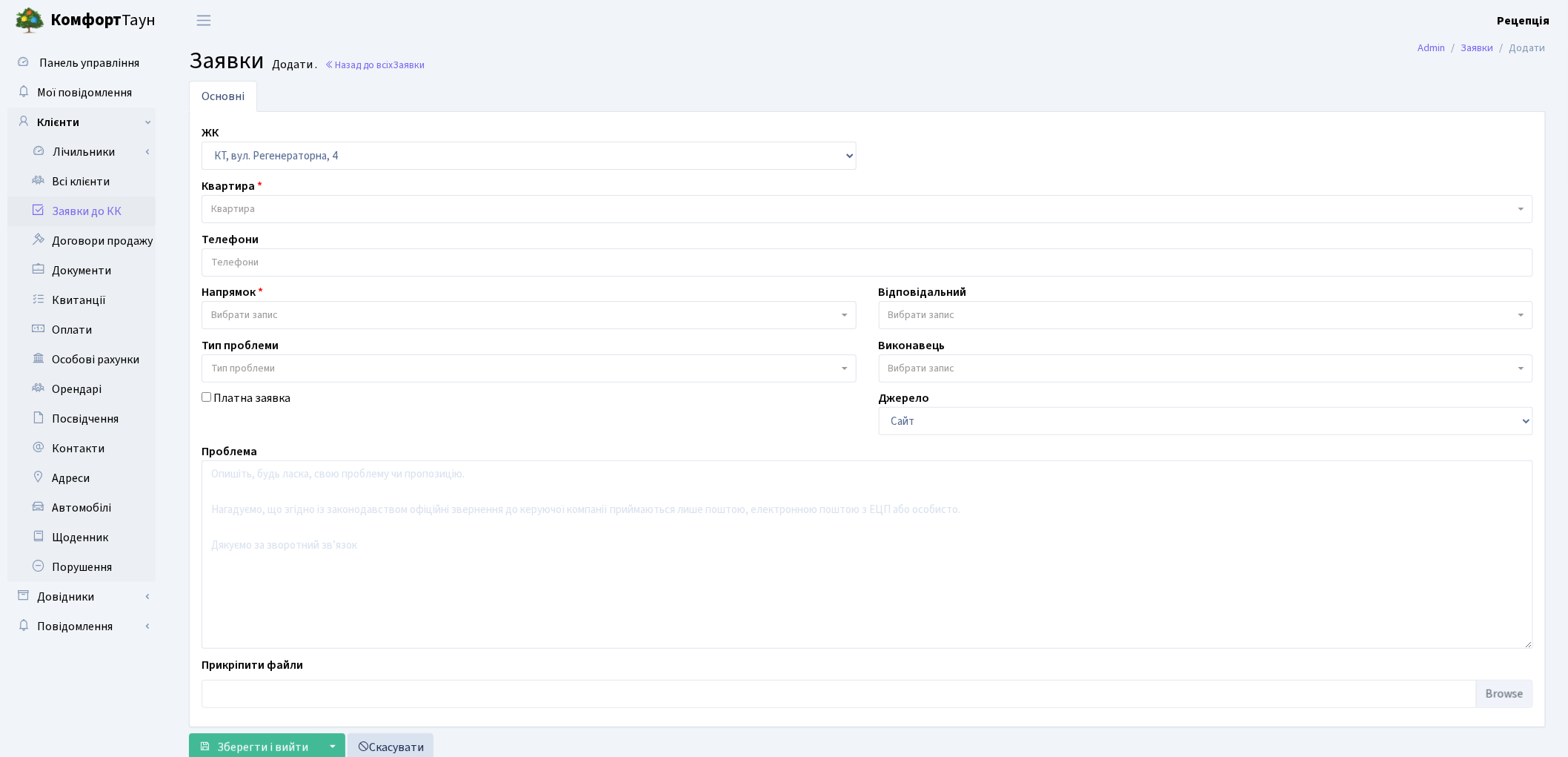
click at [267, 198] on span "Квартира" at bounding box center [868, 209] width 1332 height 28
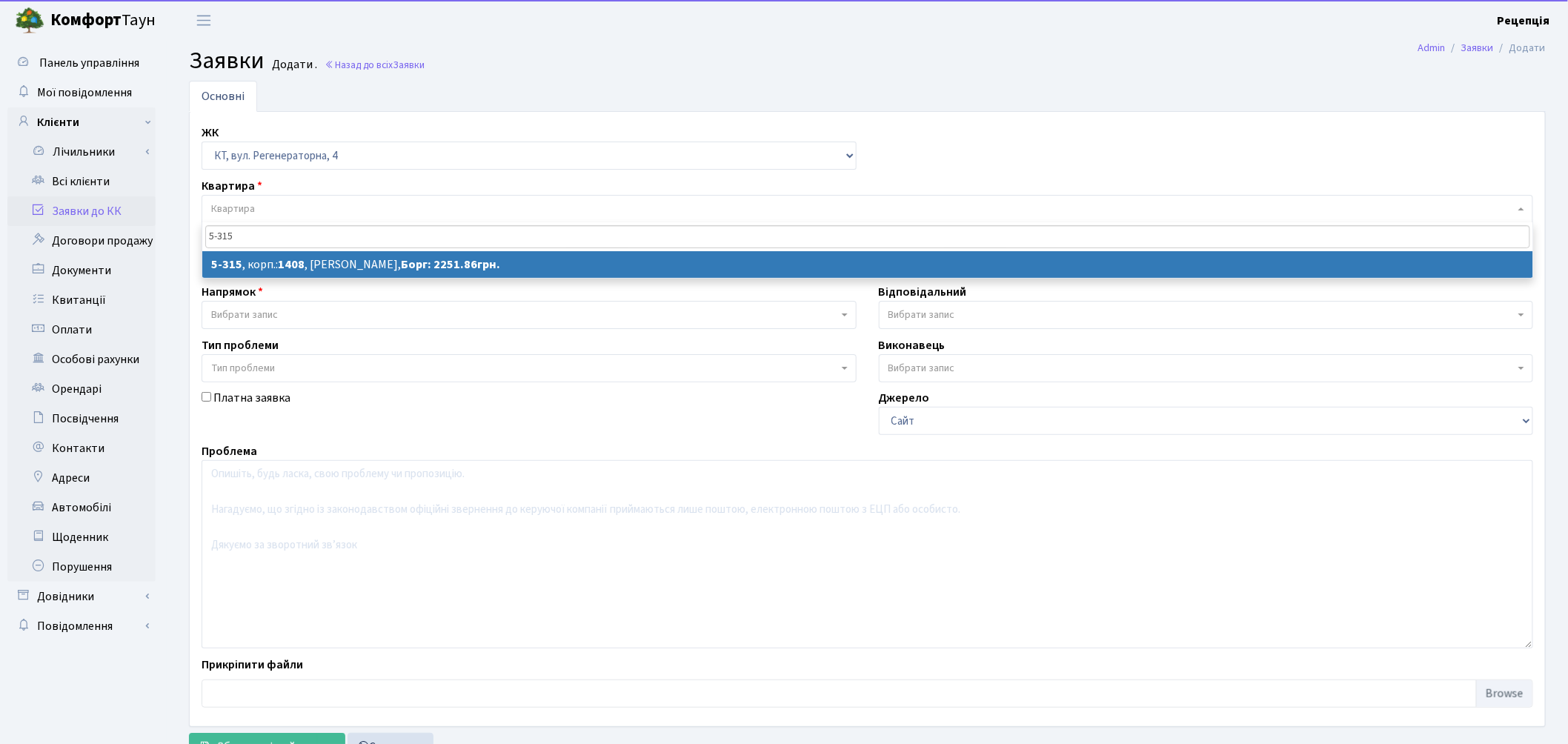
type input "5-315"
select select
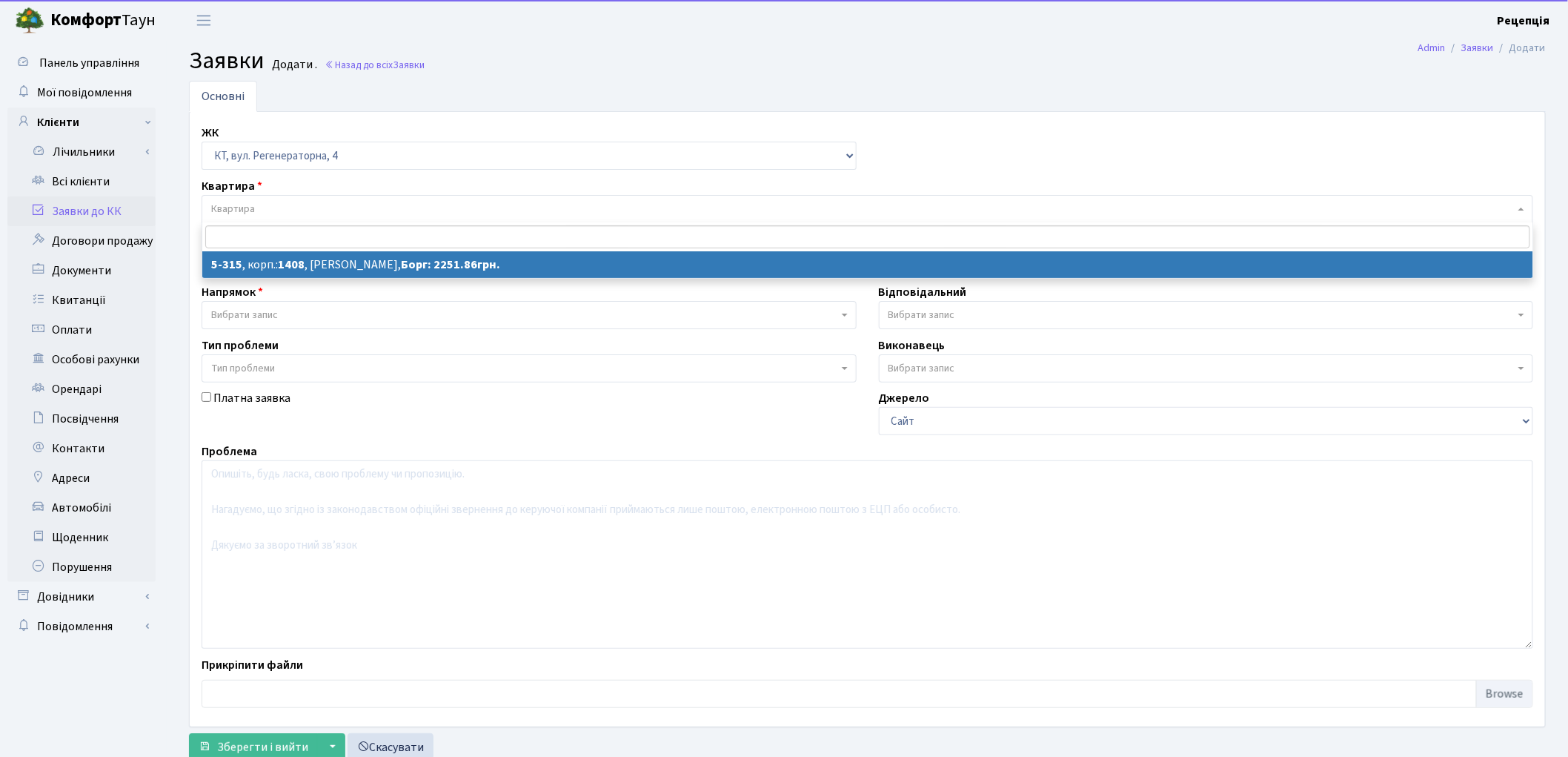
select select "2238"
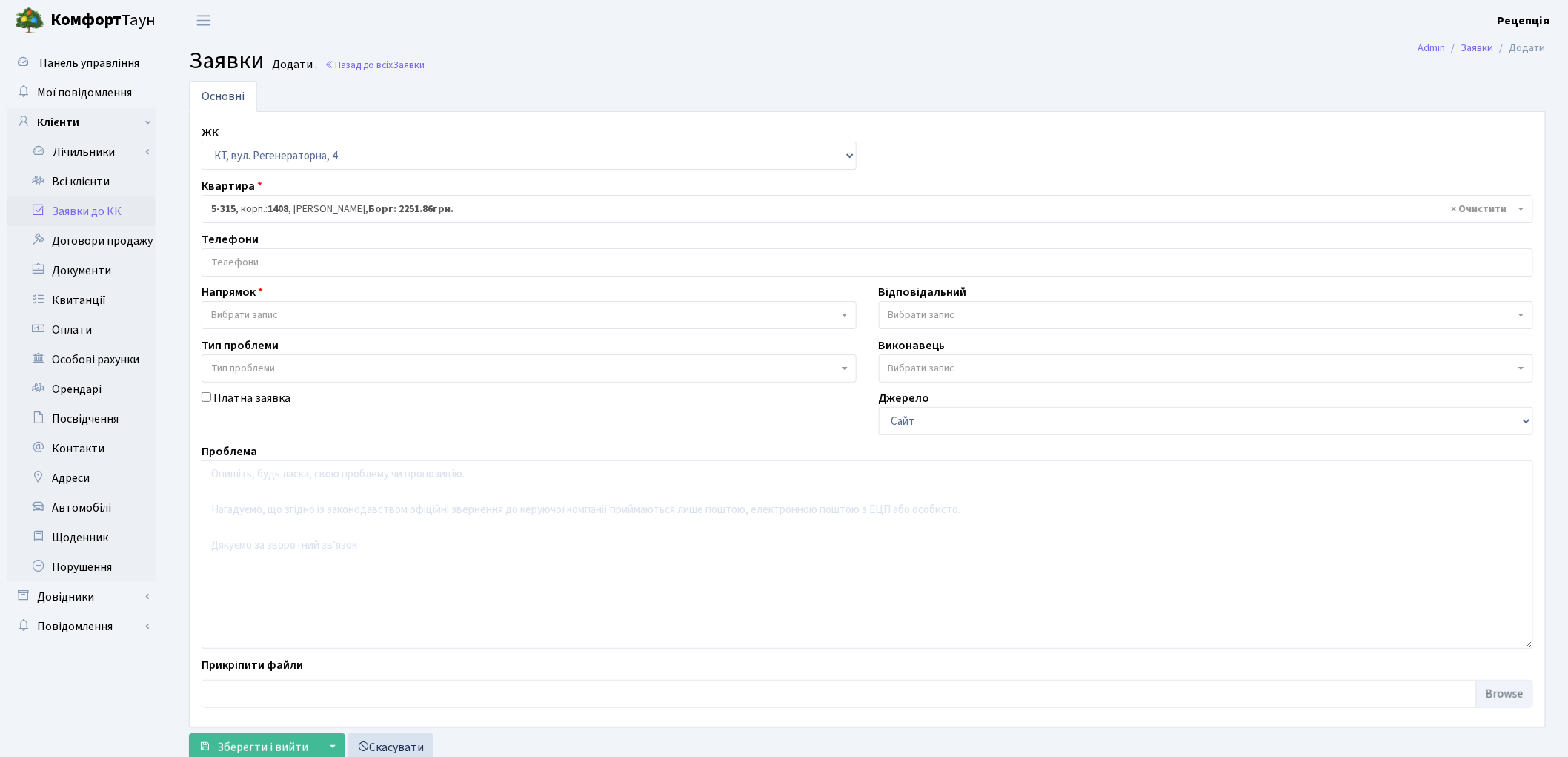
click at [242, 262] on input "search" at bounding box center [868, 262] width 1330 height 27
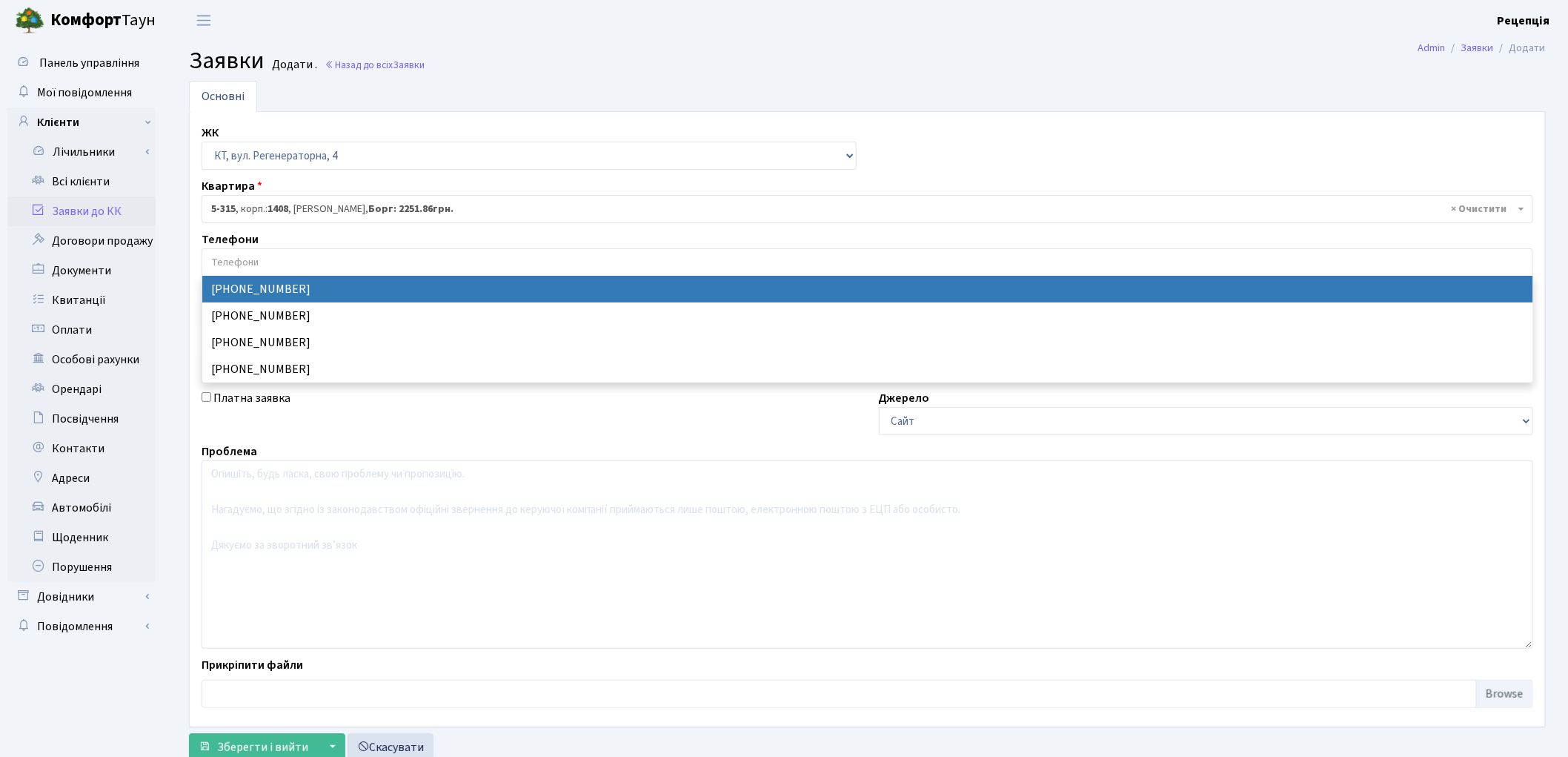
select select "132055"
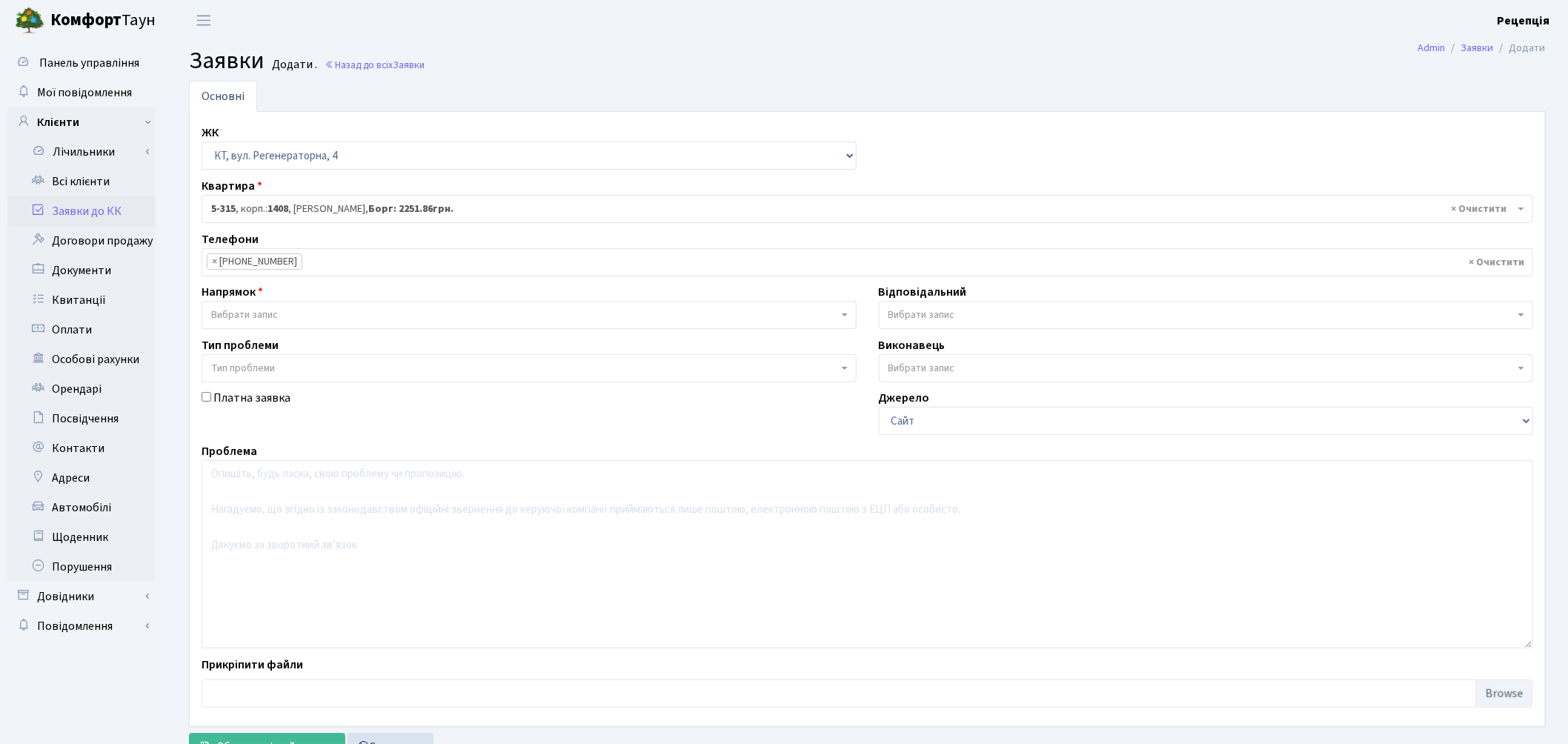
click at [290, 317] on span "Вибрати запис" at bounding box center [525, 315] width 627 height 14
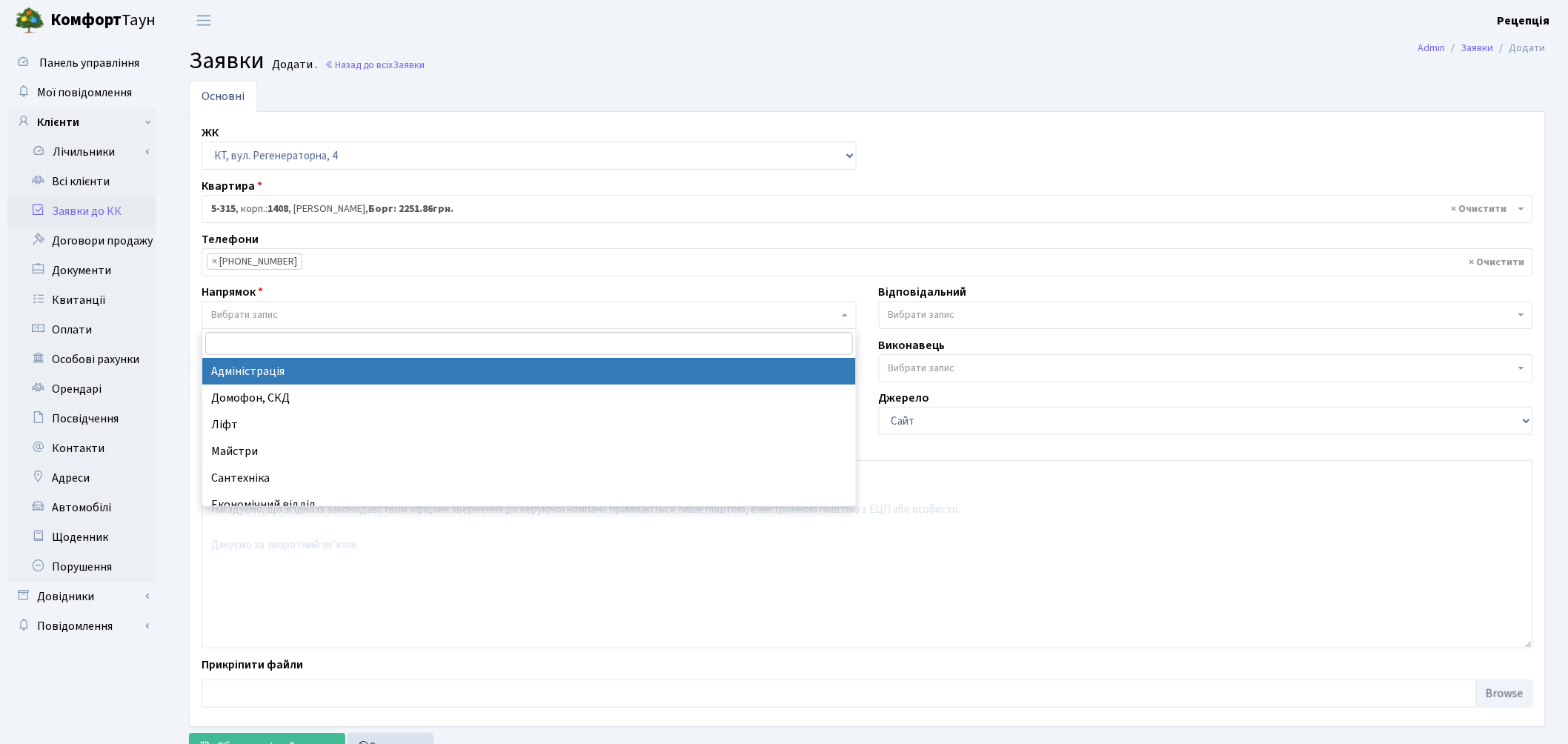
select select "5"
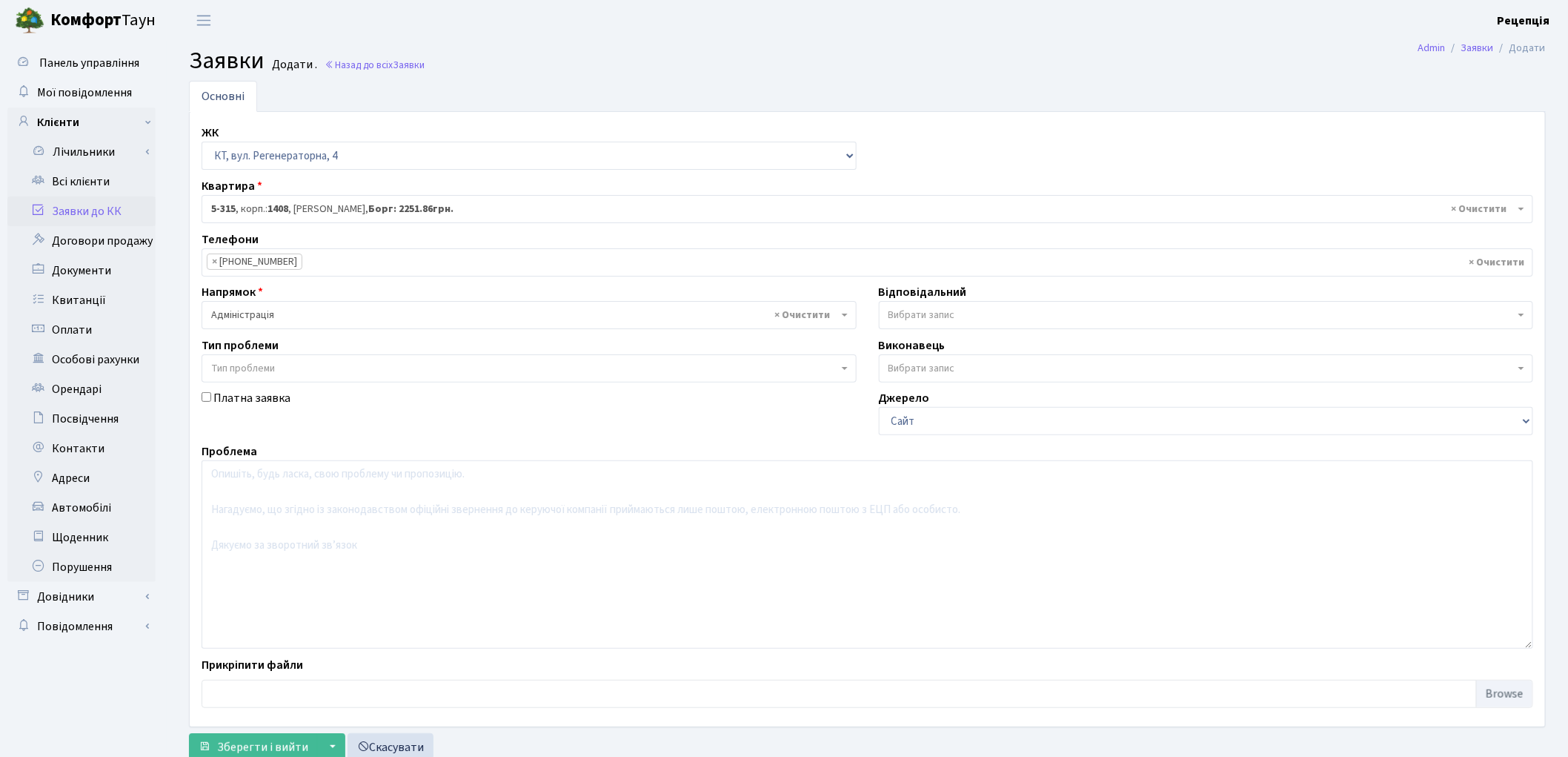
click at [279, 369] on span "Тип проблеми" at bounding box center [525, 368] width 627 height 14
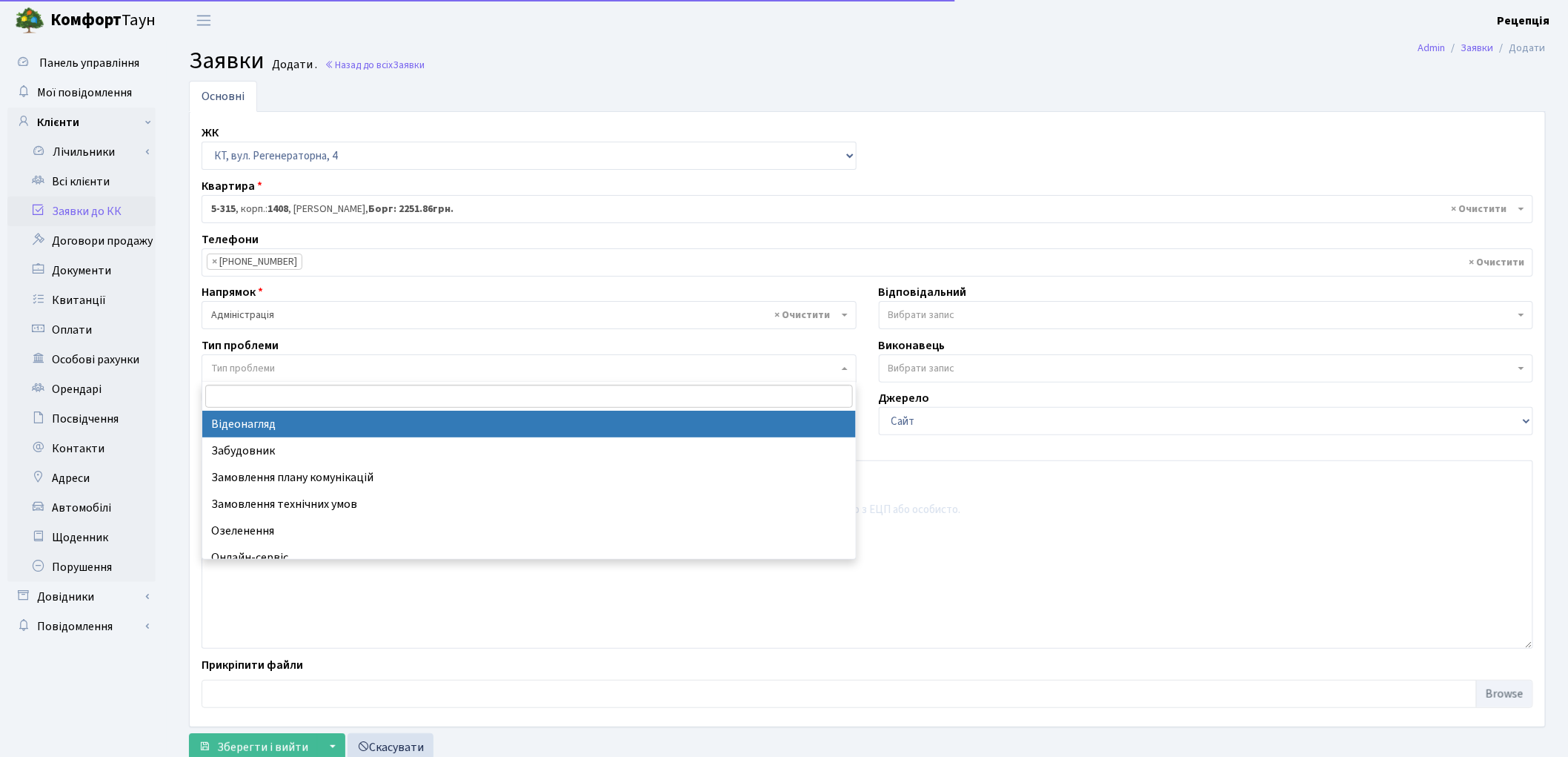
select select "45"
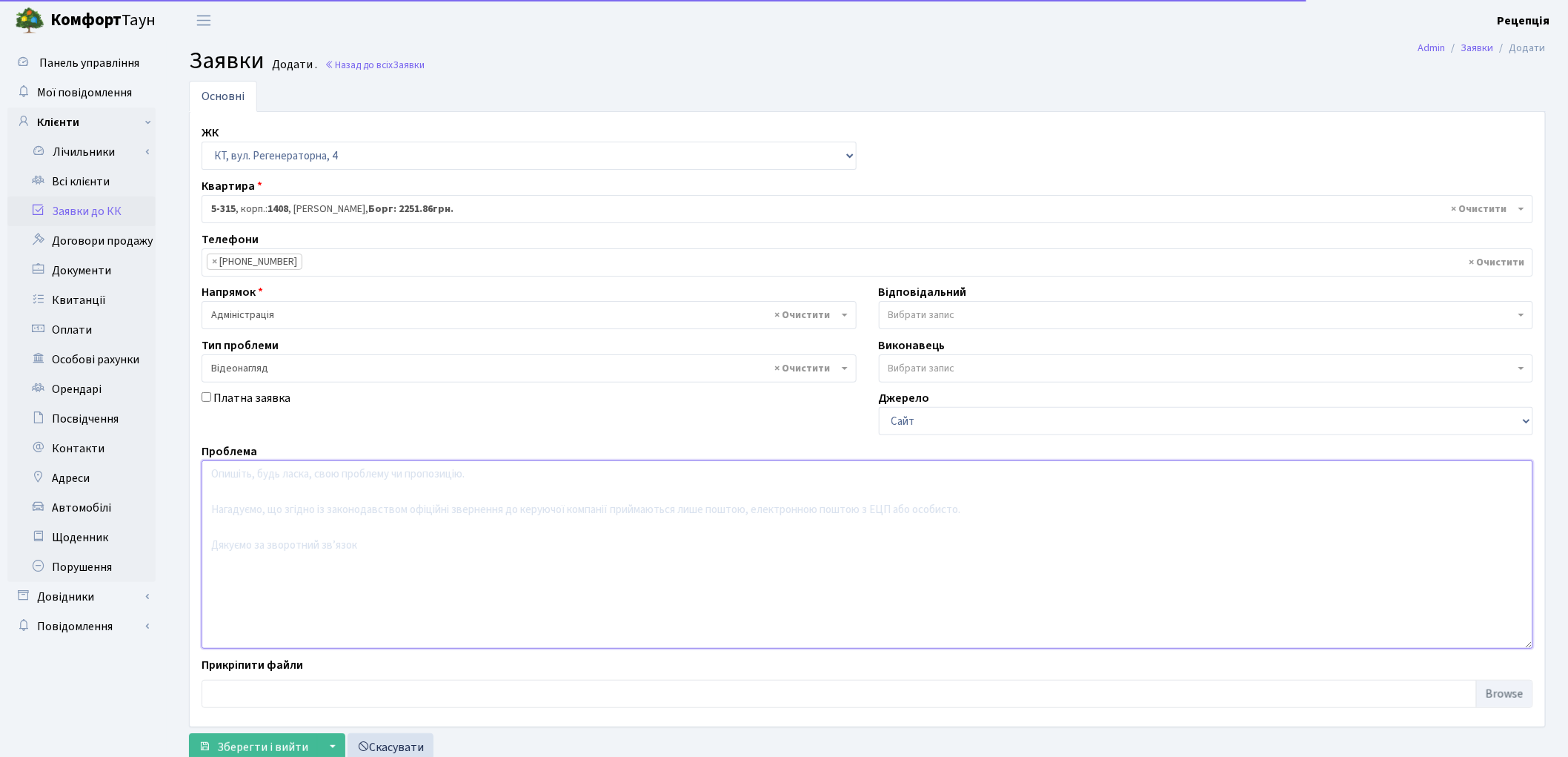
click at [247, 522] on textarea at bounding box center [868, 554] width 1332 height 188
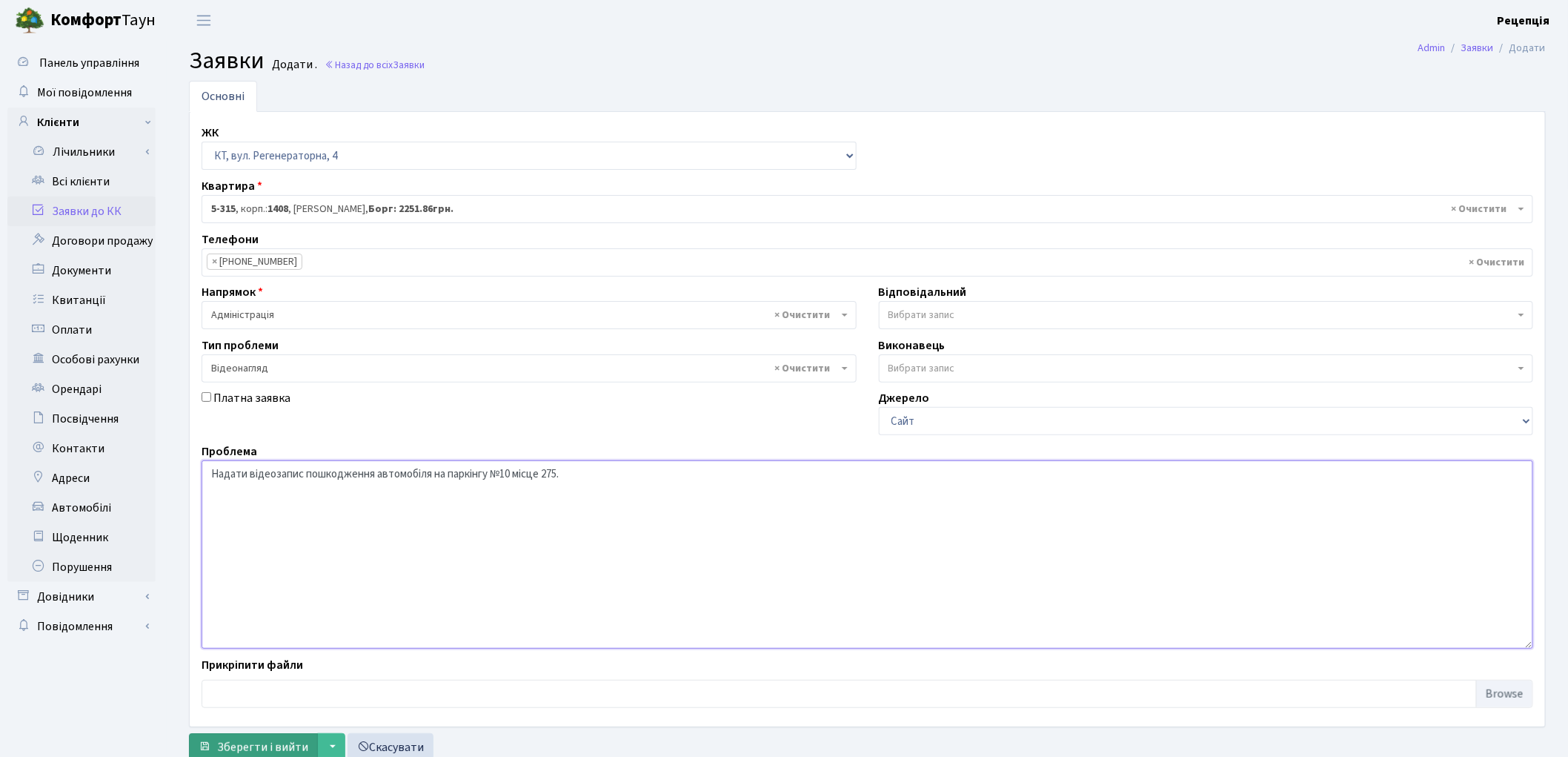
type textarea "Надати відеозапис пошкодження автомобіля на паркінгу №10 місце 275."
click at [284, 739] on span "Зберегти і вийти" at bounding box center [262, 747] width 91 height 16
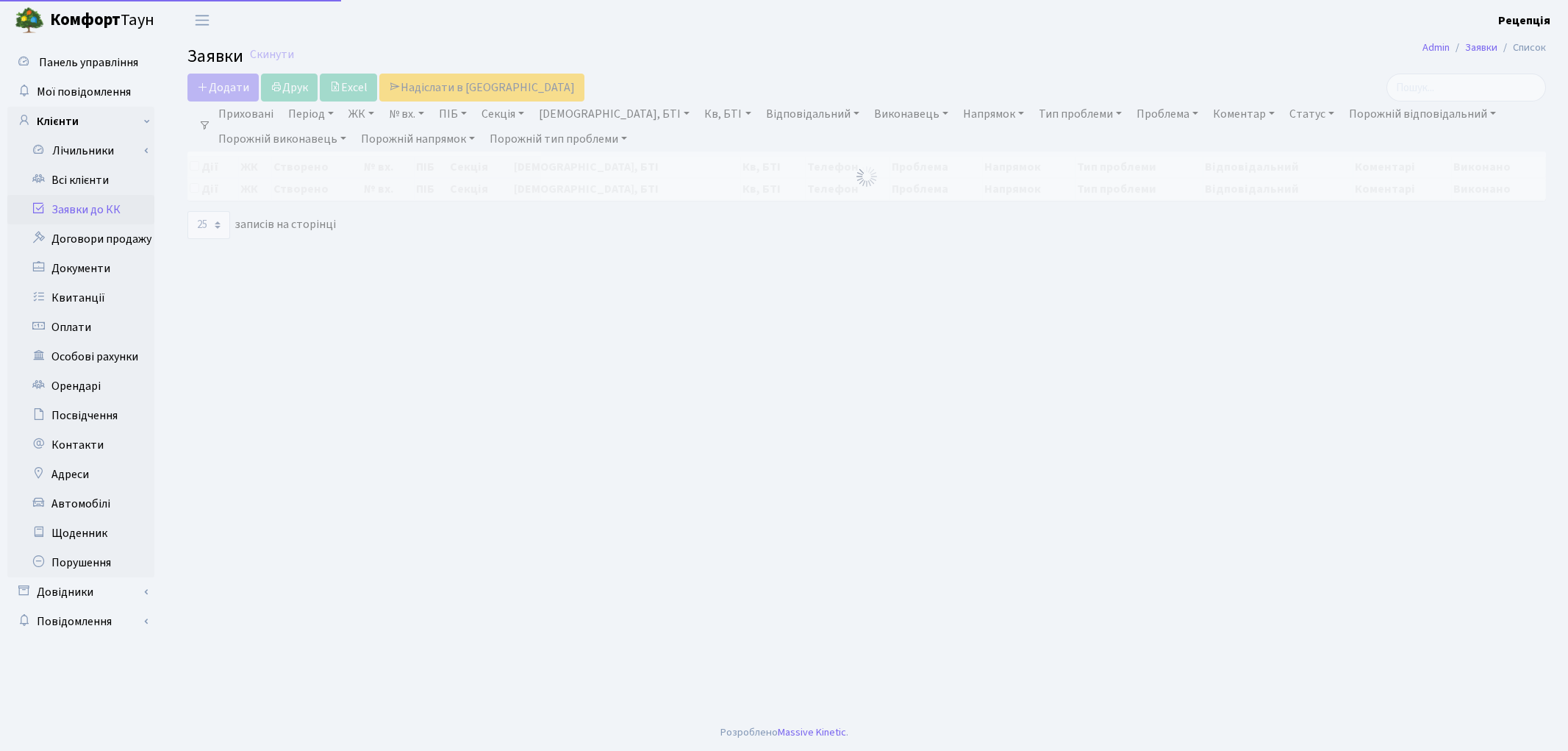
select select "25"
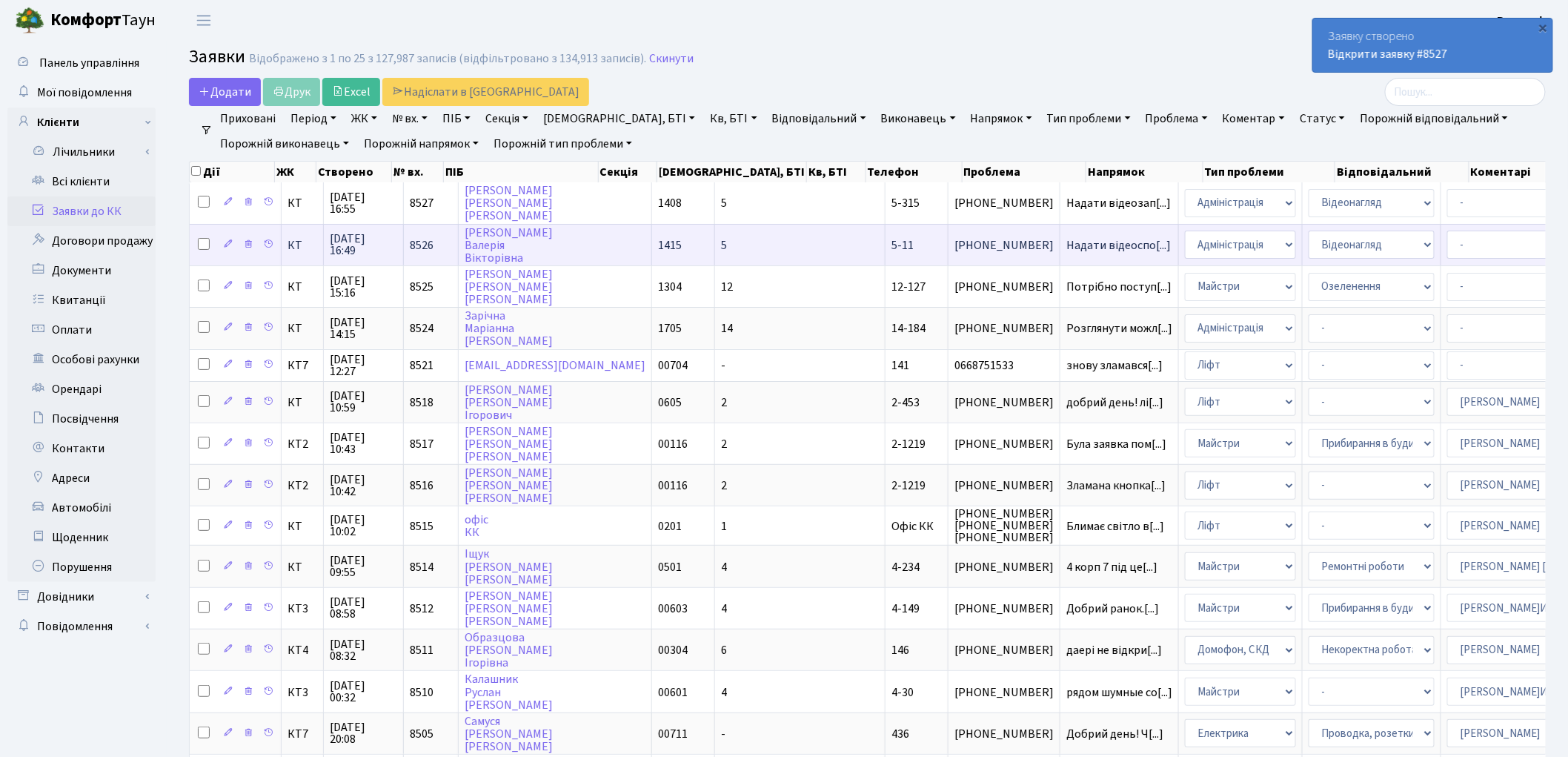
click at [581, 232] on td "[PERSON_NAME]" at bounding box center [555, 245] width 194 height 42
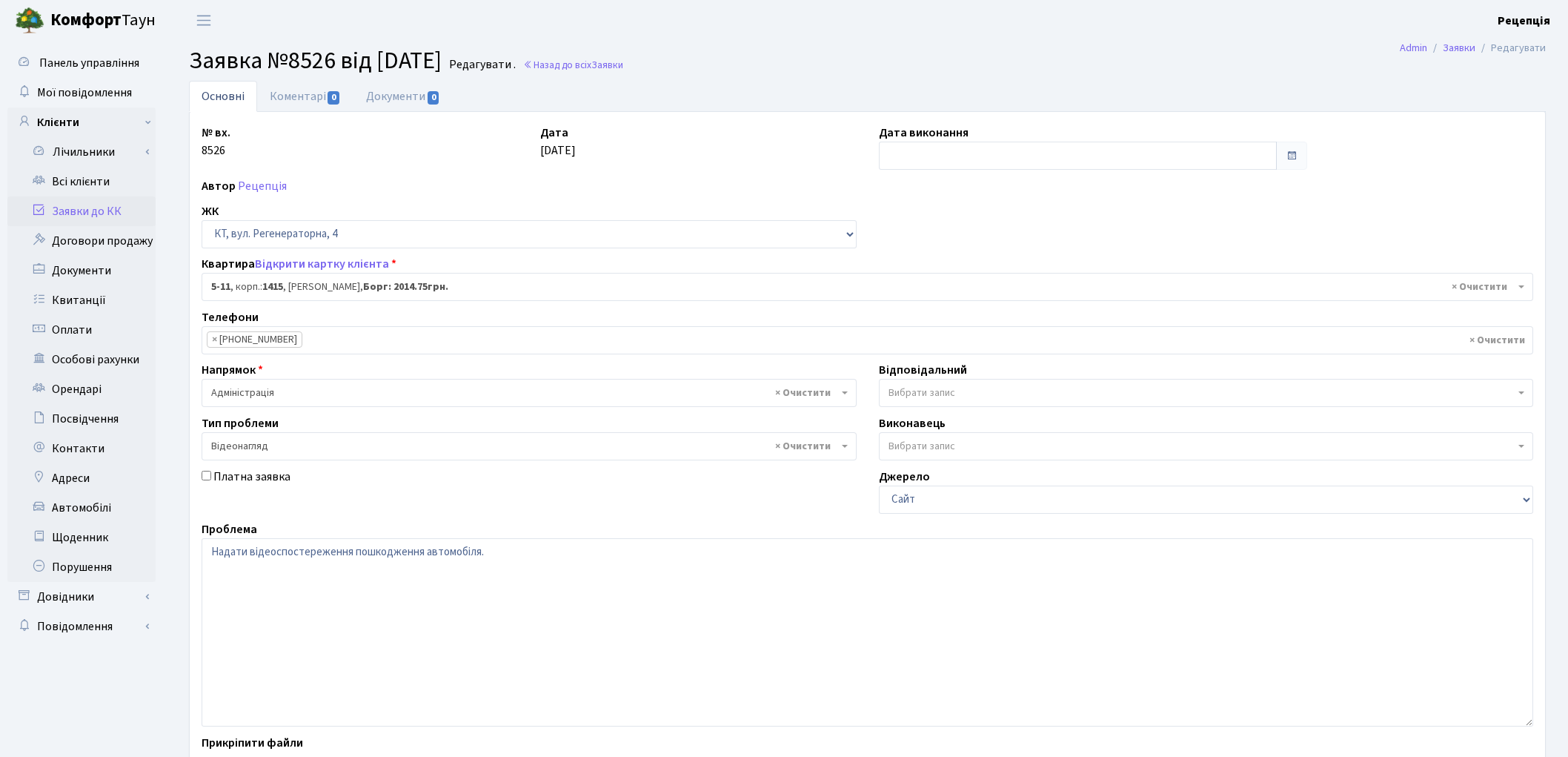
select select "2503"
select select "45"
click at [376, 92] on link "Документи 0" at bounding box center [403, 96] width 100 height 31
select select "25"
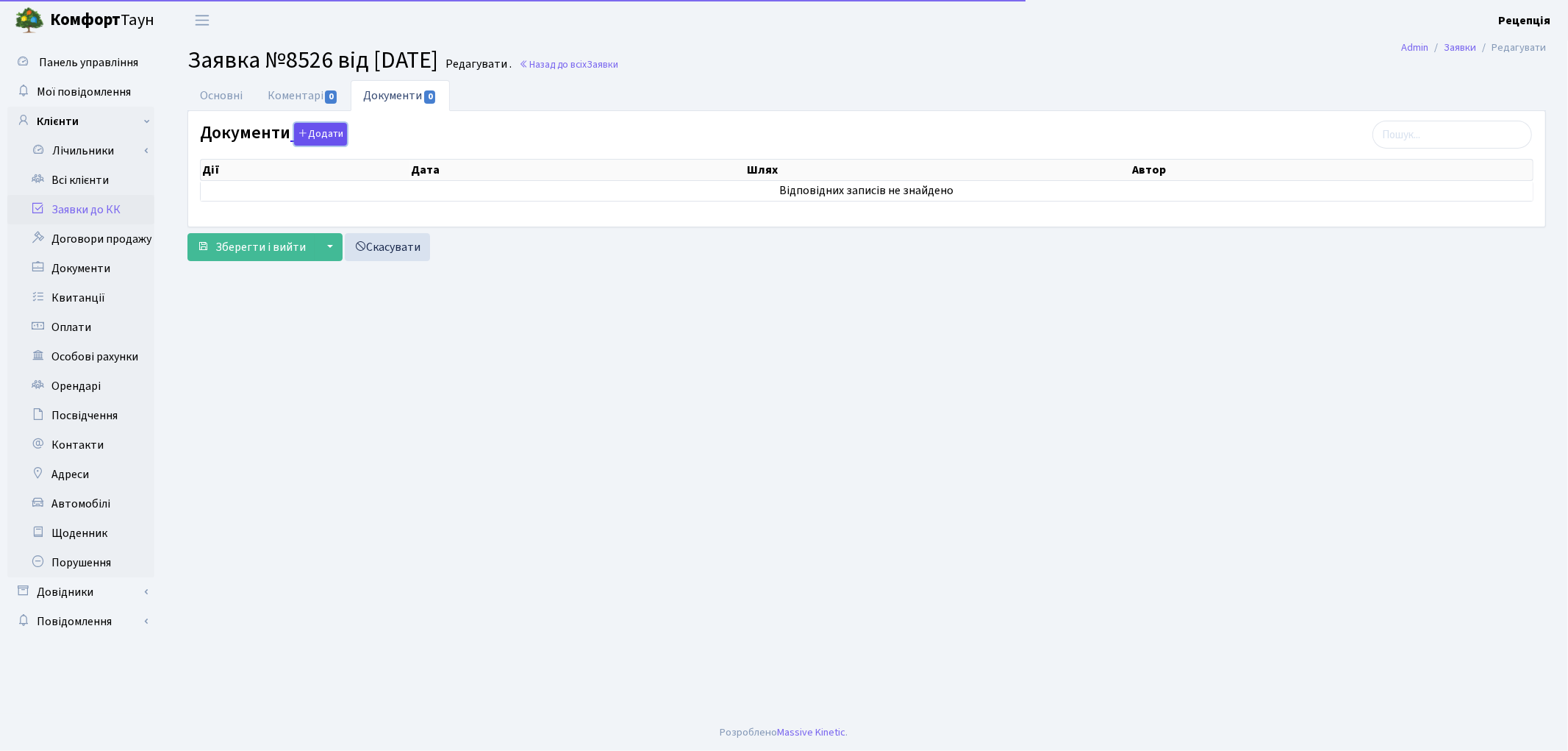
click at [313, 136] on button "Додати" at bounding box center [320, 134] width 53 height 23
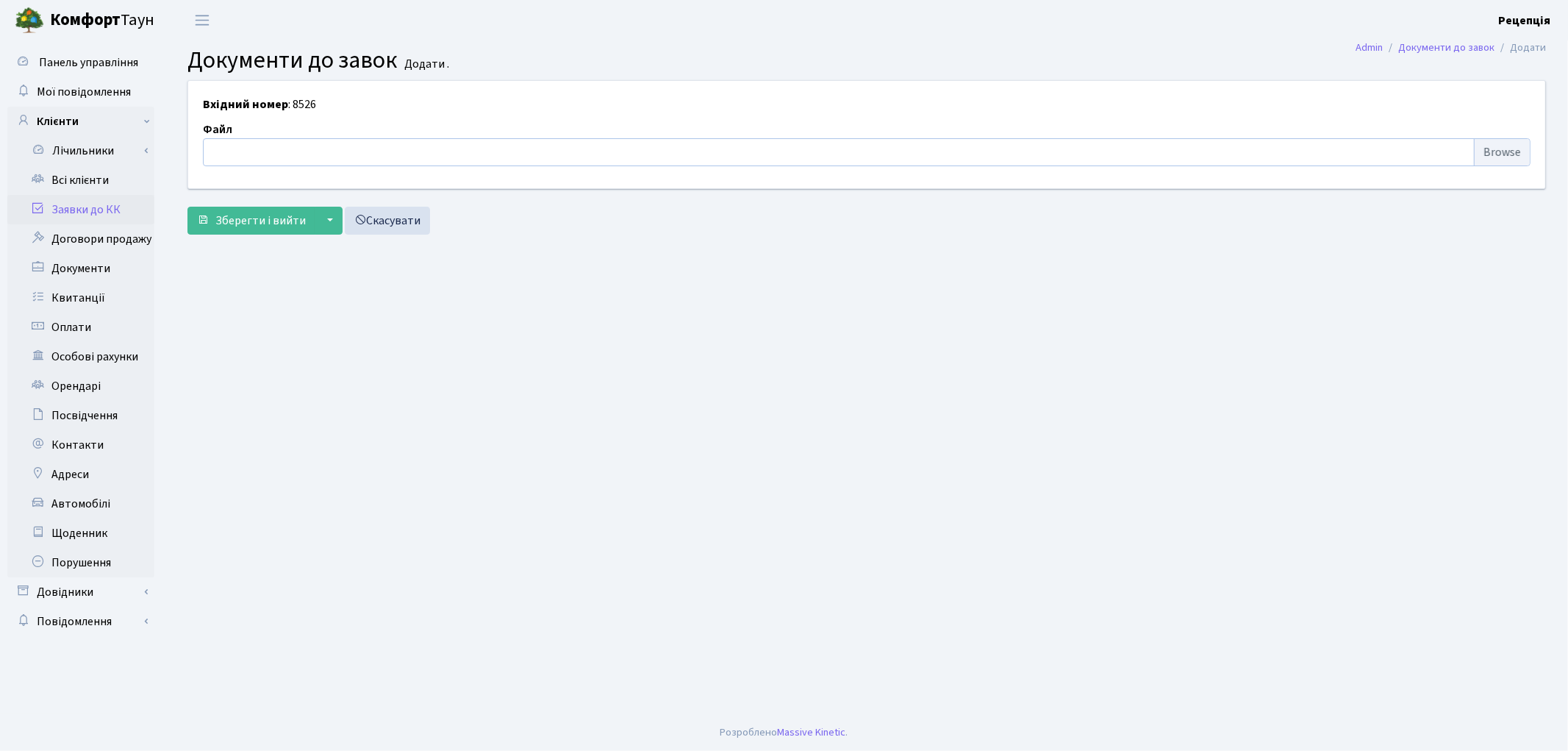
click at [1485, 148] on input "file" at bounding box center [867, 151] width 1327 height 28
type input "C:\fakepath\сканирование0728.pdf"
click at [272, 213] on span "Зберегти і вийти" at bounding box center [260, 221] width 90 height 16
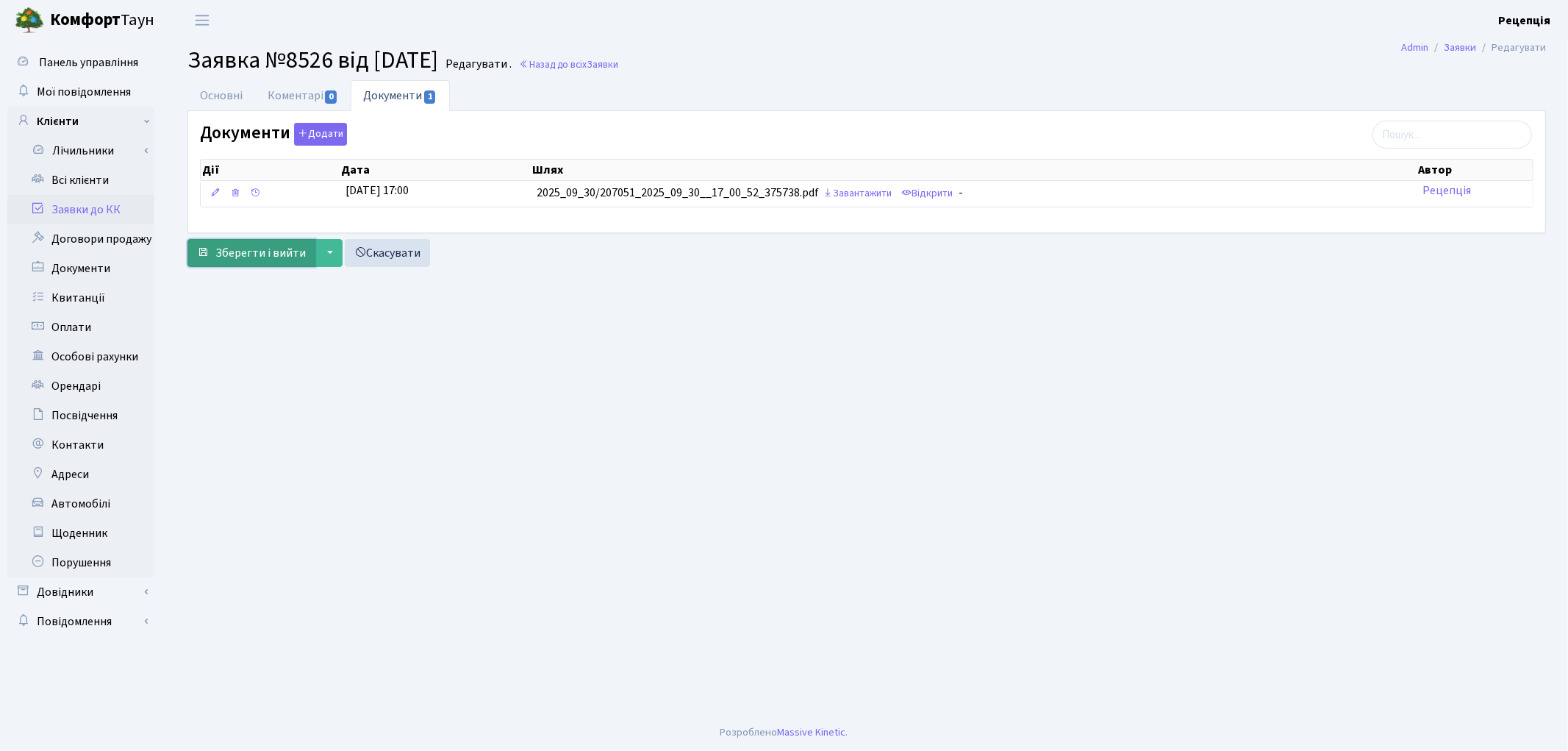
click at [275, 252] on span "Зберегти і вийти" at bounding box center [260, 253] width 90 height 16
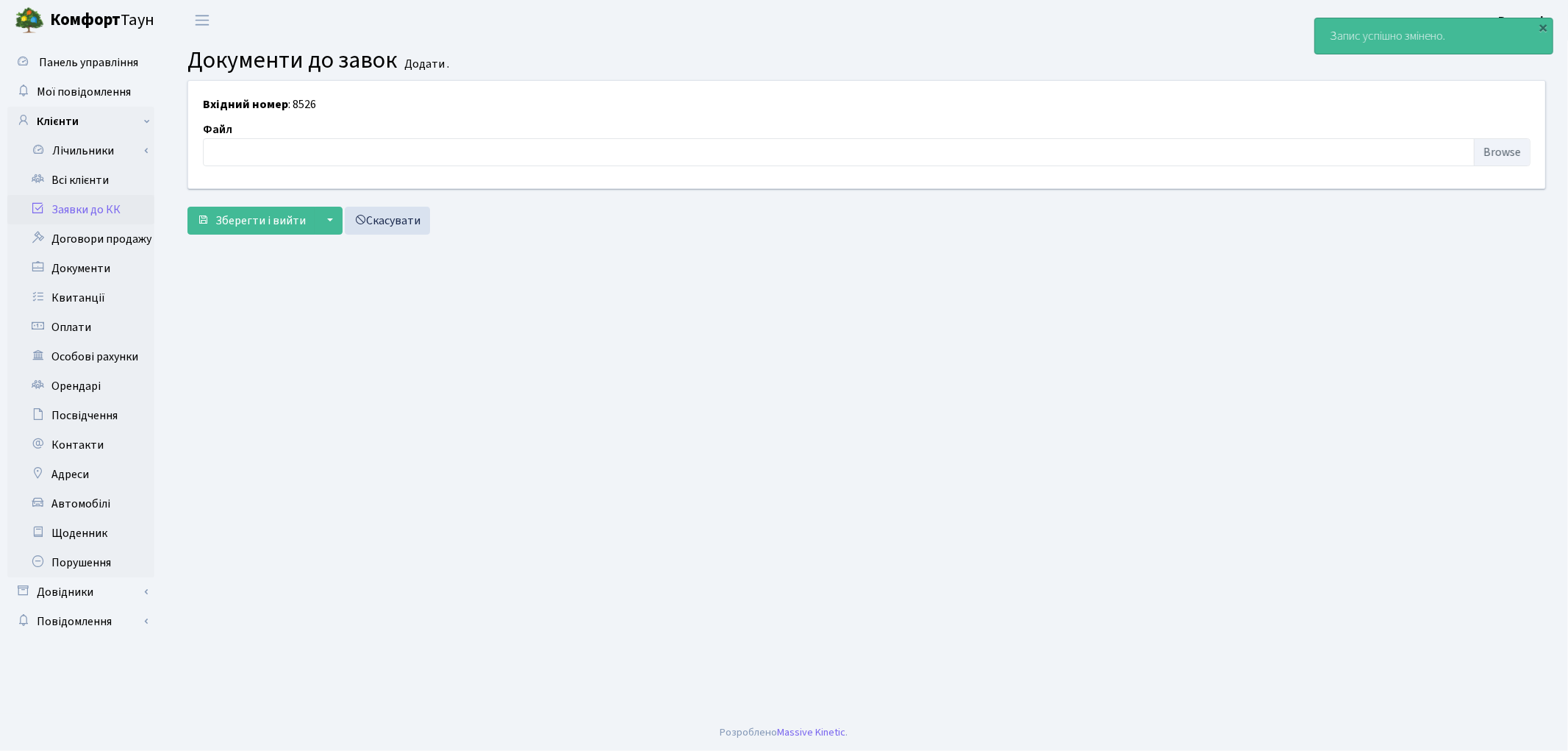
click at [145, 216] on link "Заявки до КК" at bounding box center [80, 209] width 147 height 29
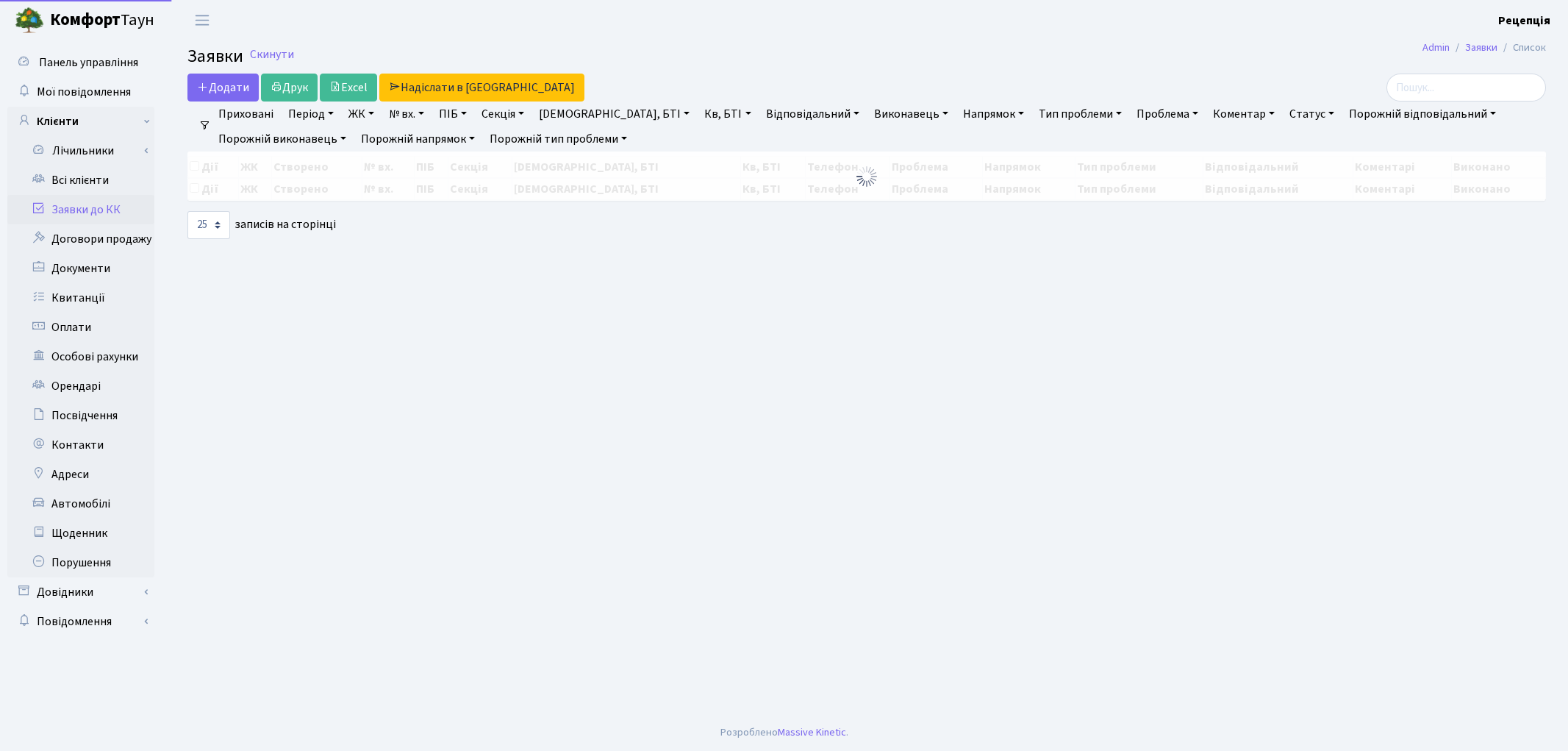
select select "25"
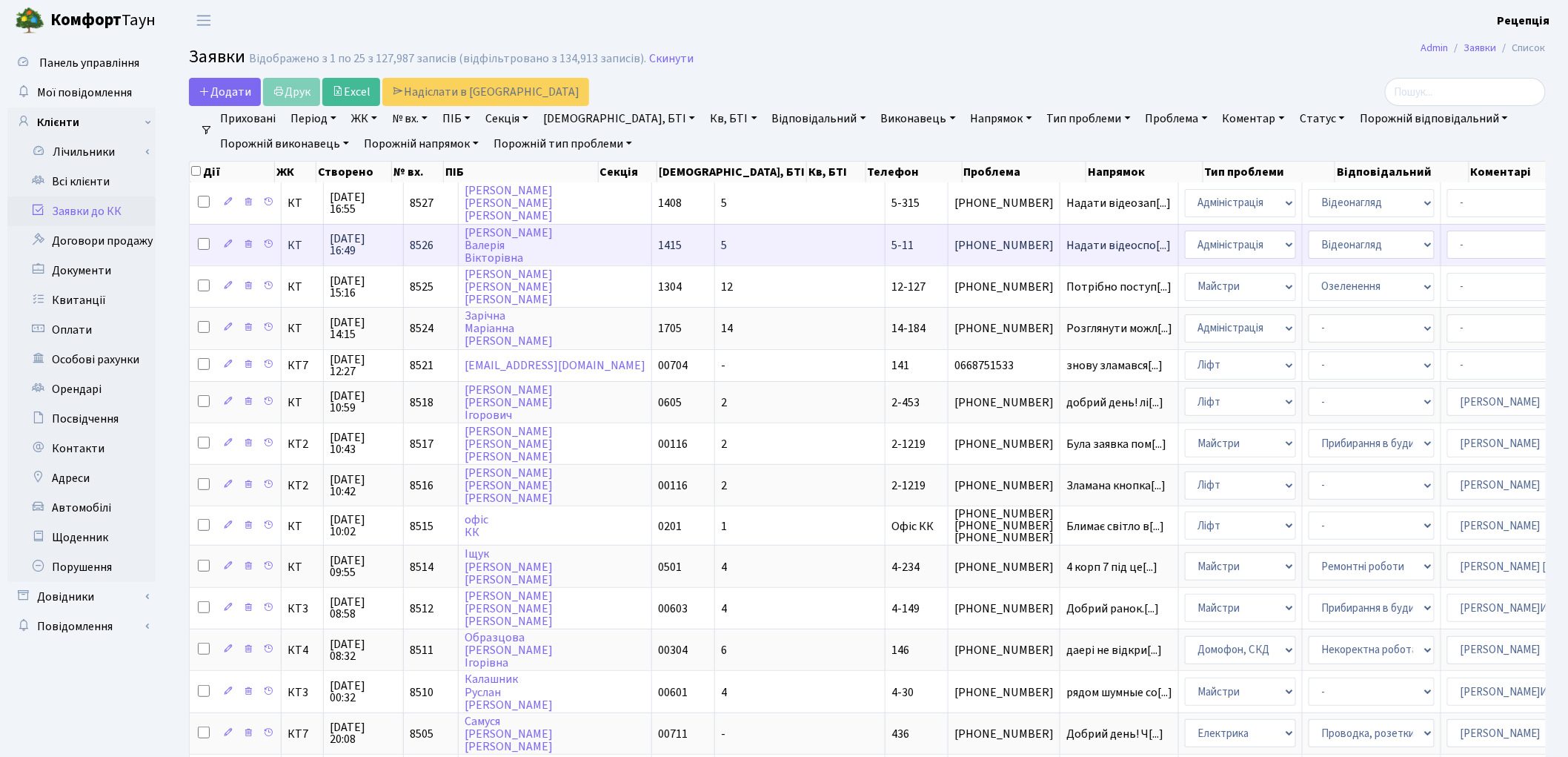
click at [722, 231] on td "5" at bounding box center [800, 245] width 170 height 42
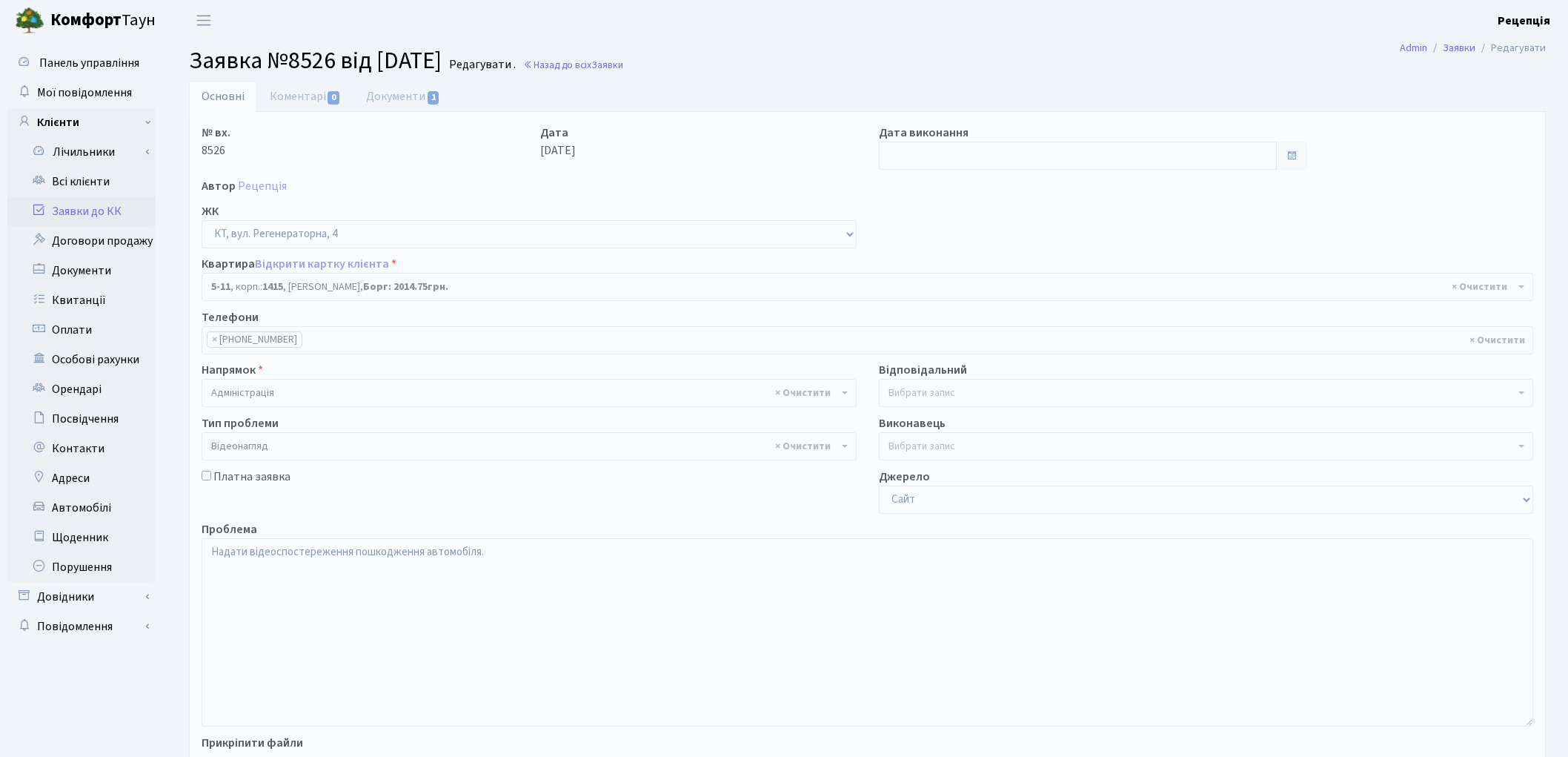
select select "2503"
select select "45"
click at [394, 86] on link "Документи 1" at bounding box center [403, 96] width 100 height 31
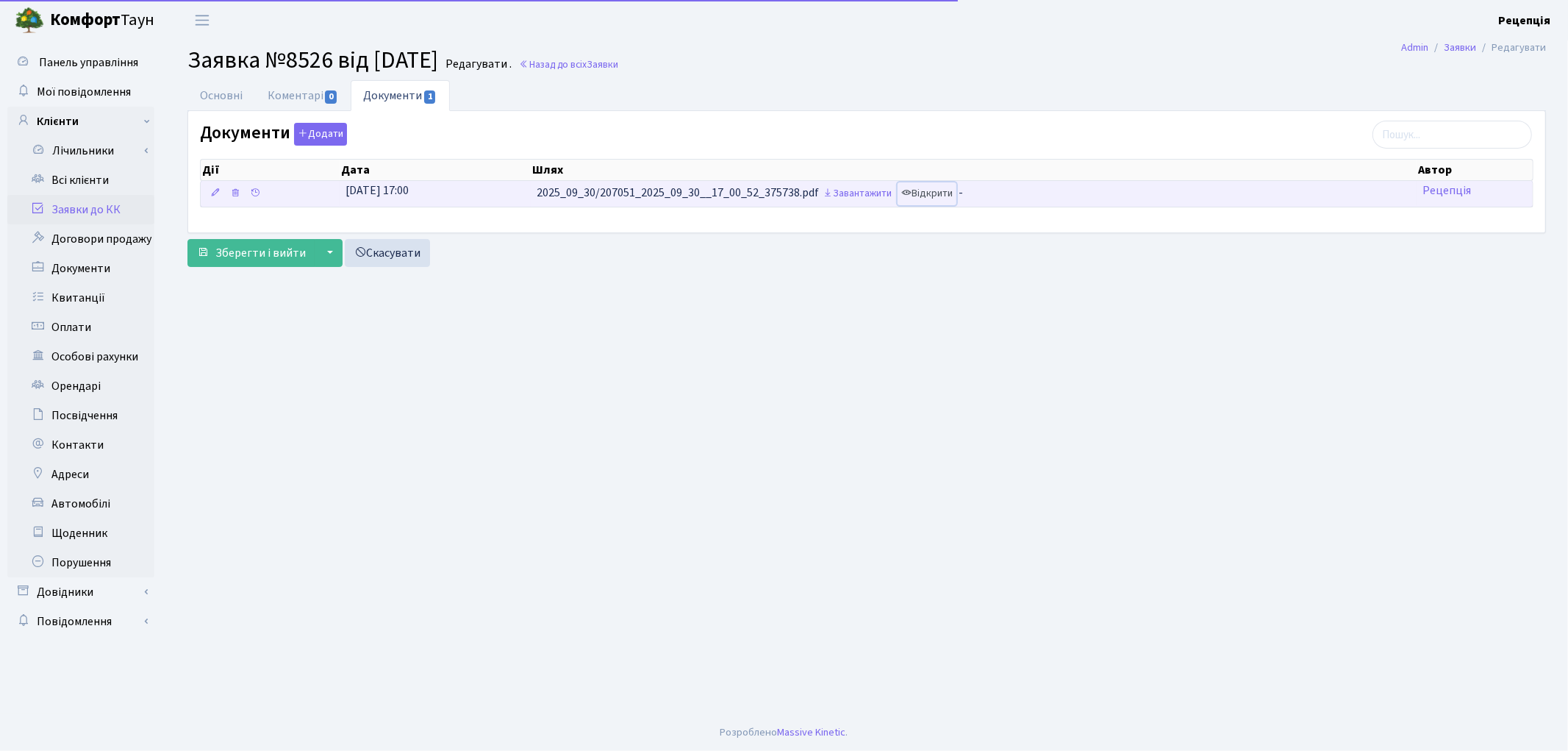
click at [956, 190] on link "Відкрити" at bounding box center [927, 194] width 59 height 23
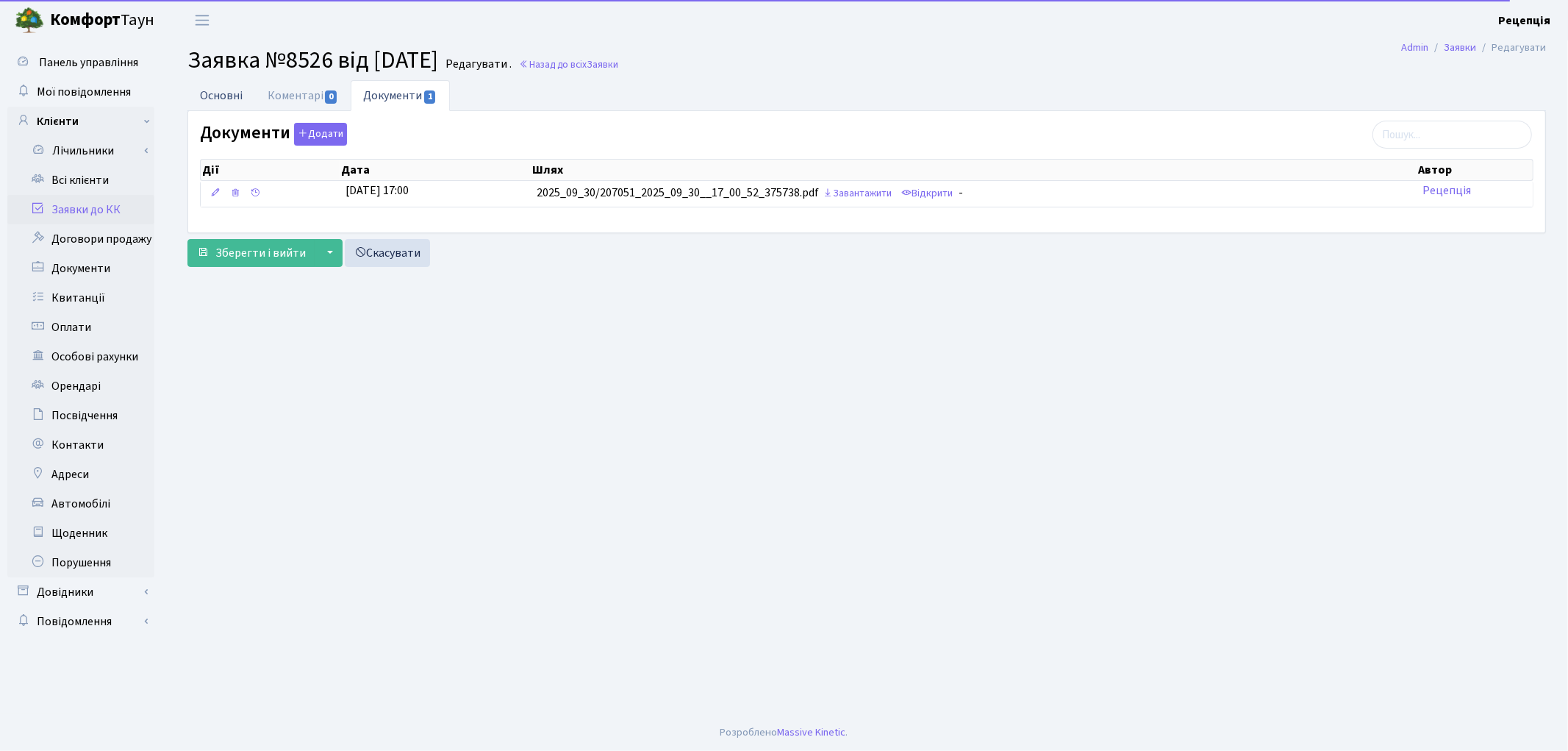
click at [217, 100] on link "Основні" at bounding box center [221, 96] width 68 height 30
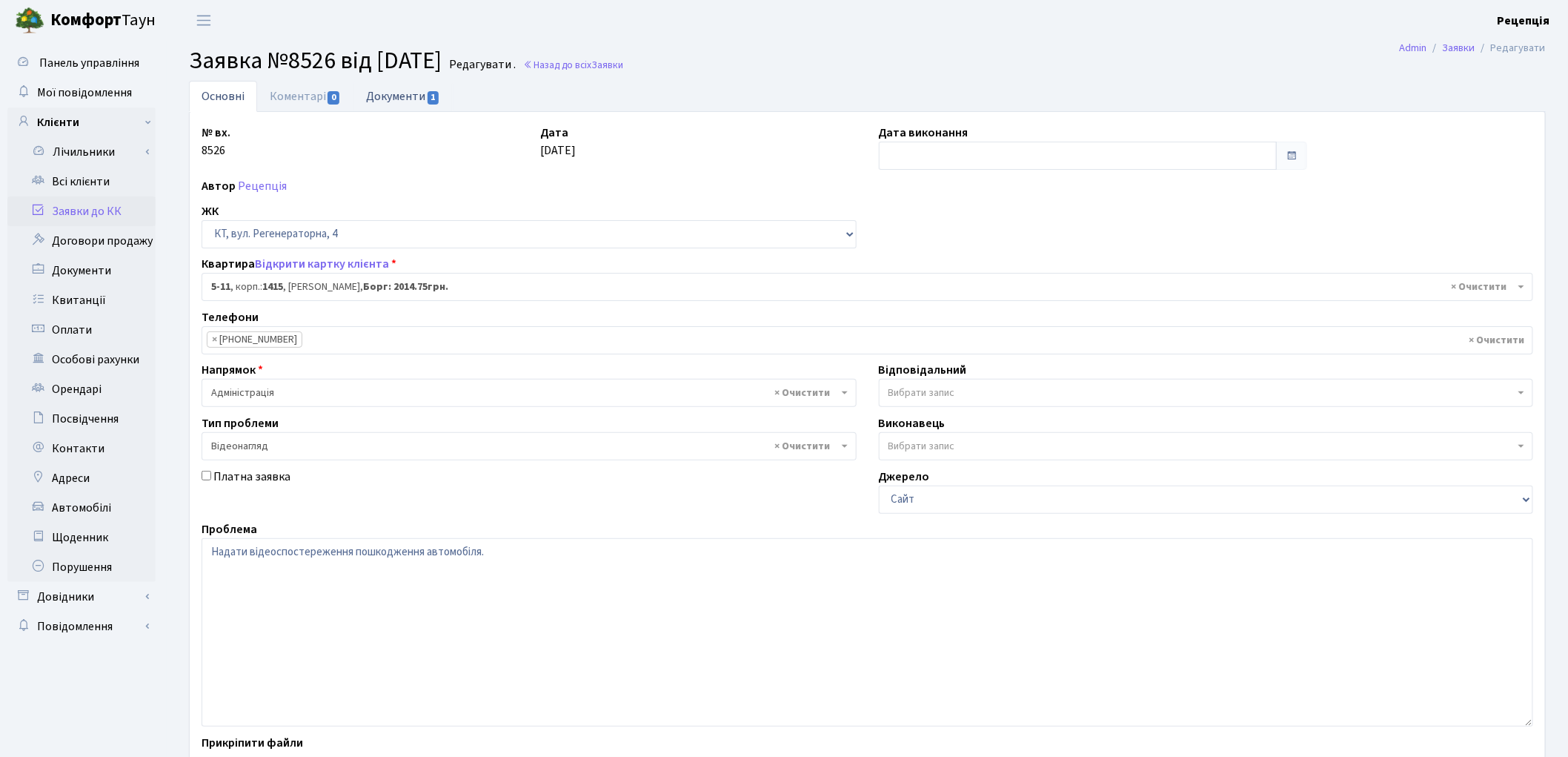
click at [411, 107] on link "Документи 1" at bounding box center [403, 96] width 100 height 31
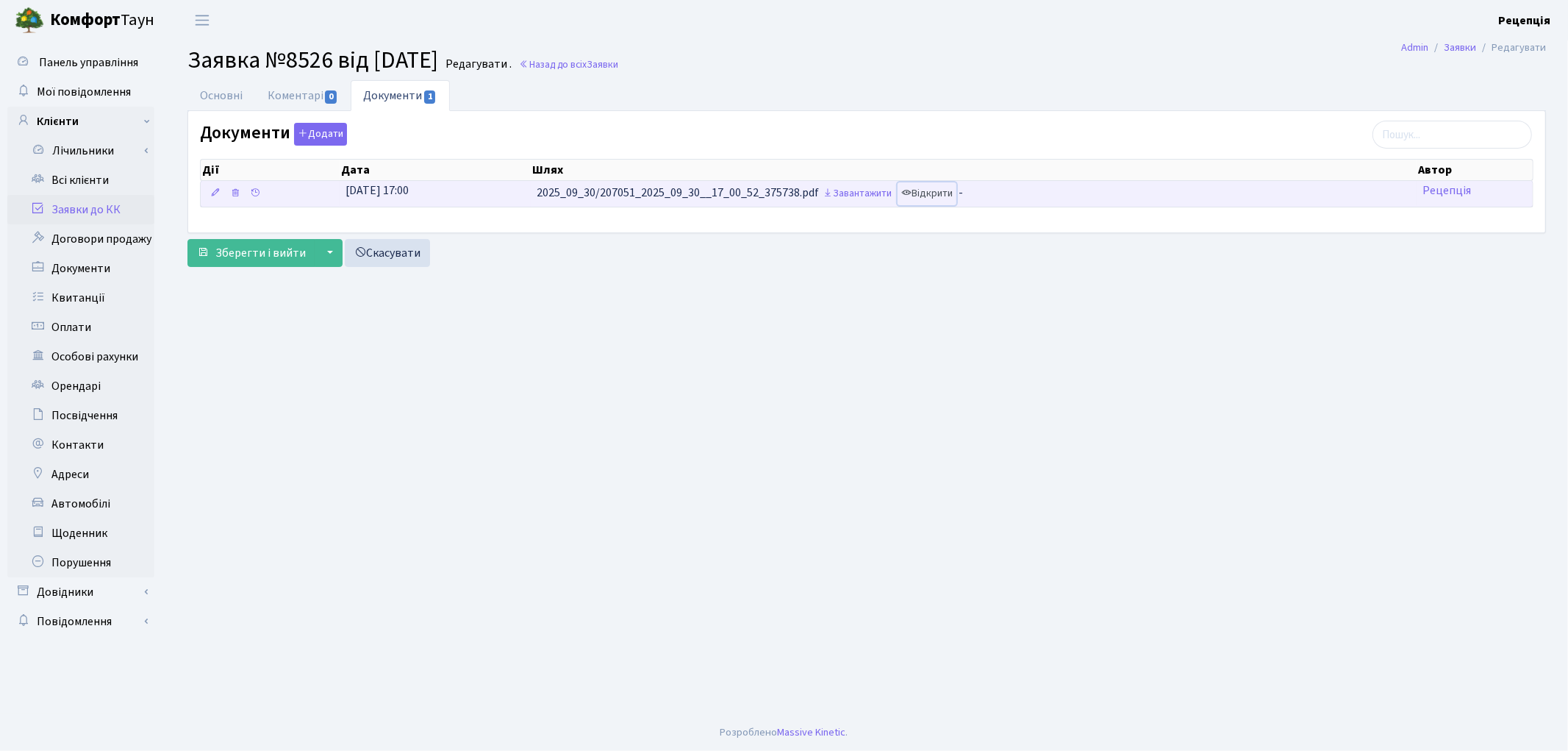
click at [935, 195] on link "Відкрити" at bounding box center [927, 194] width 59 height 23
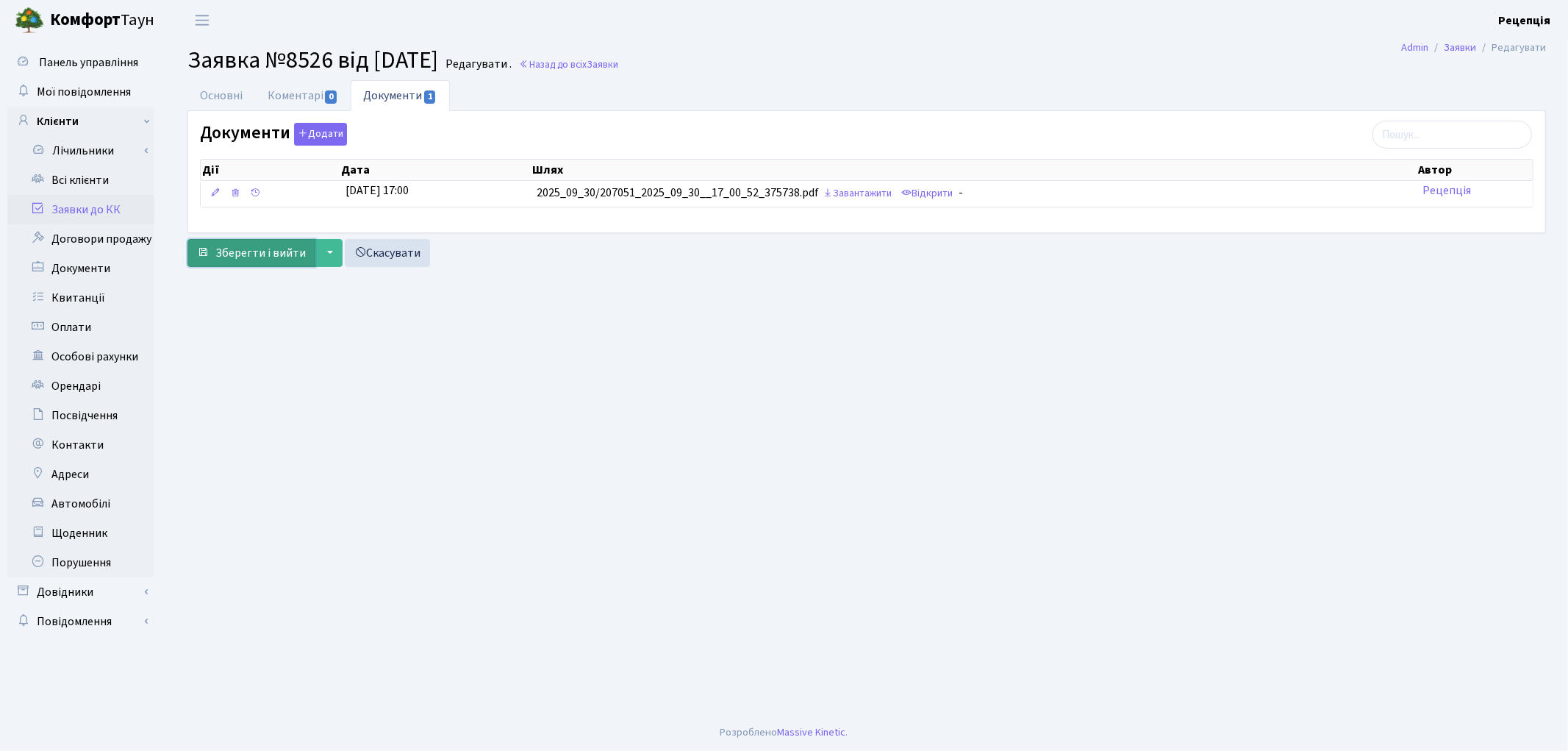
click at [252, 249] on span "Зберегти і вийти" at bounding box center [260, 253] width 90 height 16
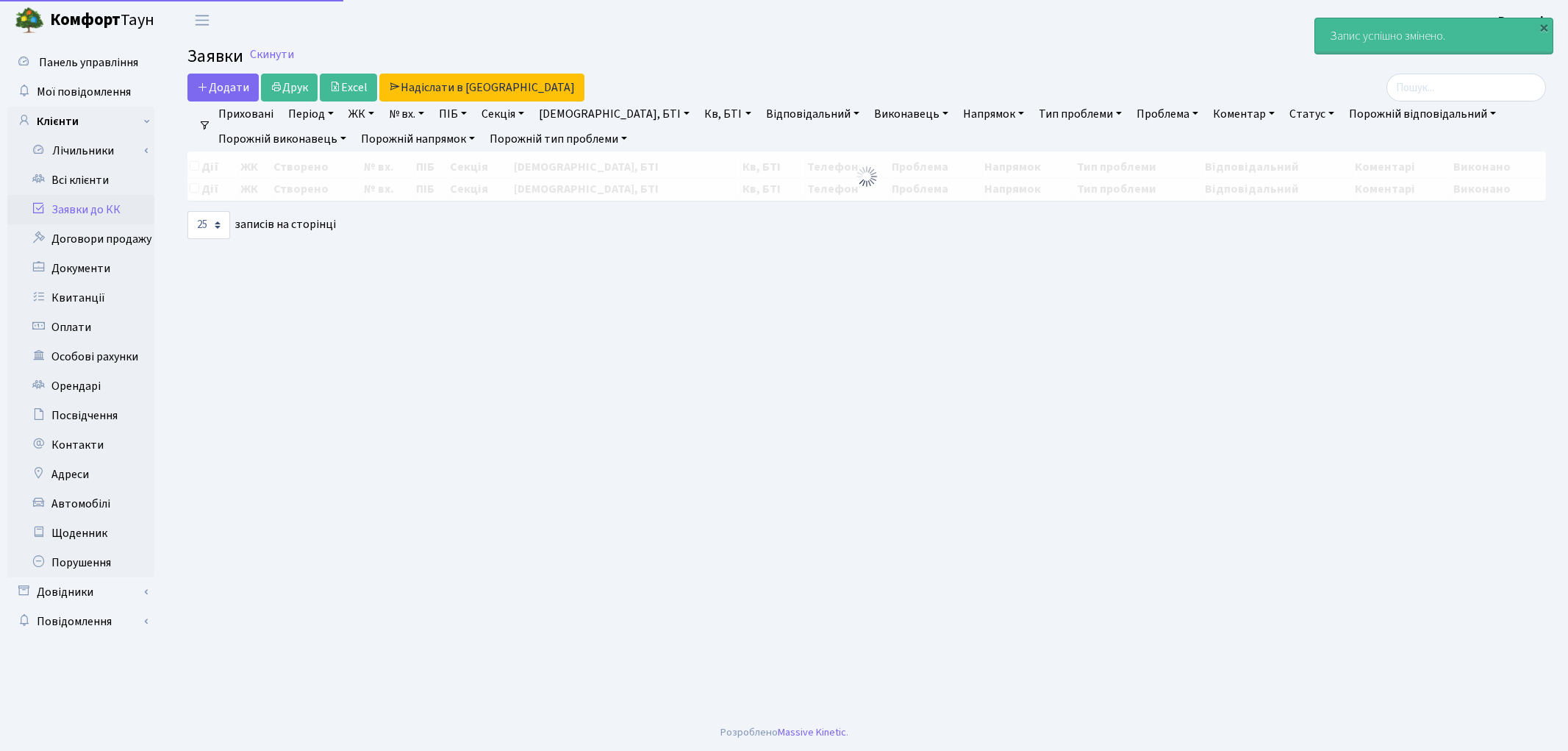
select select "25"
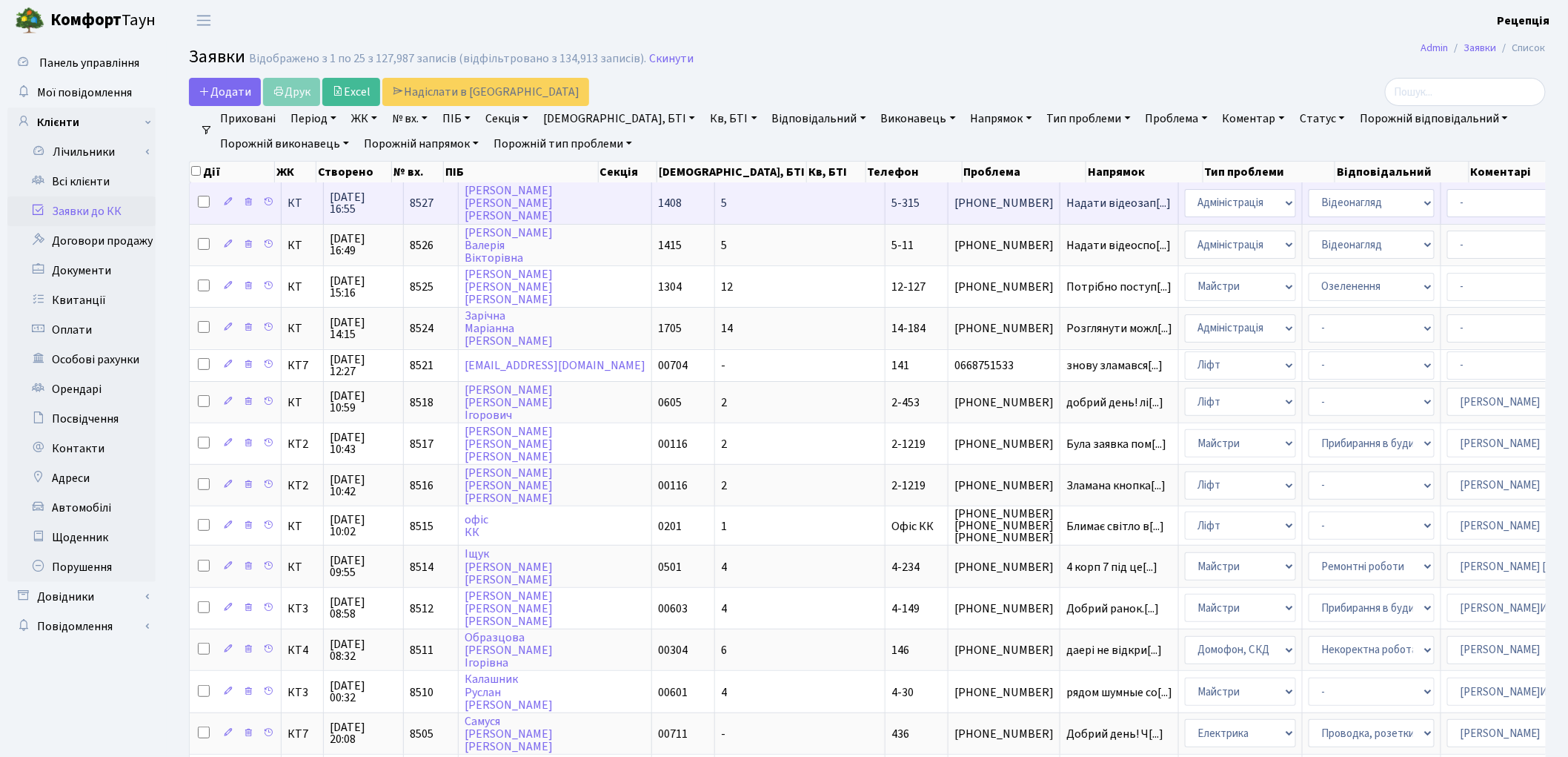
click at [579, 190] on td "Нікітіна Ганна Костянтинівна" at bounding box center [555, 203] width 194 height 41
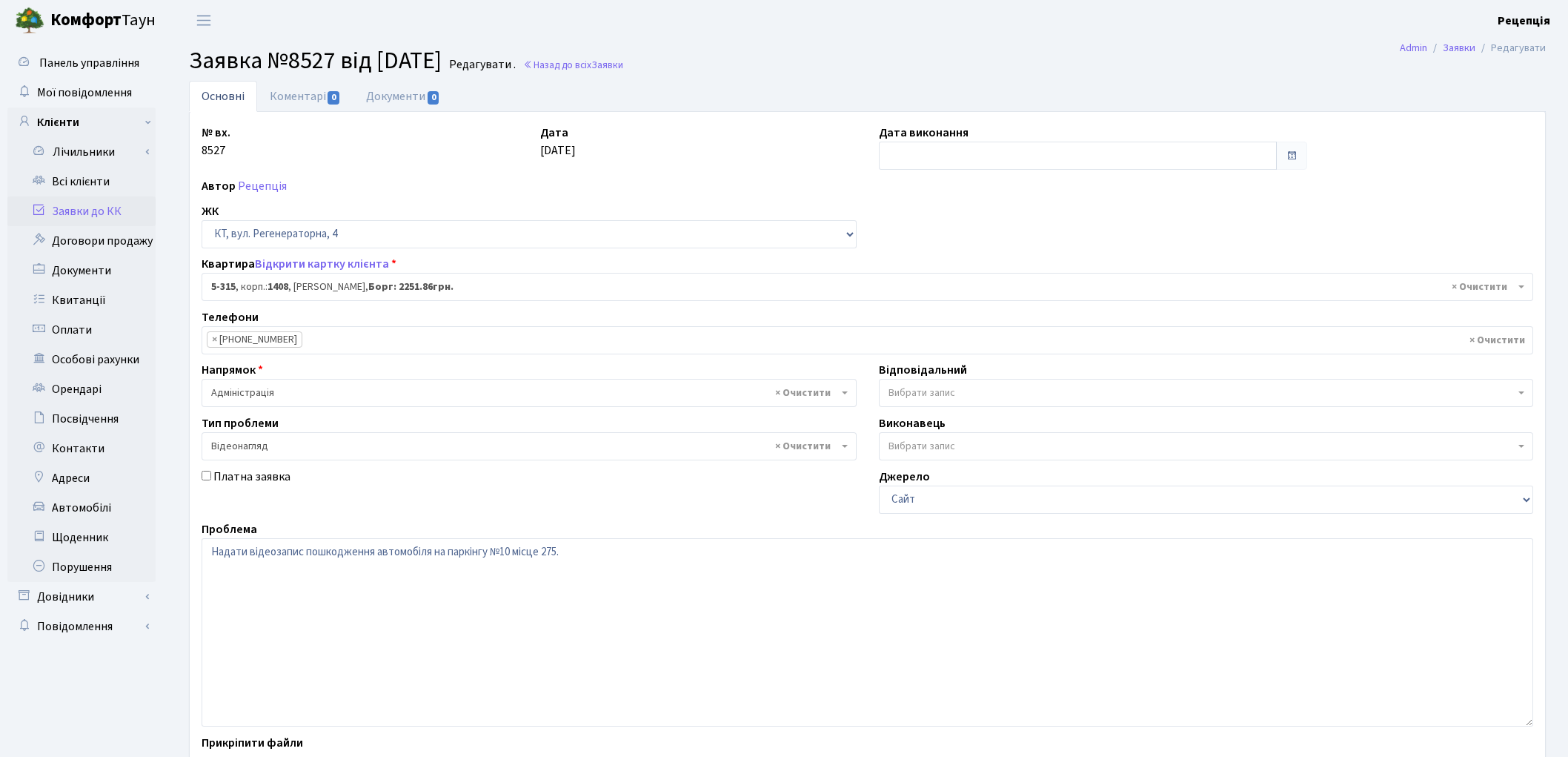
select select "2238"
select select "45"
click at [74, 187] on link "Всі клієнти" at bounding box center [81, 182] width 149 height 30
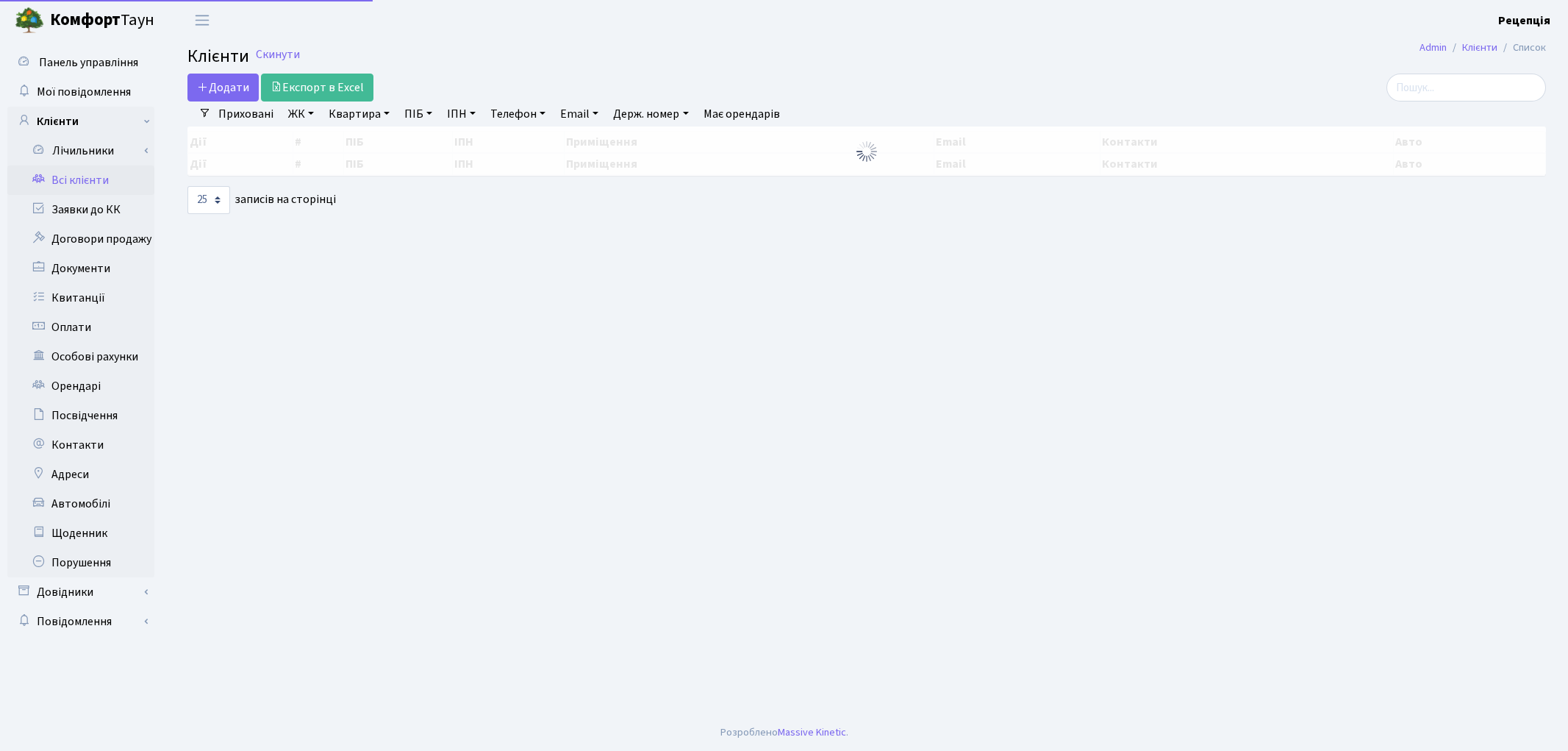
select select "25"
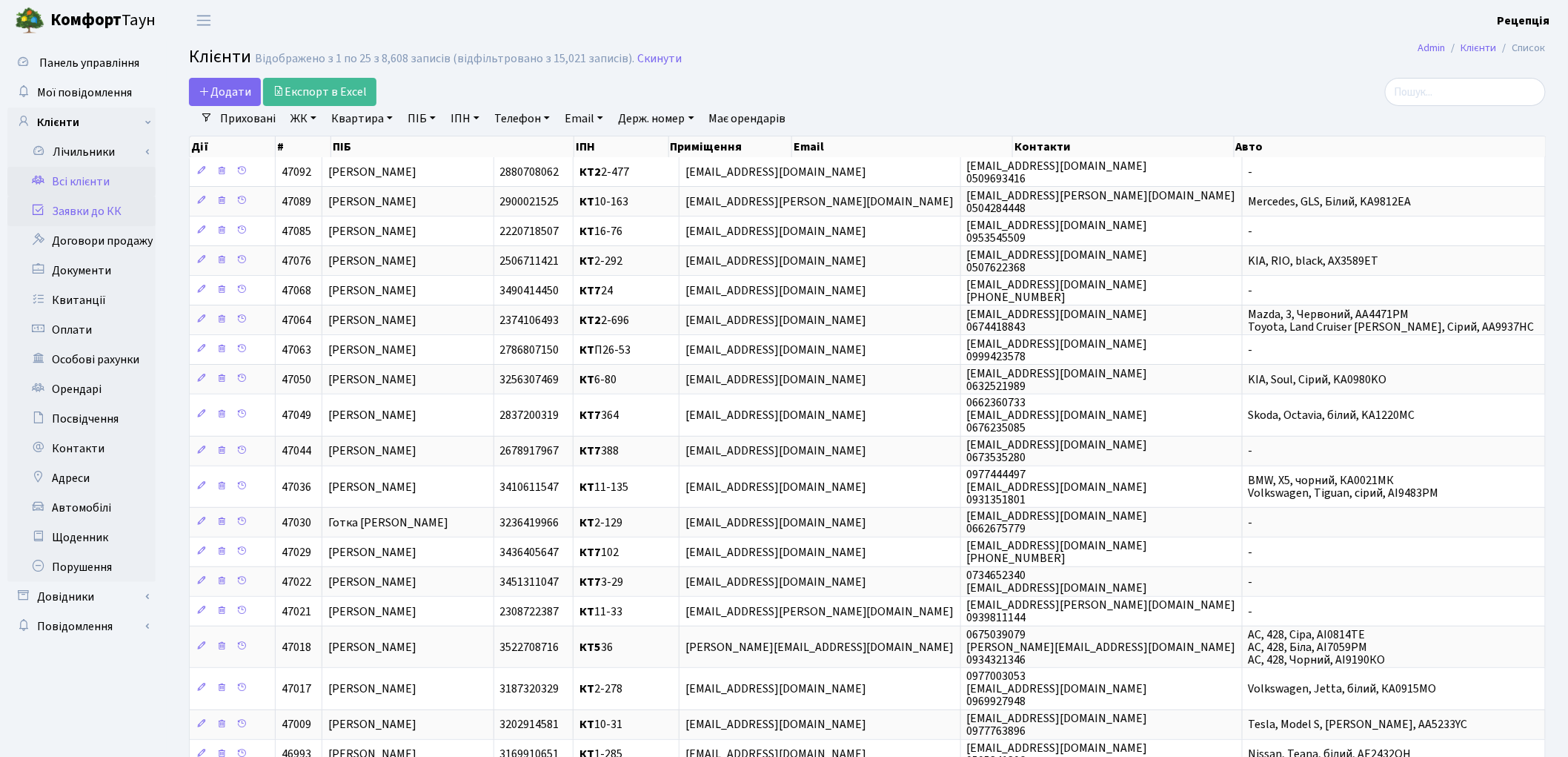
click at [68, 210] on link "Заявки до КК" at bounding box center [81, 211] width 149 height 30
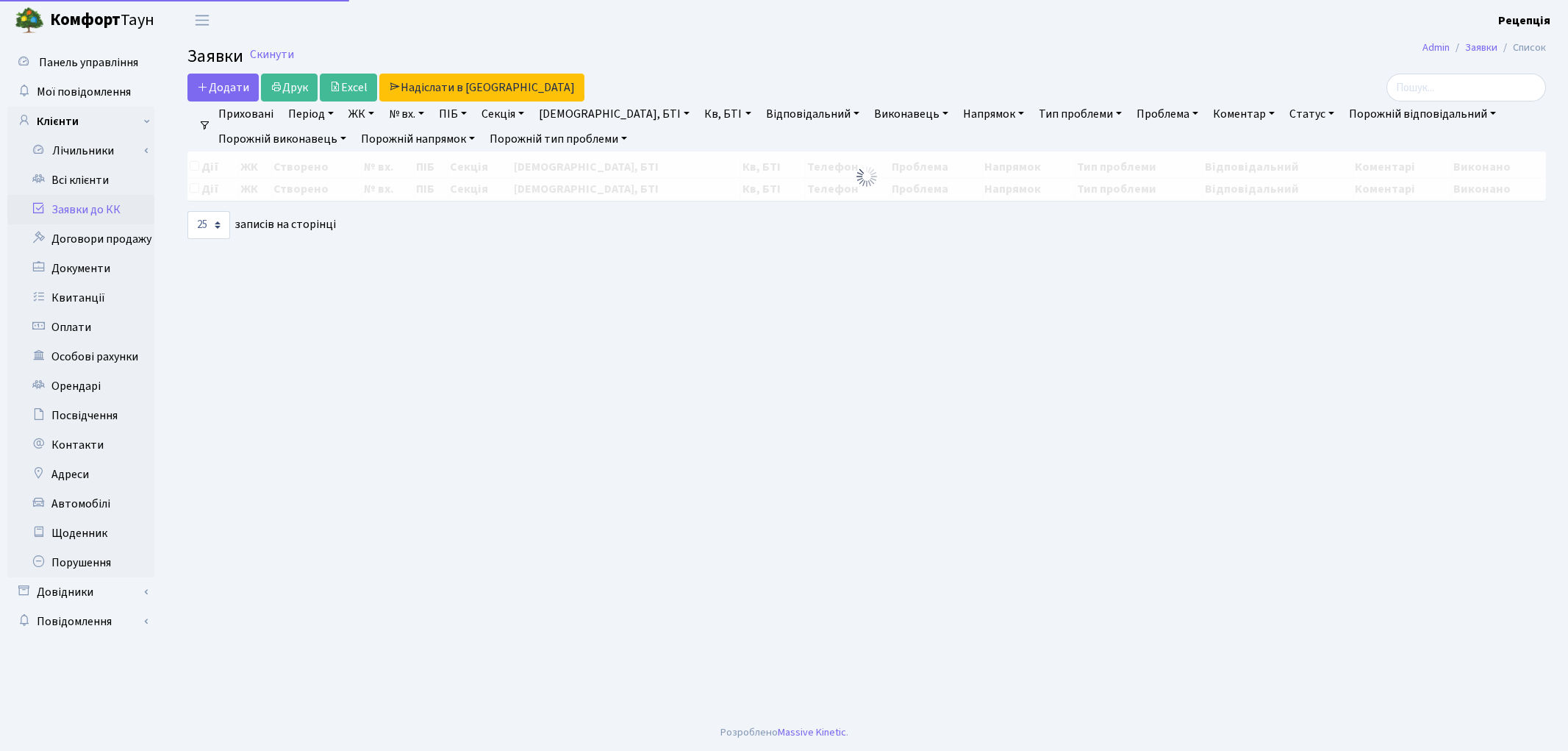
select select "25"
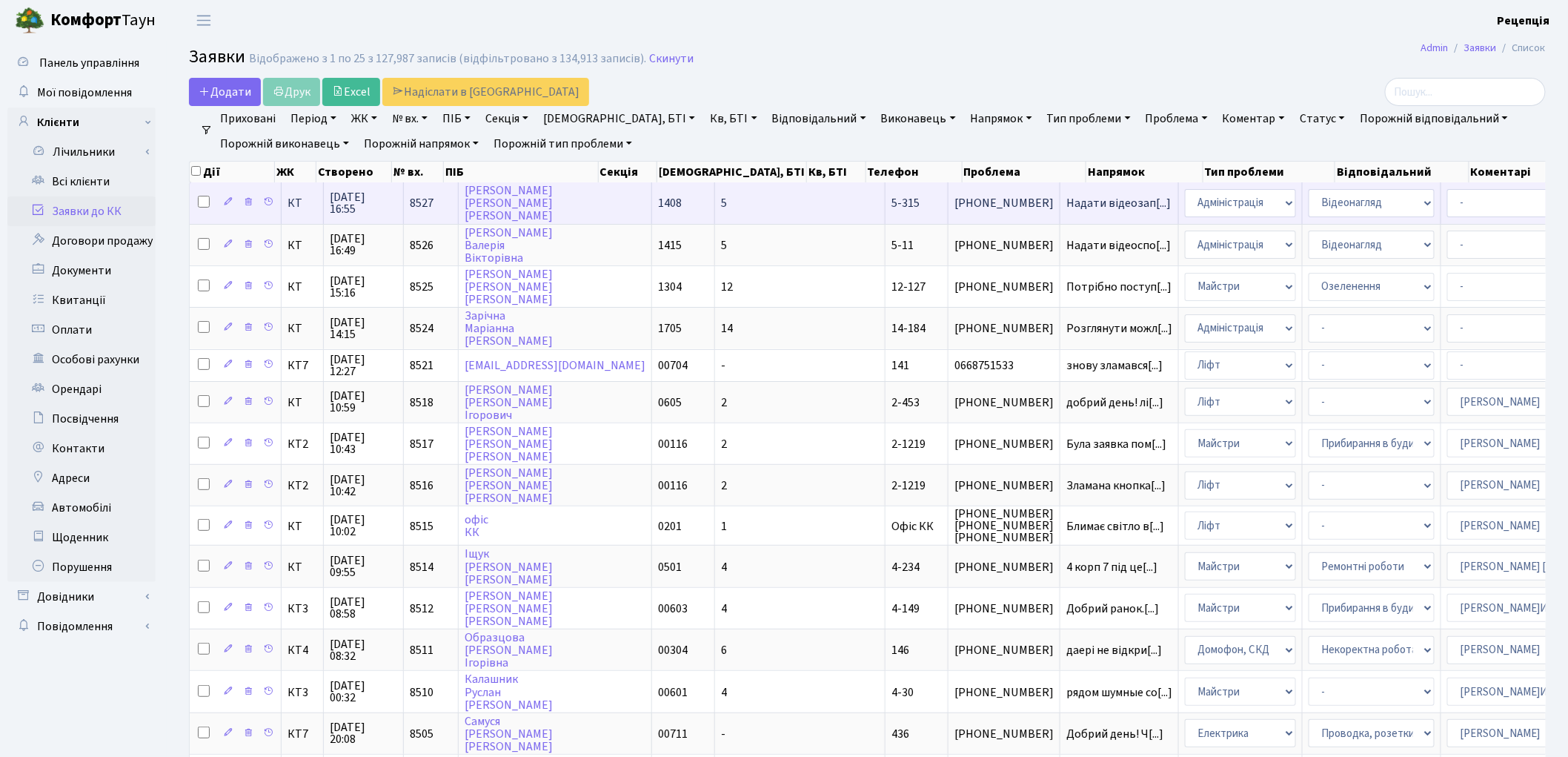
click at [560, 195] on td "Нікітіна Ганна Костянтинівна" at bounding box center [555, 203] width 194 height 41
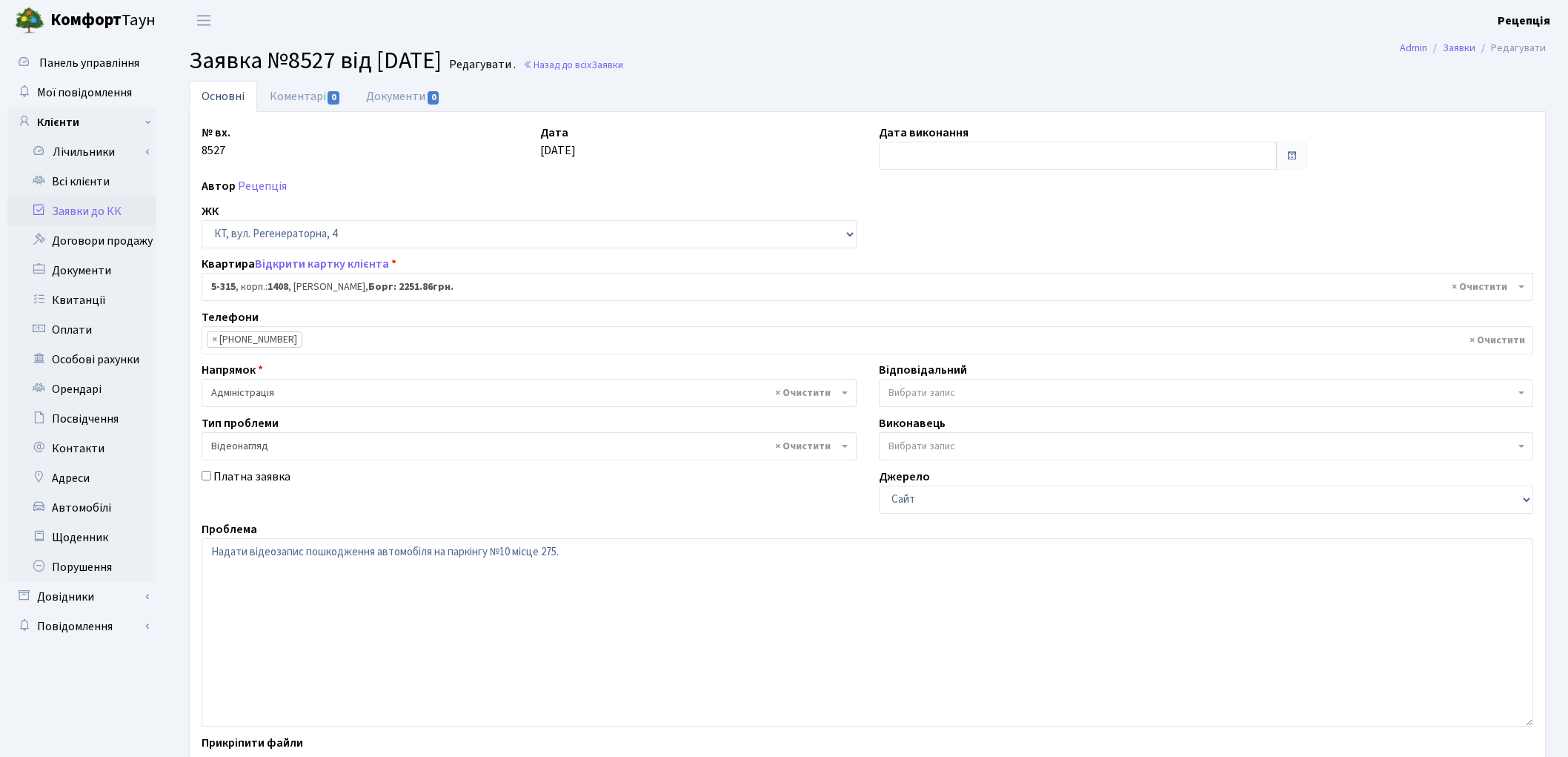
select select "2238"
select select "45"
click at [386, 105] on link "Документи 0" at bounding box center [403, 96] width 100 height 31
select select "25"
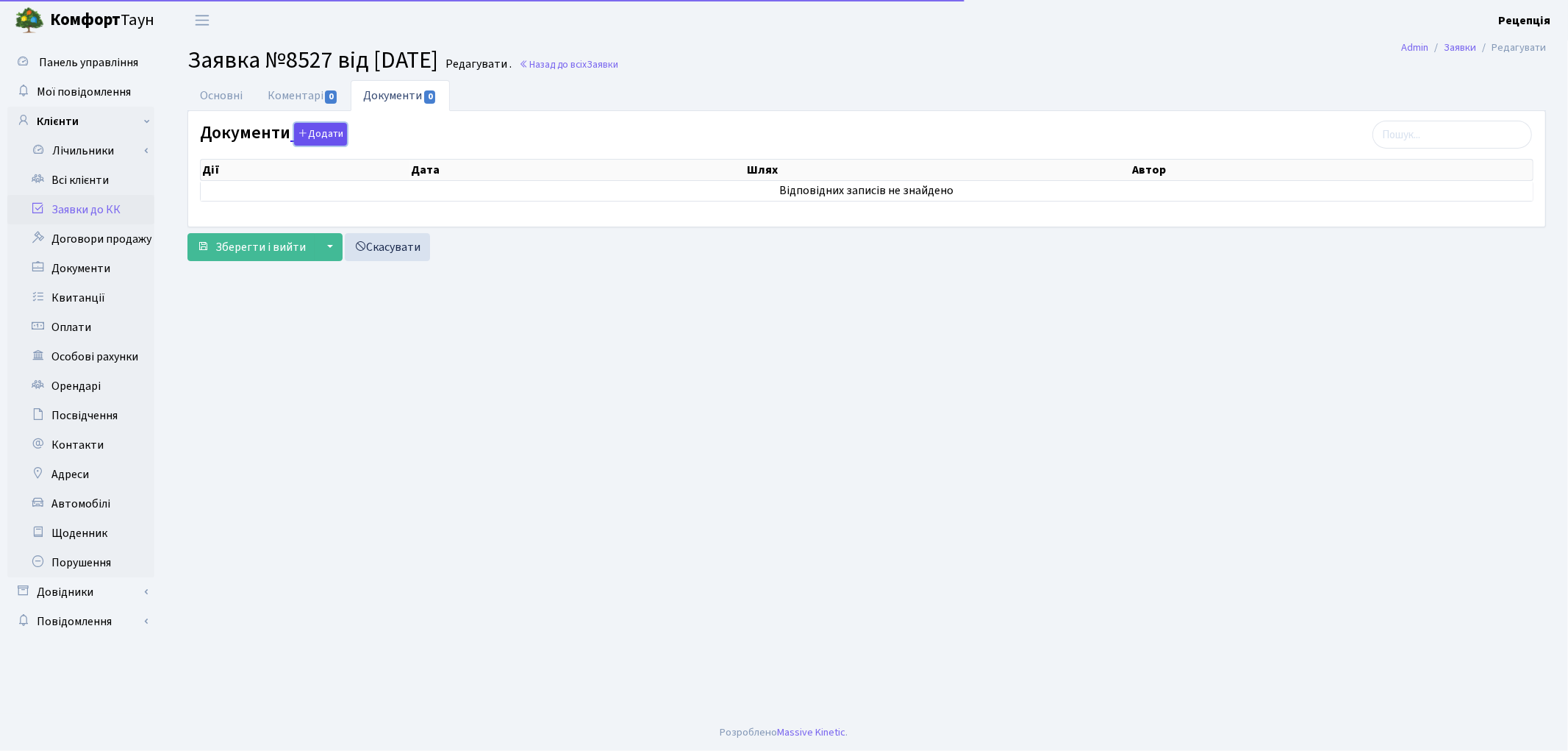
click at [322, 137] on button "Додати" at bounding box center [320, 134] width 53 height 23
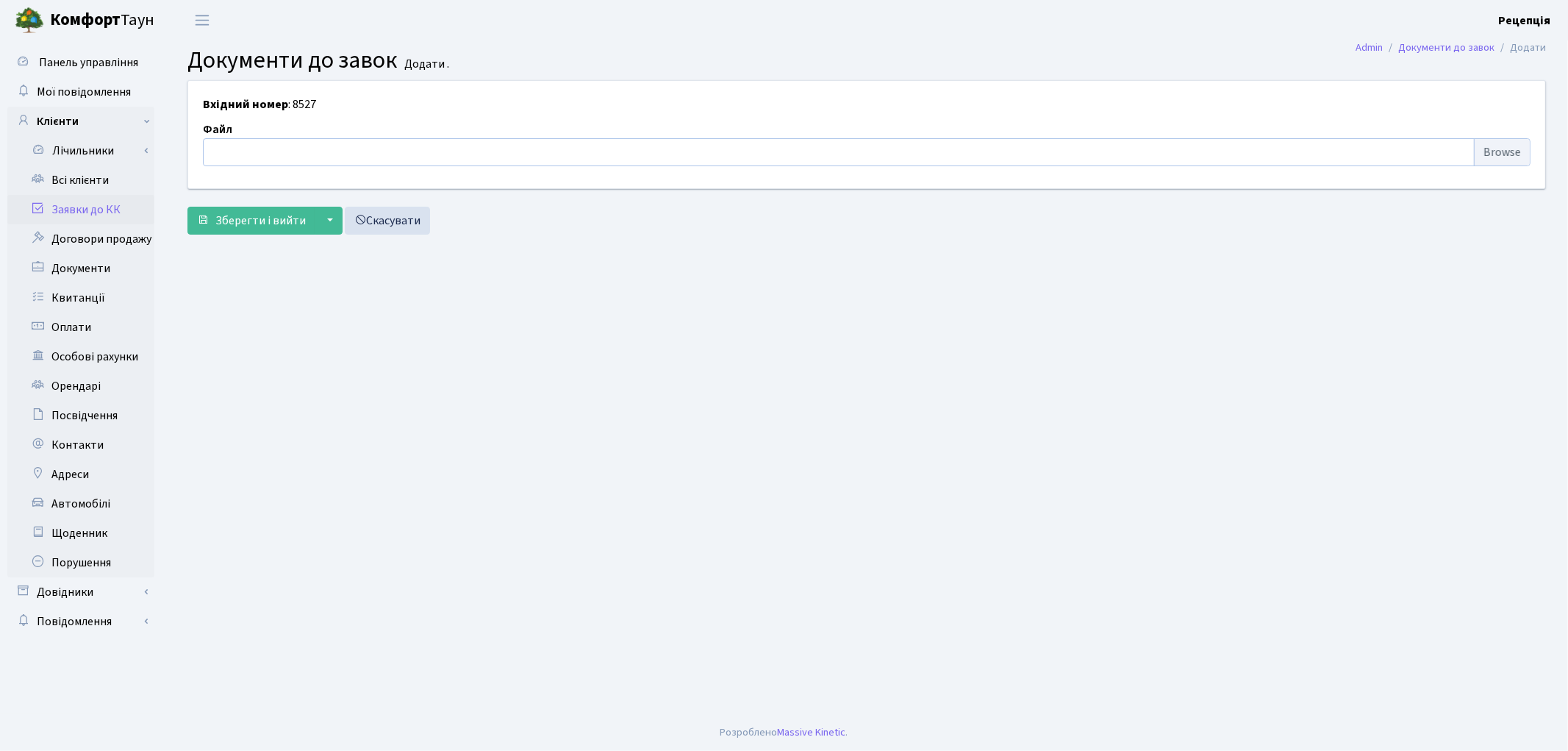
click at [1506, 158] on input "file" at bounding box center [867, 151] width 1327 height 28
type input "C:\fakepath\сканирование0729.pdf"
click at [222, 222] on span "Зберегти і вийти" at bounding box center [260, 221] width 90 height 16
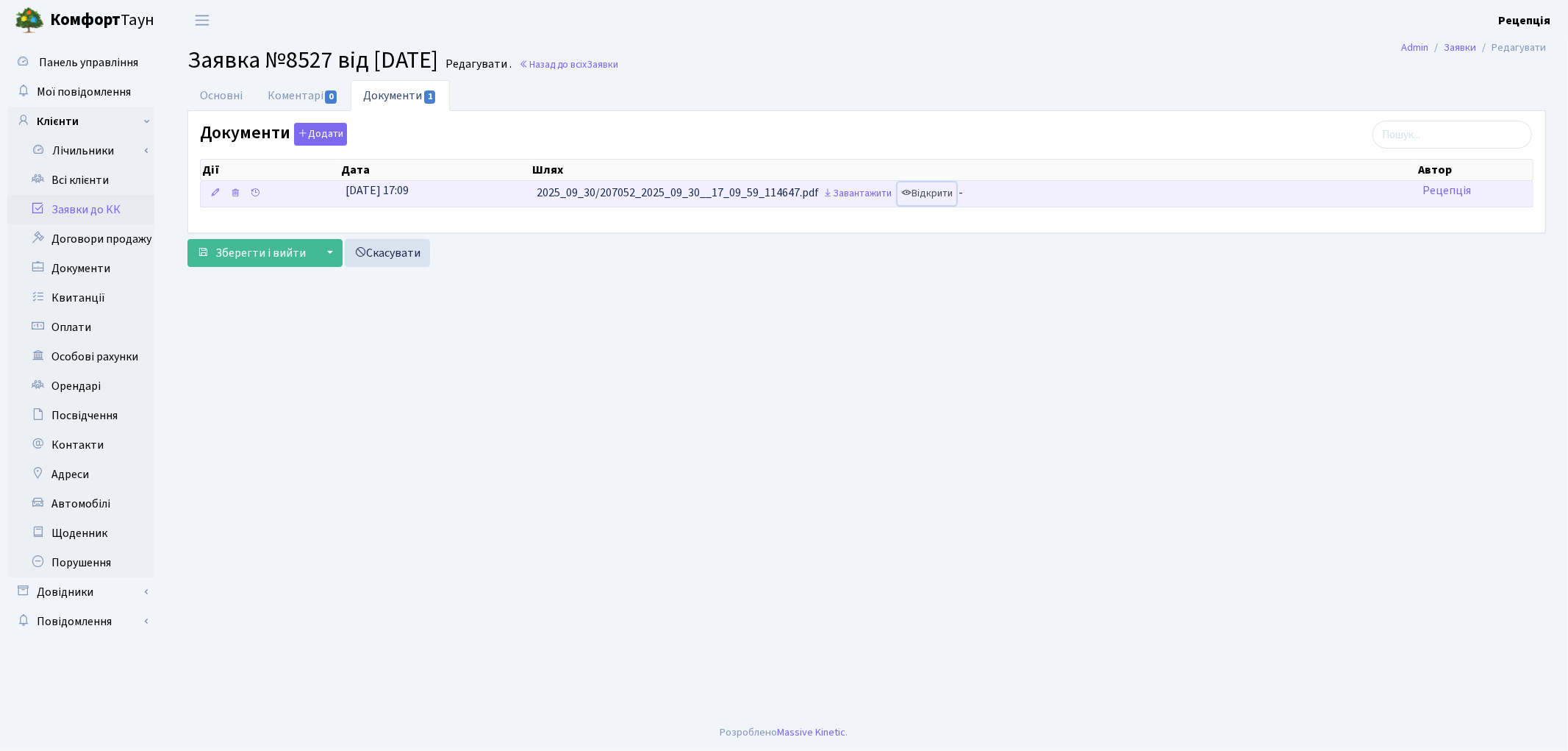
click at [943, 195] on link "Відкрити" at bounding box center [927, 194] width 59 height 23
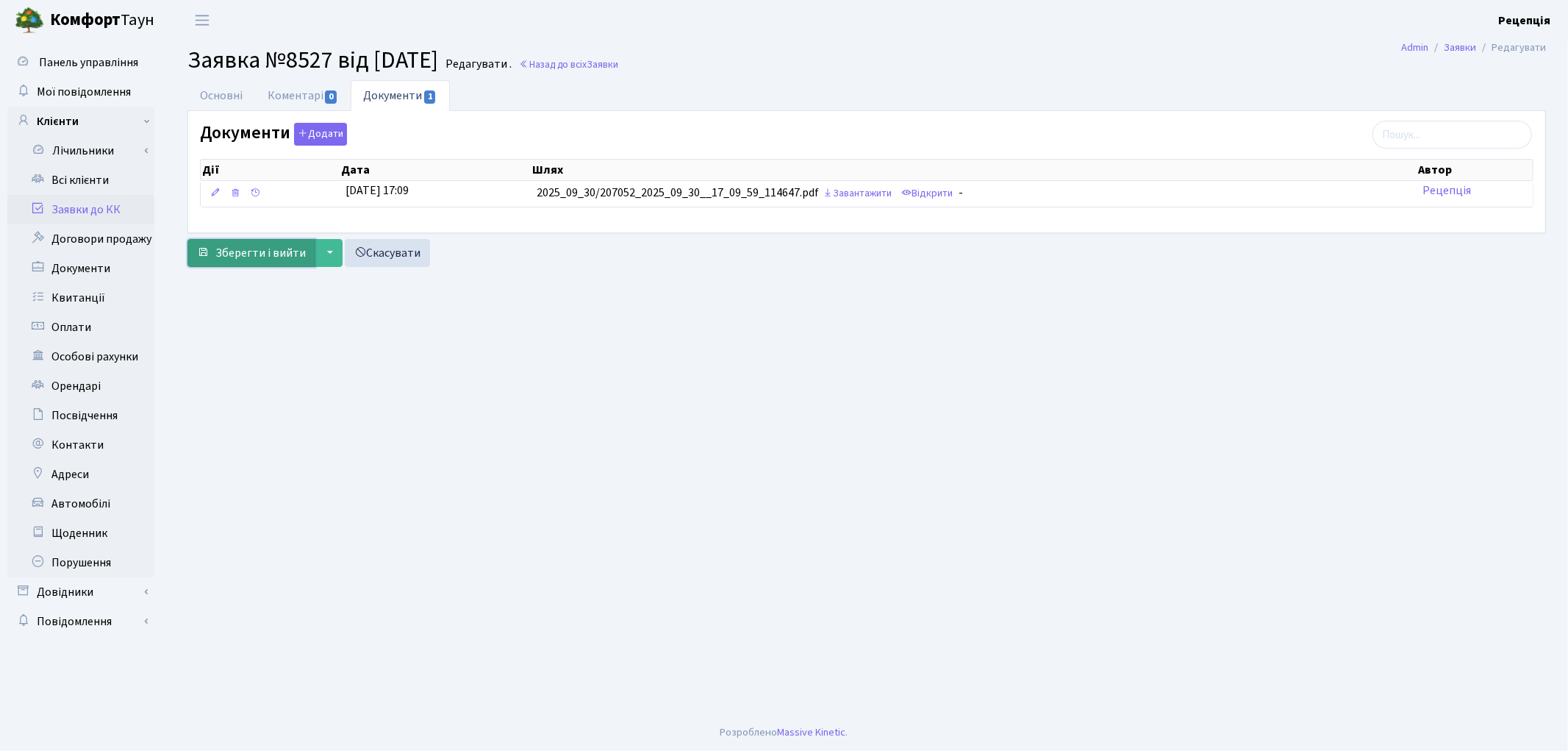
click at [276, 258] on span "Зберегти і вийти" at bounding box center [260, 253] width 90 height 16
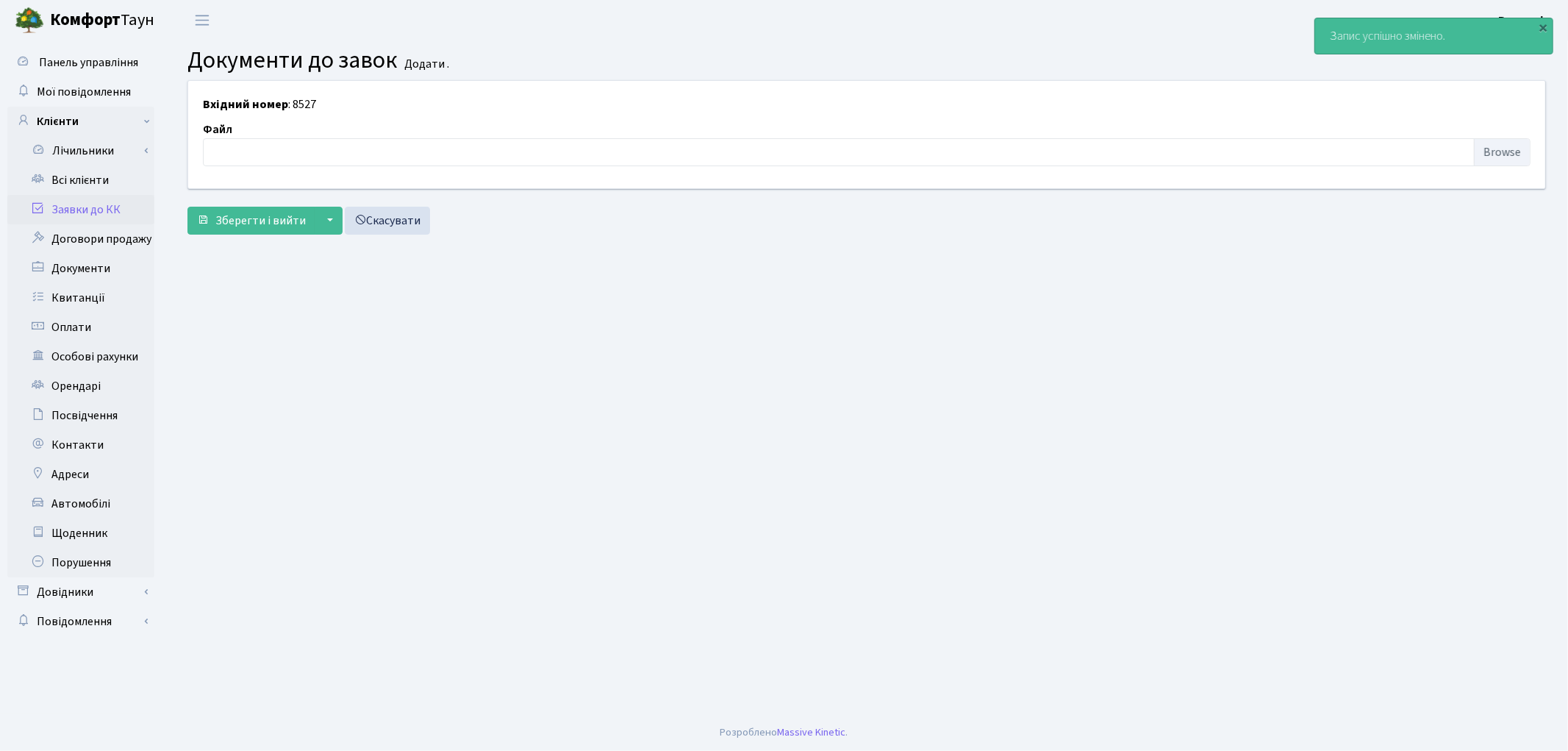
click at [98, 210] on link "Заявки до КК" at bounding box center [80, 209] width 147 height 29
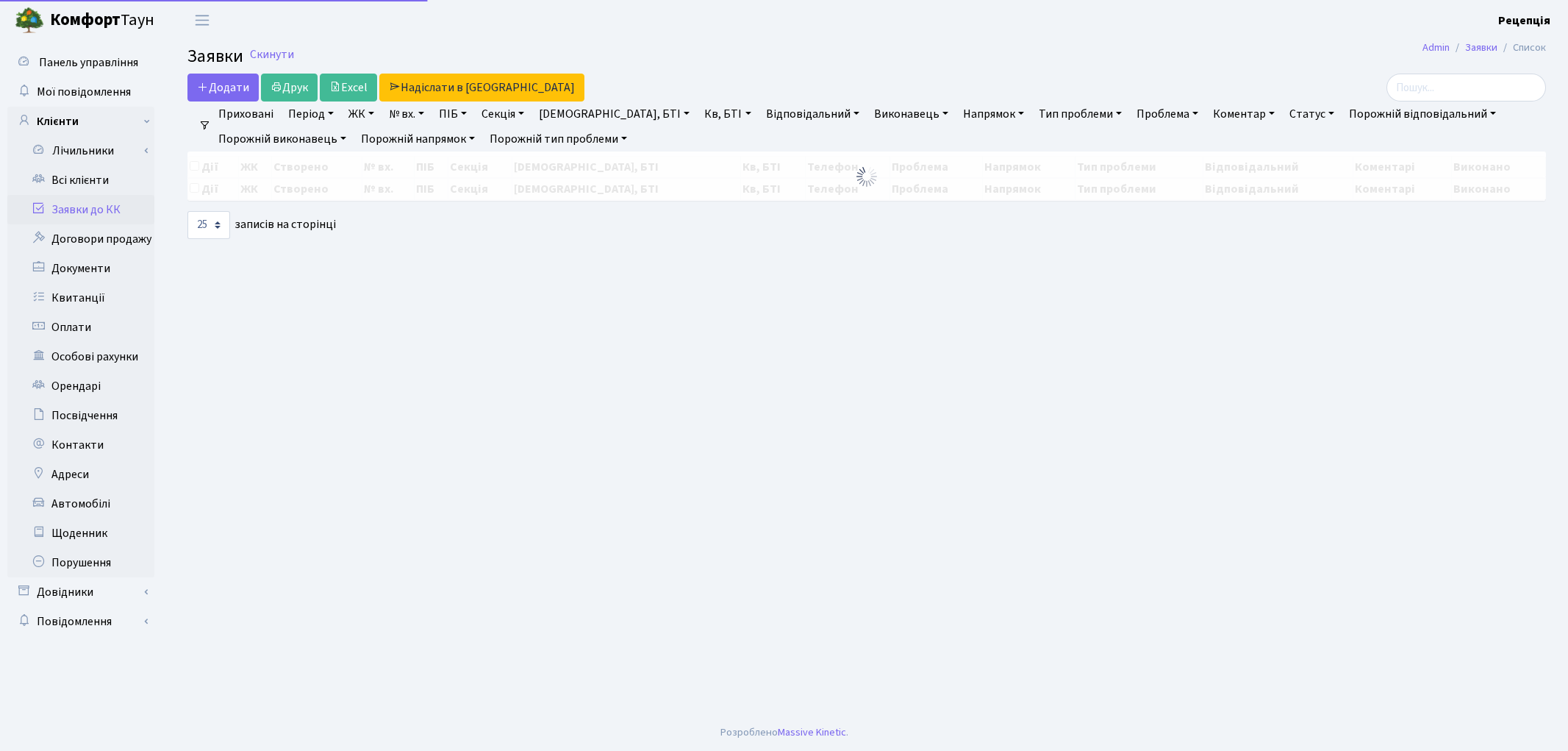
select select "25"
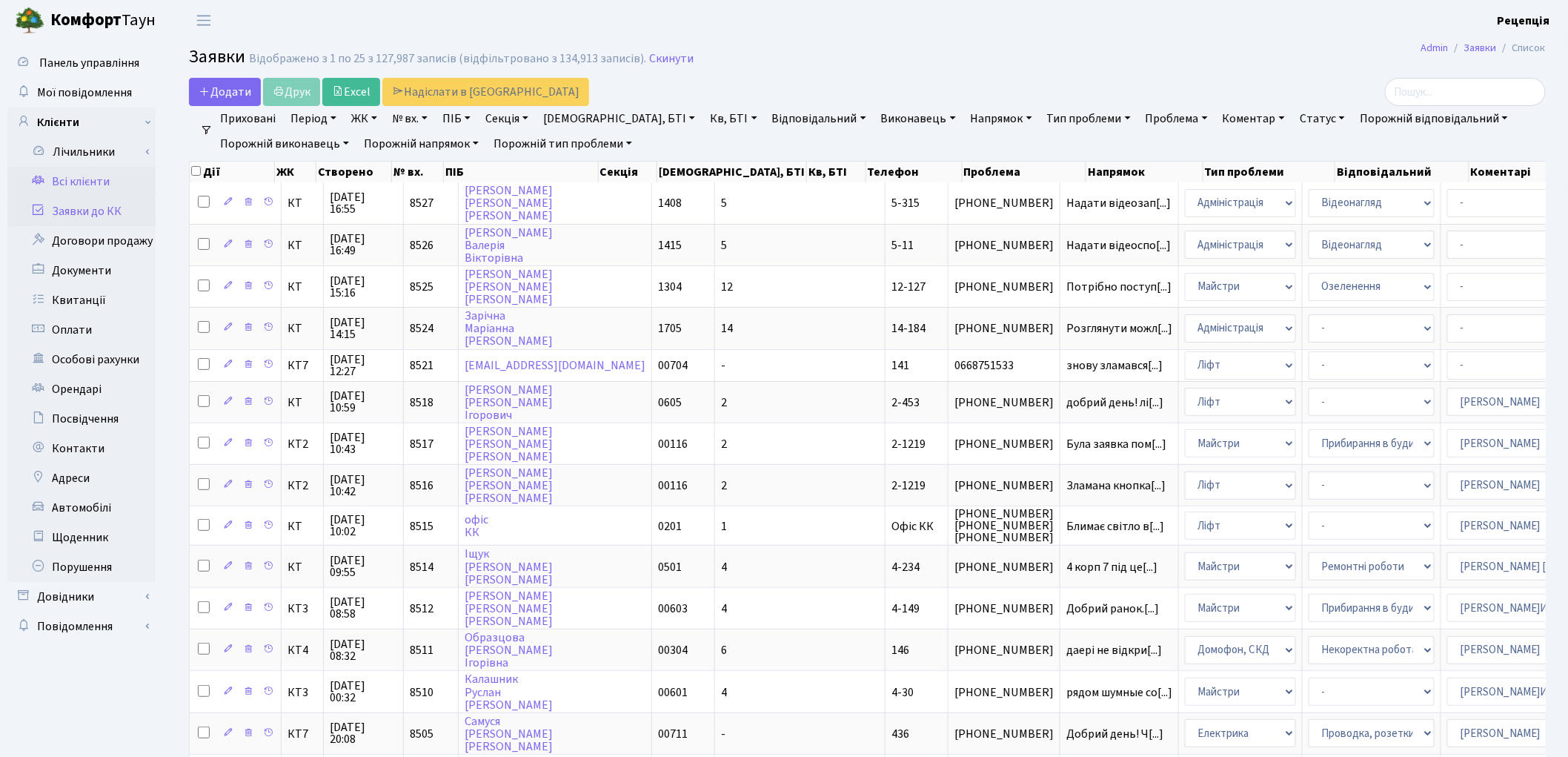
click at [91, 187] on link "Всі клієнти" at bounding box center [81, 182] width 149 height 30
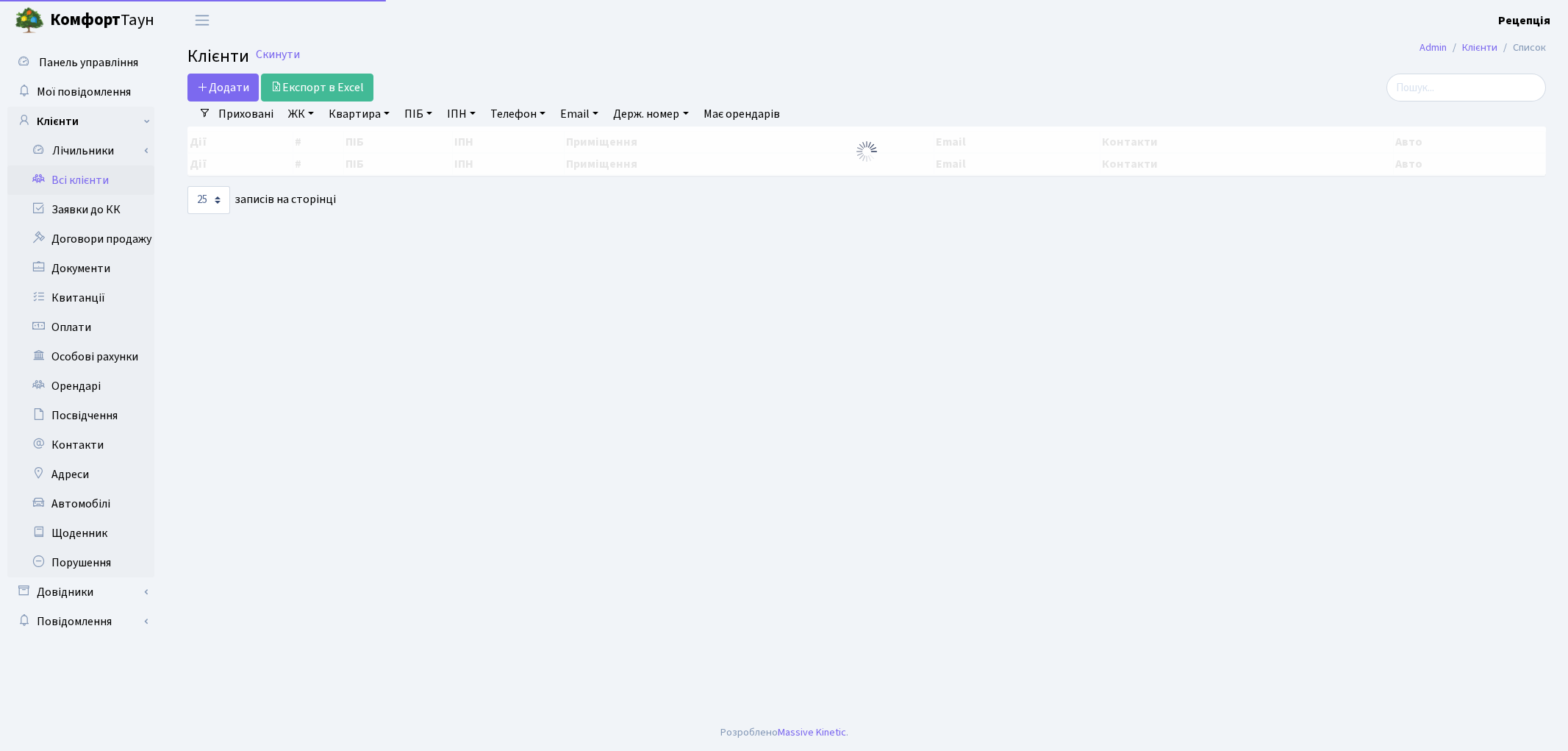
select select
select select "25"
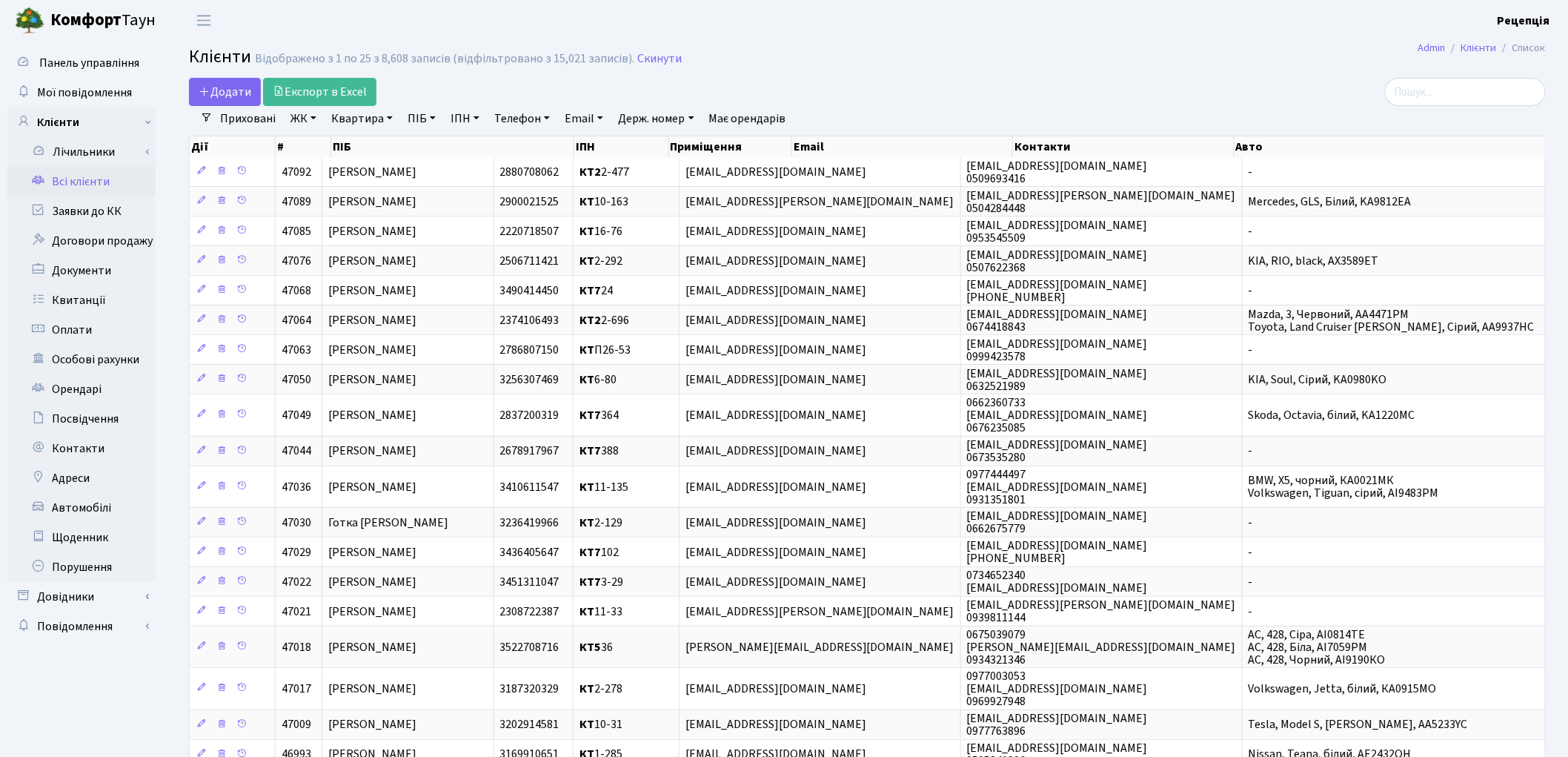
click at [300, 125] on link "ЖК" at bounding box center [303, 118] width 38 height 25
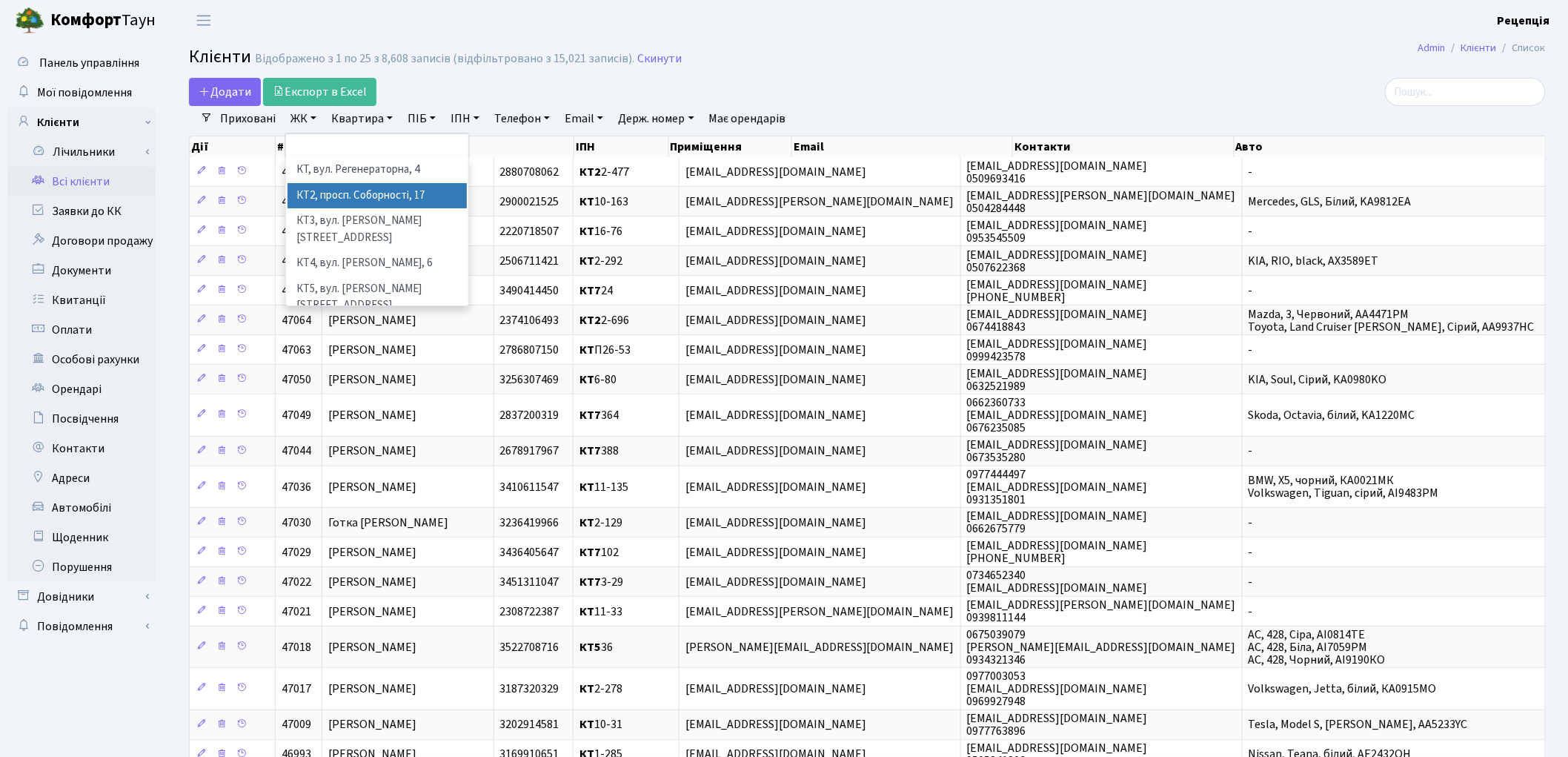
scroll to position [31, 0]
click at [390, 313] on li "КТ7, вул. Березнева, 12" at bounding box center [377, 334] width 179 height 43
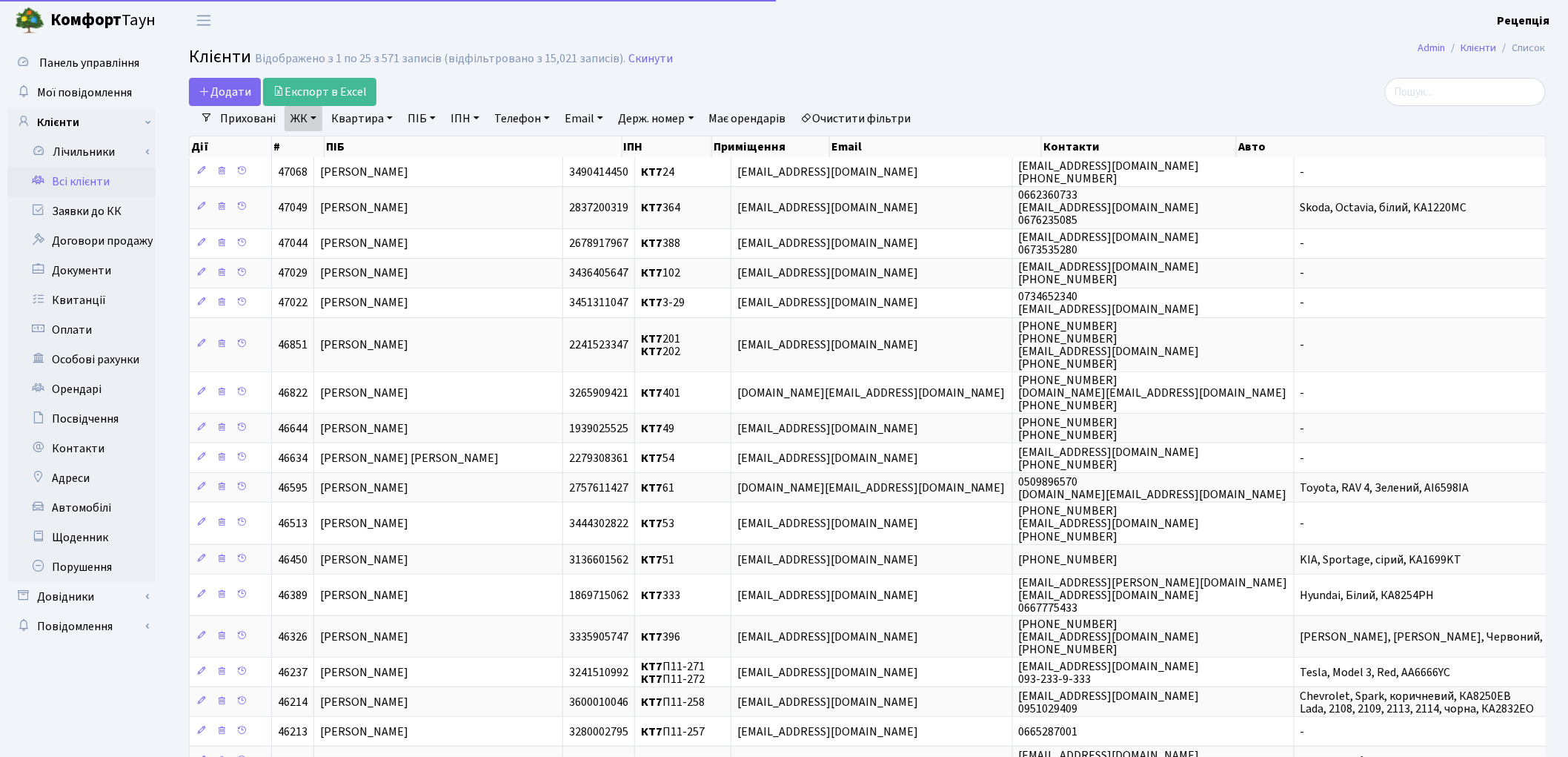
click at [381, 116] on link "Квартира" at bounding box center [361, 118] width 73 height 25
type input "П10-275"
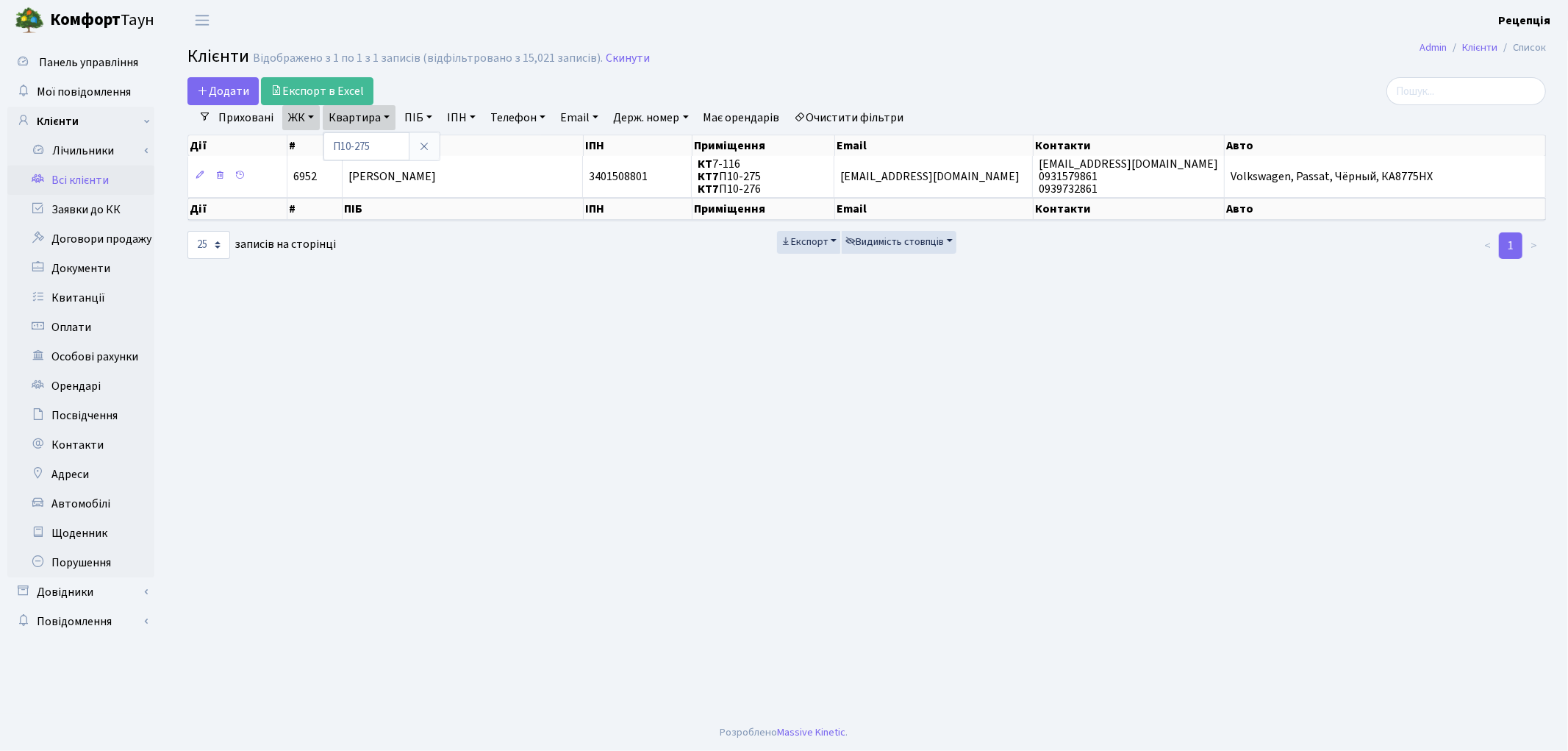
click at [844, 116] on link "Очистити фільтри" at bounding box center [849, 117] width 121 height 25
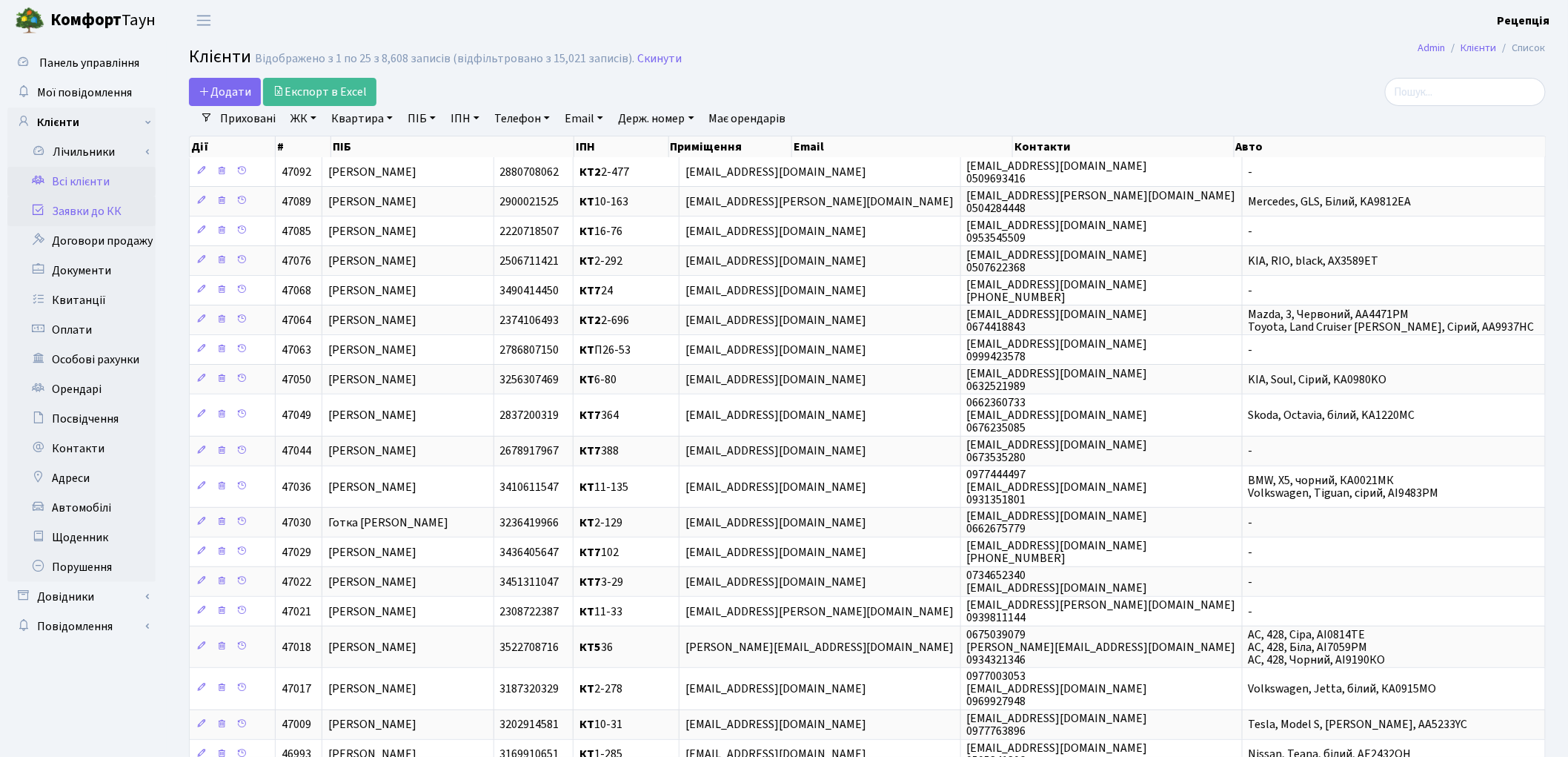
click at [71, 218] on link "Заявки до КК" at bounding box center [81, 211] width 149 height 30
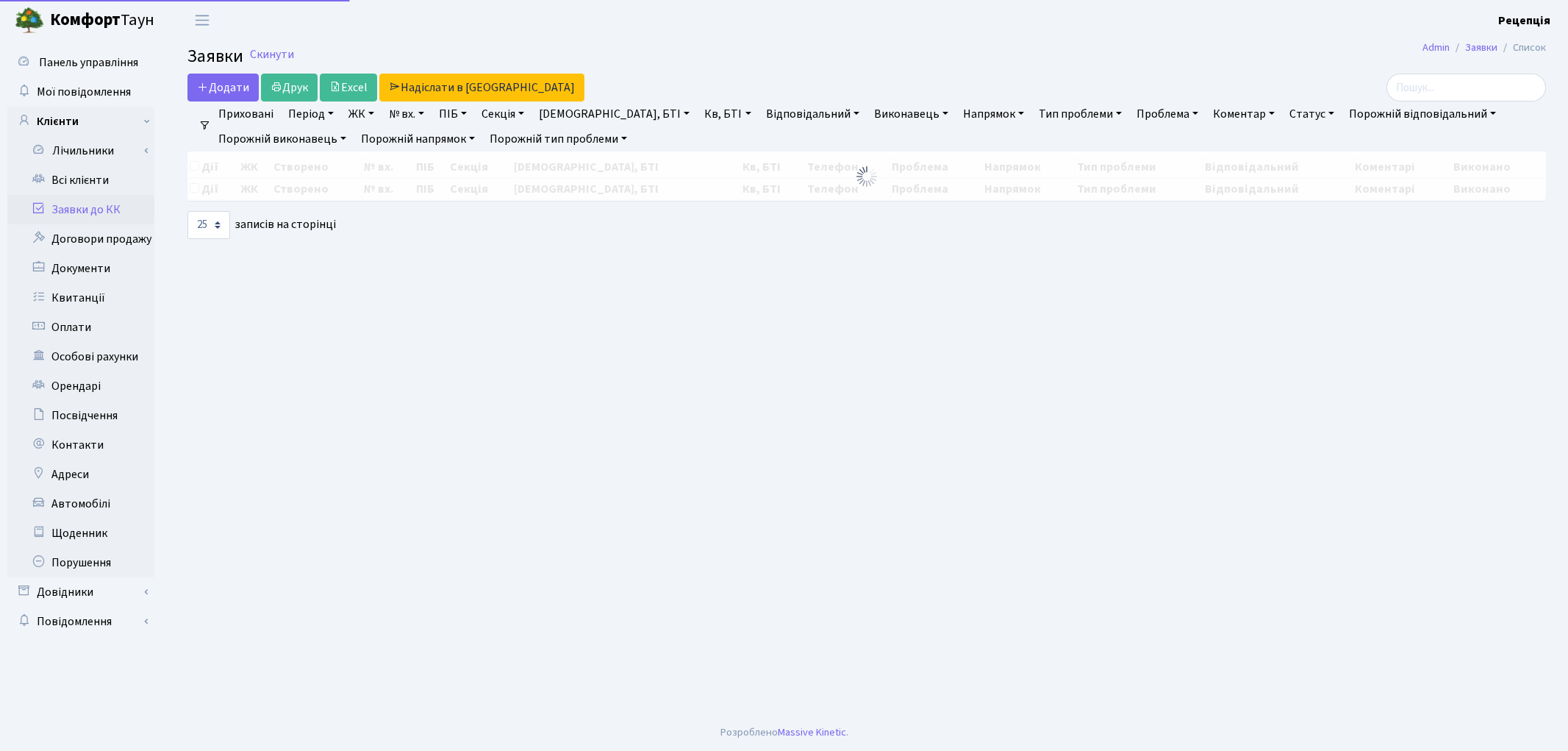
select select "25"
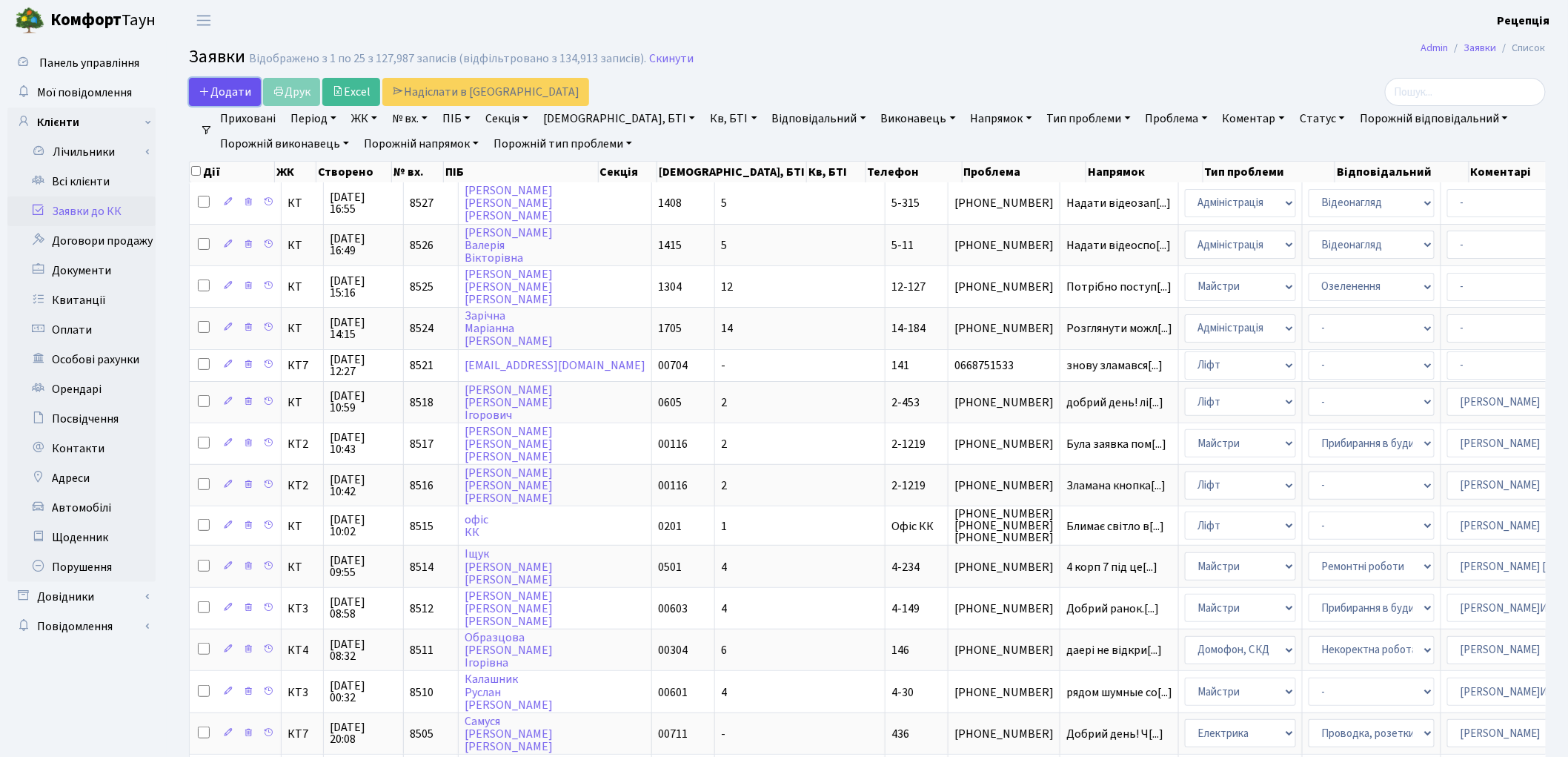
click at [230, 92] on span "Додати" at bounding box center [225, 92] width 53 height 16
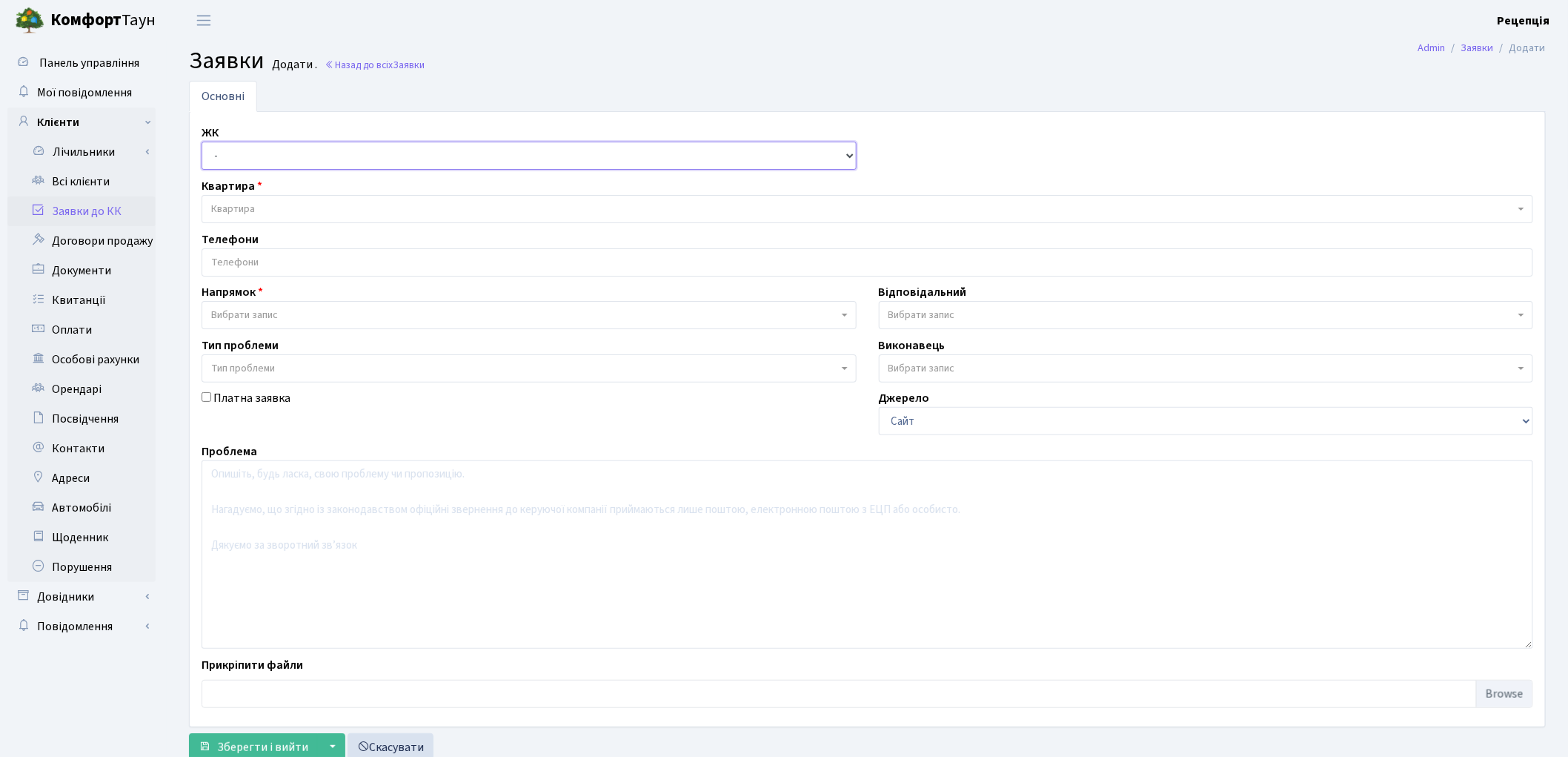
click at [240, 157] on select "- КТ, вул. Регенераторна, 4 КТ2, просп. Соборності, 17 КТ3, вул. Березнева, 16 …" at bounding box center [529, 155] width 655 height 28
select select "271"
click at [202, 141] on select "- КТ, вул. Регенераторна, 4 КТ2, просп. Соборності, 17 КТ3, вул. Березнева, 16 …" at bounding box center [529, 155] width 655 height 28
select select
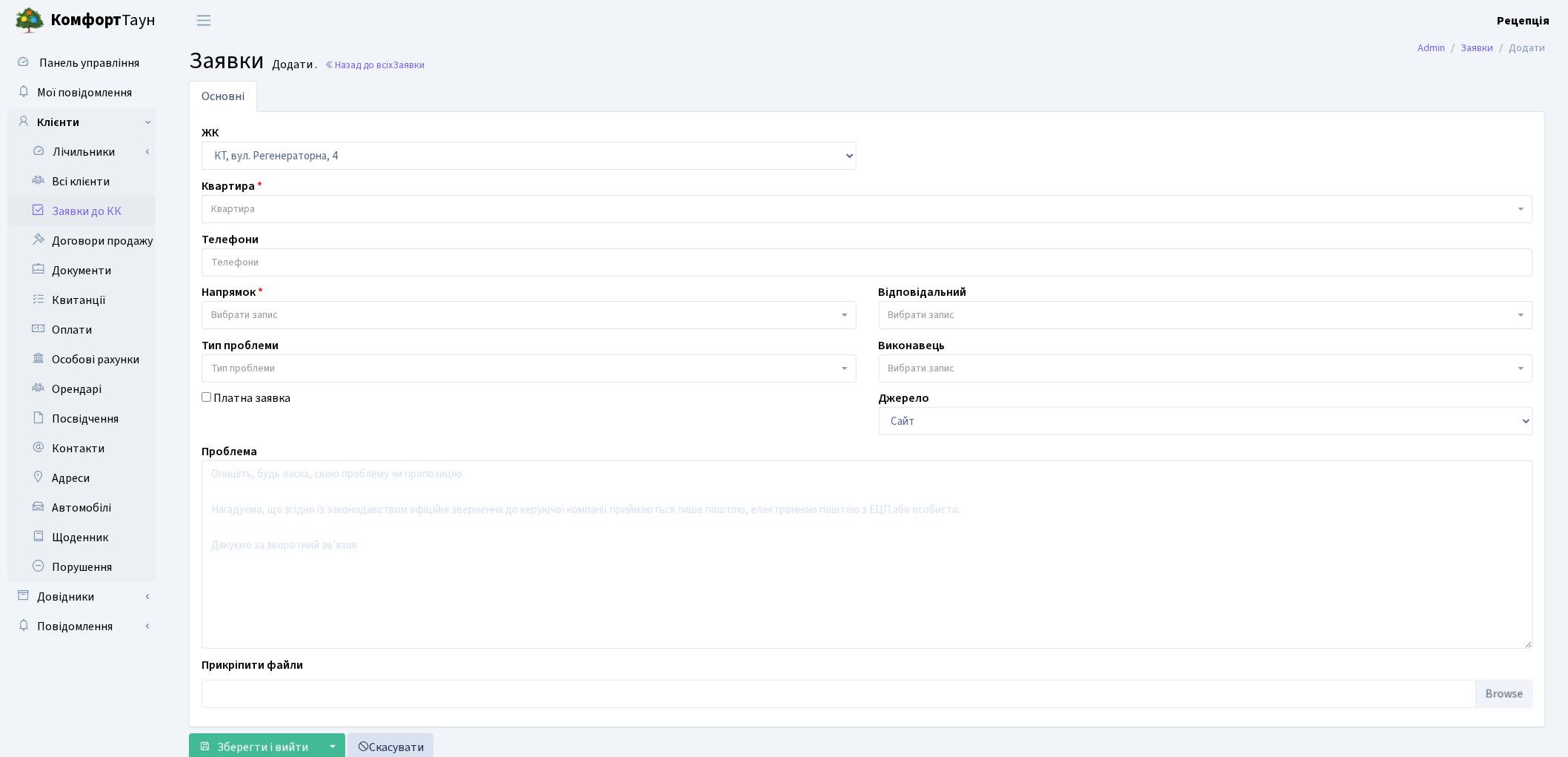
click at [260, 204] on span "Квартира" at bounding box center [863, 209] width 1304 height 14
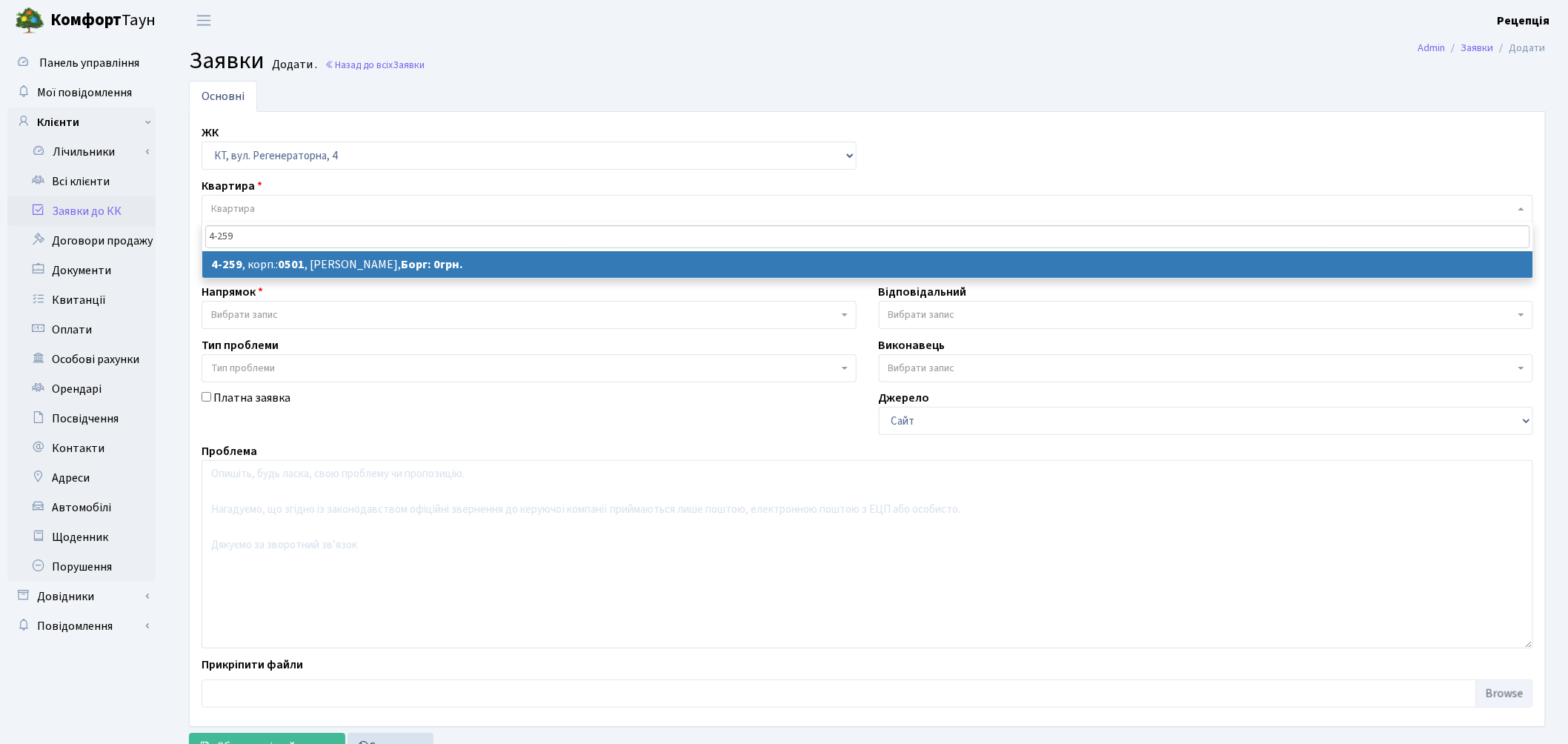
type input "4-259"
select select
select select "1037"
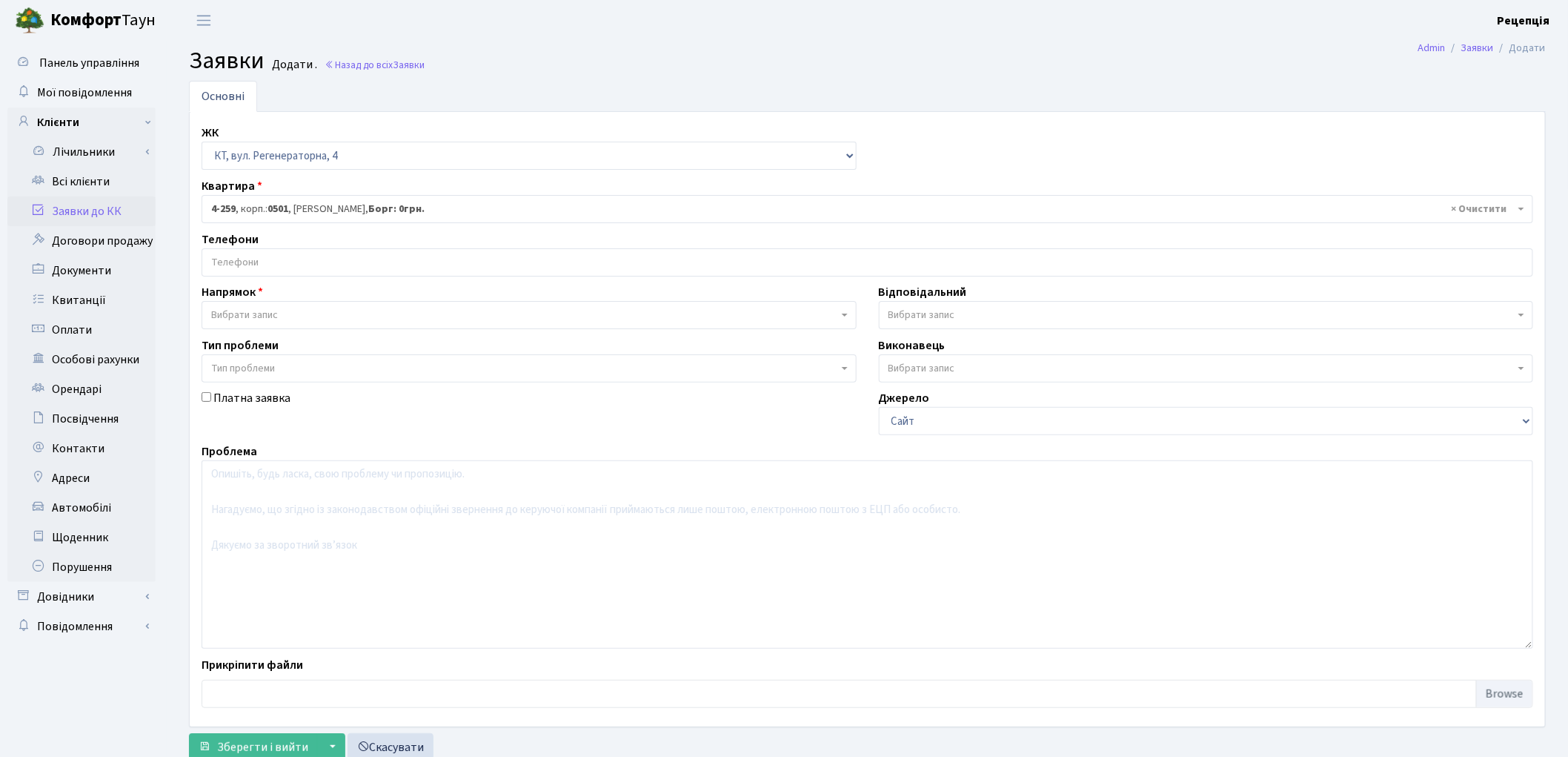
click at [254, 263] on input "search" at bounding box center [868, 262] width 1330 height 27
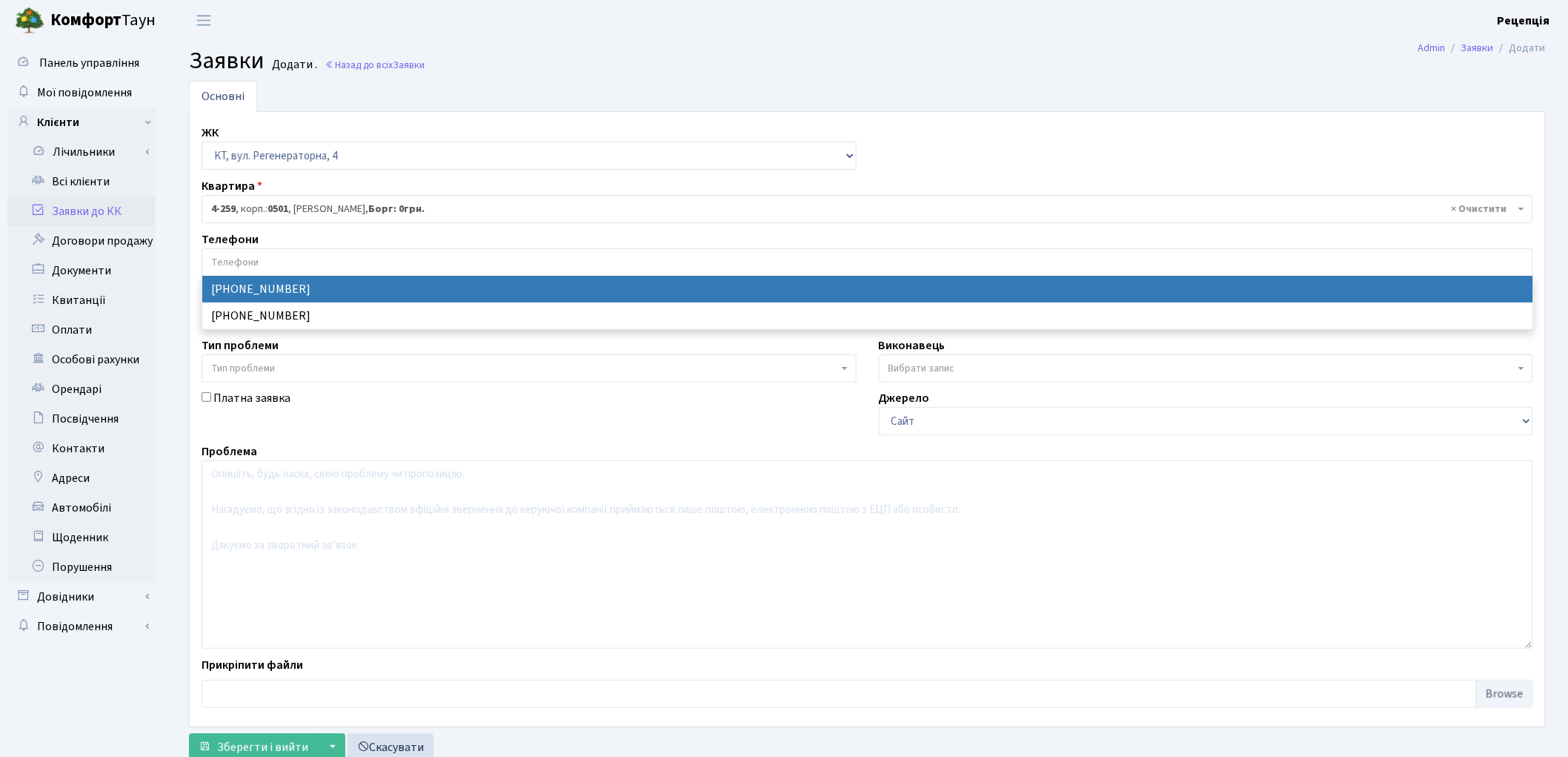
select select "13019"
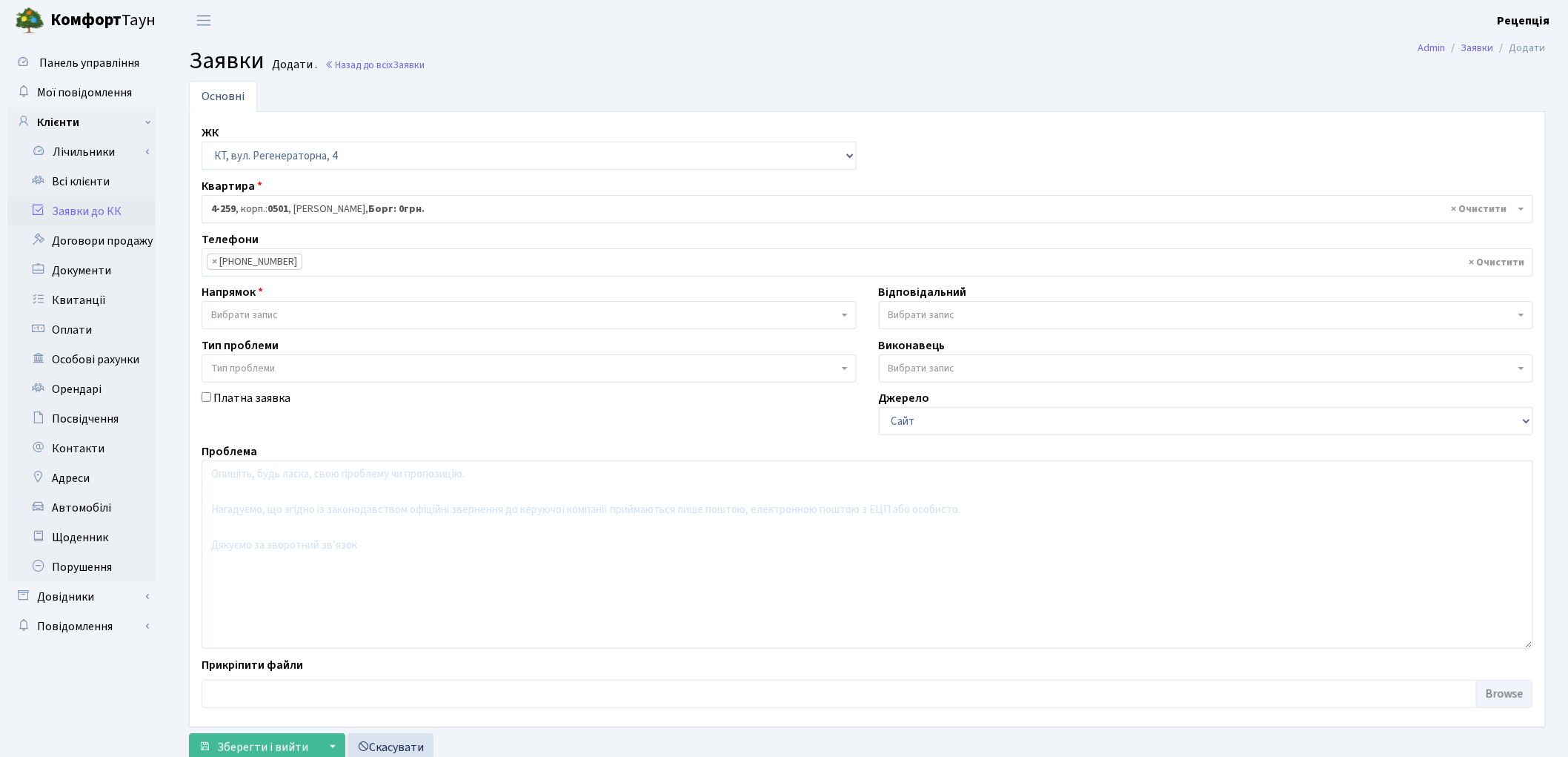
click at [268, 310] on span "Вибрати запис" at bounding box center [244, 315] width 67 height 14
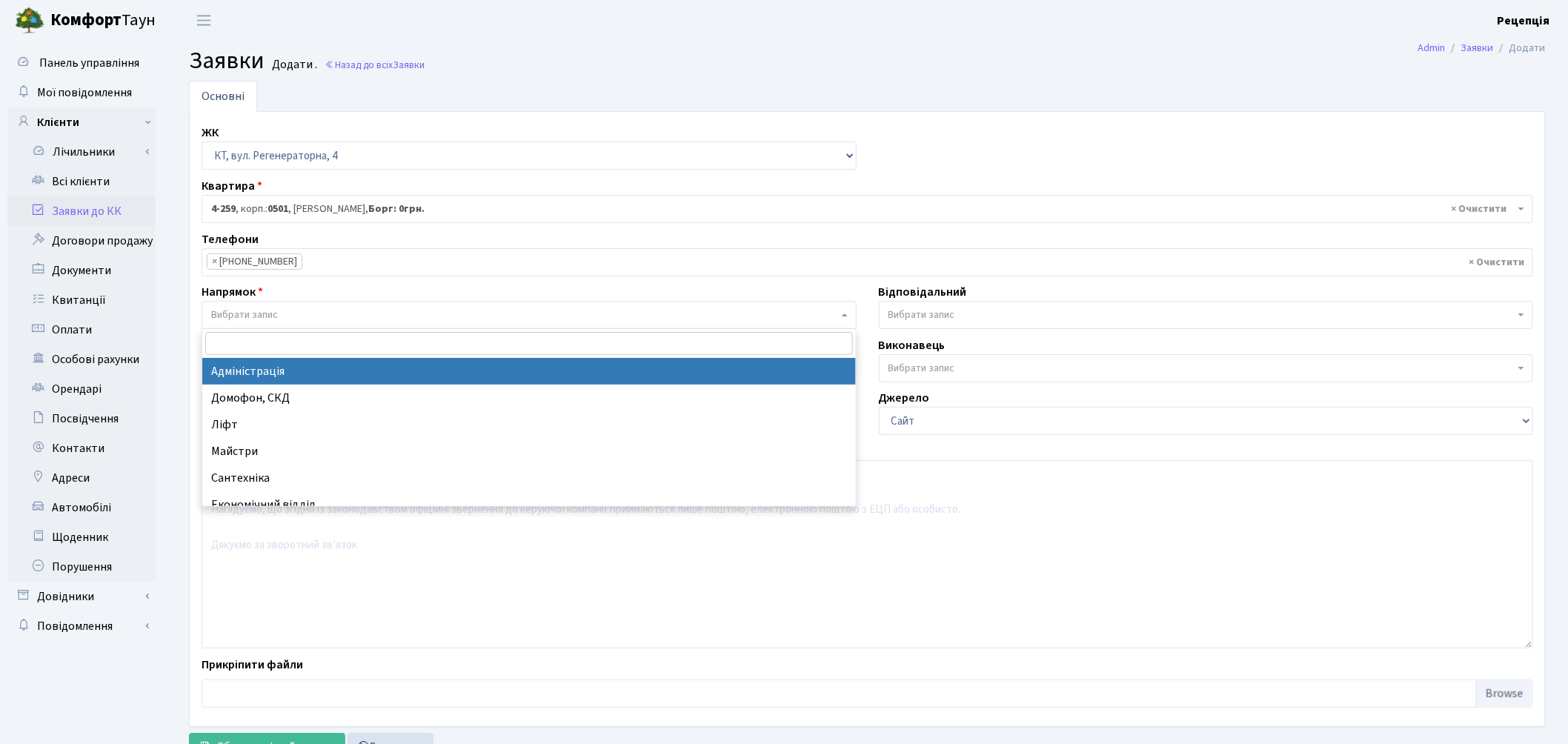
select select "5"
select select
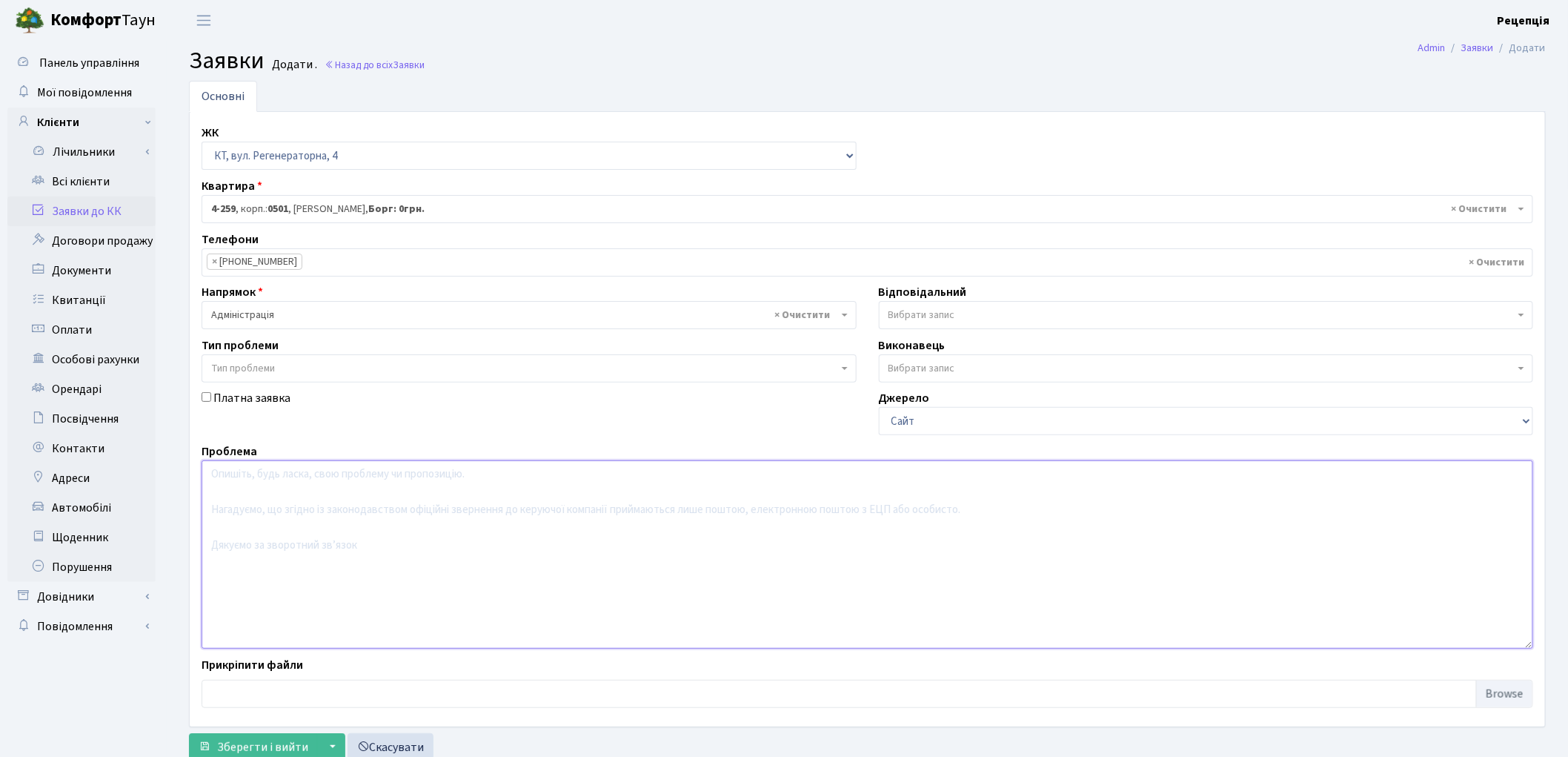
click at [278, 486] on textarea at bounding box center [868, 554] width 1332 height 188
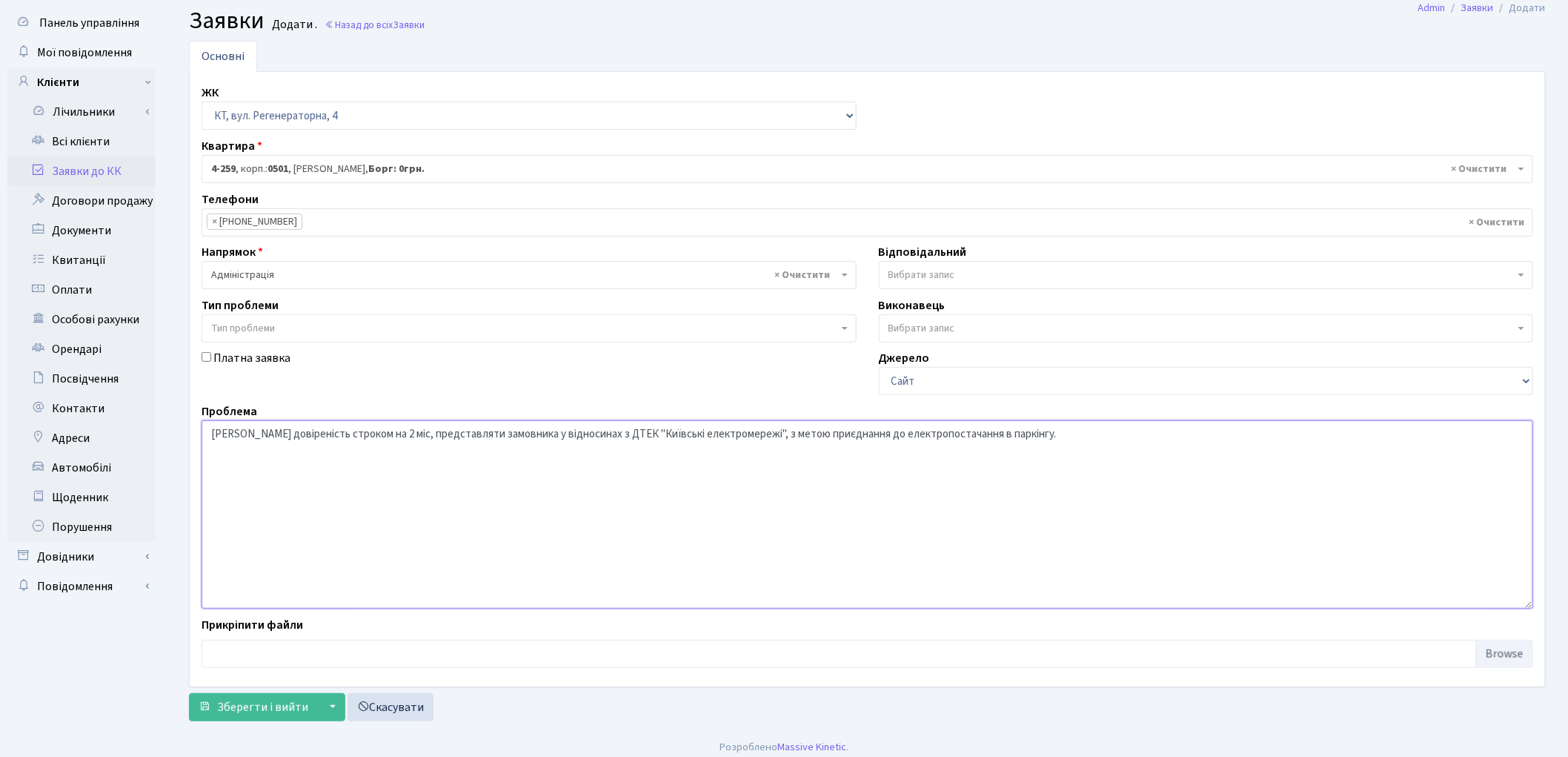
scroll to position [49, 0]
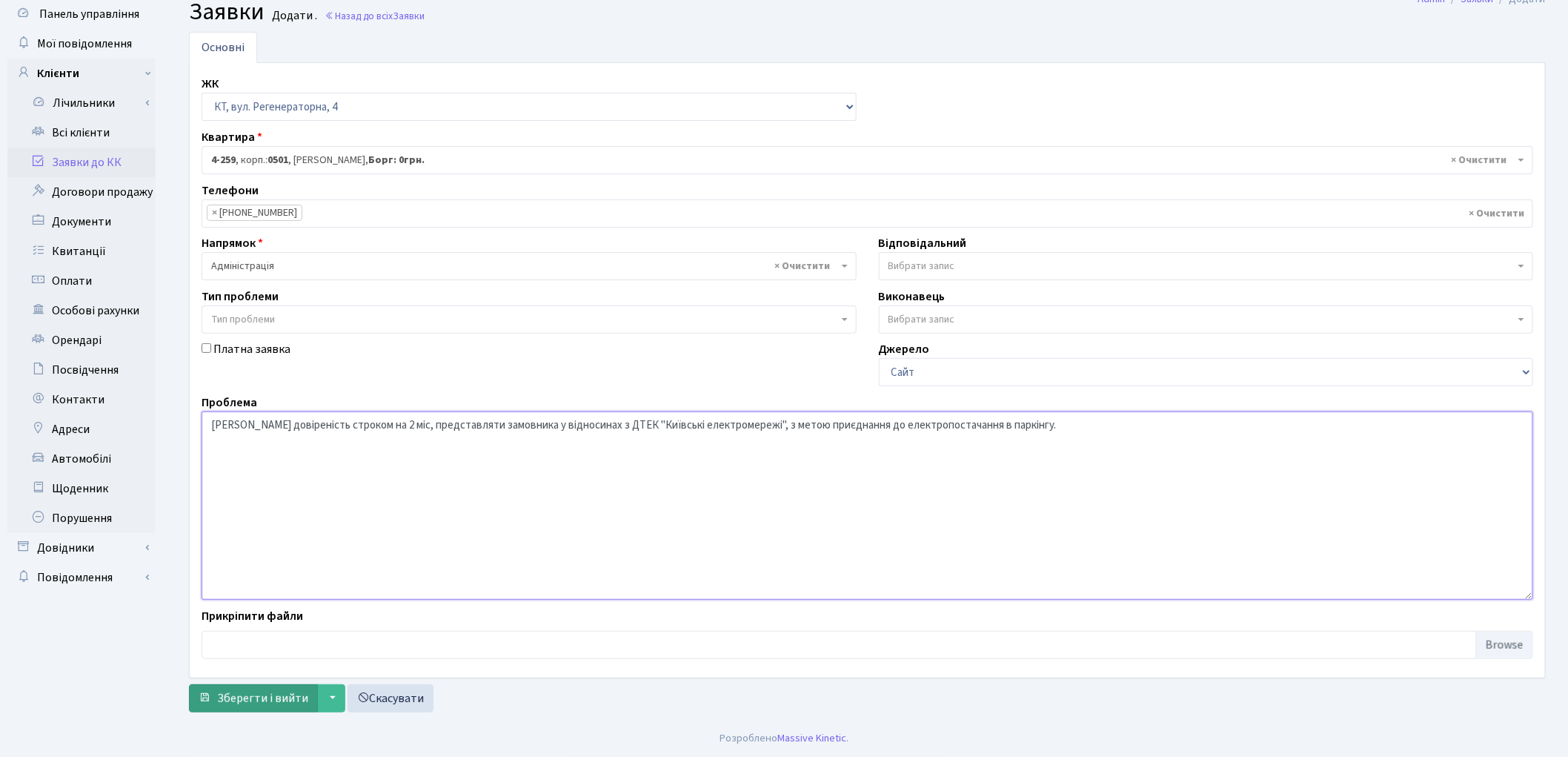
type textarea "Надати довіреність строком на 2 міс, представляти замовника у відносинах з ДТЕК…"
click at [269, 695] on span "Зберегти і вийти" at bounding box center [262, 698] width 91 height 16
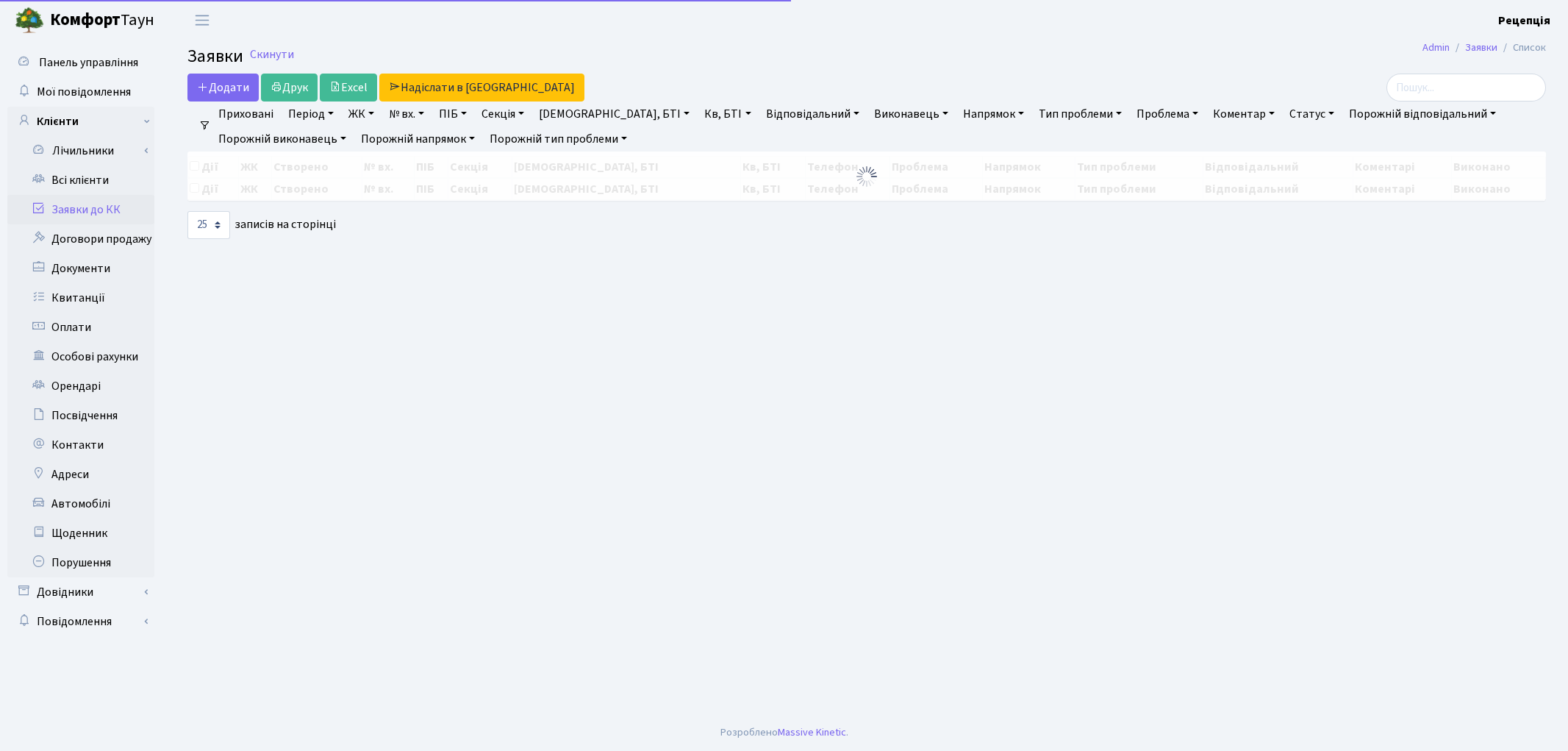
select select "25"
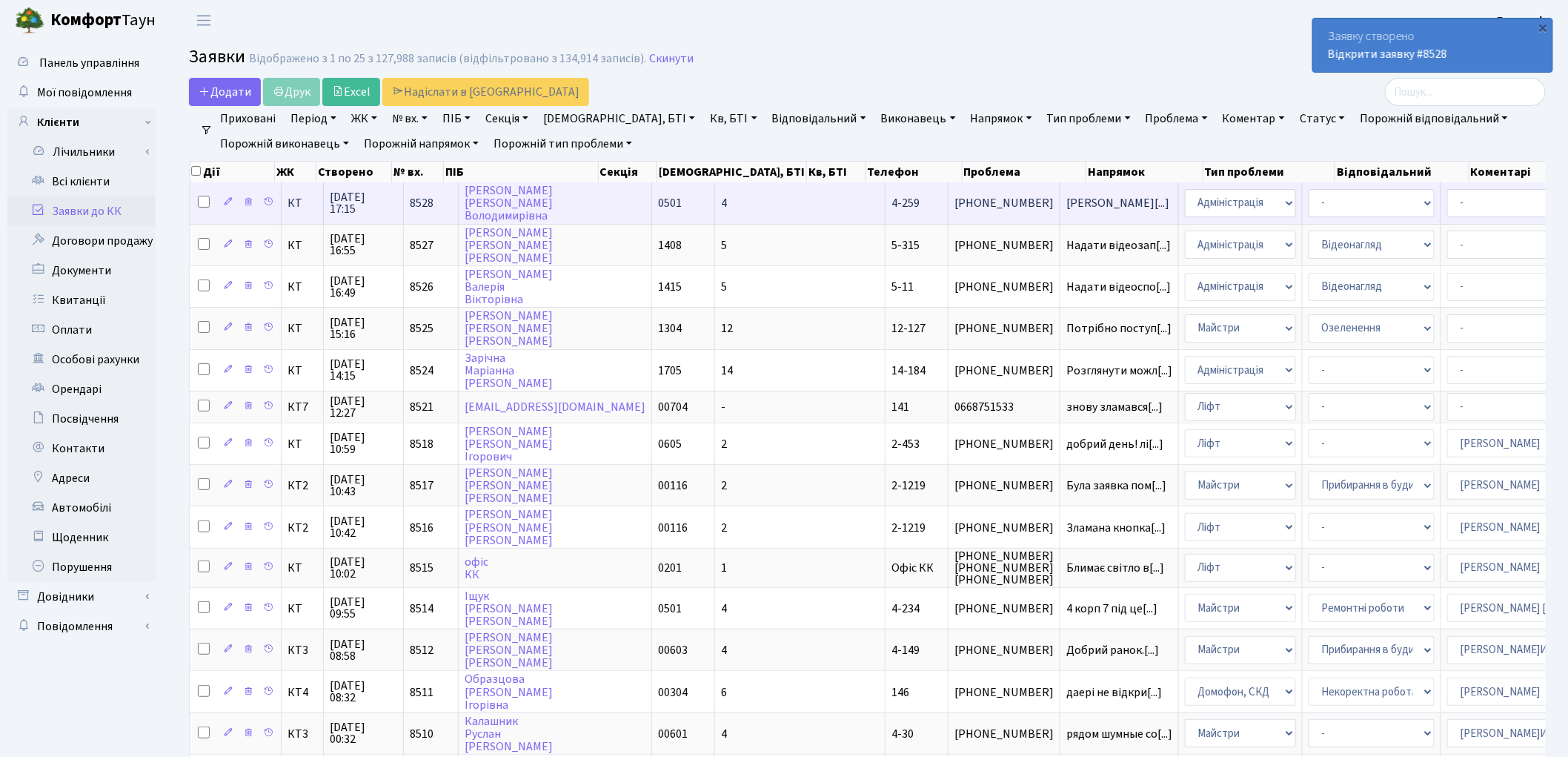
click at [624, 202] on td "[PERSON_NAME]" at bounding box center [555, 203] width 194 height 41
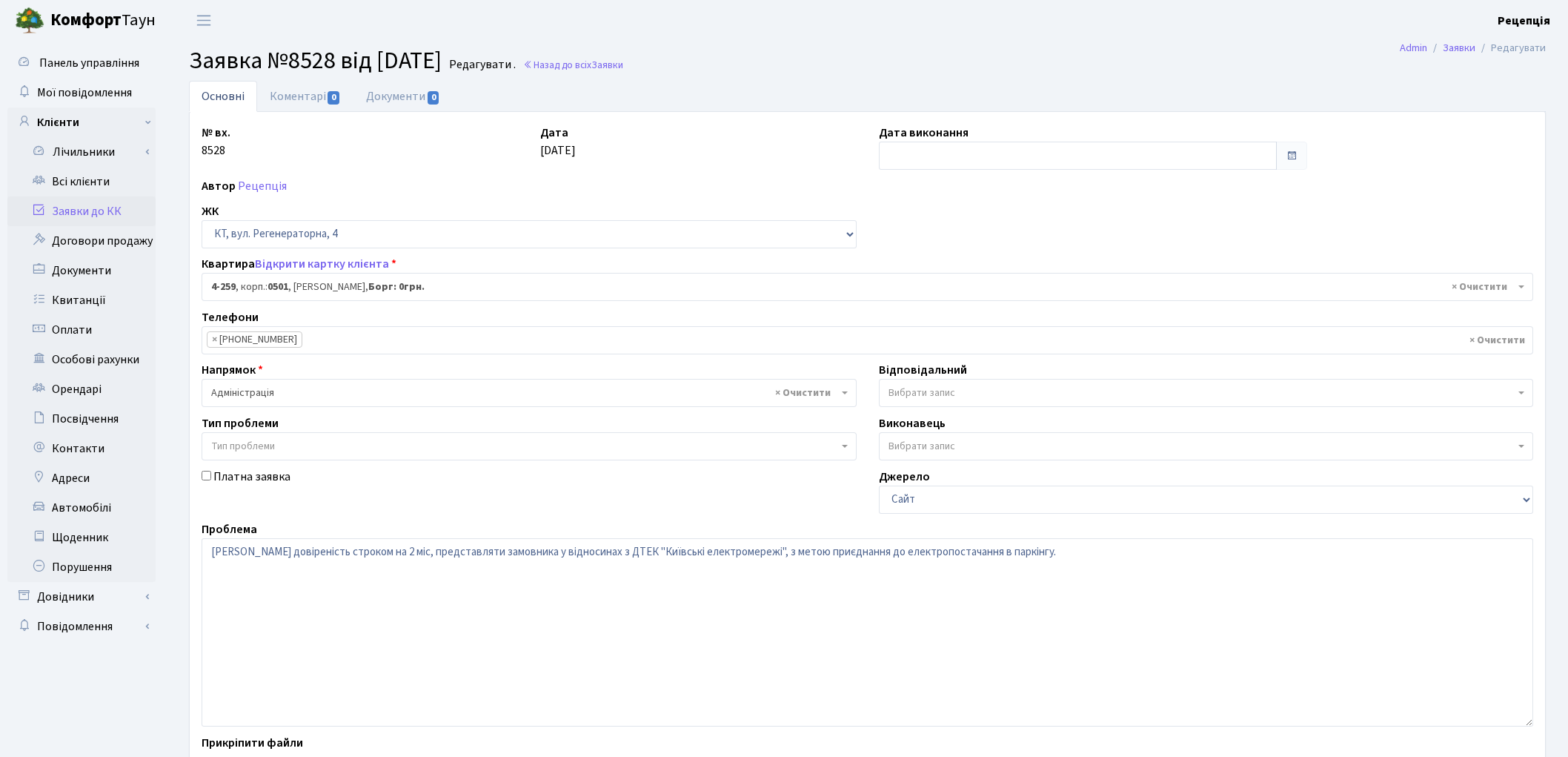
select select "1037"
click at [401, 95] on link "Документи 0" at bounding box center [403, 96] width 100 height 31
select select "25"
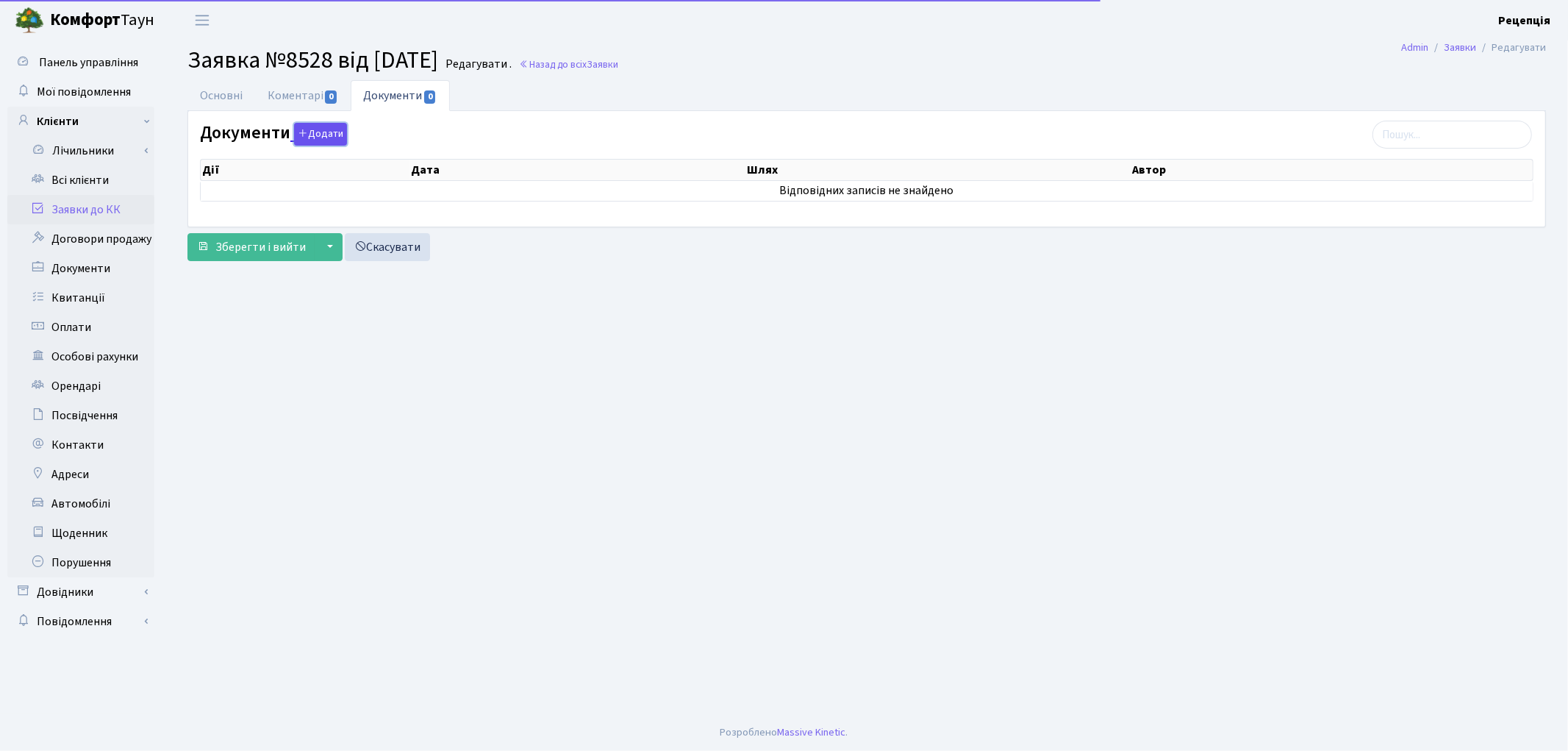
click at [295, 138] on button "Додати" at bounding box center [320, 134] width 53 height 23
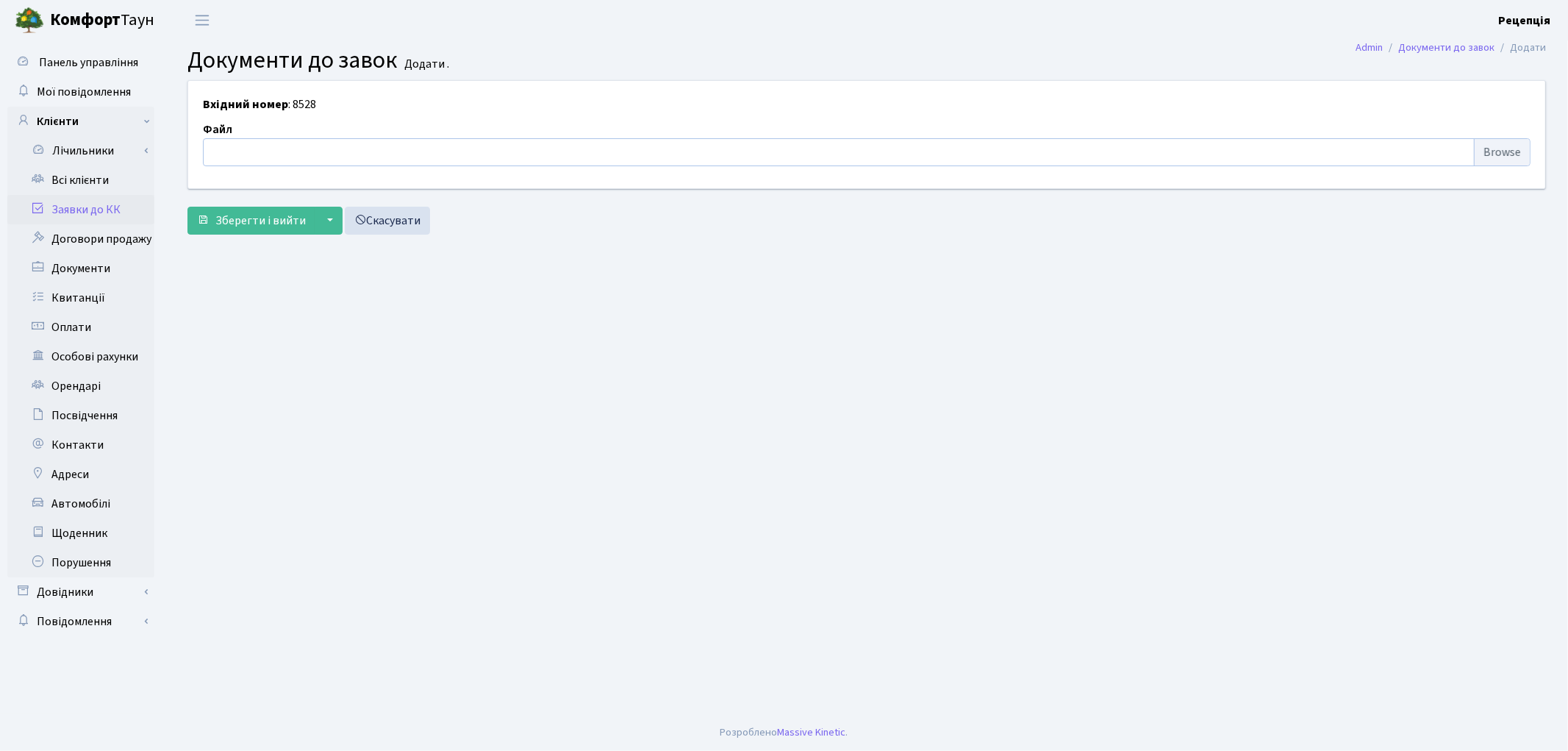
click at [1501, 151] on input "file" at bounding box center [867, 151] width 1327 height 28
type input "C:\fakepath\сканирование0730.pdf"
click at [276, 230] on button "Зберегти і вийти" at bounding box center [251, 220] width 128 height 28
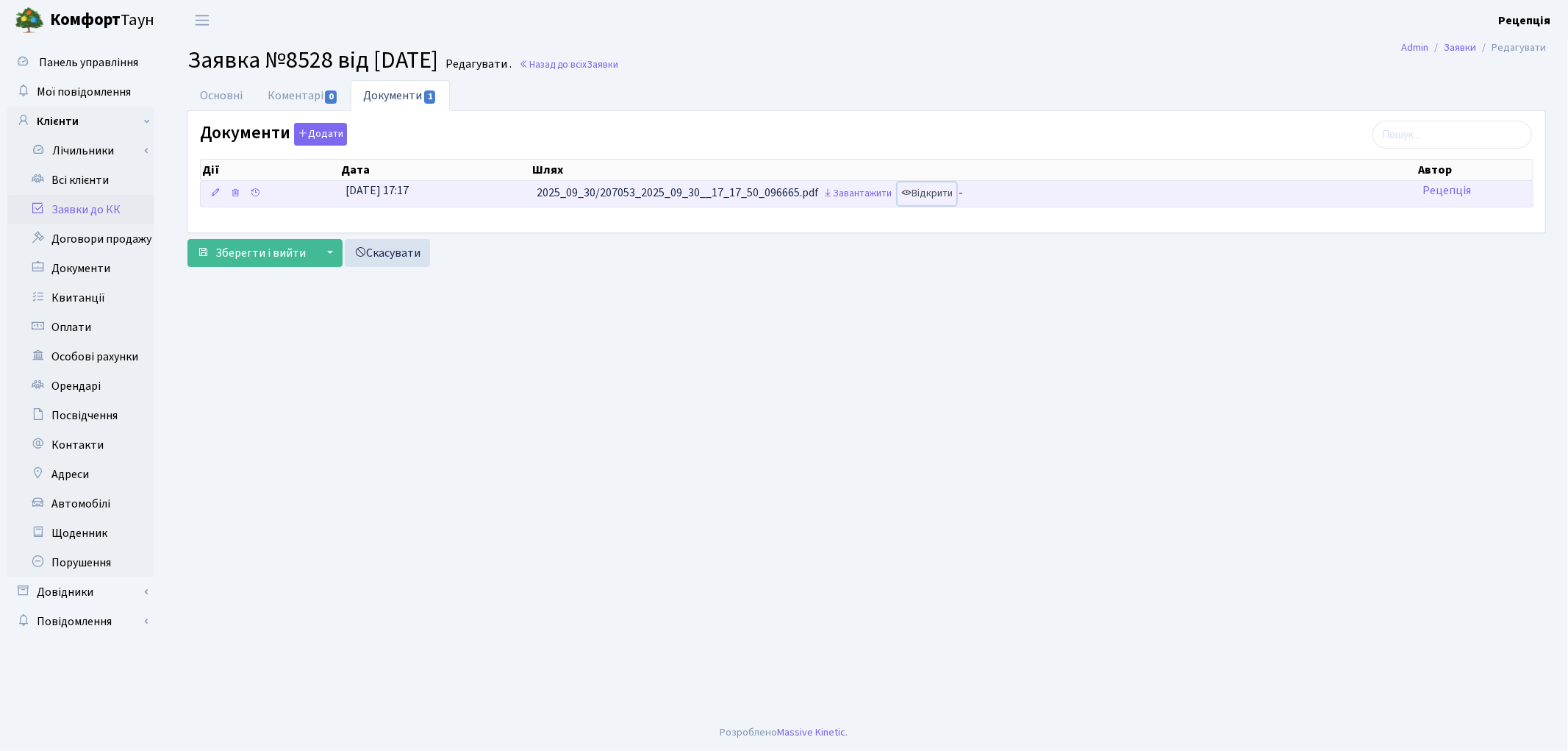
click at [950, 199] on link "Відкрити" at bounding box center [927, 194] width 59 height 23
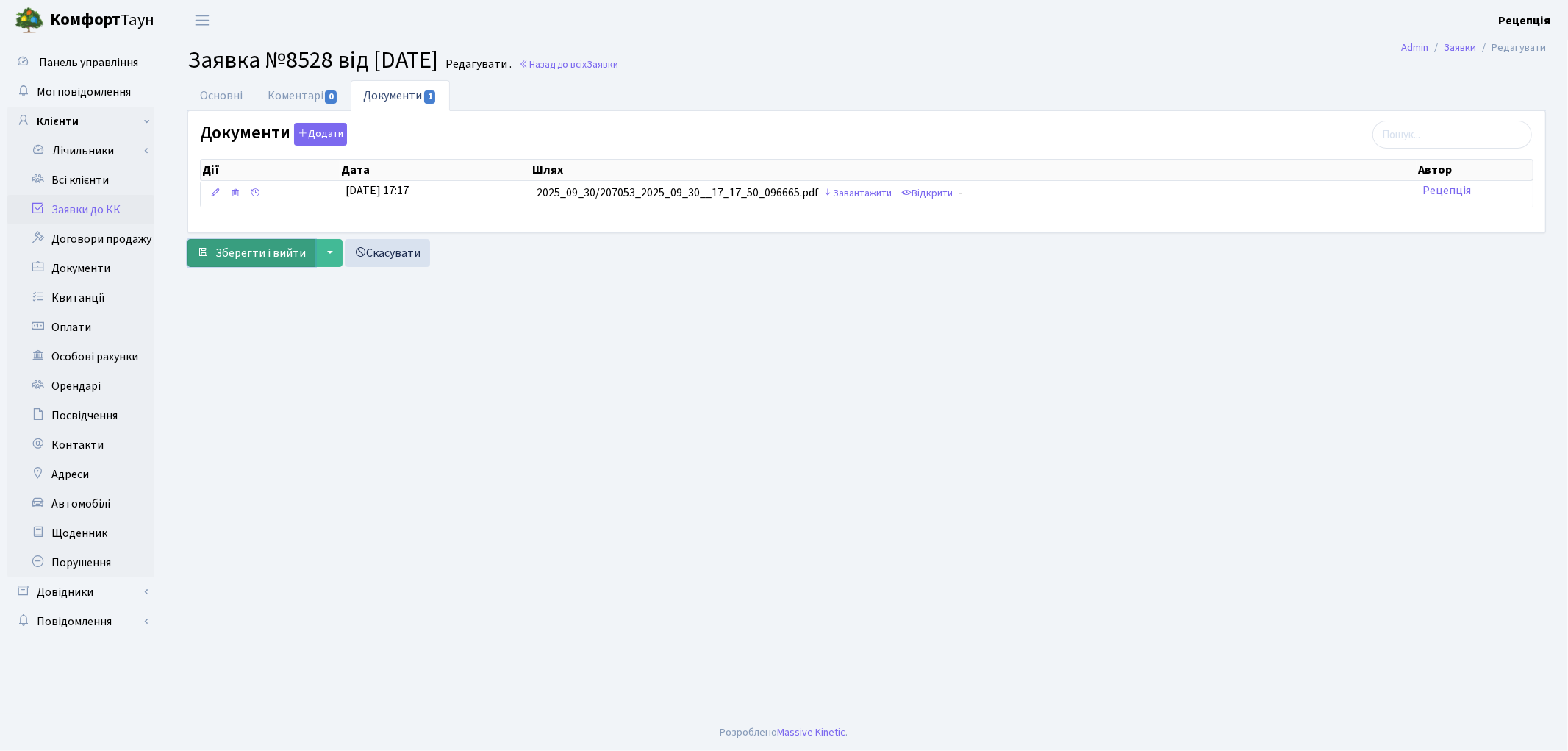
click at [271, 250] on span "Зберегти і вийти" at bounding box center [260, 253] width 90 height 16
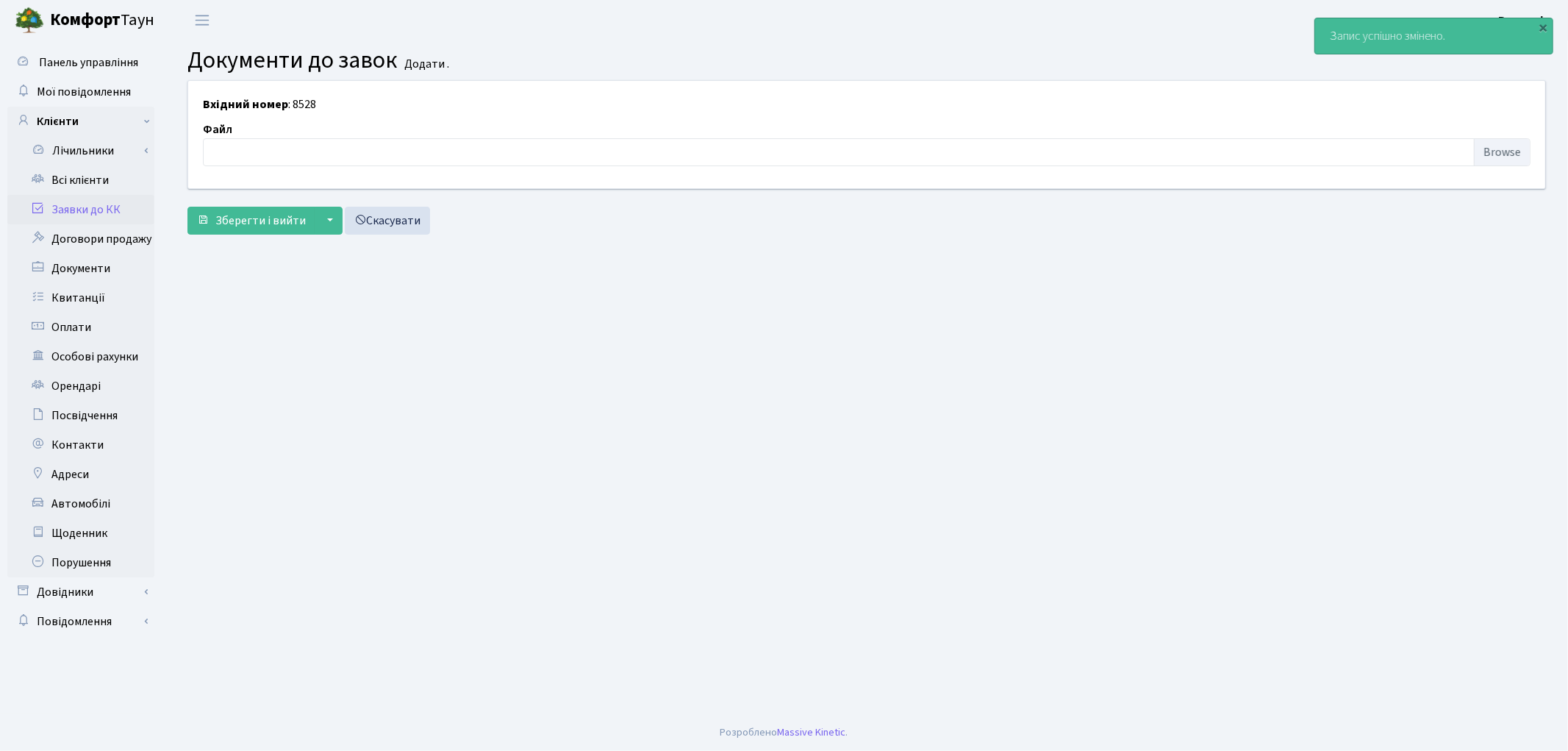
click at [92, 215] on link "Заявки до КК" at bounding box center [80, 209] width 147 height 29
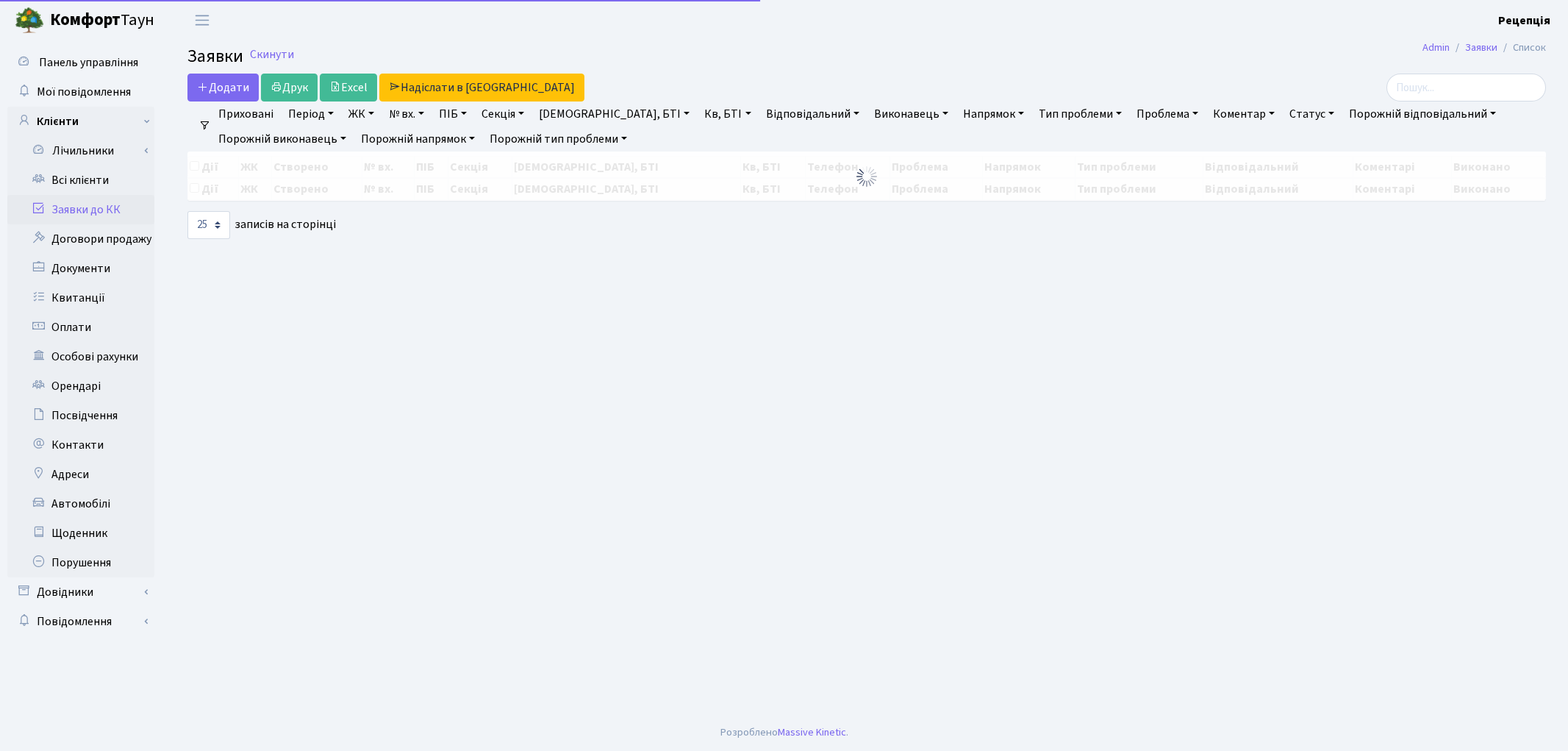
select select "25"
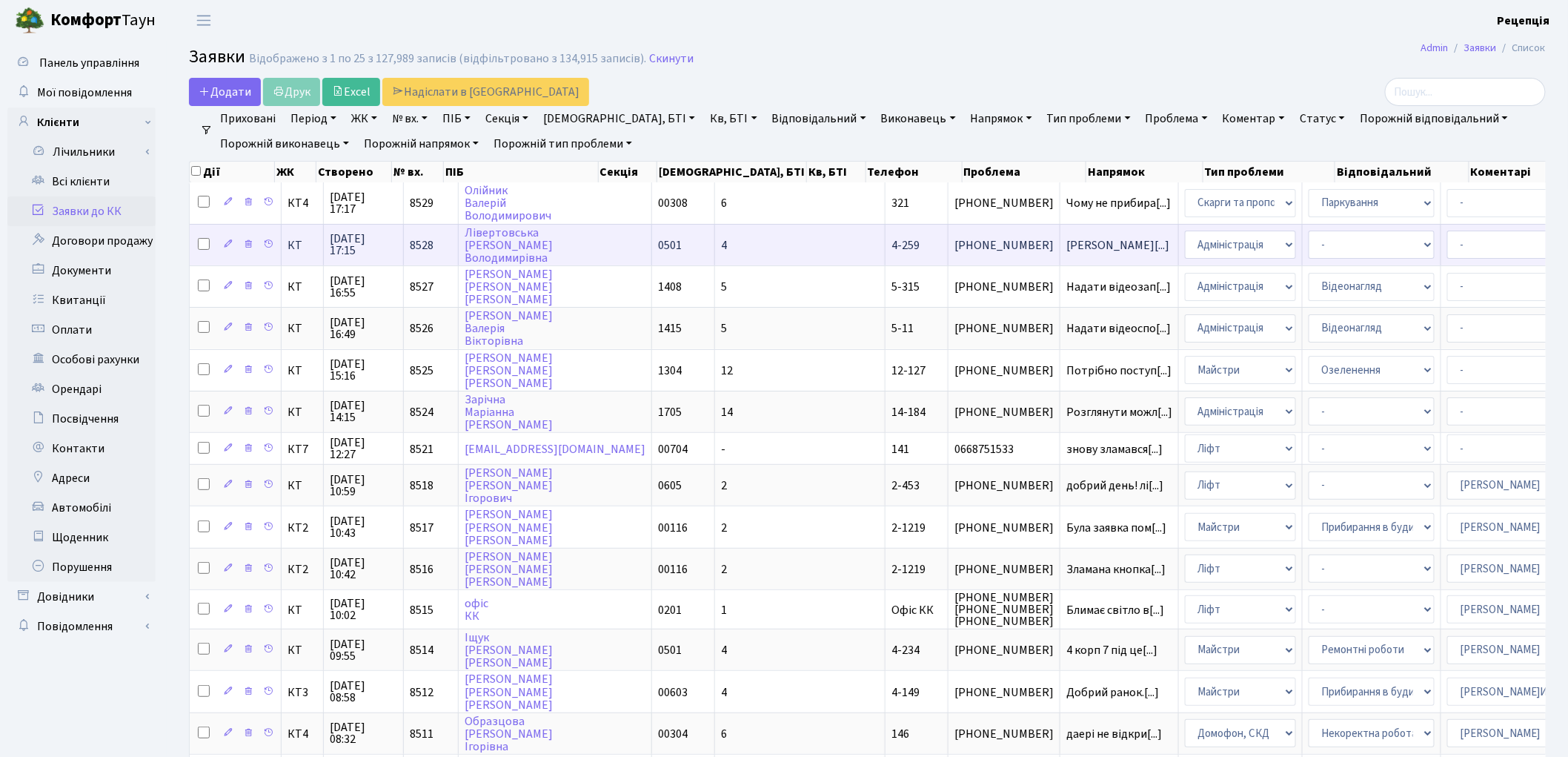
click at [617, 252] on td "Лівертовська Яна Володимирівна" at bounding box center [555, 245] width 194 height 42
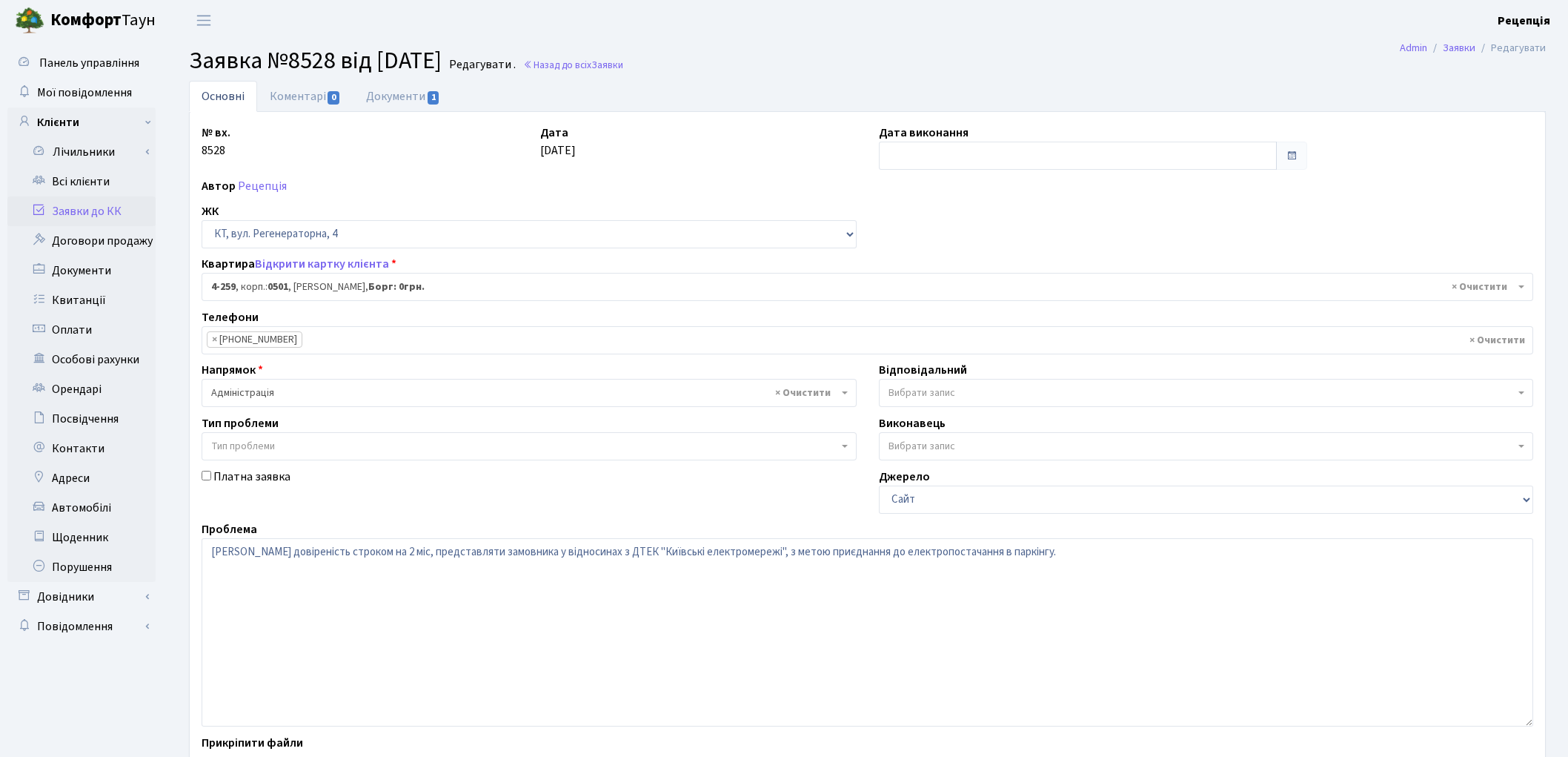
select select "1037"
click at [398, 100] on link "Документи 1" at bounding box center [403, 96] width 100 height 31
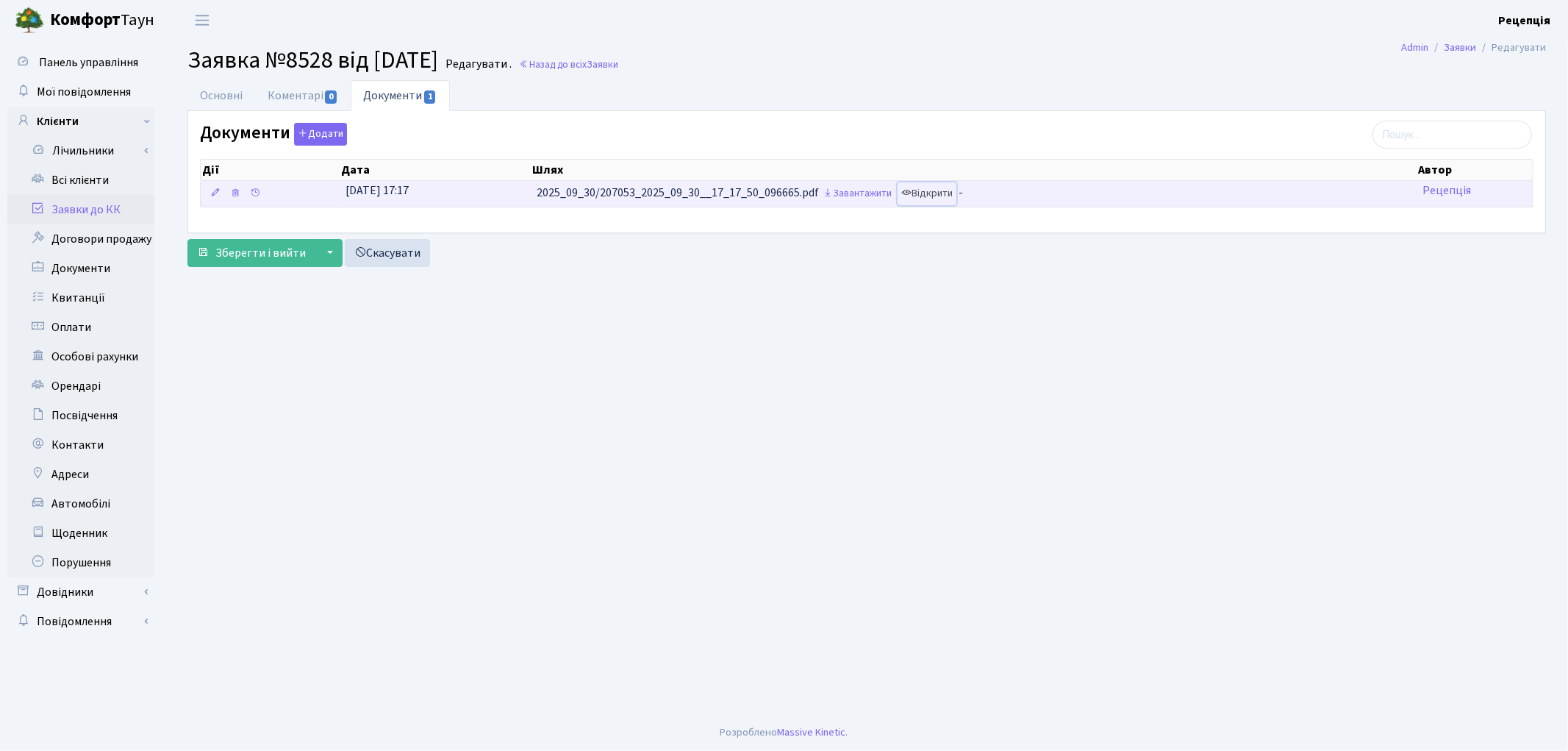
click at [931, 195] on link "Відкрити" at bounding box center [927, 194] width 59 height 23
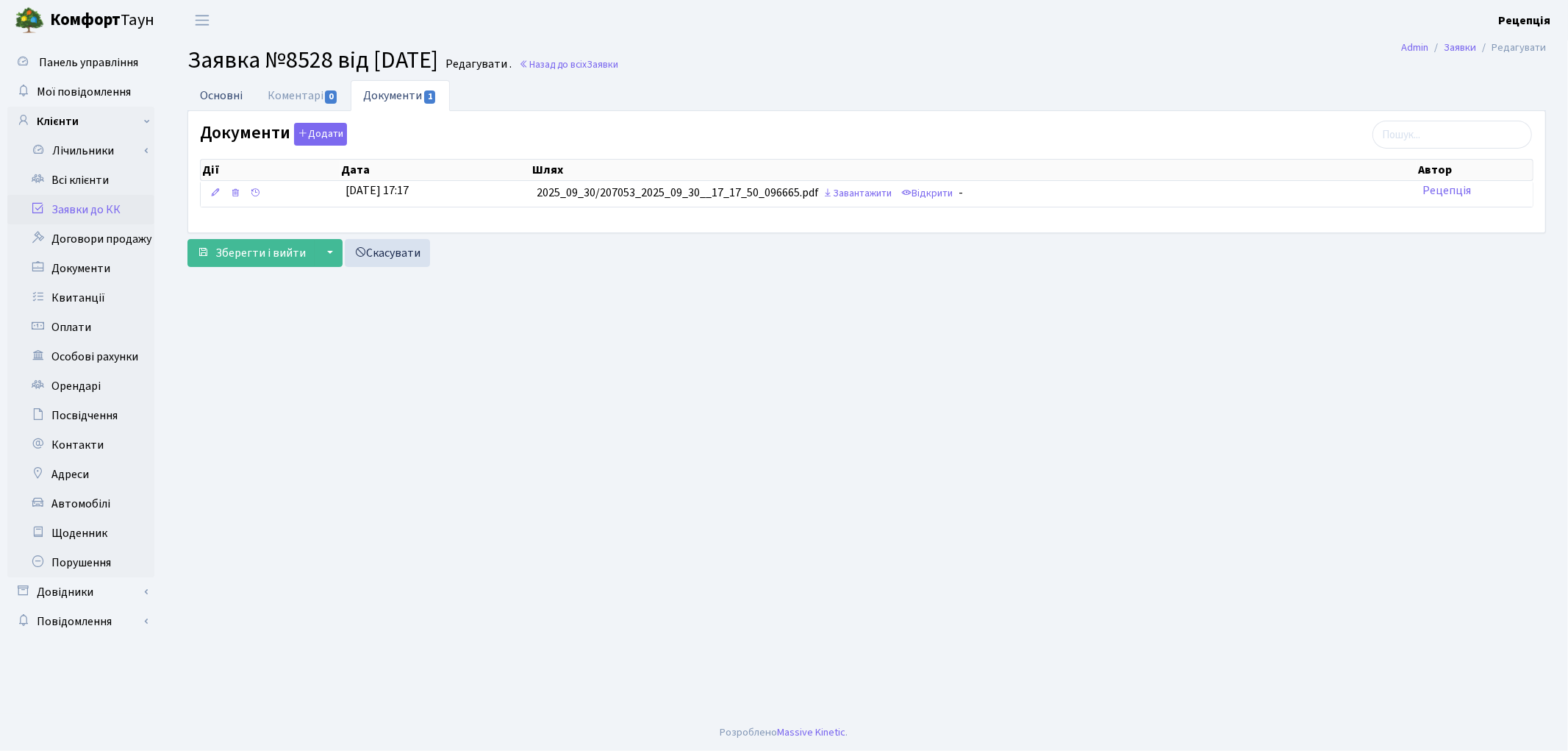
click at [238, 106] on link "Основні" at bounding box center [221, 96] width 68 height 30
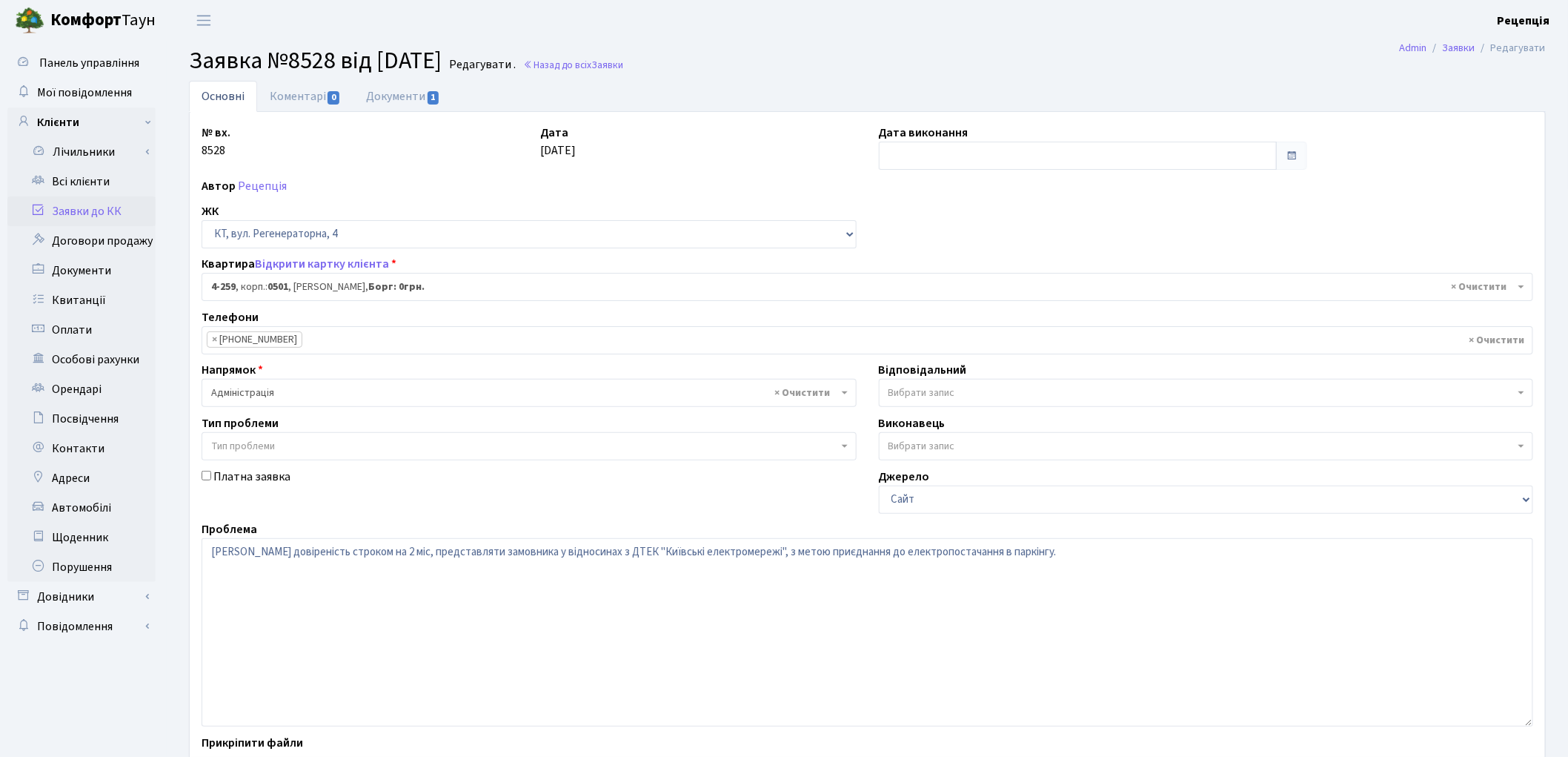
click at [120, 203] on link "Заявки до КК" at bounding box center [81, 211] width 149 height 30
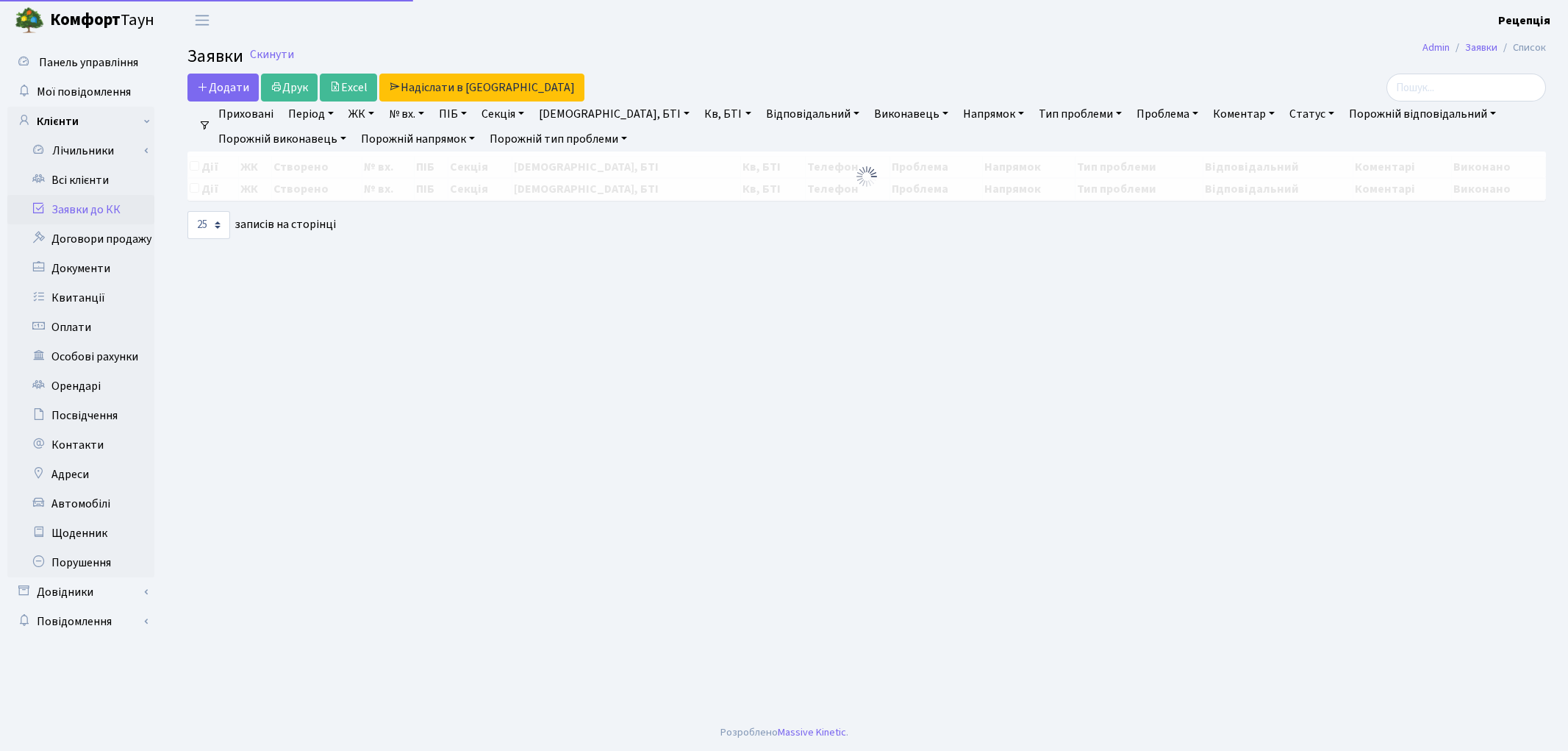
select select "25"
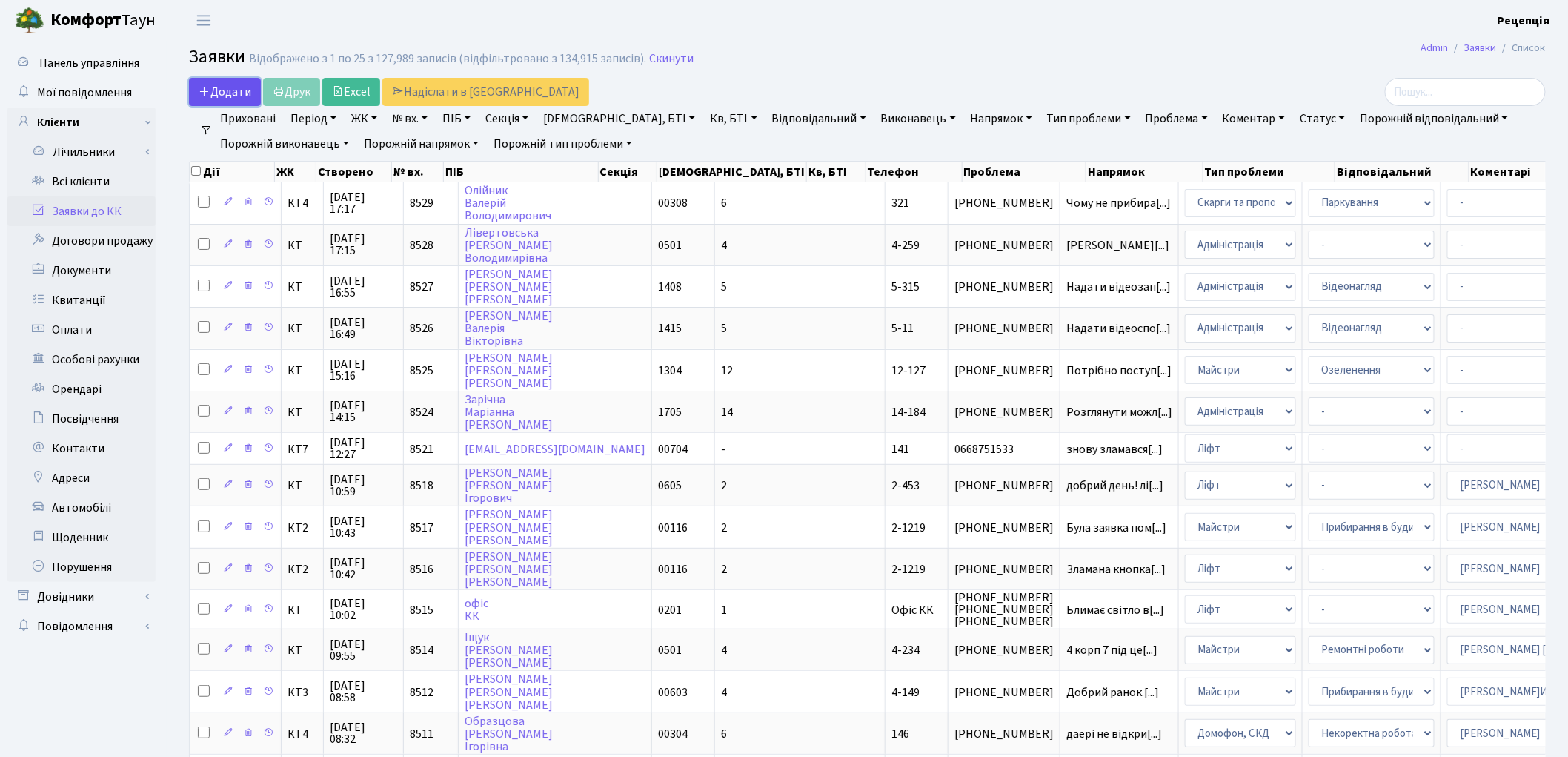
click at [219, 87] on span "Додати" at bounding box center [225, 92] width 53 height 16
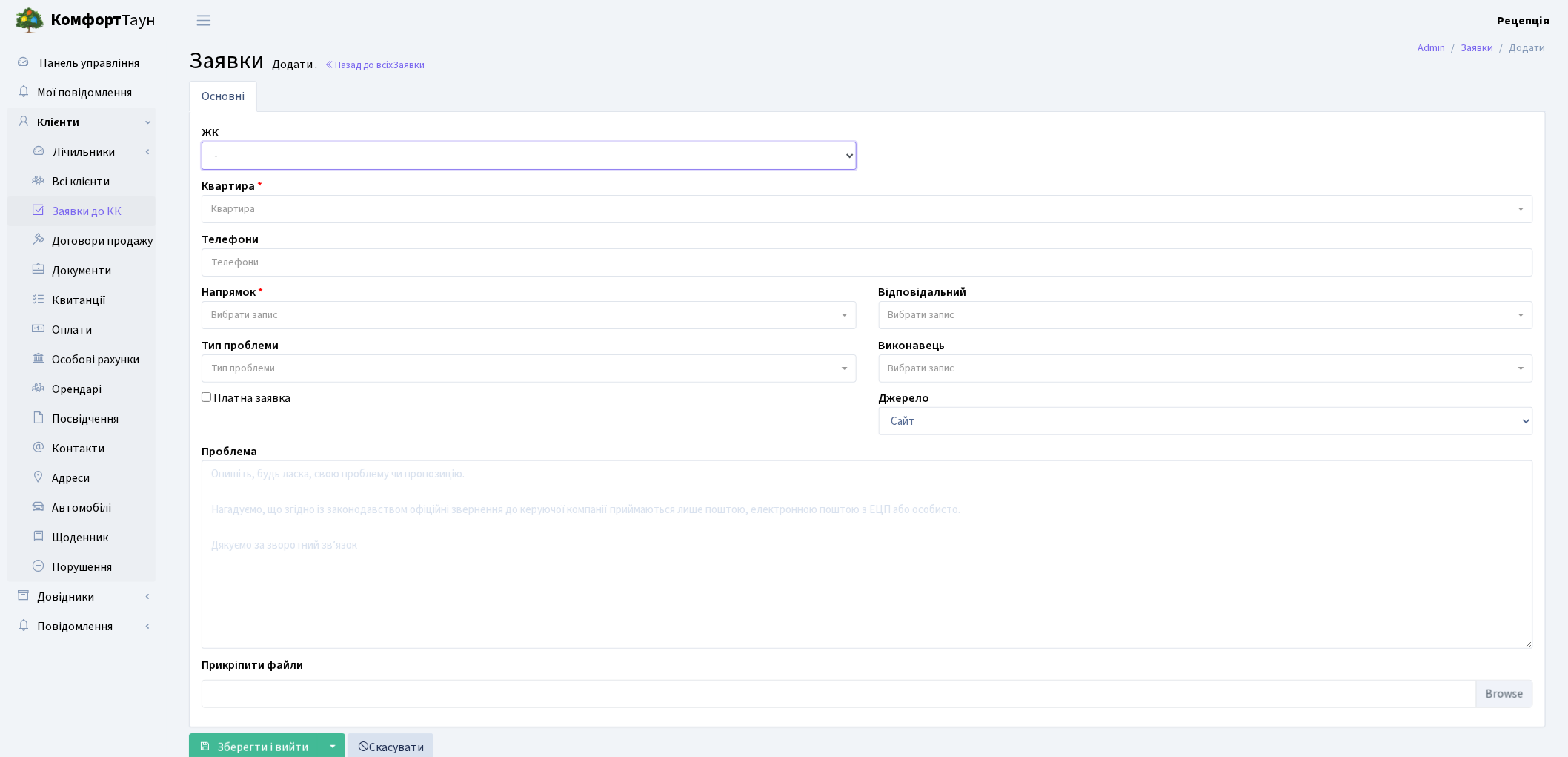
click at [275, 159] on select "- КТ, вул. Регенераторна, 4 КТ2, просп. [STREET_ADDRESS] [STREET_ADDRESS] [PERS…" at bounding box center [529, 155] width 655 height 28
select select "271"
click at [202, 141] on select "- КТ, вул. Регенераторна, 4 КТ2, просп. [STREET_ADDRESS] [STREET_ADDRESS] [PERS…" at bounding box center [529, 155] width 655 height 28
select select
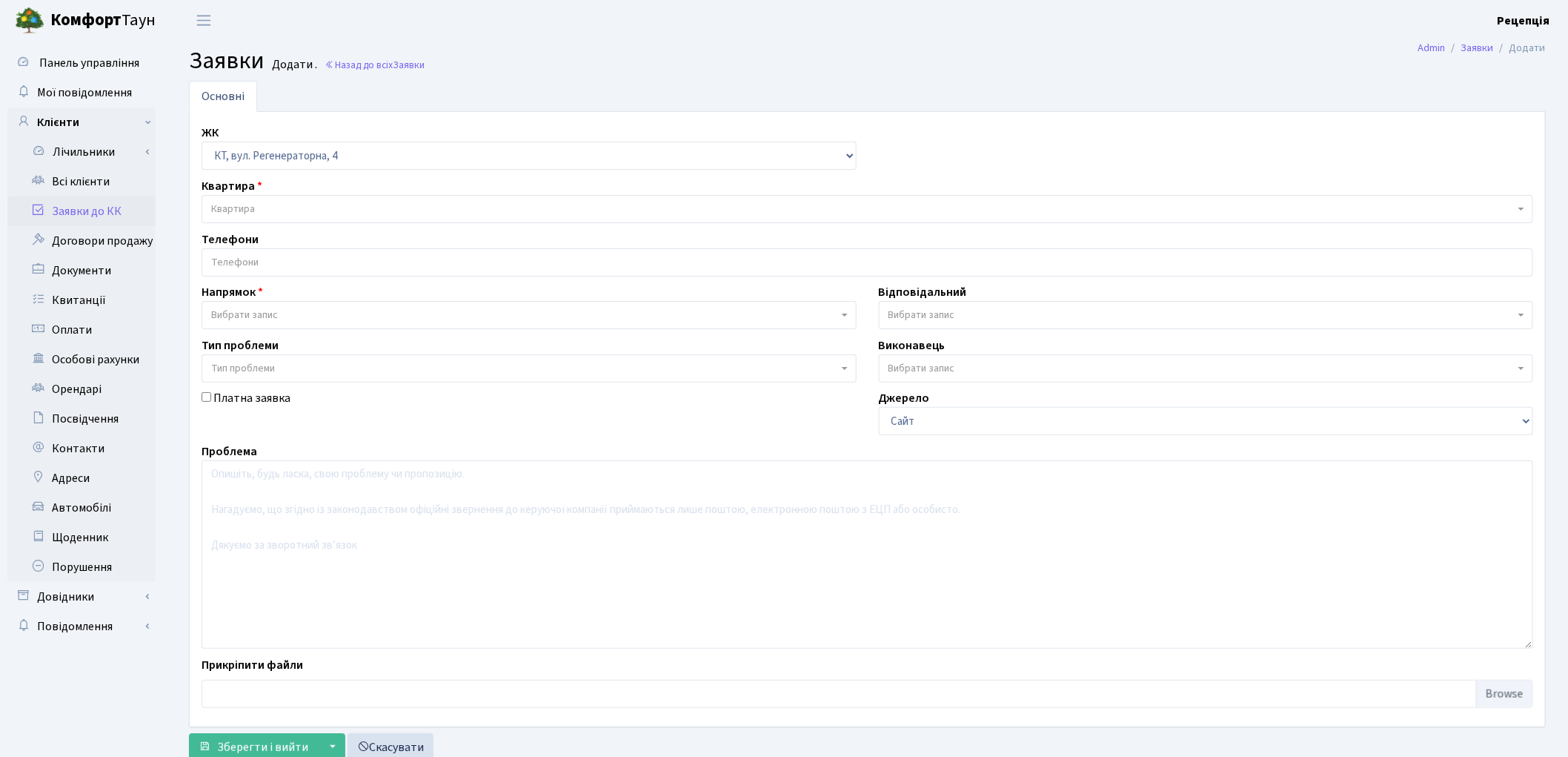
click at [283, 208] on span "Квартира" at bounding box center [863, 209] width 1304 height 14
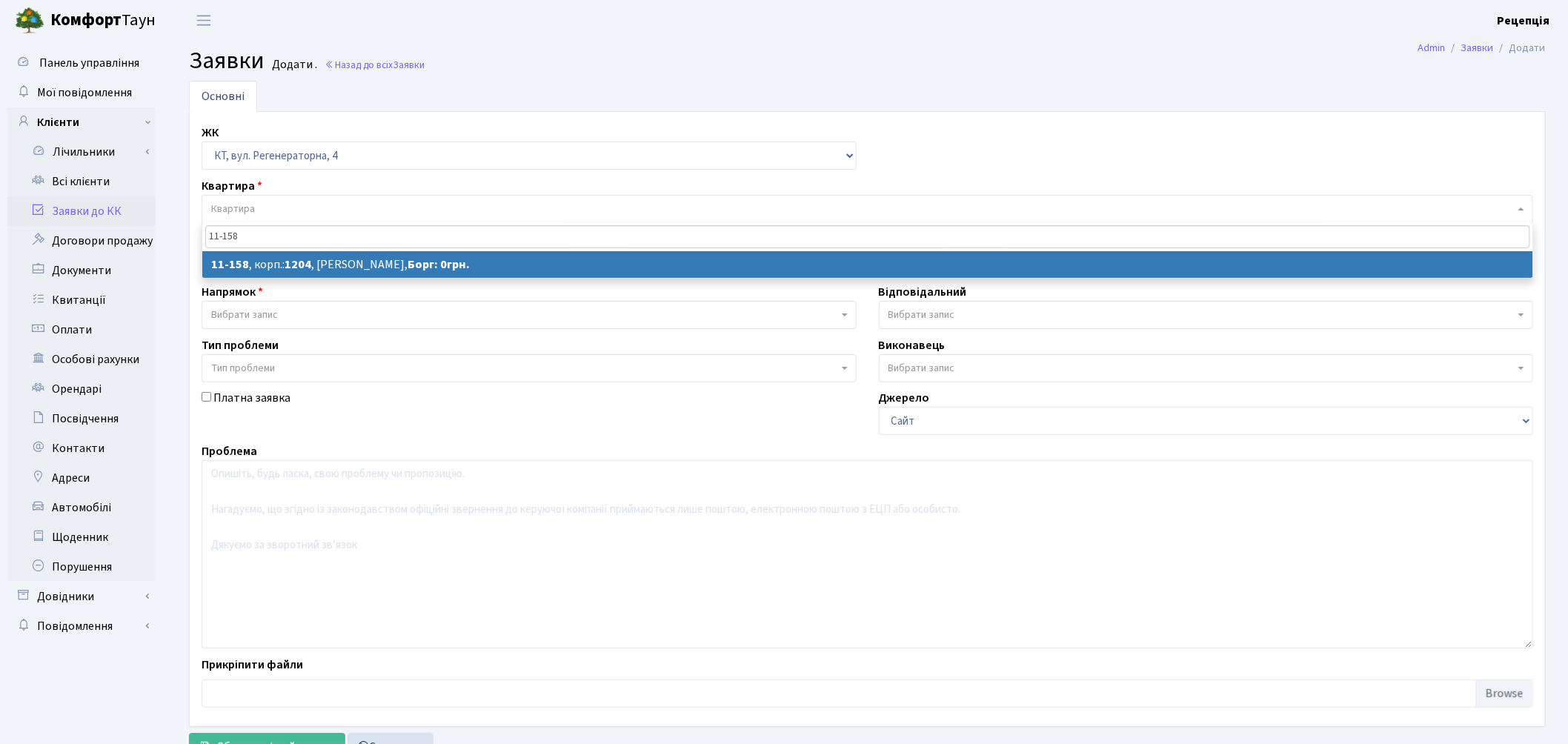
type input "11-158"
select select
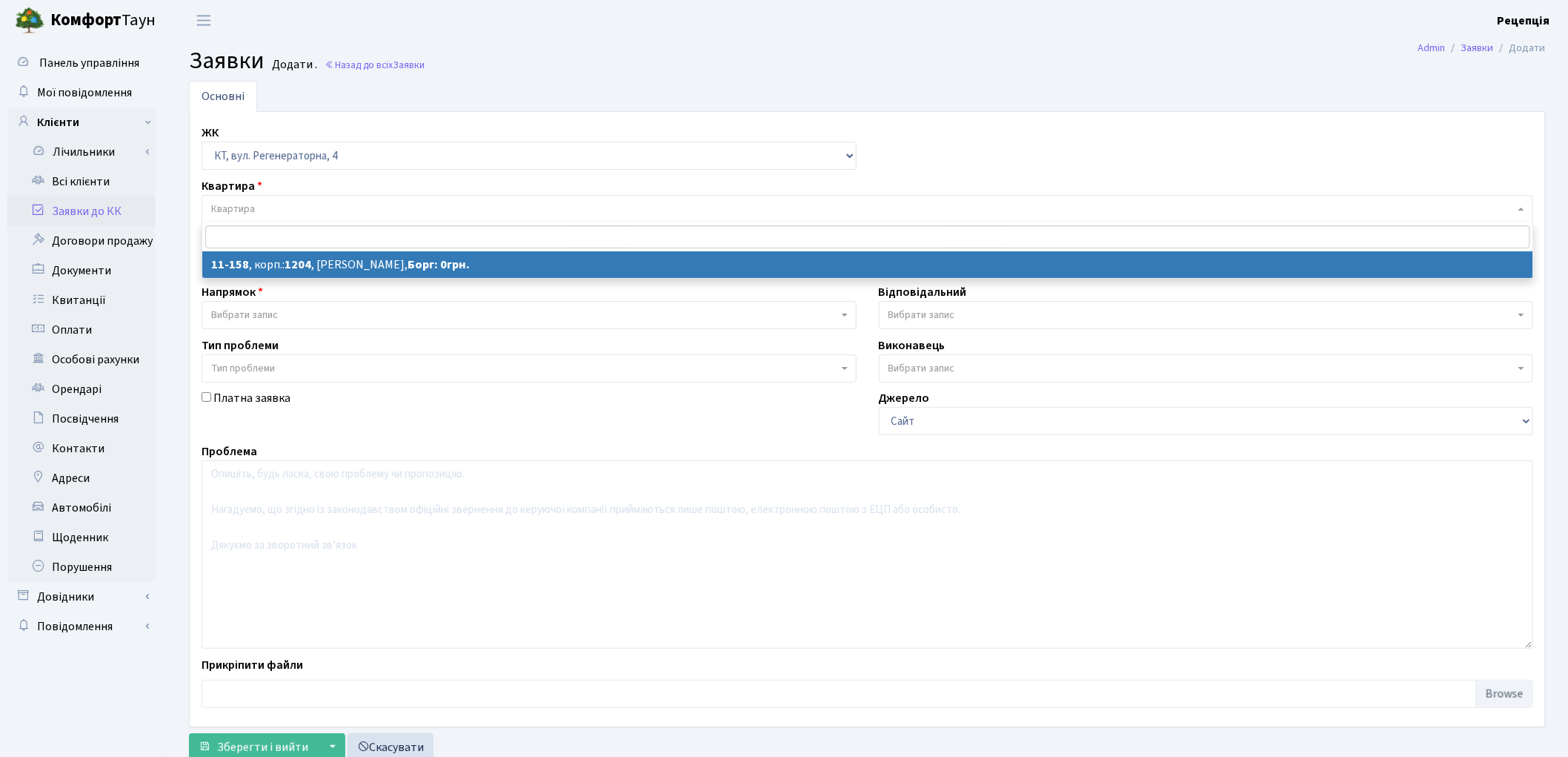
select select "6844"
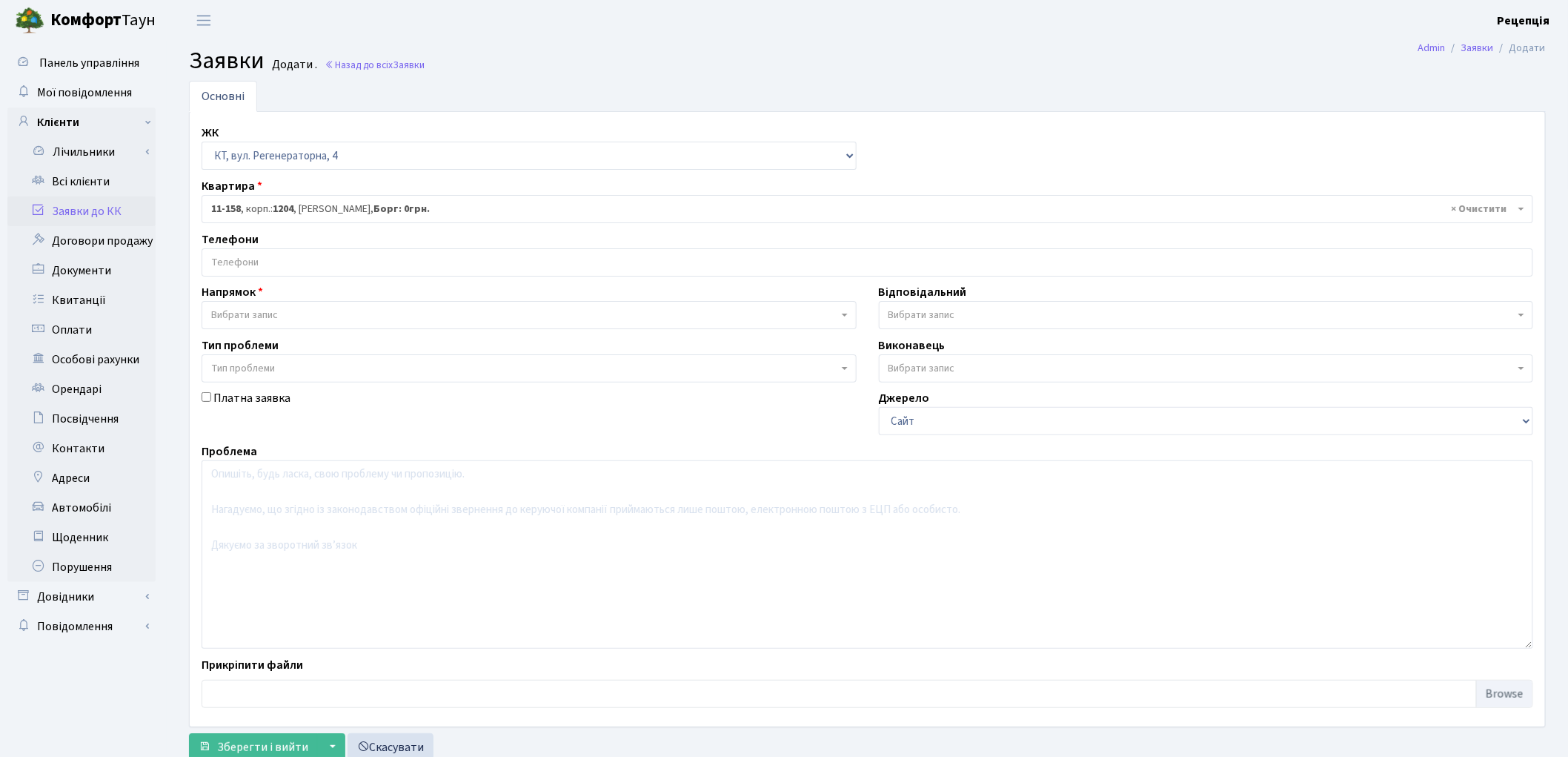
click at [304, 269] on input "search" at bounding box center [868, 262] width 1330 height 27
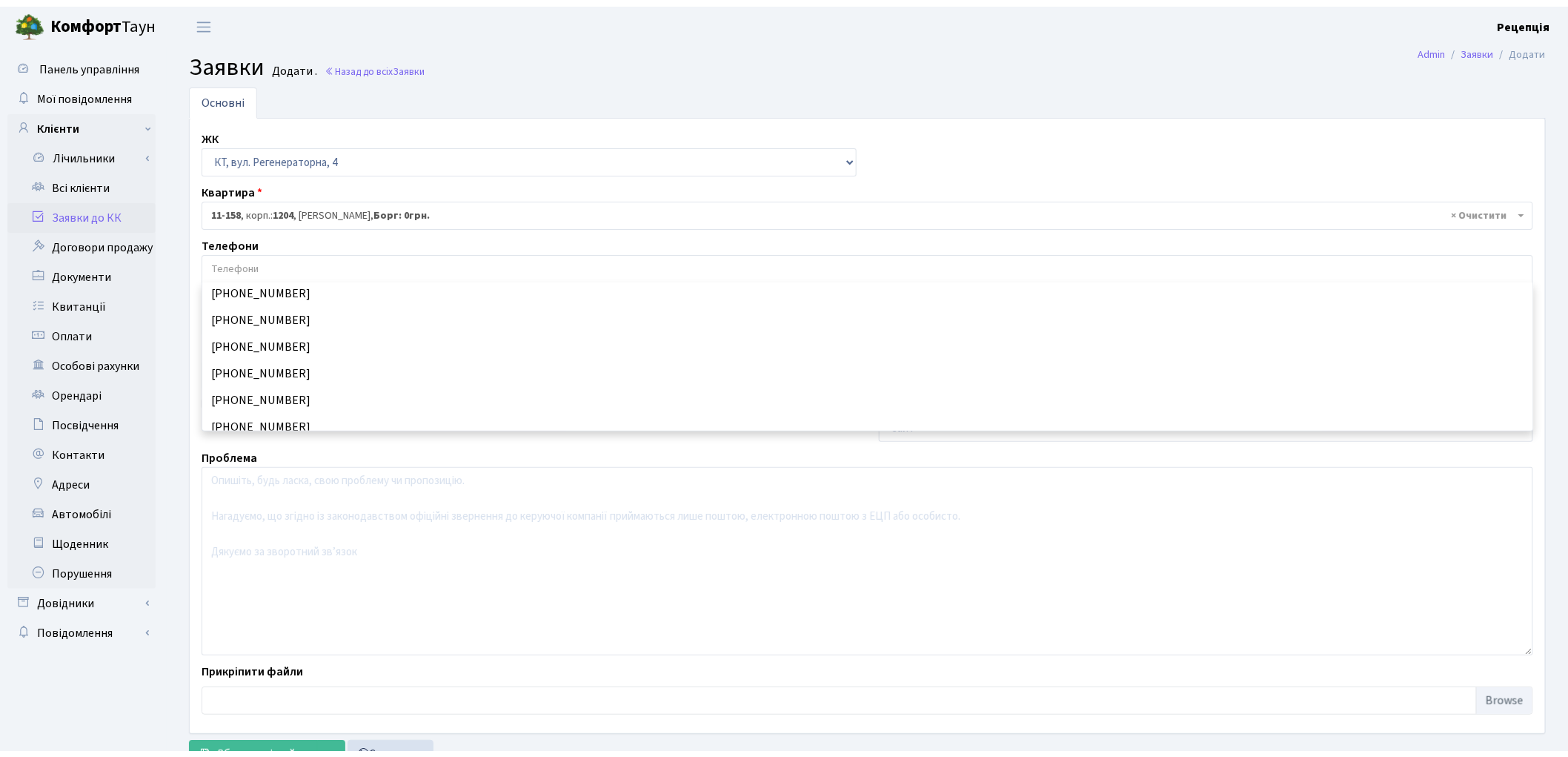
scroll to position [64, 0]
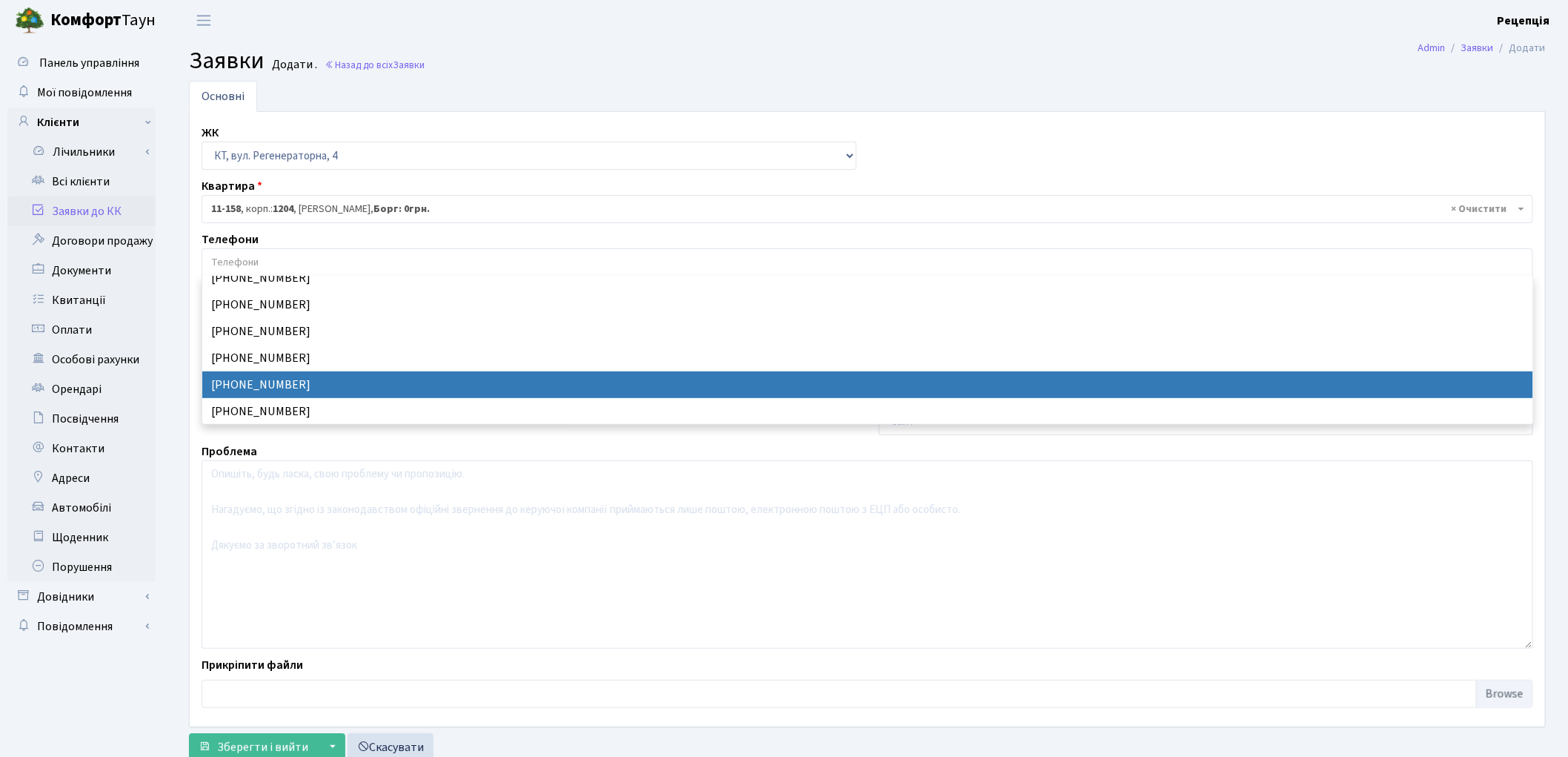
select select "21226"
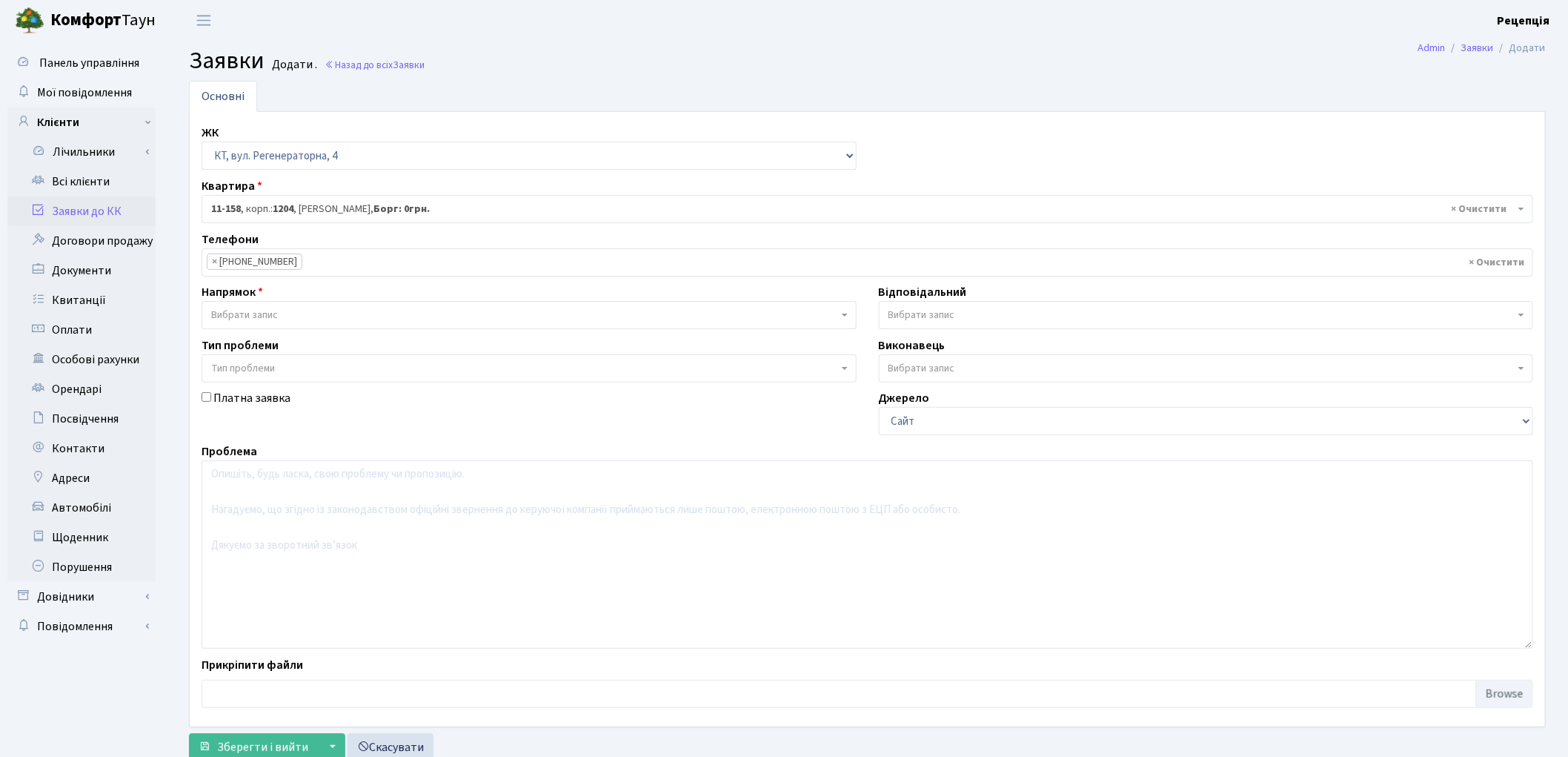
click at [252, 313] on span "Вибрати запис" at bounding box center [244, 315] width 67 height 14
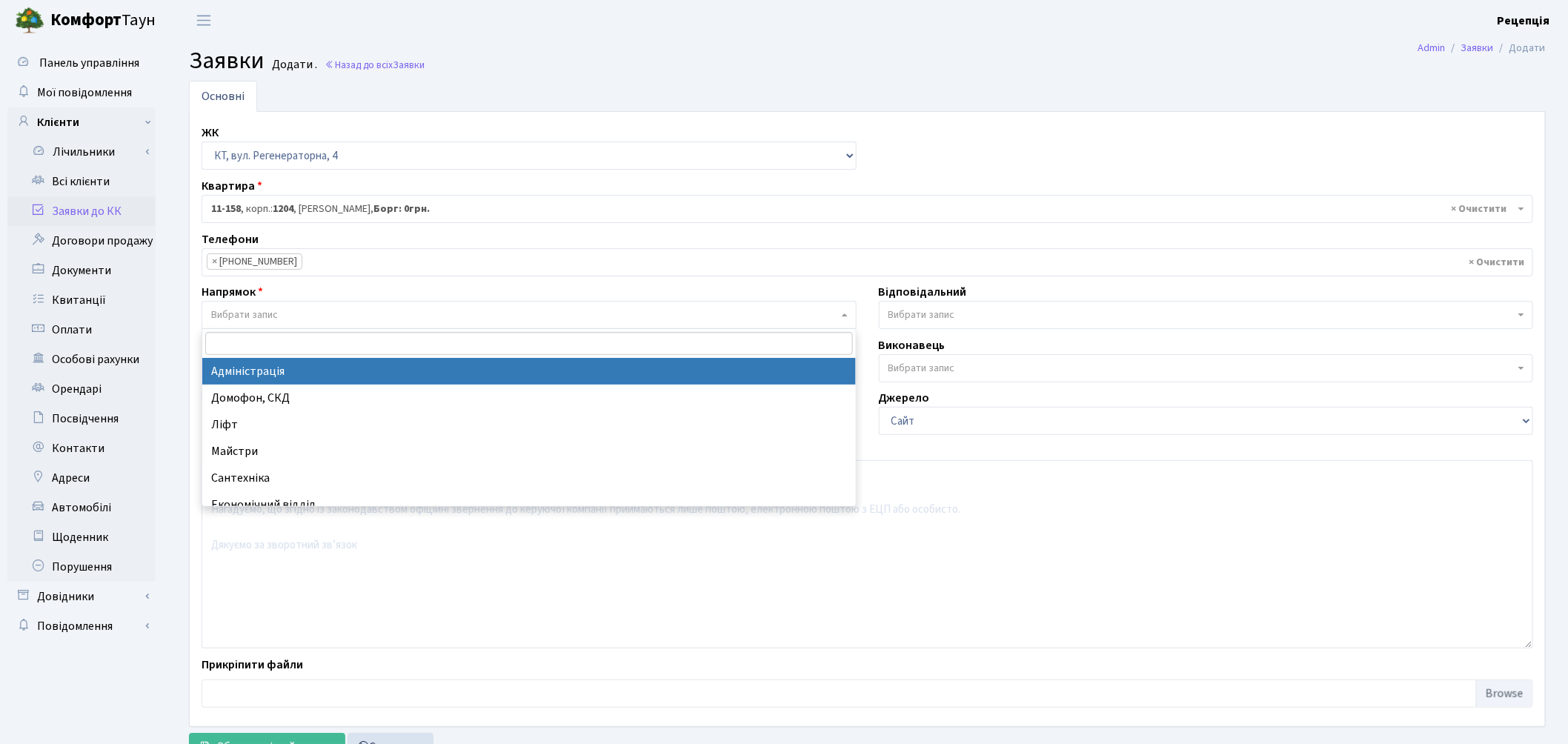
select select "5"
select select
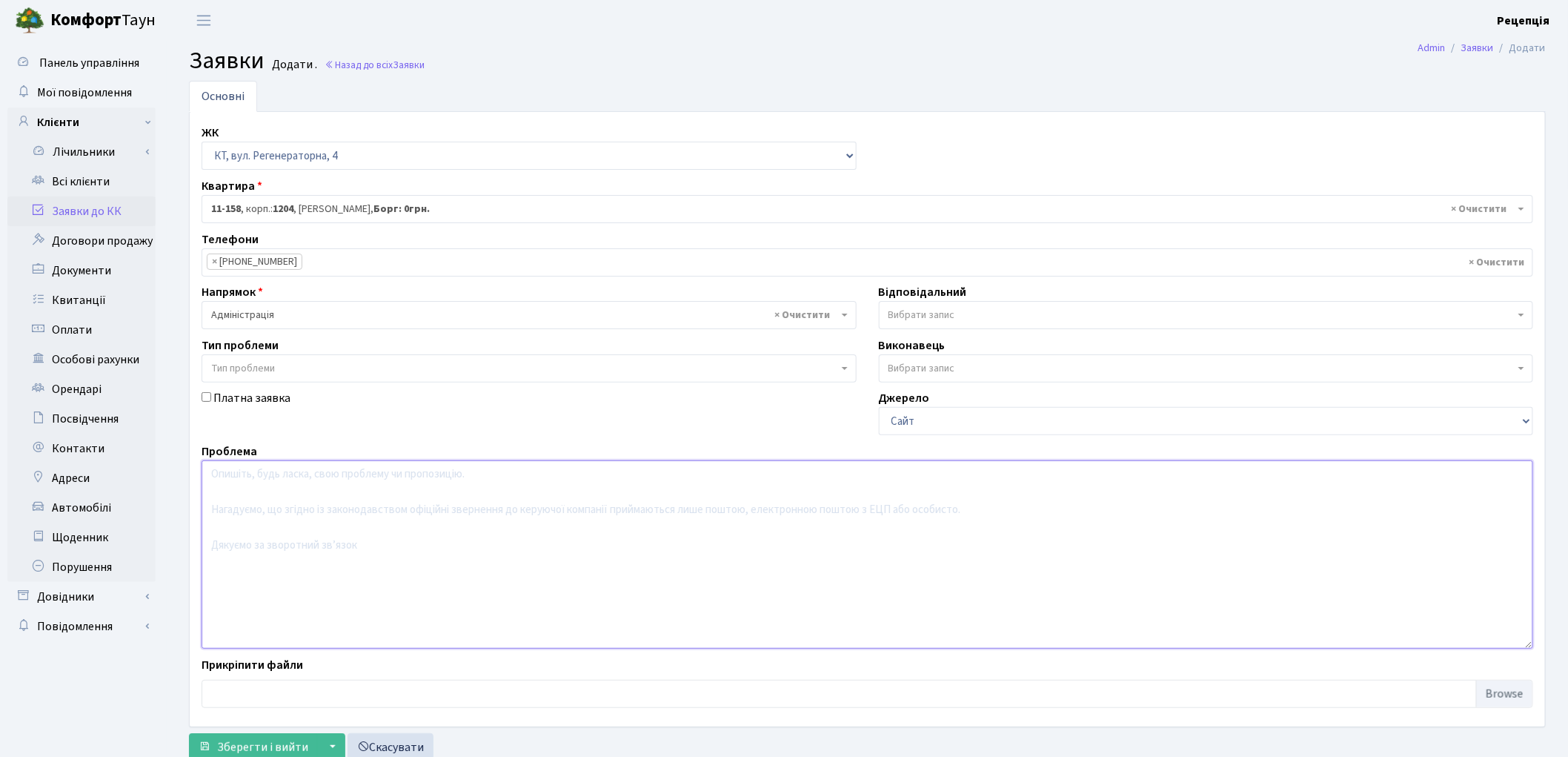
click at [292, 508] on textarea at bounding box center [868, 554] width 1332 height 188
type textarea "П"
click at [210, 478] on textarea "Підключення паркомісця і збільшення потужності мережі." at bounding box center [868, 554] width 1332 height 188
drag, startPoint x: 337, startPoint y: 474, endPoint x: 204, endPoint y: 481, distance: 133.2
click at [204, 481] on textarea "Отримав відповідь від КТ. Підключення паркомісця і збільшення потужності мережі." at bounding box center [868, 554] width 1332 height 188
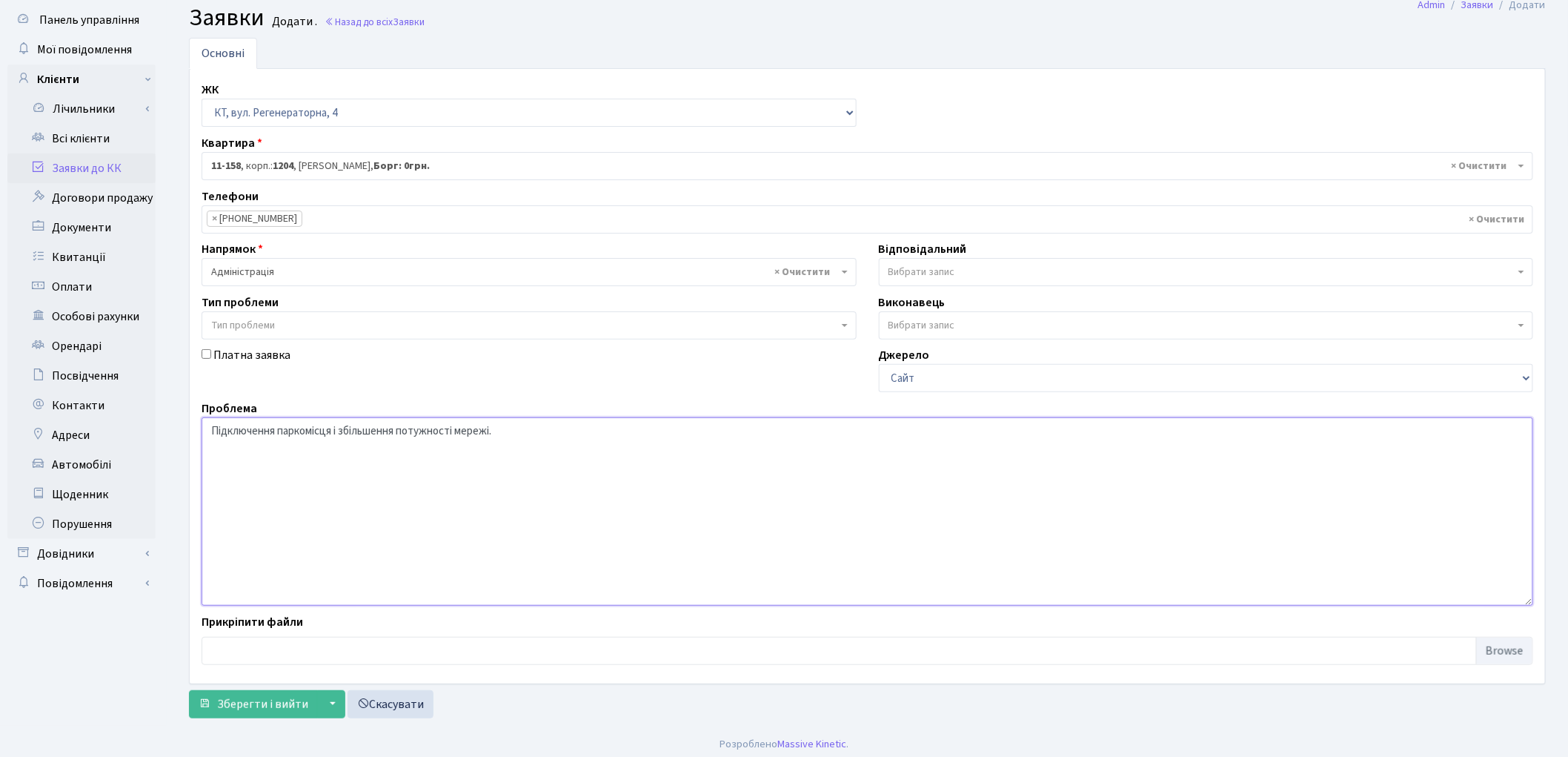
scroll to position [49, 0]
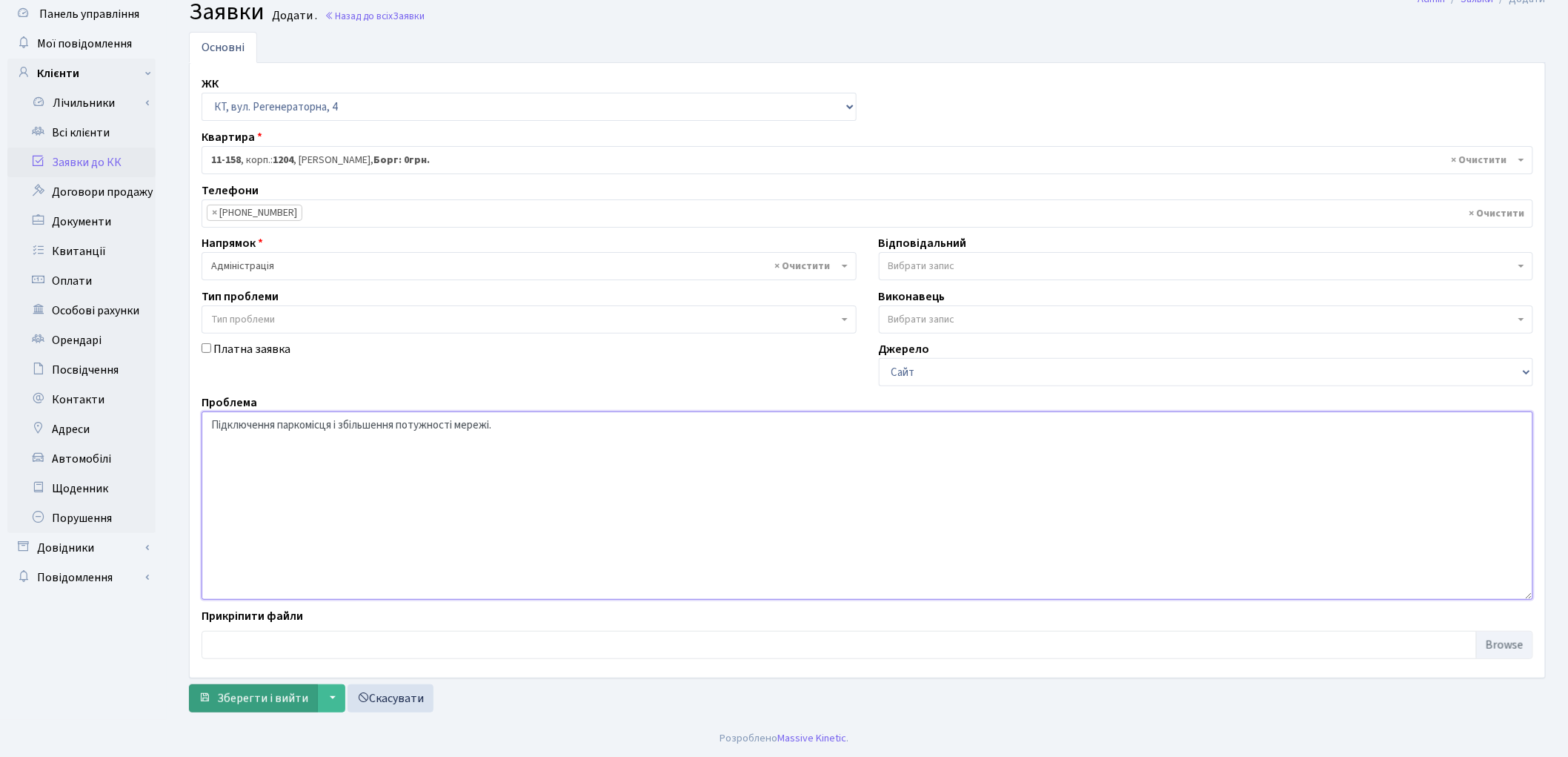
type textarea "Підключення паркомісця і збільшення потужності мережі."
click at [254, 694] on span "Зберегти і вийти" at bounding box center [262, 698] width 91 height 16
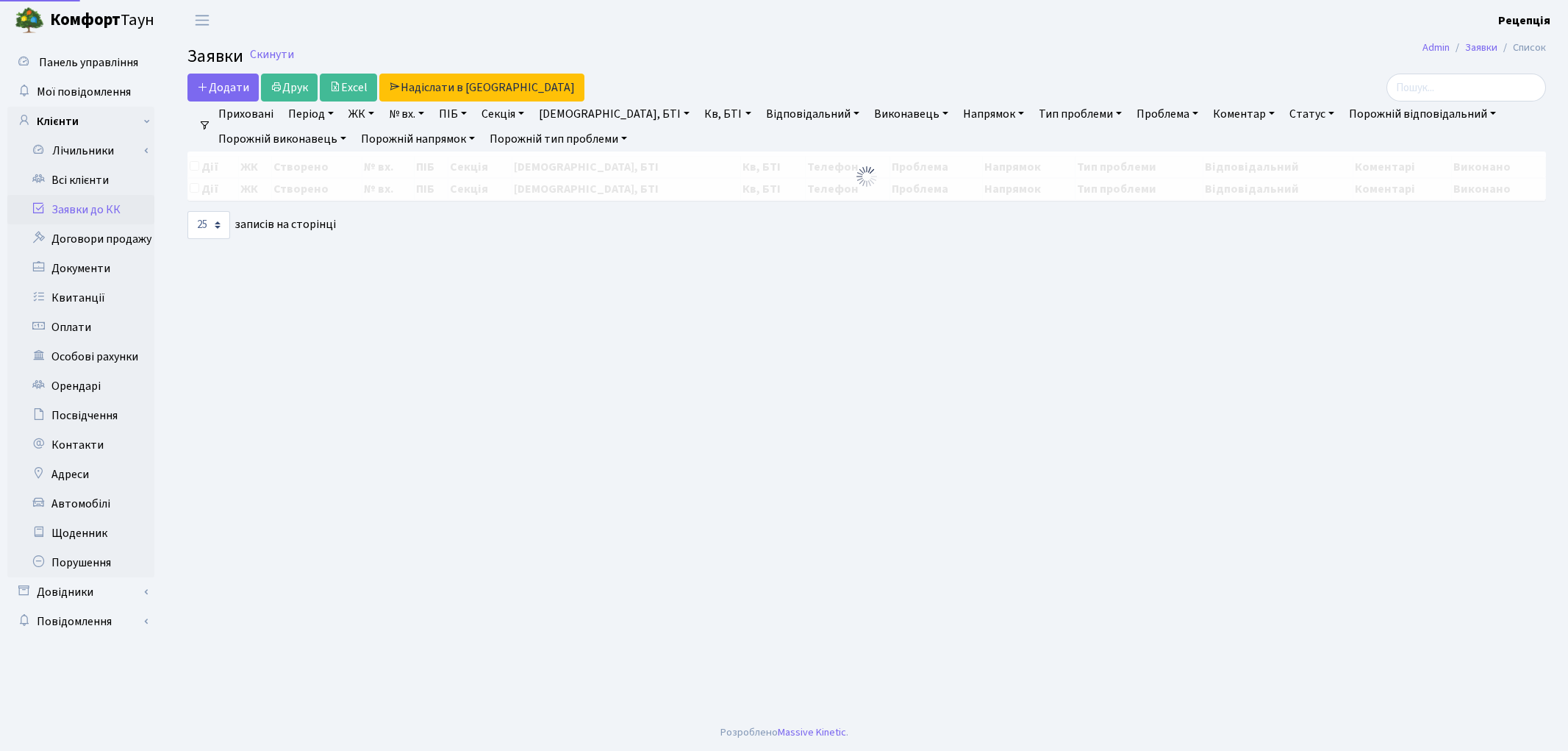
select select "25"
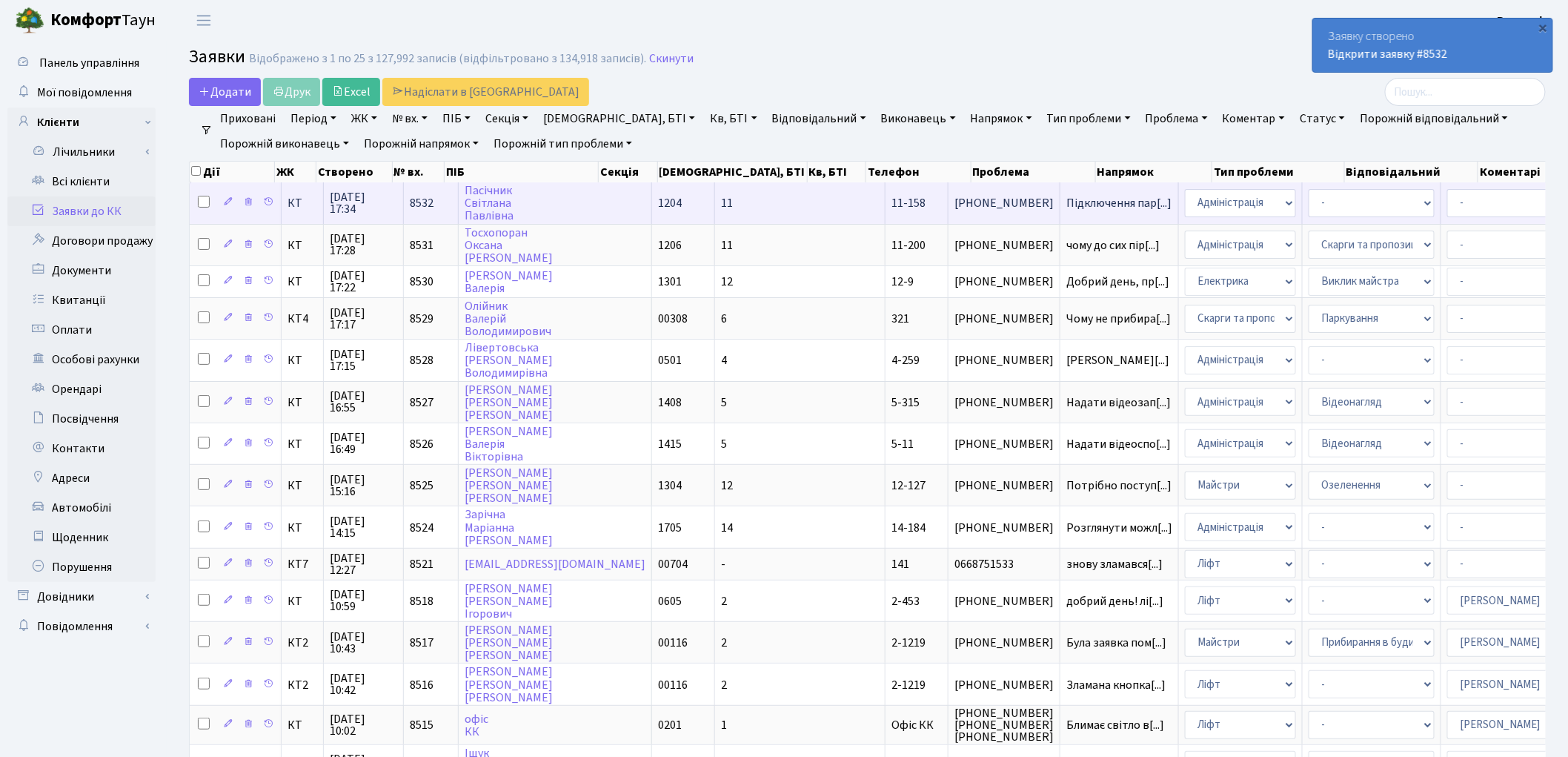
click at [567, 186] on td "Пасічник Світлана Павлівна" at bounding box center [555, 203] width 194 height 41
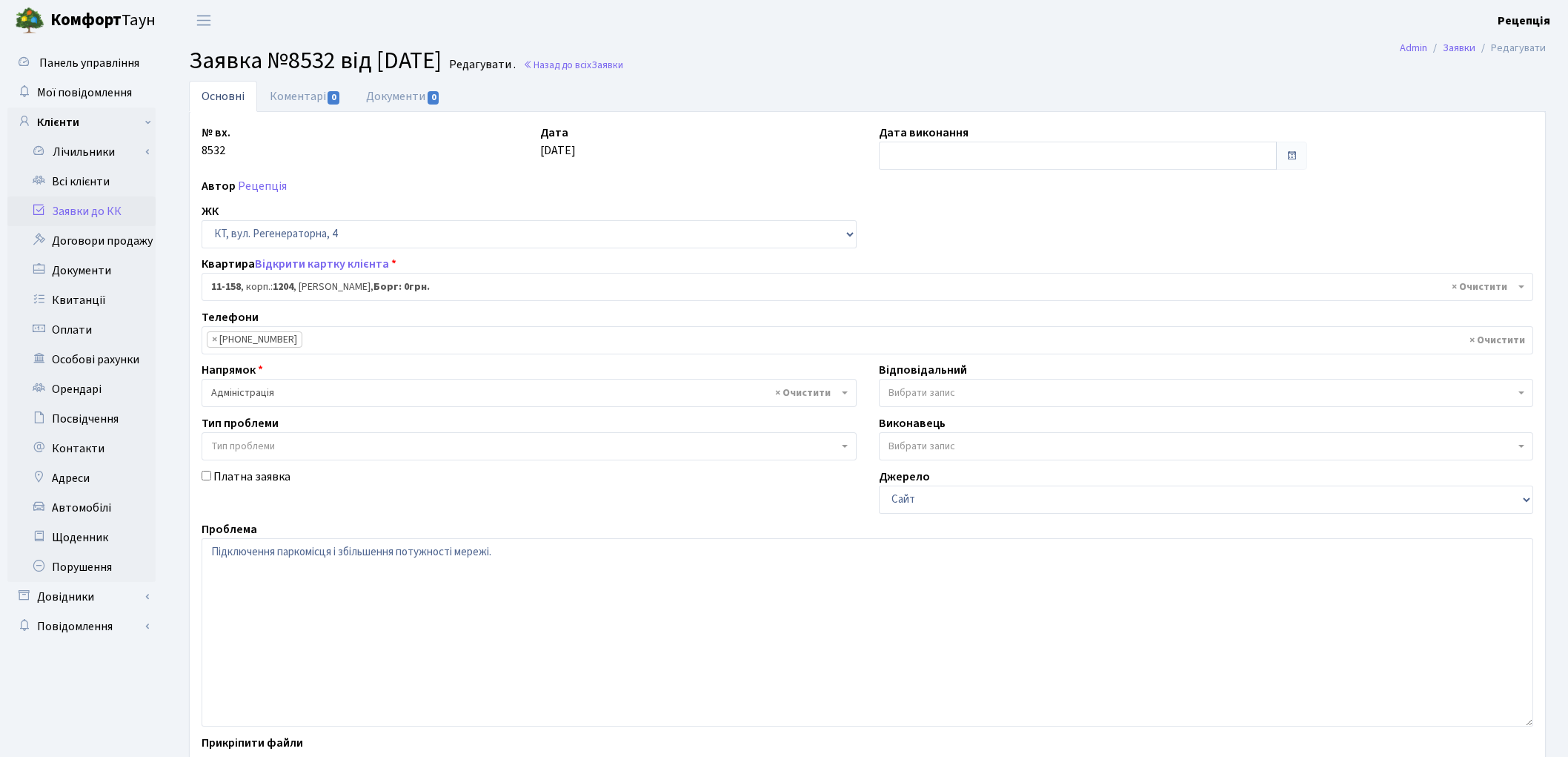
select select "6844"
click at [396, 96] on link "Документи 0" at bounding box center [403, 96] width 100 height 31
select select "25"
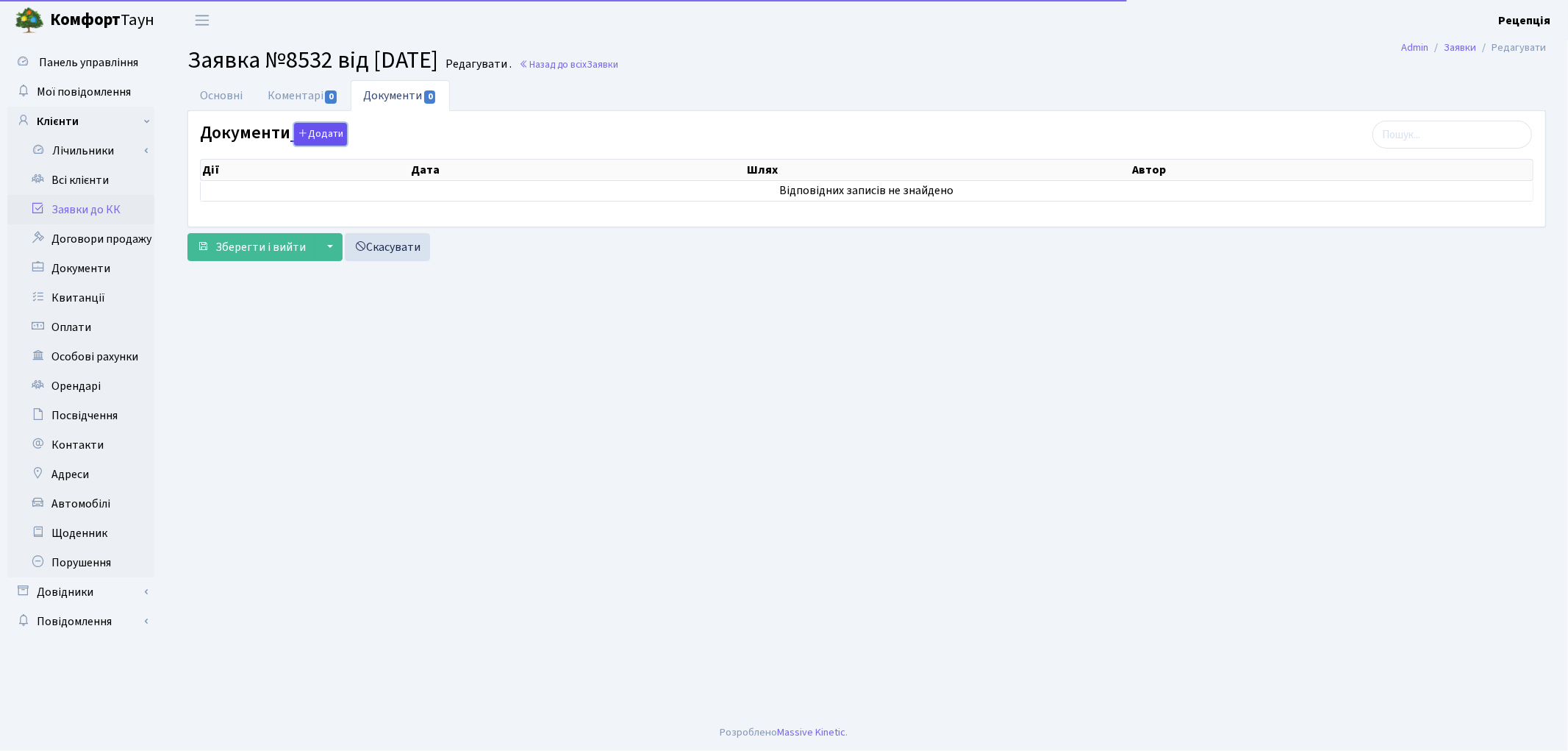
click at [301, 136] on icon "button" at bounding box center [303, 133] width 10 height 10
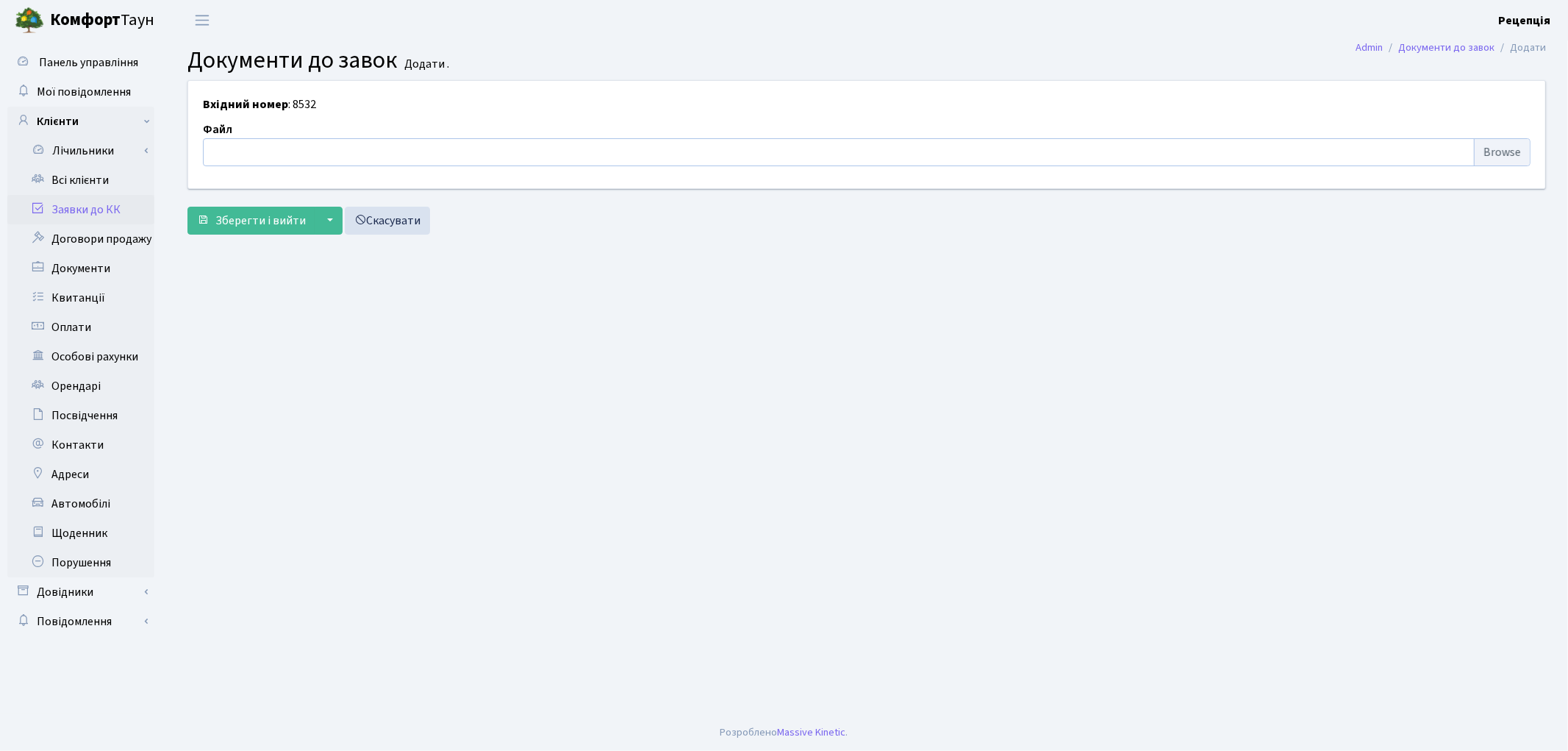
click at [1523, 149] on input "file" at bounding box center [867, 151] width 1327 height 28
type input "C:\fakepath\сканирование0731.pdf"
click at [210, 214] on button "Зберегти і вийти" at bounding box center [251, 220] width 128 height 28
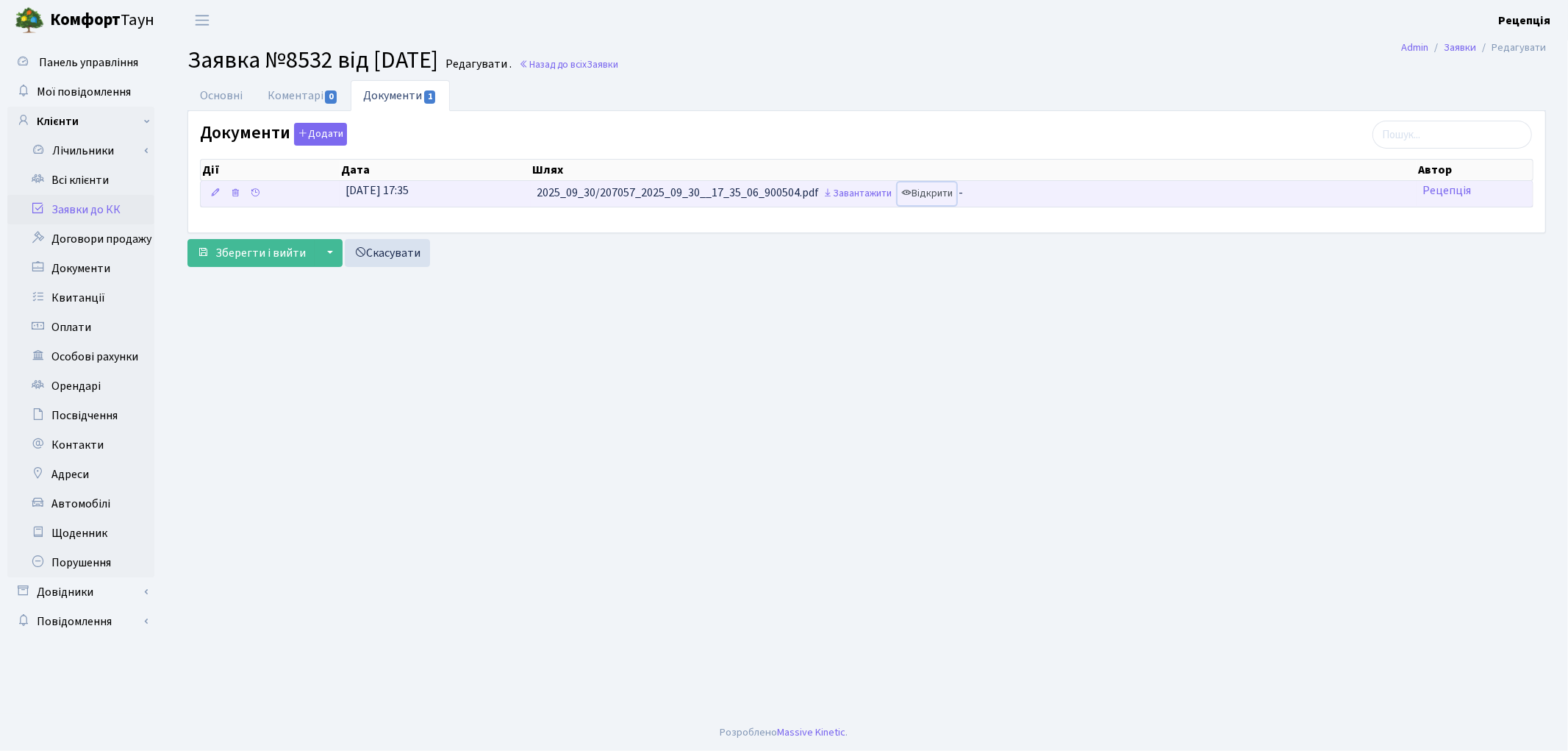
click at [956, 191] on link "Відкрити" at bounding box center [927, 194] width 59 height 23
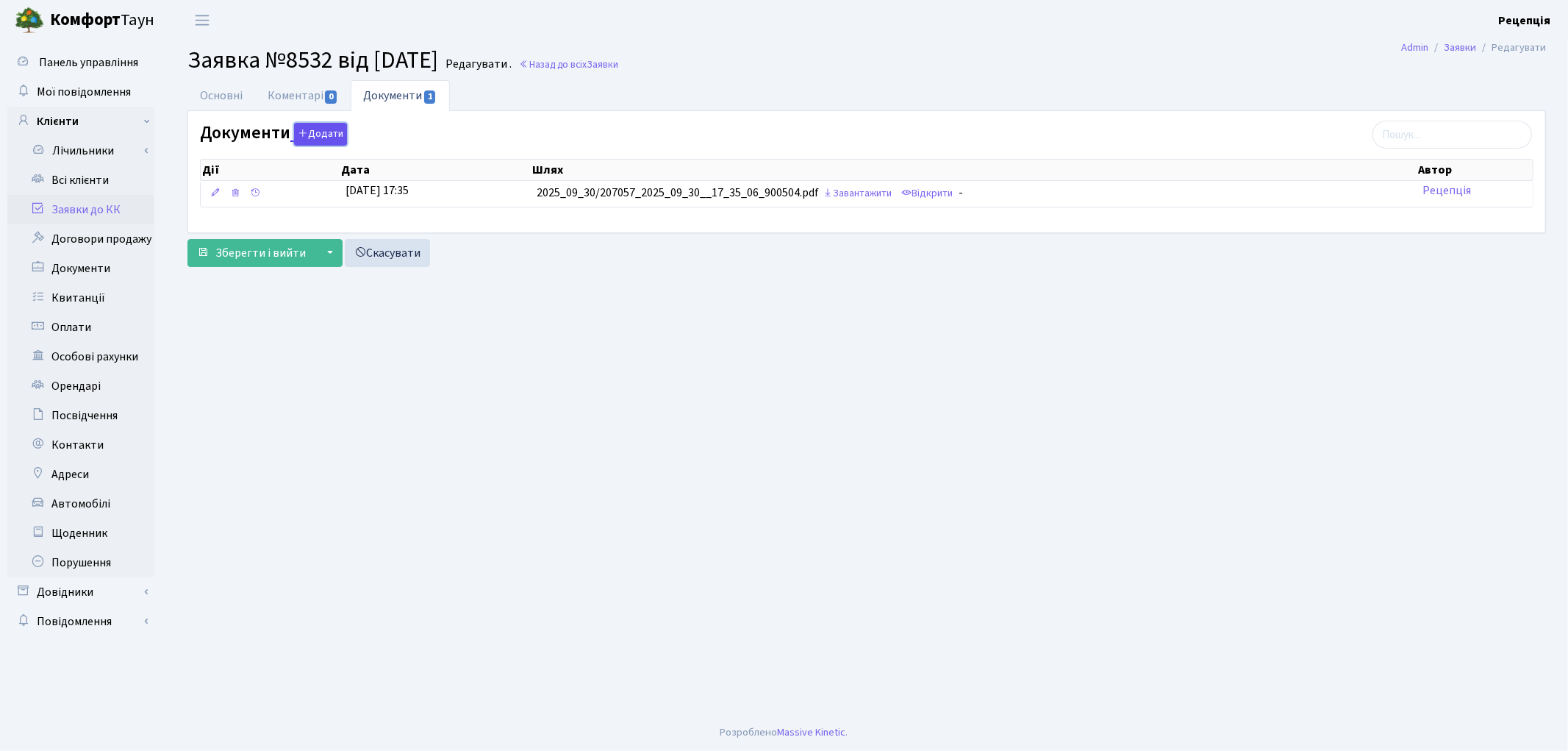
click at [314, 130] on button "Додати" at bounding box center [320, 134] width 53 height 23
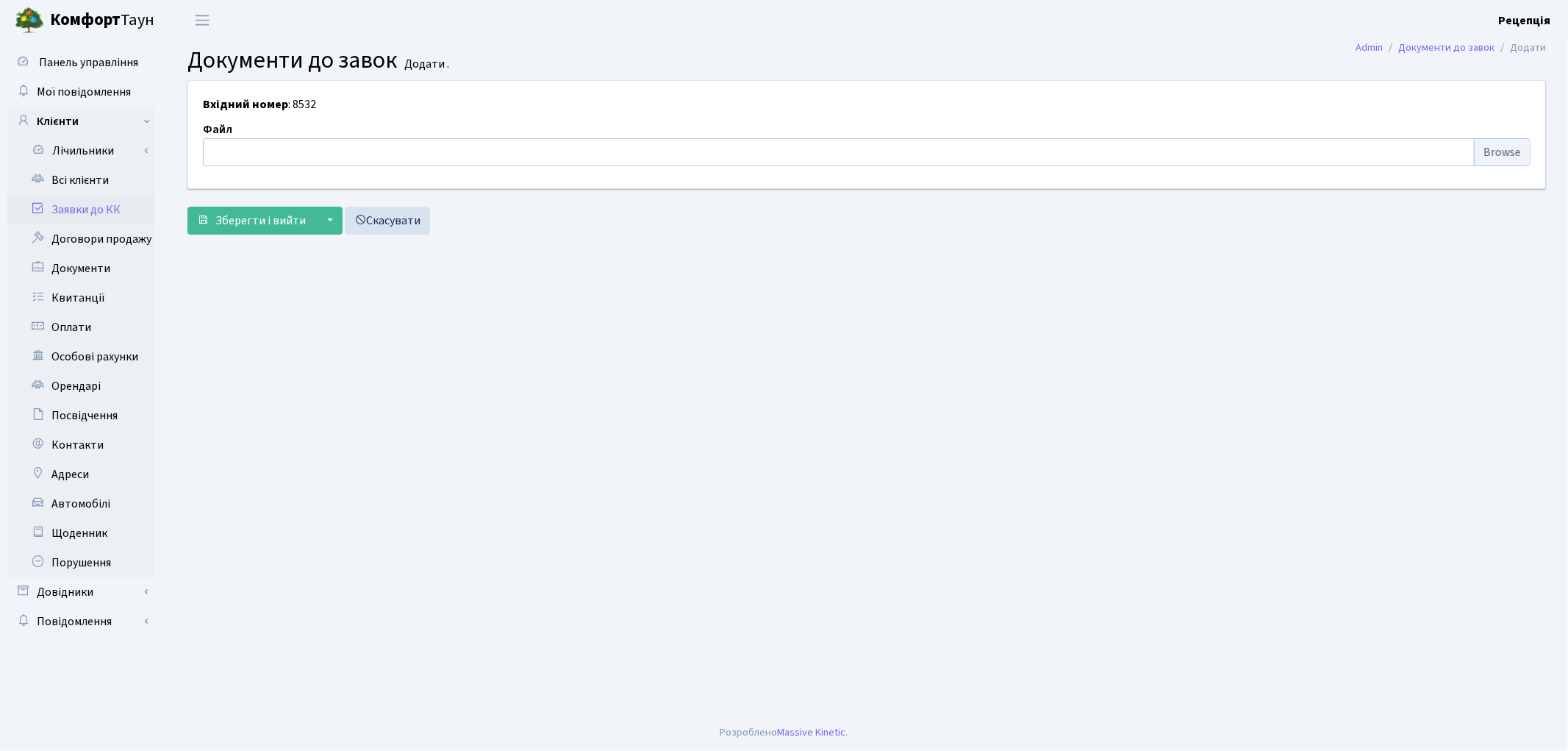
click at [1488, 147] on input "file" at bounding box center [867, 151] width 1327 height 28
type input "C:\fakepath\сканирование0731.pdf"
click at [263, 222] on span "Зберегти і вийти" at bounding box center [260, 221] width 90 height 16
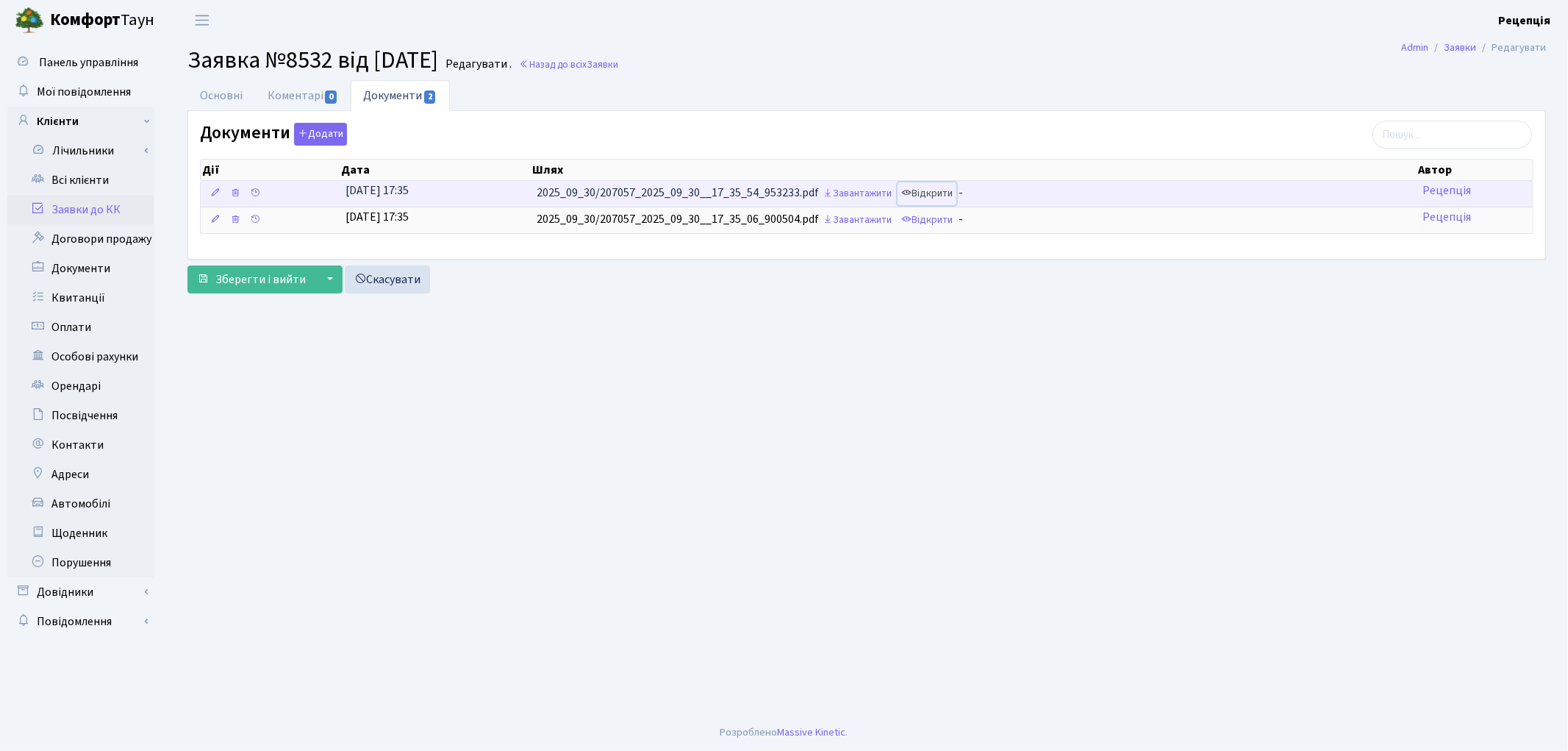
click at [936, 188] on link "Відкрити" at bounding box center [927, 194] width 59 height 23
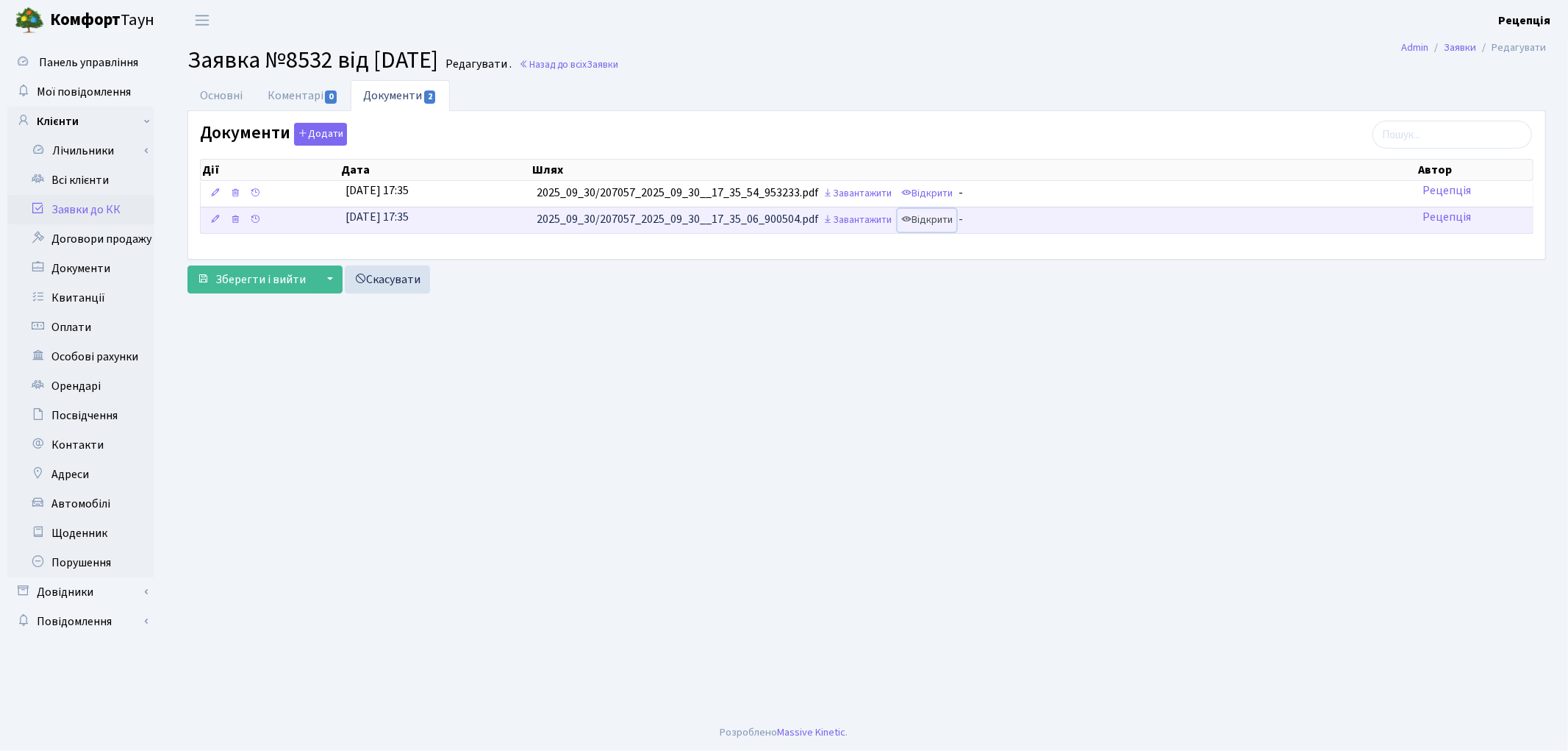
click at [923, 222] on link "Відкрити" at bounding box center [927, 220] width 59 height 23
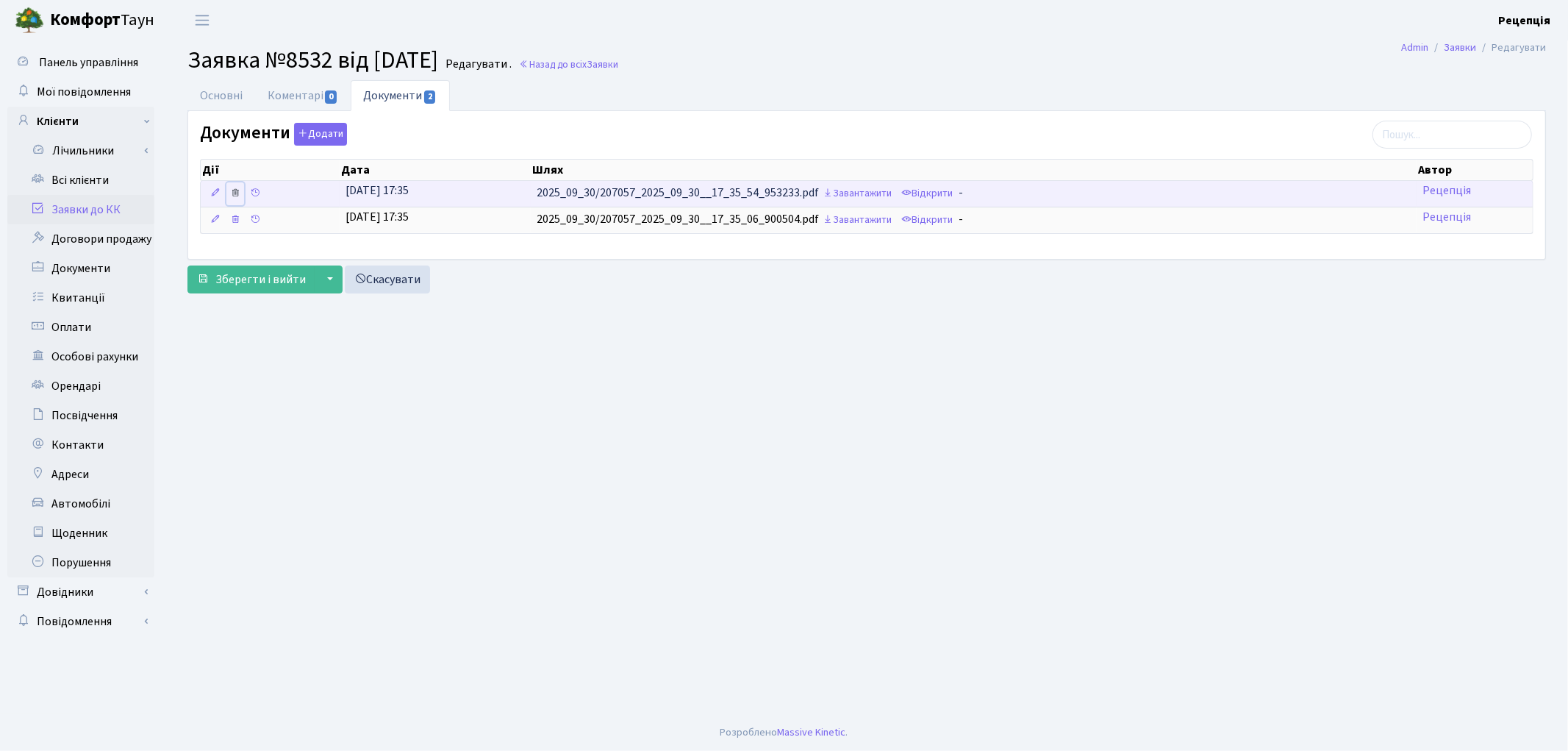
click at [233, 189] on icon at bounding box center [235, 192] width 10 height 10
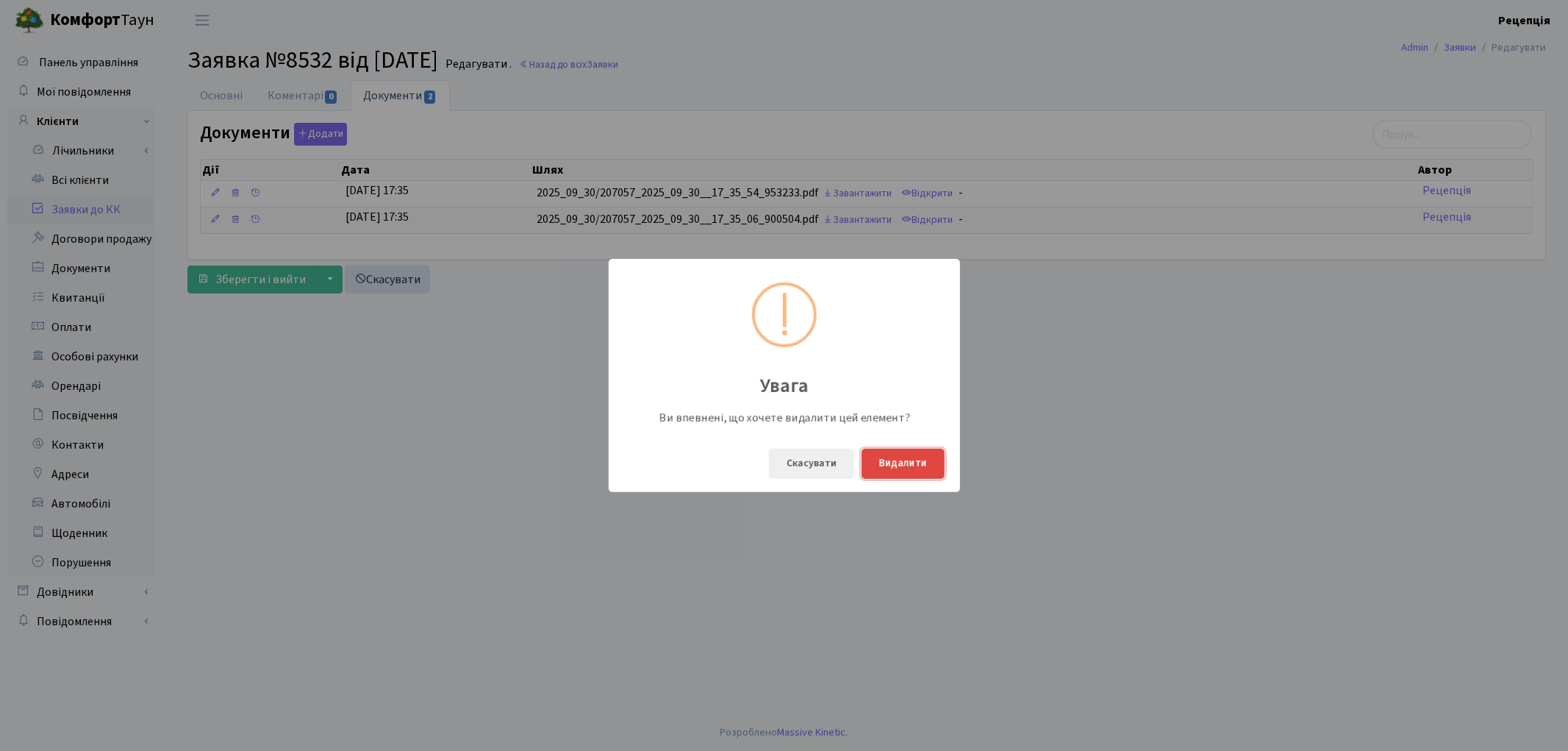
click at [914, 461] on button "Видалити" at bounding box center [903, 464] width 83 height 30
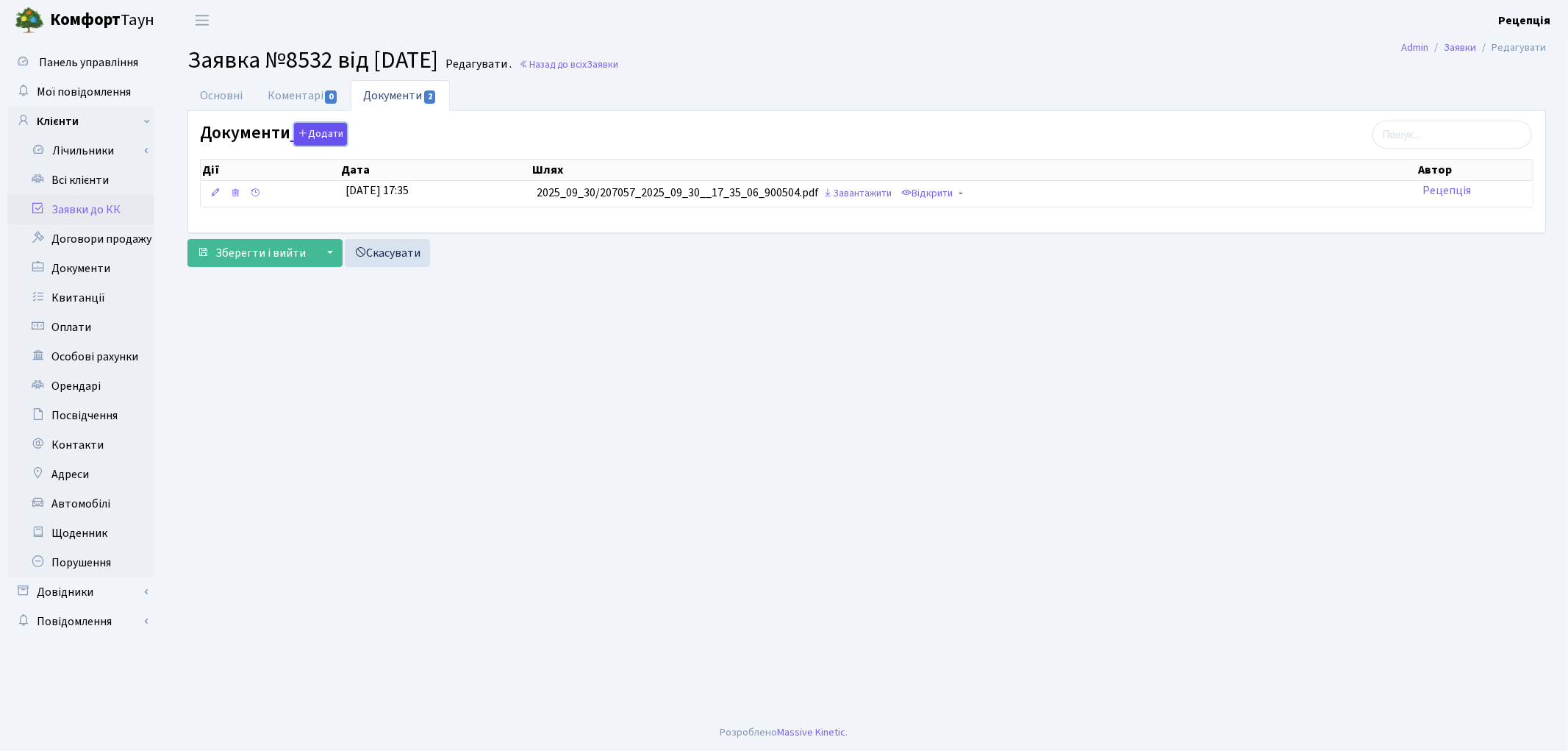
click at [313, 134] on button "Додати" at bounding box center [320, 134] width 53 height 23
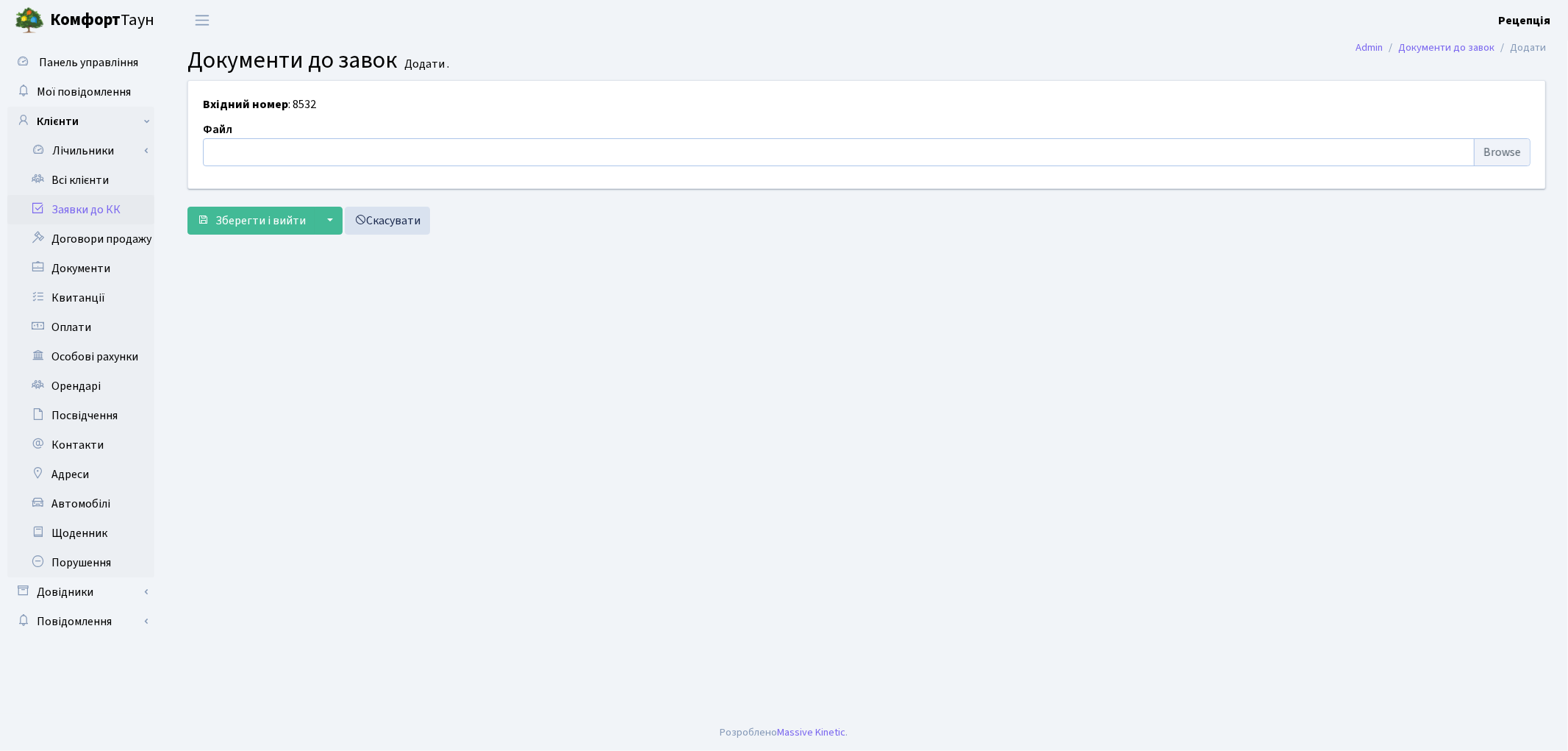
click at [1513, 146] on input "file" at bounding box center [867, 151] width 1327 height 28
type input "C:\fakepath\сканирование0732.pdf"
click at [225, 233] on button "Зберегти і вийти" at bounding box center [251, 220] width 128 height 28
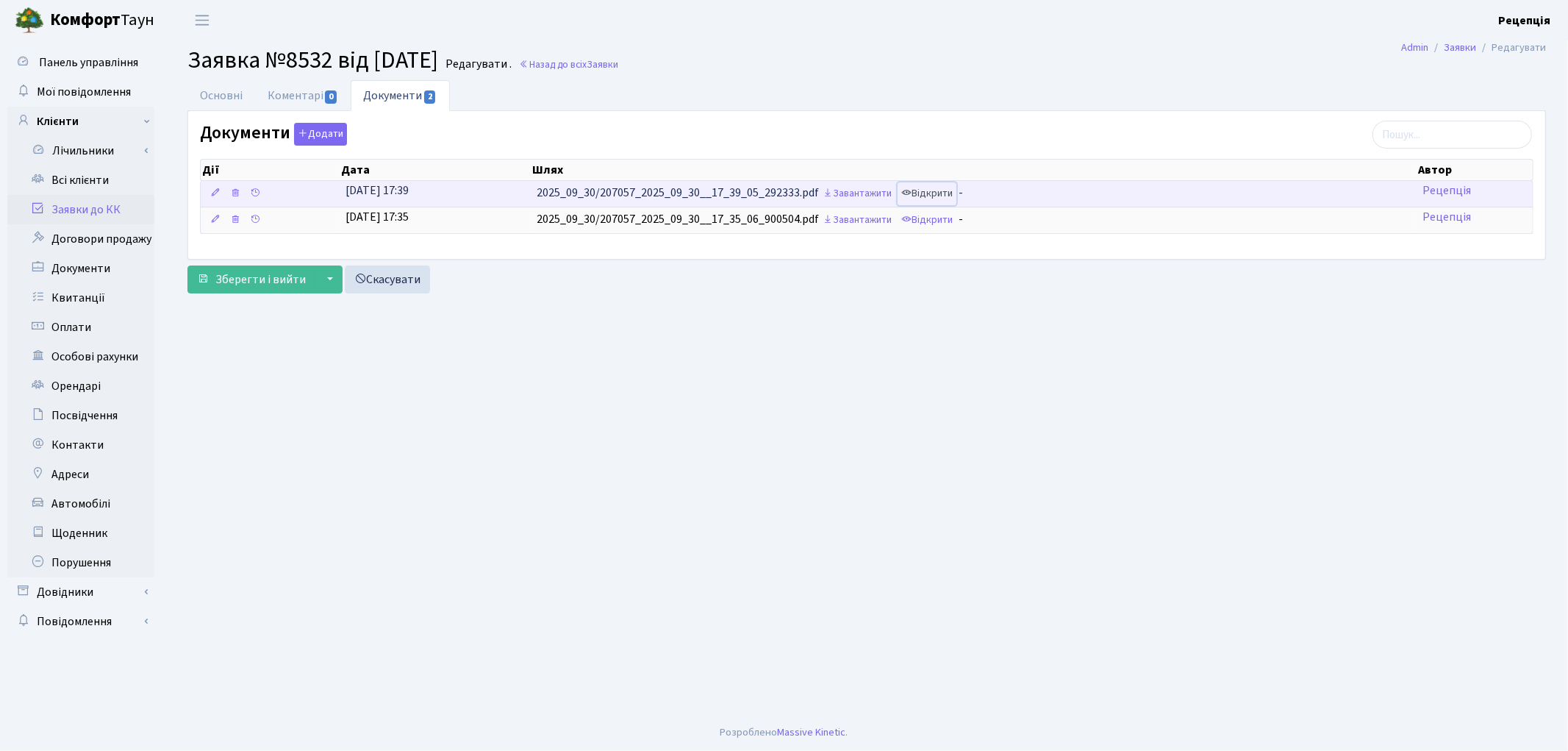
click at [951, 192] on link "Відкрити" at bounding box center [927, 194] width 59 height 23
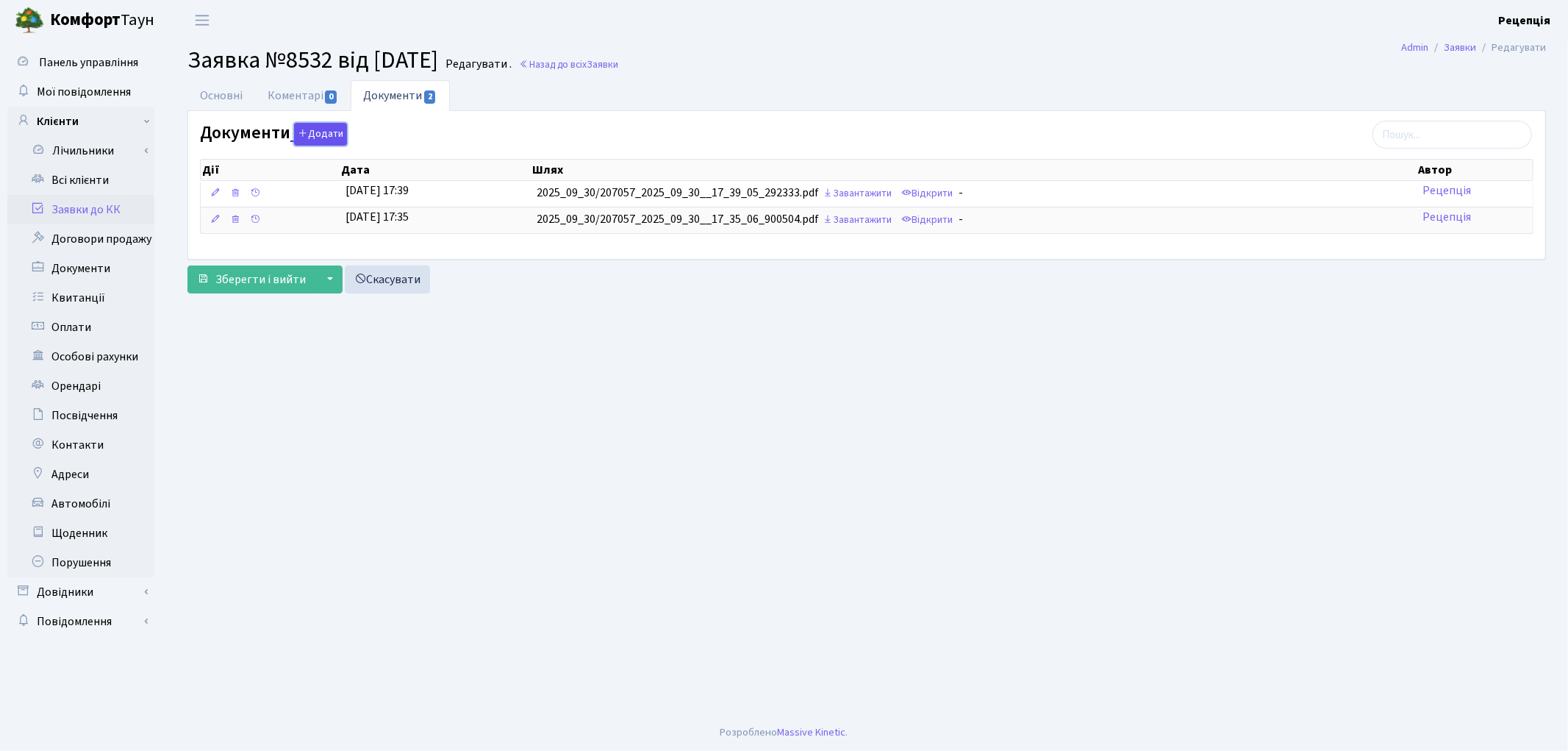
click at [331, 132] on button "Додати" at bounding box center [320, 134] width 53 height 23
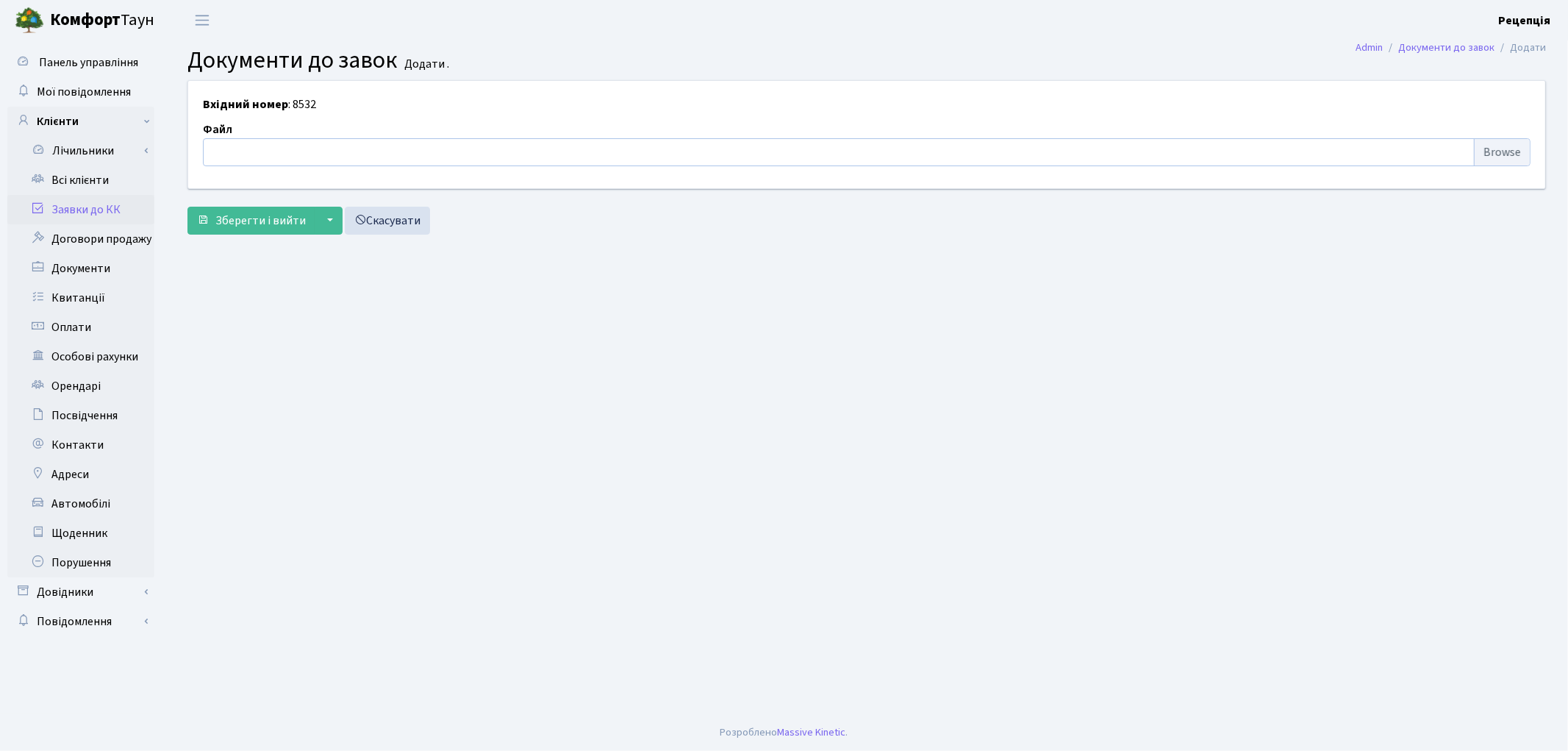
click at [1520, 159] on input "file" at bounding box center [867, 151] width 1327 height 28
type input "C:\fakepath\сканирование0733.pdf"
click at [248, 219] on span "Зберегти і вийти" at bounding box center [260, 221] width 90 height 16
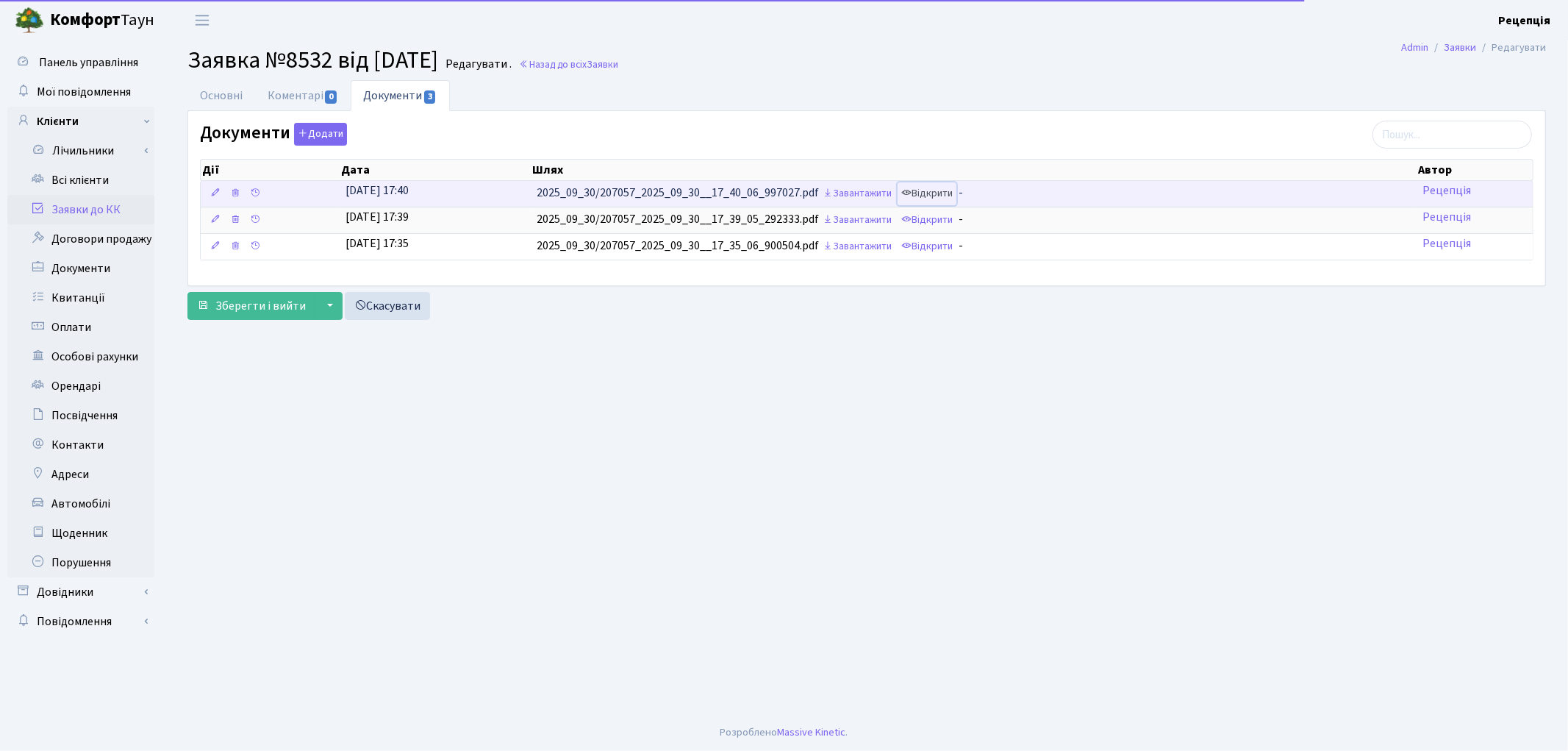
click at [949, 192] on link "Відкрити" at bounding box center [927, 194] width 59 height 23
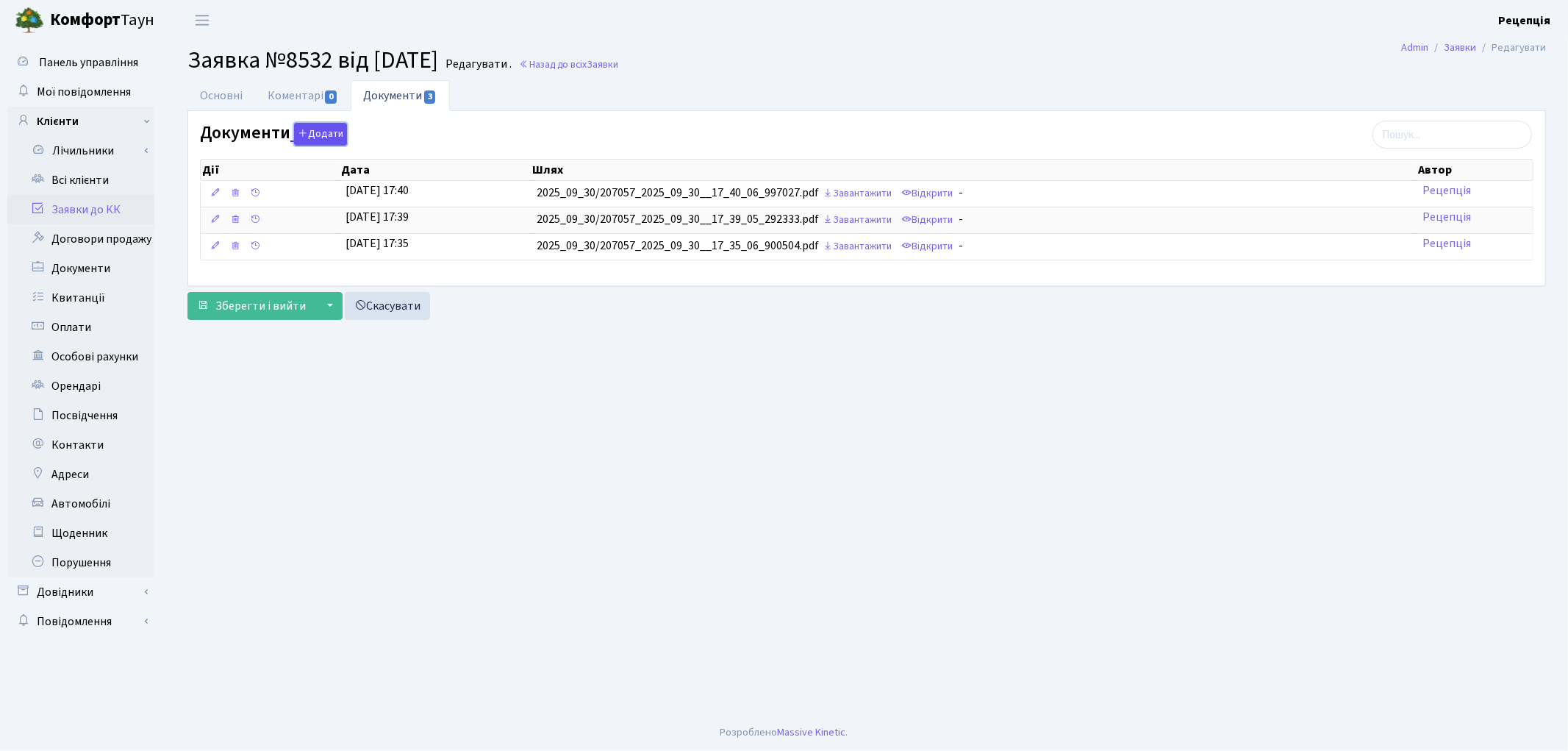
click at [327, 136] on button "Додати" at bounding box center [320, 134] width 53 height 23
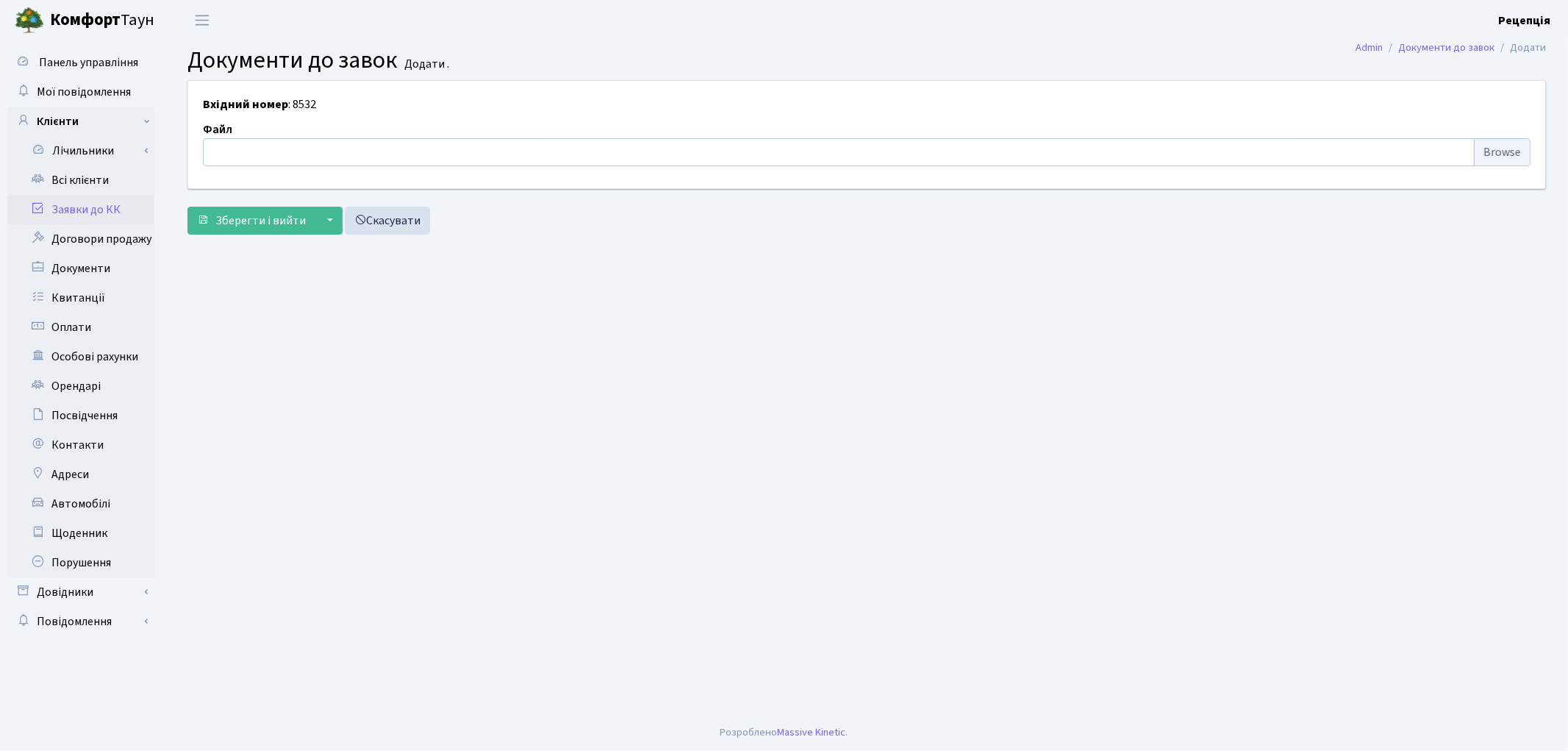
click at [1513, 149] on input "file" at bounding box center [867, 151] width 1327 height 28
type input "C:\fakepath\сканирование0734.pdf"
click at [240, 218] on span "Зберегти і вийти" at bounding box center [260, 221] width 90 height 16
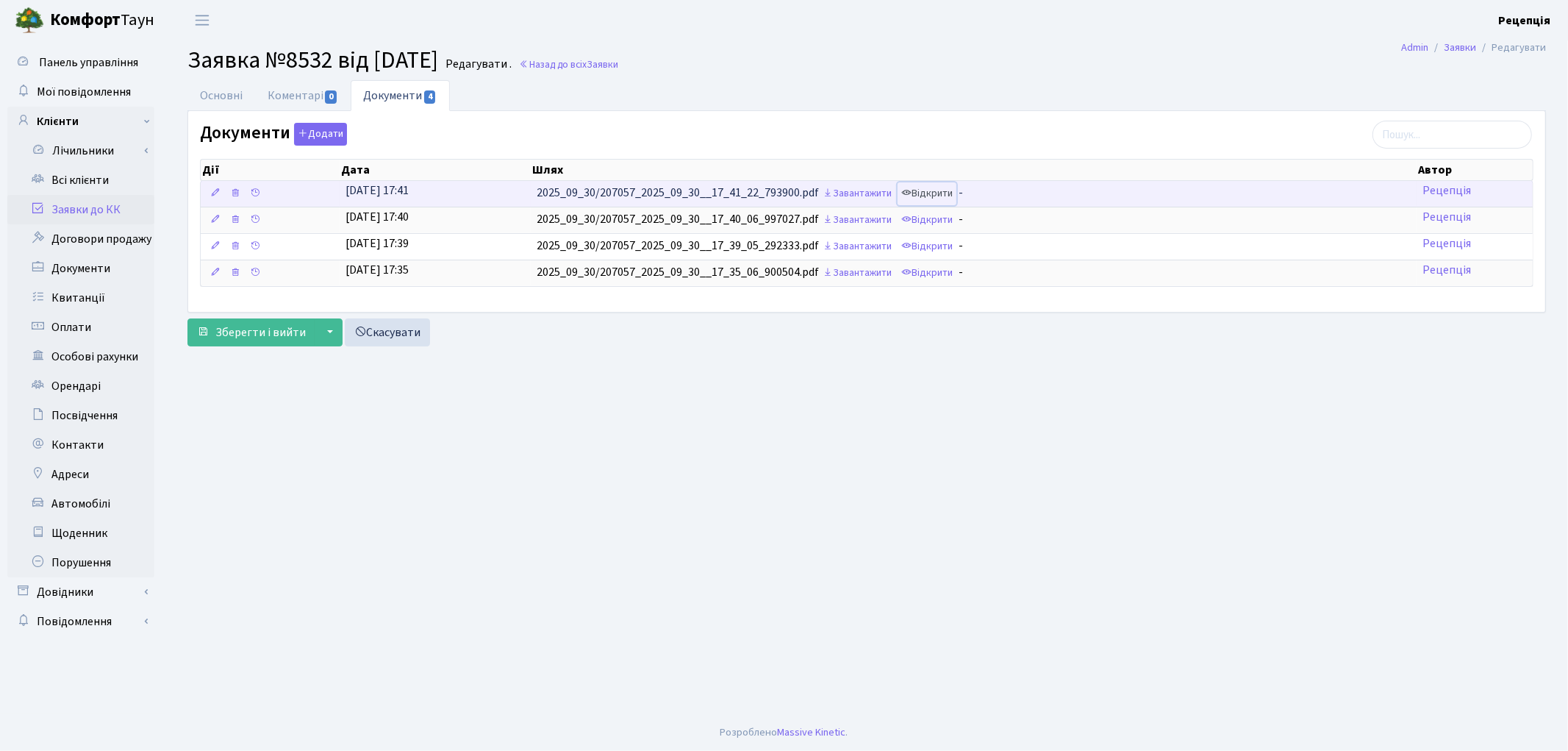
click at [952, 193] on link "Відкрити" at bounding box center [927, 194] width 59 height 23
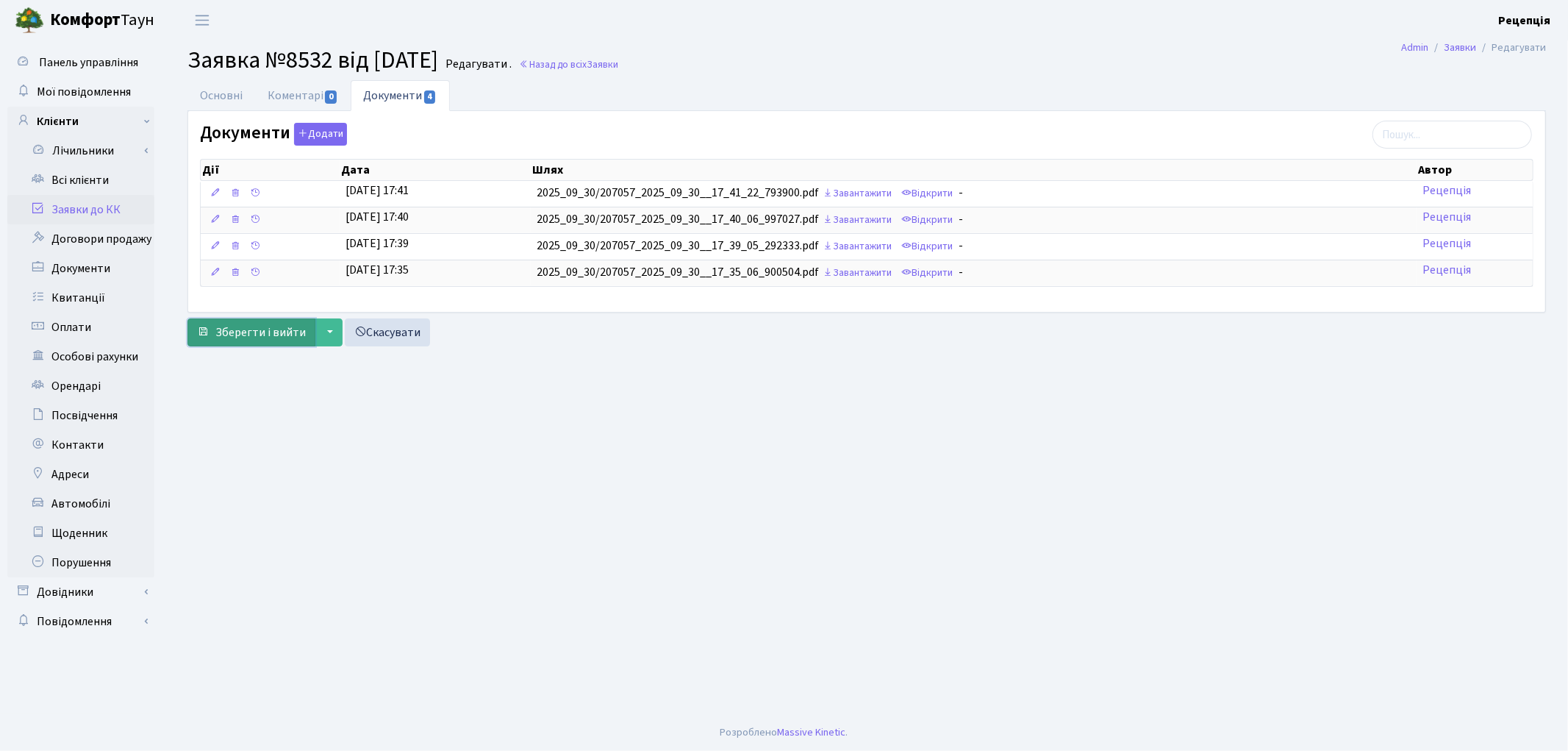
click at [280, 332] on span "Зберегти і вийти" at bounding box center [260, 332] width 90 height 16
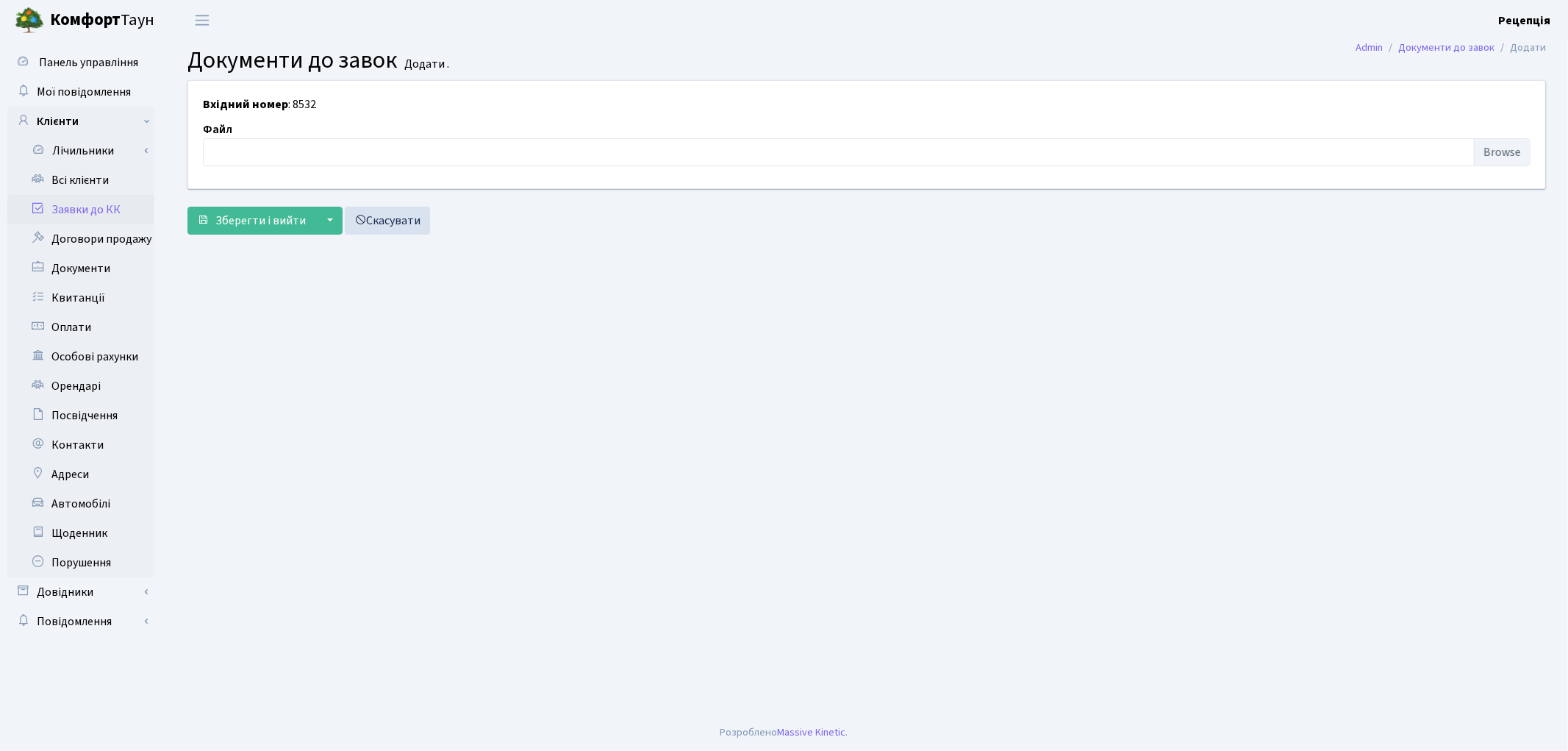
click at [108, 201] on link "Заявки до КК" at bounding box center [80, 209] width 147 height 29
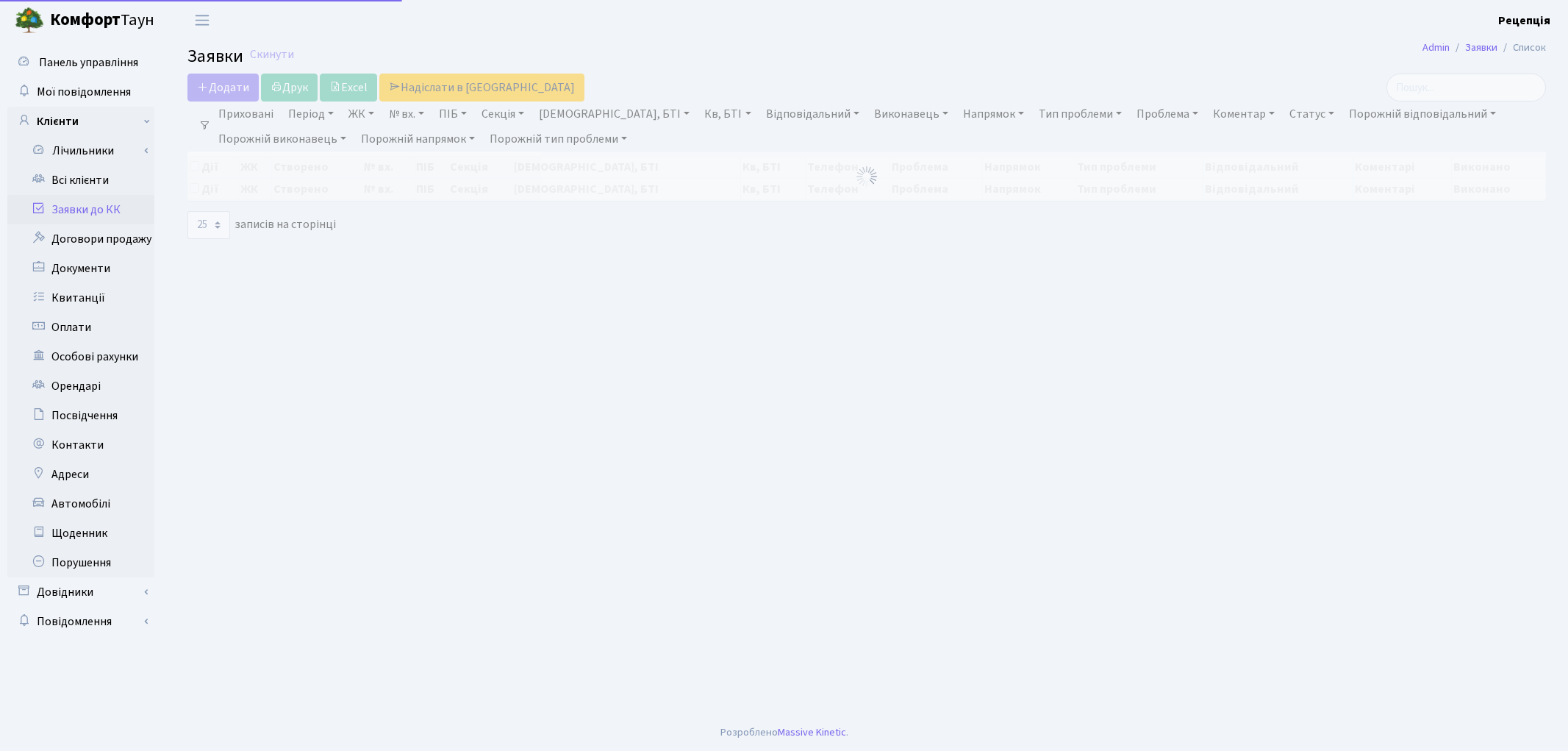
select select "25"
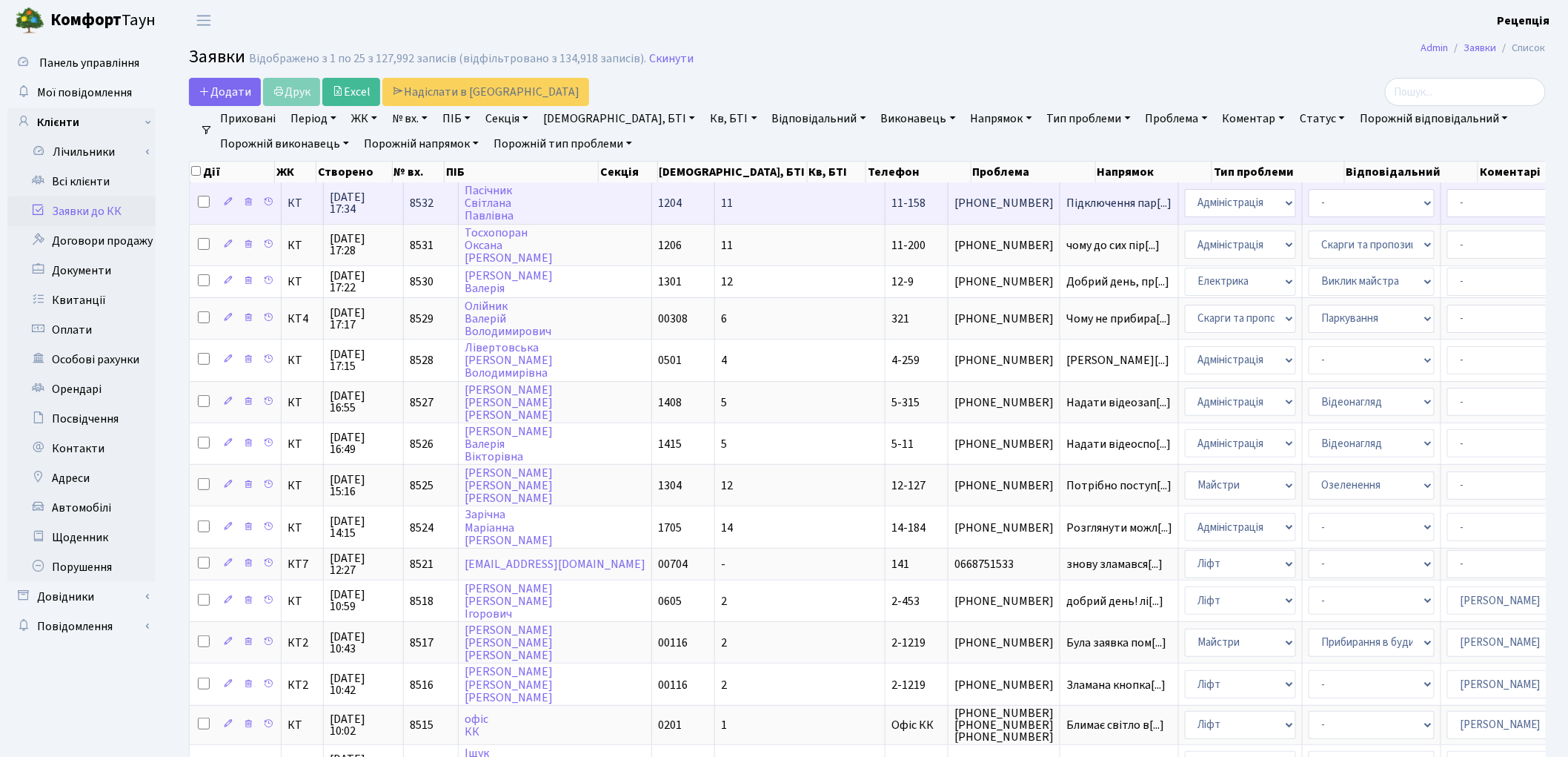
click at [582, 196] on td "Пасічник Світлана Павлівна" at bounding box center [555, 203] width 194 height 41
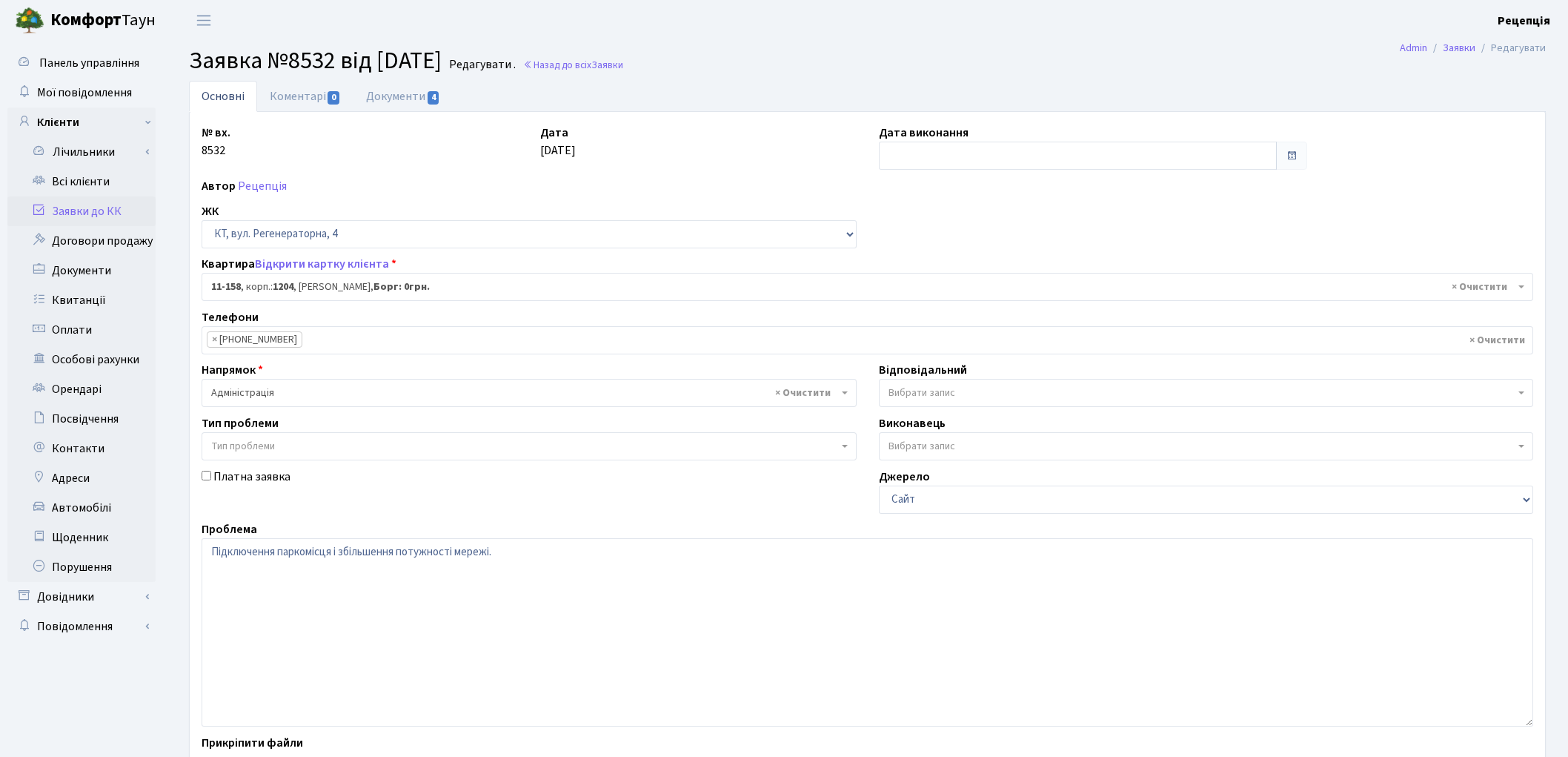
select select "6844"
click at [428, 98] on span "4" at bounding box center [433, 97] width 12 height 14
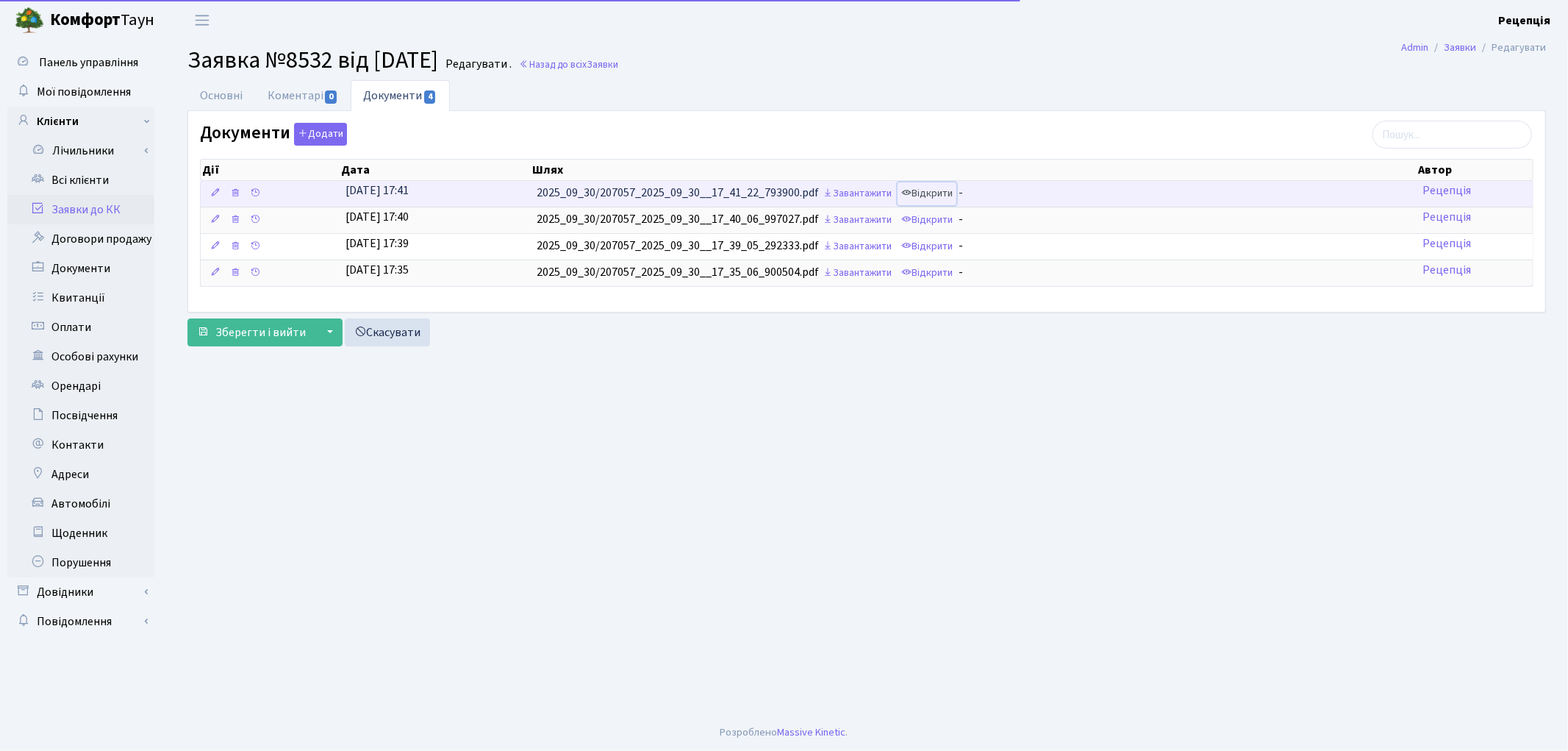
click at [945, 189] on link "Відкрити" at bounding box center [927, 194] width 59 height 23
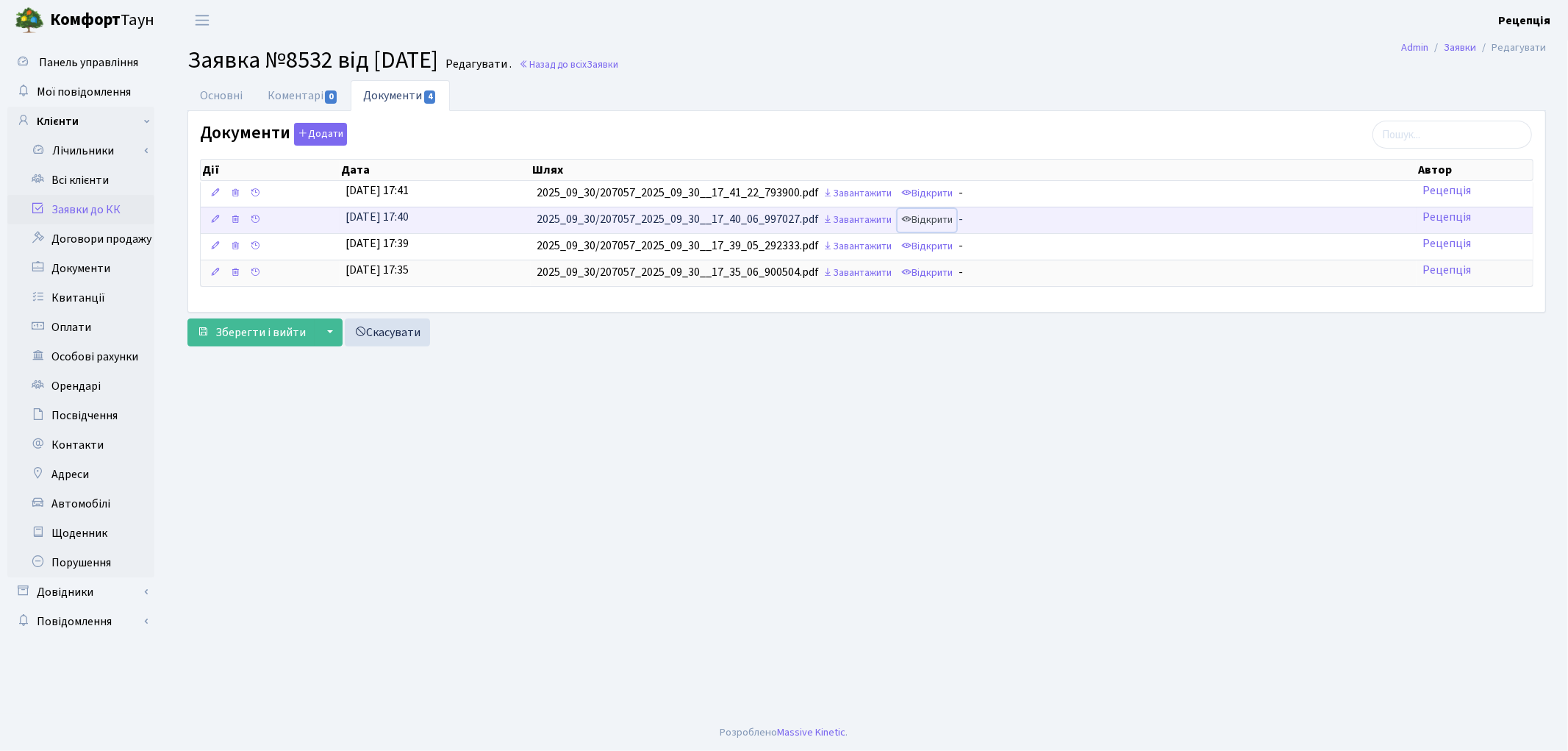
click at [943, 214] on link "Відкрити" at bounding box center [927, 220] width 59 height 23
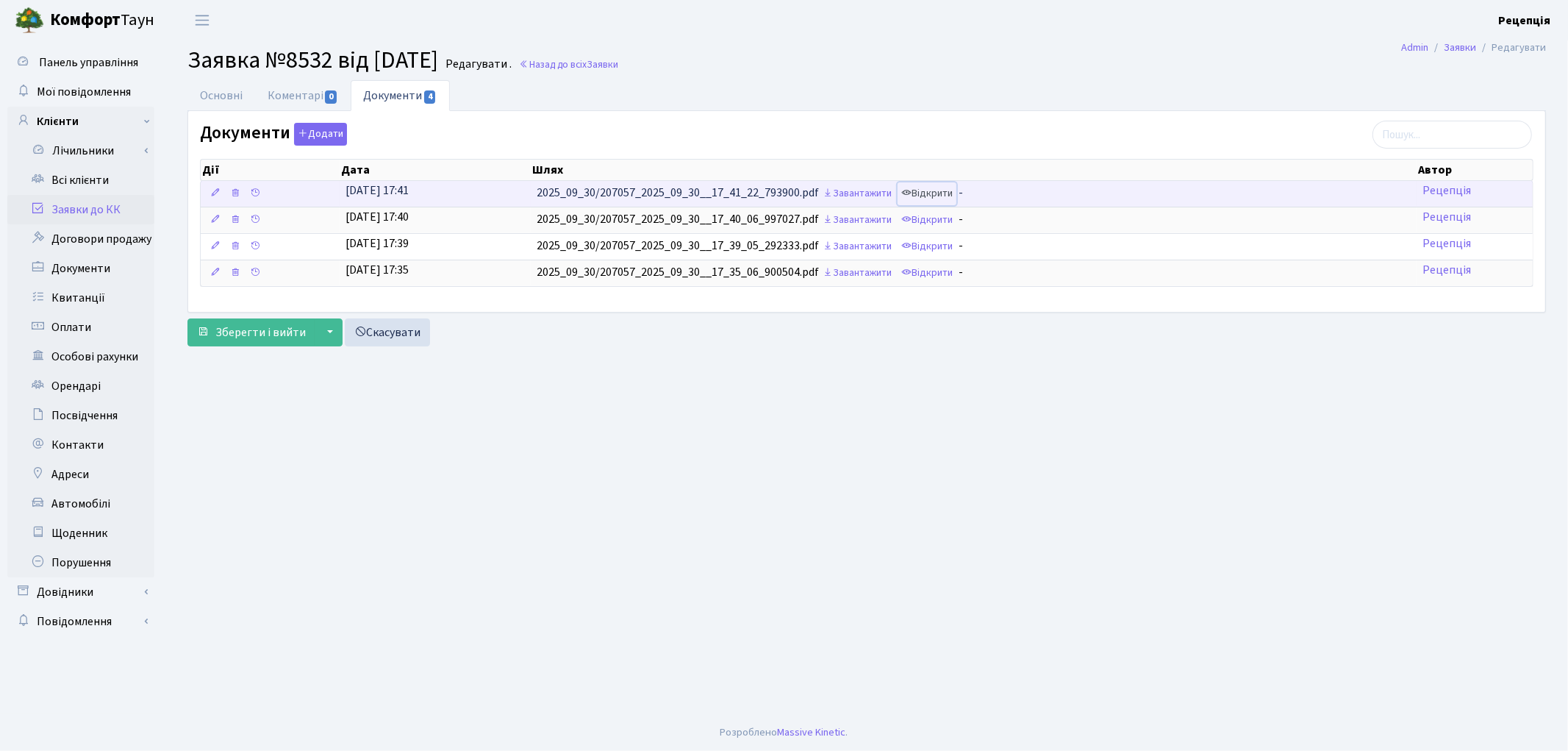
click at [945, 189] on link "Відкрити" at bounding box center [927, 194] width 59 height 23
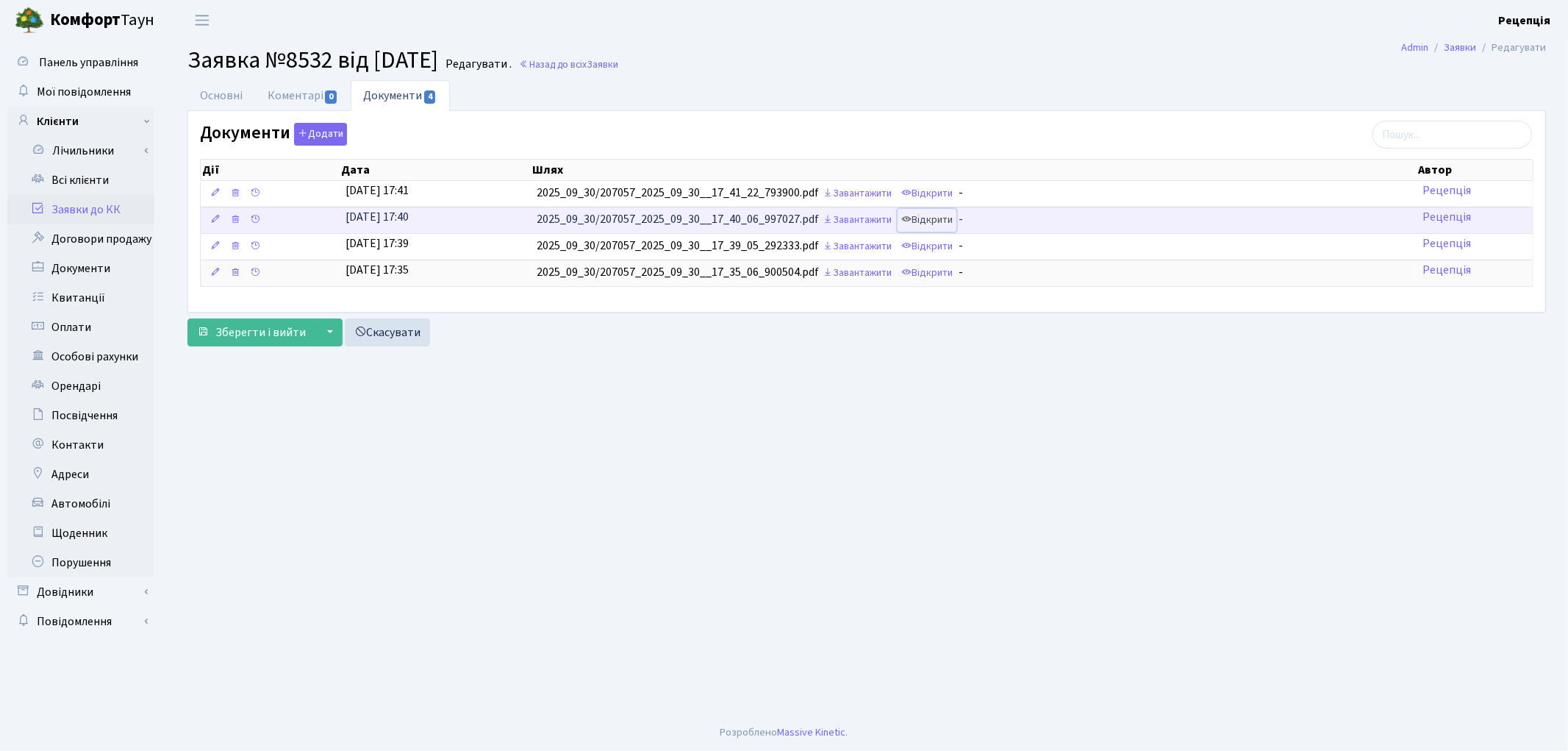
click at [945, 224] on link "Відкрити" at bounding box center [927, 220] width 59 height 23
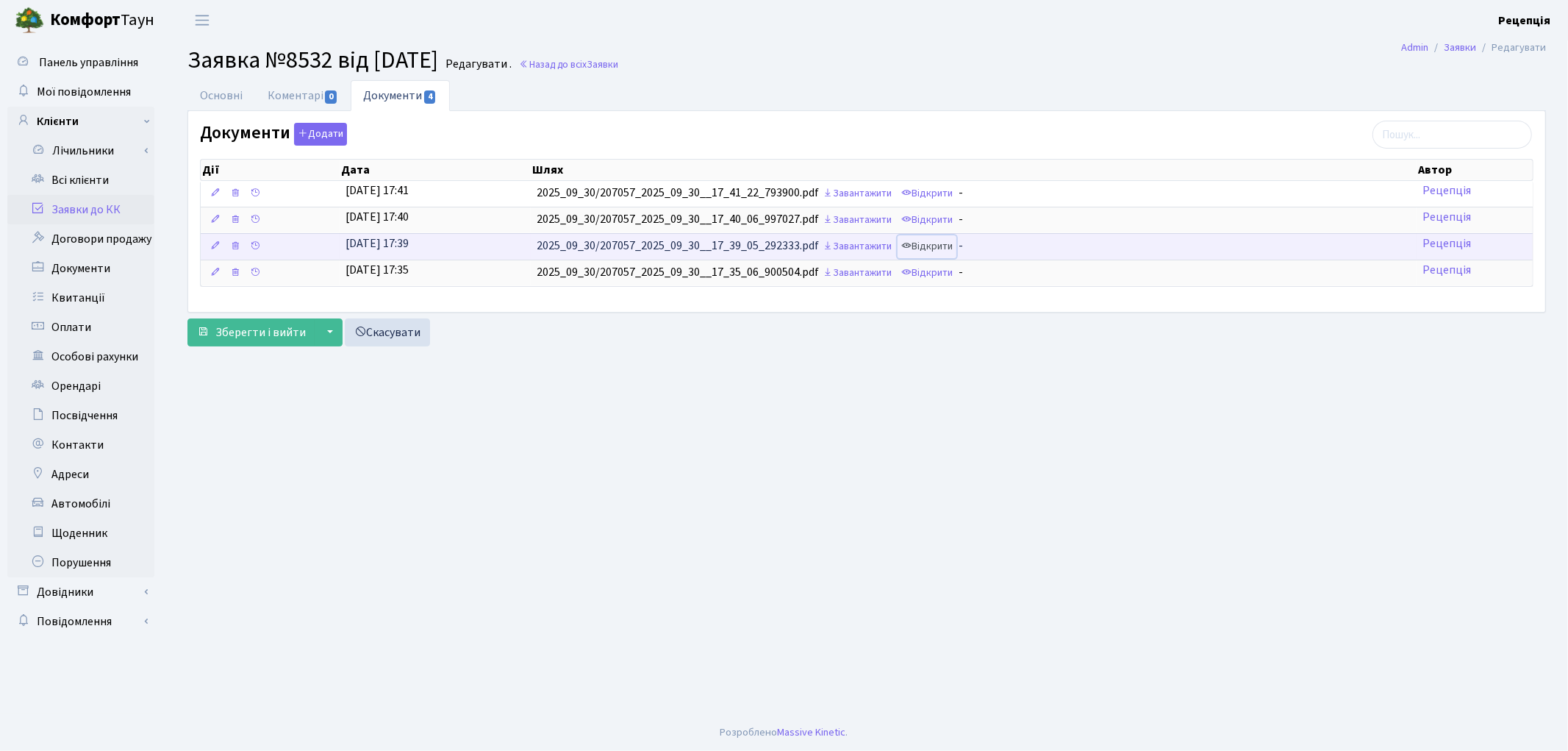
click at [932, 247] on link "Відкрити" at bounding box center [927, 246] width 59 height 23
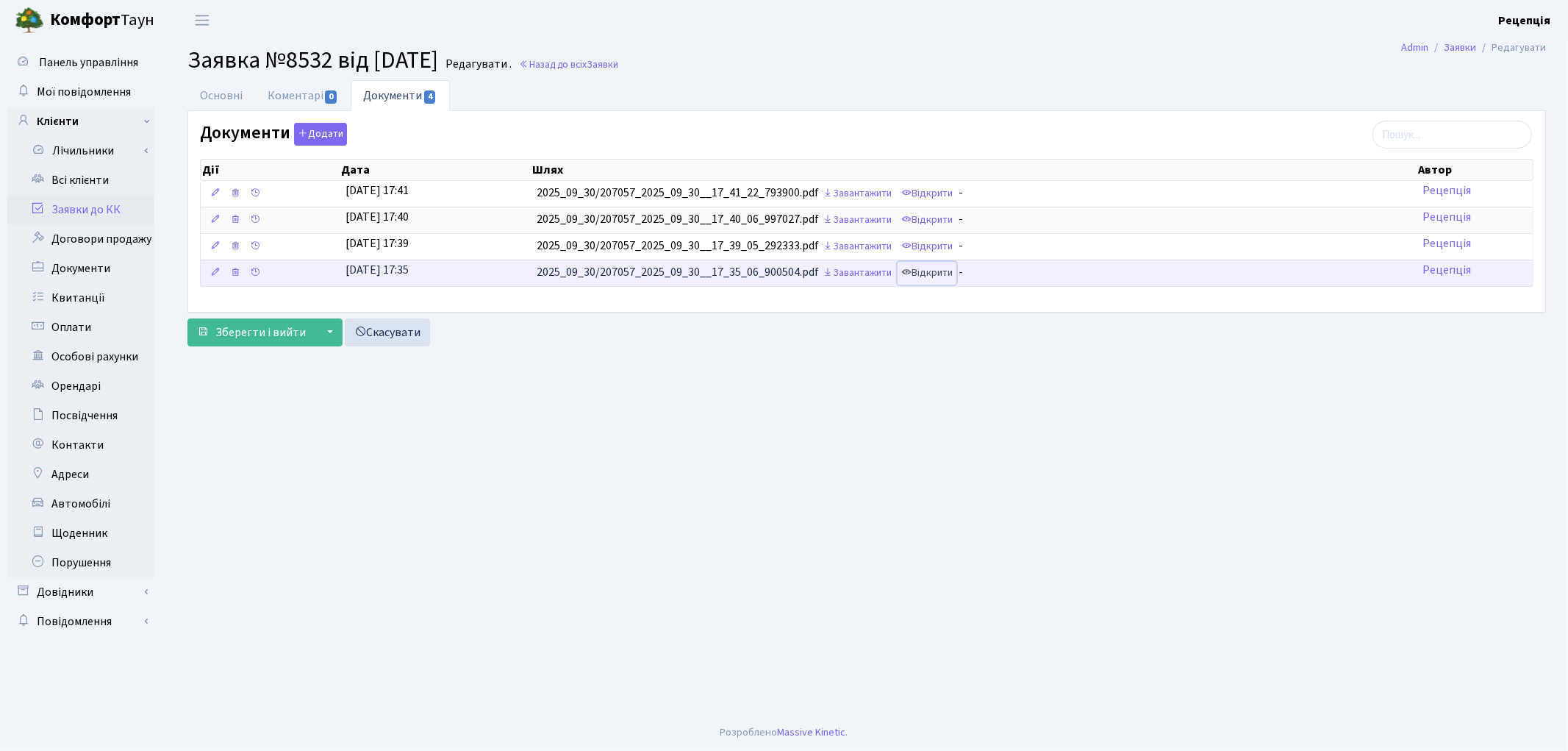
click at [946, 277] on link "Відкрити" at bounding box center [927, 273] width 59 height 23
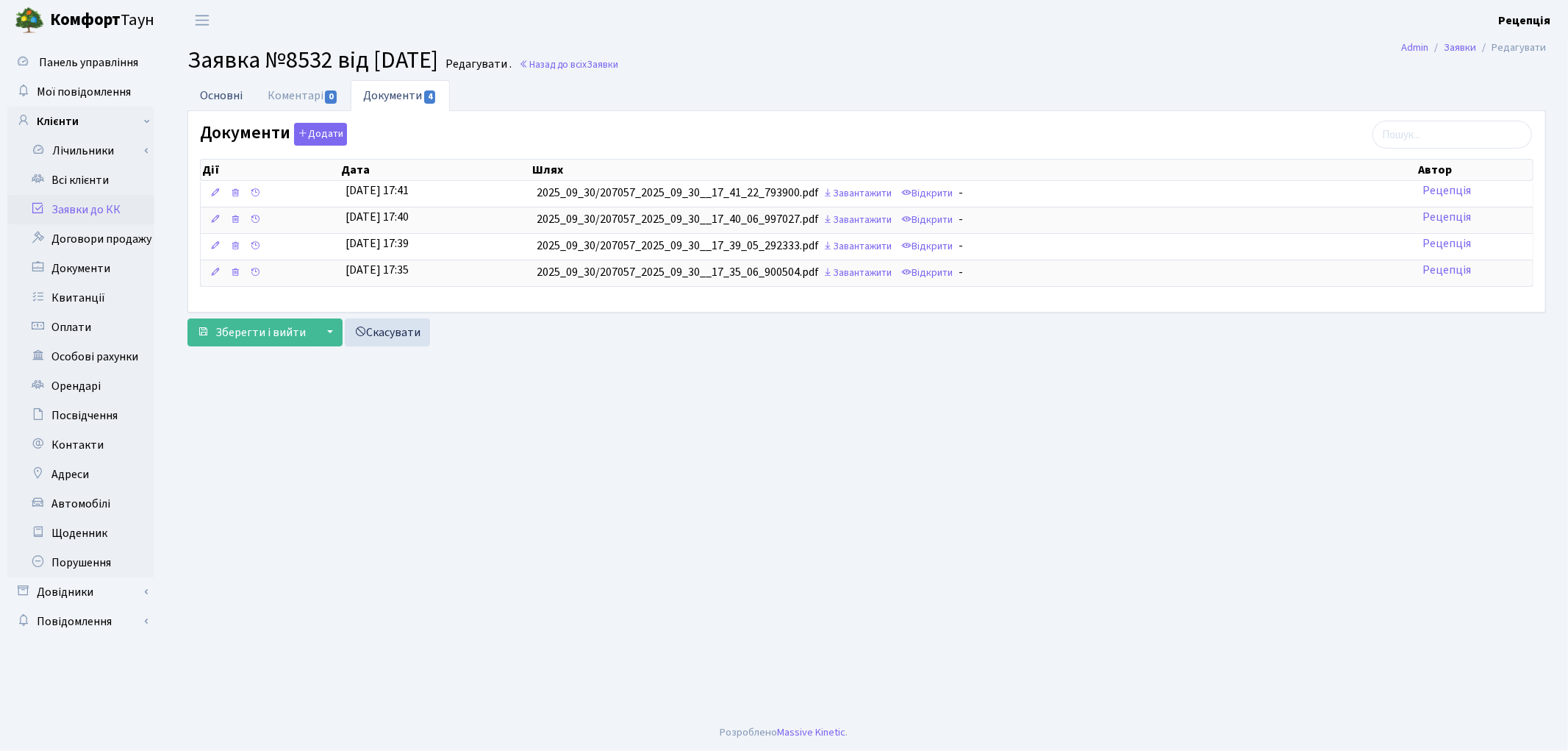
click at [223, 88] on link "Основні" at bounding box center [221, 96] width 68 height 30
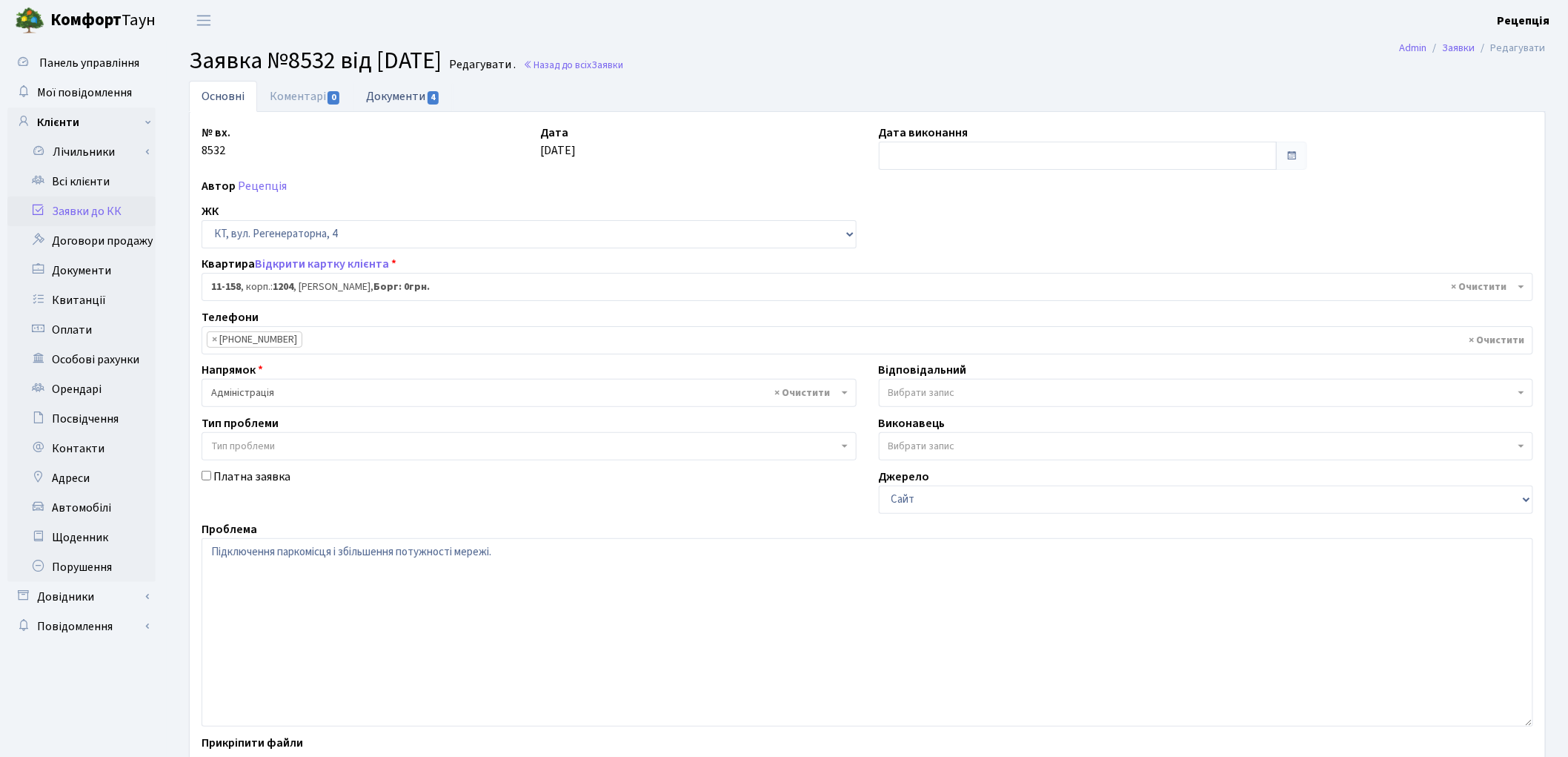
click at [387, 102] on link "Документи 4" at bounding box center [403, 96] width 100 height 31
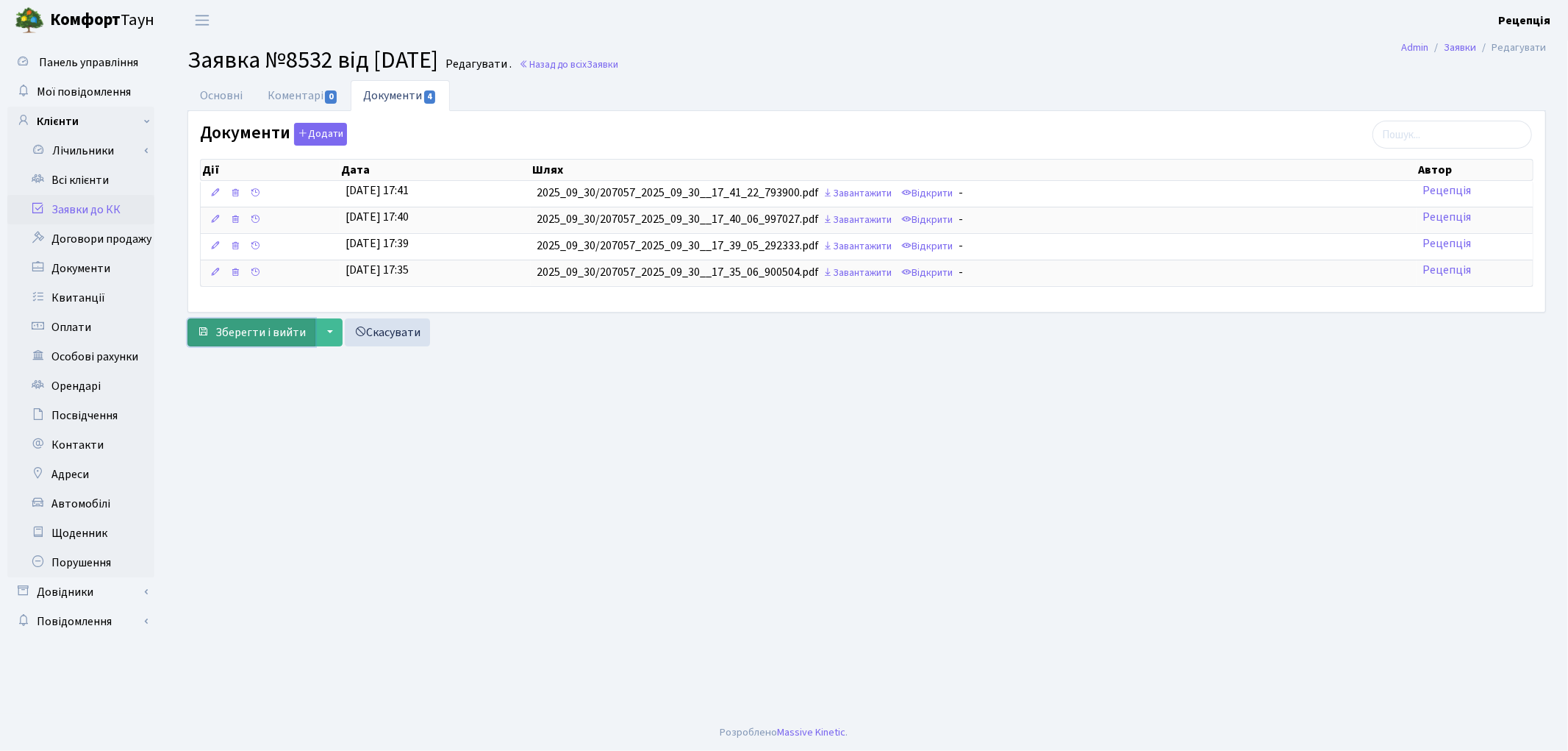
click at [245, 328] on span "Зберегти і вийти" at bounding box center [260, 332] width 90 height 16
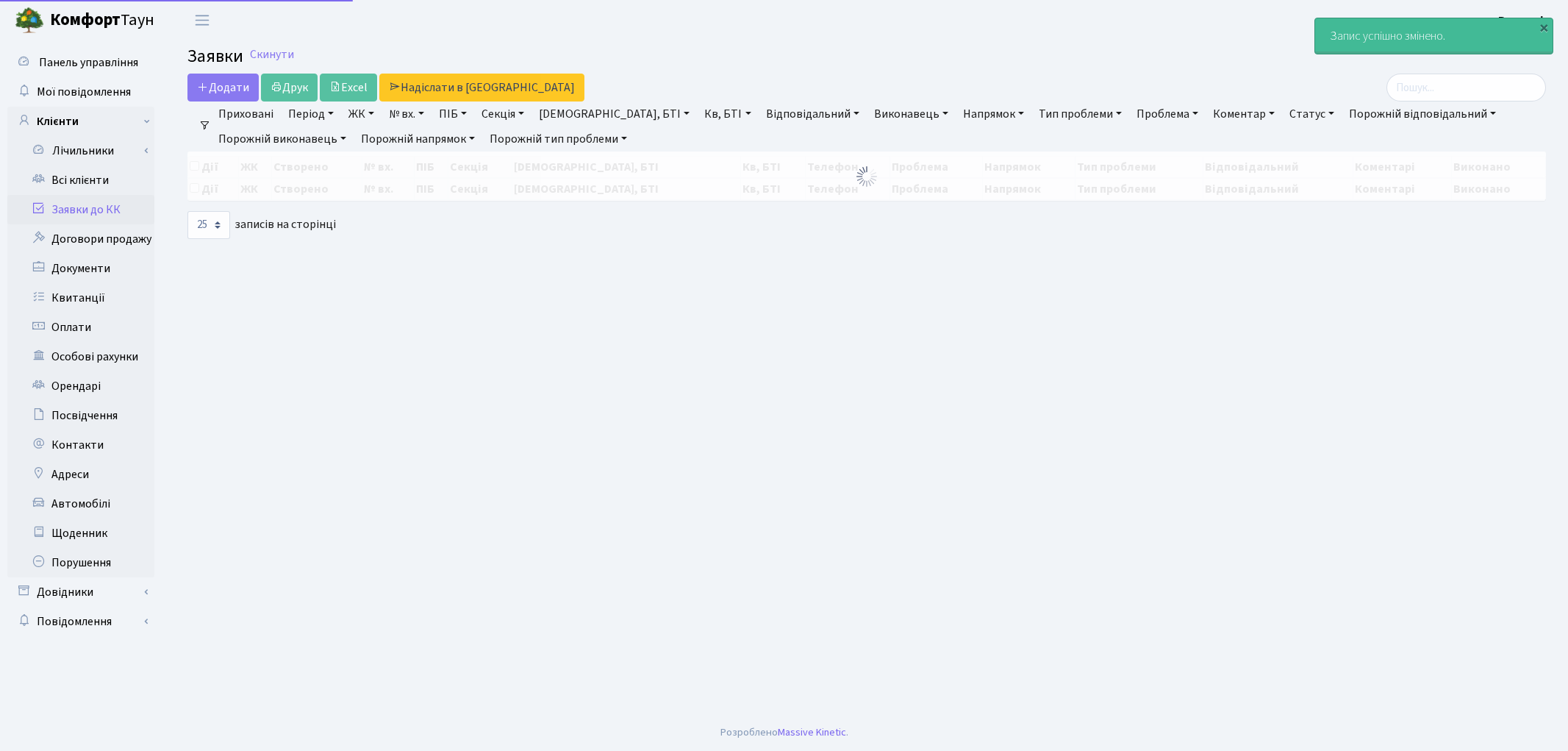
select select "25"
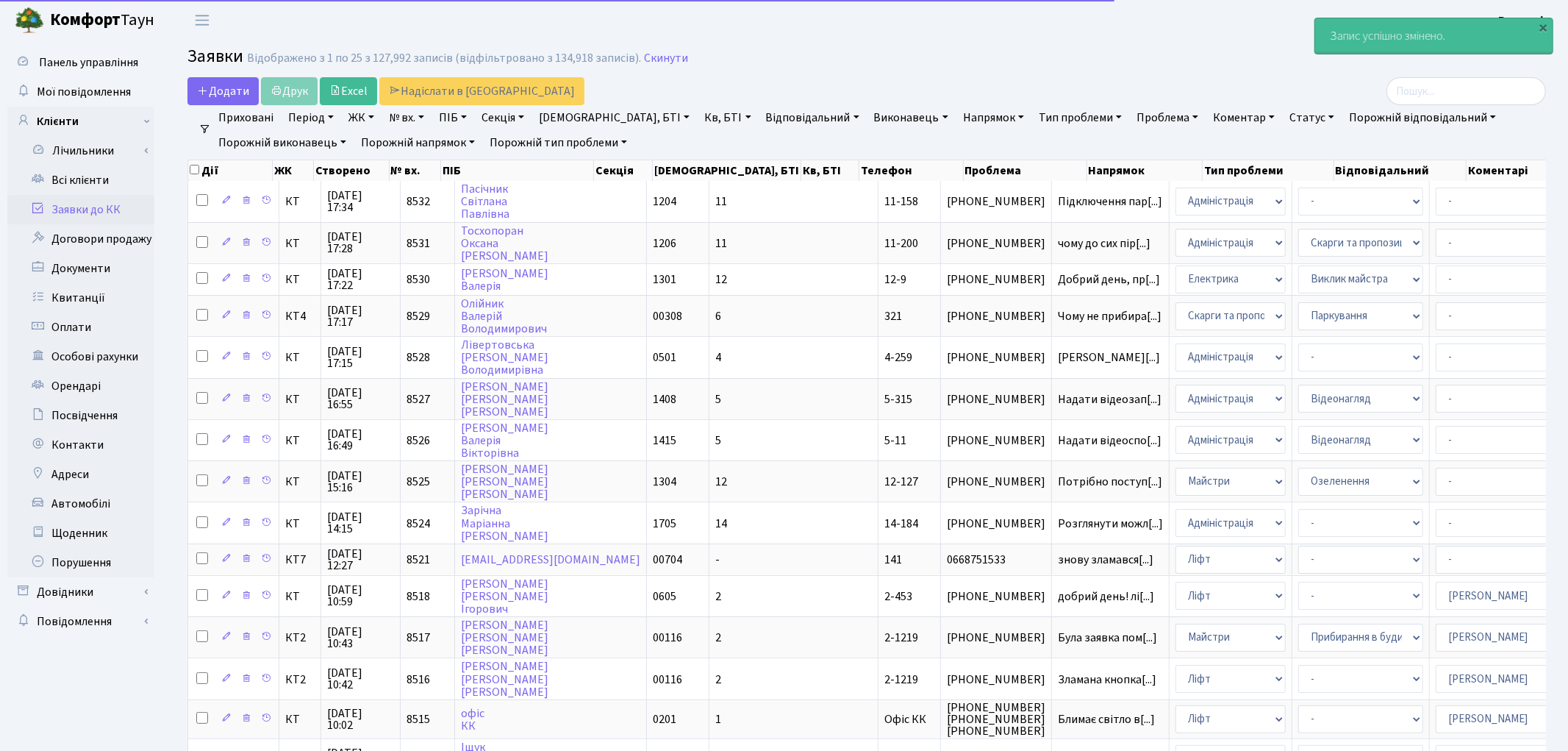
click at [89, 212] on link "Заявки до КК" at bounding box center [80, 209] width 147 height 29
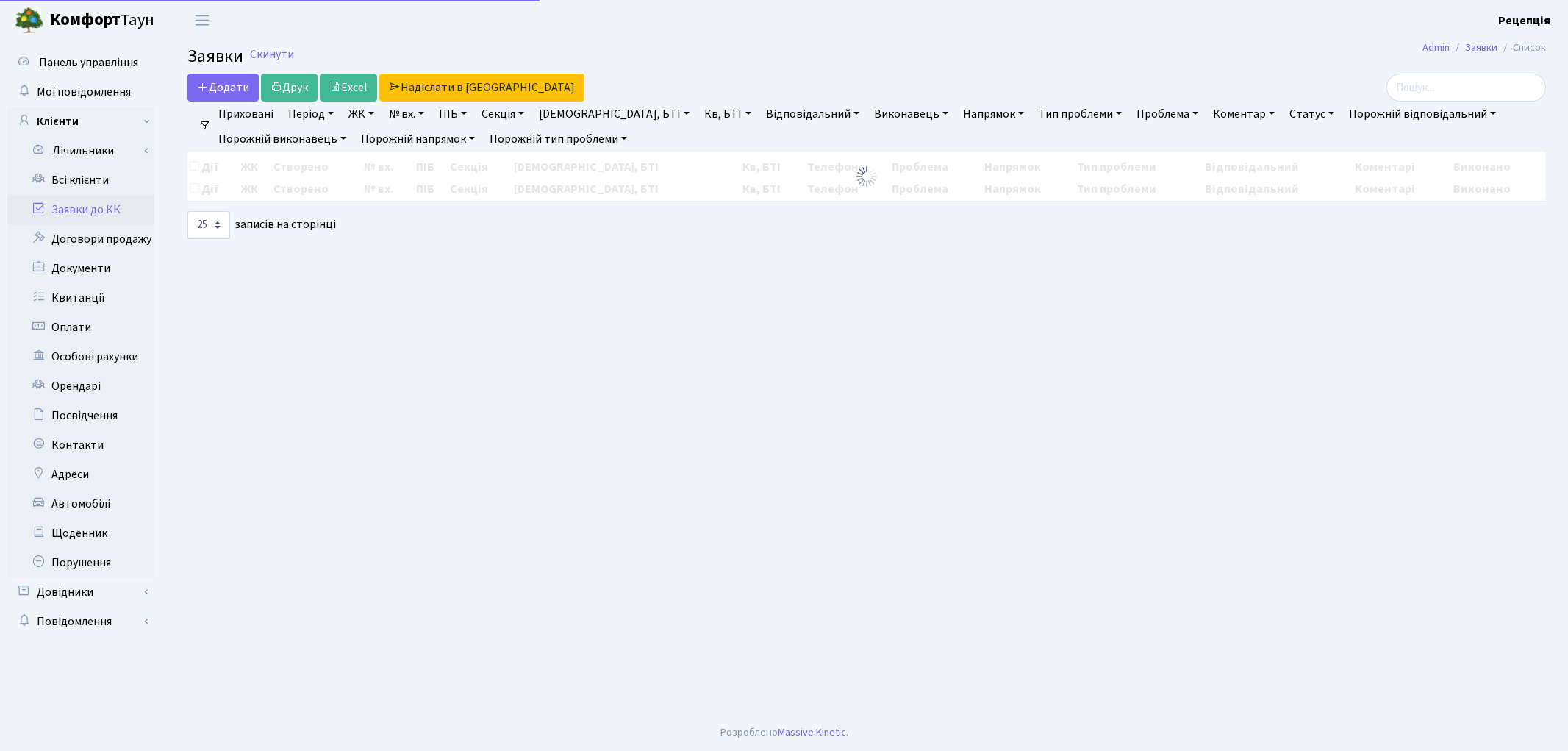
select select "25"
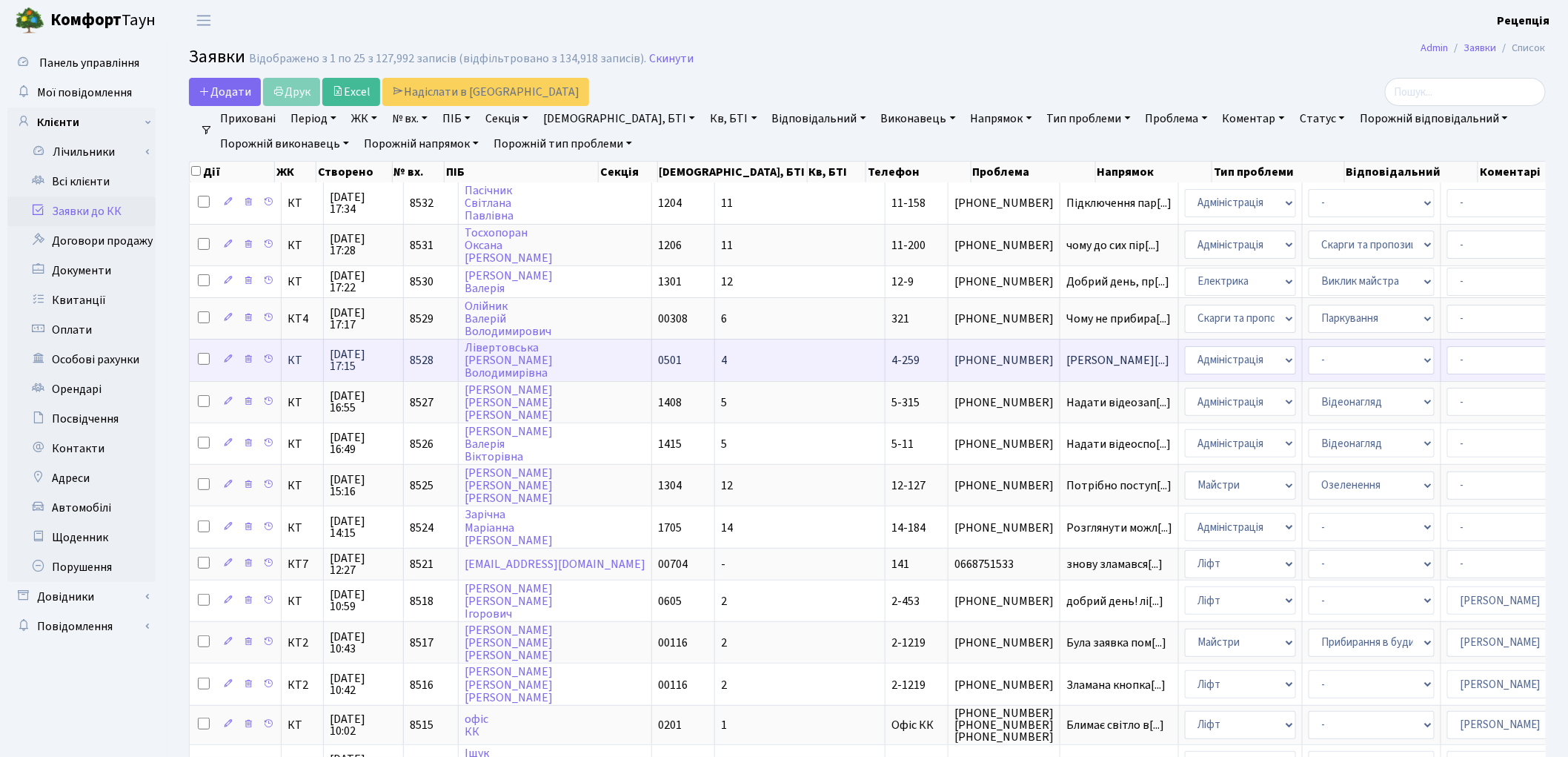
click at [664, 354] on td "0501" at bounding box center [684, 360] width 63 height 42
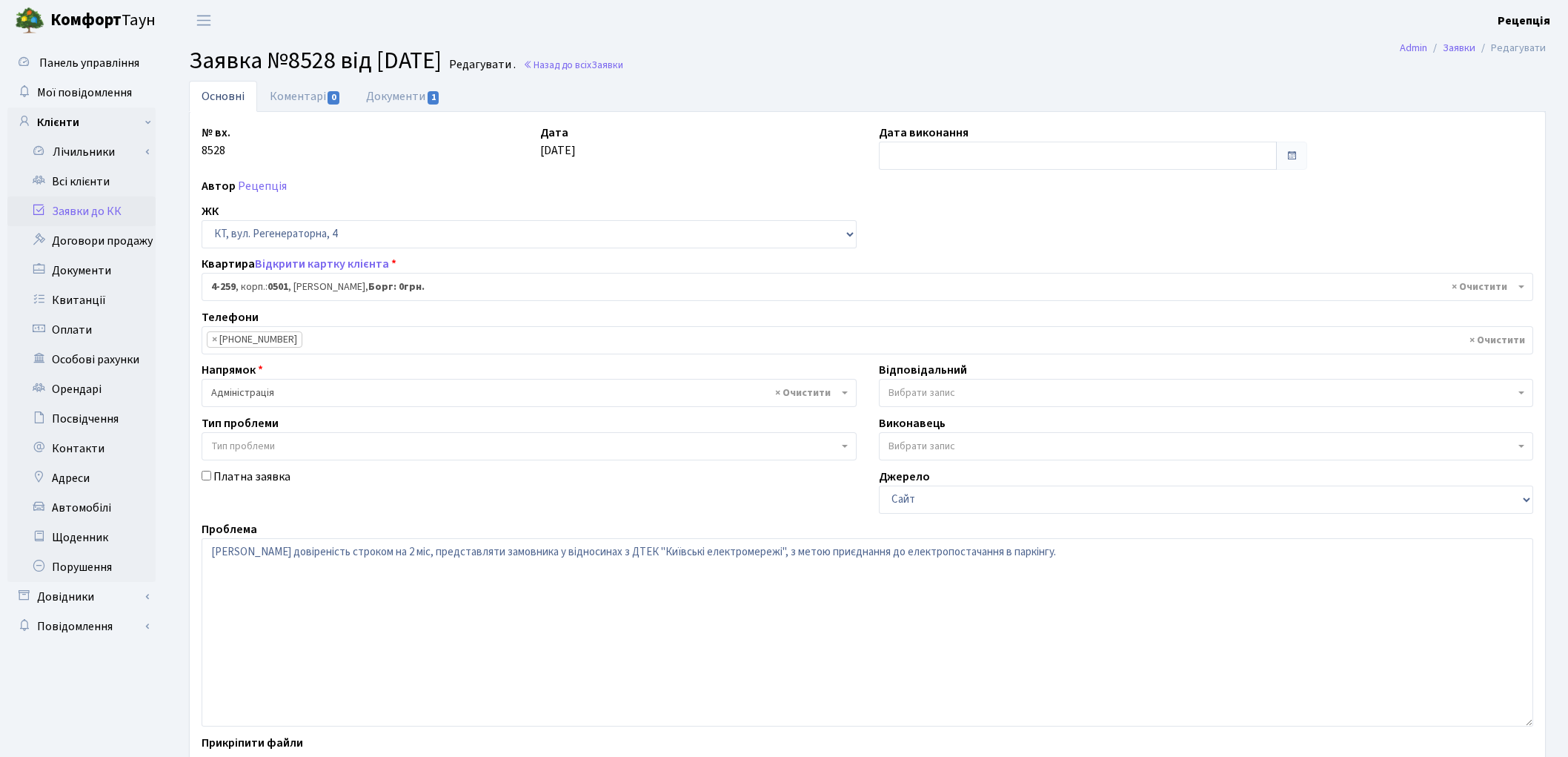
select select "1037"
click at [106, 201] on link "Заявки до КК" at bounding box center [81, 211] width 149 height 30
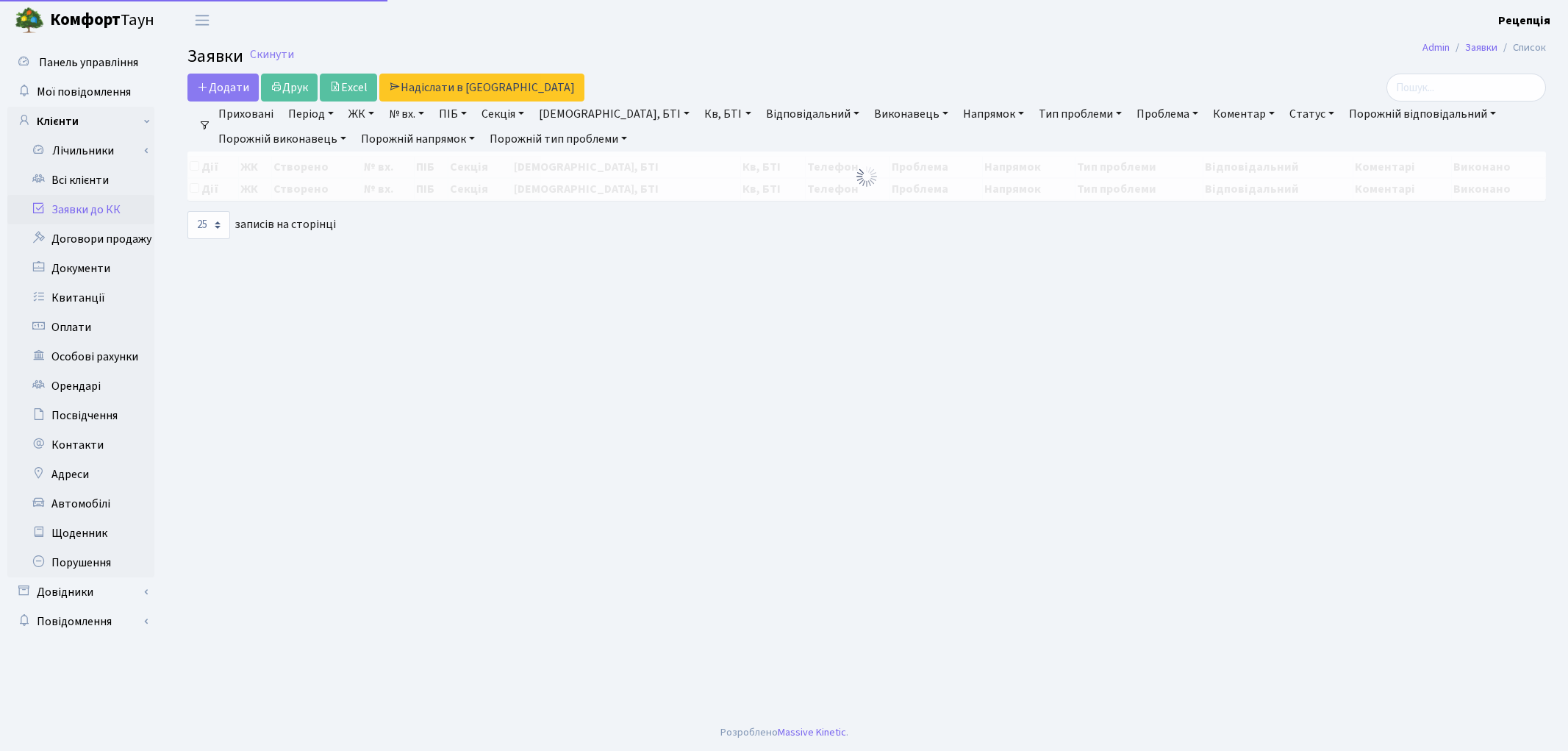
select select "25"
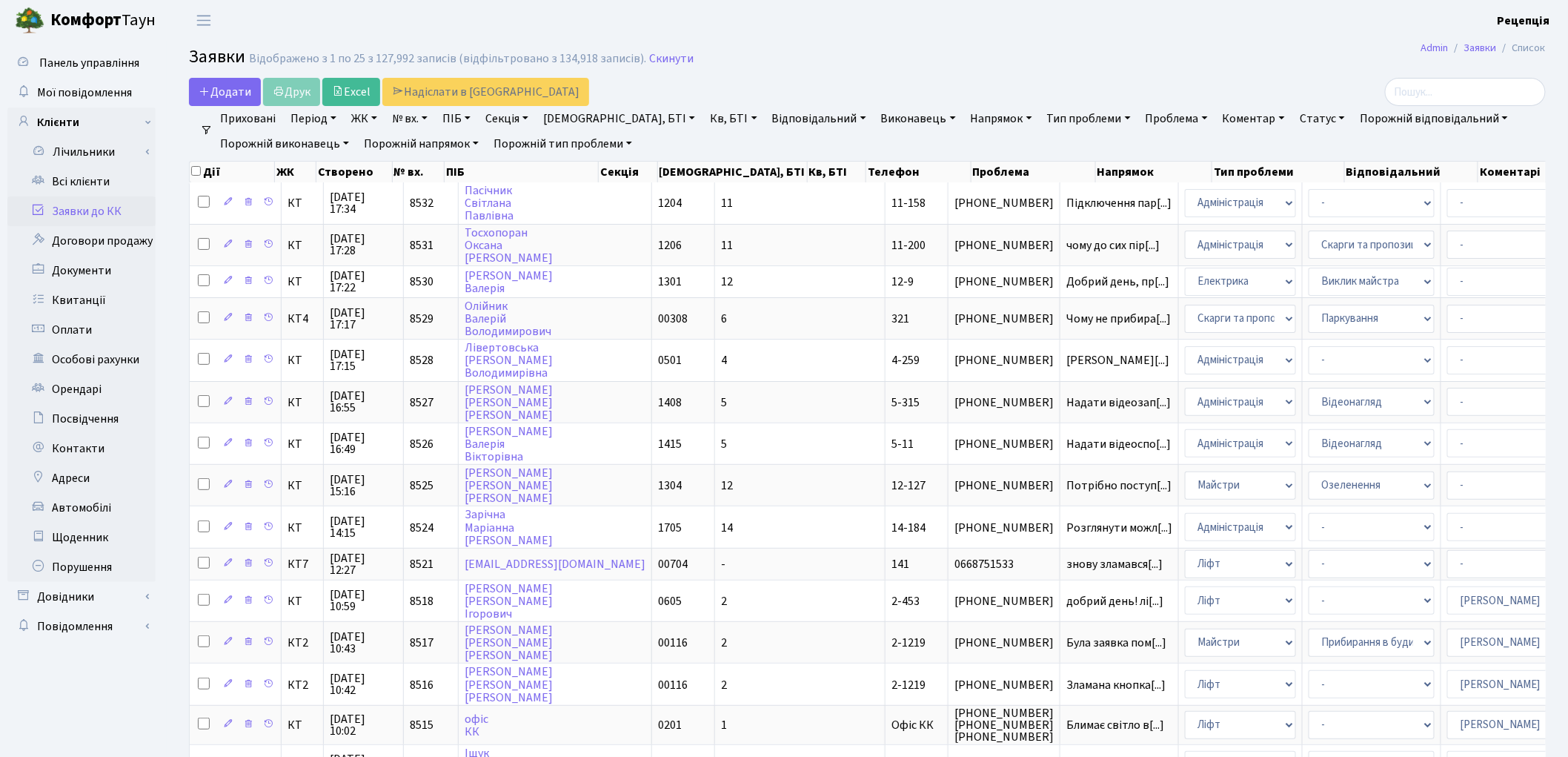
click at [363, 120] on link "ЖК" at bounding box center [364, 118] width 38 height 25
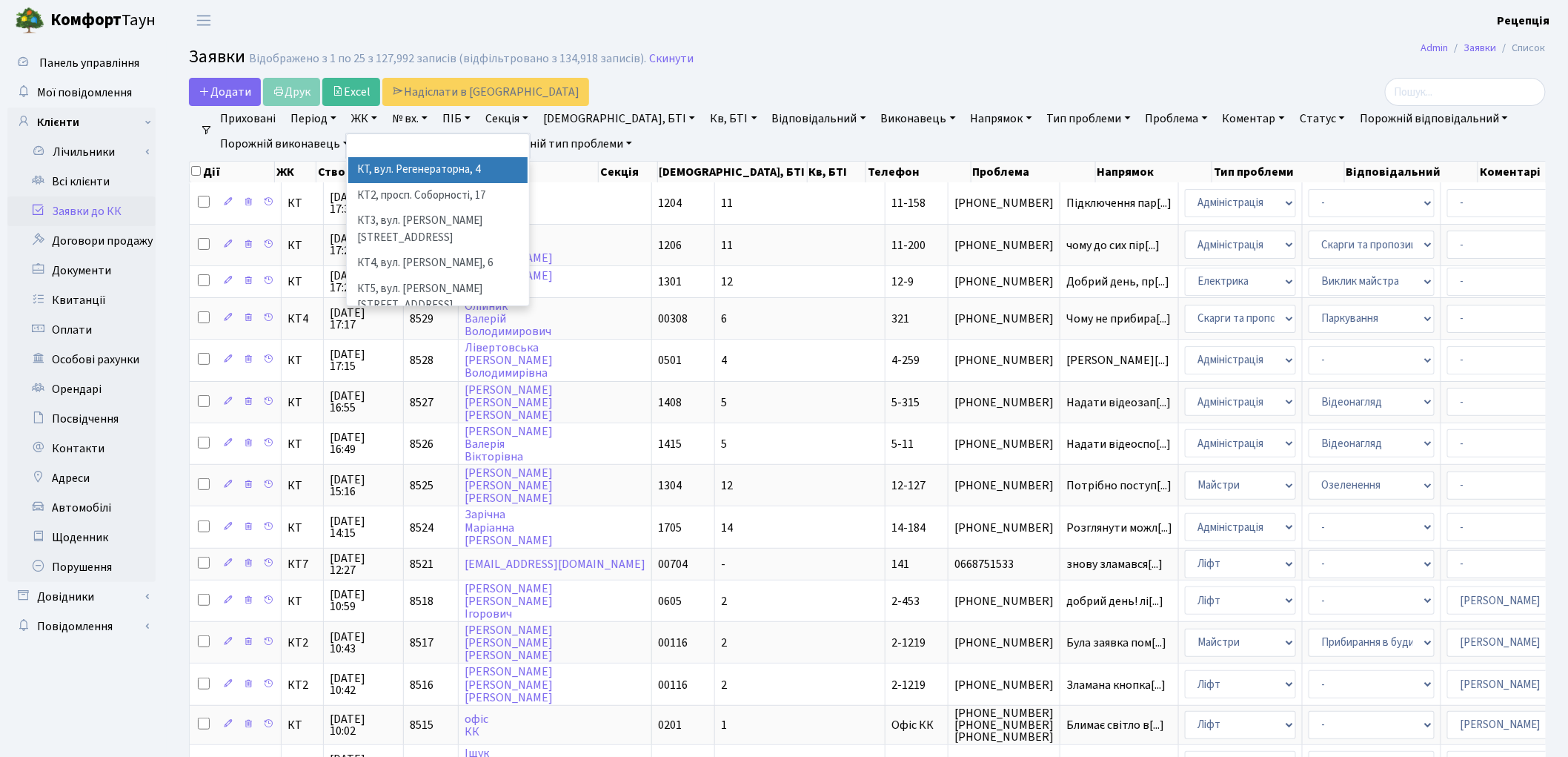
click at [391, 174] on li "КТ, вул. Регенераторна, 4" at bounding box center [438, 170] width 179 height 26
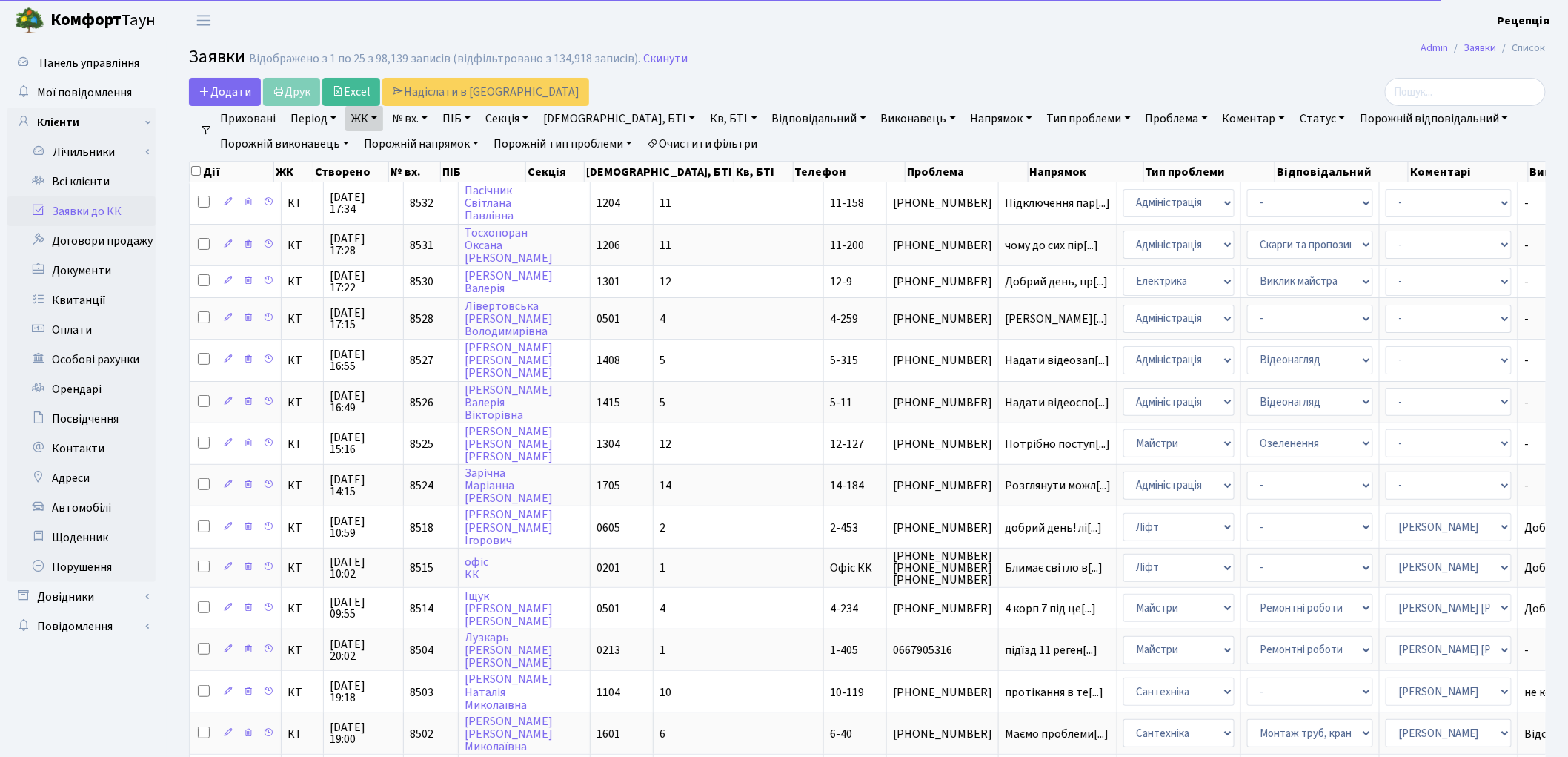
click at [704, 113] on link "Кв, БТІ" at bounding box center [733, 118] width 59 height 25
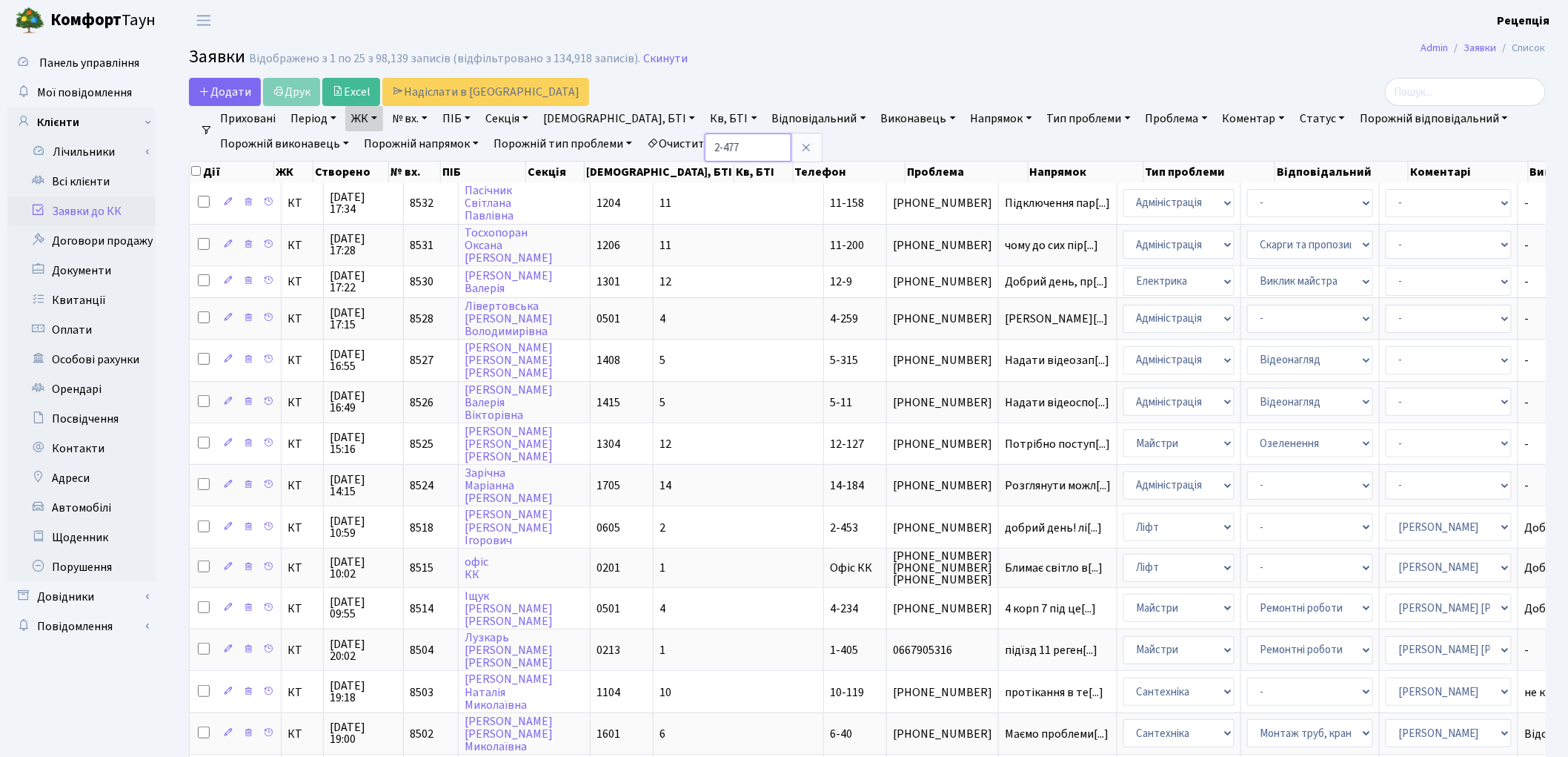
type input "2-477"
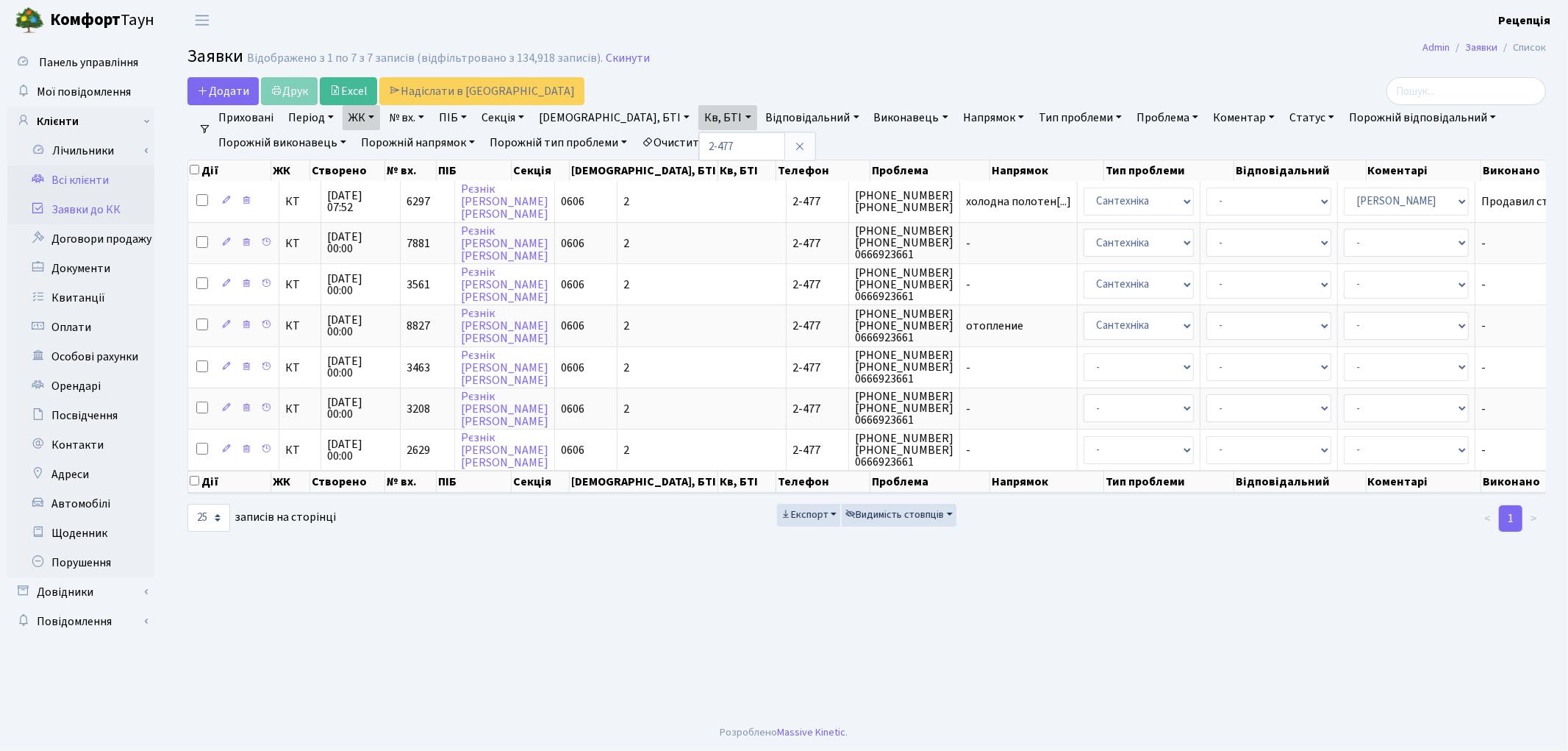
click at [103, 179] on link "Всі клієнти" at bounding box center [80, 180] width 147 height 29
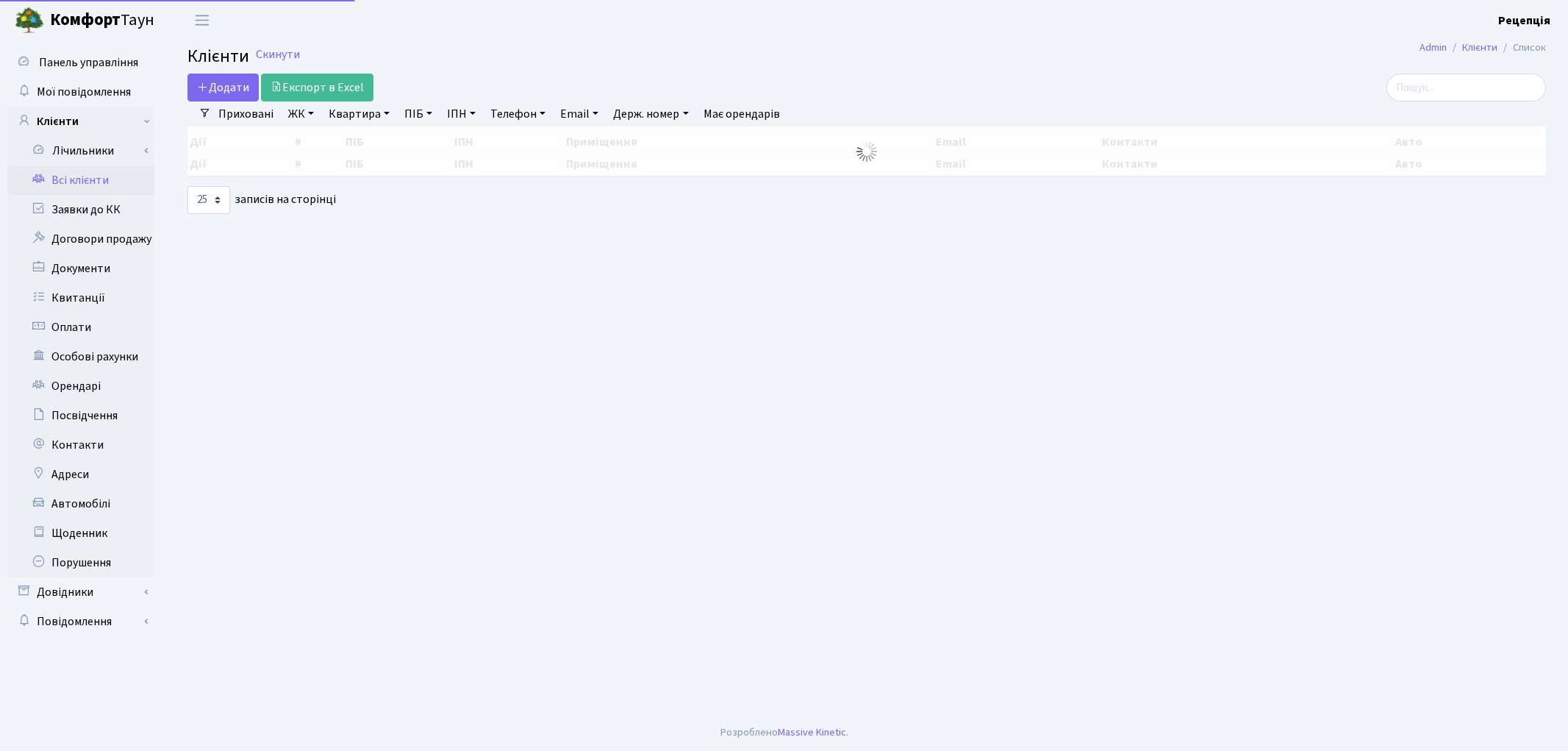
select select "25"
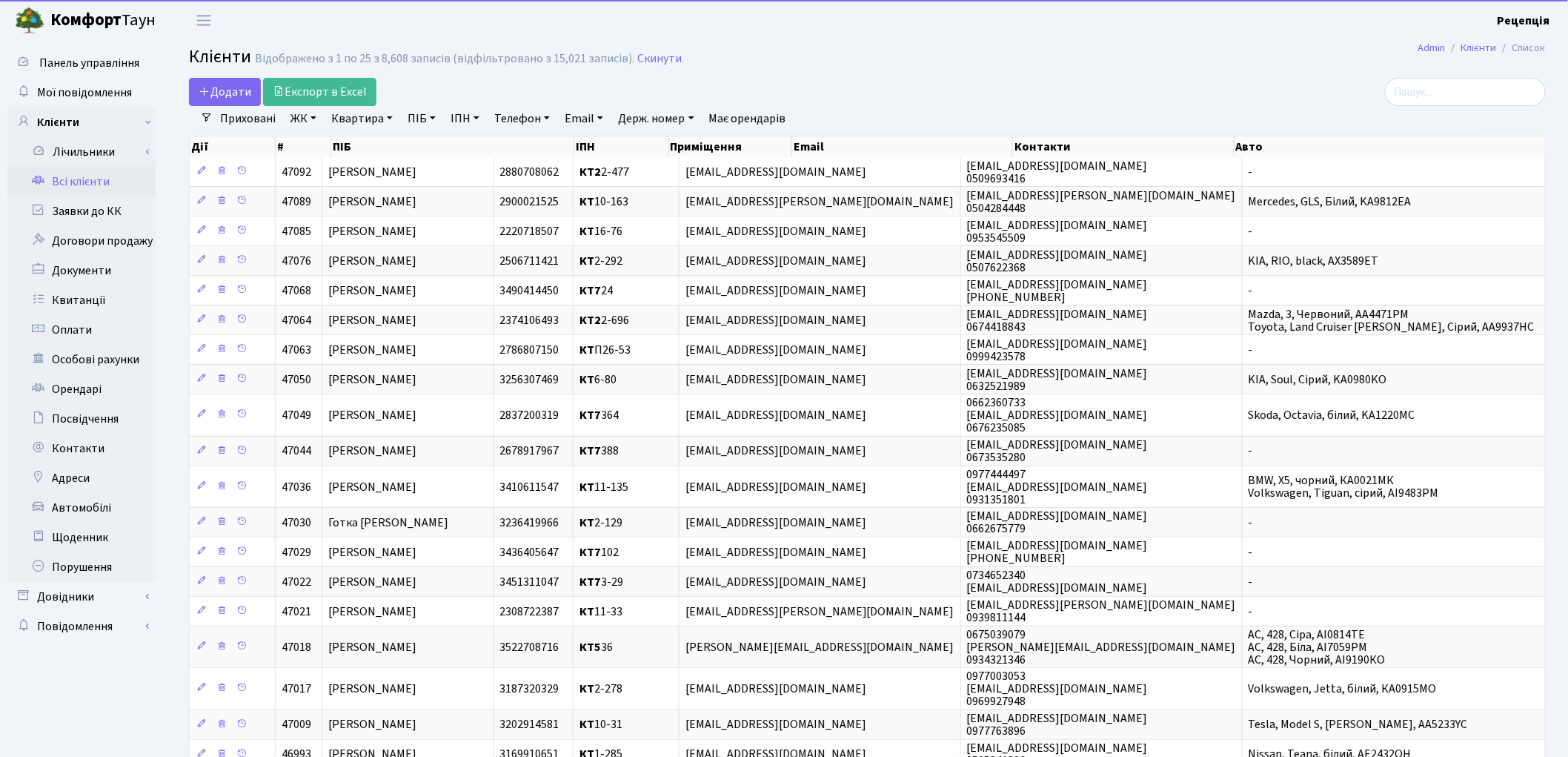
click at [305, 115] on link "ЖК" at bounding box center [303, 118] width 38 height 25
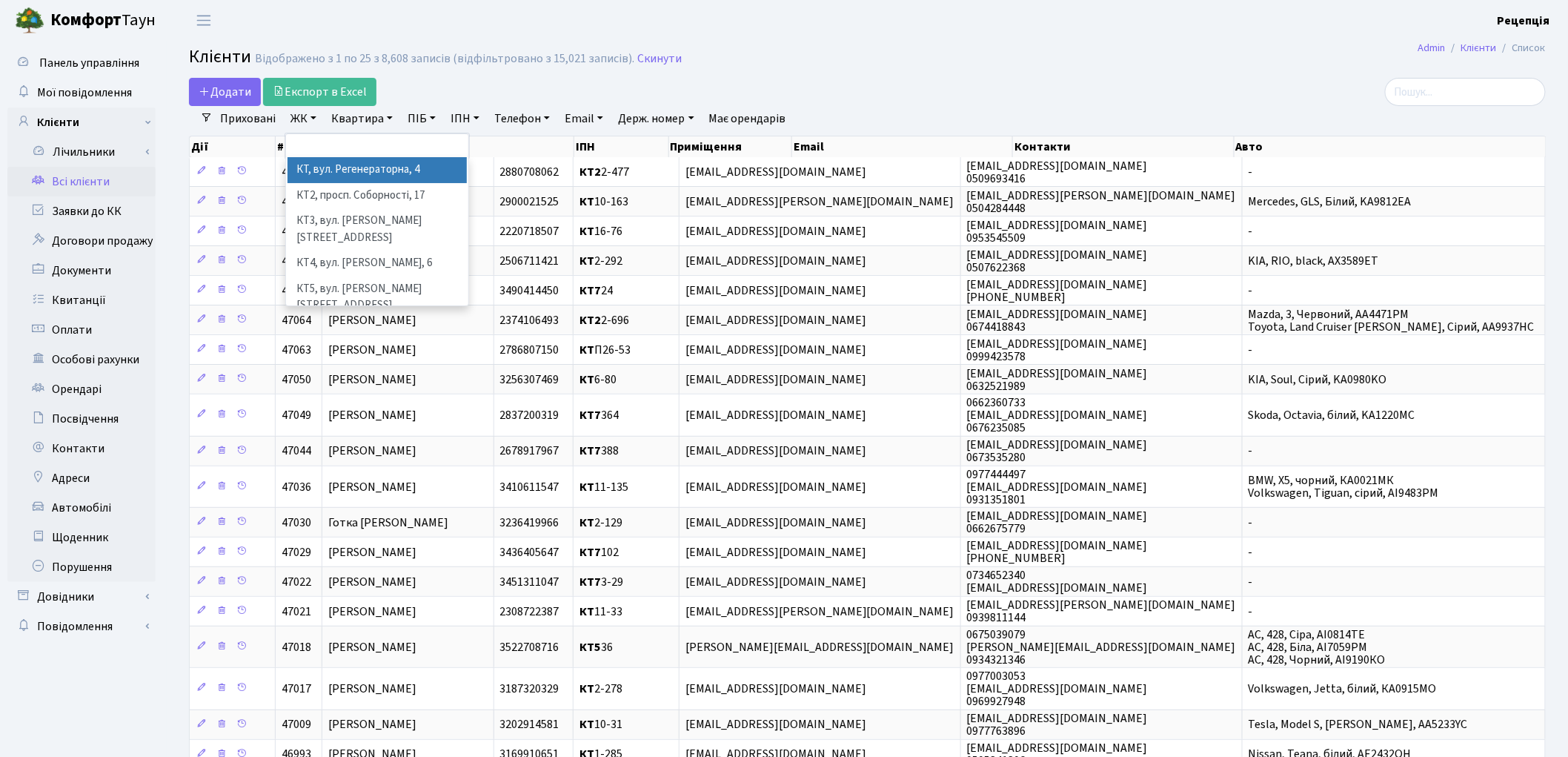
click at [329, 168] on li "КТ, вул. Регенераторна, 4" at bounding box center [377, 170] width 179 height 26
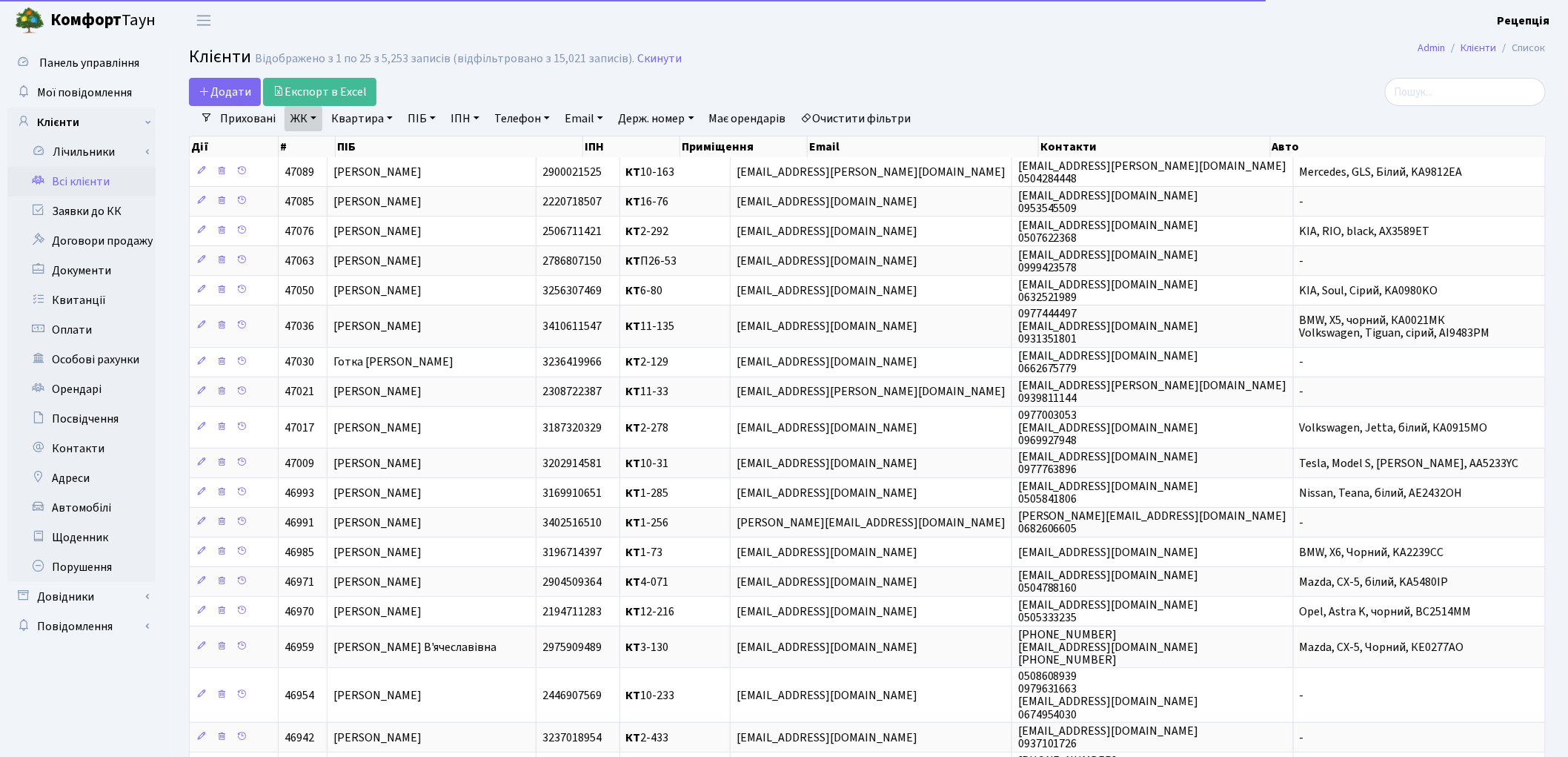
click at [357, 113] on link "Квартира" at bounding box center [361, 118] width 73 height 25
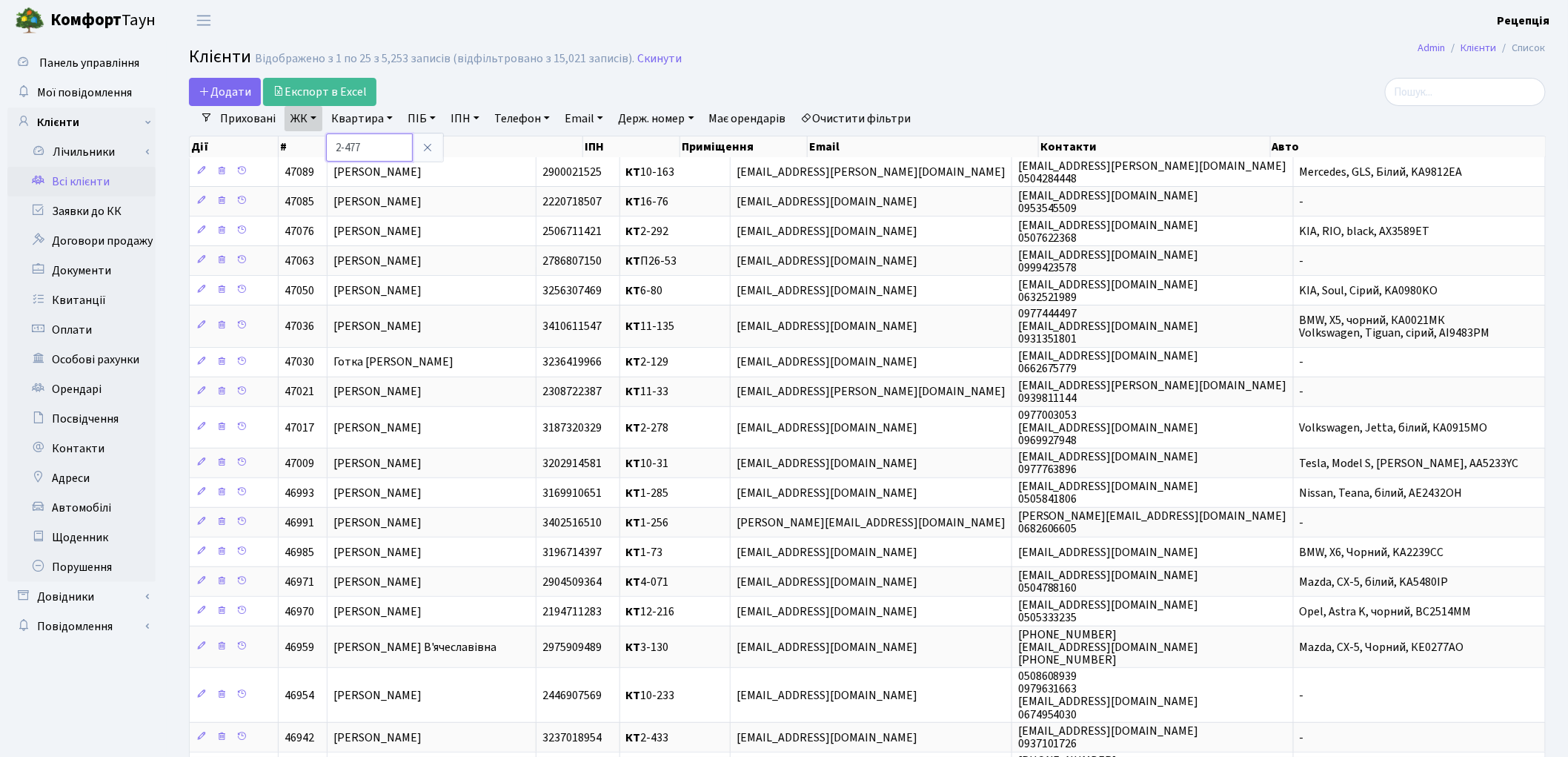
type input "2-477"
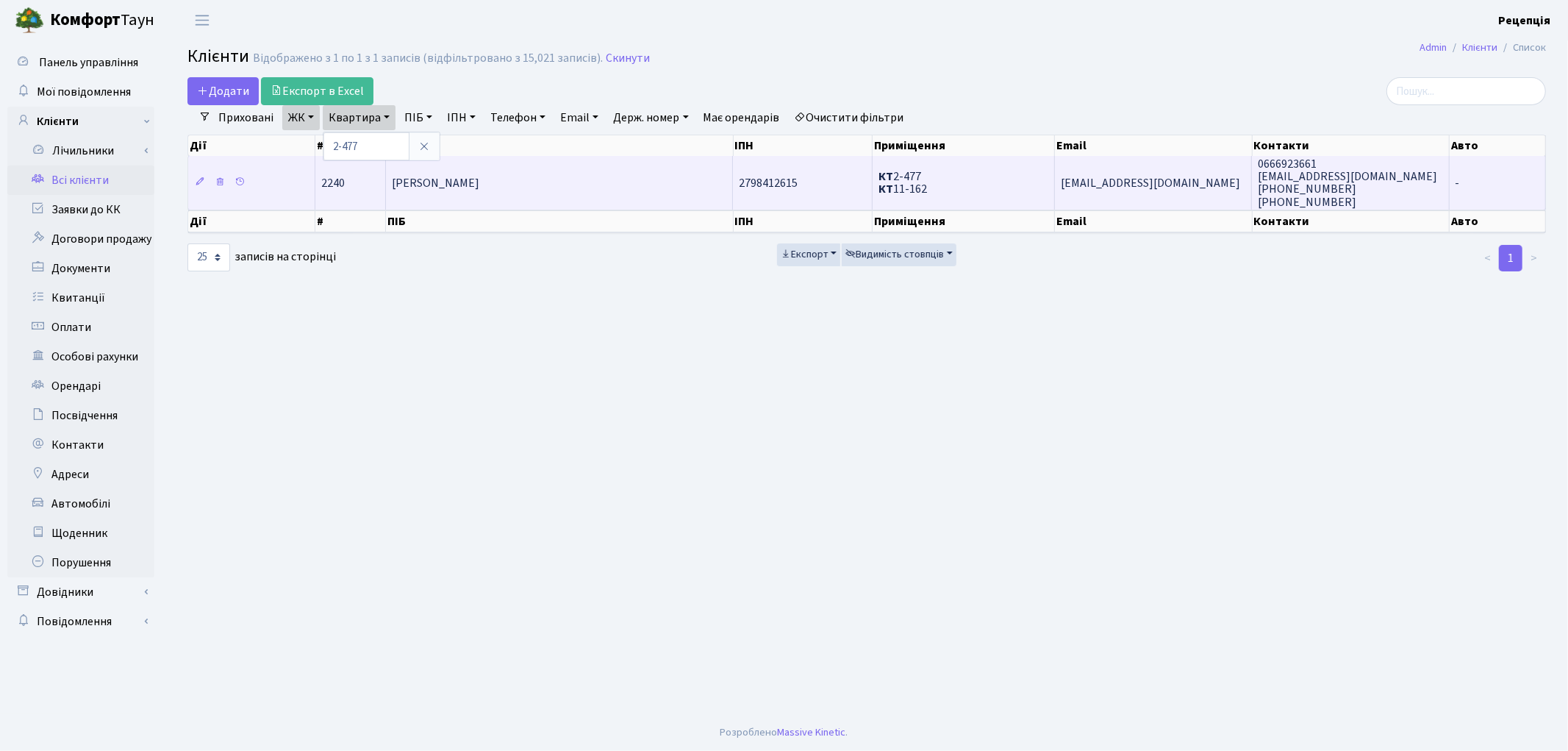
click at [407, 177] on span "Рєзнік Олександр Анатолійович" at bounding box center [436, 183] width 88 height 16
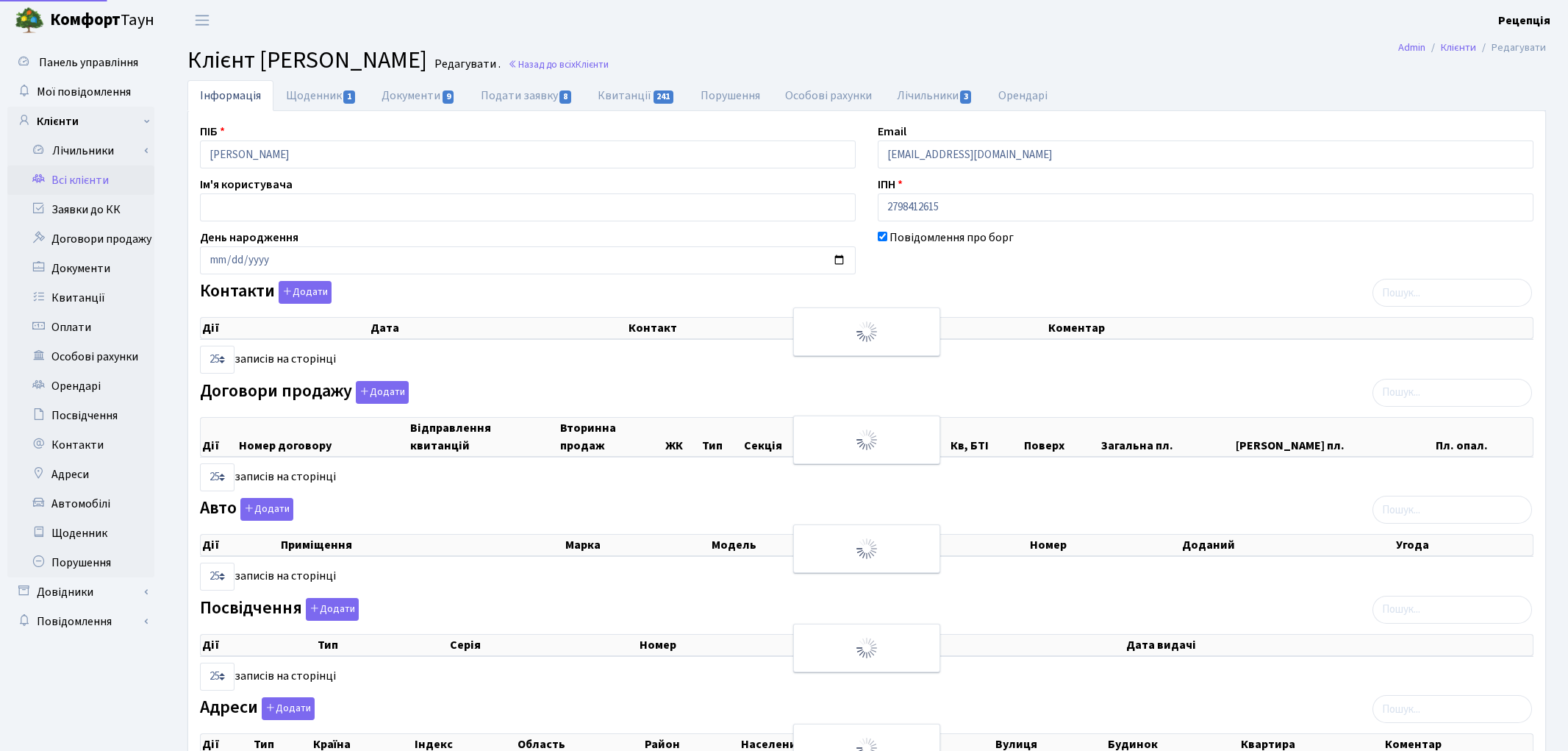
select select "25"
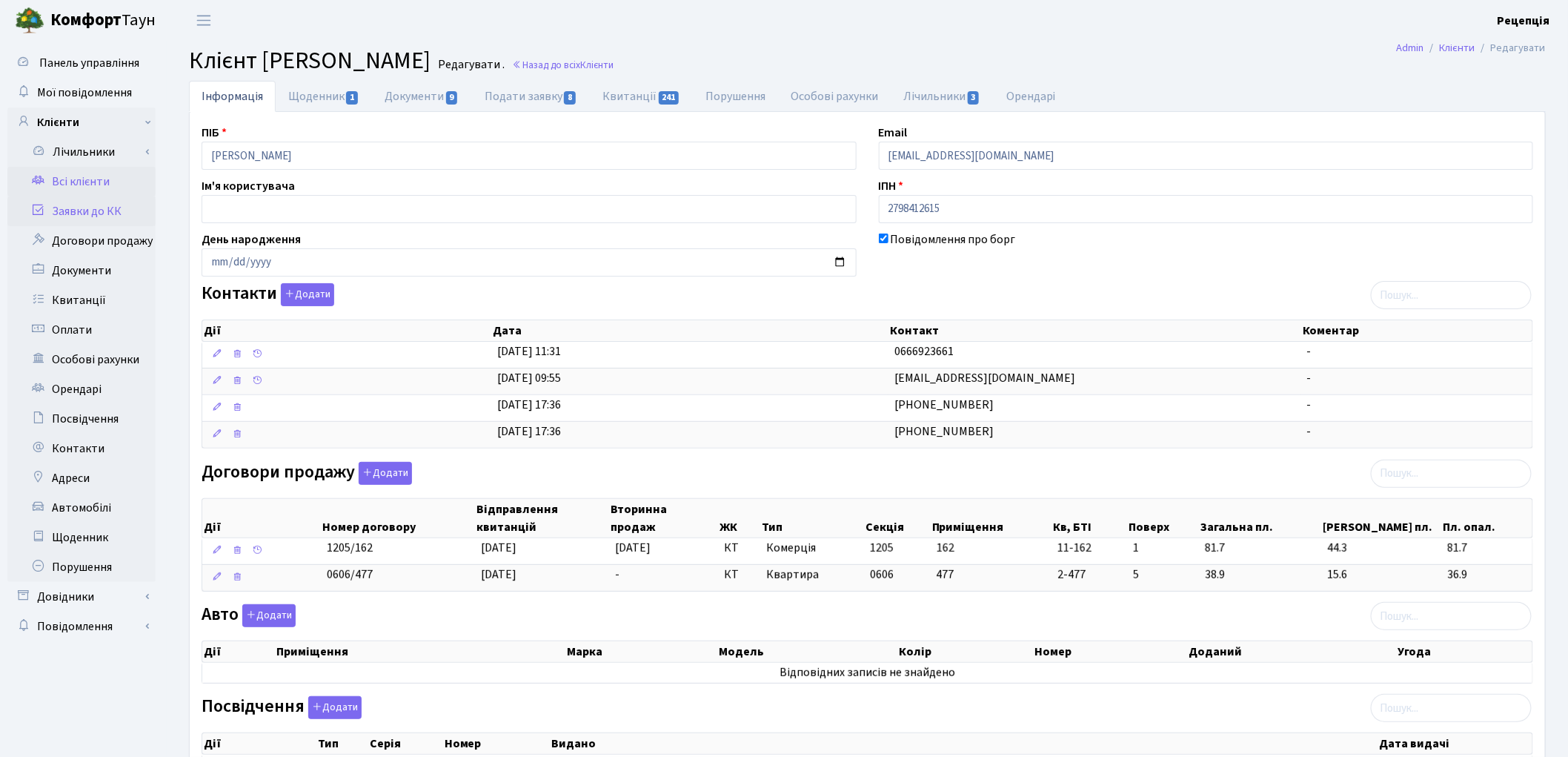
click at [84, 209] on link "Заявки до КК" at bounding box center [81, 211] width 149 height 30
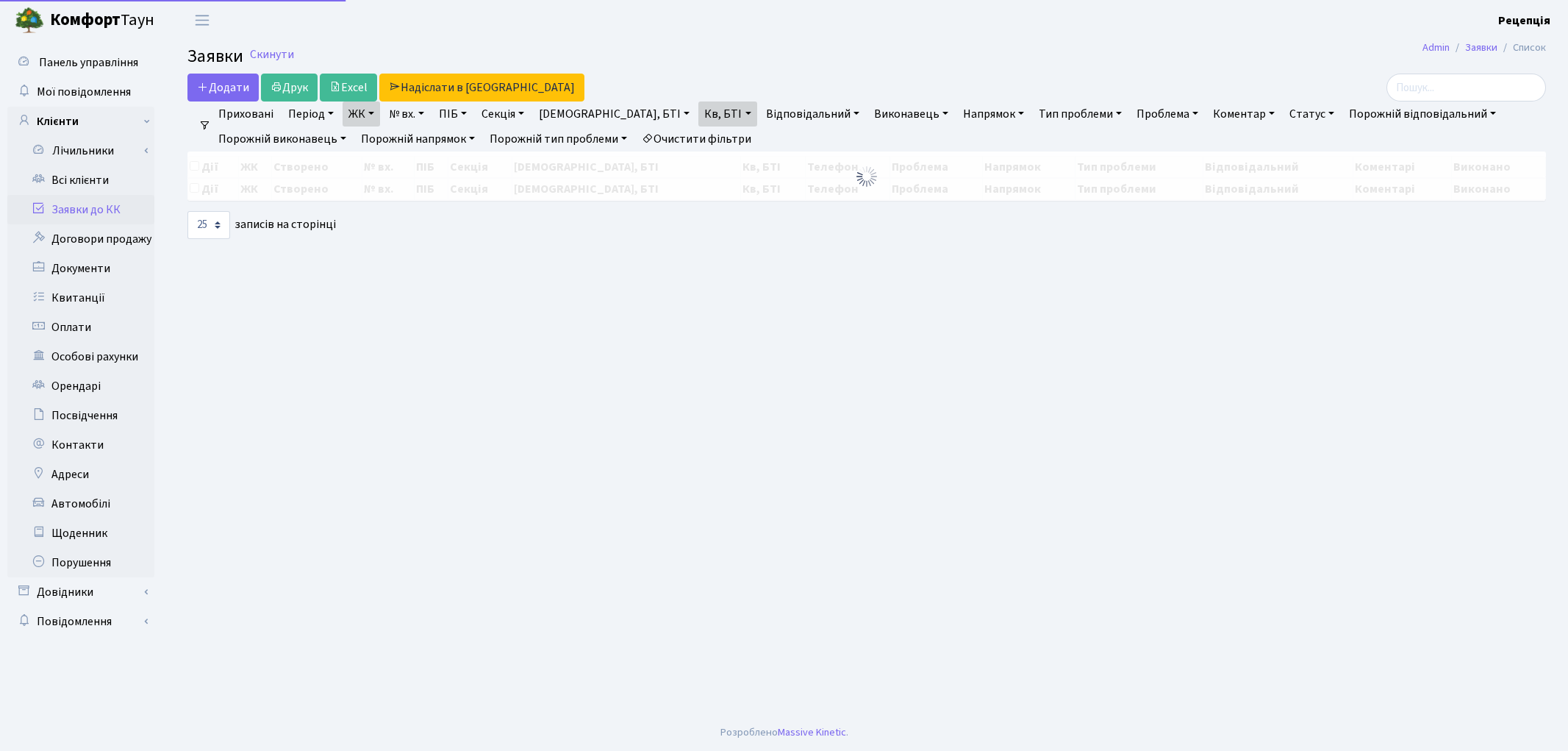
select select "25"
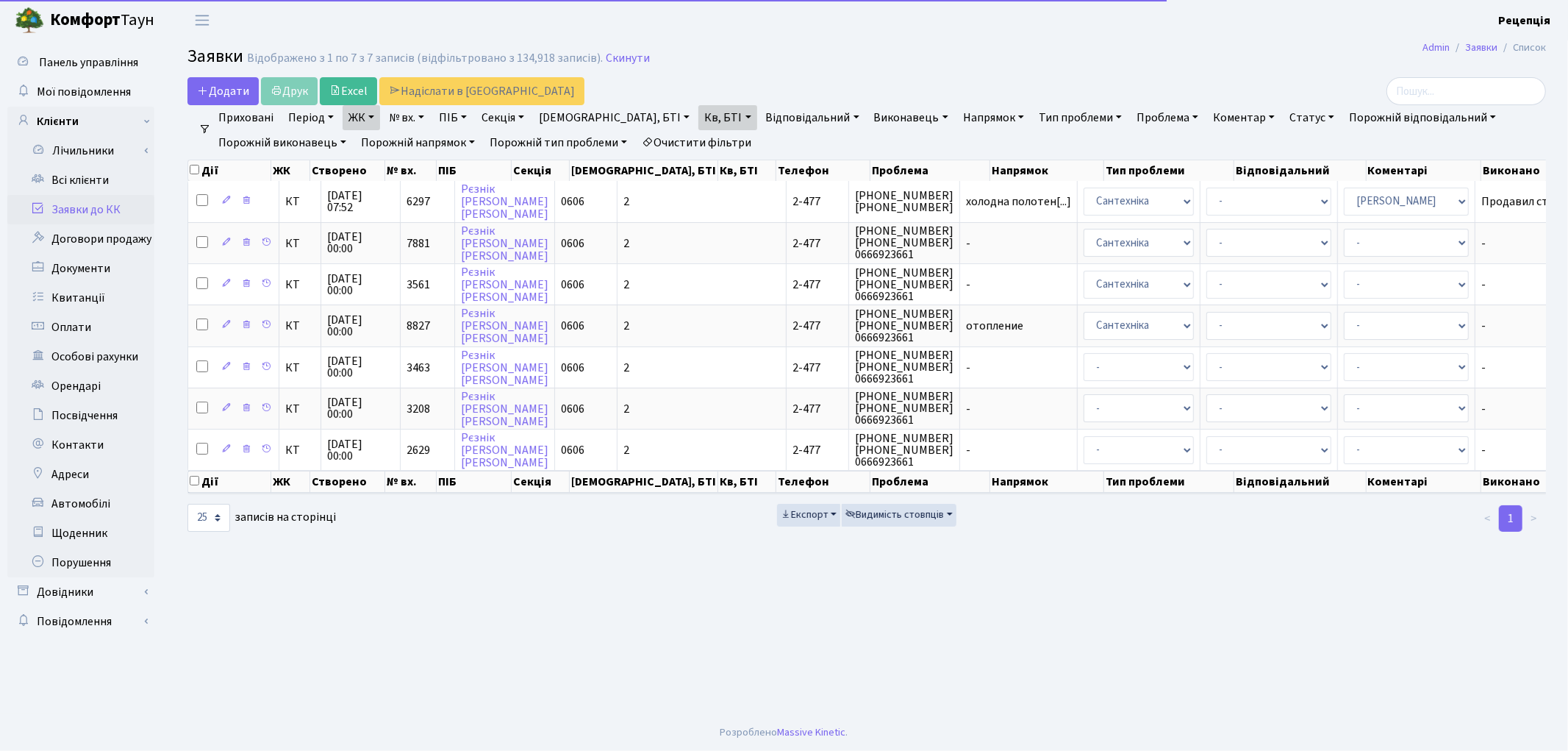
click at [689, 138] on link "Очистити фільтри" at bounding box center [696, 142] width 121 height 25
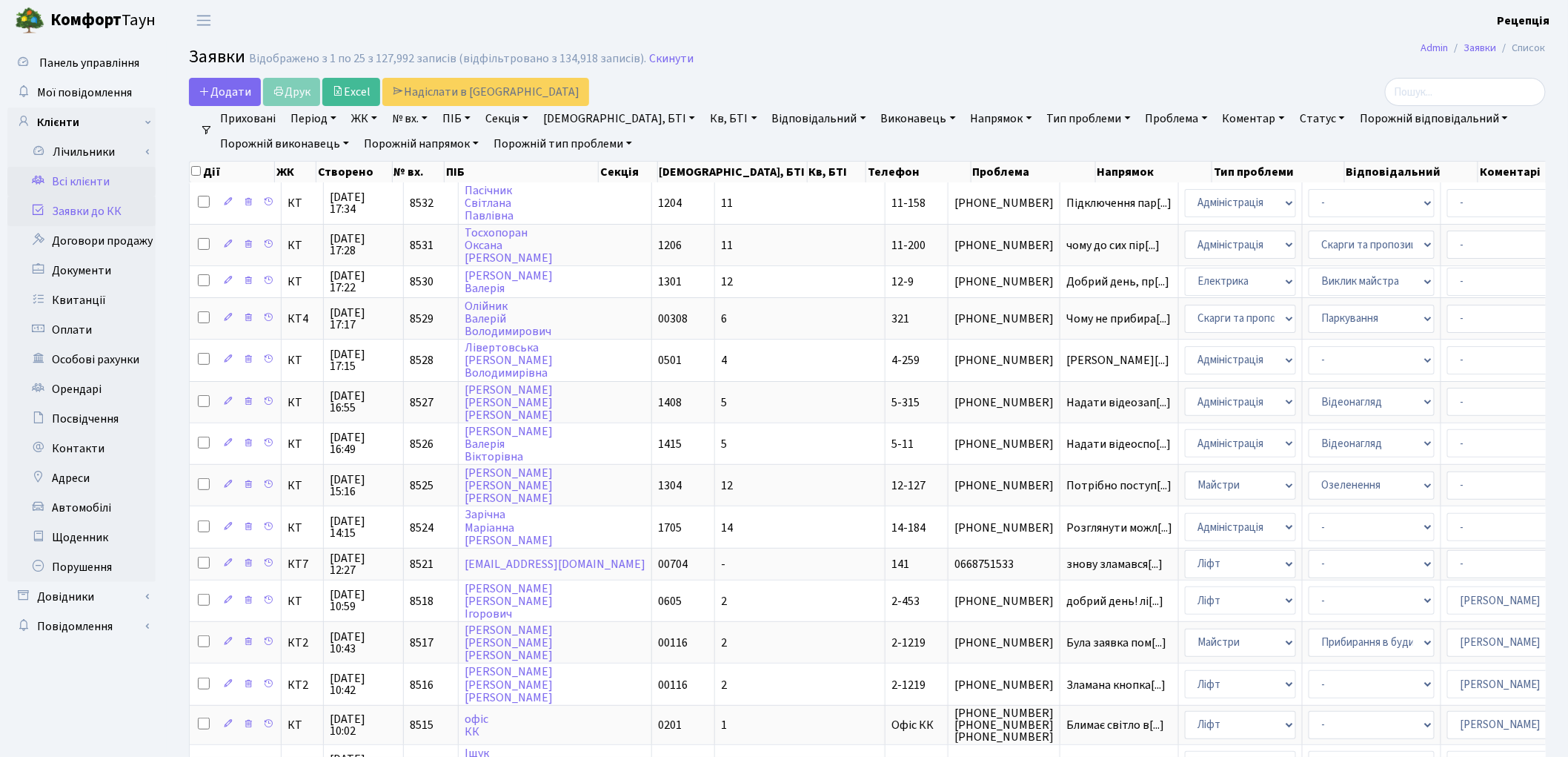
click at [129, 174] on link "Всі клієнти" at bounding box center [81, 182] width 149 height 30
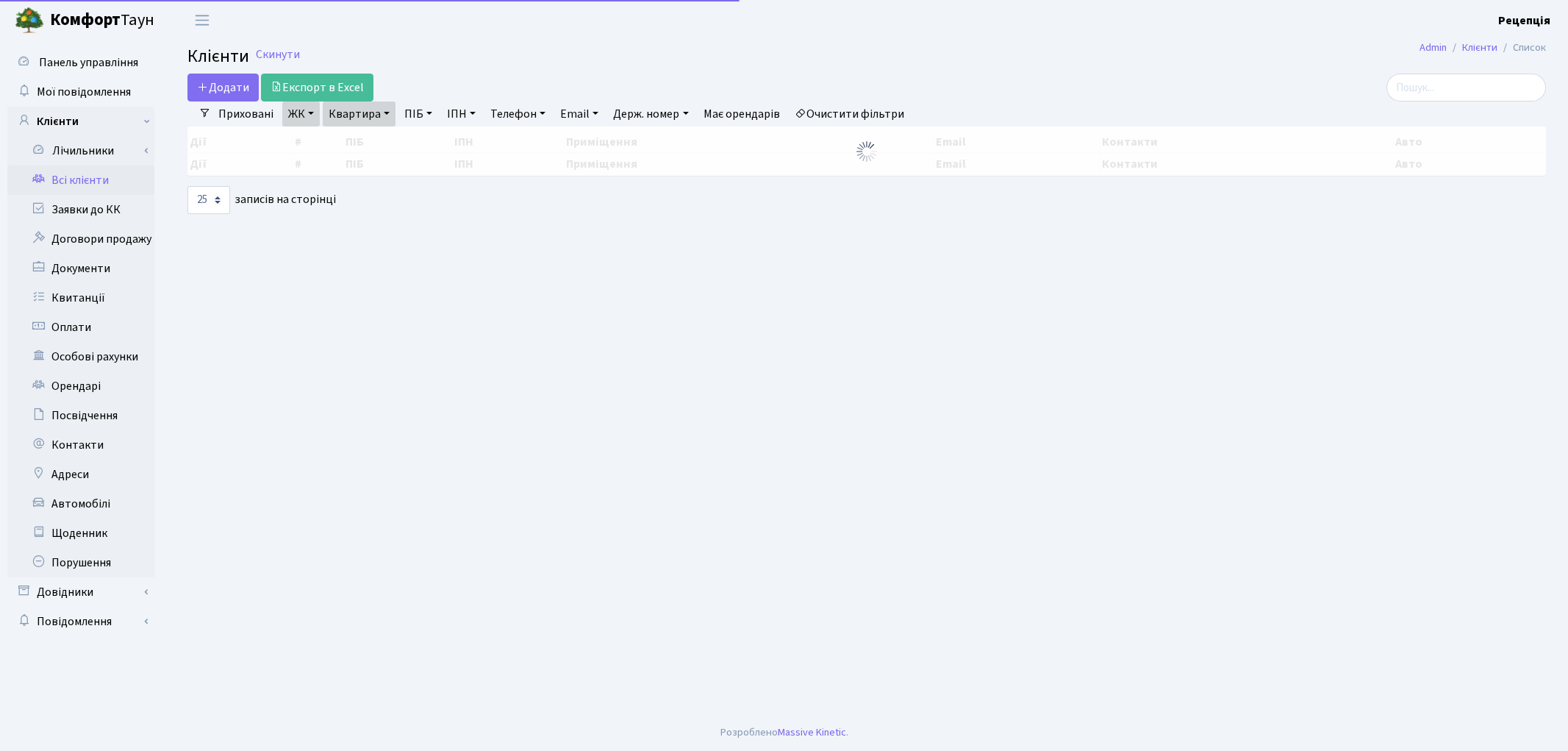
select select "25"
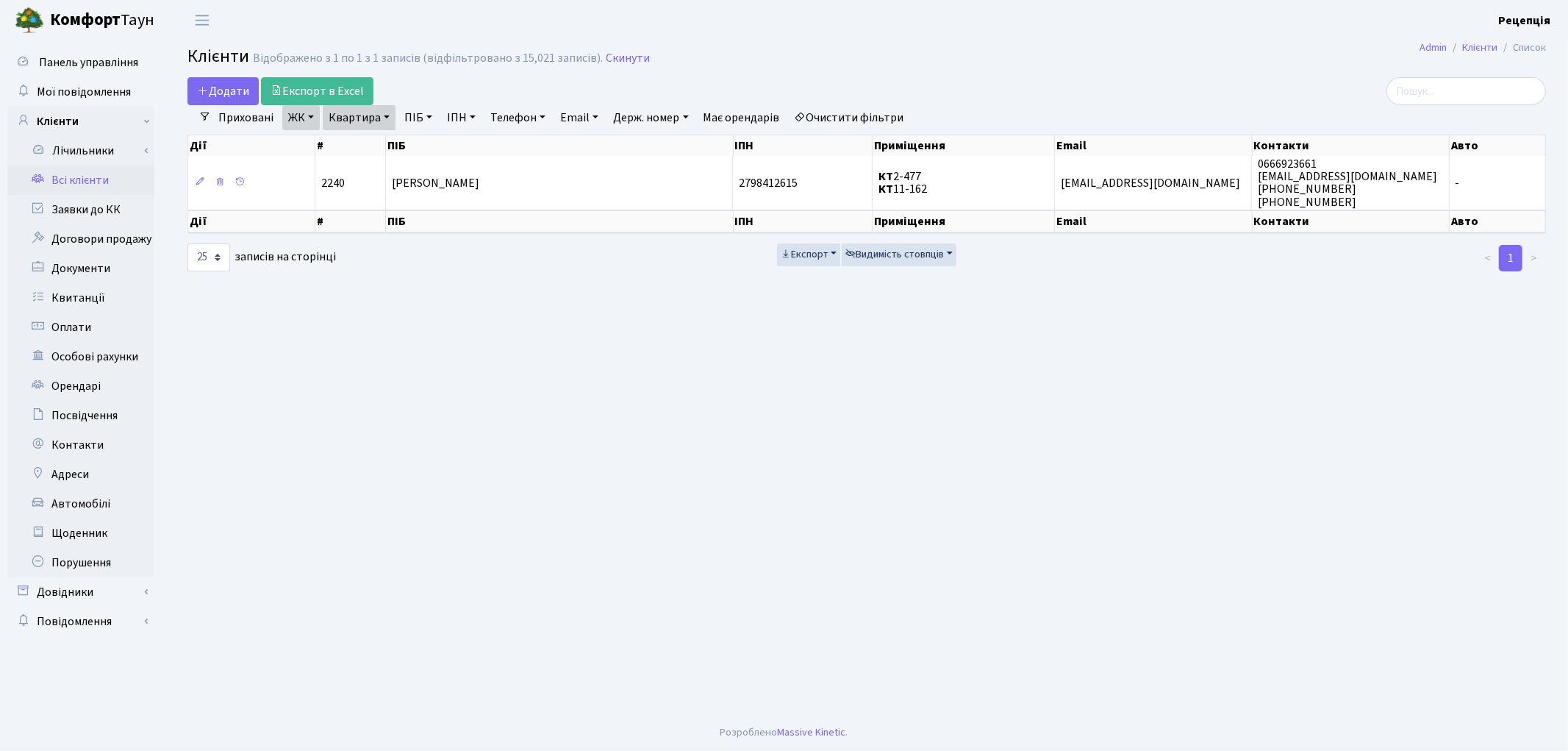
click at [831, 115] on link "Очистити фільтри" at bounding box center [849, 117] width 121 height 25
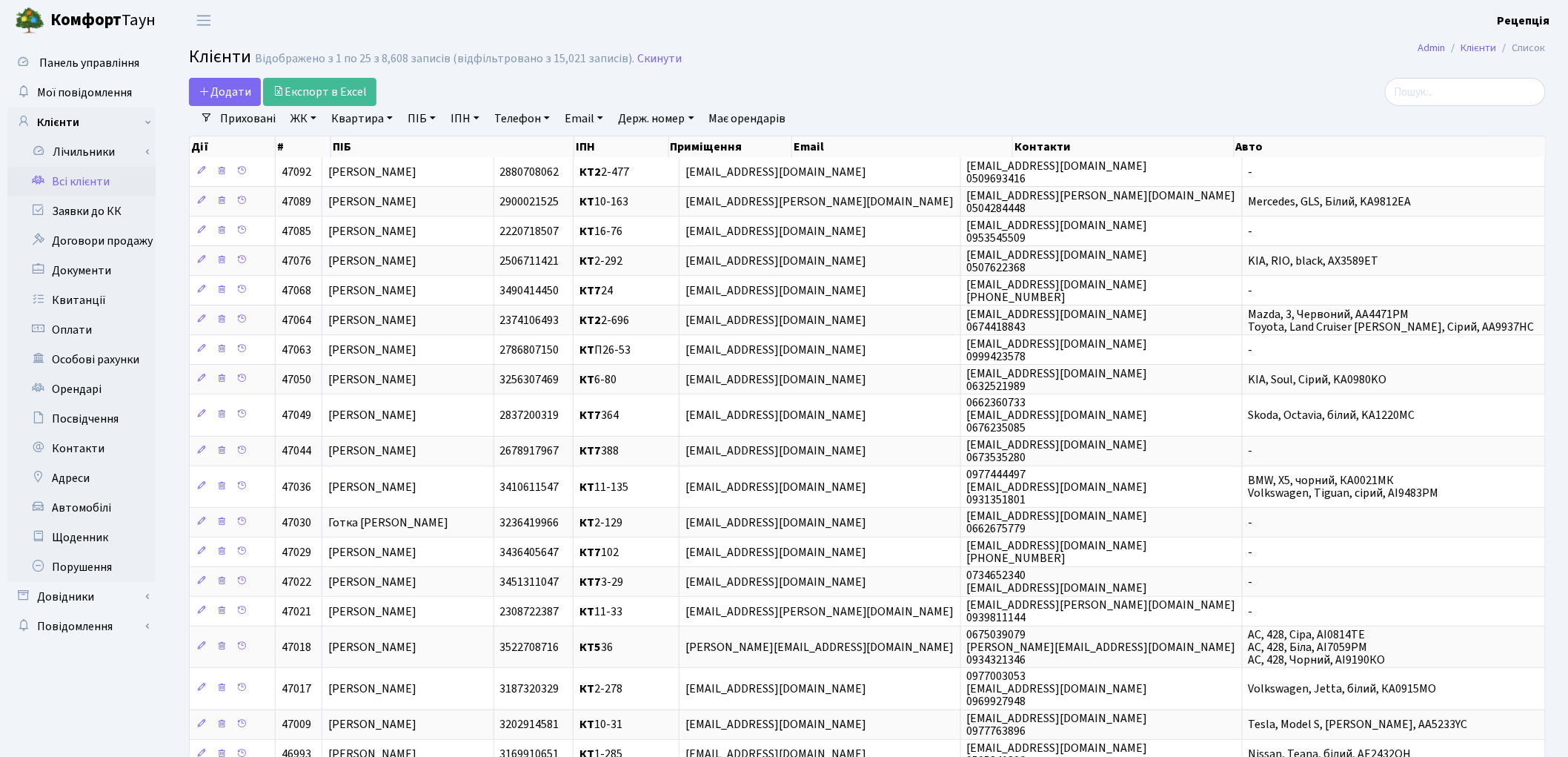
click at [314, 116] on link "ЖК" at bounding box center [303, 118] width 38 height 25
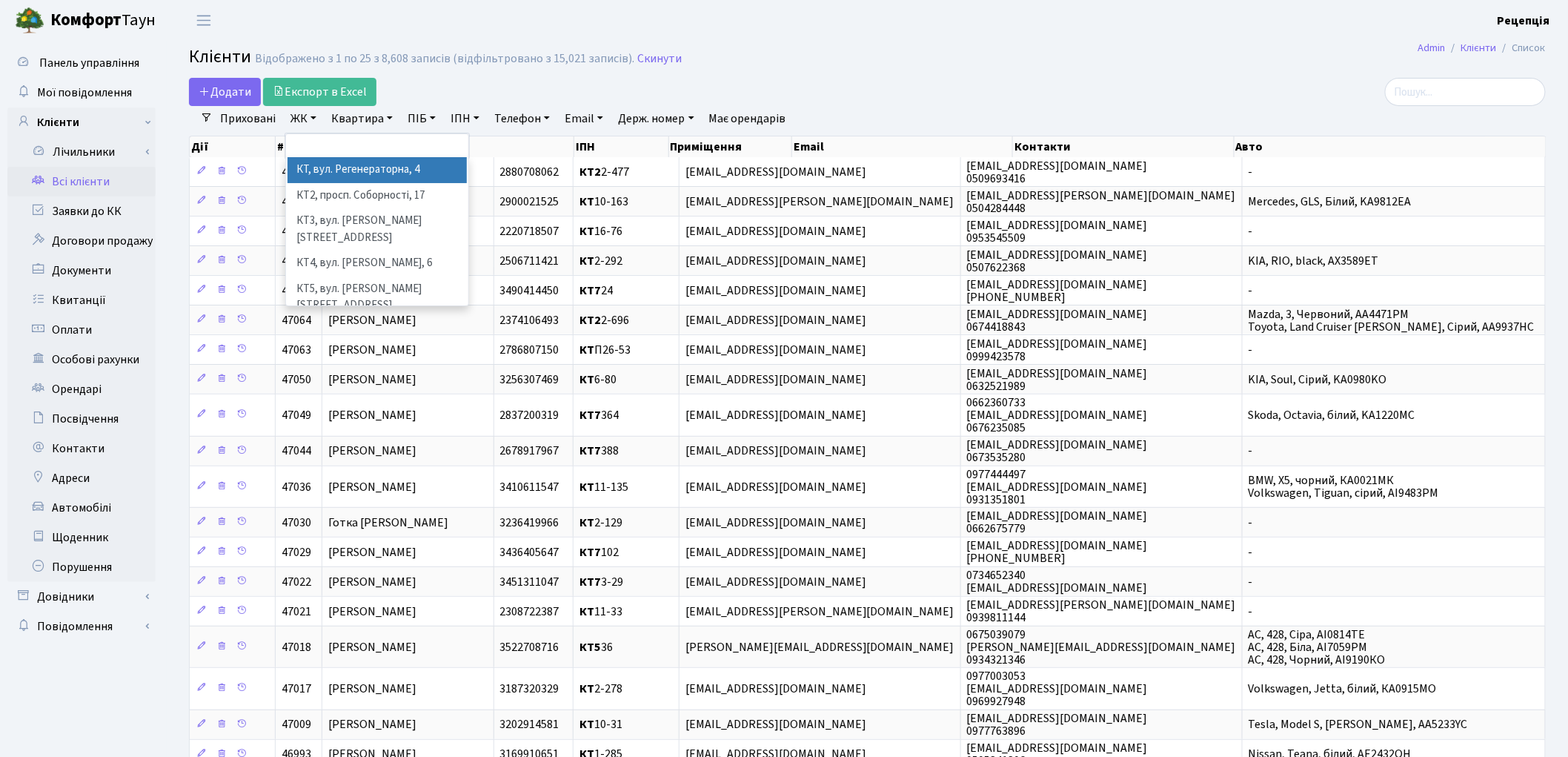
click at [331, 162] on li "КТ, вул. Регенераторна, 4" at bounding box center [377, 170] width 179 height 26
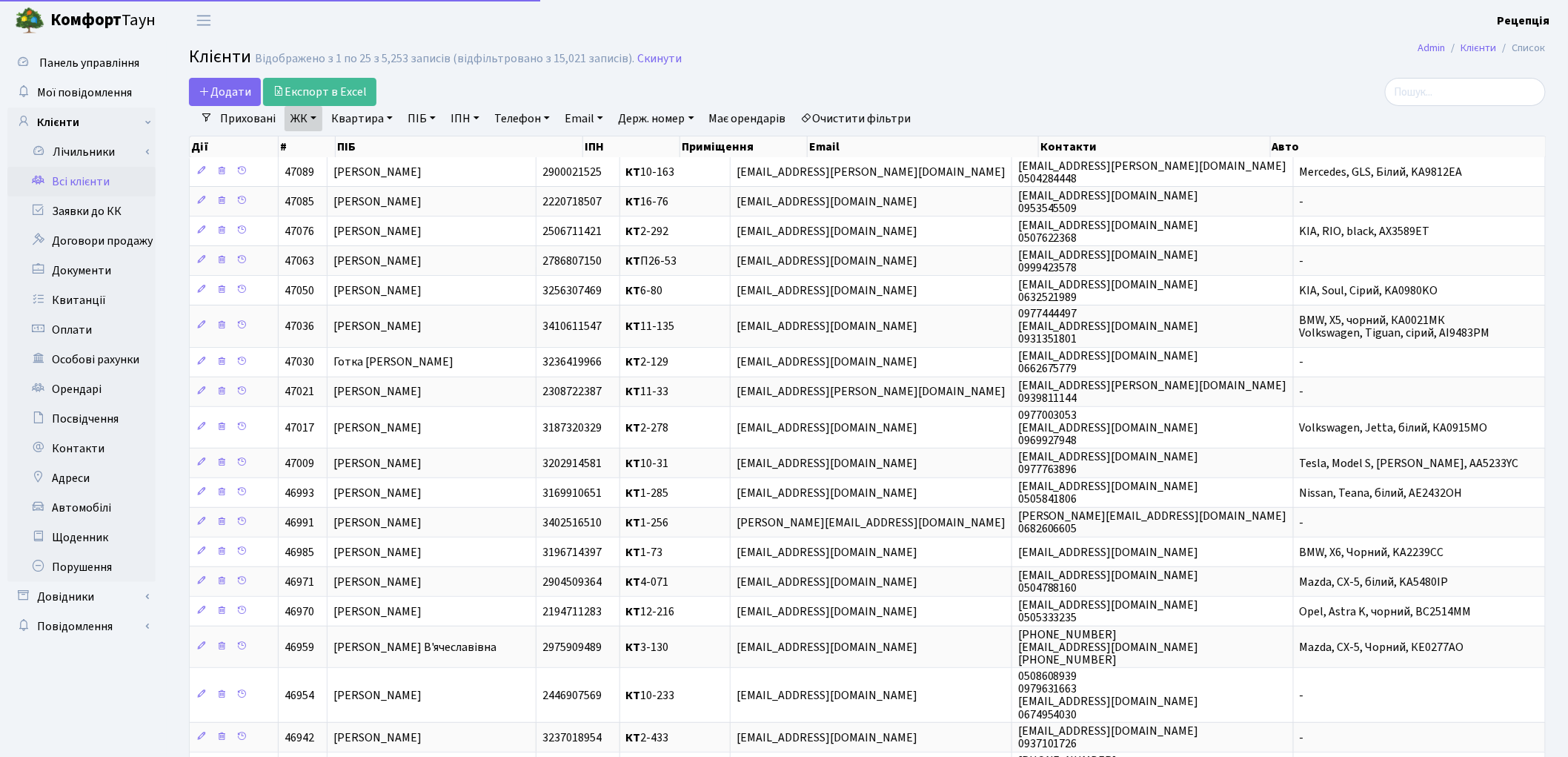
click at [360, 121] on link "Квартира" at bounding box center [361, 118] width 73 height 25
type input "2-40"
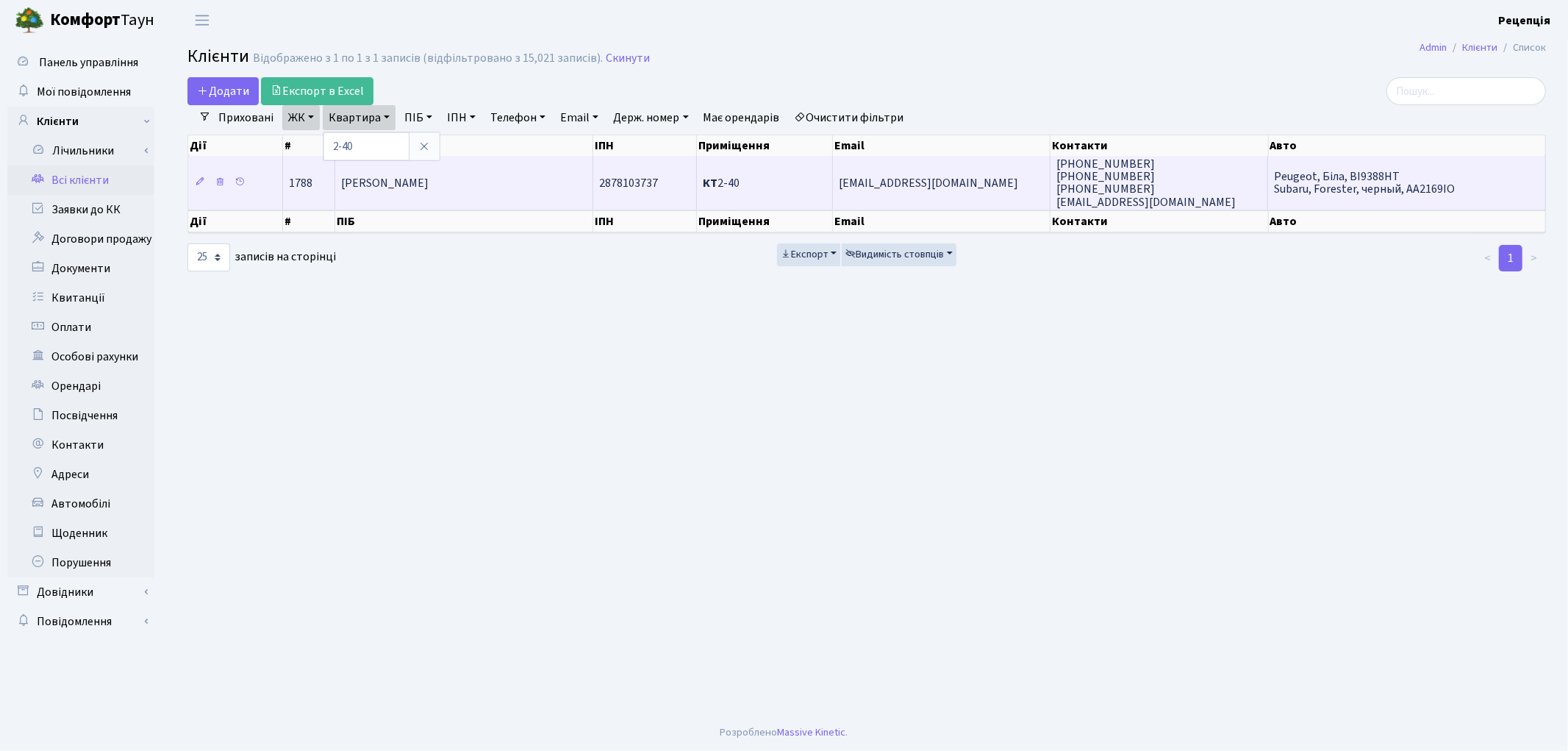
click at [427, 171] on td "Рибальченко Дмитро Юрійович" at bounding box center [465, 183] width 258 height 53
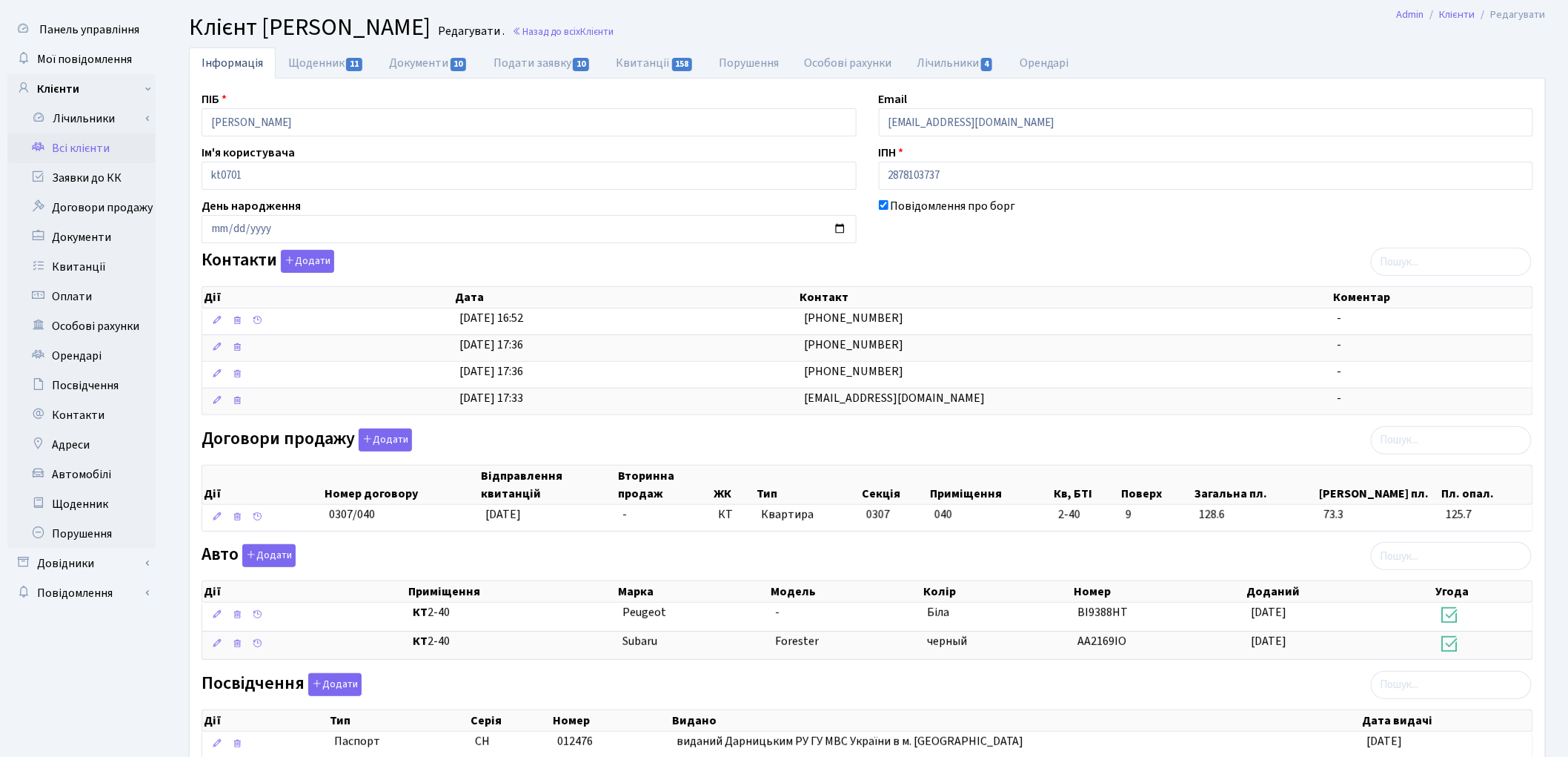
scroll to position [31, 0]
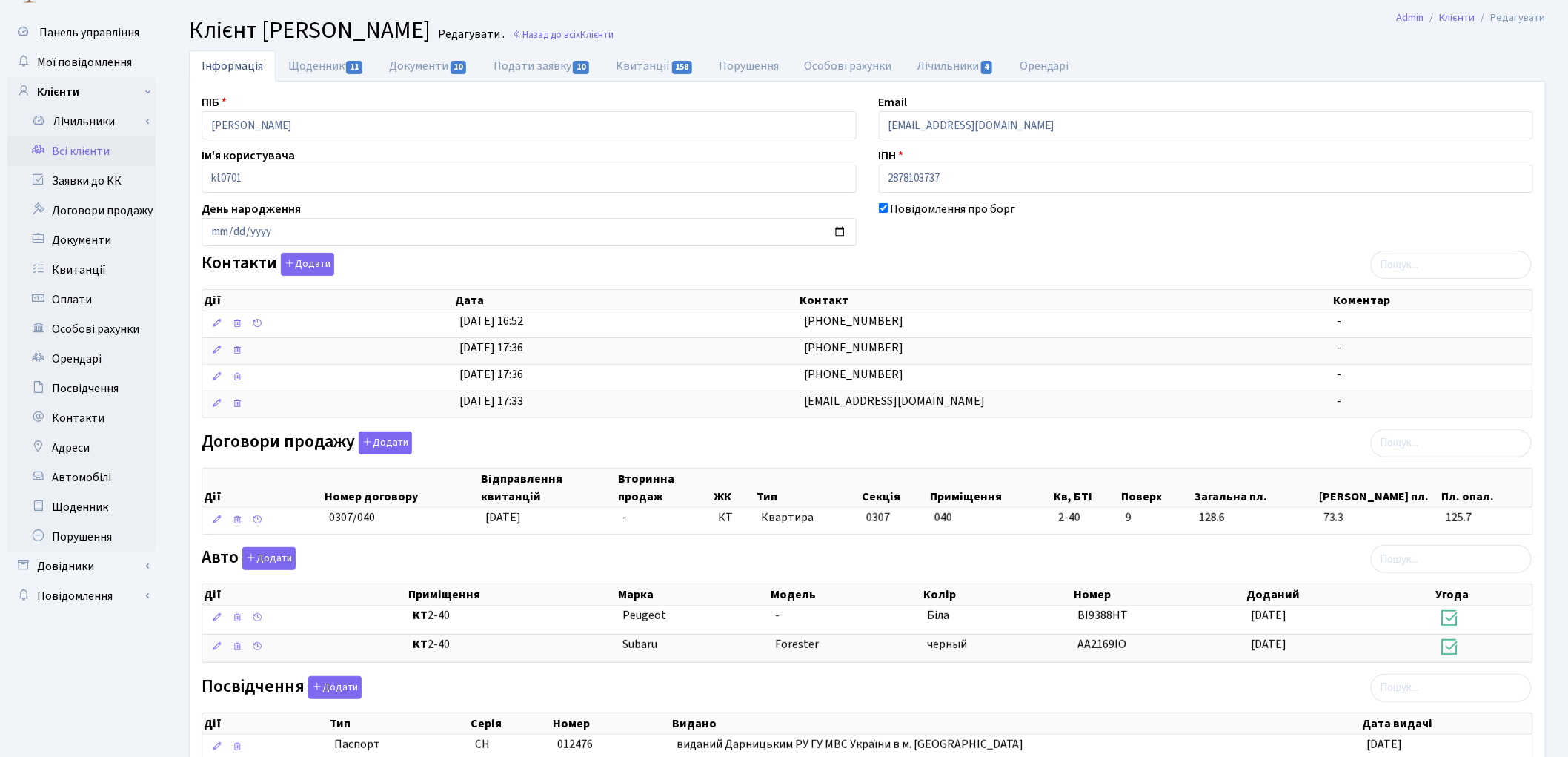
click at [86, 142] on link "Всі клієнти" at bounding box center [81, 151] width 149 height 30
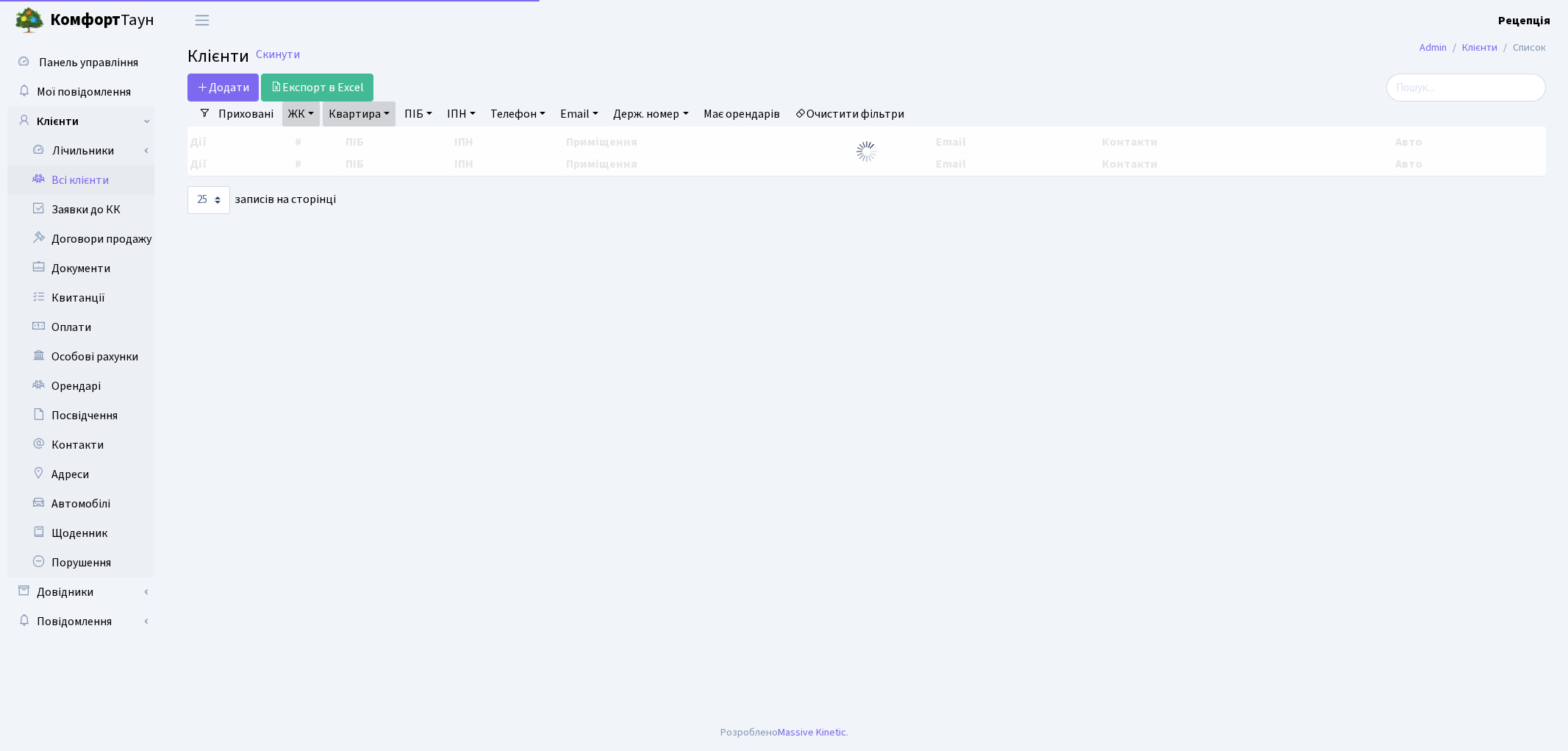
select select "25"
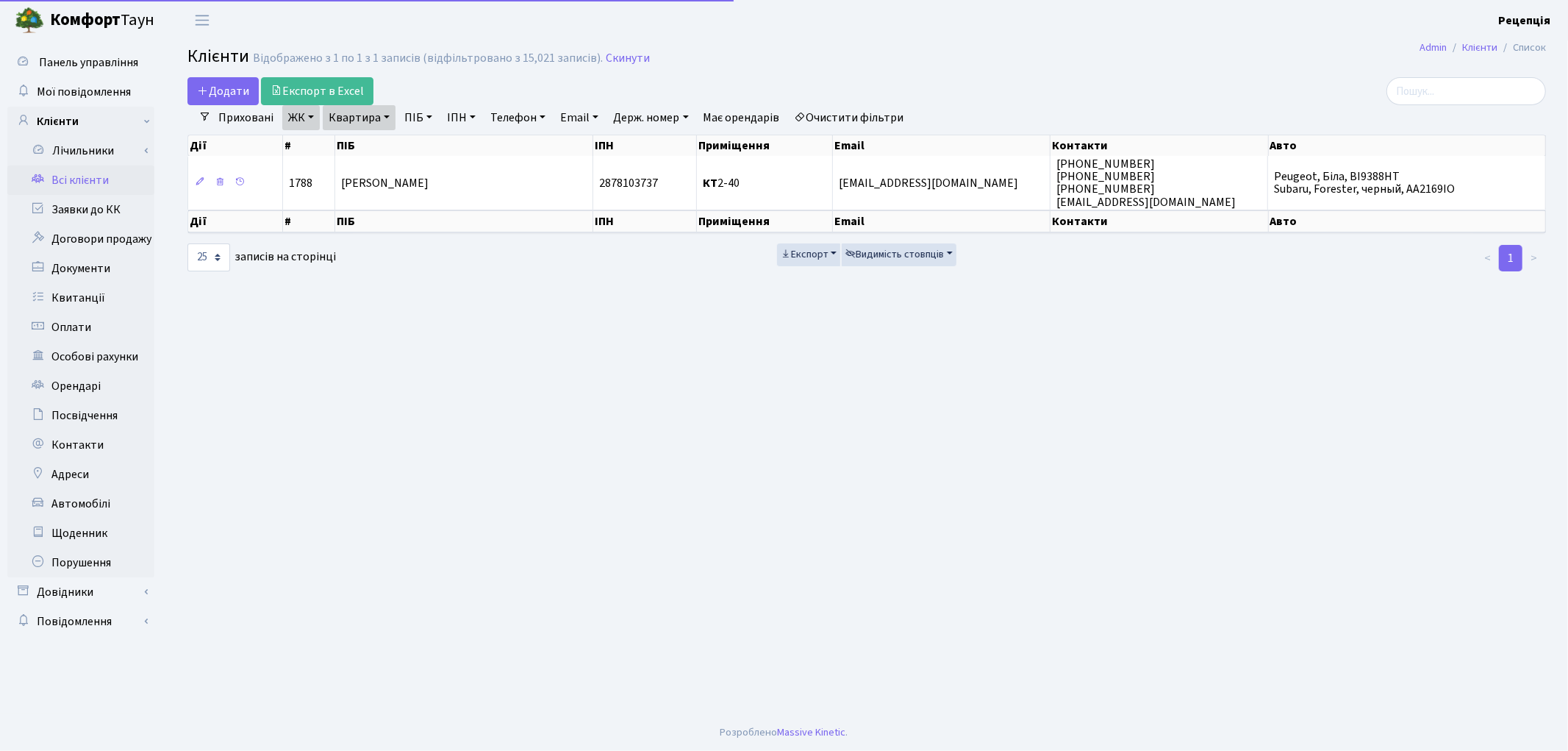
click at [854, 114] on link "Очистити фільтри" at bounding box center [849, 117] width 121 height 25
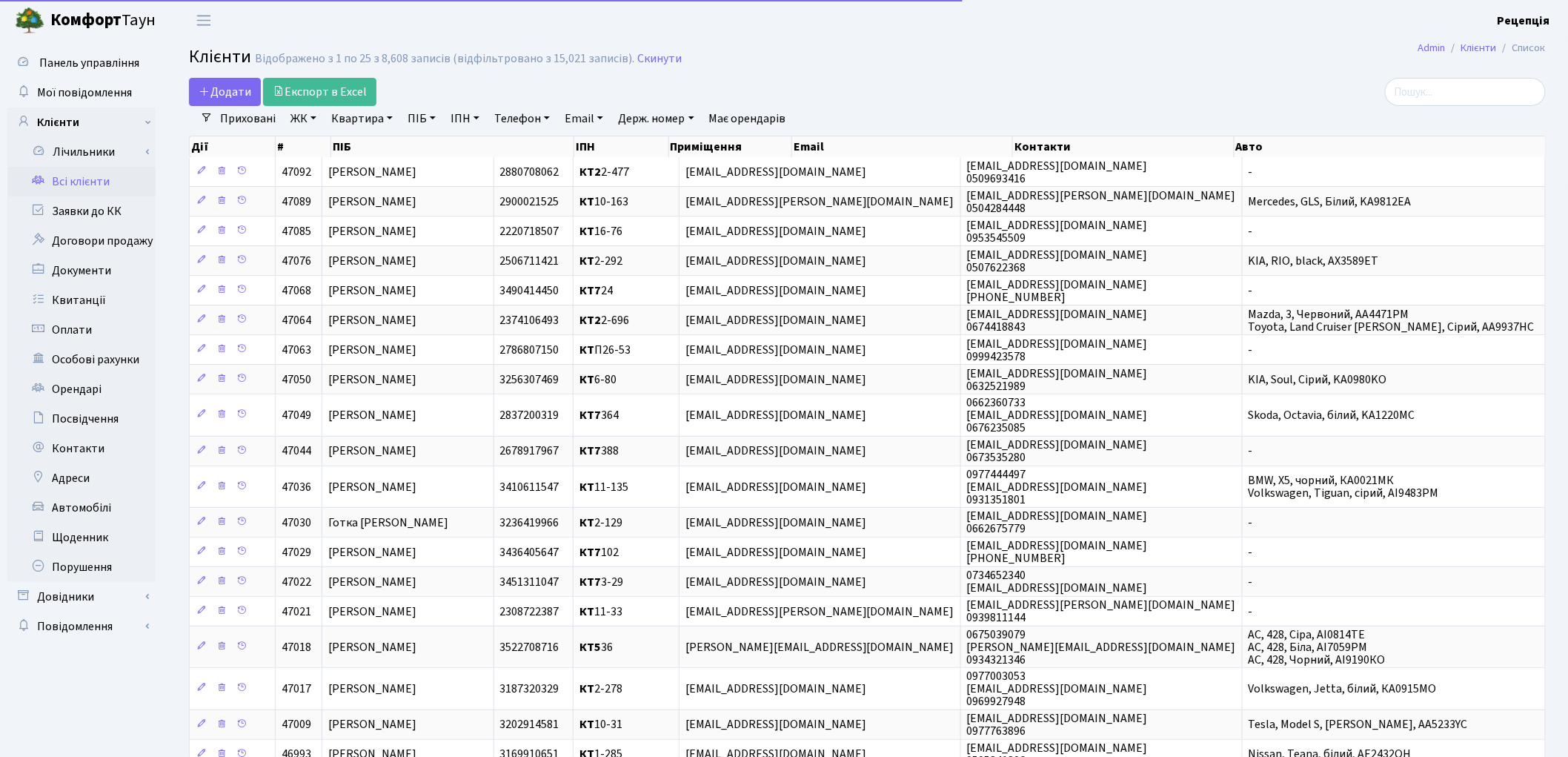
click at [307, 112] on link "ЖК" at bounding box center [303, 118] width 38 height 25
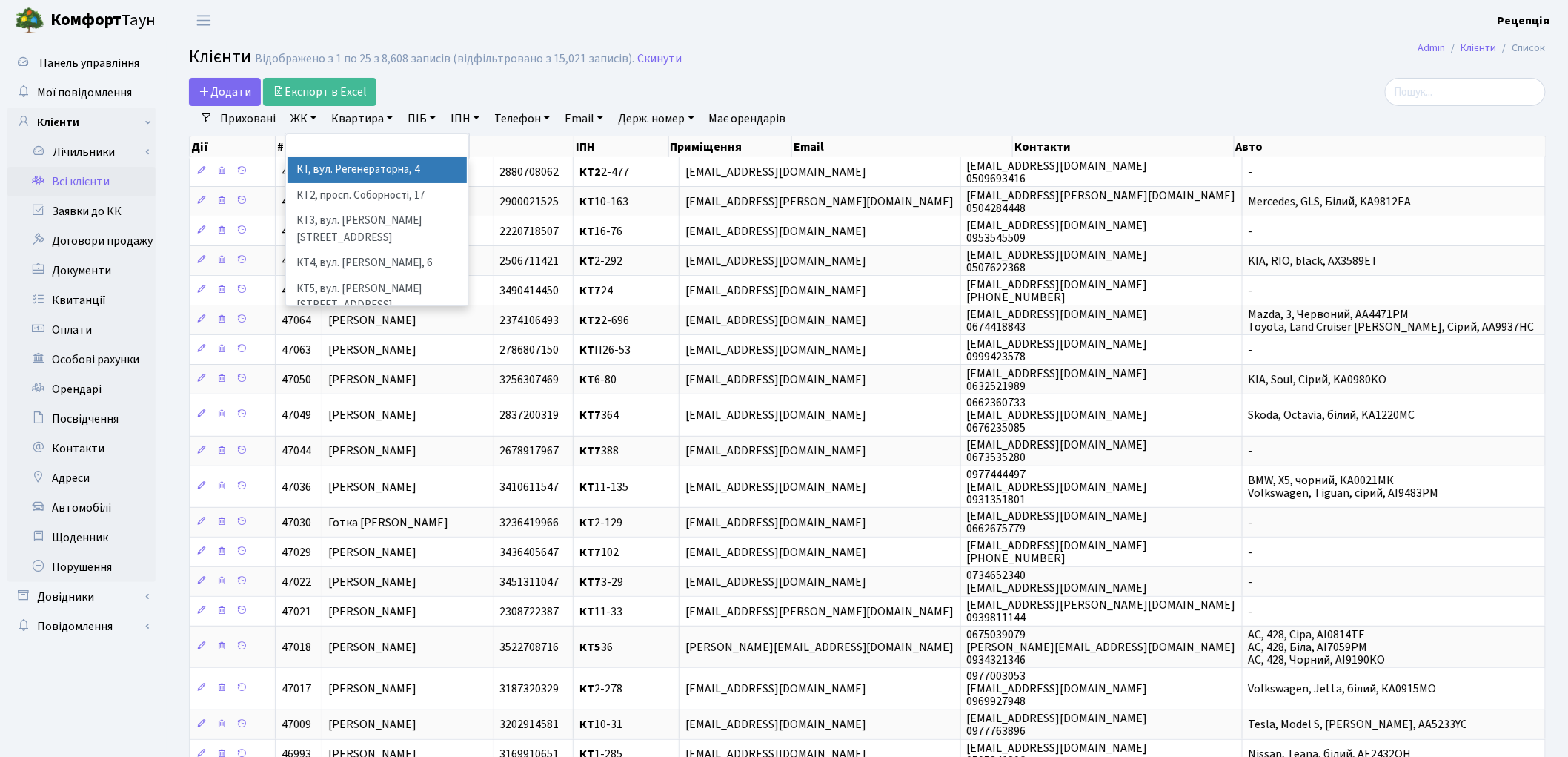
click at [341, 165] on li "КТ, вул. Регенераторна, 4" at bounding box center [377, 170] width 179 height 26
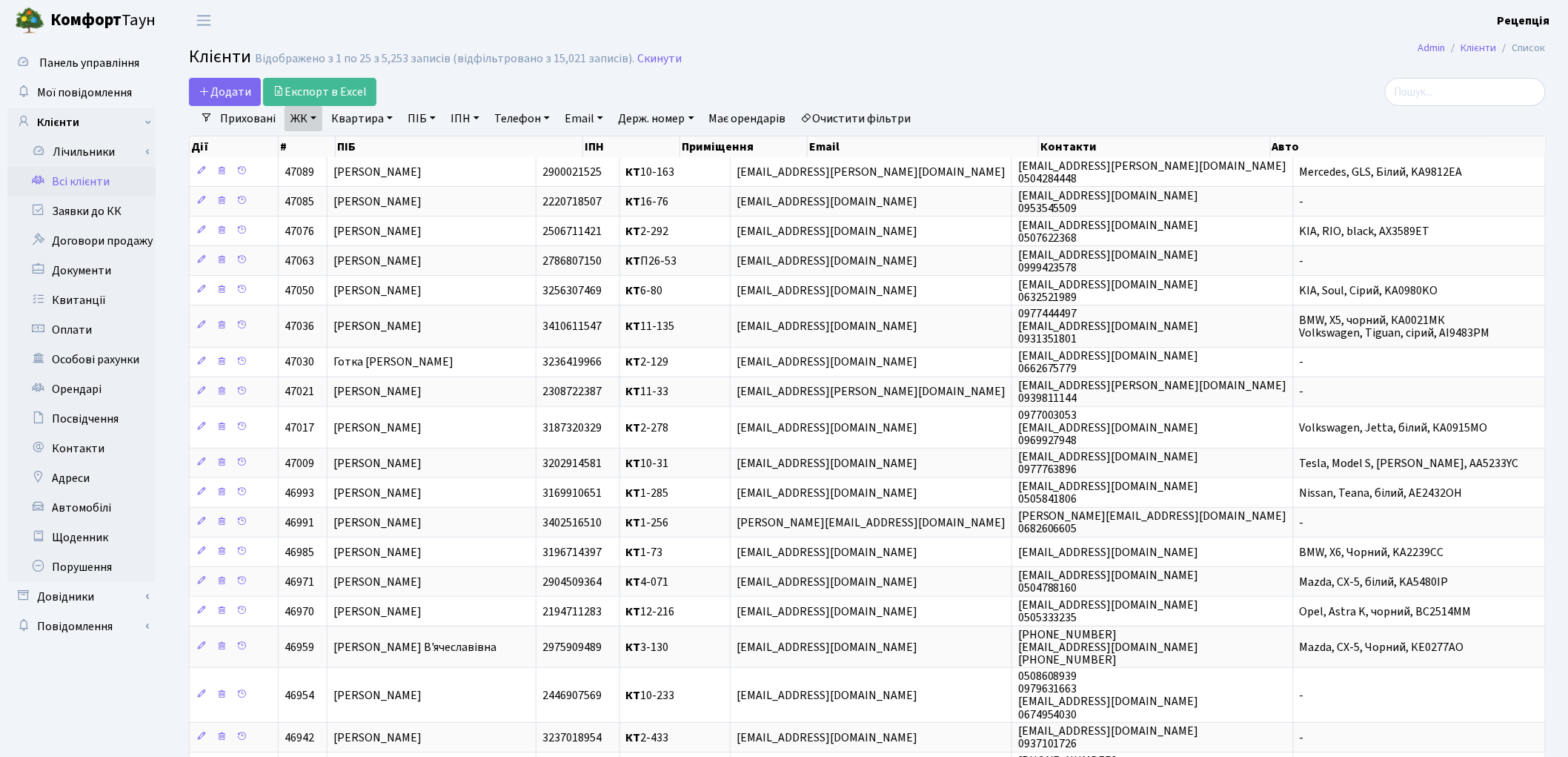
click at [386, 124] on link "Квартира" at bounding box center [361, 118] width 73 height 25
type input "2-348"
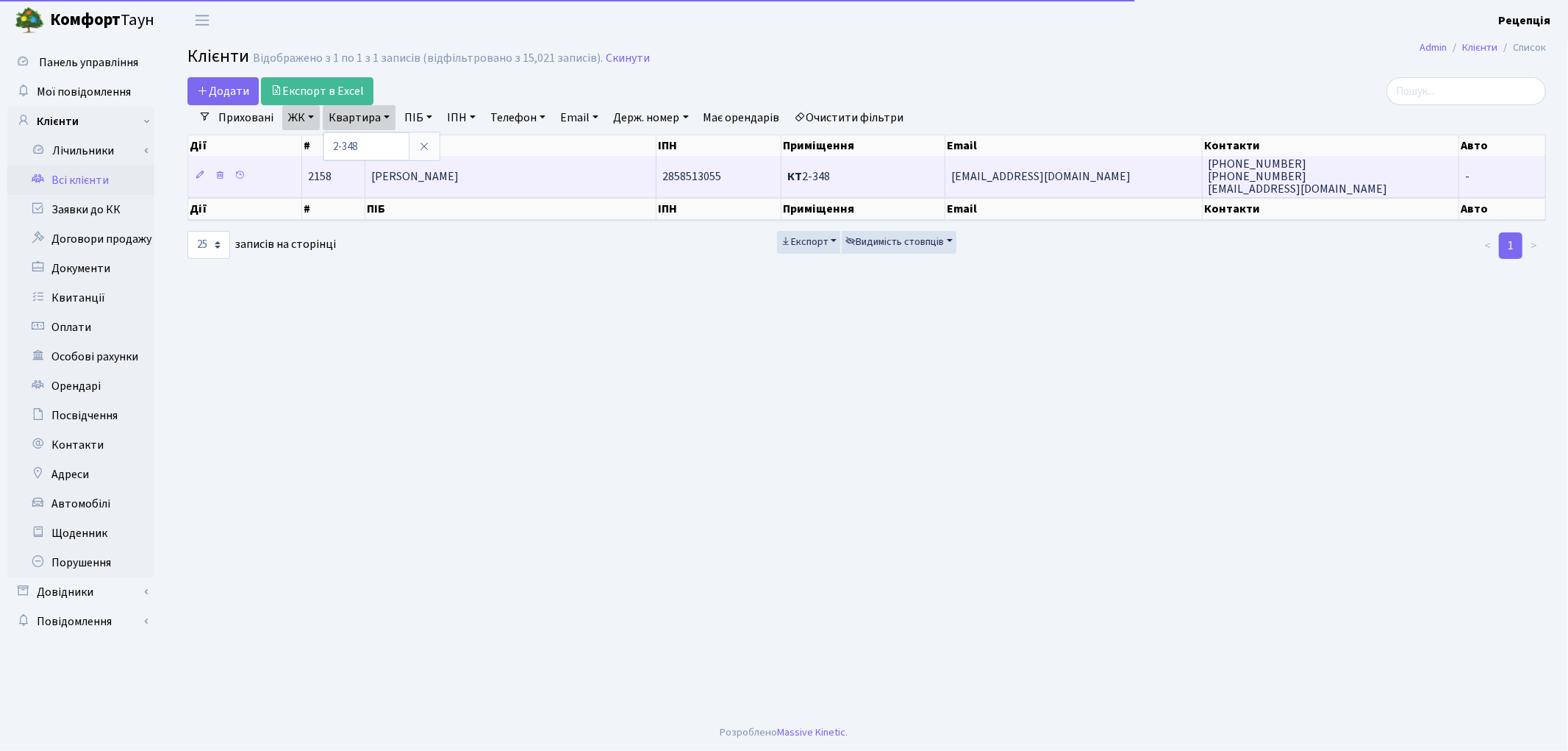
click at [412, 176] on span "[PERSON_NAME]" at bounding box center [415, 176] width 88 height 16
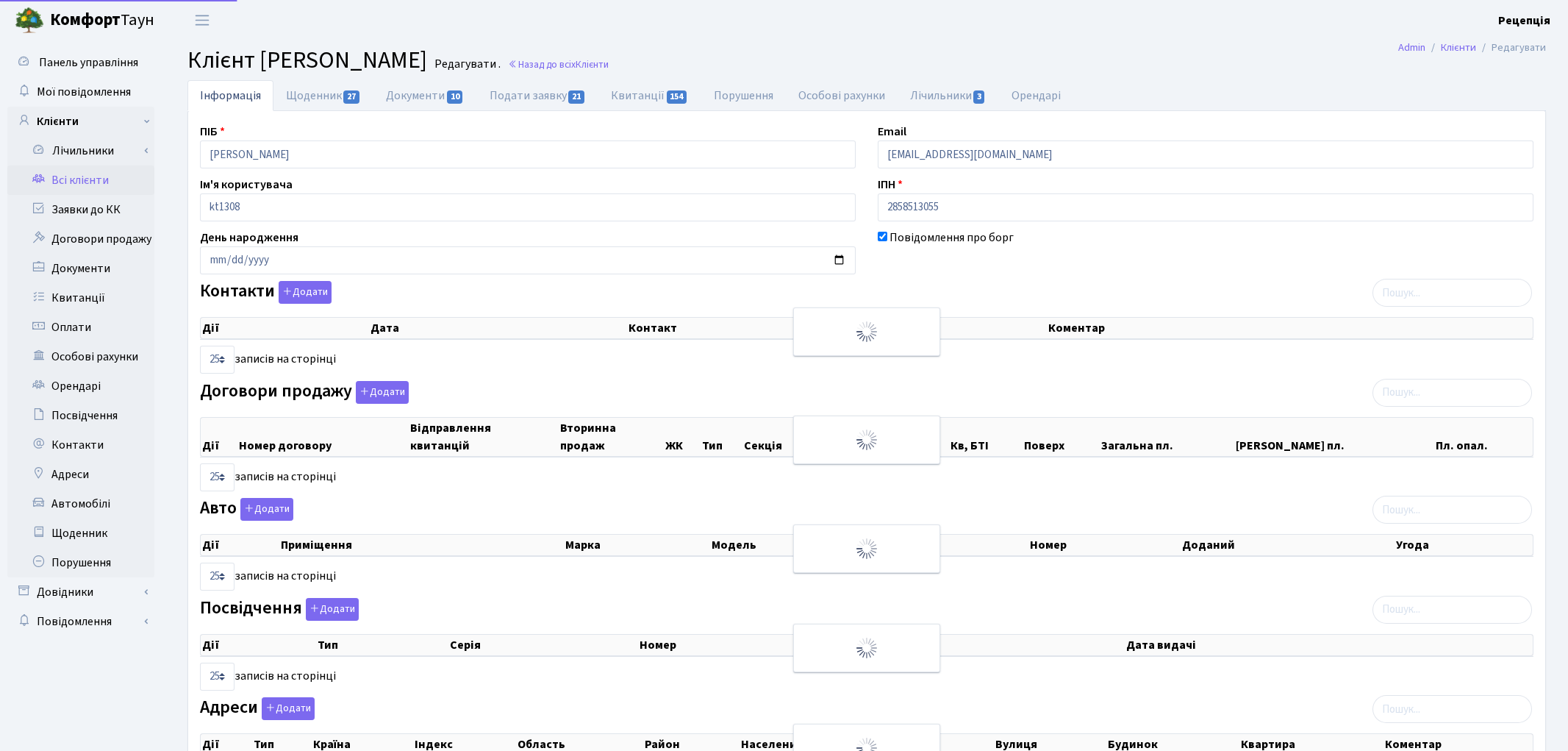
select select "25"
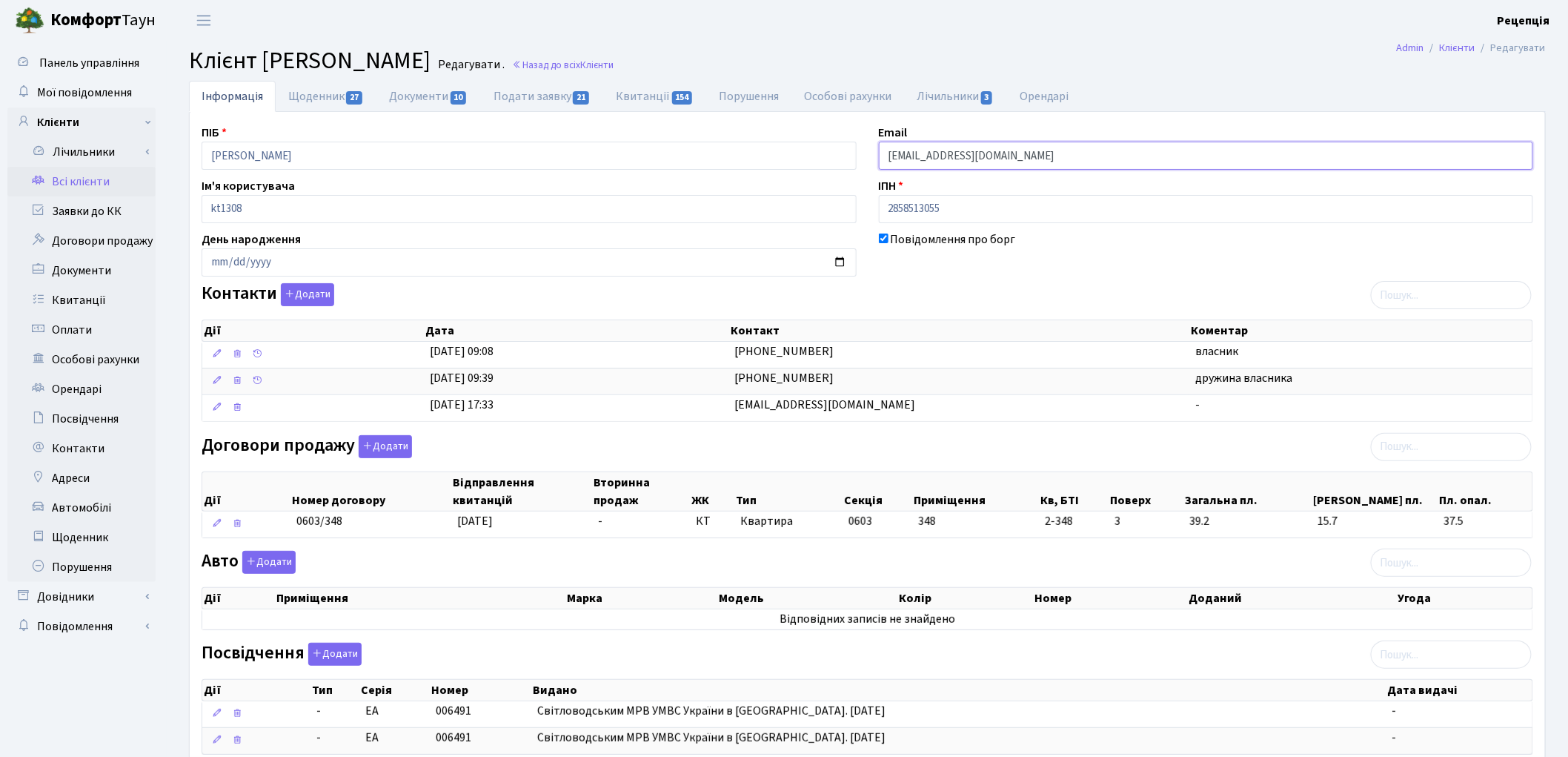
drag, startPoint x: 1051, startPoint y: 149, endPoint x: 864, endPoint y: 153, distance: 187.0
click at [864, 153] on div "ПІБ [PERSON_NAME] Email [EMAIL_ADDRESS][DOMAIN_NAME] Ім'я користувача kt1308 ІП…" at bounding box center [868, 508] width 1354 height 769
click at [863, 440] on div "Договори продажу Додати Дії Номер договору Відправлення квитанцій Вторинна прод…" at bounding box center [868, 490] width 1354 height 109
click at [1029, 158] on input "[EMAIL_ADDRESS][DOMAIN_NAME]" at bounding box center [1207, 155] width 655 height 28
click at [953, 161] on input "[EMAIL_ADDRESS][DOMAIN_NAME]" at bounding box center [1207, 155] width 655 height 28
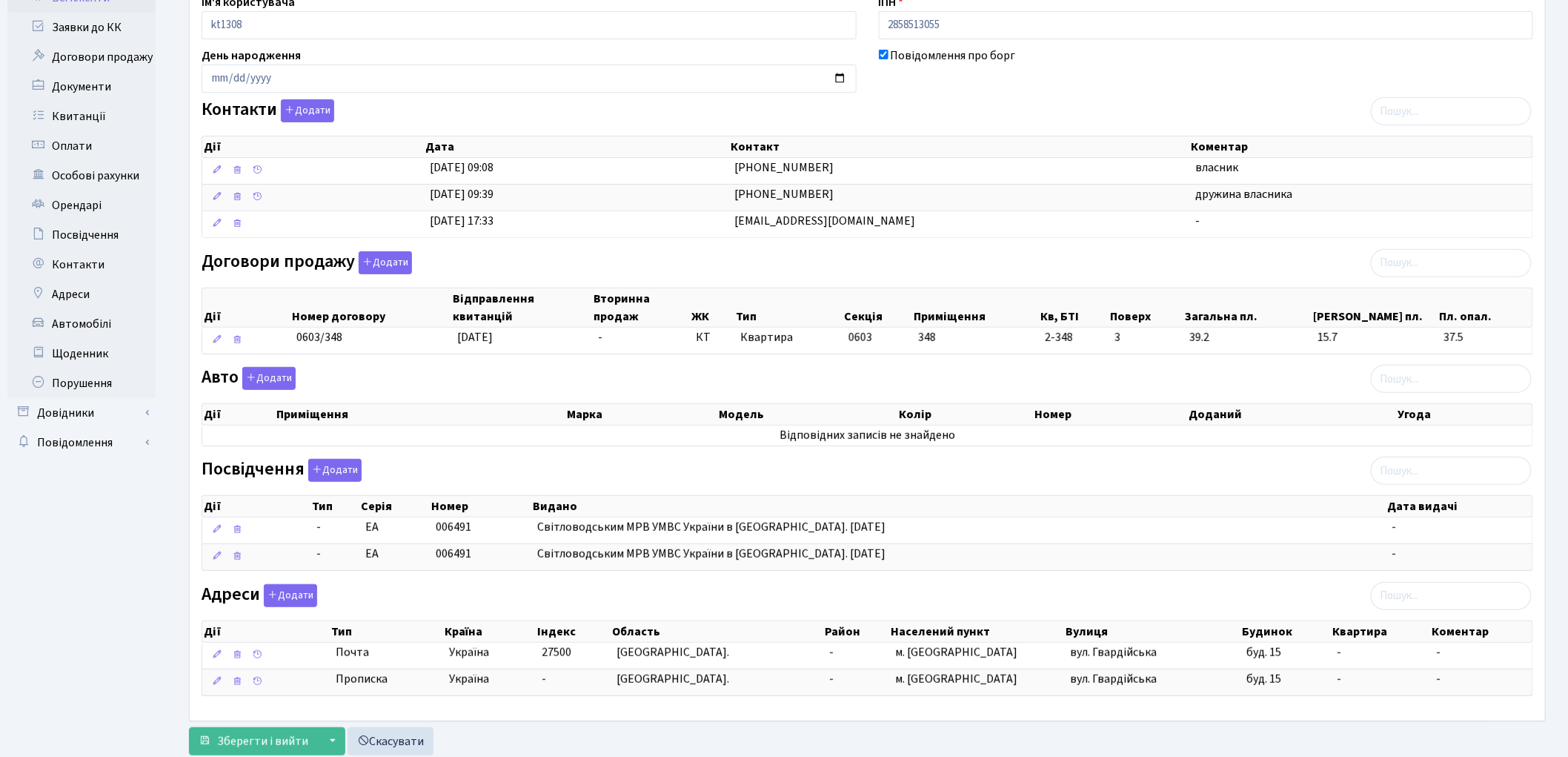
scroll to position [189, 0]
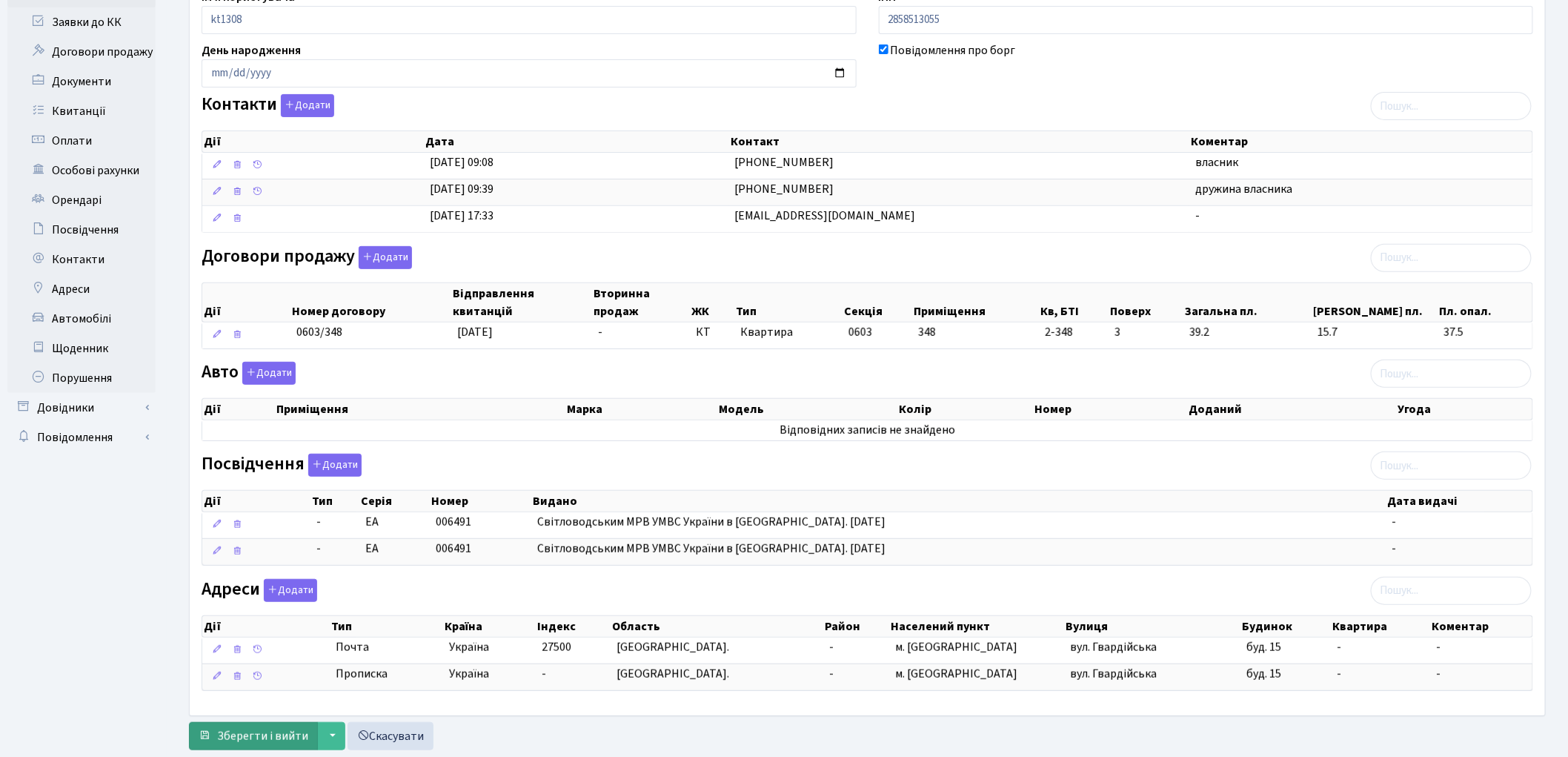
type input "[EMAIL_ADDRESS][DOMAIN_NAME]"
click at [279, 736] on span "Зберегти і вийти" at bounding box center [262, 736] width 91 height 16
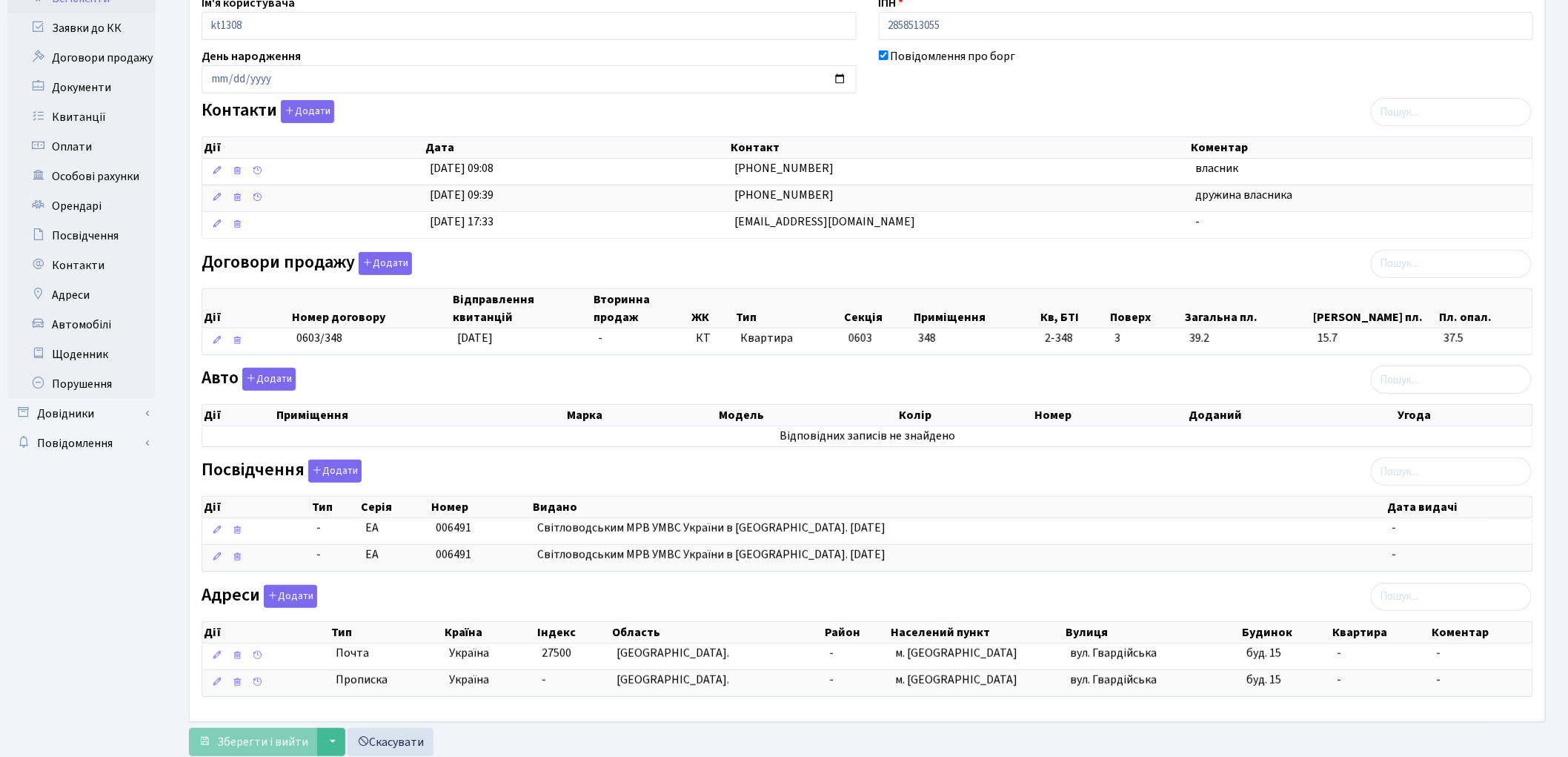
scroll to position [231, 0]
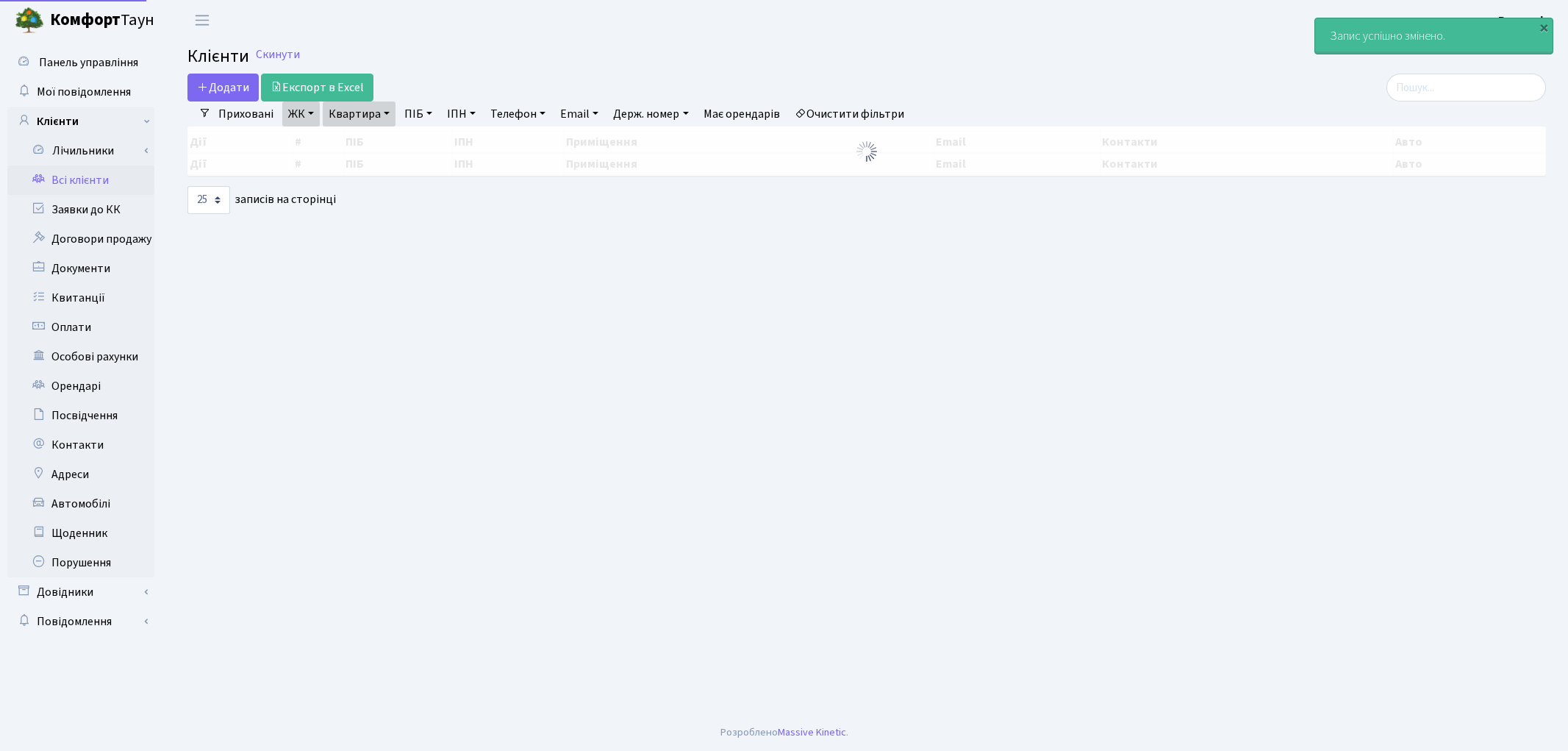
select select "25"
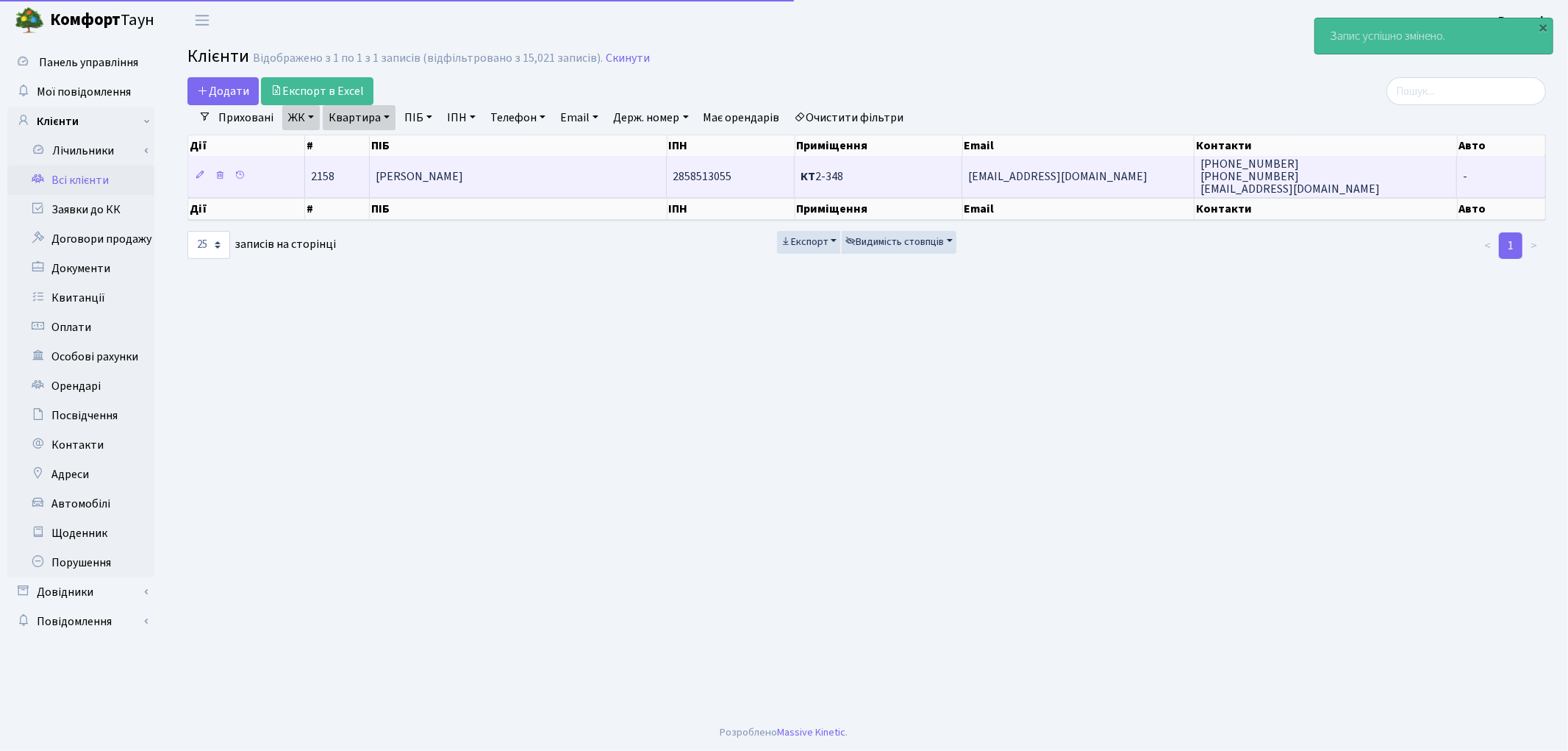
click at [537, 179] on td "[PERSON_NAME]" at bounding box center [519, 176] width 298 height 41
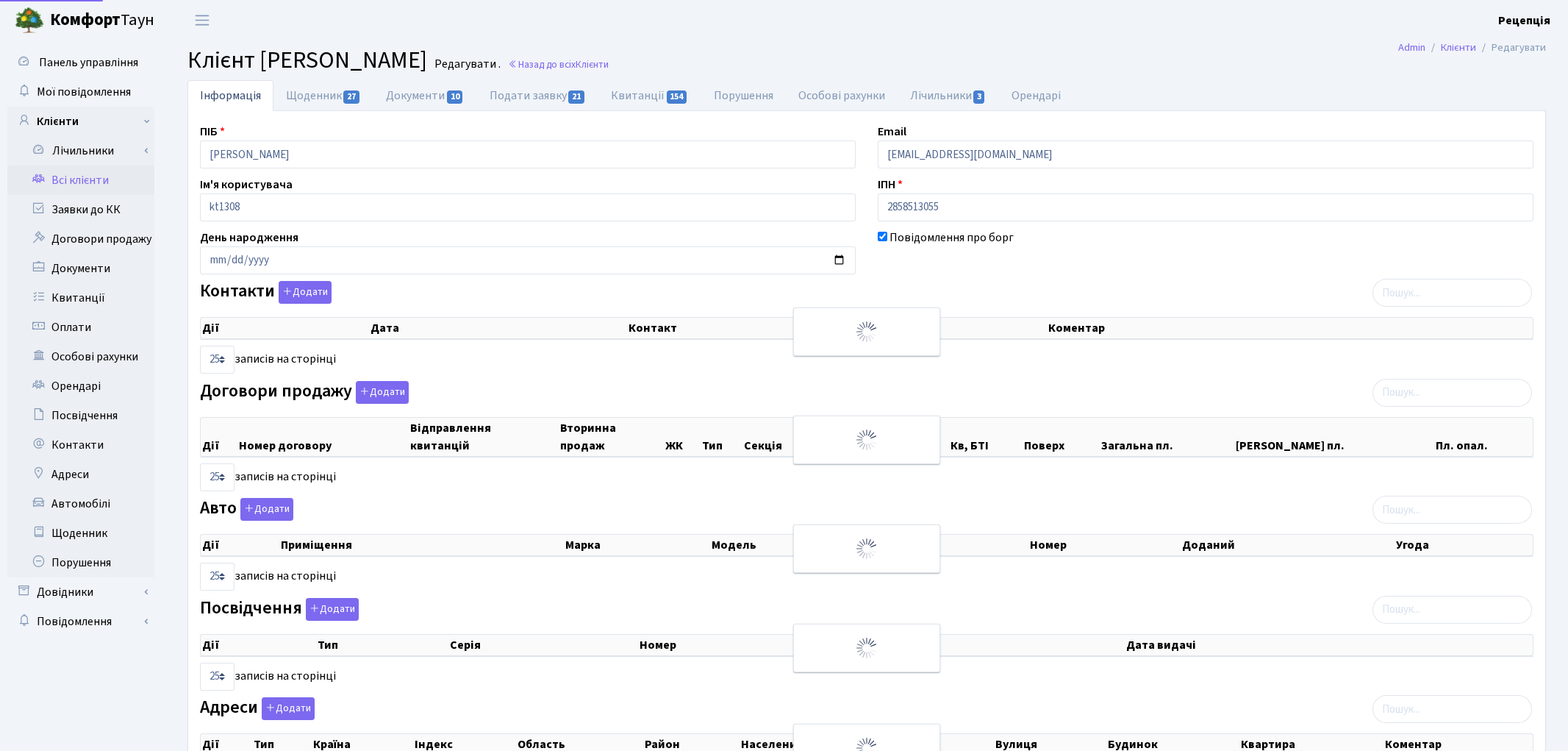
select select "25"
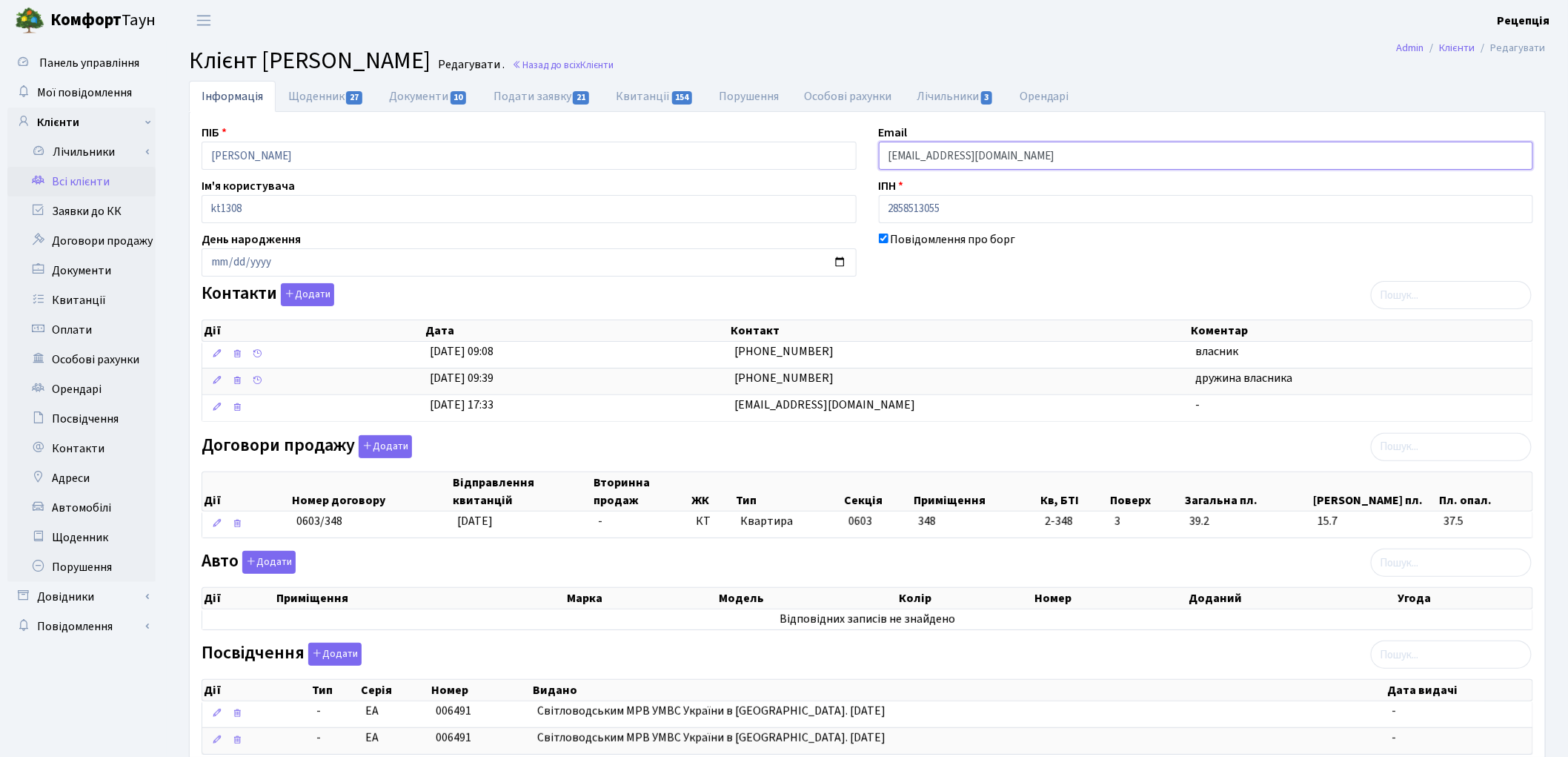
drag, startPoint x: 1020, startPoint y: 156, endPoint x: 843, endPoint y: 176, distance: 178.1
click at [843, 176] on div "ПІБ Комлач Олег Володимирович Email sclopendra@gmail.com Ім'я користувача kt130…" at bounding box center [868, 508] width 1354 height 769
click at [330, 294] on button "Додати" at bounding box center [308, 294] width 53 height 23
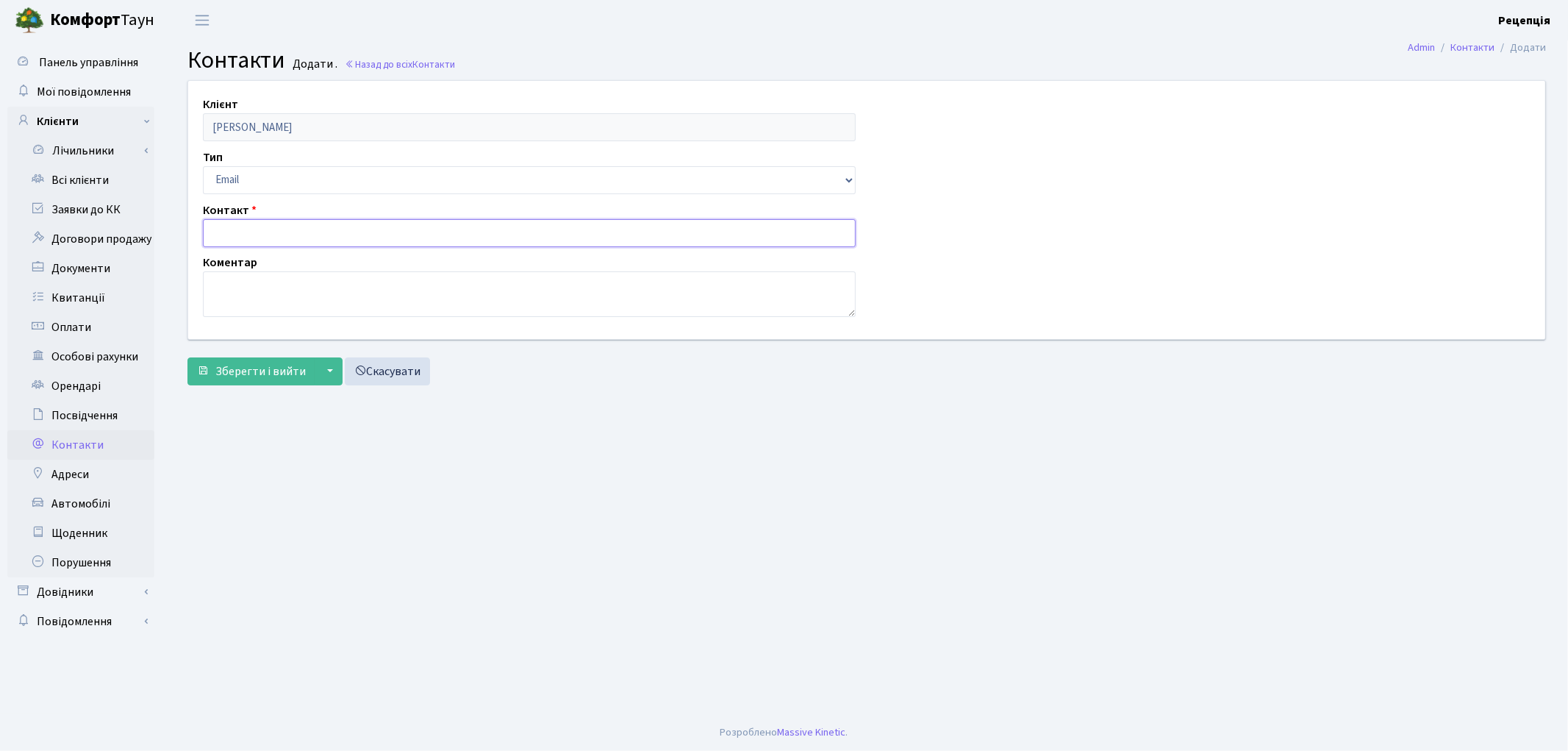
click at [282, 233] on input "text" at bounding box center [529, 233] width 653 height 28
paste input "sclopendra@gmail.com"
type input "sclopendra@gmail.com"
click at [253, 376] on span "Зберегти і вийти" at bounding box center [260, 372] width 90 height 16
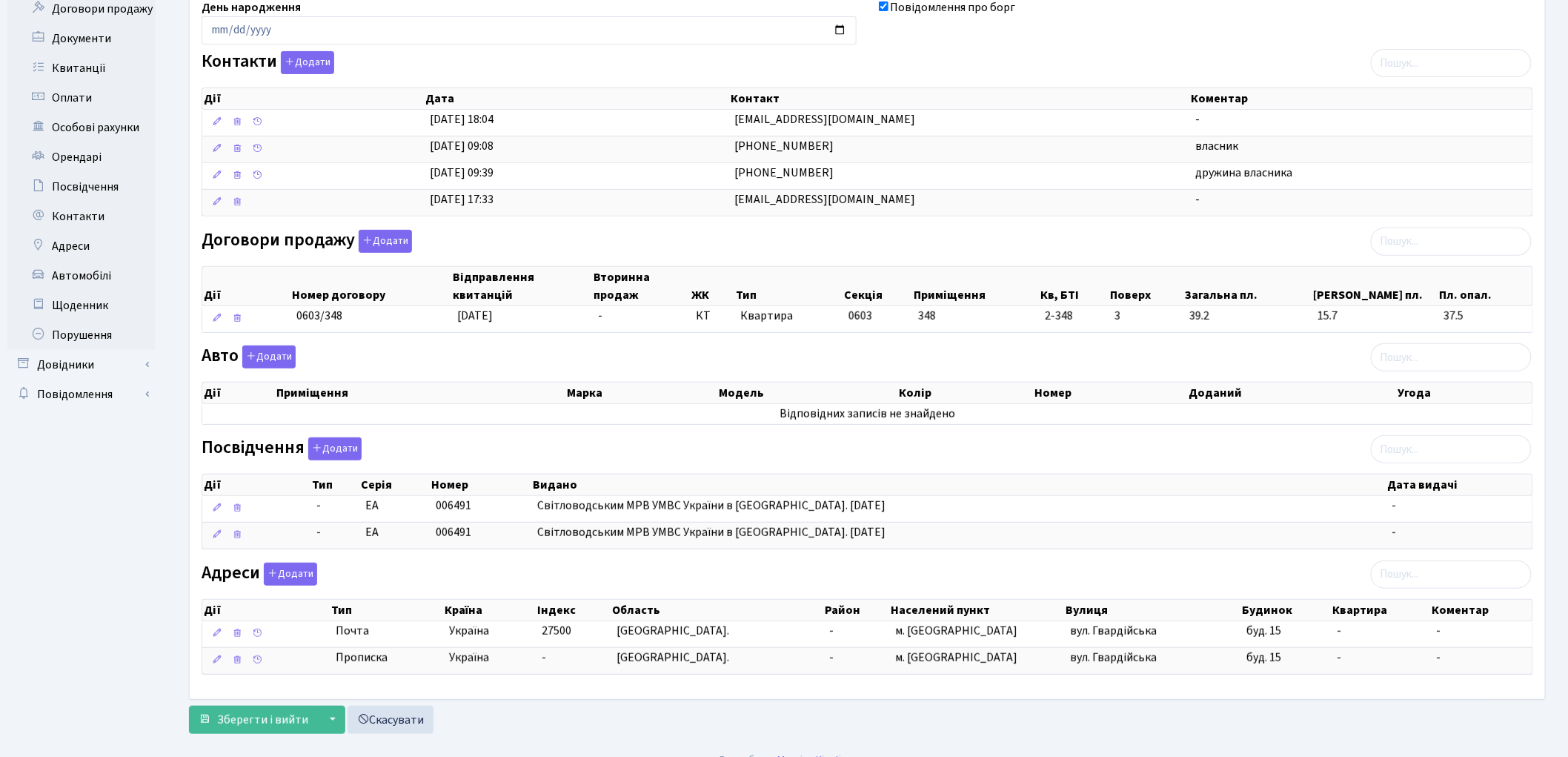
scroll to position [257, 0]
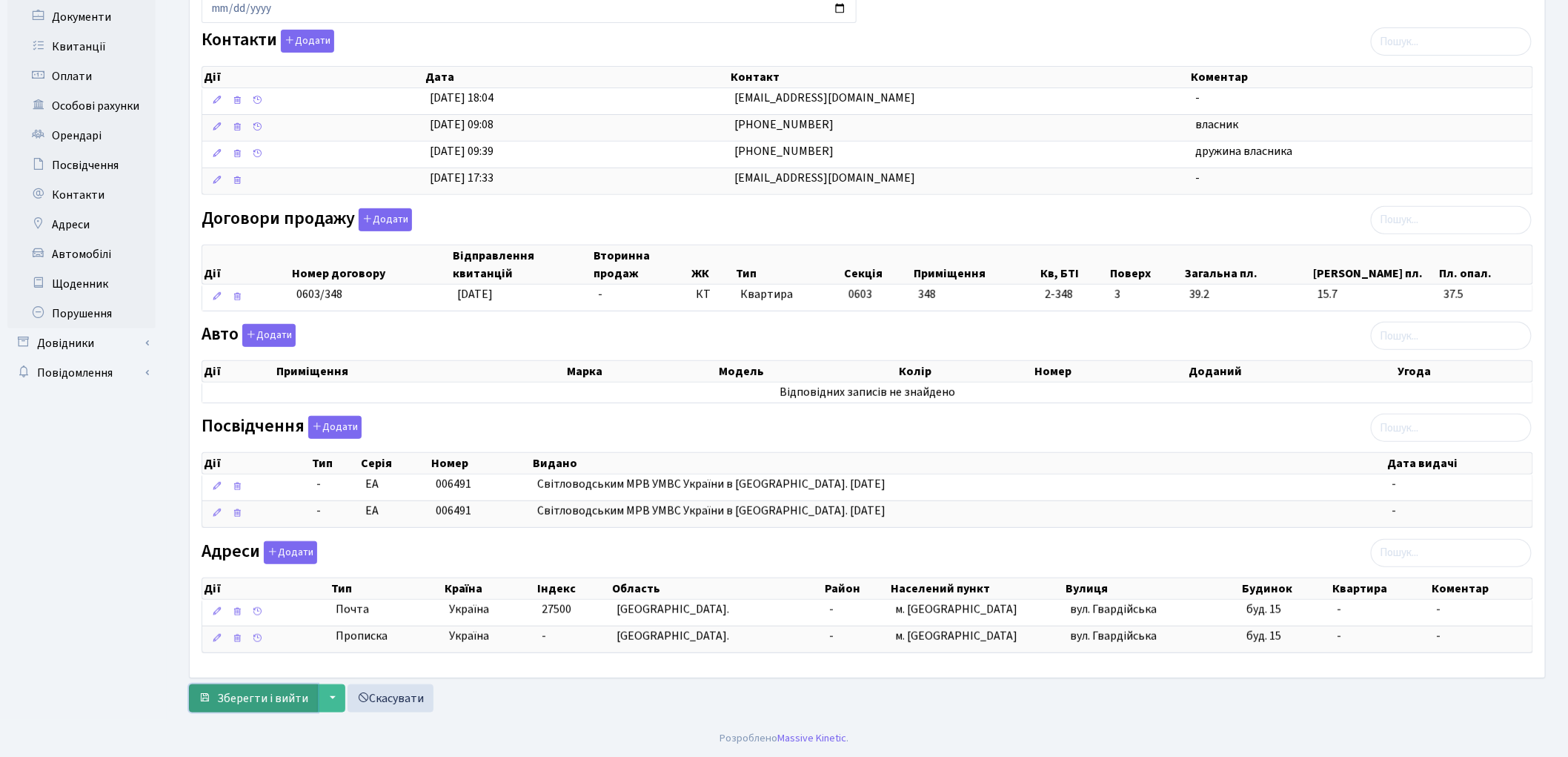
click at [276, 700] on span "Зберегти і вийти" at bounding box center [262, 698] width 91 height 16
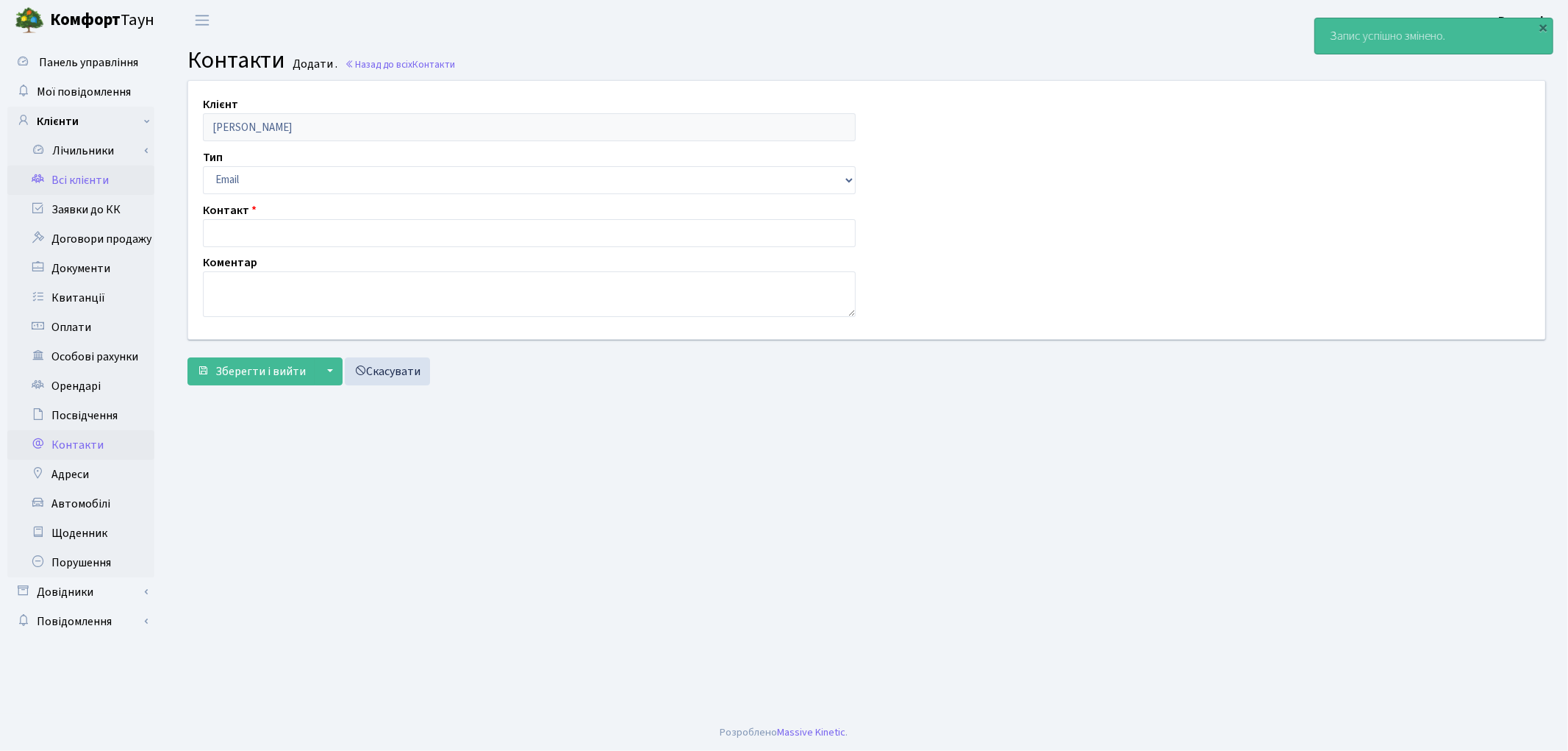
click at [67, 186] on link "Всі клієнти" at bounding box center [80, 180] width 147 height 29
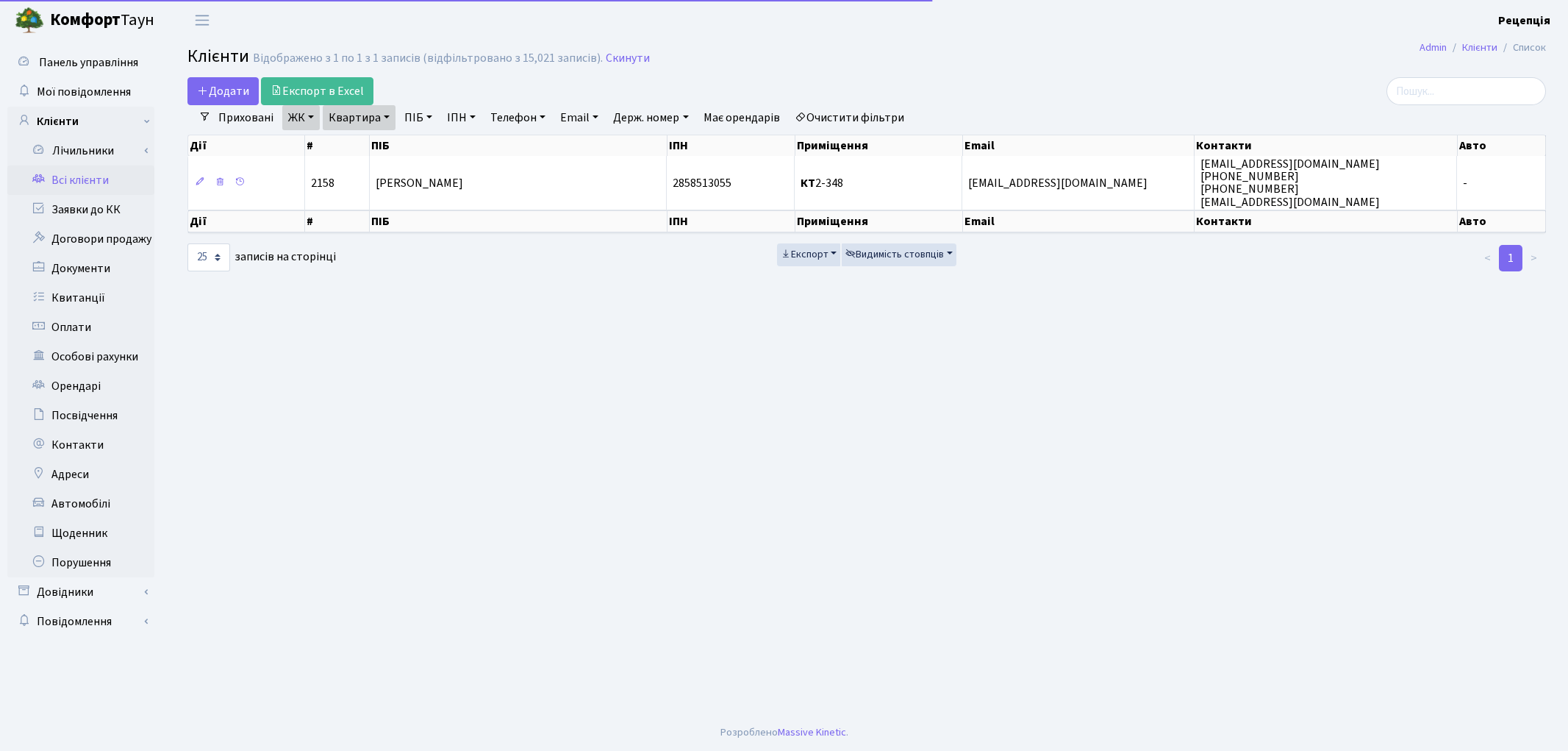
select select "25"
click at [855, 116] on link "Очистити фільтри" at bounding box center [849, 117] width 121 height 25
